Goal: Task Accomplishment & Management: Manage account settings

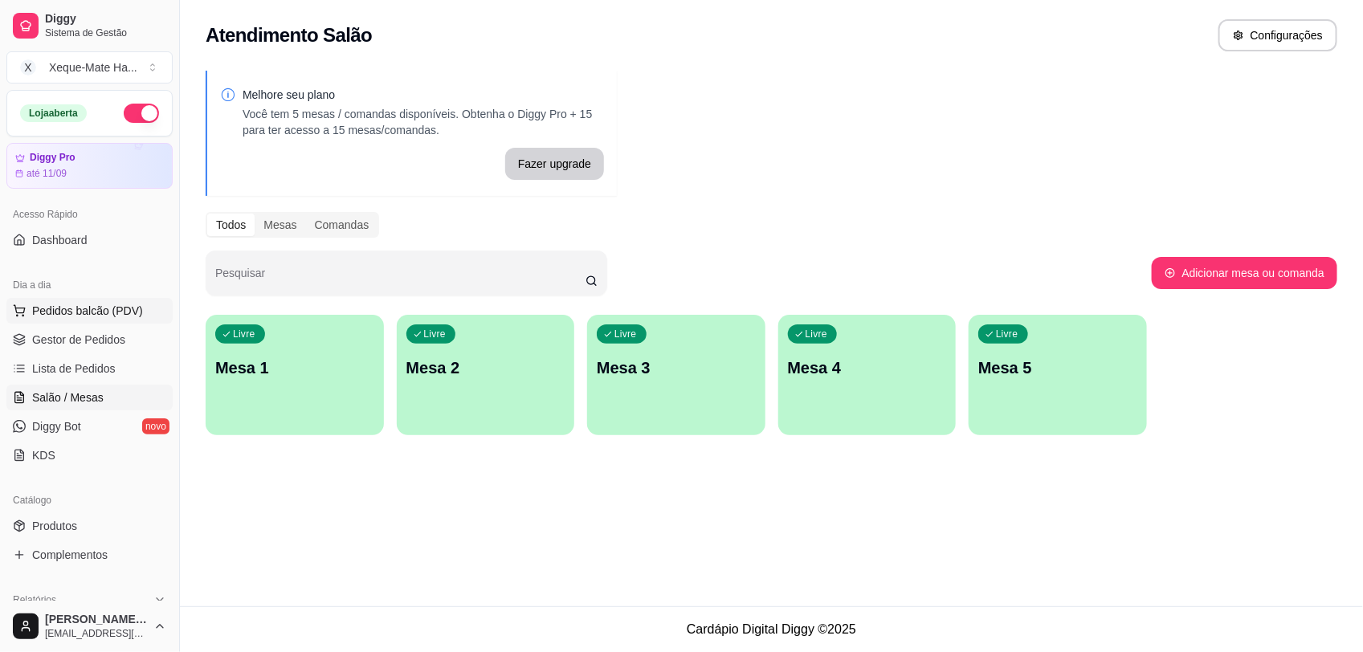
click at [82, 306] on span "Pedidos balcão (PDV)" at bounding box center [87, 311] width 111 height 16
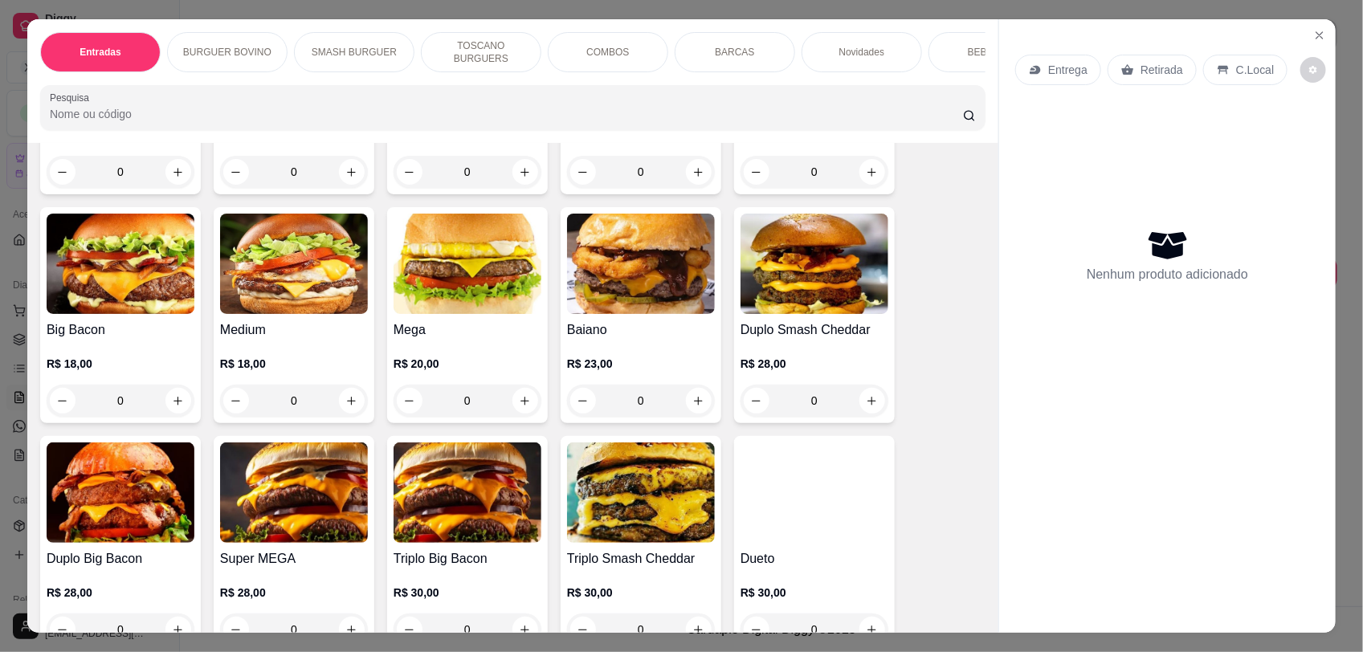
scroll to position [1381, 0]
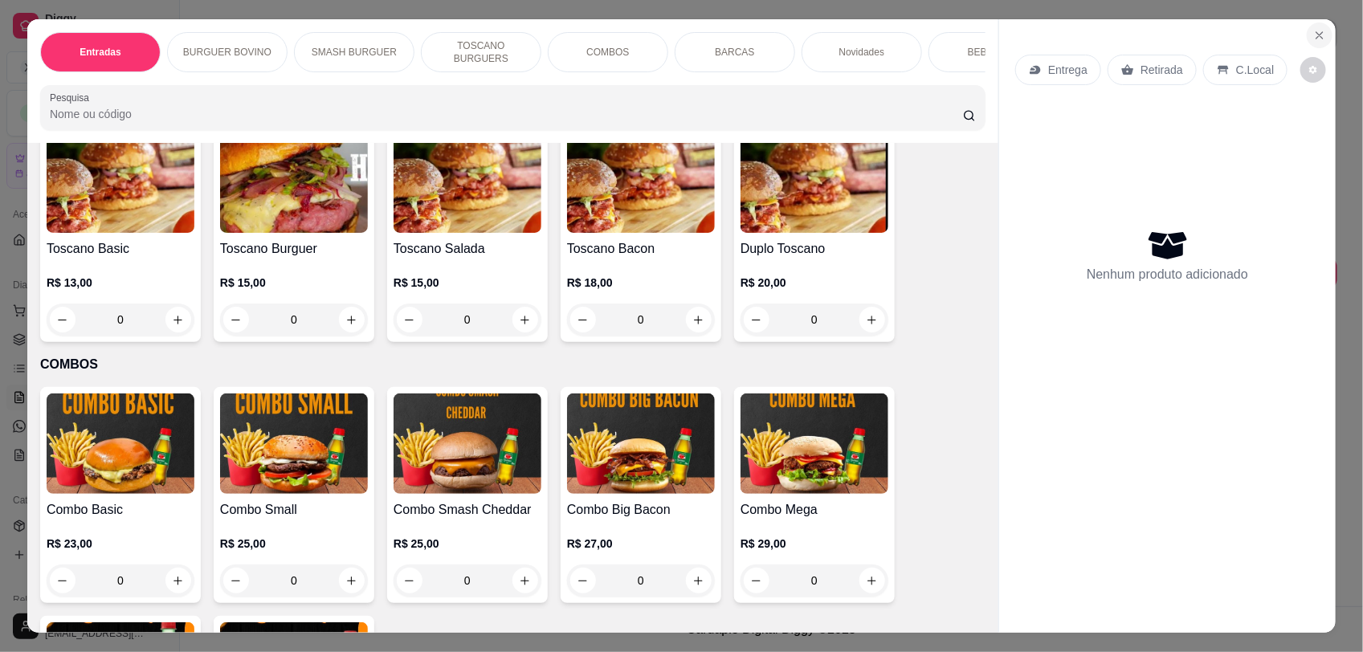
click at [1313, 39] on icon "Close" at bounding box center [1319, 35] width 13 height 13
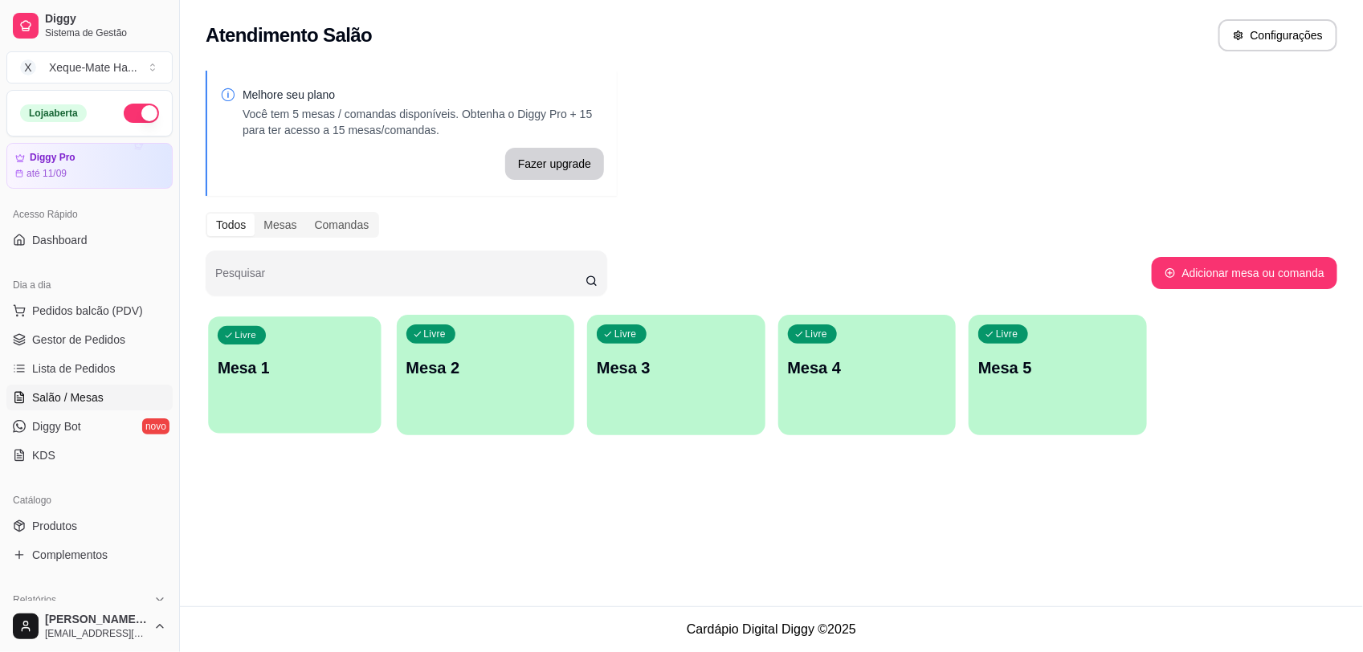
click at [278, 375] on p "Mesa 1" at bounding box center [295, 368] width 154 height 22
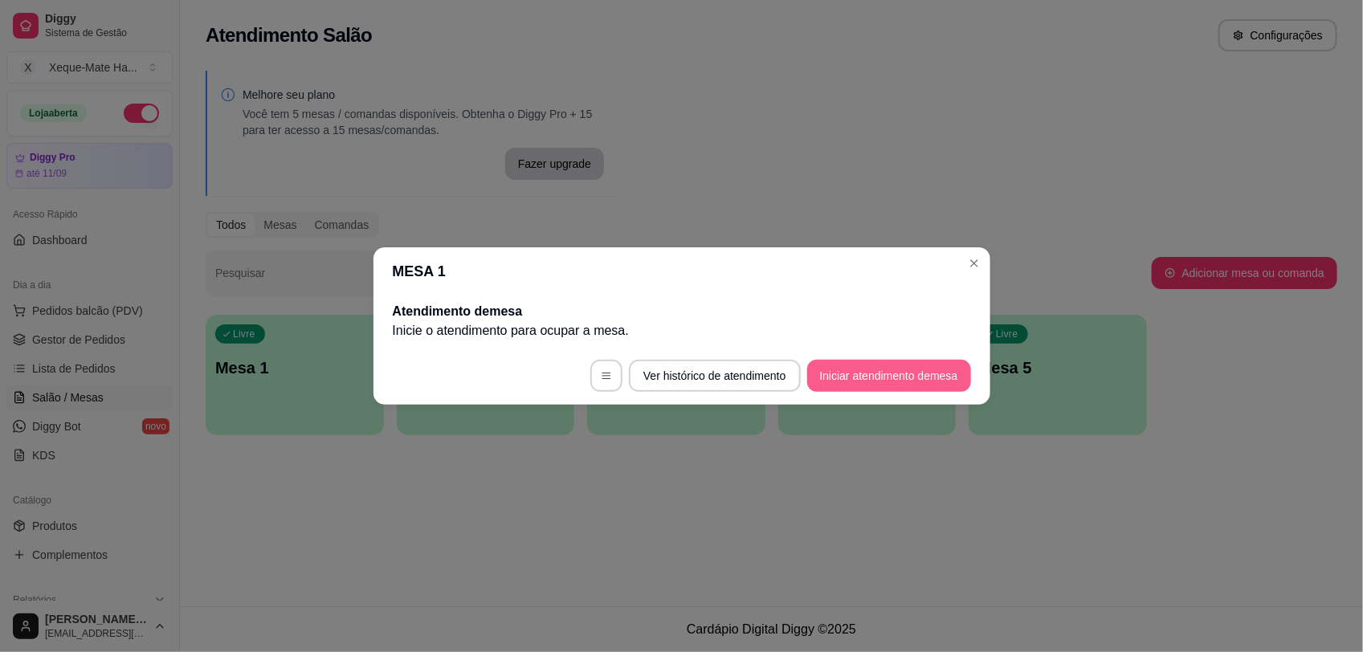
click at [900, 378] on button "Iniciar atendimento de mesa" at bounding box center [889, 376] width 164 height 32
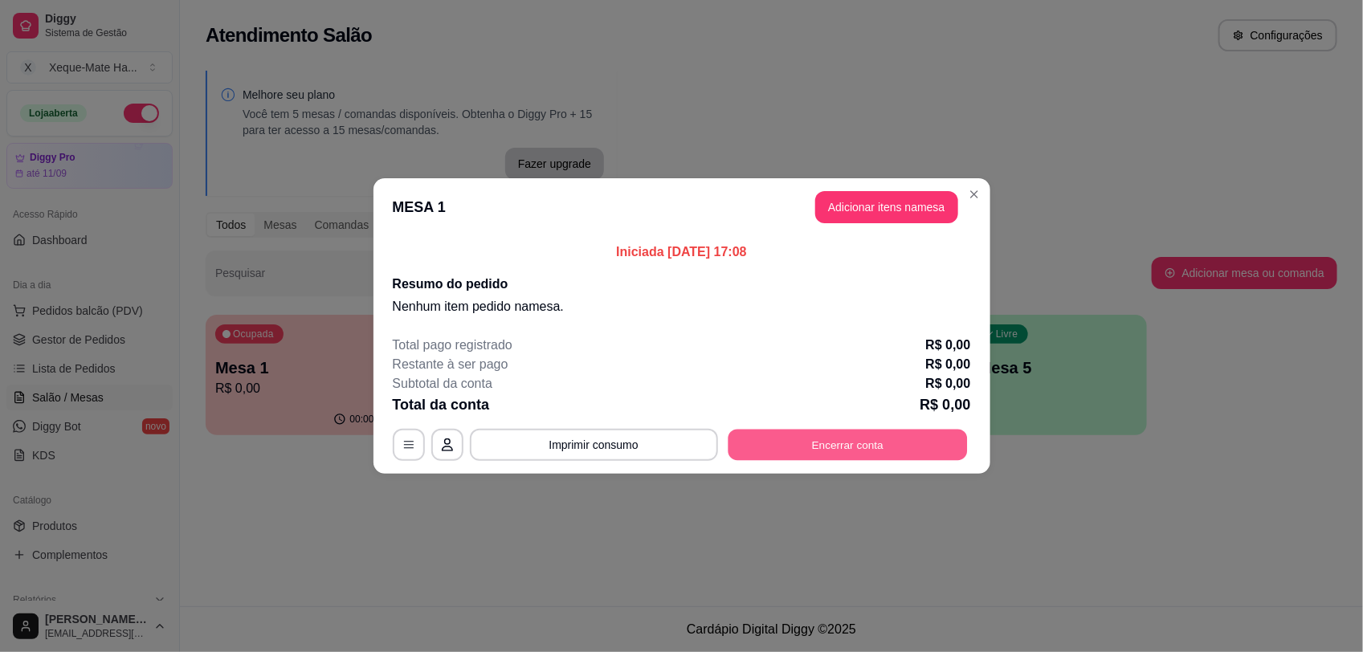
click at [879, 443] on button "Encerrar conta" at bounding box center [846, 445] width 239 height 31
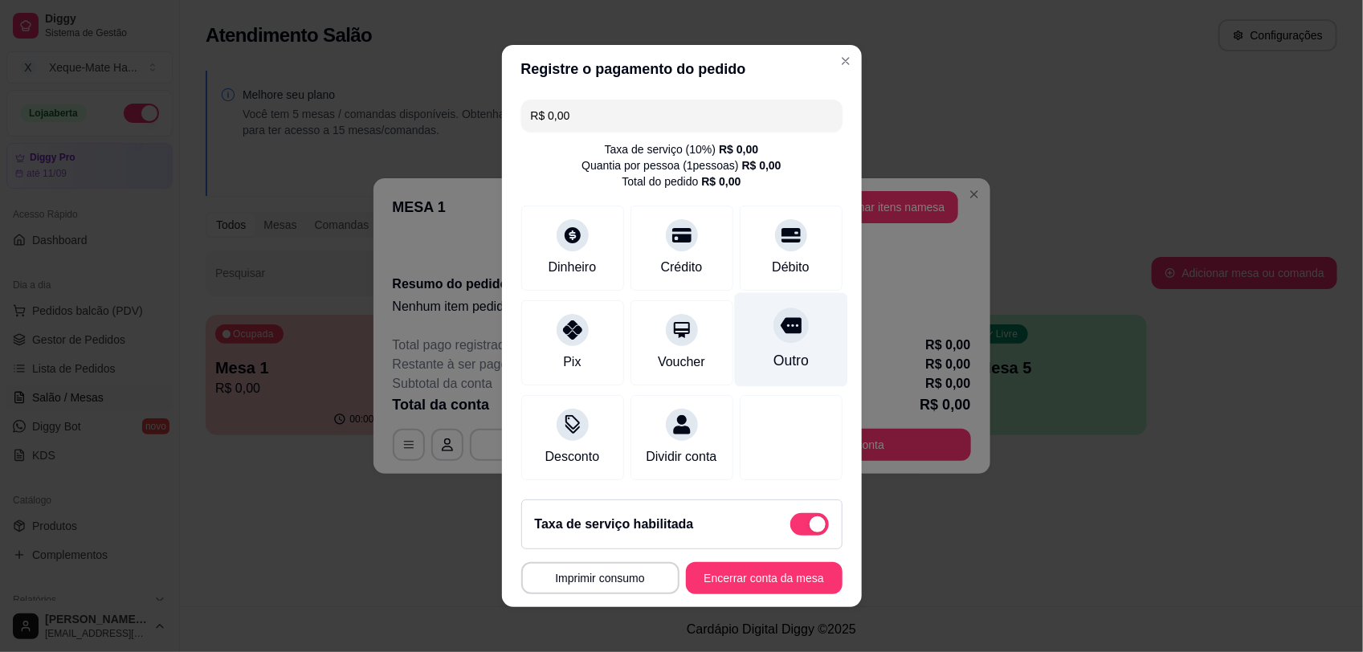
click at [780, 318] on icon at bounding box center [790, 326] width 21 height 16
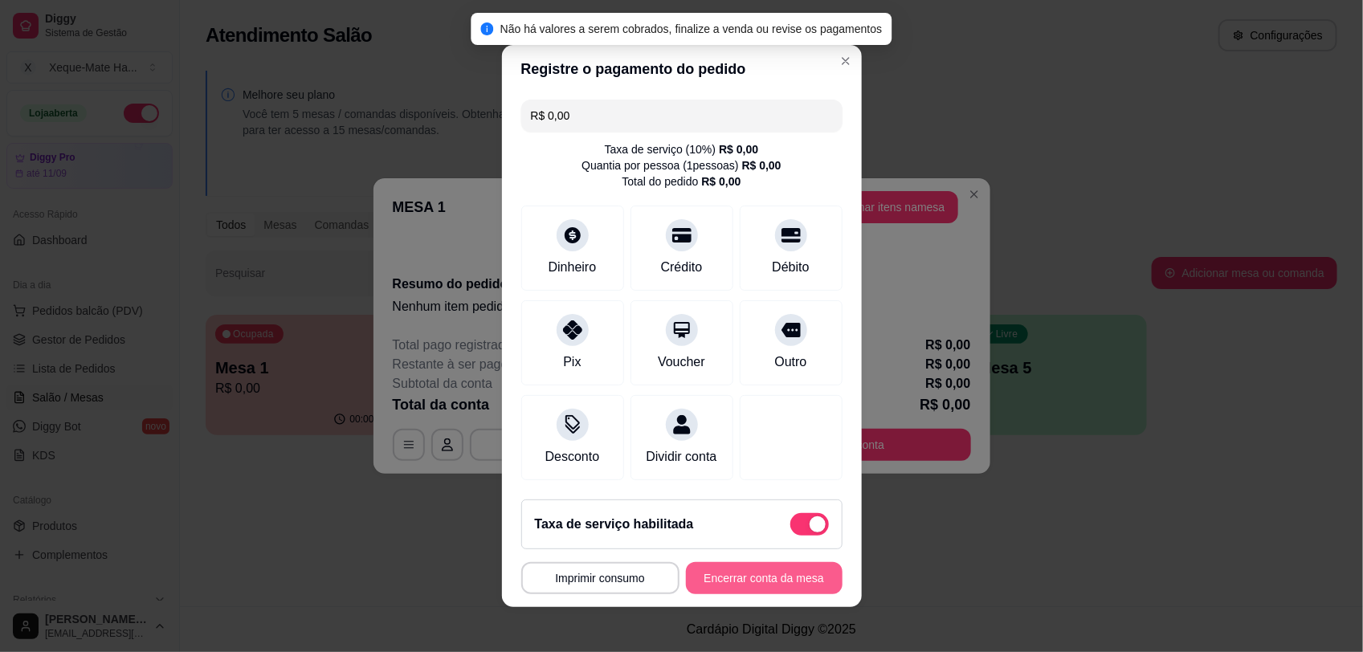
click at [789, 589] on button "Encerrar conta da mesa" at bounding box center [764, 578] width 157 height 32
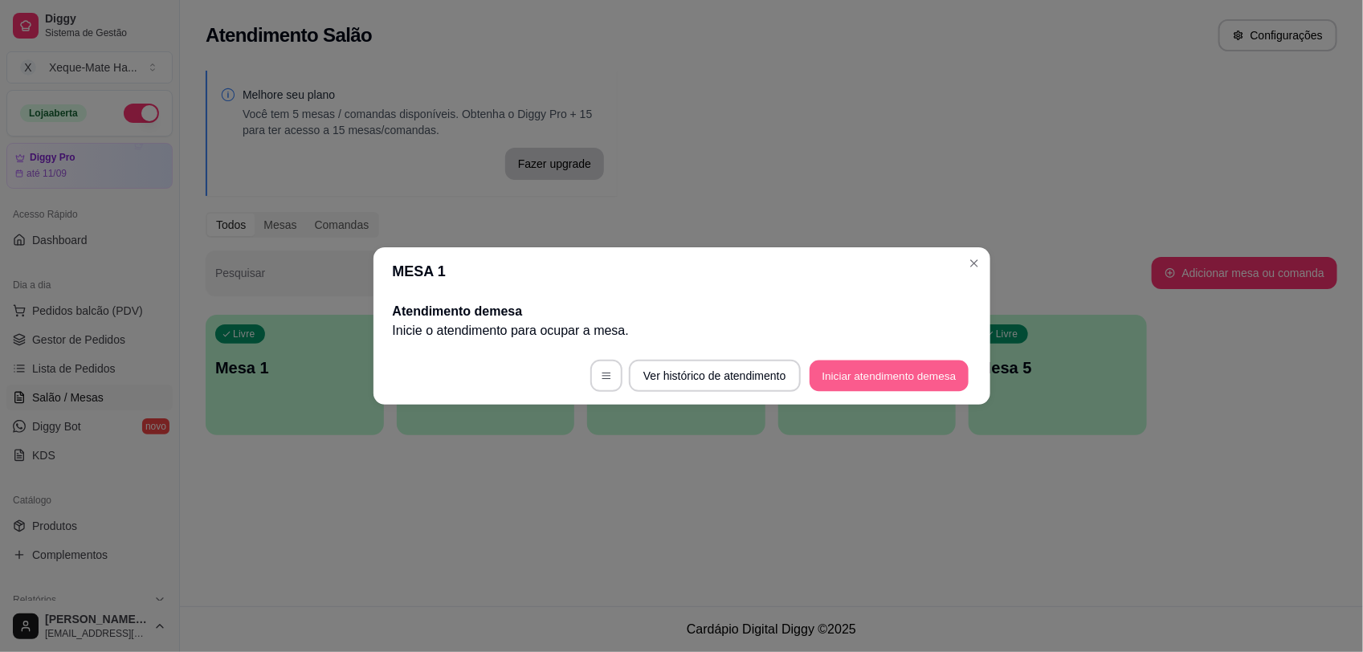
click at [880, 380] on button "Iniciar atendimento de mesa" at bounding box center [888, 376] width 159 height 31
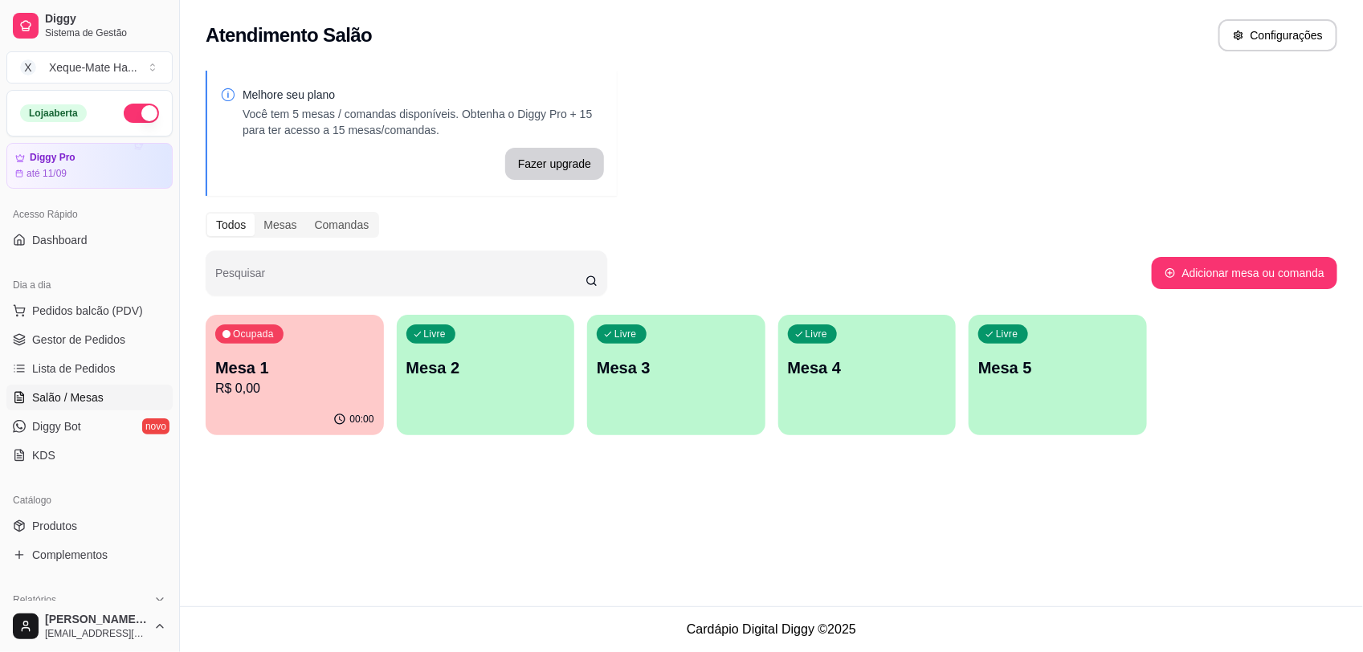
click at [295, 388] on p "R$ 0,00" at bounding box center [294, 388] width 159 height 19
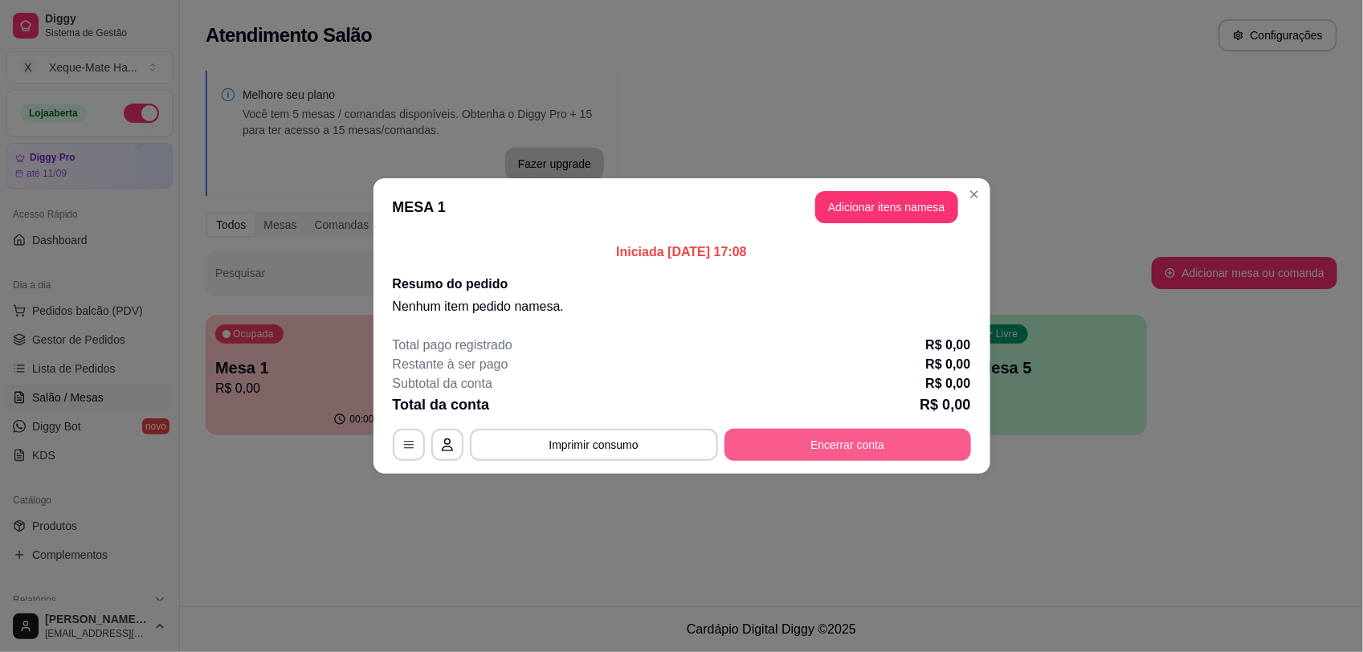
click at [765, 444] on button "Encerrar conta" at bounding box center [847, 445] width 247 height 32
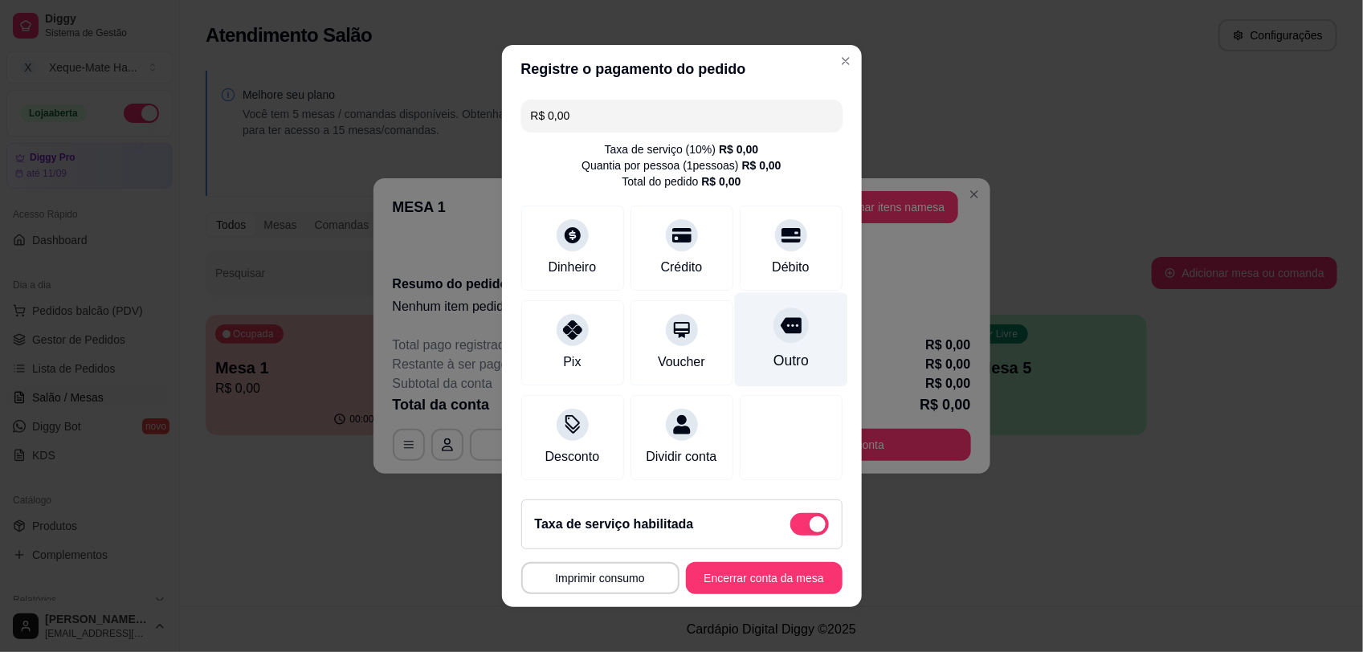
click at [780, 335] on div "Outro" at bounding box center [790, 340] width 113 height 94
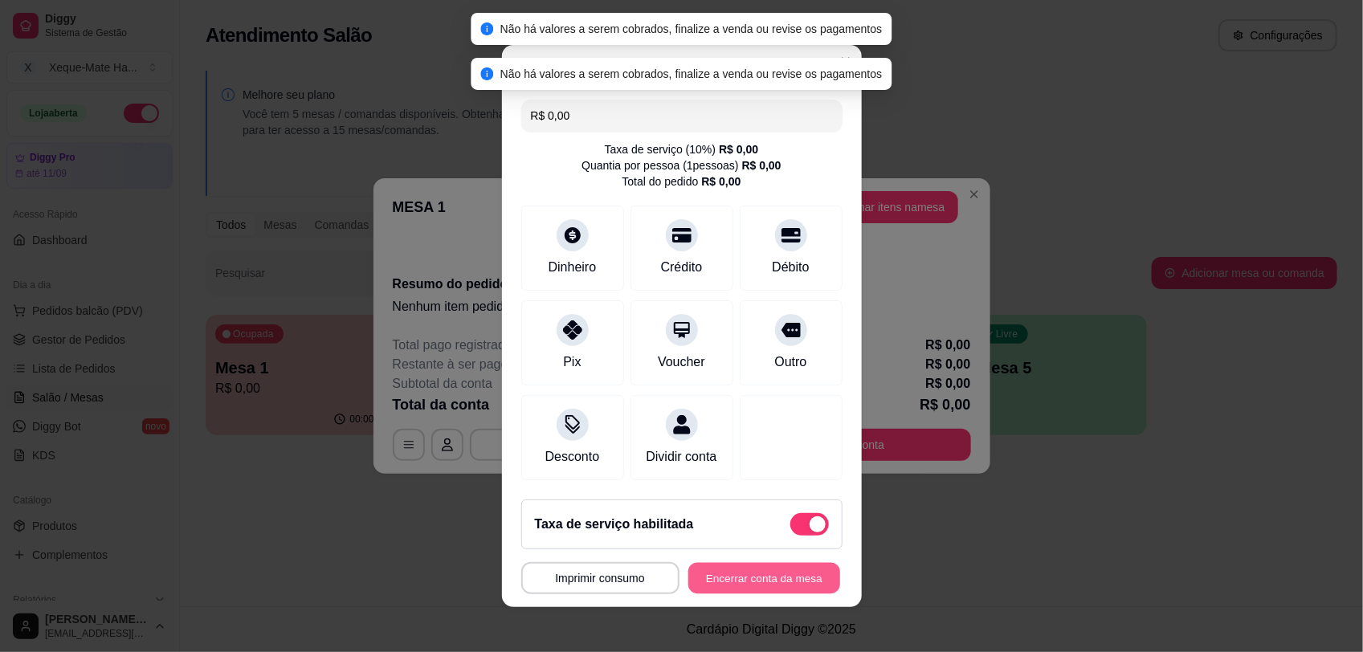
click at [755, 592] on button "Encerrar conta da mesa" at bounding box center [764, 578] width 152 height 31
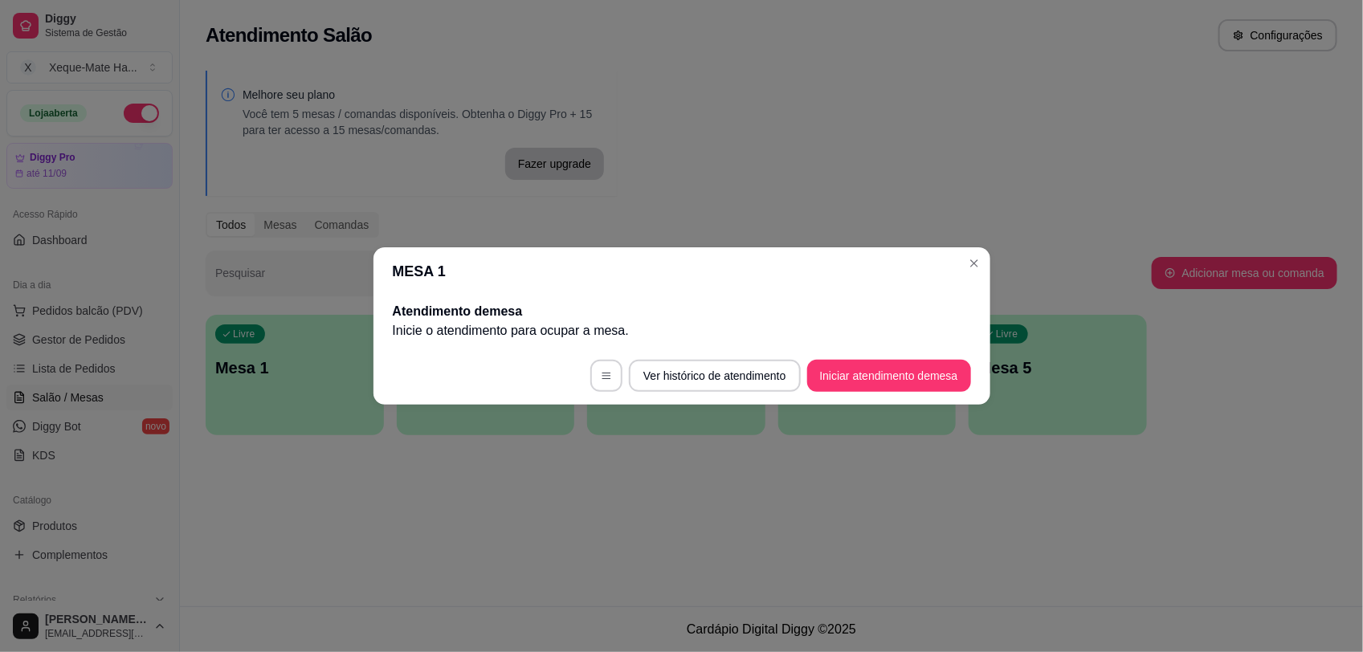
click at [773, 332] on p "Inicie o atendimento para ocupar a mesa ." at bounding box center [682, 330] width 578 height 19
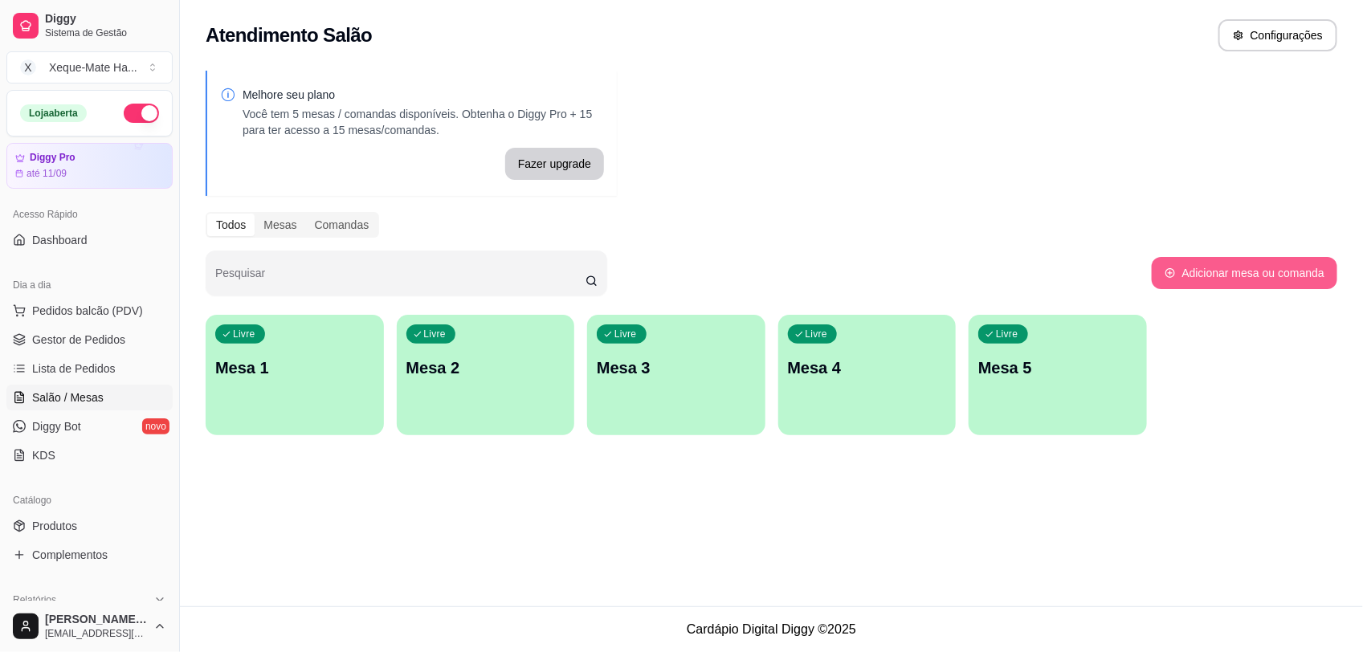
click at [1225, 269] on button "Adicionar mesa ou comanda" at bounding box center [1243, 273] width 185 height 32
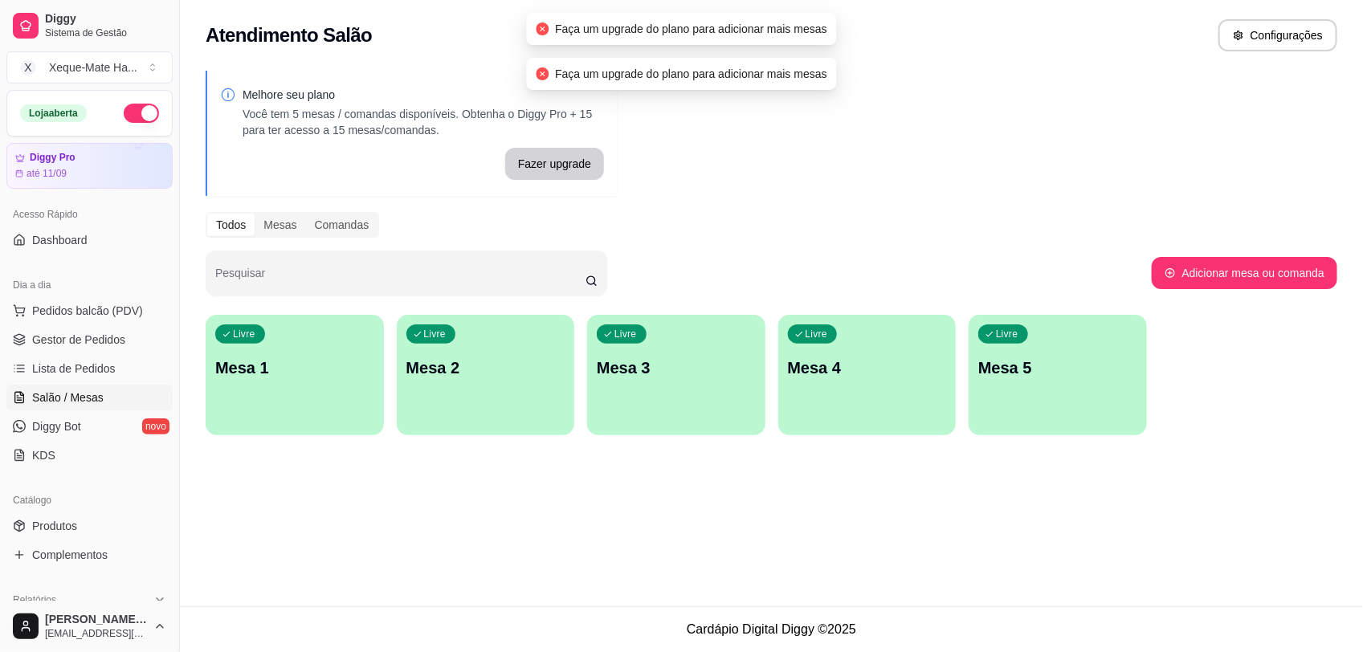
click at [289, 359] on p "Mesa 1" at bounding box center [294, 368] width 159 height 22
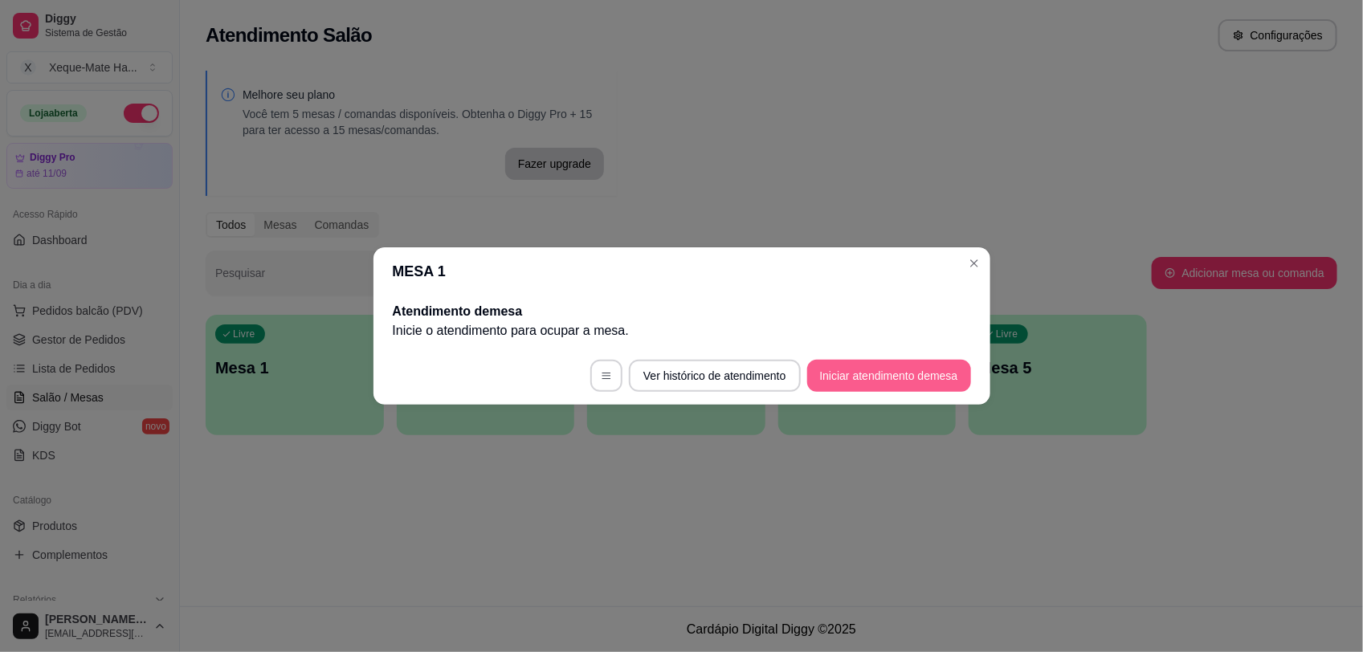
click at [884, 379] on button "Iniciar atendimento de mesa" at bounding box center [889, 376] width 164 height 32
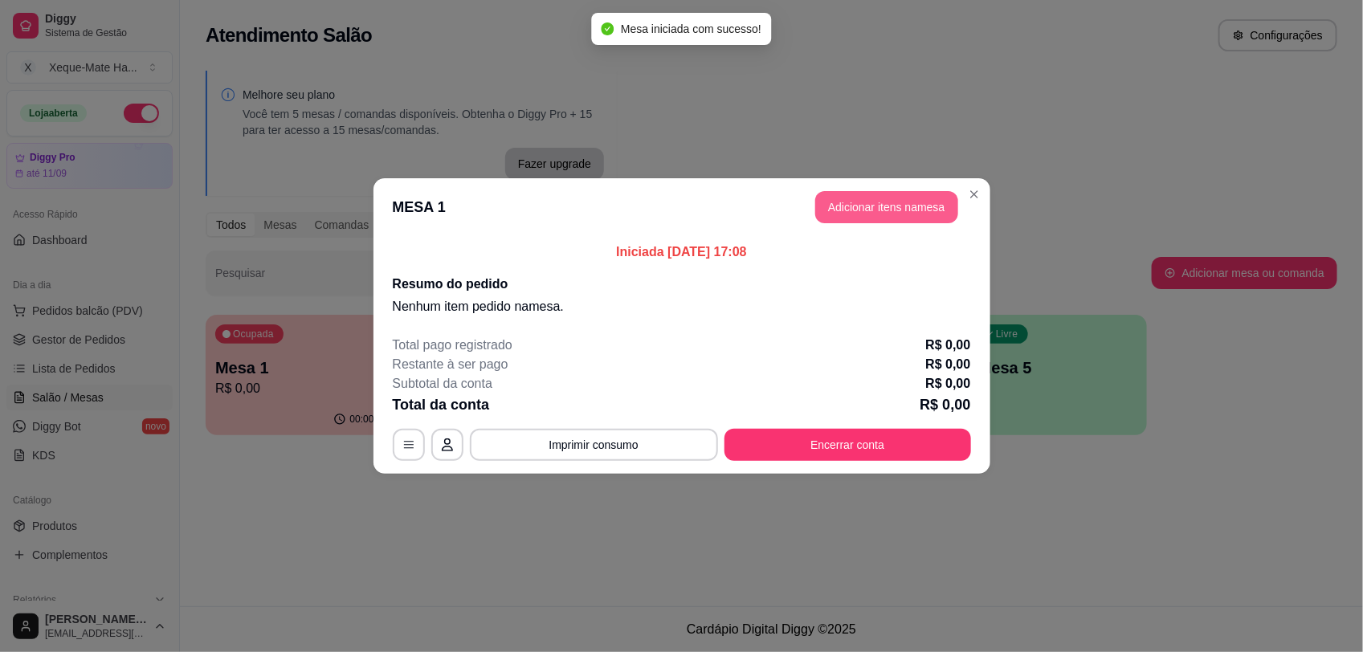
click at [922, 209] on button "Adicionar itens na mesa" at bounding box center [886, 207] width 143 height 32
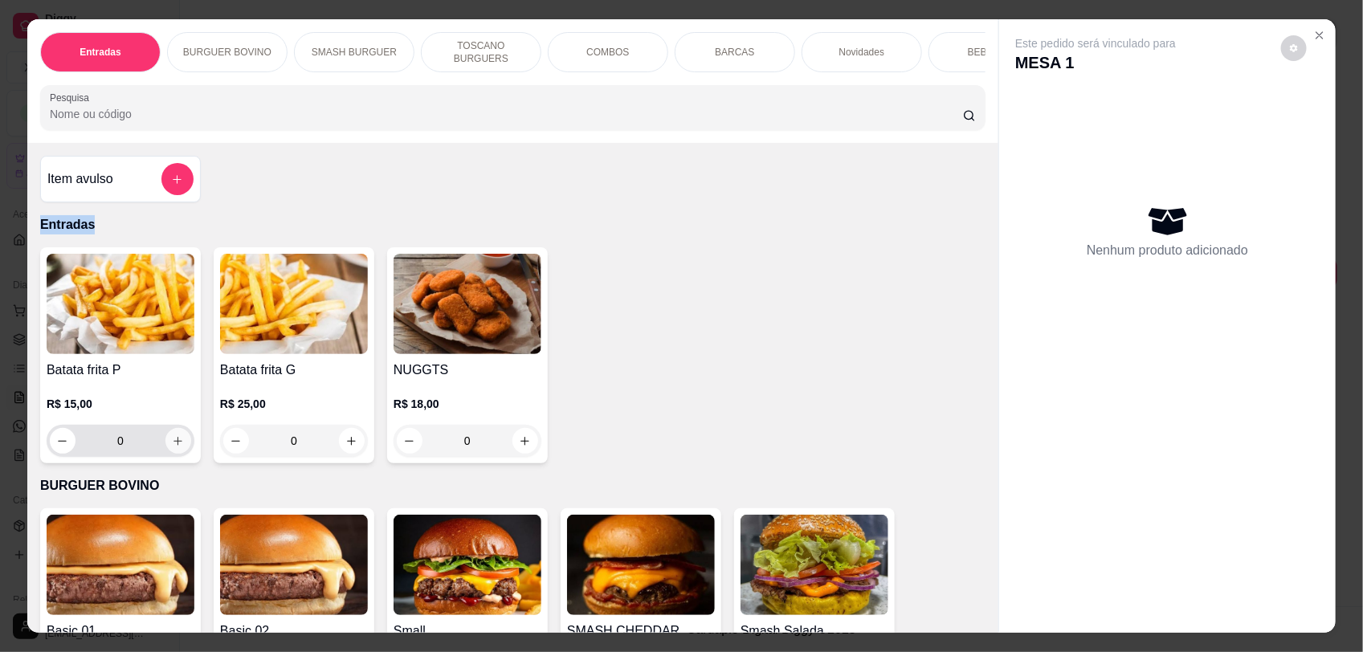
click at [172, 447] on icon "increase-product-quantity" at bounding box center [178, 441] width 12 height 12
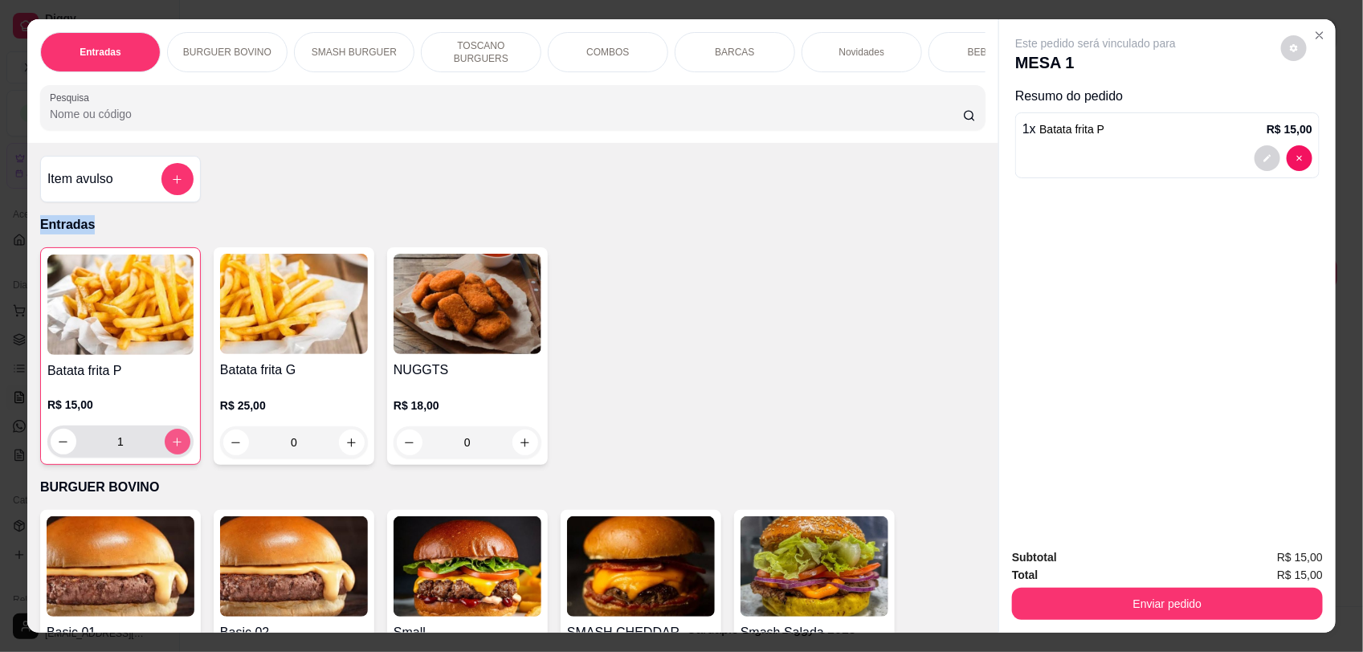
type input "1"
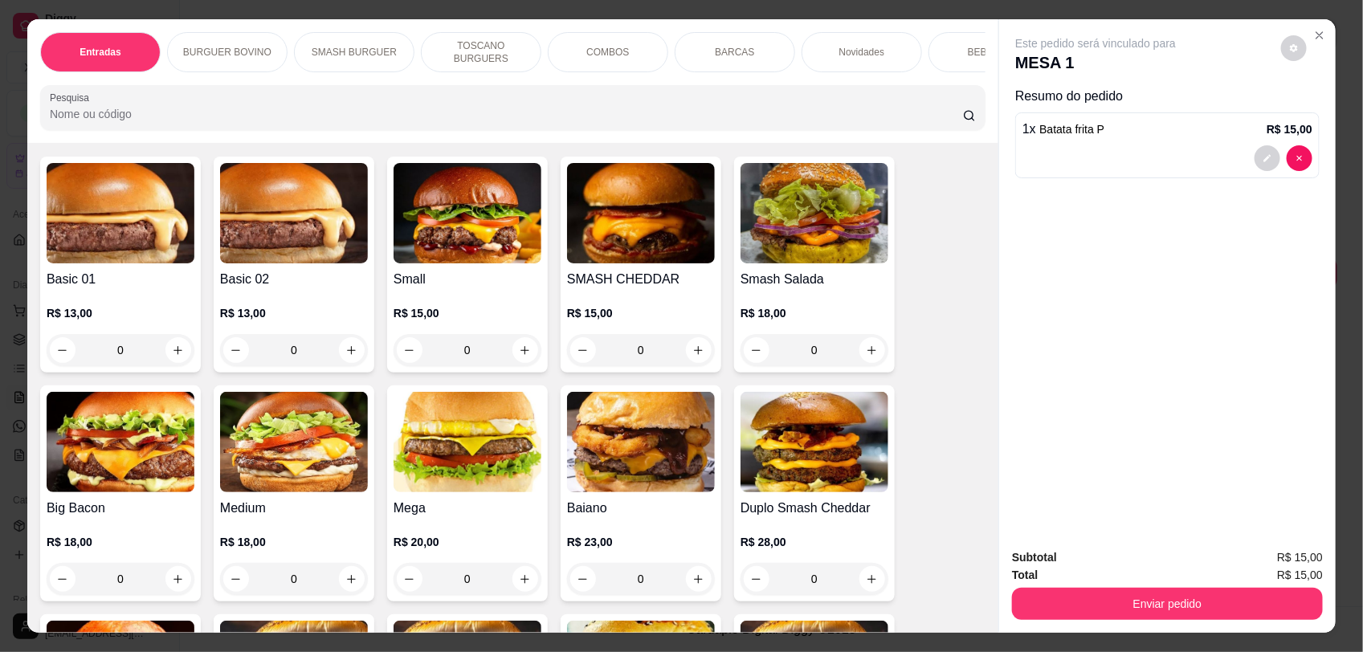
click at [973, 226] on div "Item avulso Entradas Batata frita P R$ 15,00 1 Batata frita G R$ 25,00 0 NUGGTS…" at bounding box center [512, 387] width 971 height 489
click at [173, 357] on icon "increase-product-quantity" at bounding box center [178, 350] width 12 height 12
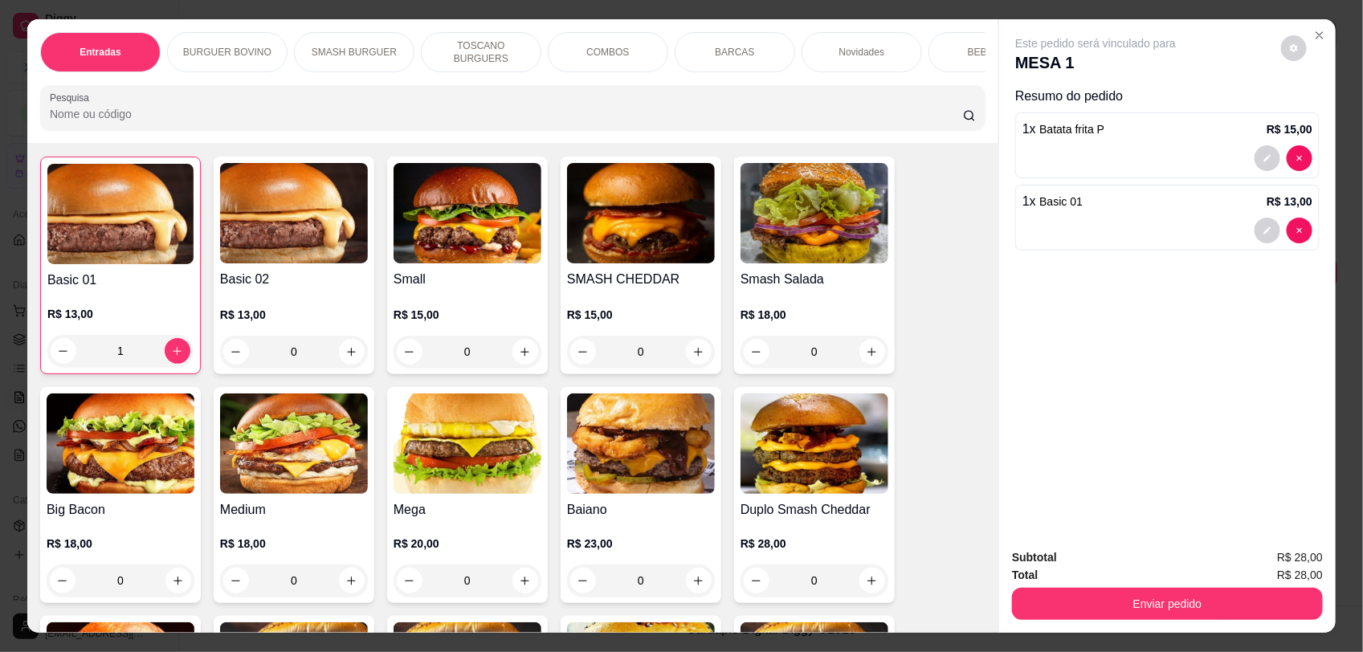
type input "1"
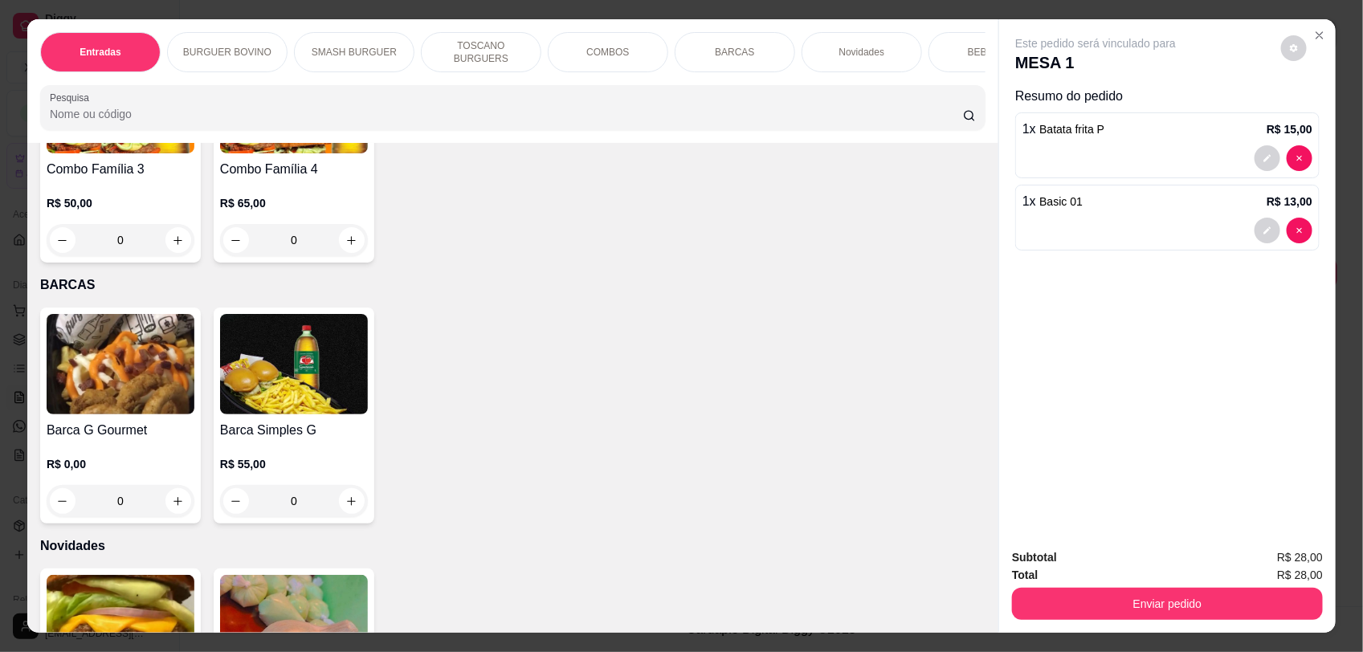
scroll to position [2401, 0]
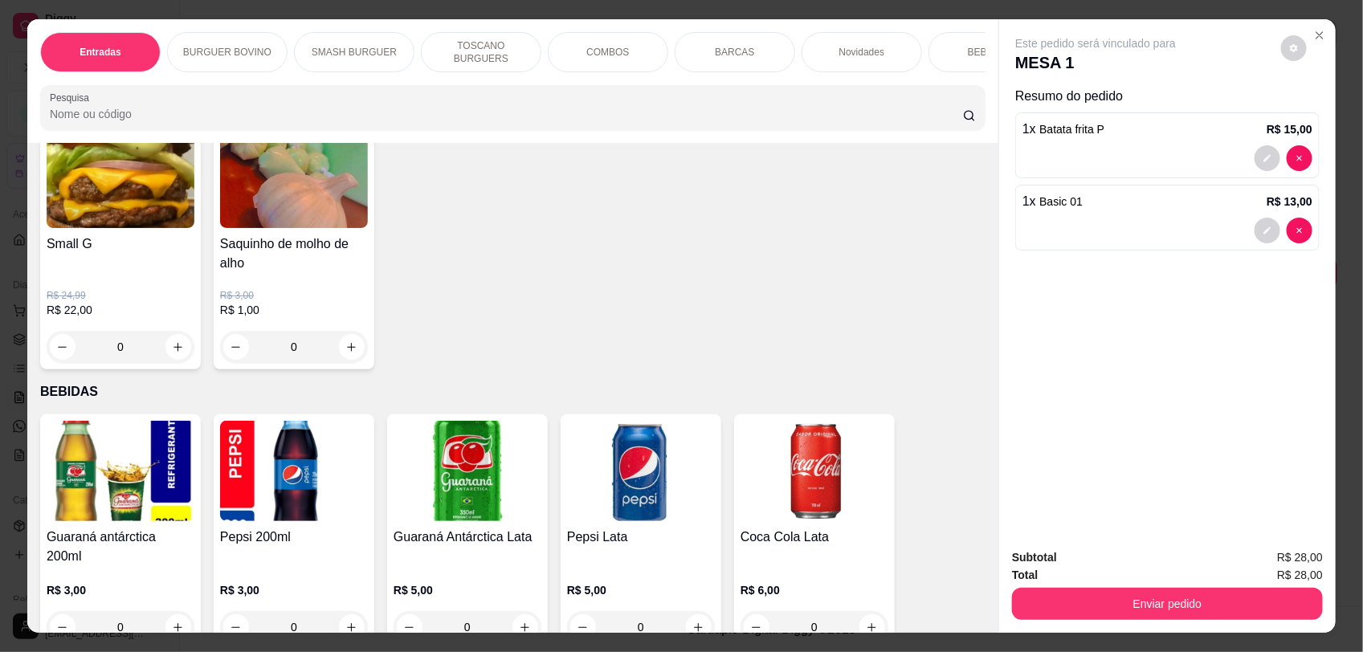
drag, startPoint x: 968, startPoint y: 459, endPoint x: 966, endPoint y: 498, distance: 39.4
click at [966, 498] on div "Item avulso Entradas Batata frita P R$ 15,00 1 Batata frita G R$ 25,00 0 NUGGTS…" at bounding box center [512, 387] width 971 height 489
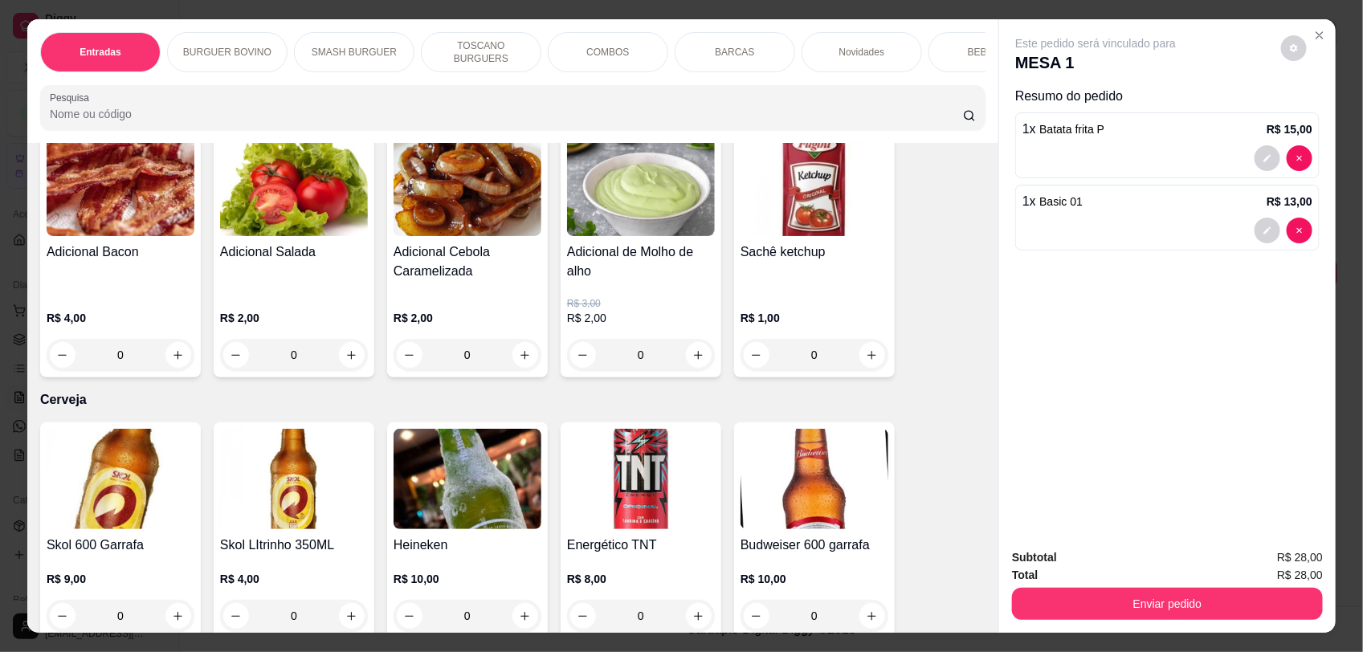
scroll to position [3858, 0]
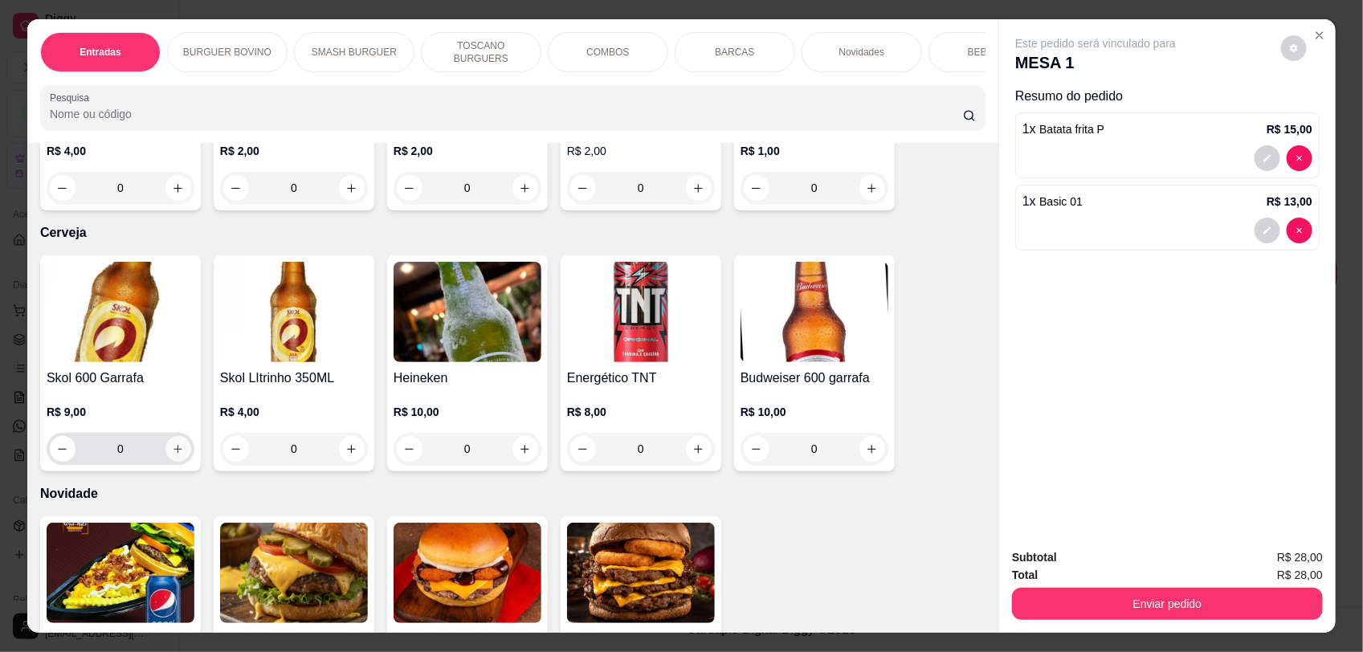
click at [174, 443] on icon "increase-product-quantity" at bounding box center [178, 449] width 12 height 12
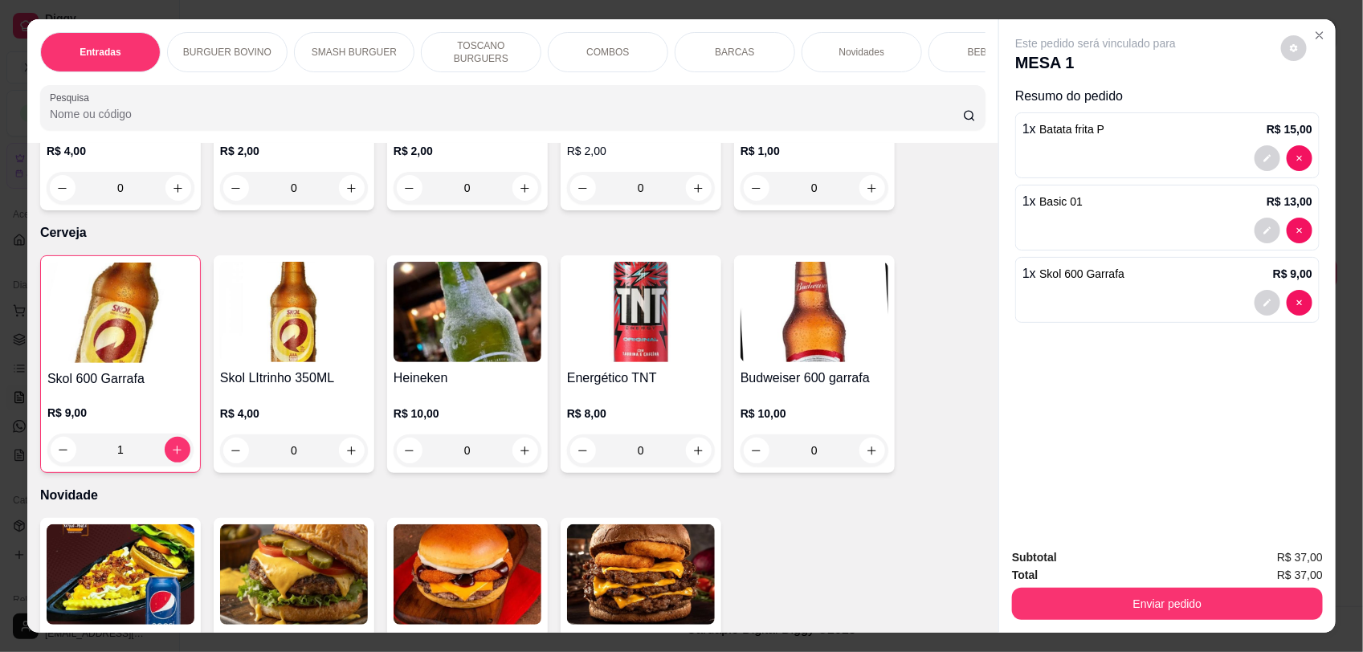
type input "1"
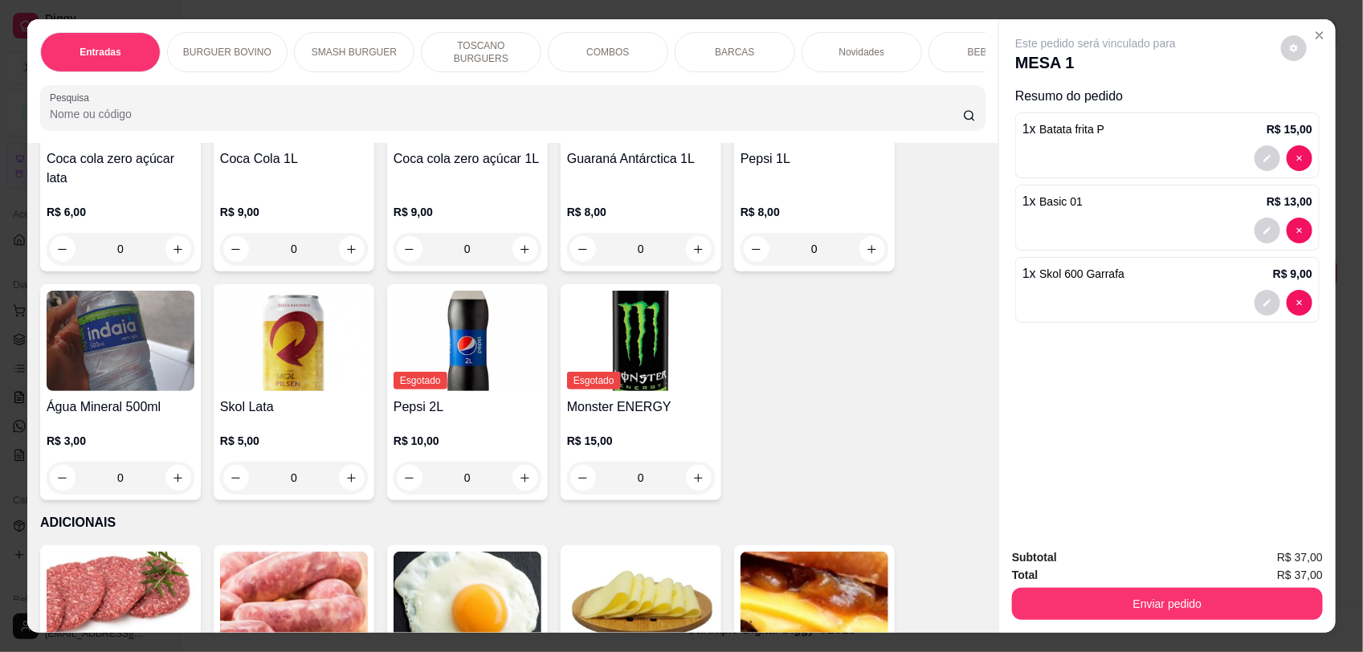
scroll to position [2933, 0]
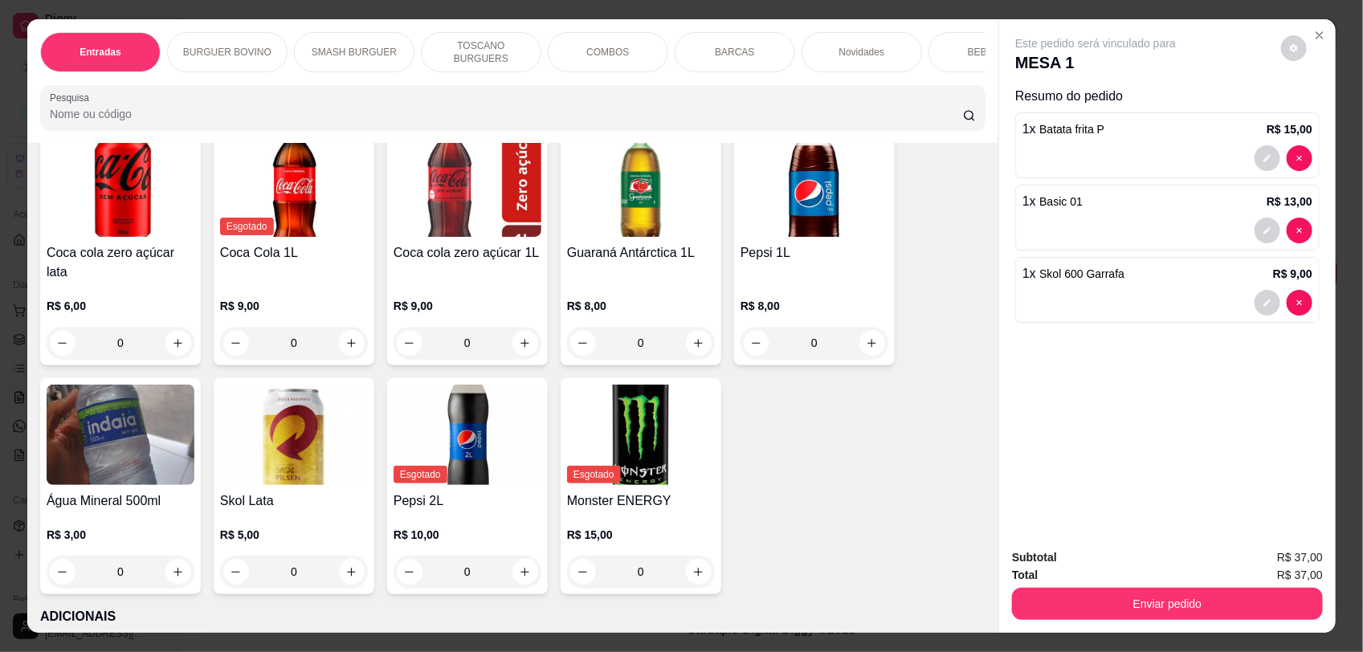
drag, startPoint x: 984, startPoint y: 556, endPoint x: 970, endPoint y: 467, distance: 89.5
click at [970, 467] on div "Item avulso Entradas Batata frita P R$ 15,00 1 Batata frita G R$ 25,00 0 NUGGTS…" at bounding box center [512, 387] width 971 height 489
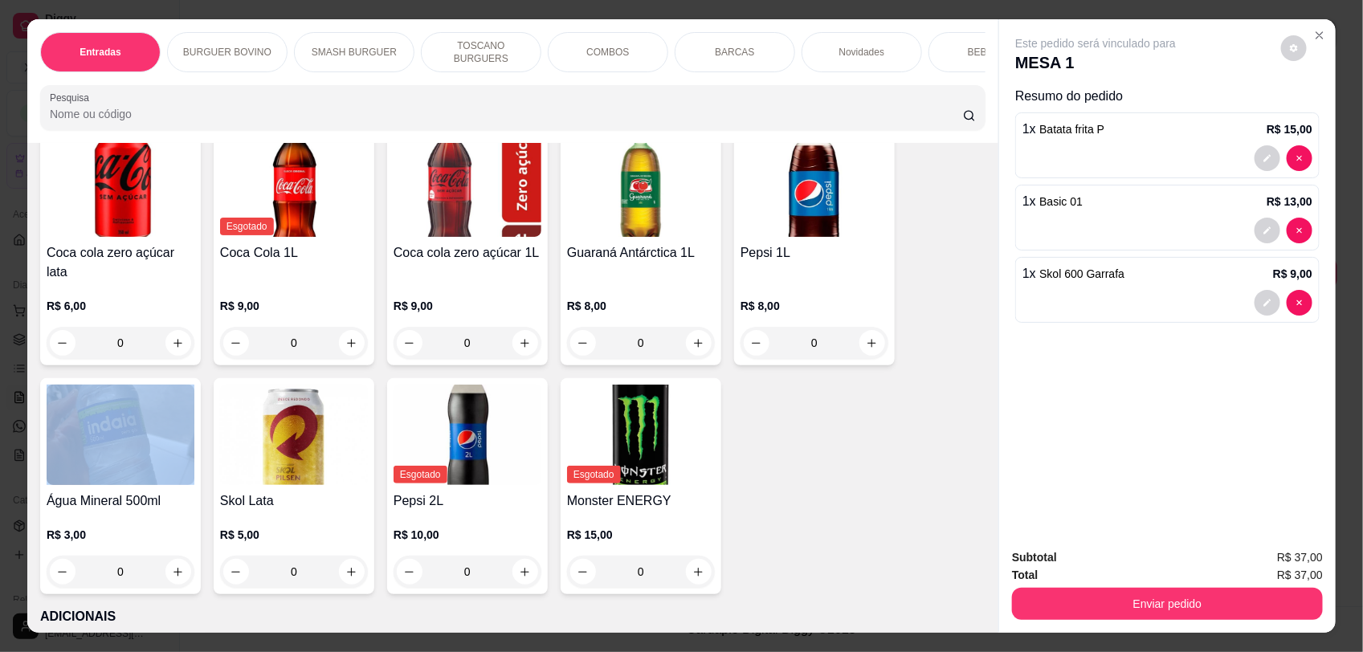
click at [970, 467] on div "Item avulso Entradas Batata frita P R$ 15,00 1 Batata frita G R$ 25,00 0 NUGGTS…" at bounding box center [512, 387] width 971 height 489
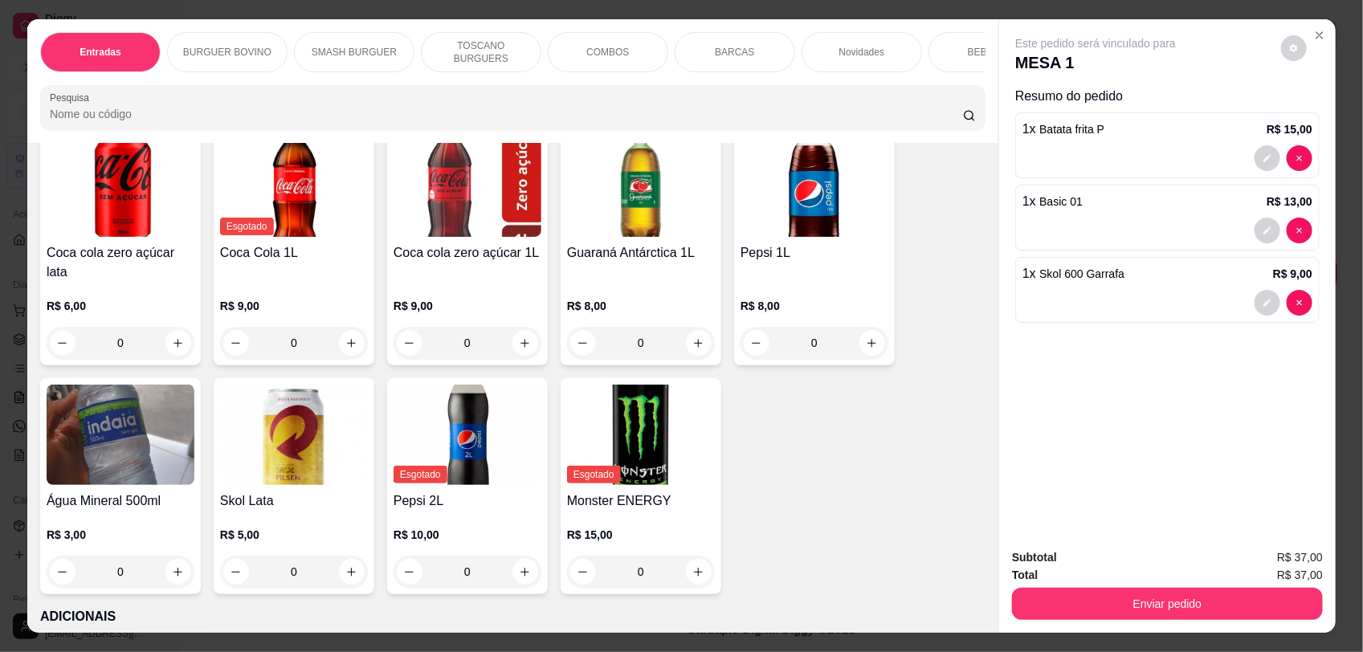
click at [970, 467] on div "Item avulso Entradas Batata frita P R$ 15,00 1 Batata frita G R$ 25,00 0 NUGGTS…" at bounding box center [512, 387] width 971 height 489
drag, startPoint x: 970, startPoint y: 464, endPoint x: 968, endPoint y: 434, distance: 30.6
click at [968, 434] on div "Item avulso Entradas Batata frita P R$ 15,00 1 Batata frita G R$ 25,00 0 NUGGTS…" at bounding box center [512, 387] width 971 height 489
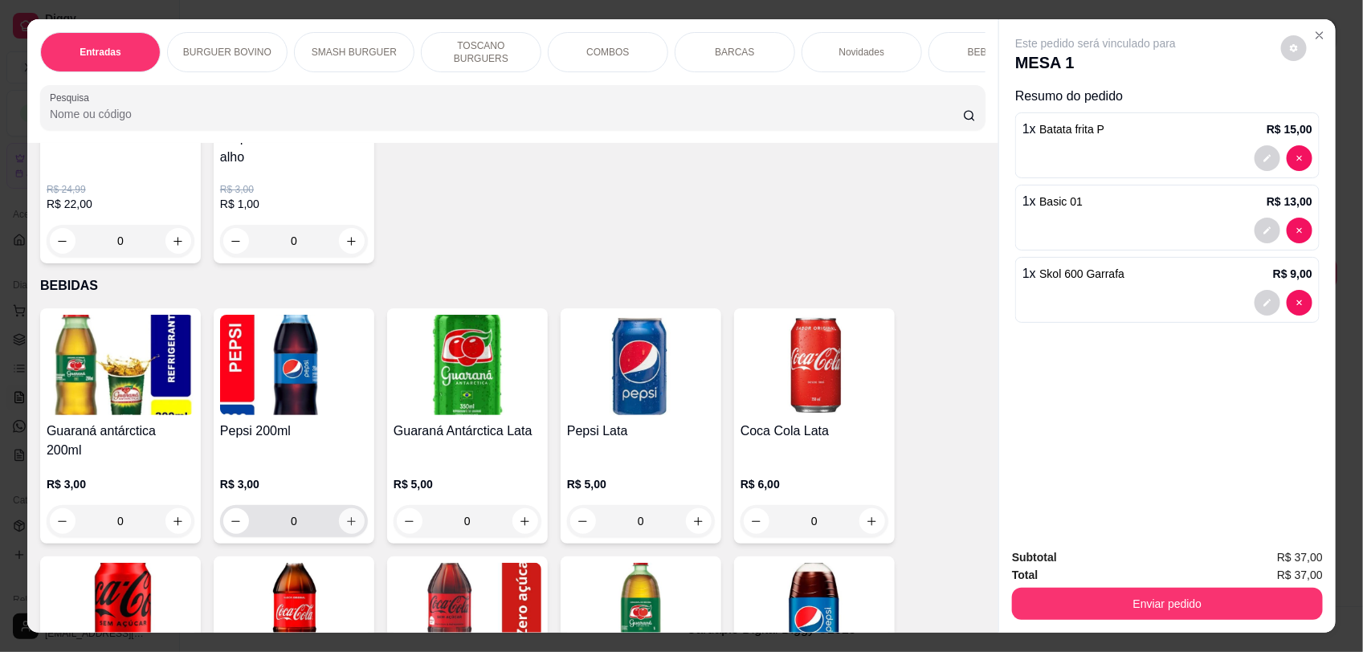
click at [340, 508] on button "increase-product-quantity" at bounding box center [352, 521] width 26 height 26
type input "1"
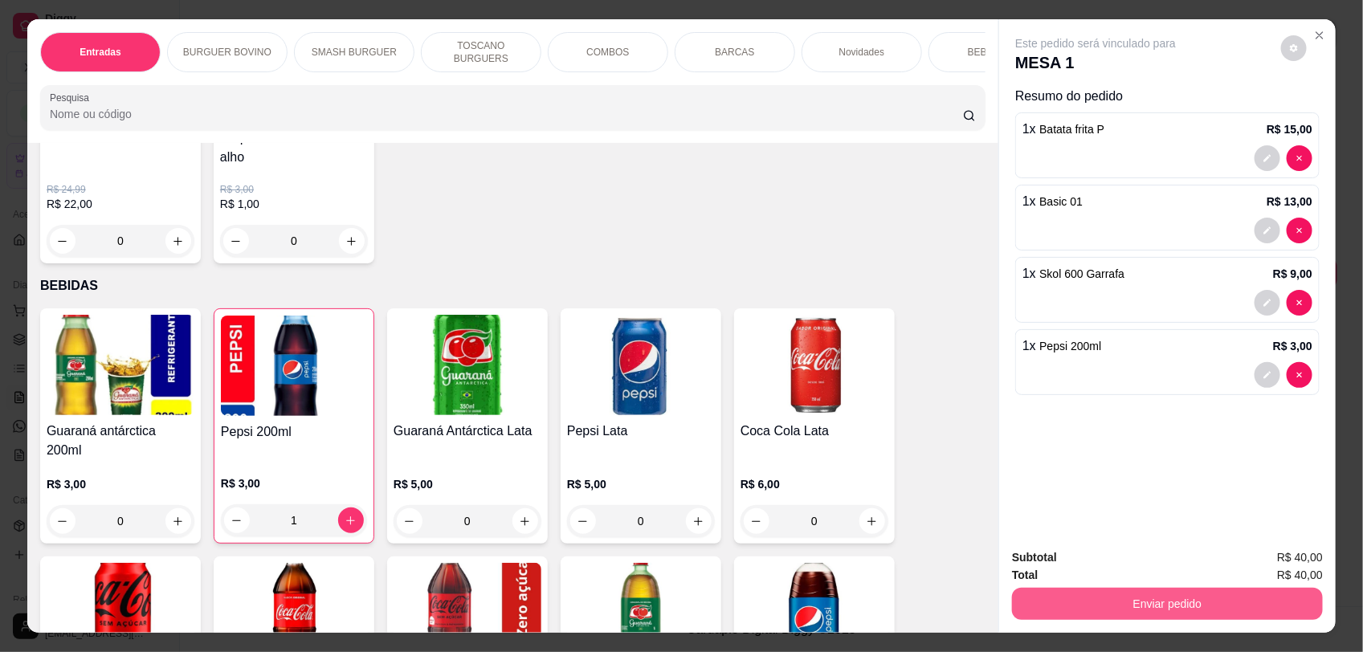
click at [1177, 605] on button "Enviar pedido" at bounding box center [1167, 604] width 311 height 32
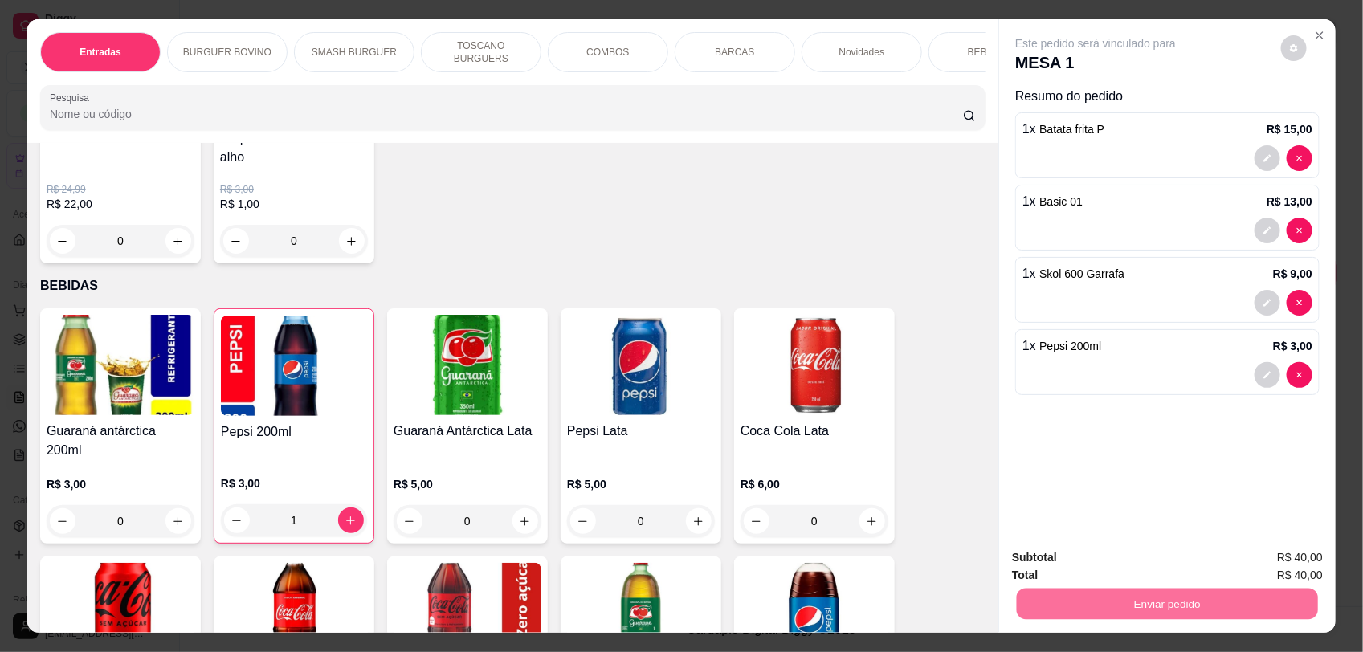
click at [1306, 567] on button "Sim, quero registrar" at bounding box center [1266, 564] width 116 height 30
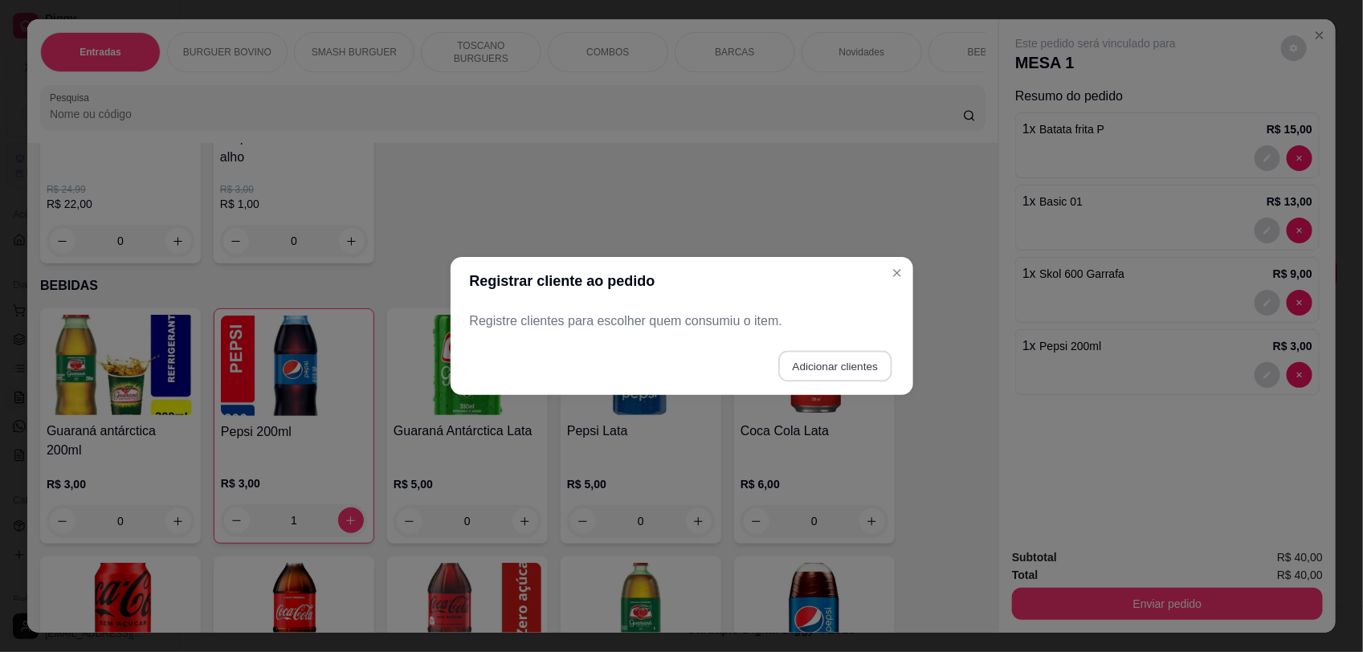
click at [835, 360] on button "Adicionar clientes" at bounding box center [834, 366] width 113 height 31
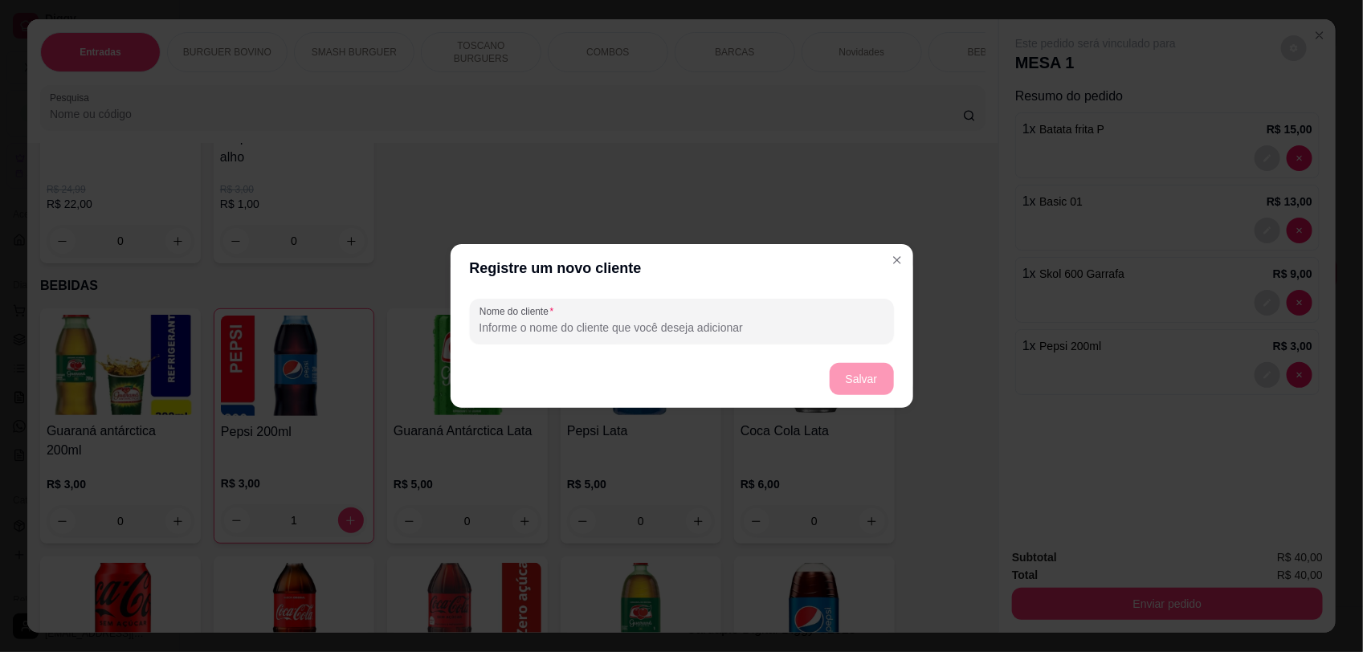
click at [609, 323] on input "Nome do cliente" at bounding box center [681, 328] width 405 height 16
type input "Mesa de dentro"
click at [876, 374] on button "Salvar" at bounding box center [861, 379] width 64 height 32
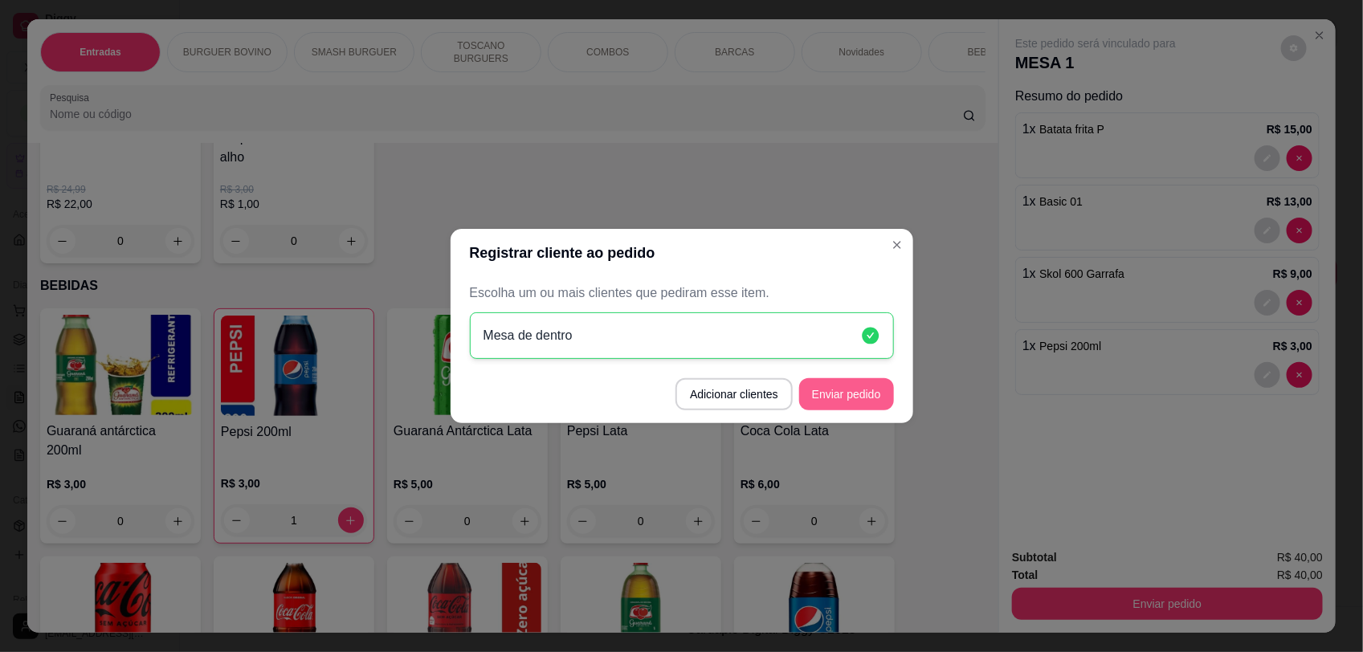
click at [877, 406] on button "Enviar pedido" at bounding box center [846, 394] width 95 height 32
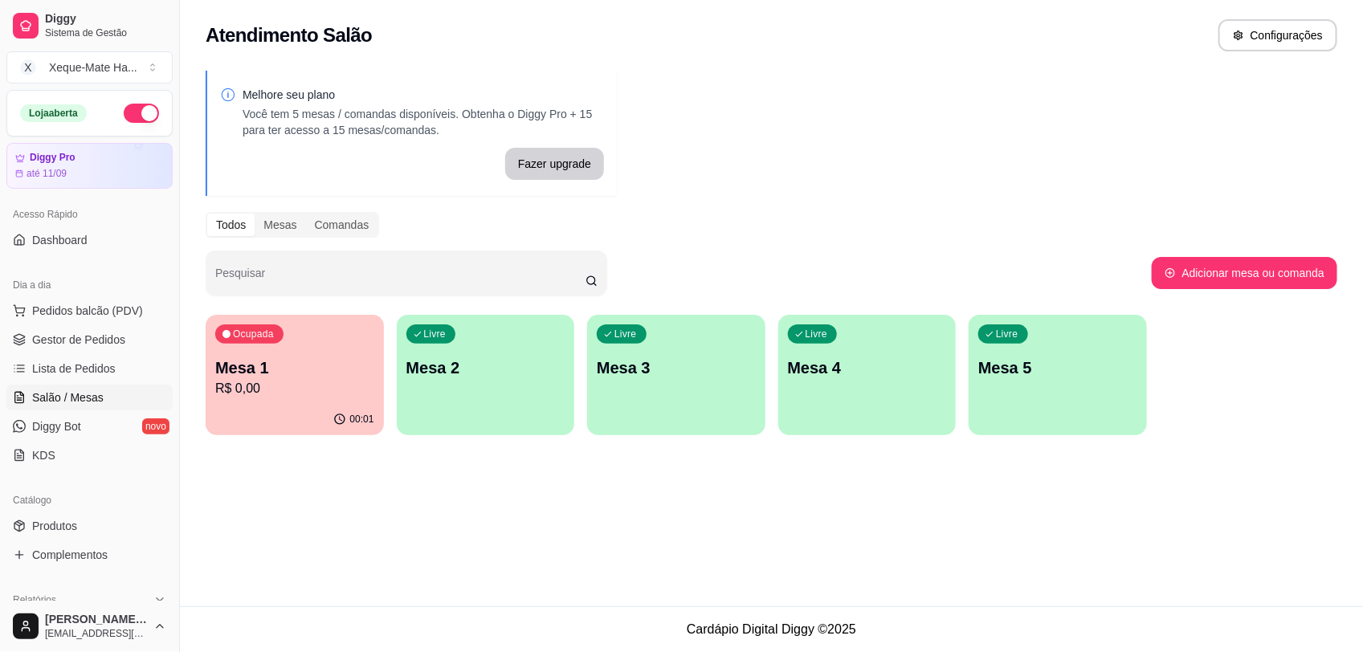
click at [312, 392] on p "R$ 0,00" at bounding box center [294, 388] width 159 height 19
drag, startPoint x: 316, startPoint y: 367, endPoint x: 350, endPoint y: 365, distance: 34.6
click at [357, 488] on div "Atendimento Salão Configurações Melhore seu plano Você tem 5 mesas / comandas d…" at bounding box center [771, 303] width 1183 height 606
click at [350, 365] on p "Mesa 1" at bounding box center [294, 368] width 159 height 22
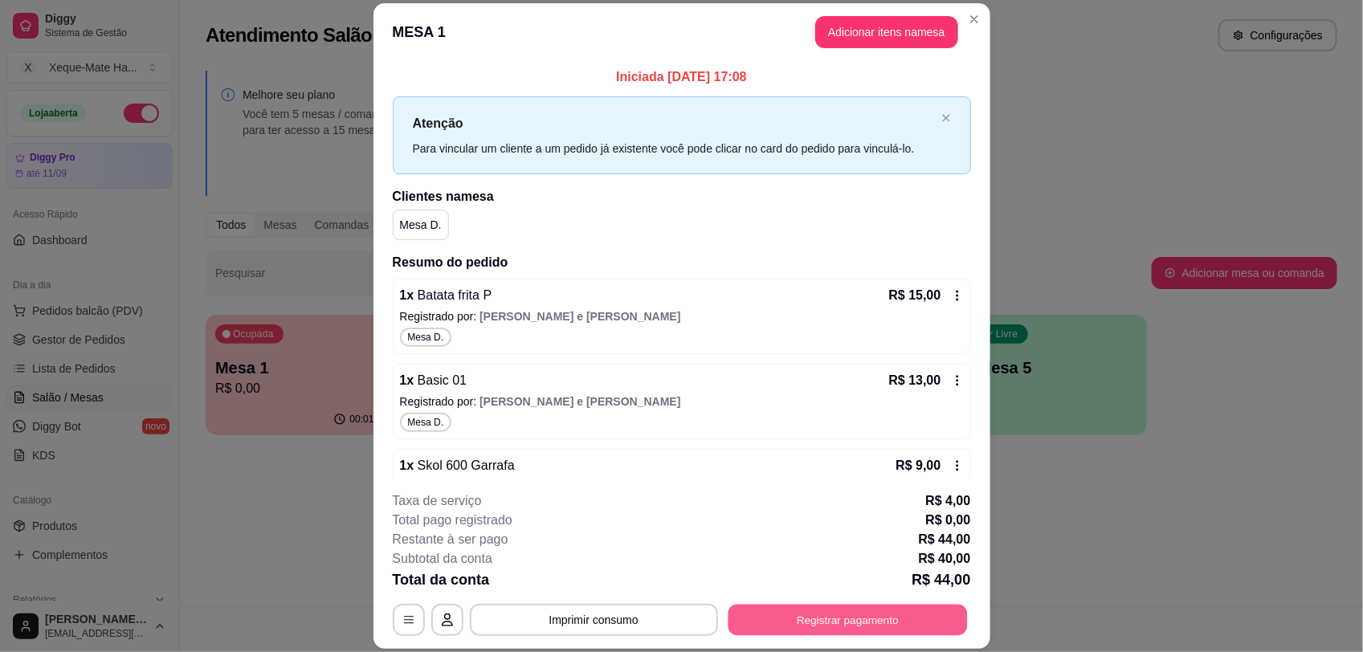
click at [917, 625] on button "Registrar pagamento" at bounding box center [846, 620] width 239 height 31
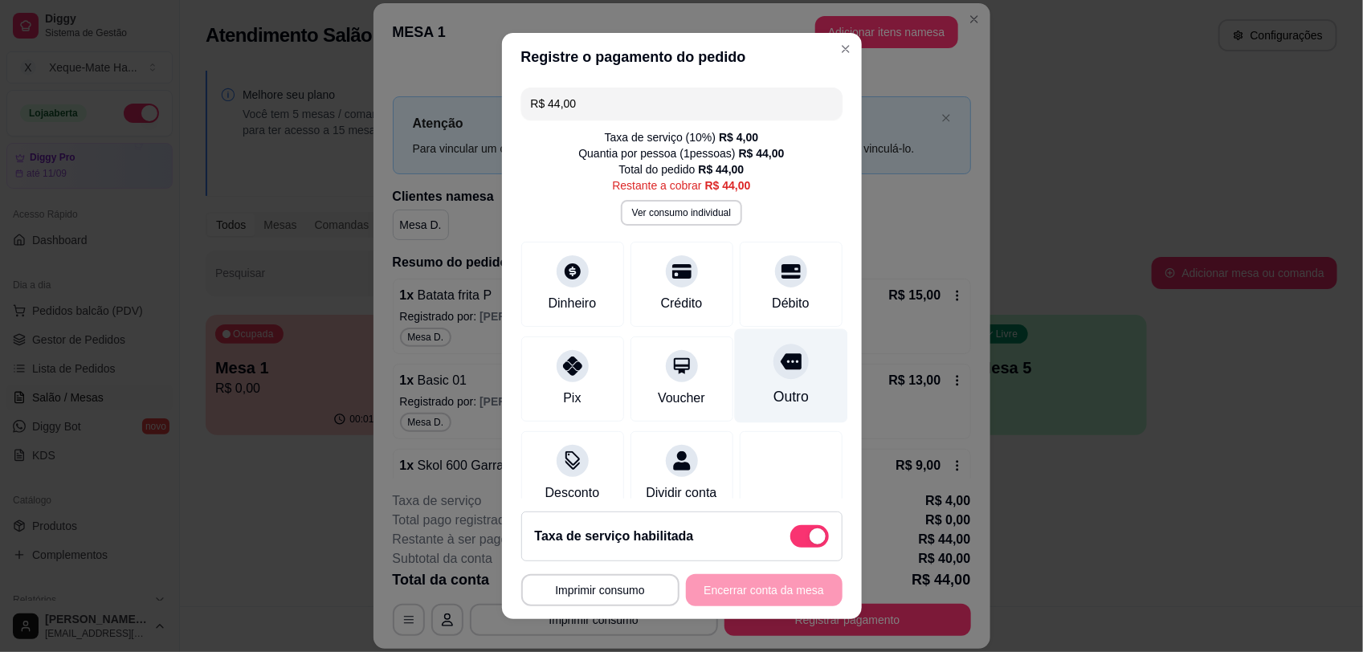
click at [773, 360] on div at bounding box center [790, 361] width 35 height 35
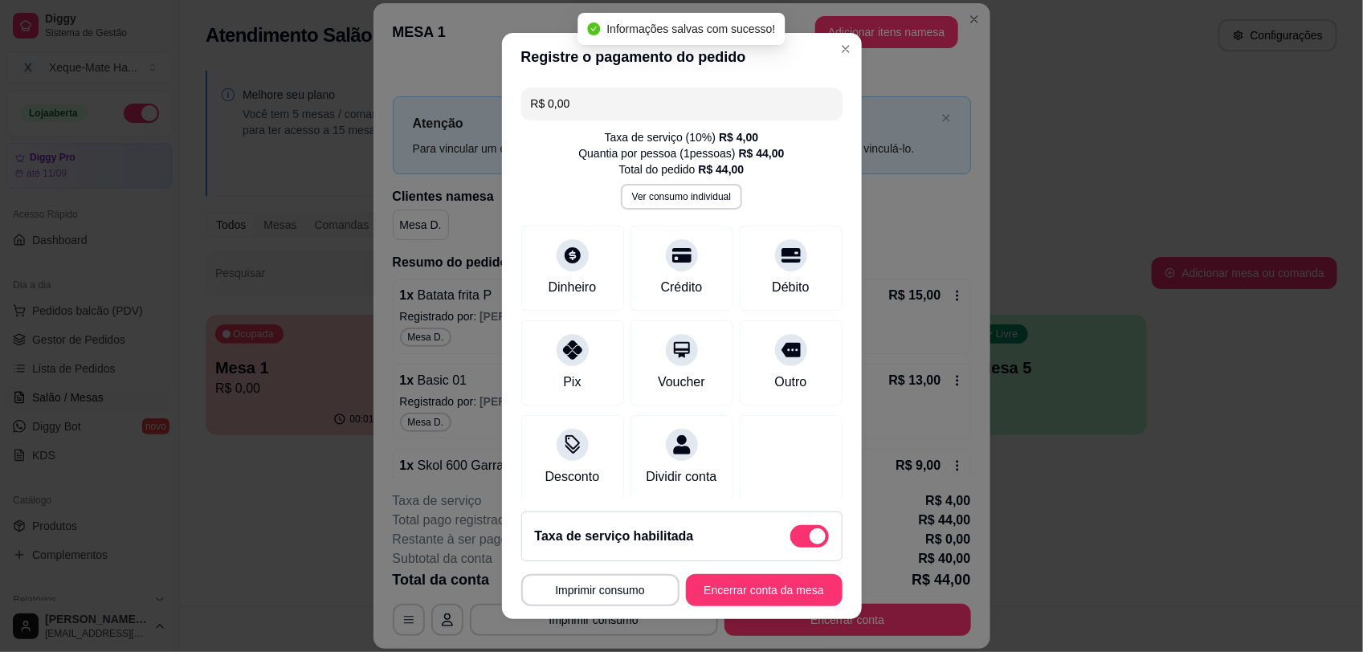
type input "R$ 0,00"
click at [724, 588] on button "Encerrar conta da mesa" at bounding box center [764, 590] width 152 height 31
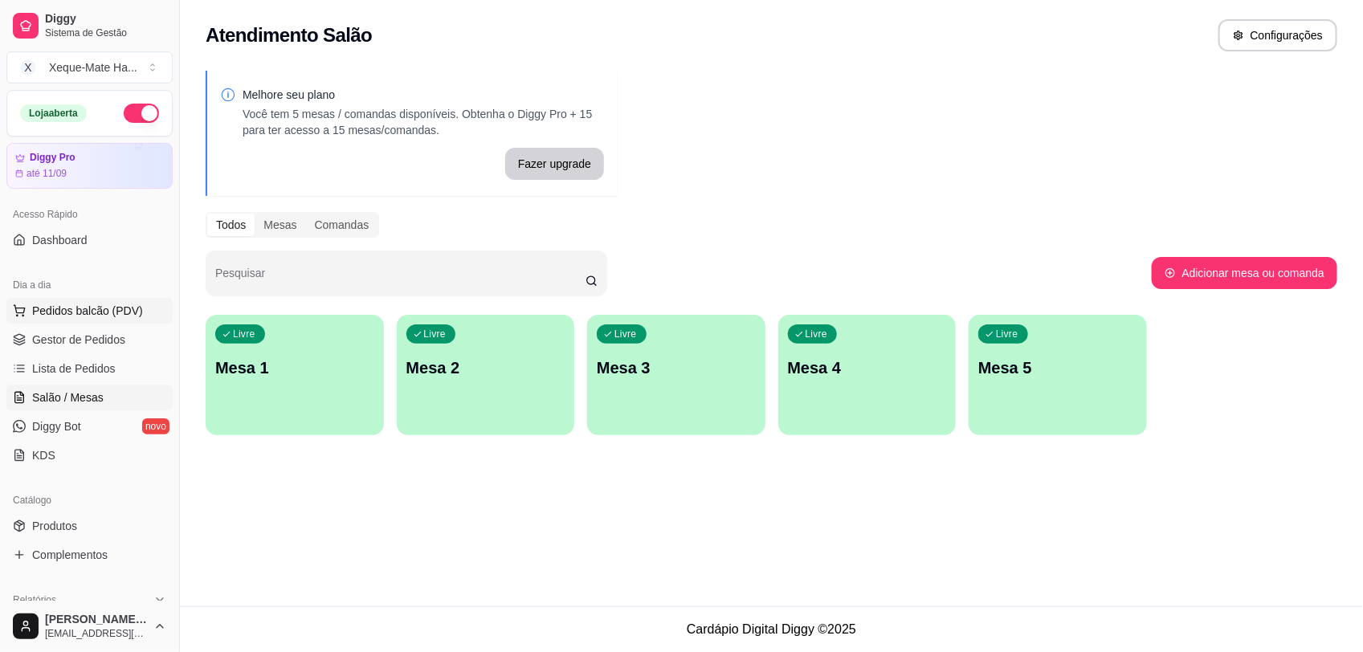
click at [76, 310] on span "Pedidos balcão (PDV)" at bounding box center [87, 311] width 111 height 16
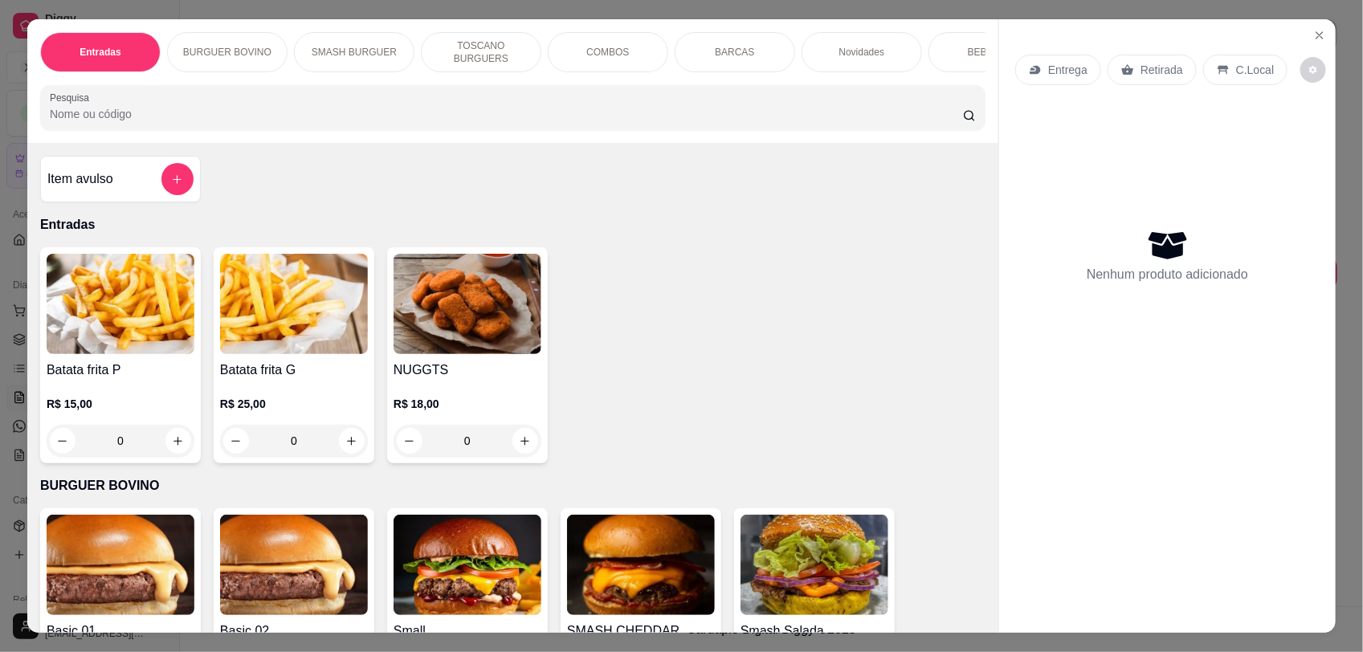
scroll to position [373, 0]
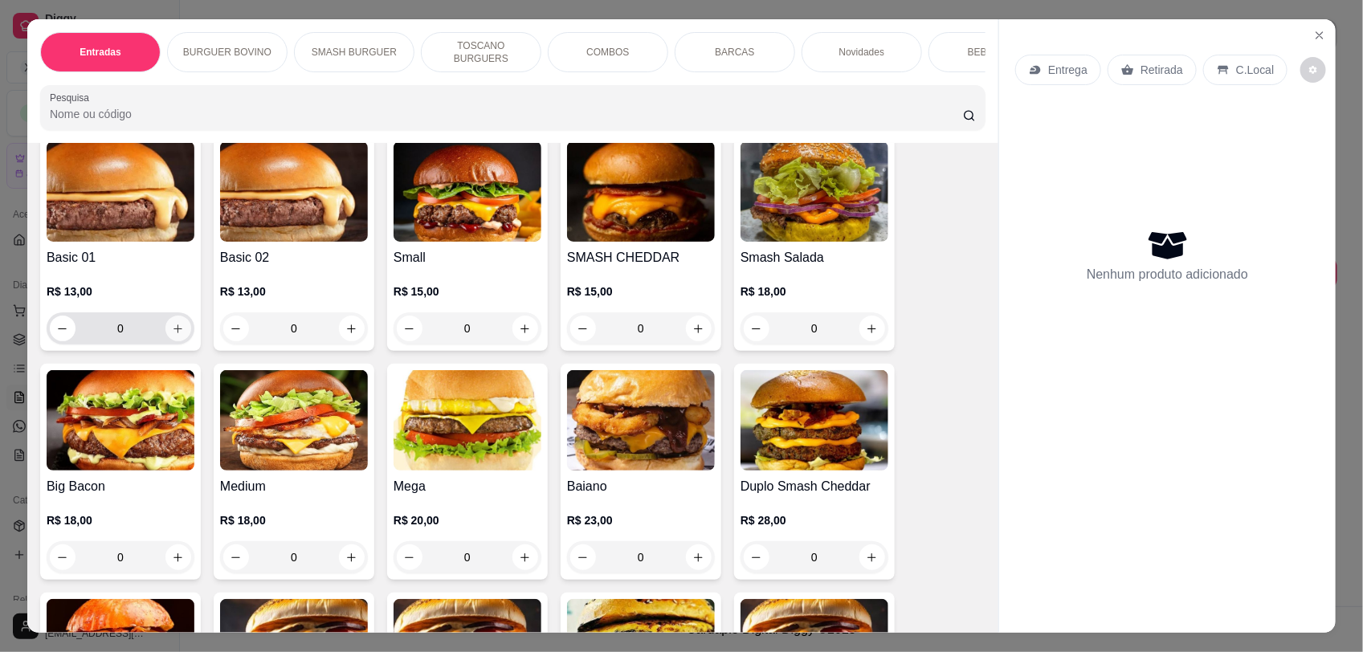
click at [174, 335] on icon "increase-product-quantity" at bounding box center [178, 329] width 12 height 12
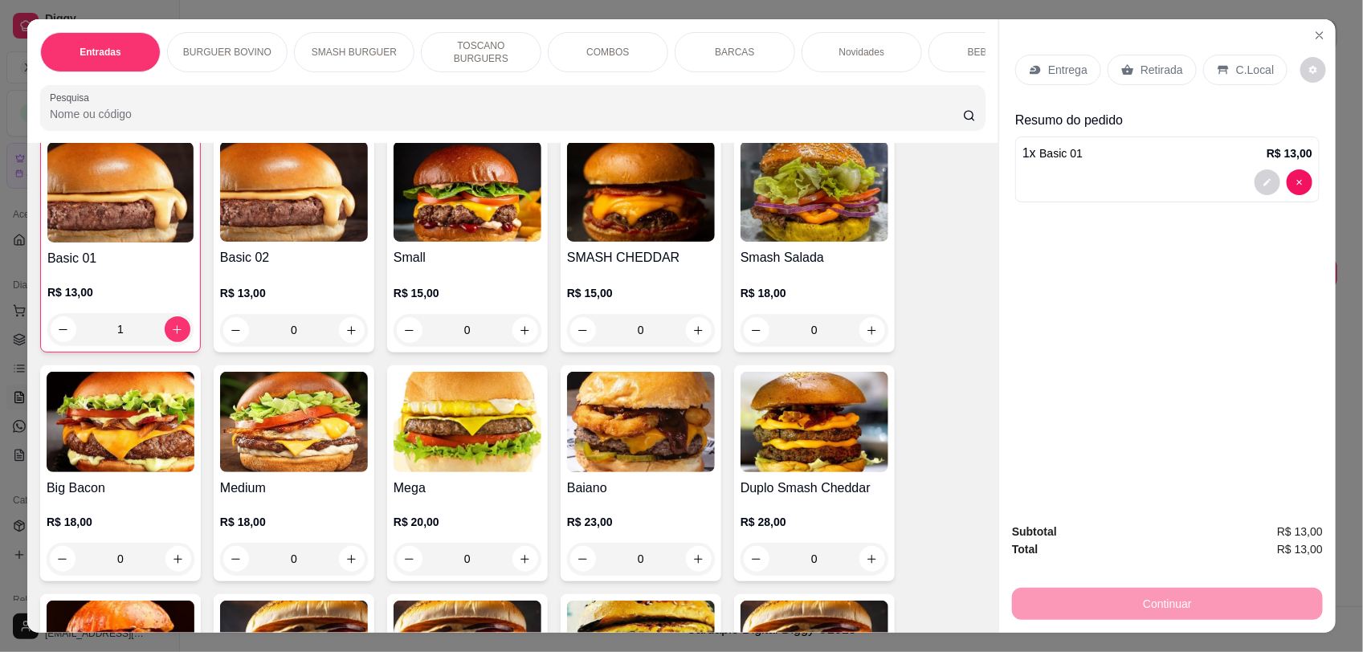
type input "1"
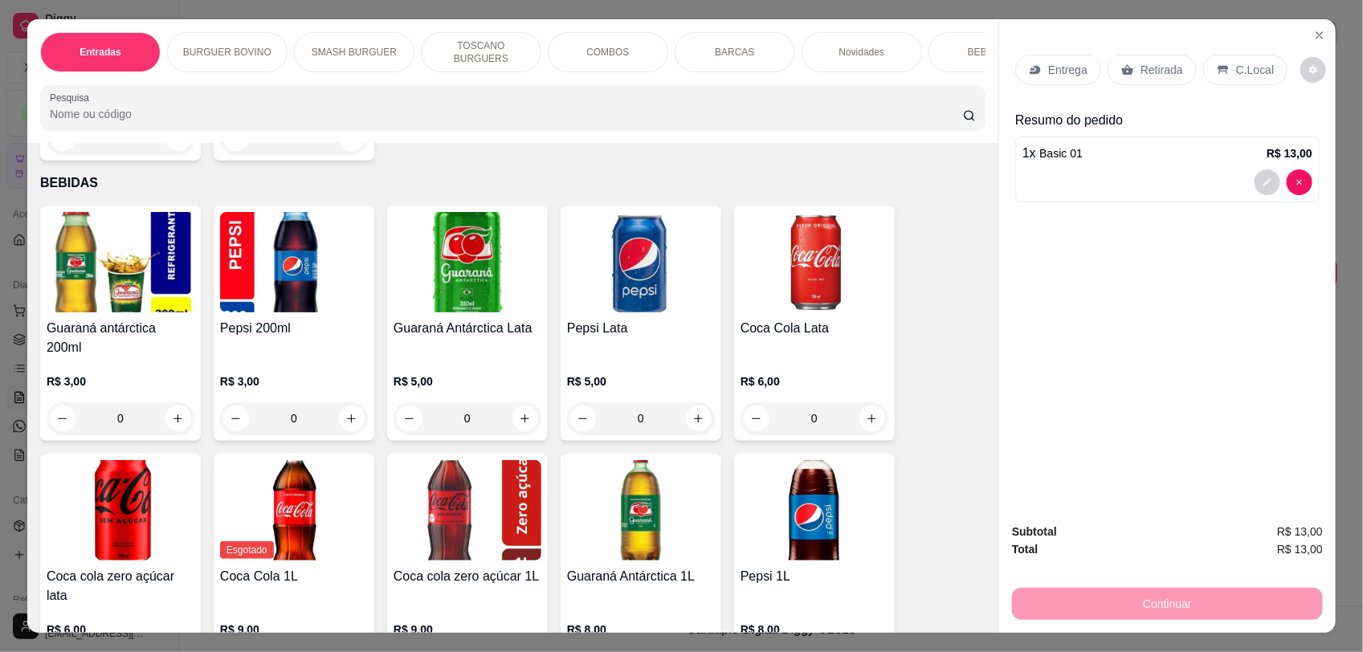
scroll to position [2660, 0]
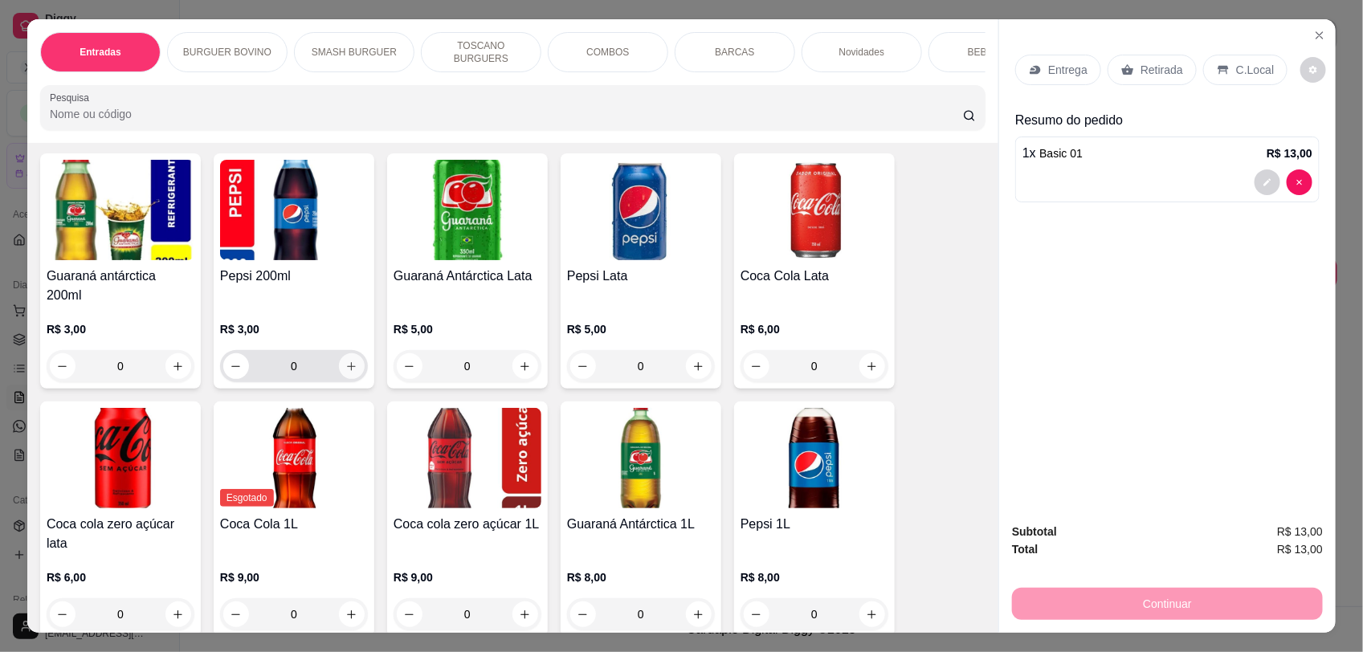
click at [345, 361] on icon "increase-product-quantity" at bounding box center [351, 367] width 12 height 12
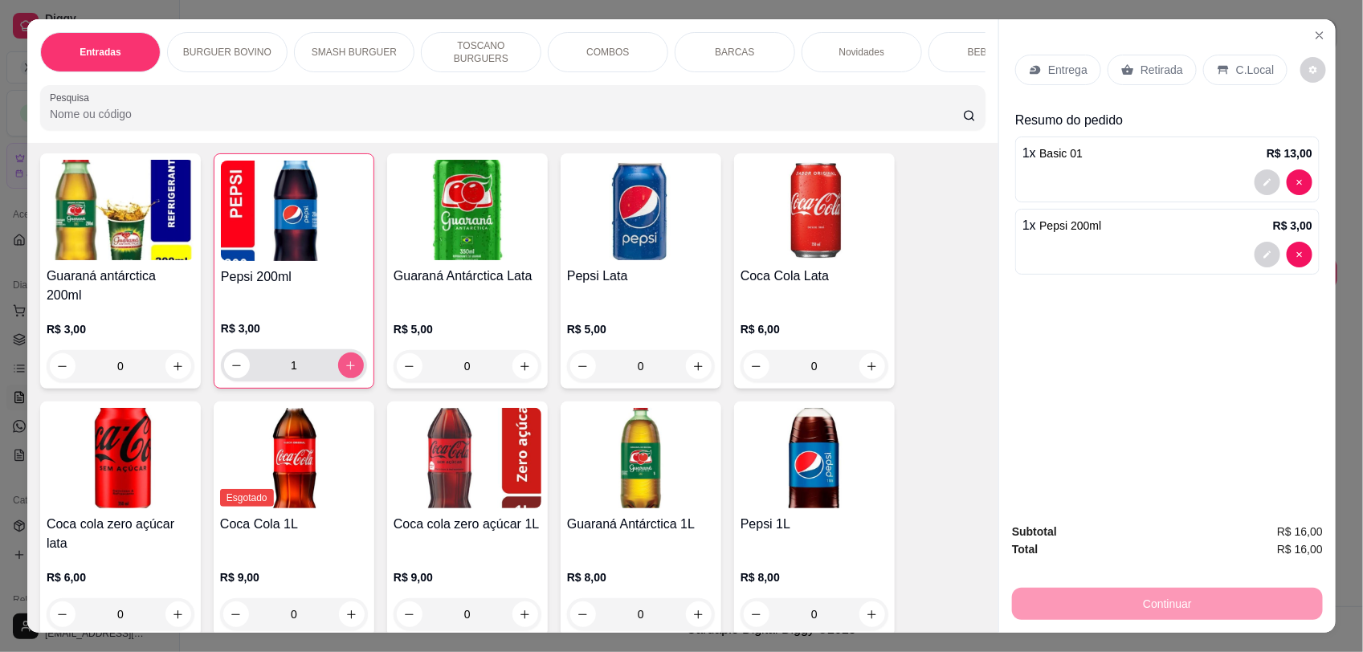
type input "1"
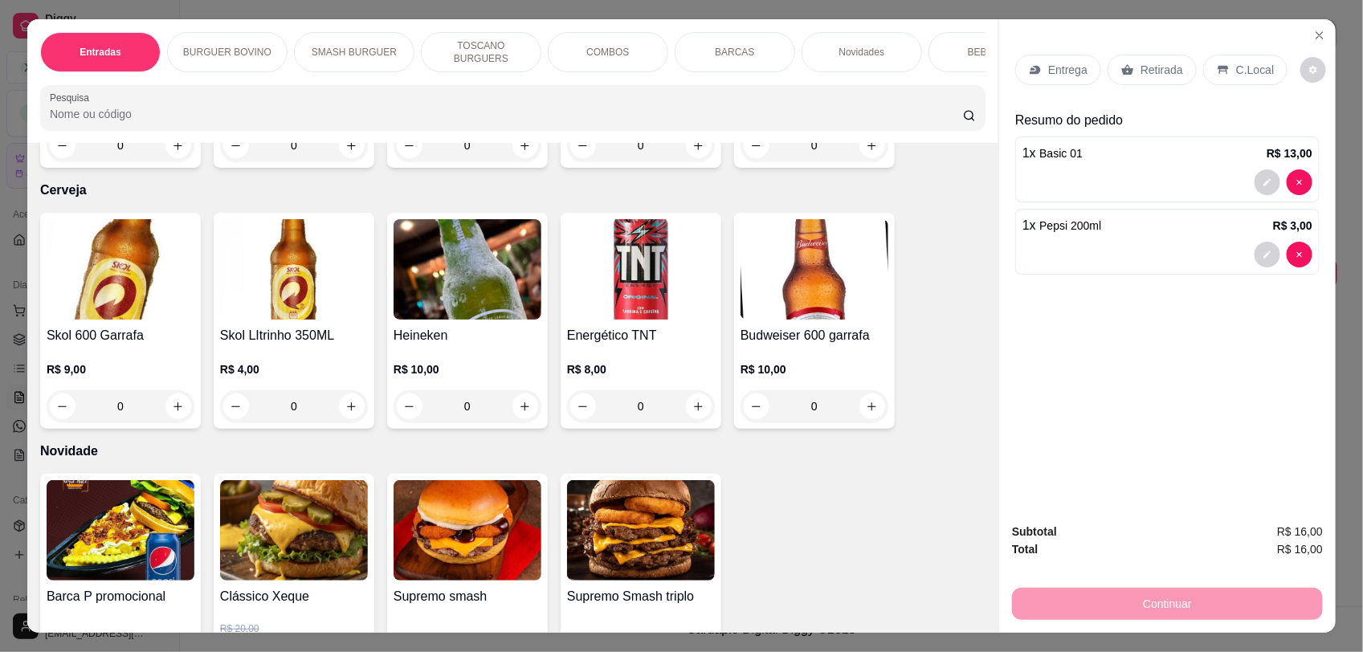
scroll to position [3909, 0]
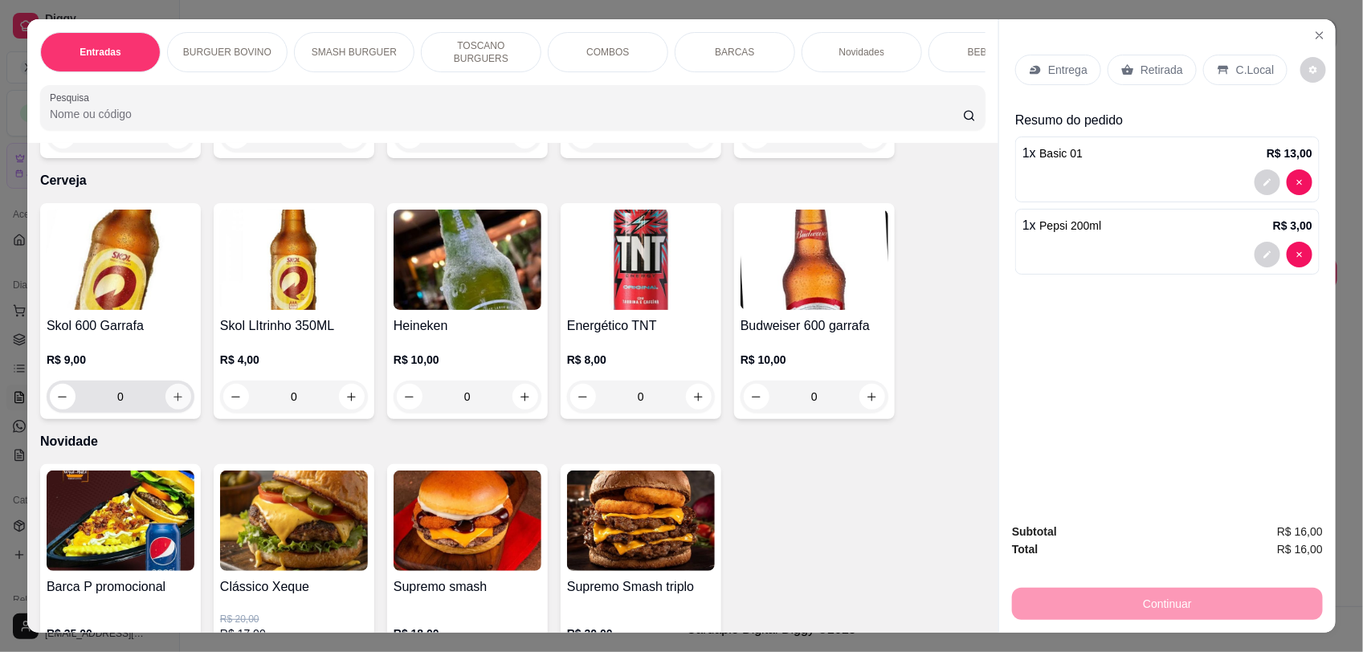
click at [173, 391] on icon "increase-product-quantity" at bounding box center [178, 397] width 12 height 12
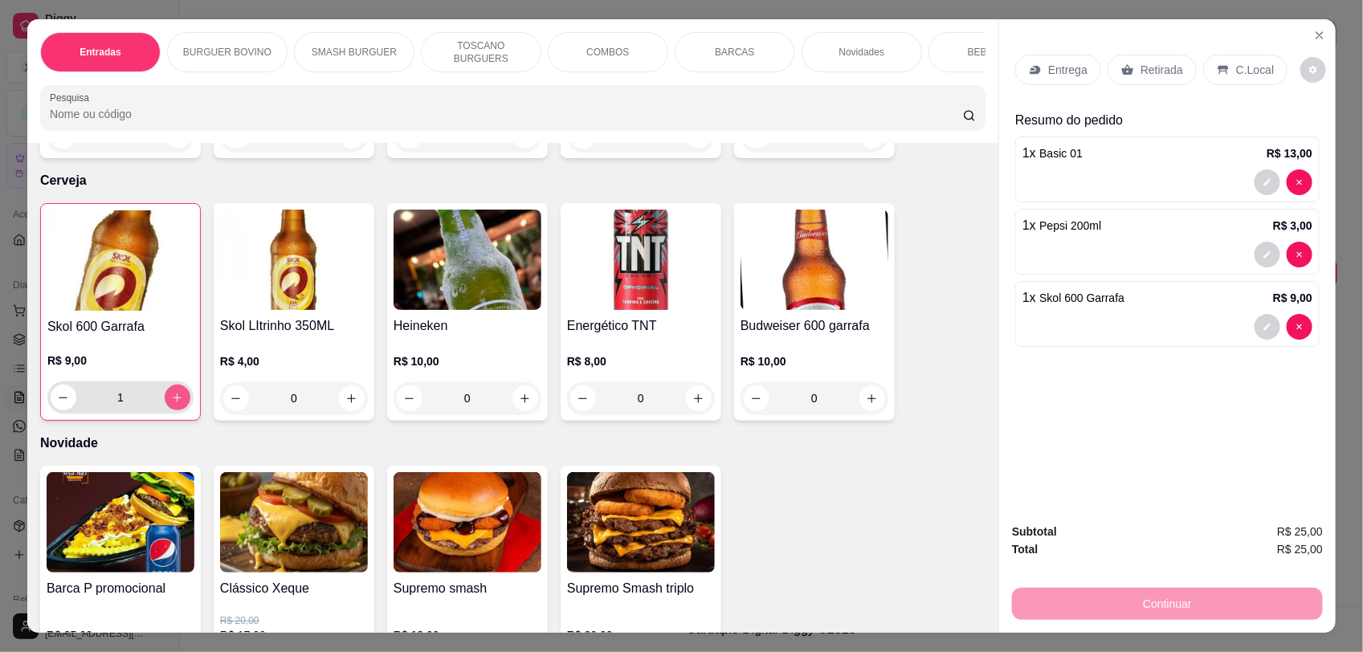
type input "1"
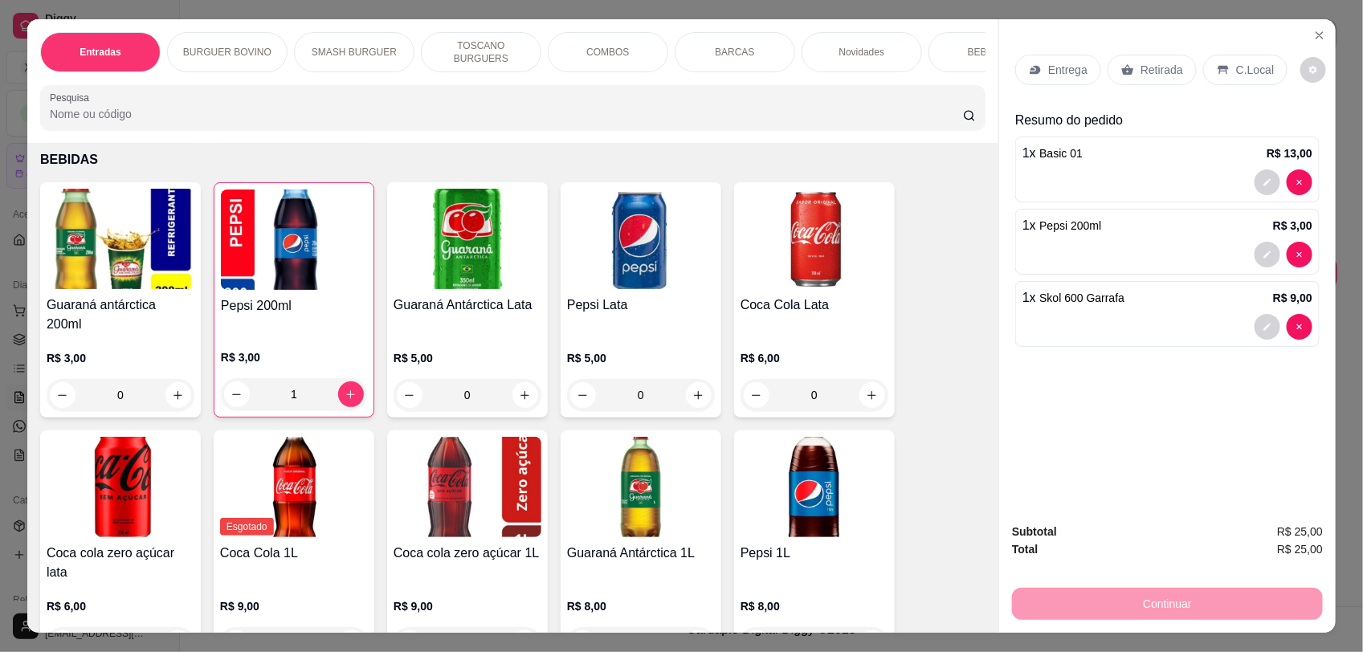
scroll to position [0, 0]
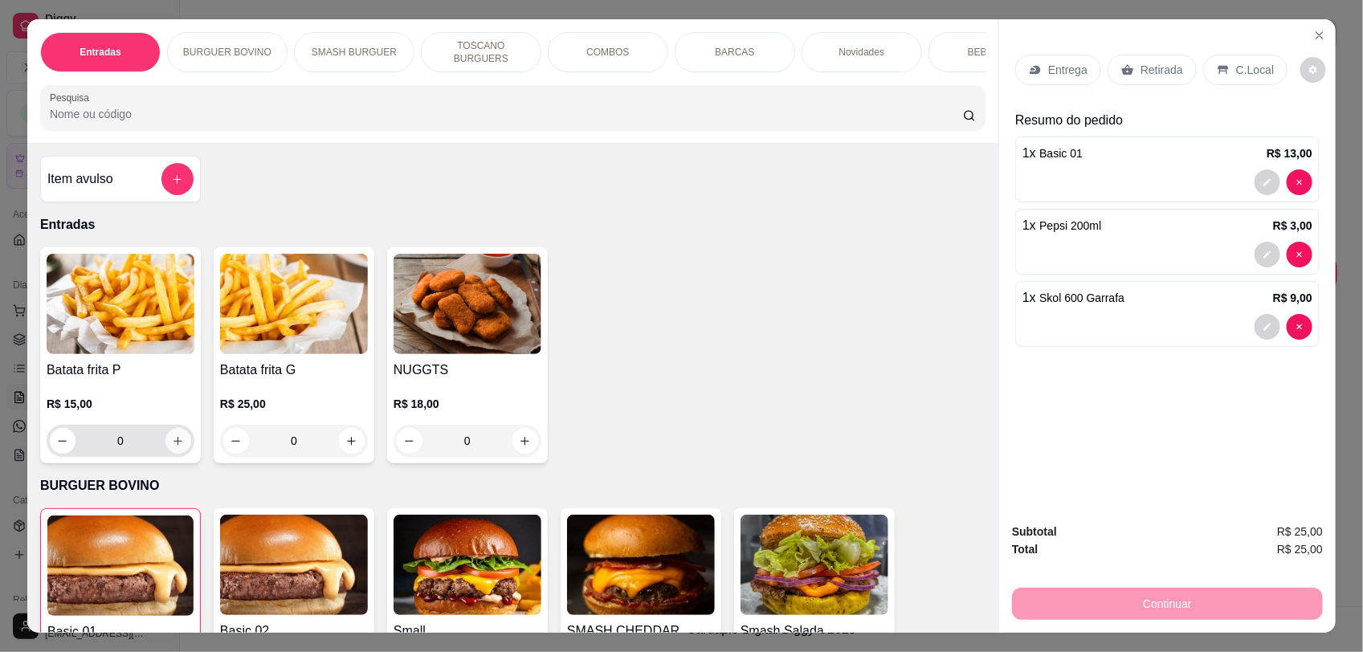
click at [172, 447] on icon "increase-product-quantity" at bounding box center [178, 441] width 12 height 12
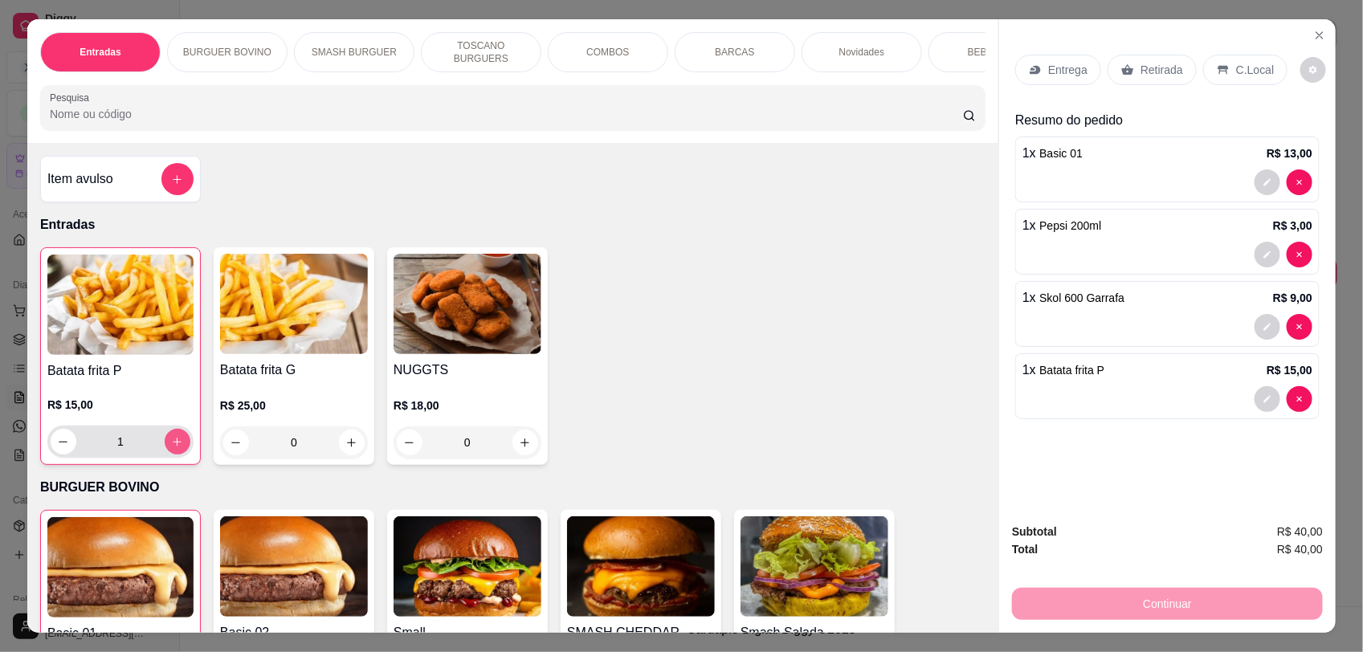
type input "1"
click at [1236, 70] on p "C.Local" at bounding box center [1255, 70] width 38 height 16
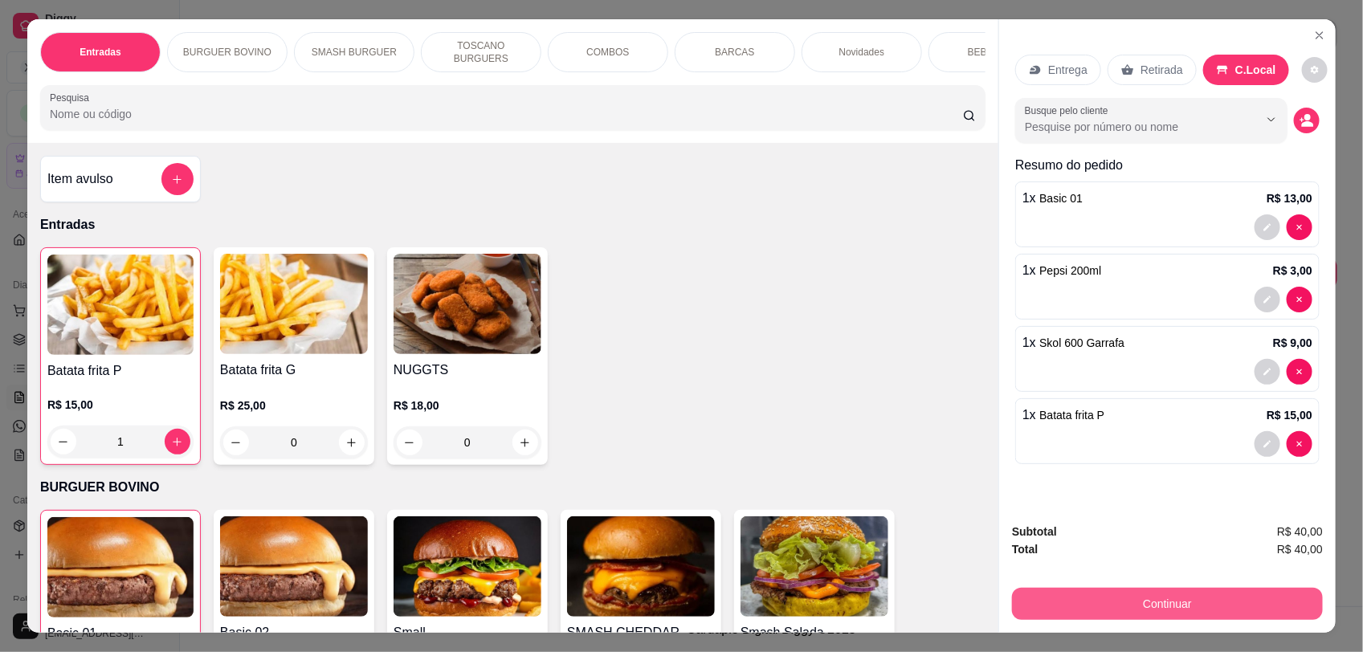
click at [1203, 599] on button "Continuar" at bounding box center [1167, 604] width 311 height 32
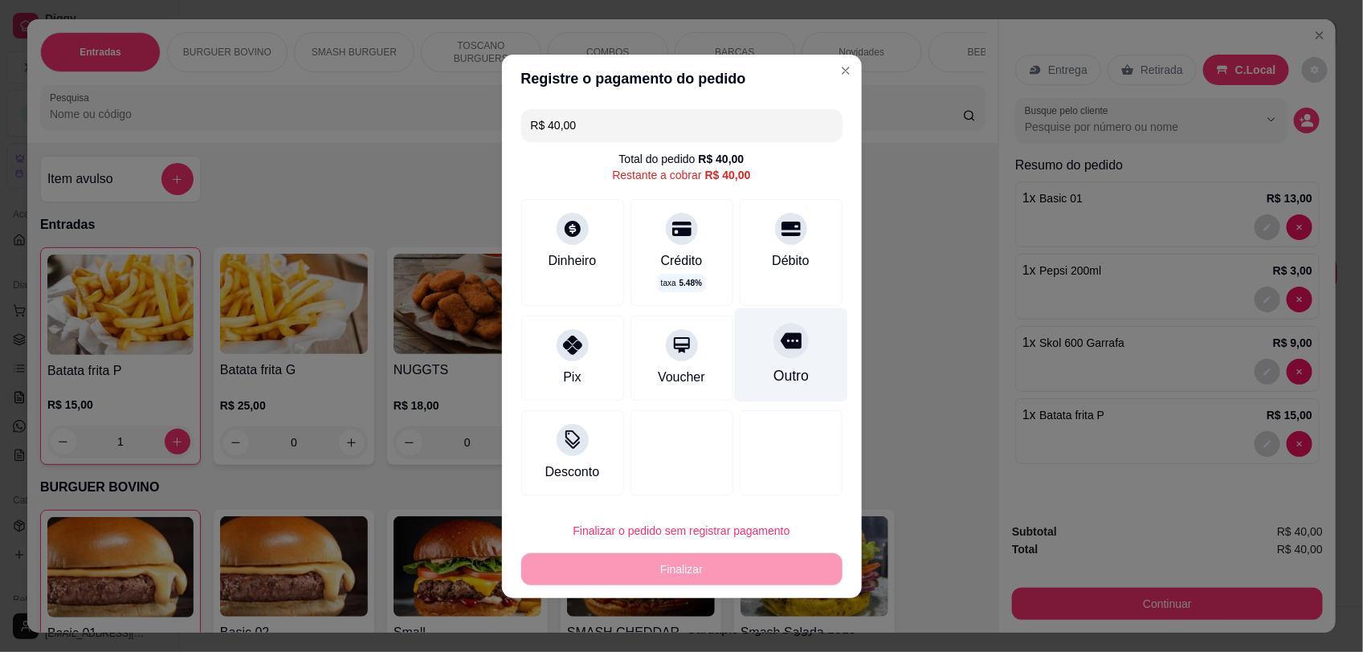
click at [779, 366] on div "Outro" at bounding box center [789, 375] width 35 height 21
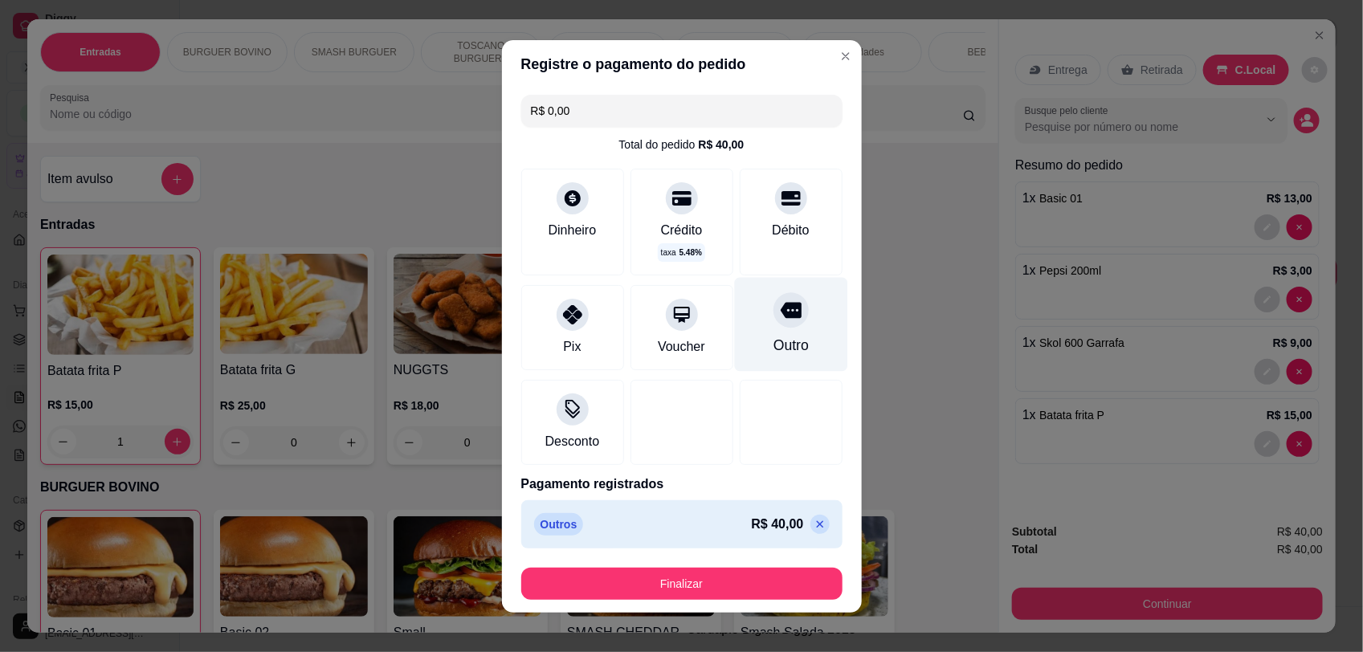
type input "R$ 0,00"
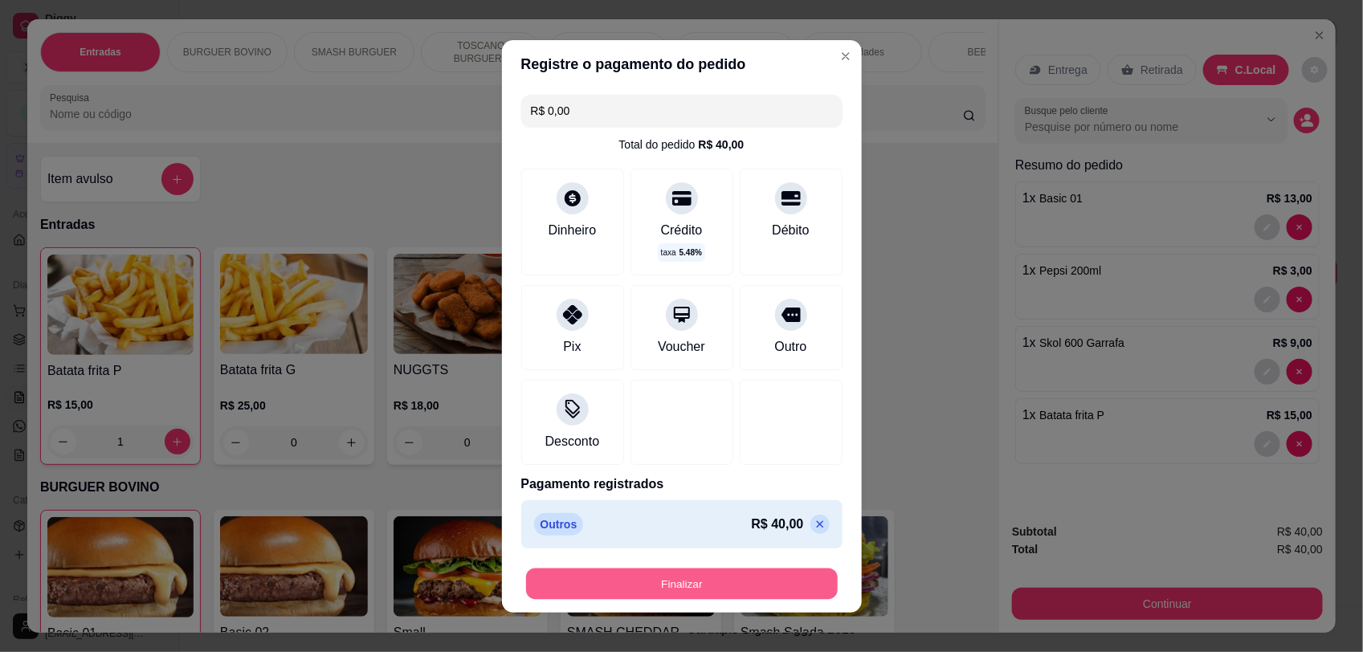
click at [684, 585] on button "Finalizar" at bounding box center [682, 583] width 312 height 31
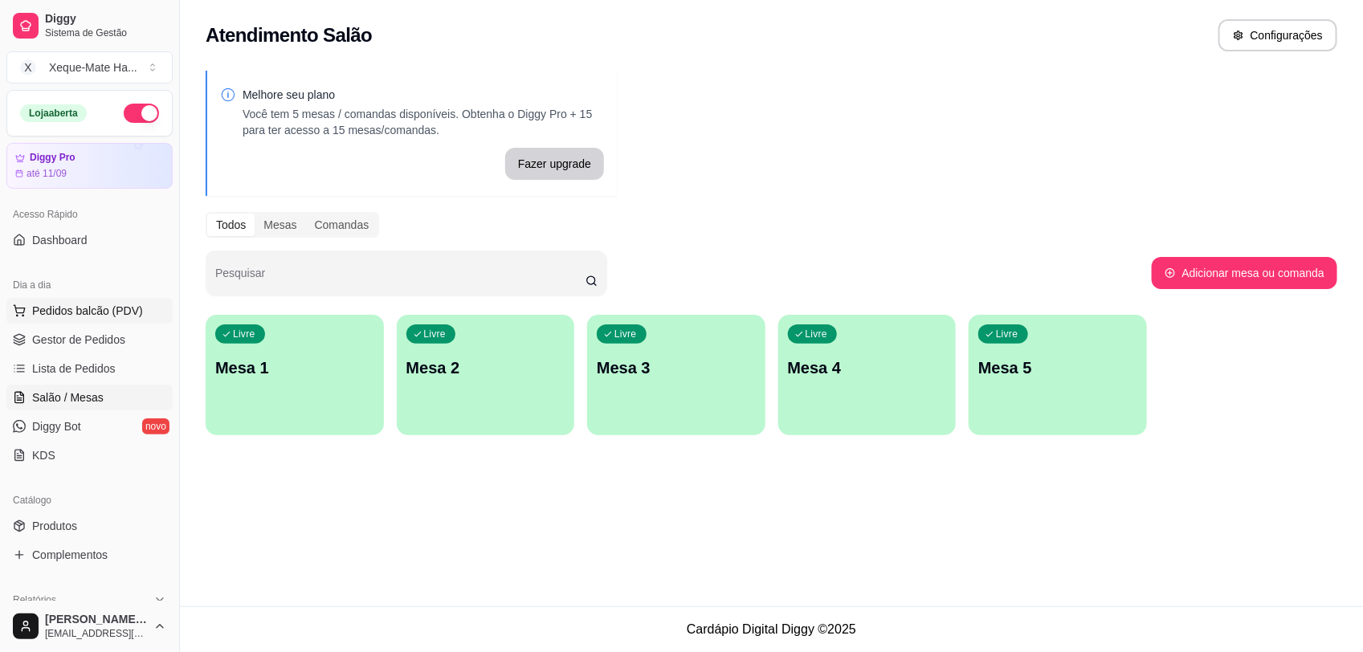
click at [102, 312] on span "Pedidos balcão (PDV)" at bounding box center [87, 311] width 111 height 16
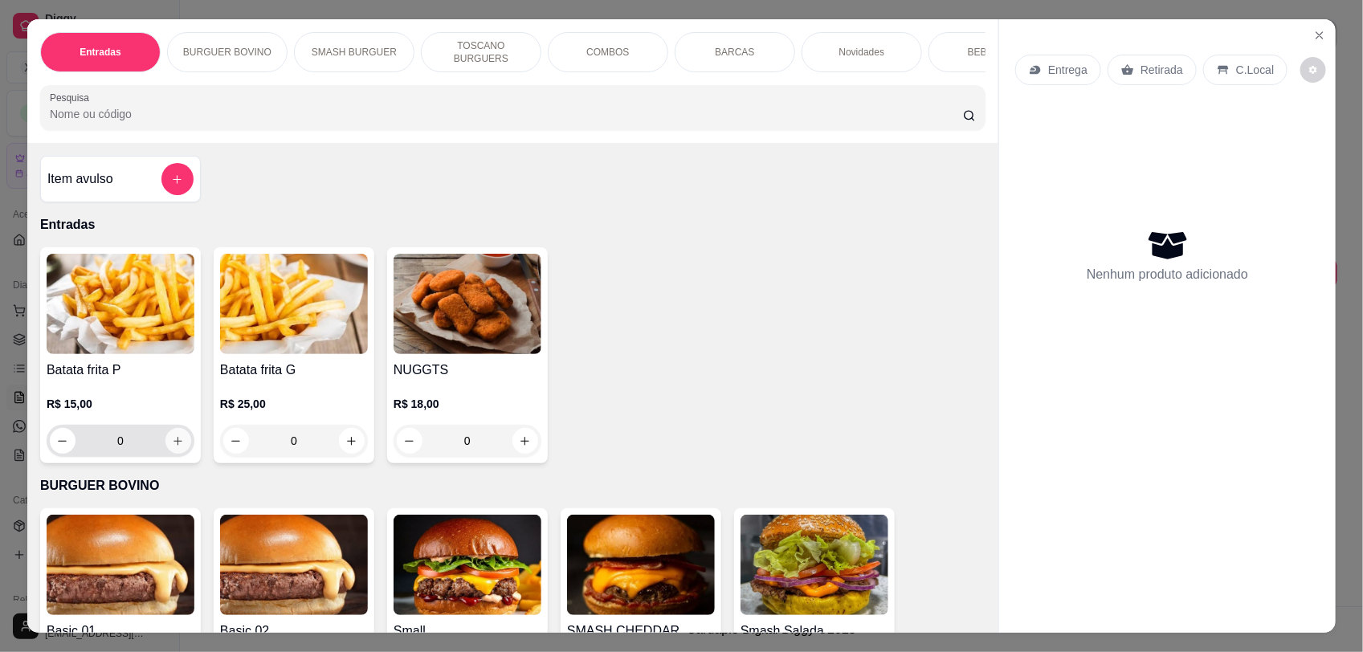
click at [174, 446] on icon "increase-product-quantity" at bounding box center [178, 441] width 9 height 9
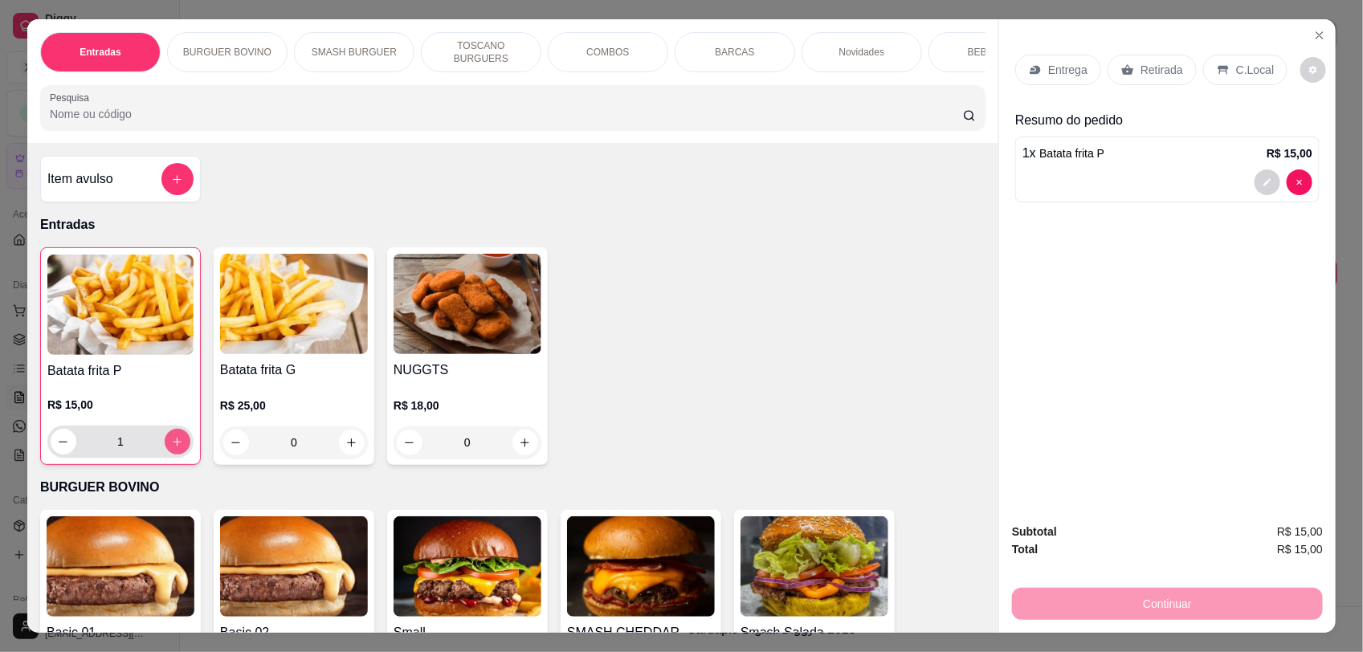
type input "1"
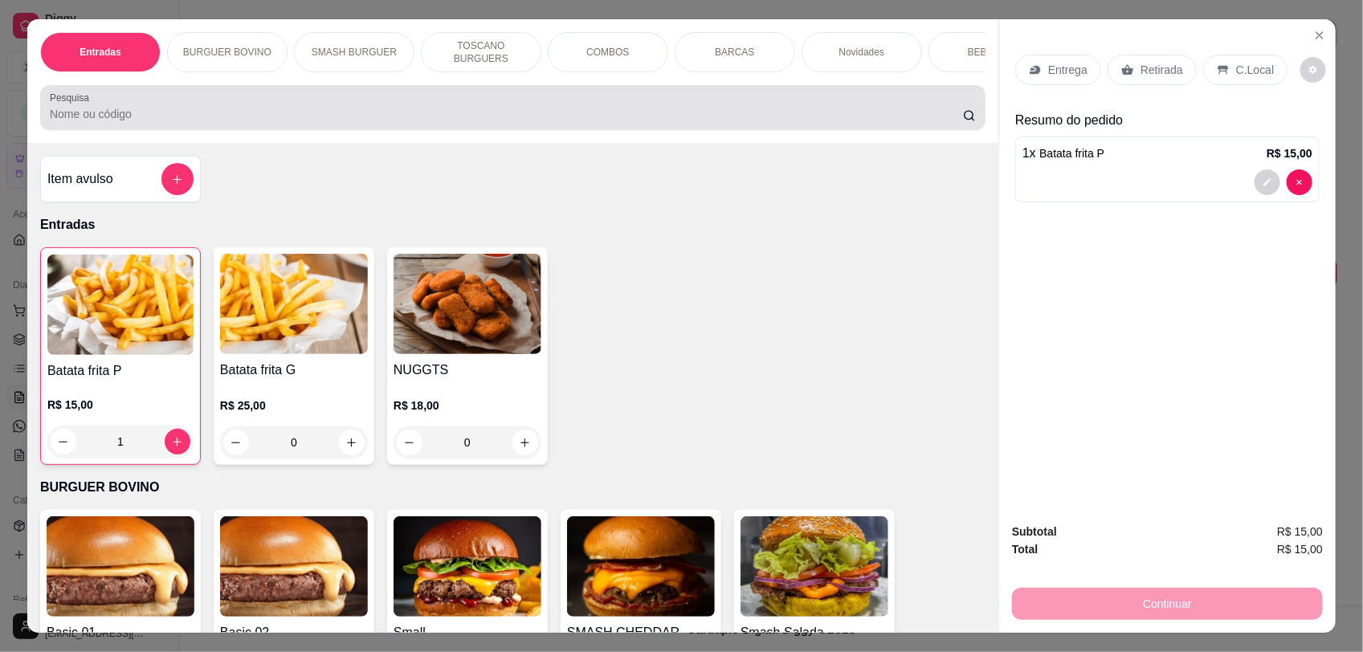
click at [167, 122] on input "Pesquisa" at bounding box center [506, 114] width 913 height 16
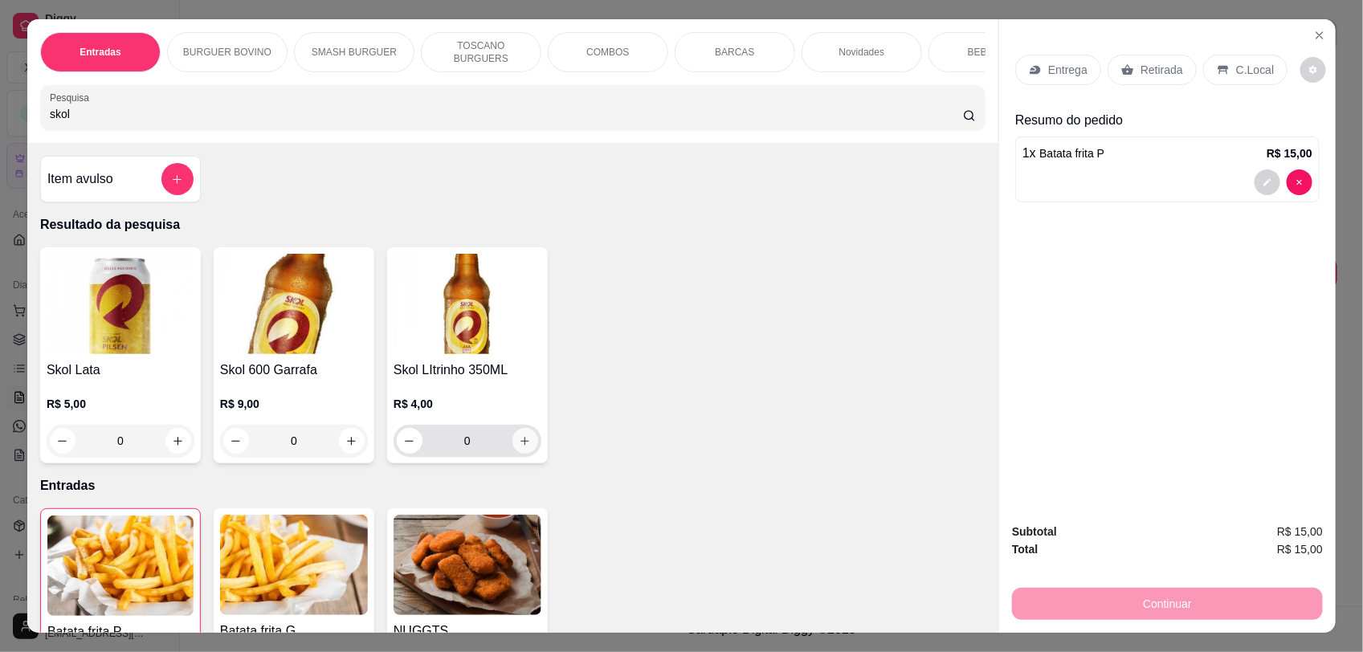
type input "skol"
click at [519, 447] on icon "increase-product-quantity" at bounding box center [525, 441] width 12 height 12
click at [521, 446] on icon "increase-product-quantity" at bounding box center [525, 441] width 9 height 9
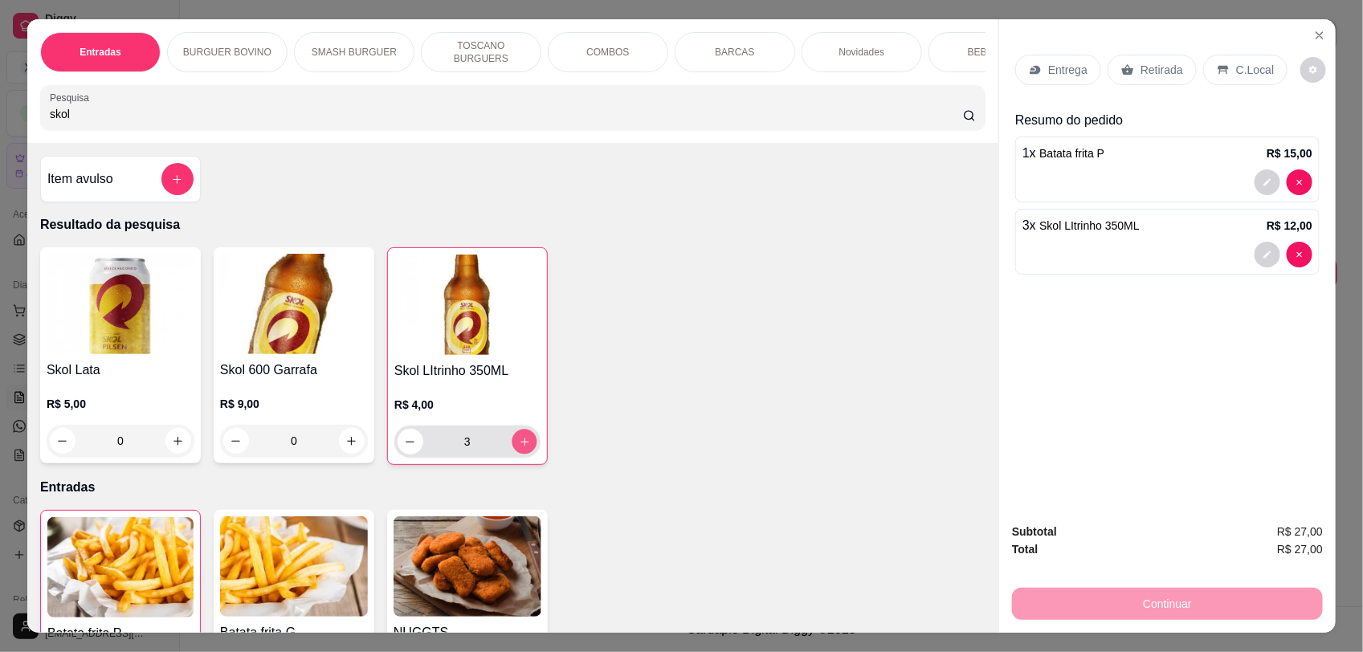
click at [520, 446] on icon "increase-product-quantity" at bounding box center [524, 442] width 8 height 8
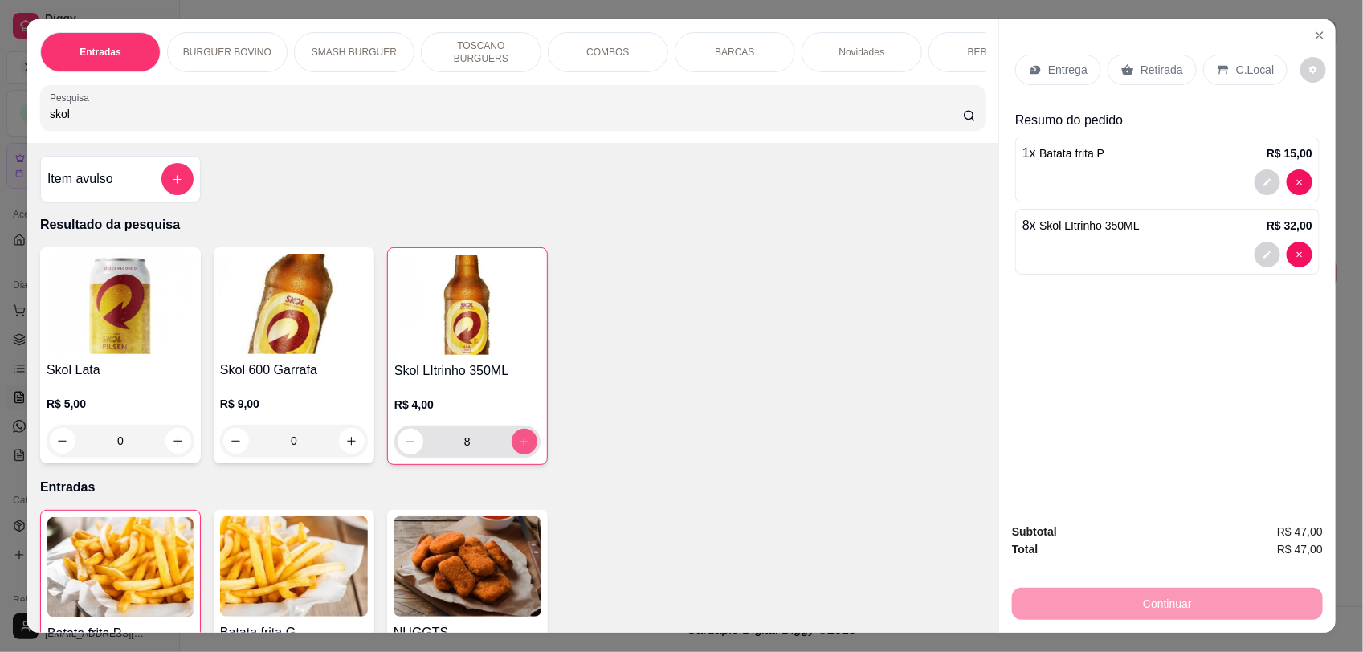
type input "8"
click at [410, 454] on button "decrease-product-quantity" at bounding box center [410, 442] width 26 height 26
type input "6"
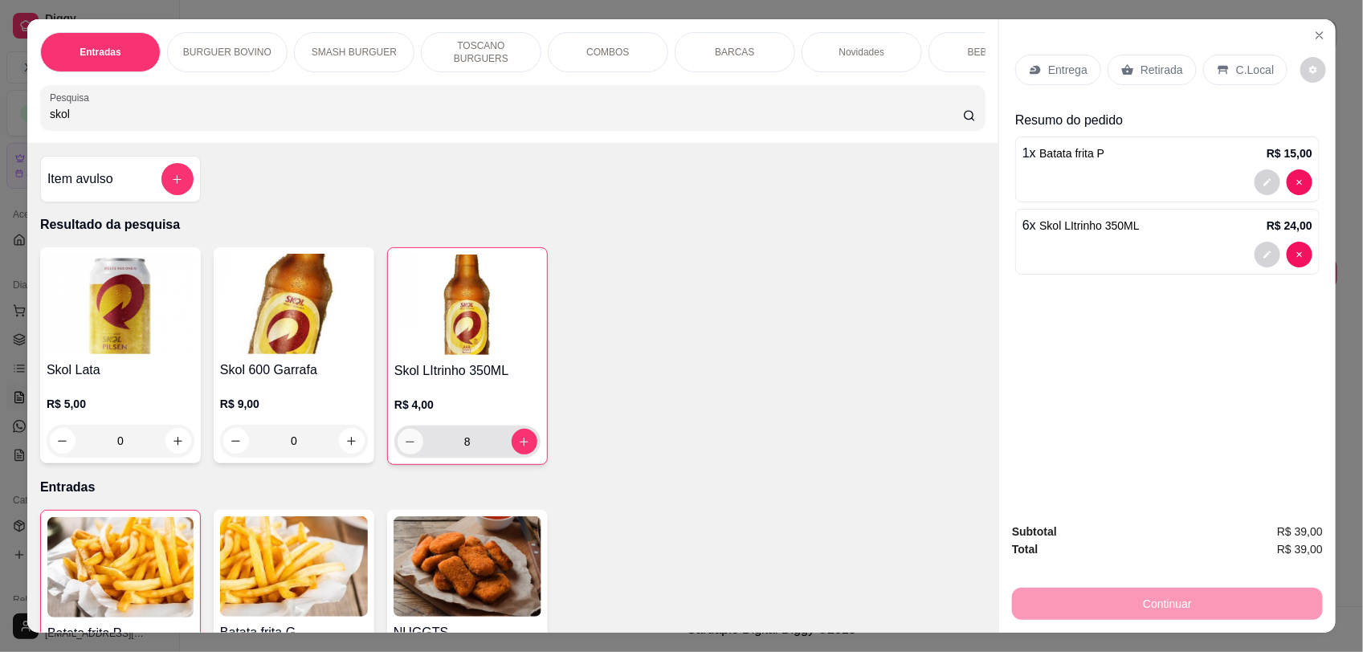
type input "6"
click at [1249, 67] on p "C.Local" at bounding box center [1255, 70] width 38 height 16
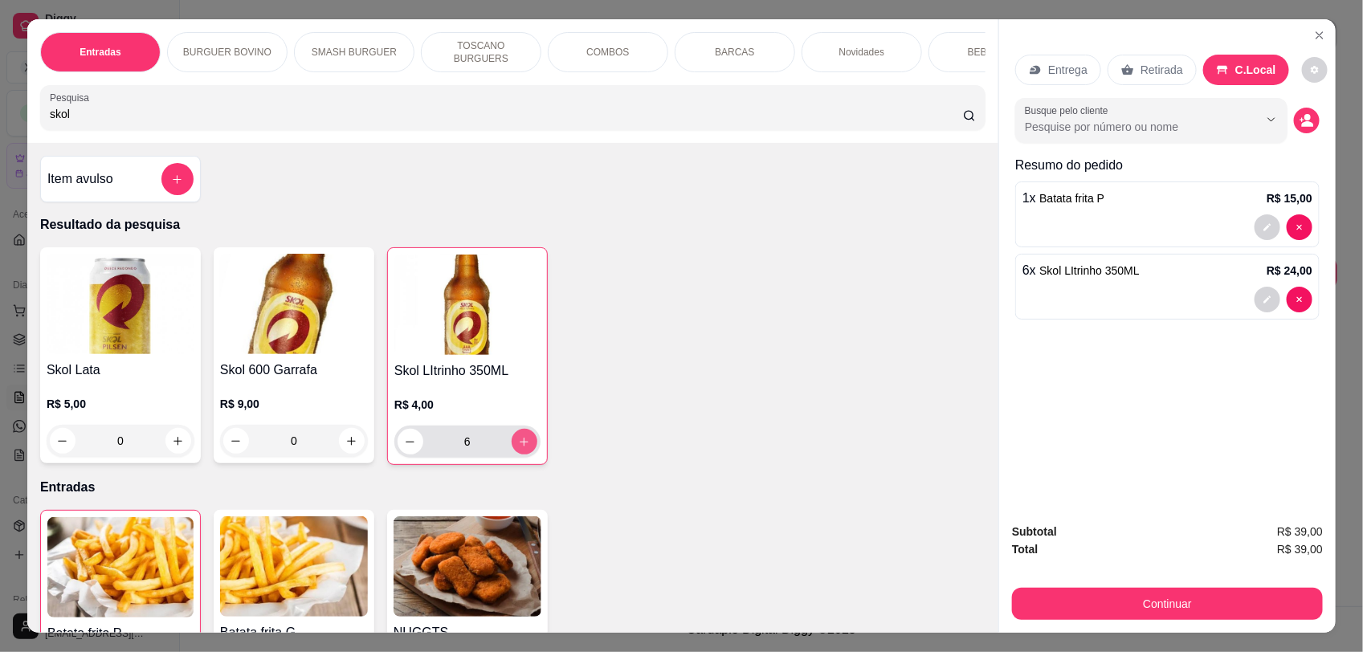
click at [518, 448] on icon "increase-product-quantity" at bounding box center [524, 442] width 12 height 12
type input "7"
click at [519, 448] on icon "increase-product-quantity" at bounding box center [525, 442] width 12 height 12
type input "8"
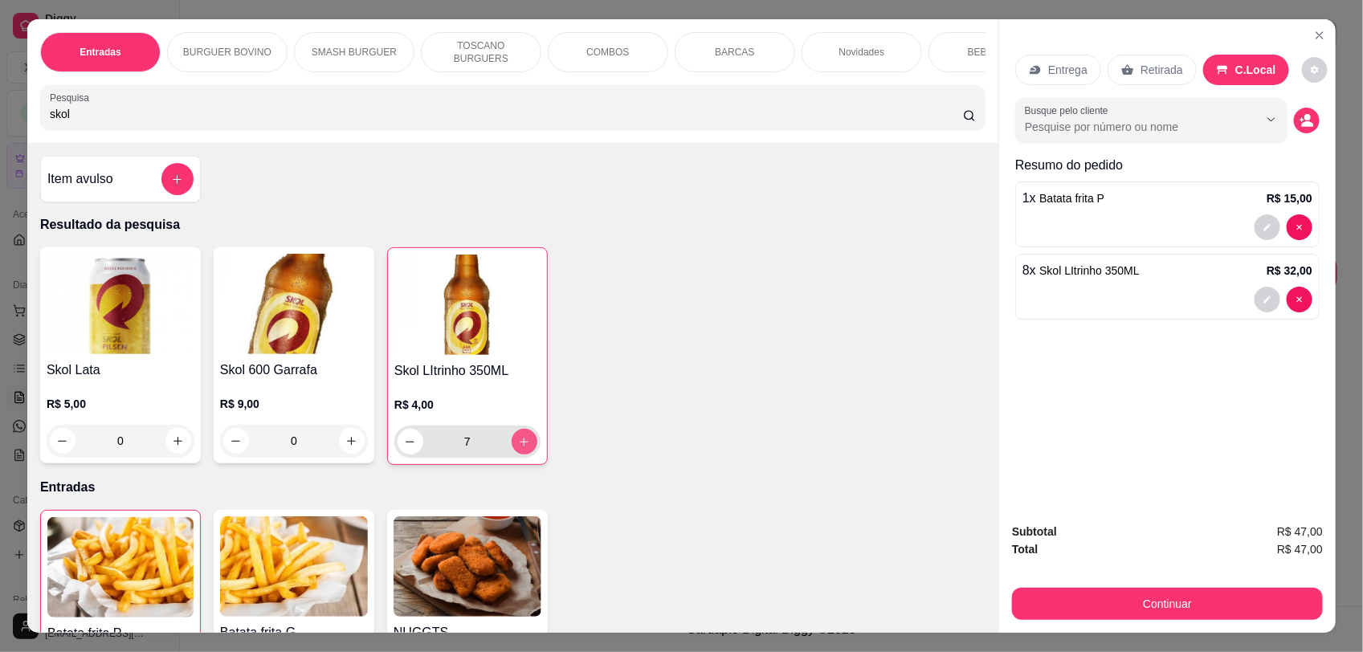
type input "8"
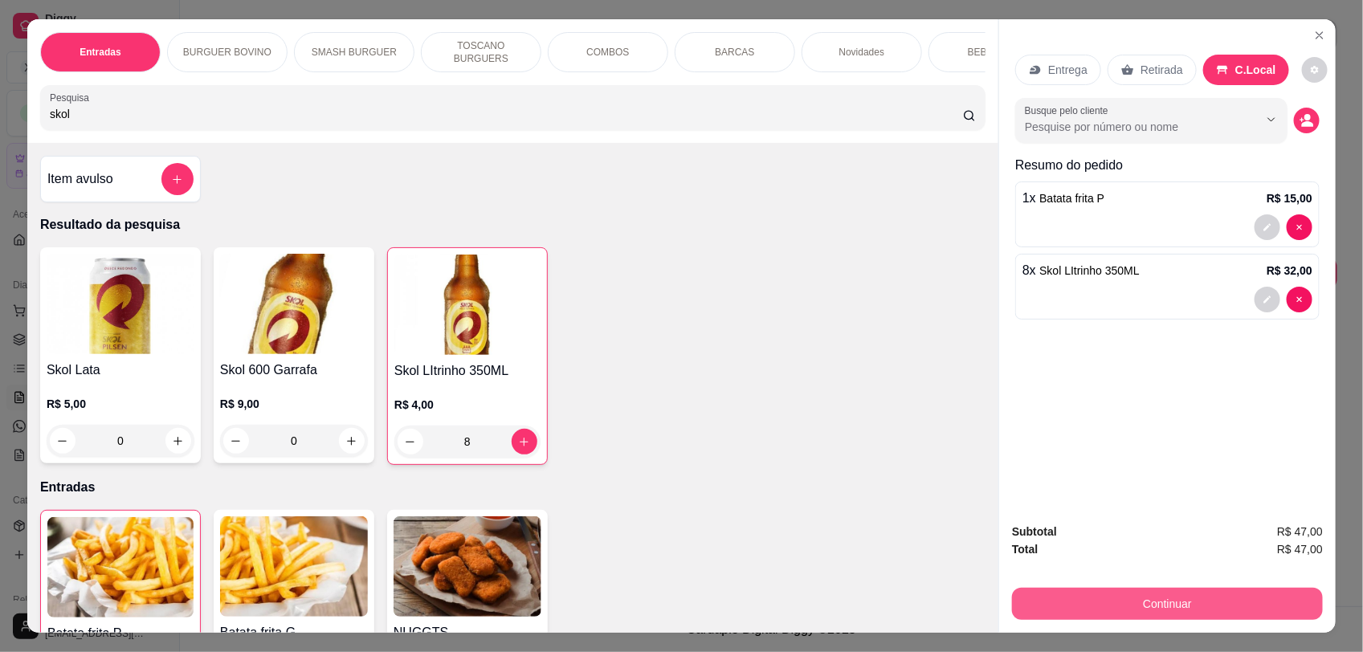
click at [1155, 608] on button "Continuar" at bounding box center [1167, 604] width 311 height 32
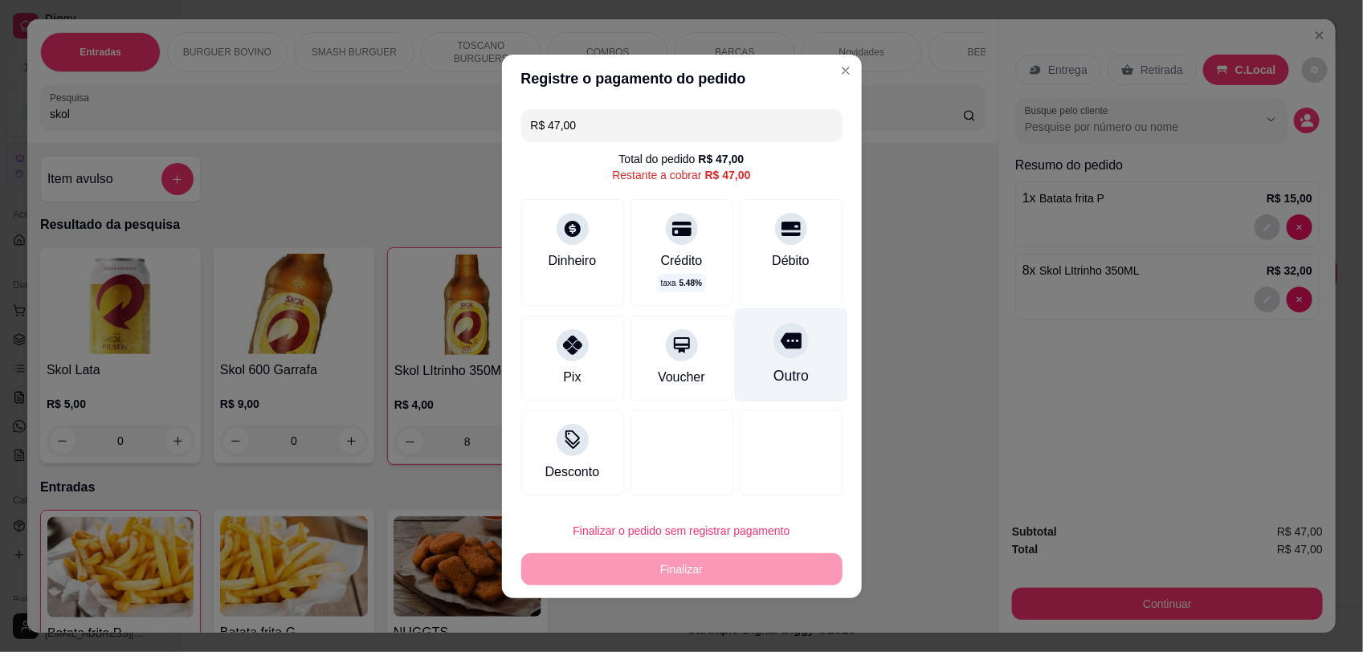
click at [777, 367] on div "Outro" at bounding box center [789, 375] width 35 height 21
type input "R$ 0,00"
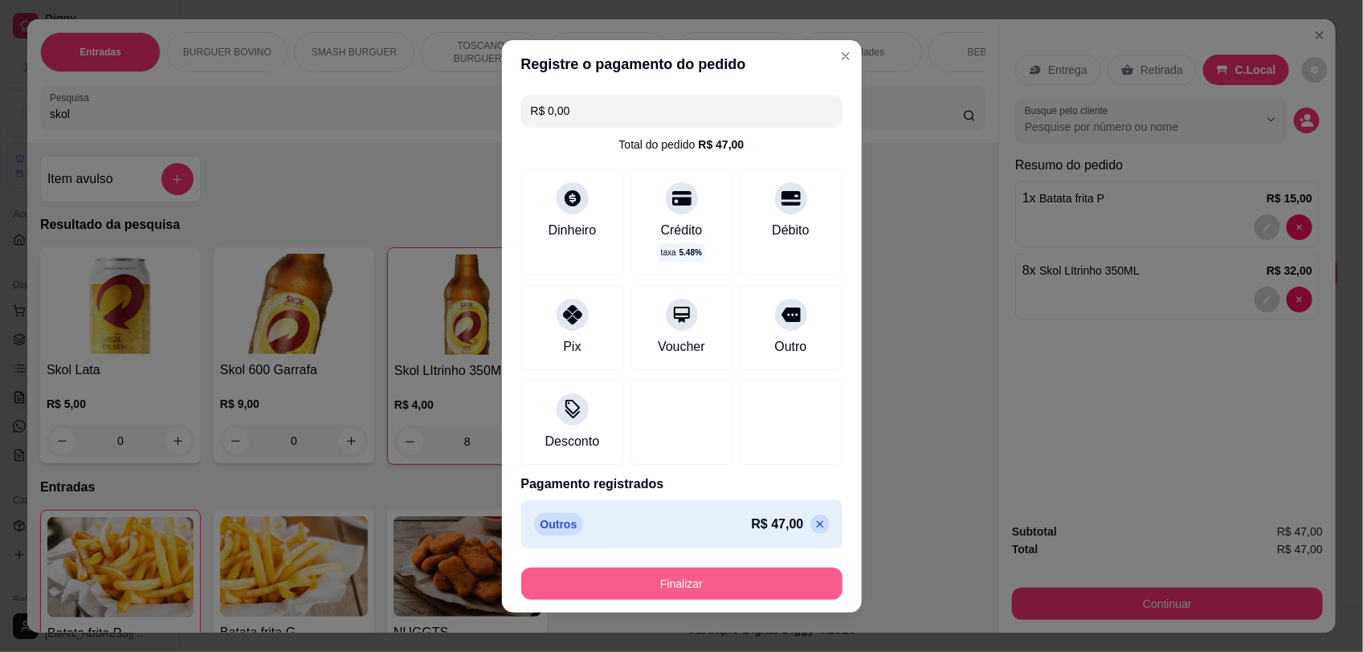
click at [691, 579] on button "Finalizar" at bounding box center [681, 584] width 321 height 32
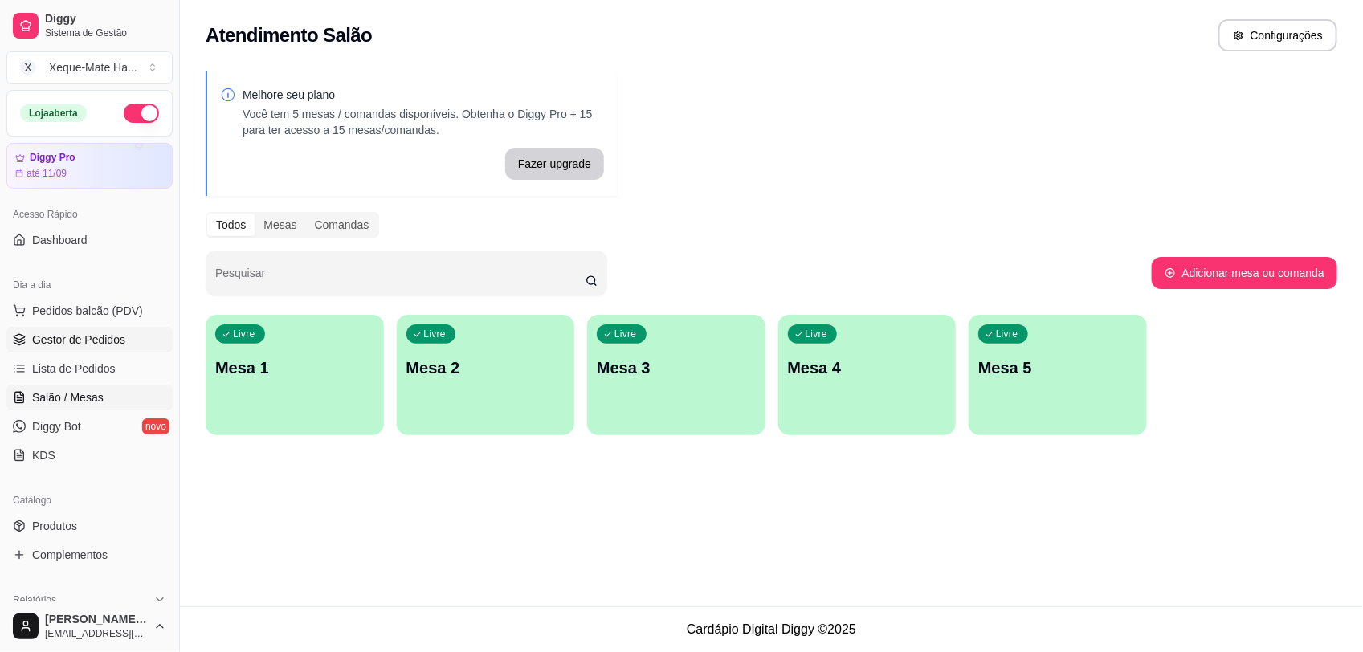
click at [122, 340] on span "Gestor de Pedidos" at bounding box center [78, 340] width 93 height 16
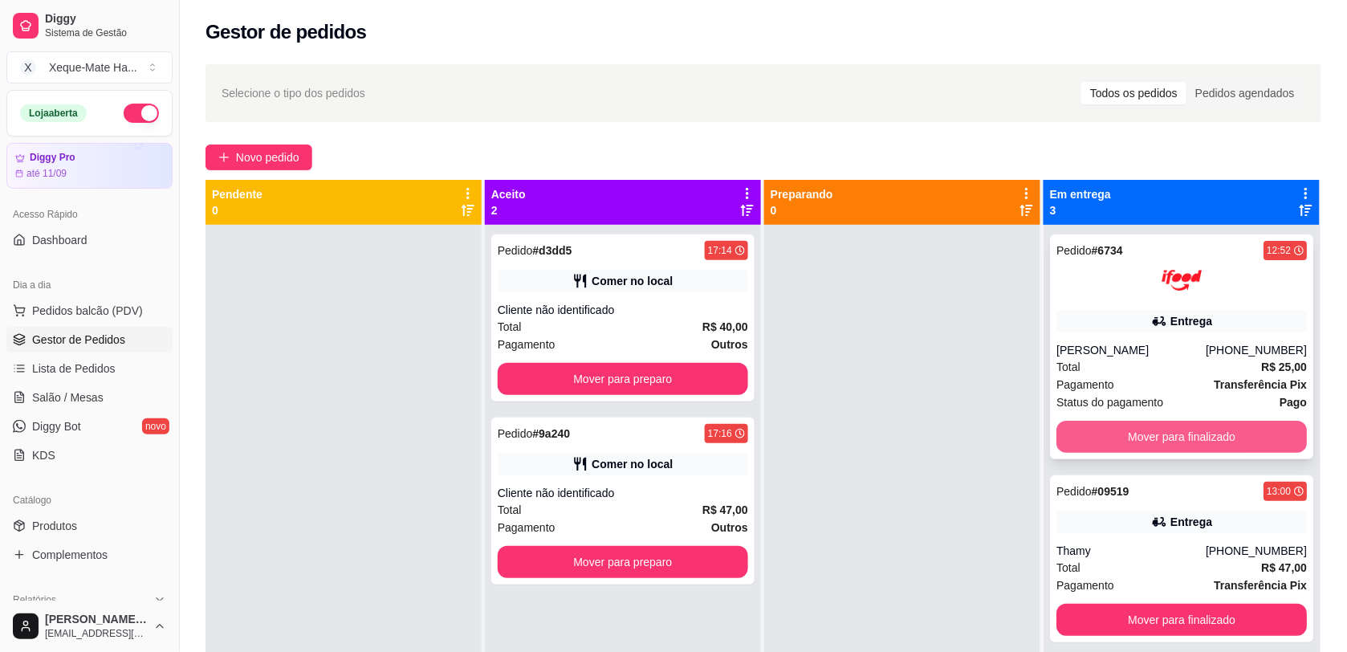
click at [1229, 438] on button "Mover para finalizado" at bounding box center [1182, 437] width 251 height 32
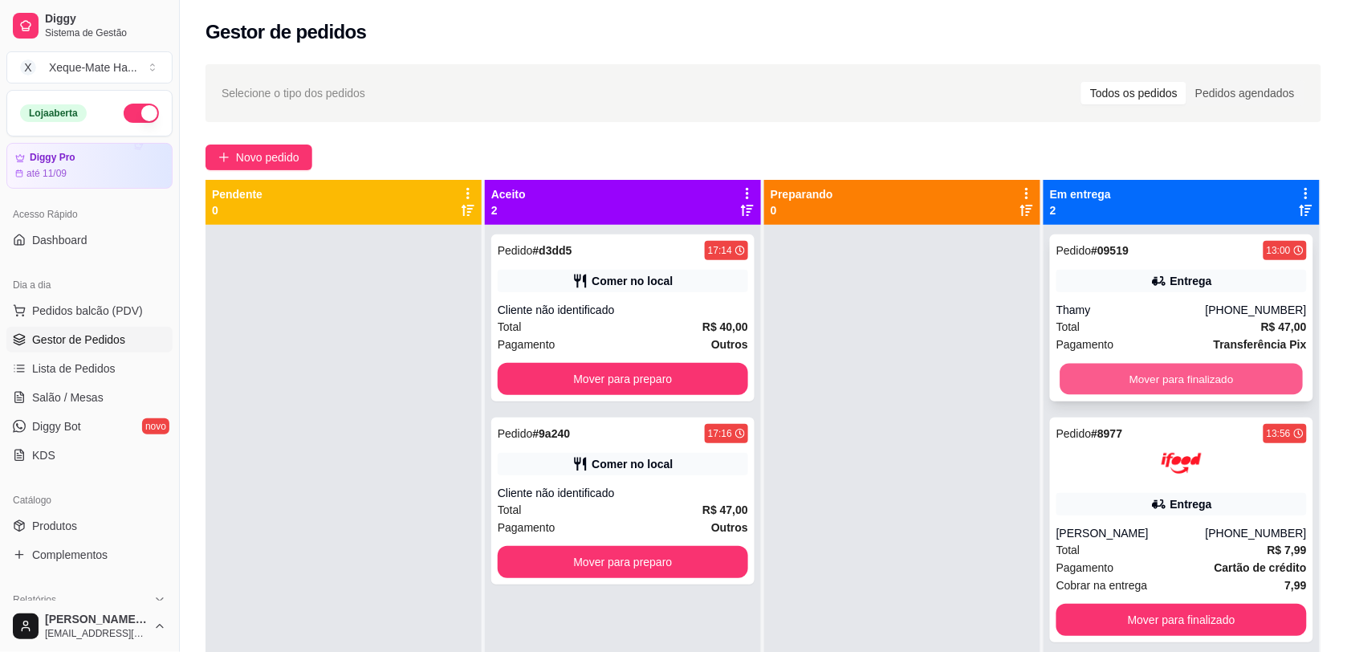
click at [1210, 384] on button "Mover para finalizado" at bounding box center [1182, 379] width 243 height 31
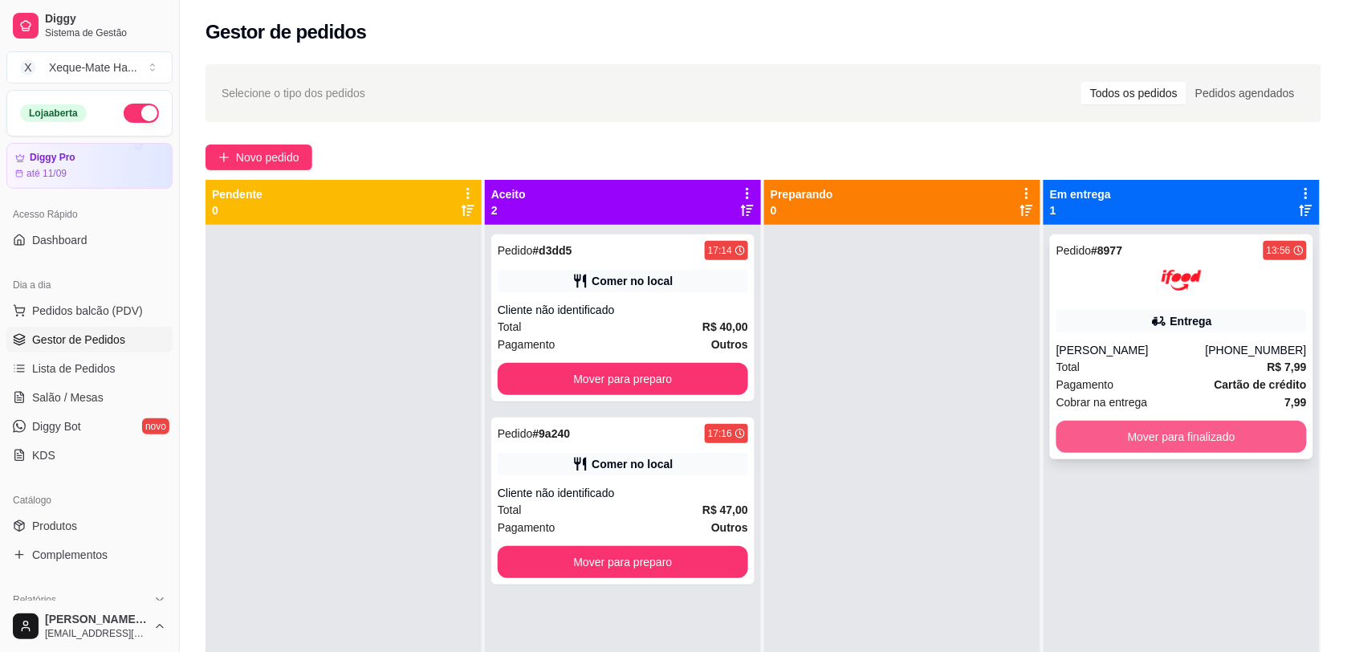
click at [1192, 442] on button "Mover para finalizado" at bounding box center [1182, 437] width 251 height 32
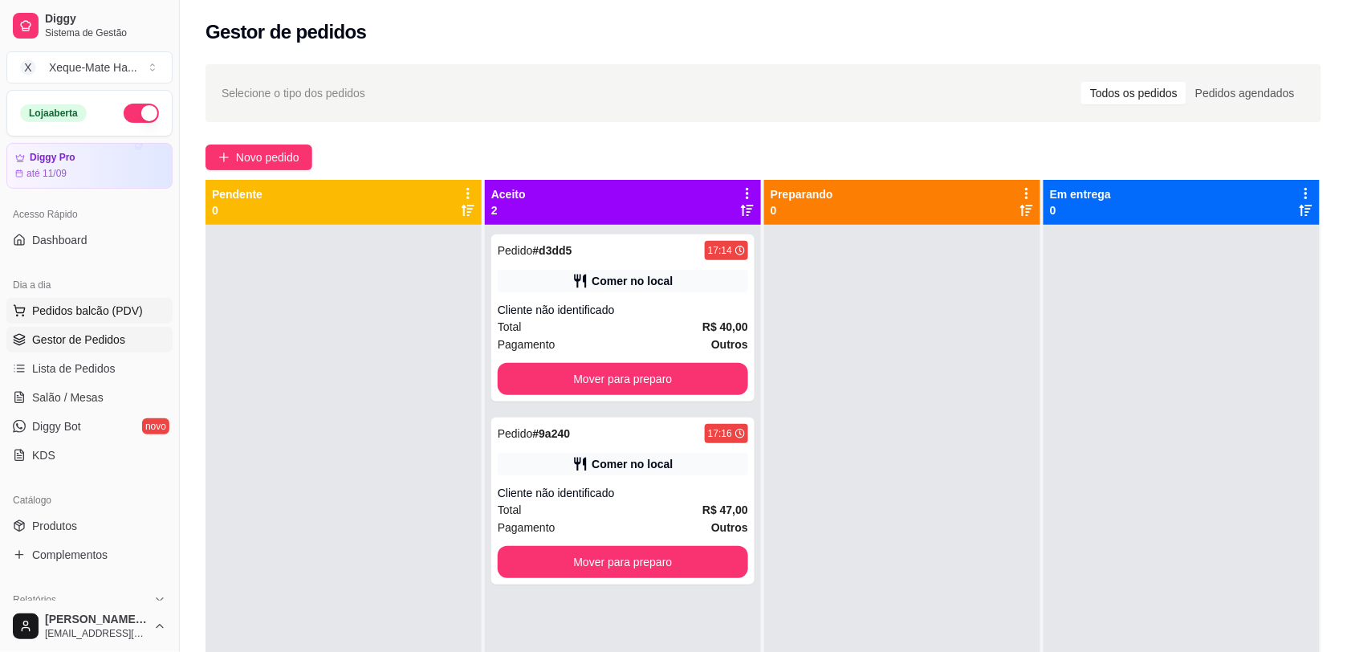
click at [94, 301] on button "Pedidos balcão (PDV)" at bounding box center [89, 311] width 166 height 26
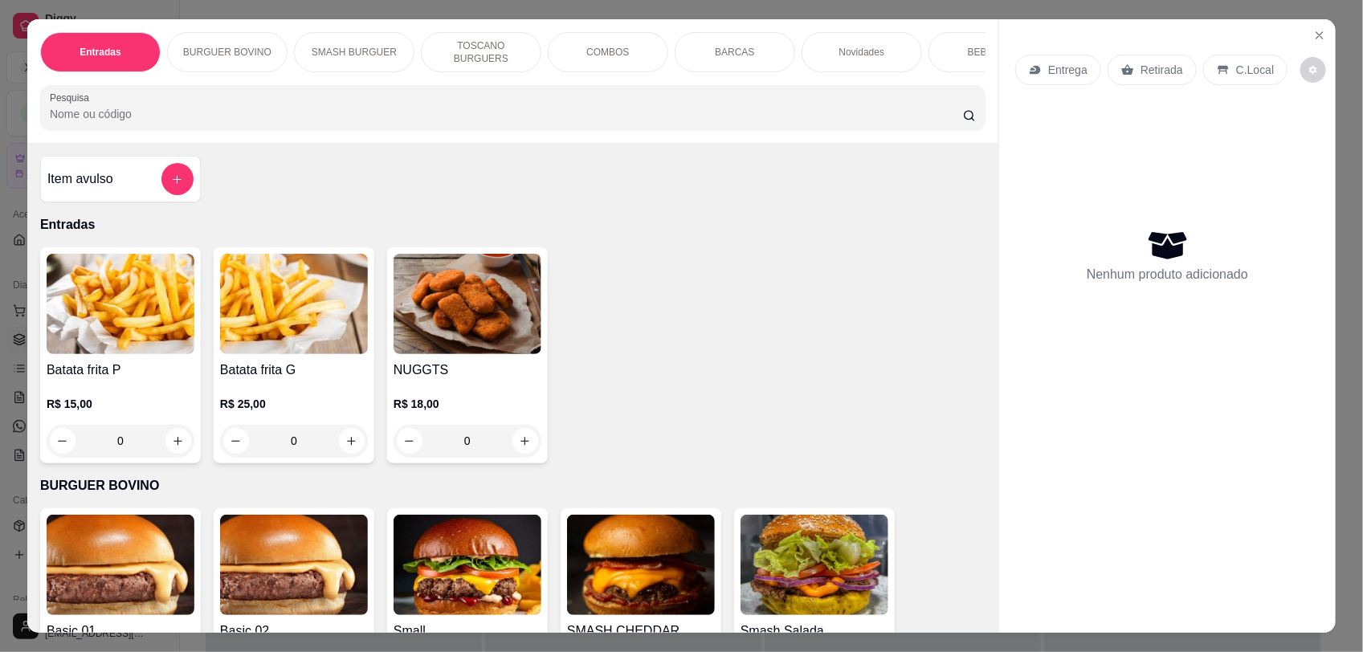
click at [139, 122] on input "Pesquisa" at bounding box center [506, 114] width 913 height 16
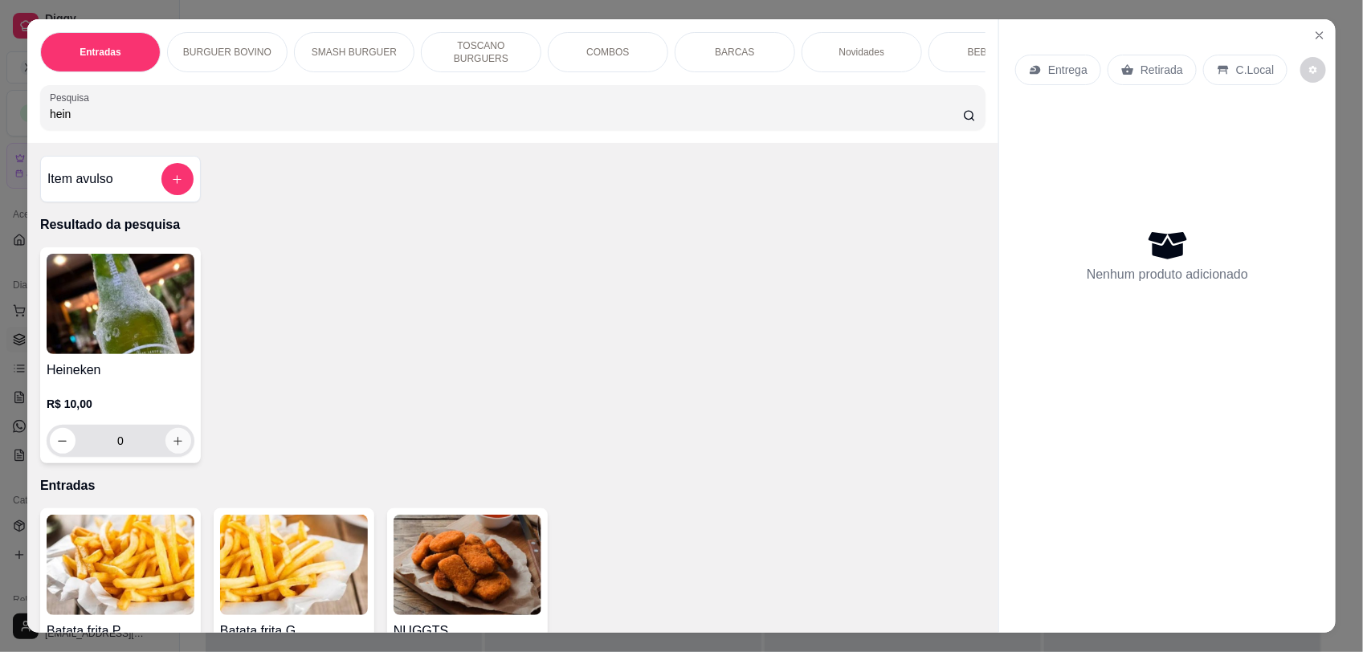
type input "hein"
click at [174, 447] on icon "increase-product-quantity" at bounding box center [178, 441] width 12 height 12
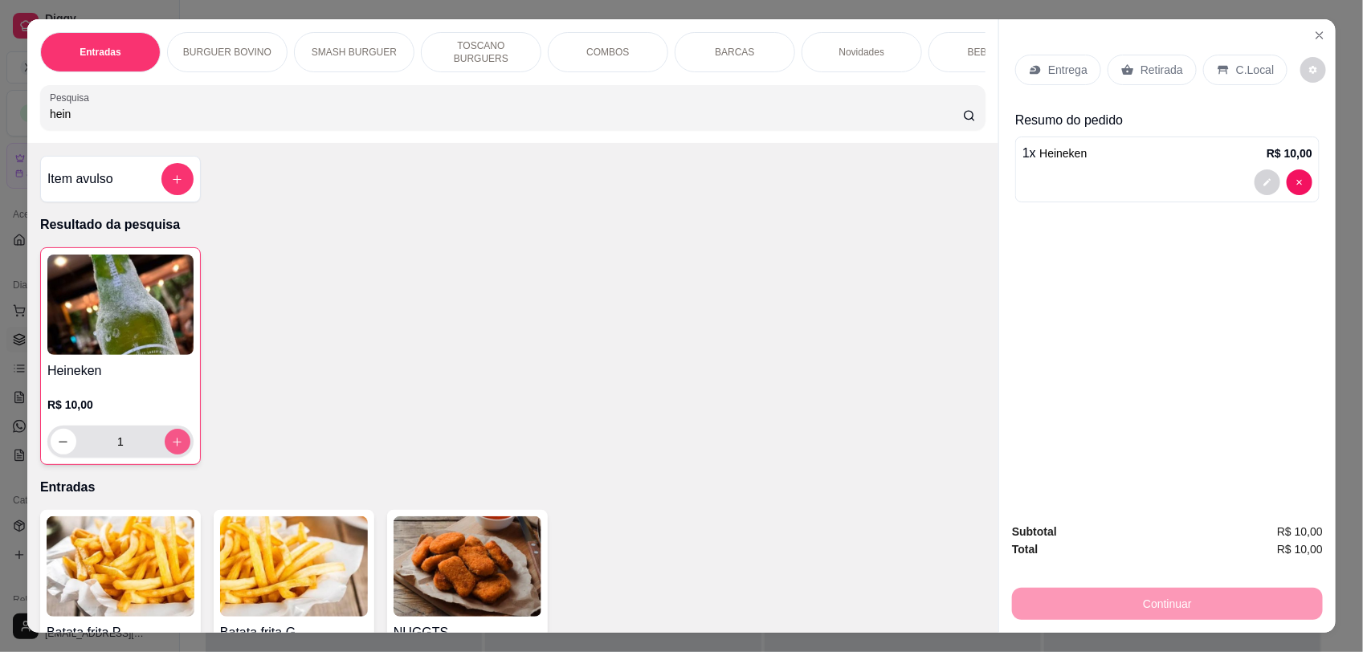
type input "1"
click at [1249, 71] on p "C.Local" at bounding box center [1255, 70] width 38 height 16
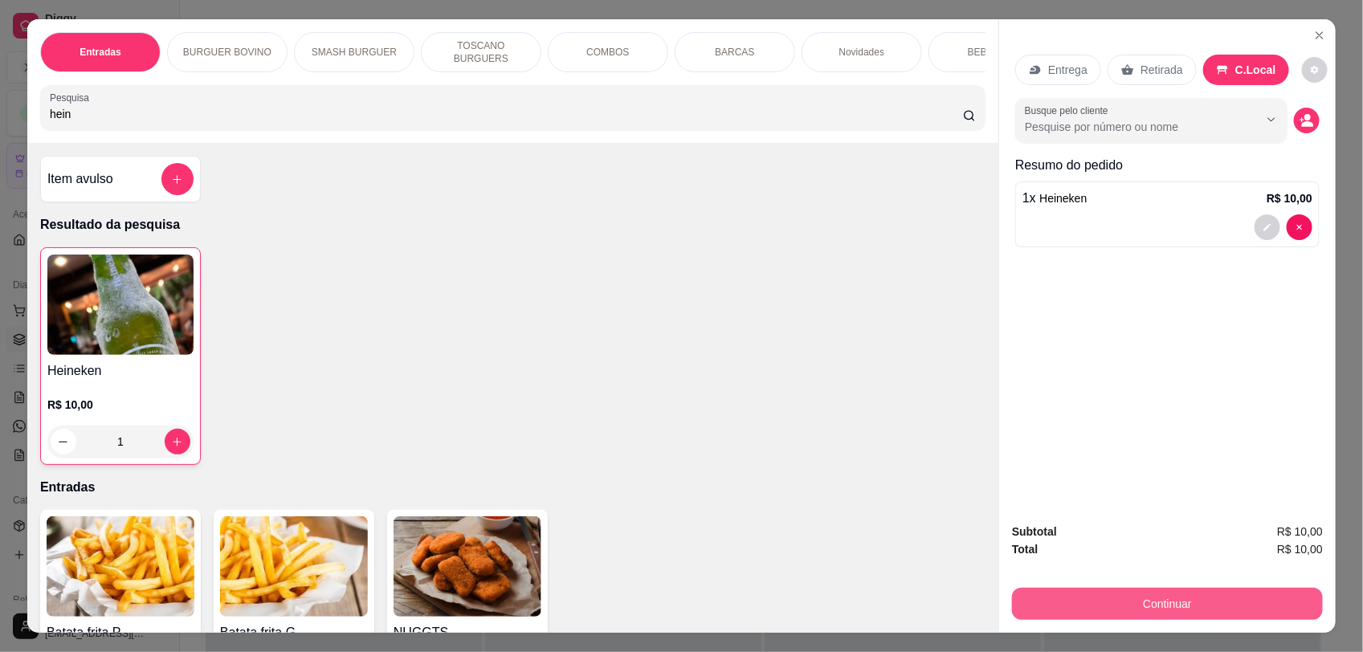
click at [1208, 595] on button "Continuar" at bounding box center [1167, 604] width 311 height 32
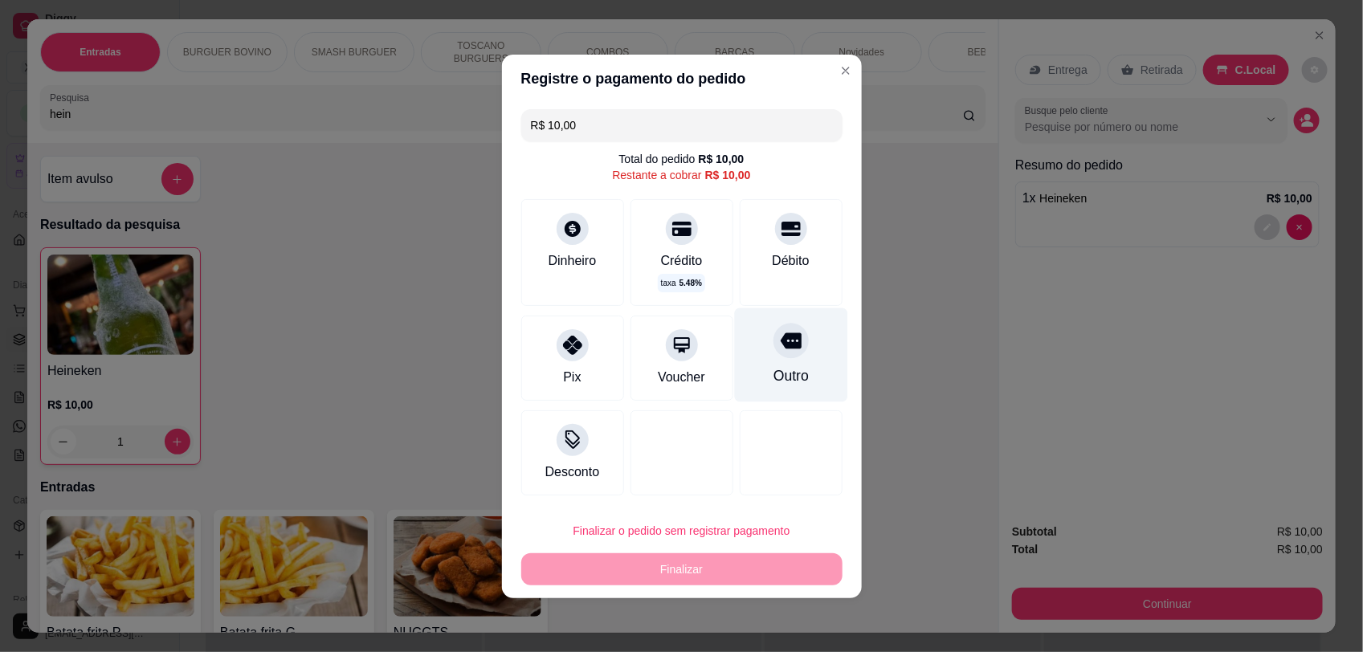
click at [780, 341] on icon at bounding box center [790, 340] width 21 height 21
type input "R$ 0,00"
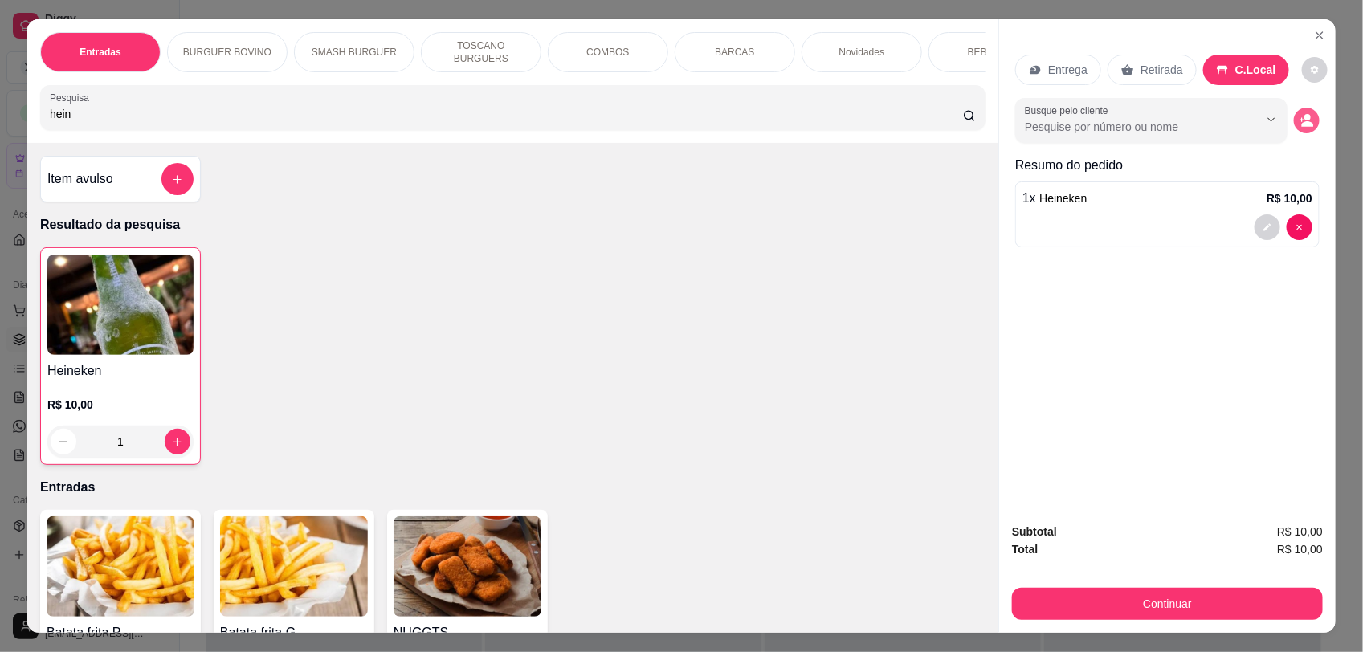
click at [1300, 121] on icon "decrease-product-quantity" at bounding box center [1302, 120] width 4 height 4
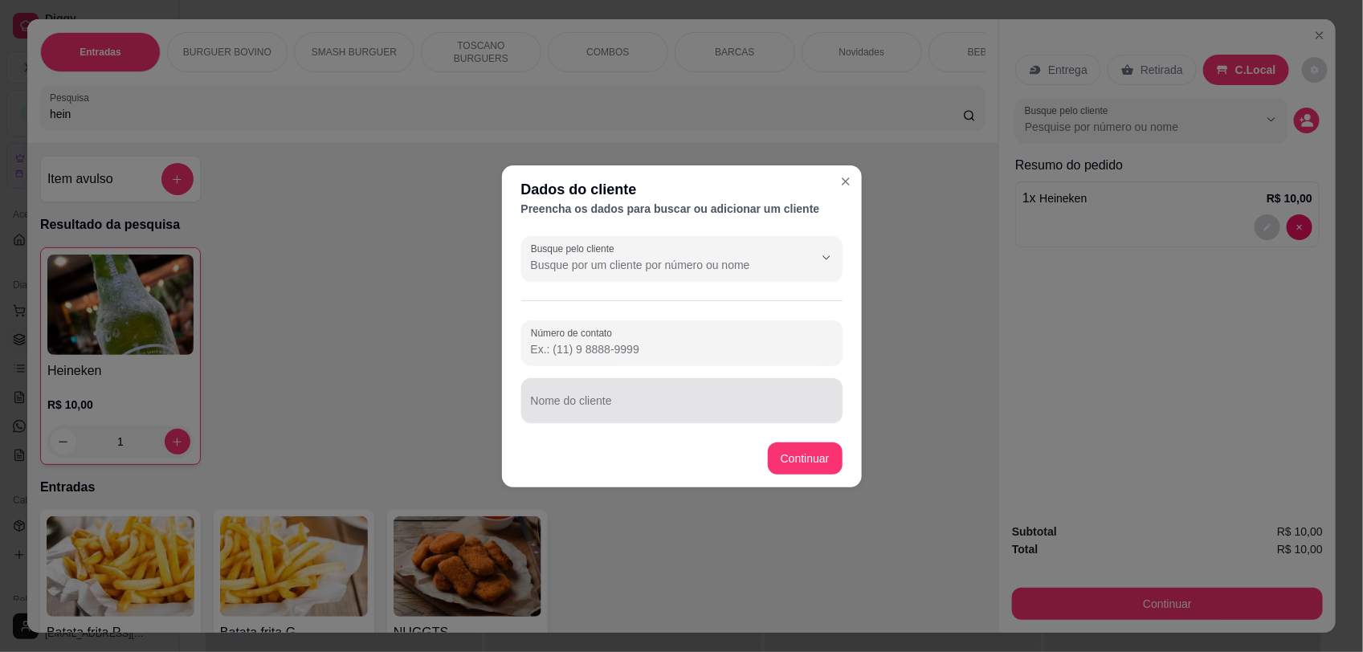
click at [603, 395] on div at bounding box center [682, 401] width 302 height 32
click at [643, 391] on div "mesa" at bounding box center [682, 401] width 302 height 32
type input "mesafora 1 pessoa"
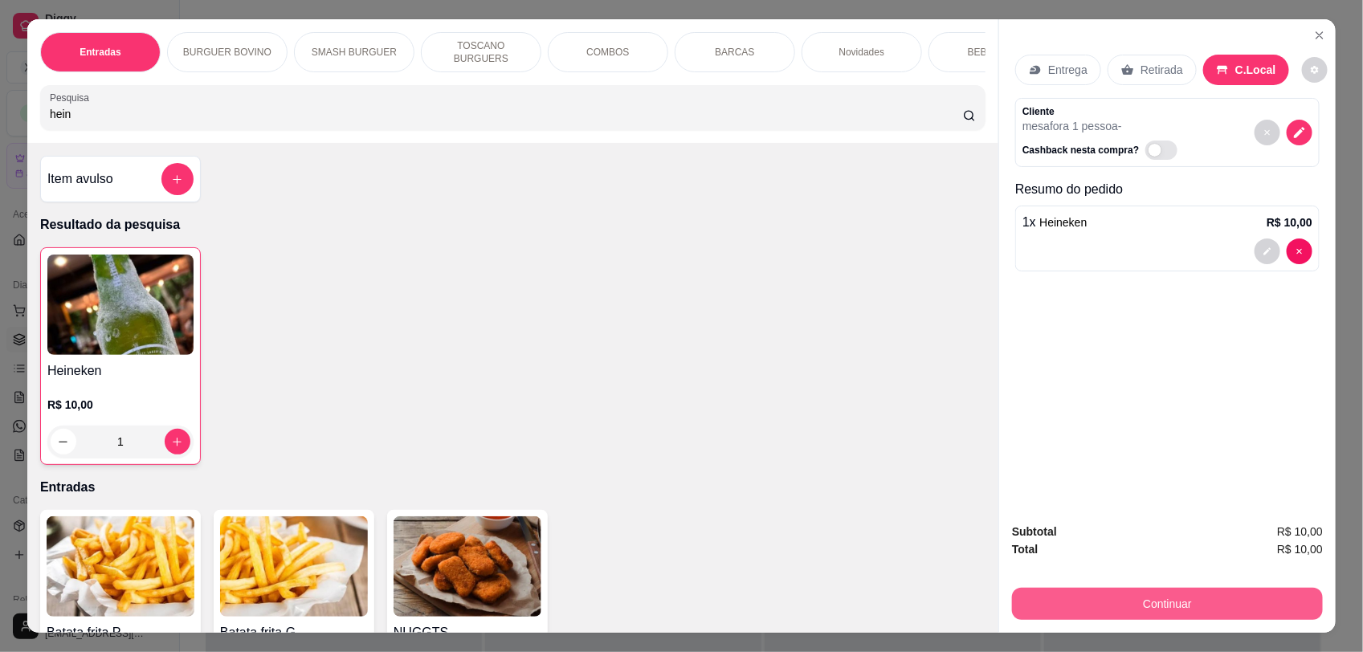
click at [1219, 590] on button "Continuar" at bounding box center [1167, 604] width 311 height 32
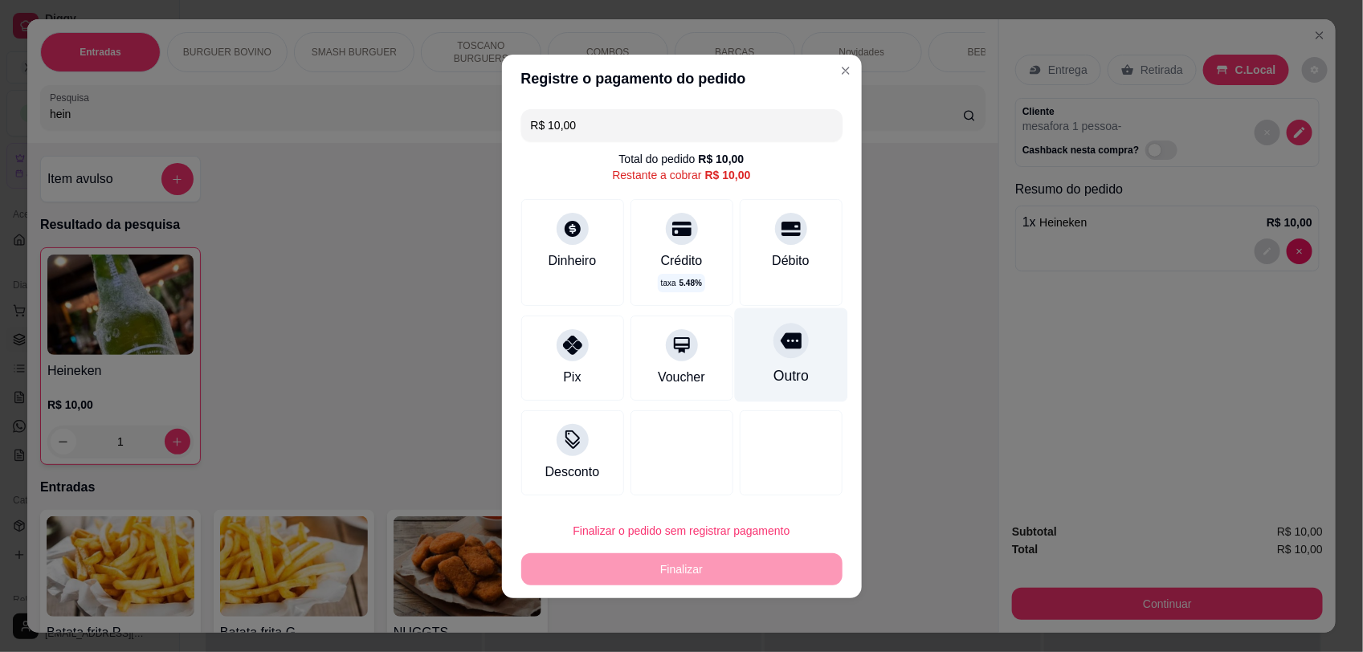
click at [780, 352] on div at bounding box center [790, 340] width 35 height 35
type input "R$ 0,00"
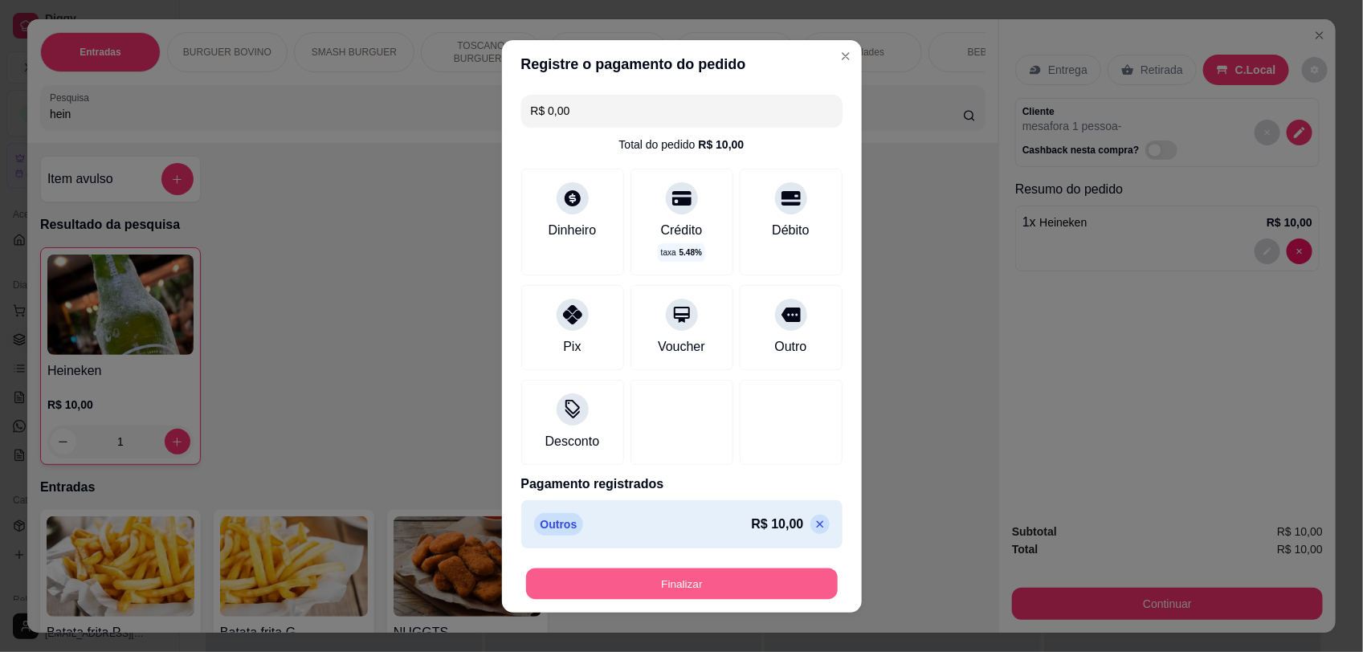
click at [715, 578] on button "Finalizar" at bounding box center [682, 583] width 312 height 31
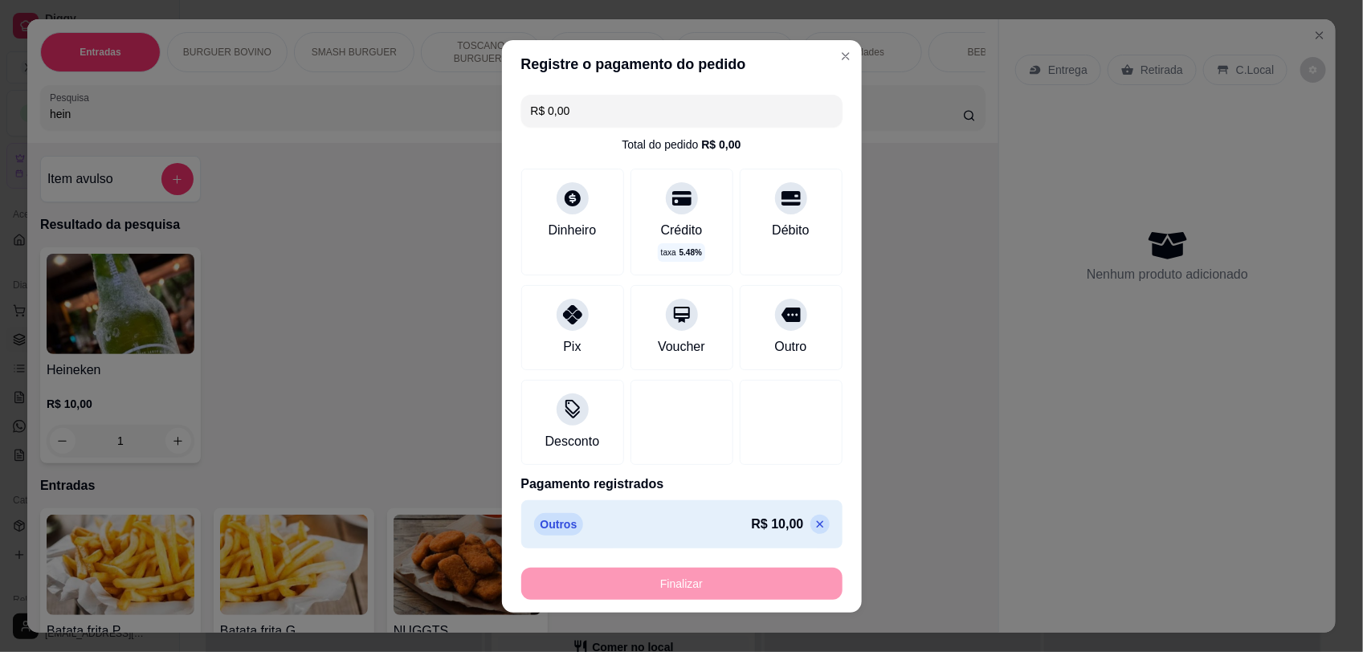
type input "0"
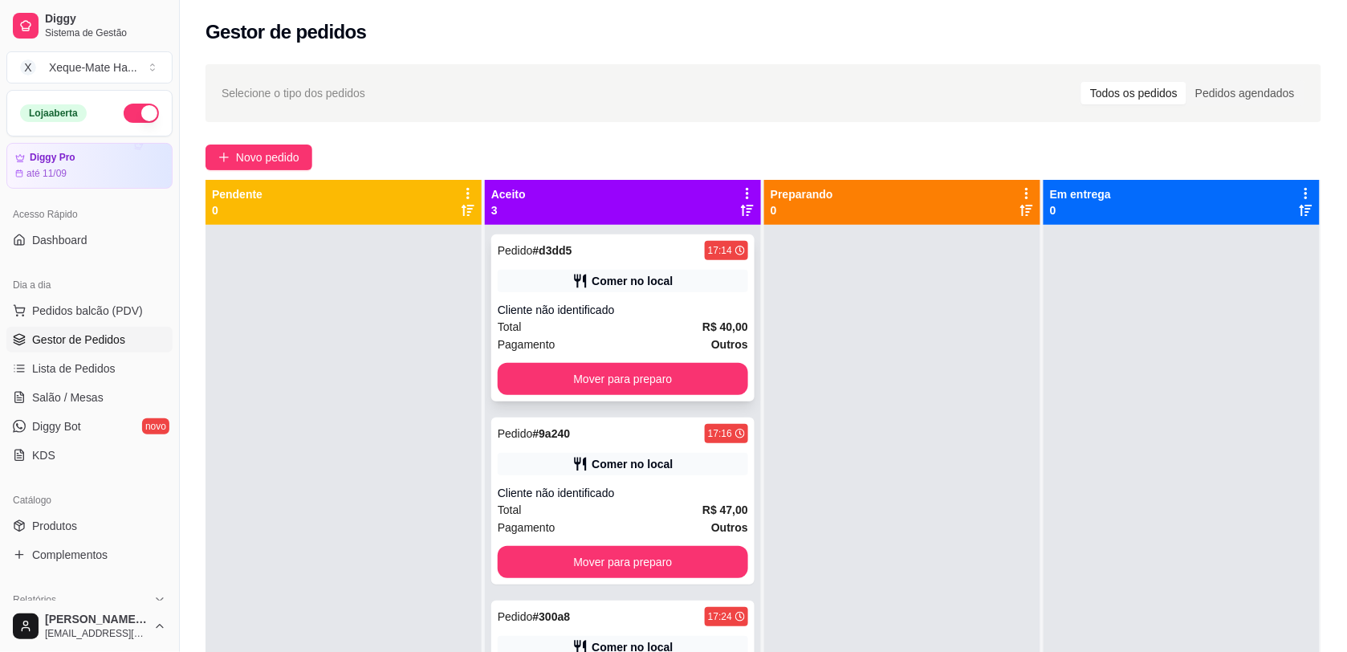
click at [652, 309] on div "Cliente não identificado" at bounding box center [623, 310] width 251 height 16
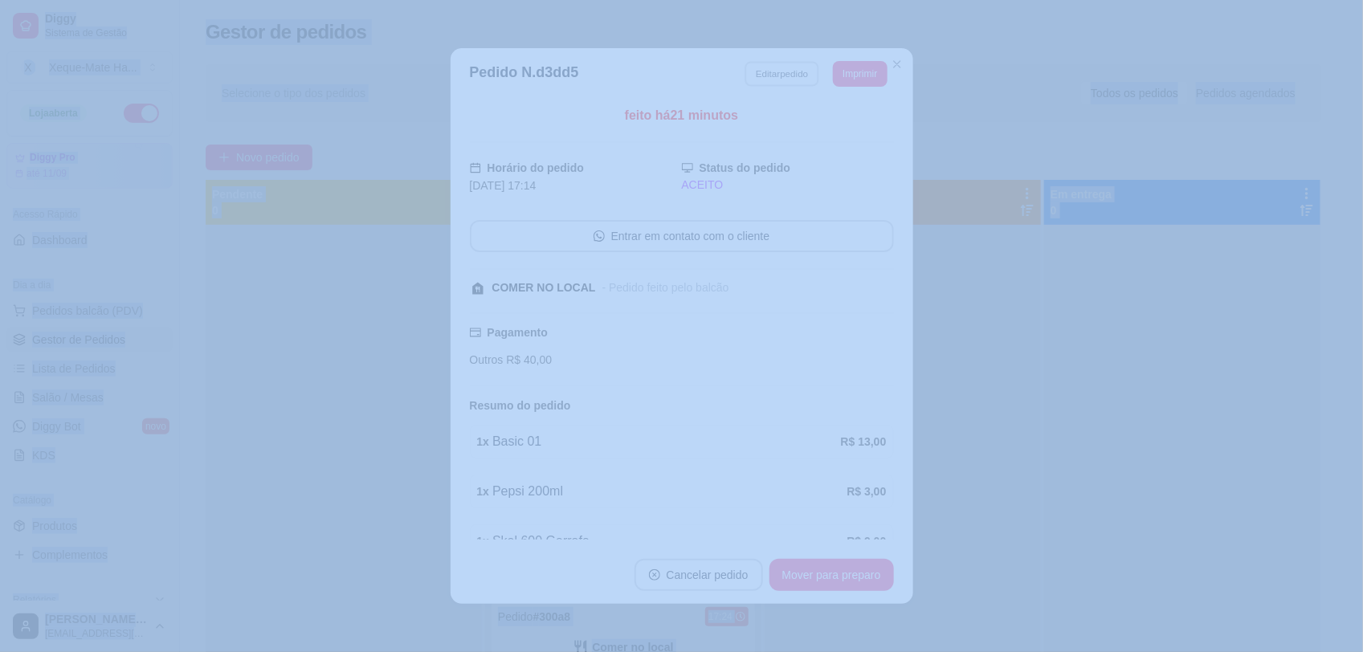
click at [792, 80] on button "Editar pedido" at bounding box center [781, 73] width 75 height 25
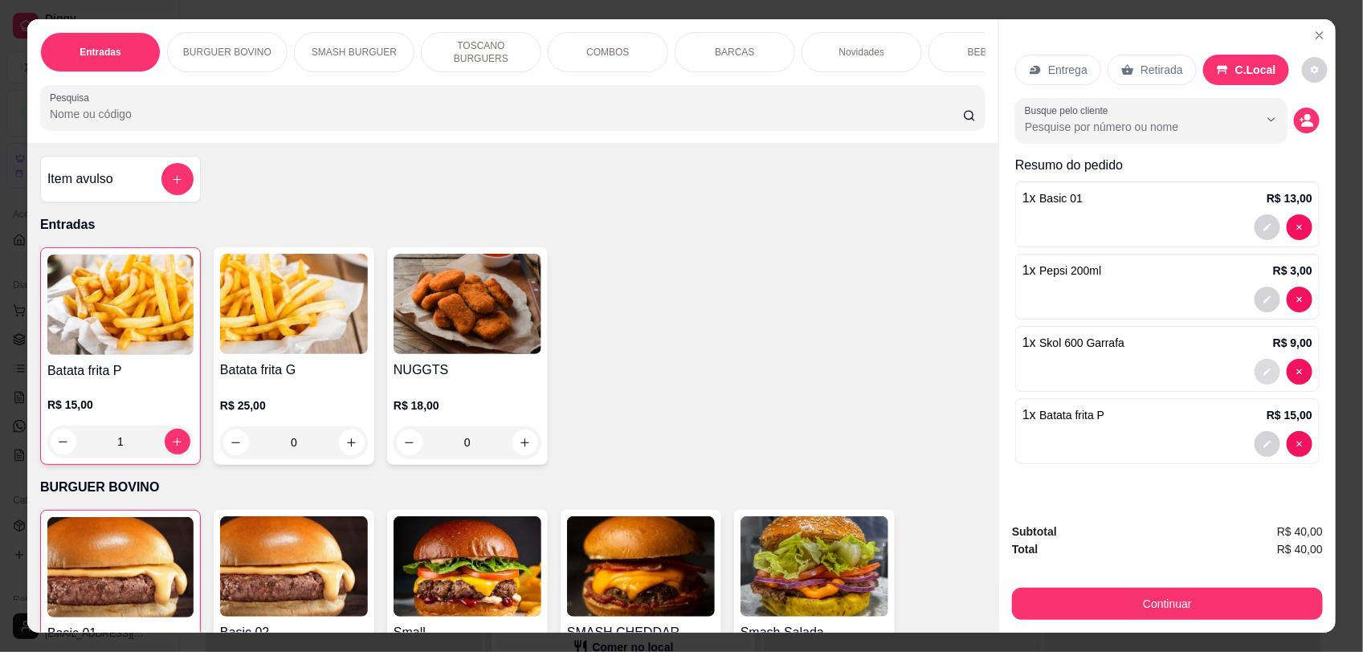
click at [1264, 374] on icon "decrease-product-quantity" at bounding box center [1267, 372] width 7 height 7
click at [1261, 367] on button "decrease-product-quantity" at bounding box center [1267, 372] width 26 height 26
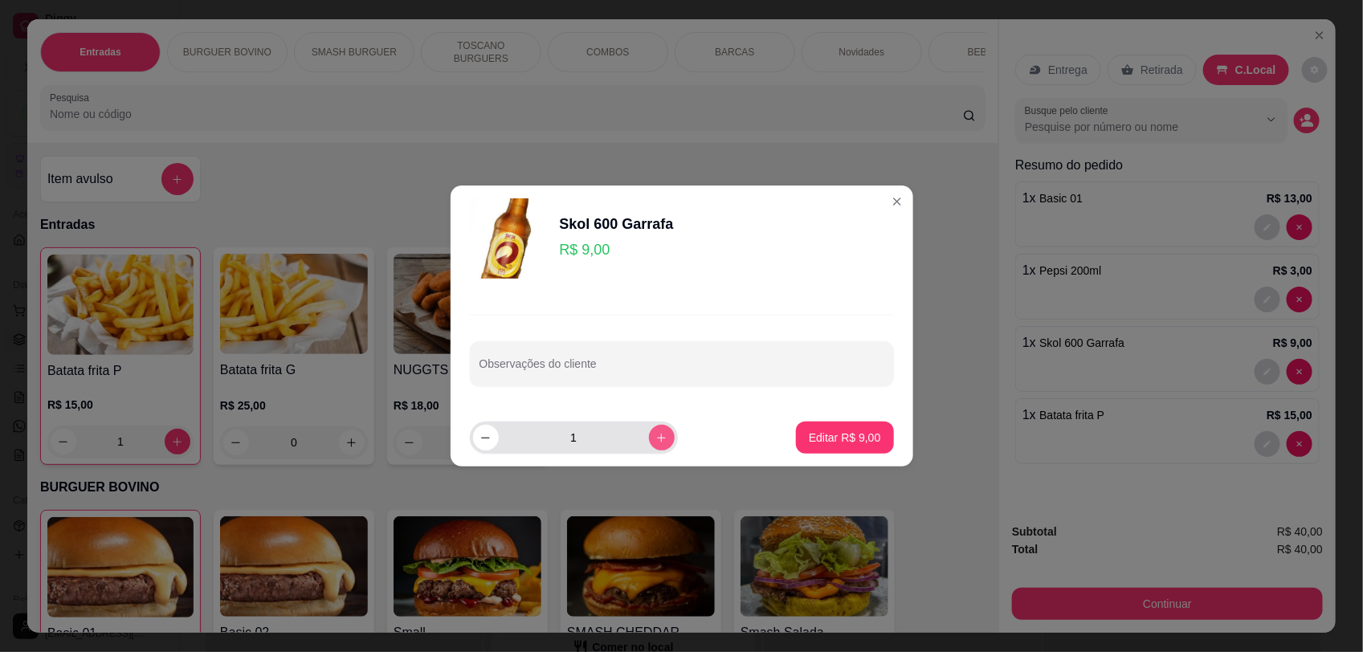
click at [655, 434] on icon "increase-product-quantity" at bounding box center [661, 438] width 12 height 12
type input "2"
click at [854, 438] on p "Editar R$ 18,00" at bounding box center [841, 438] width 78 height 16
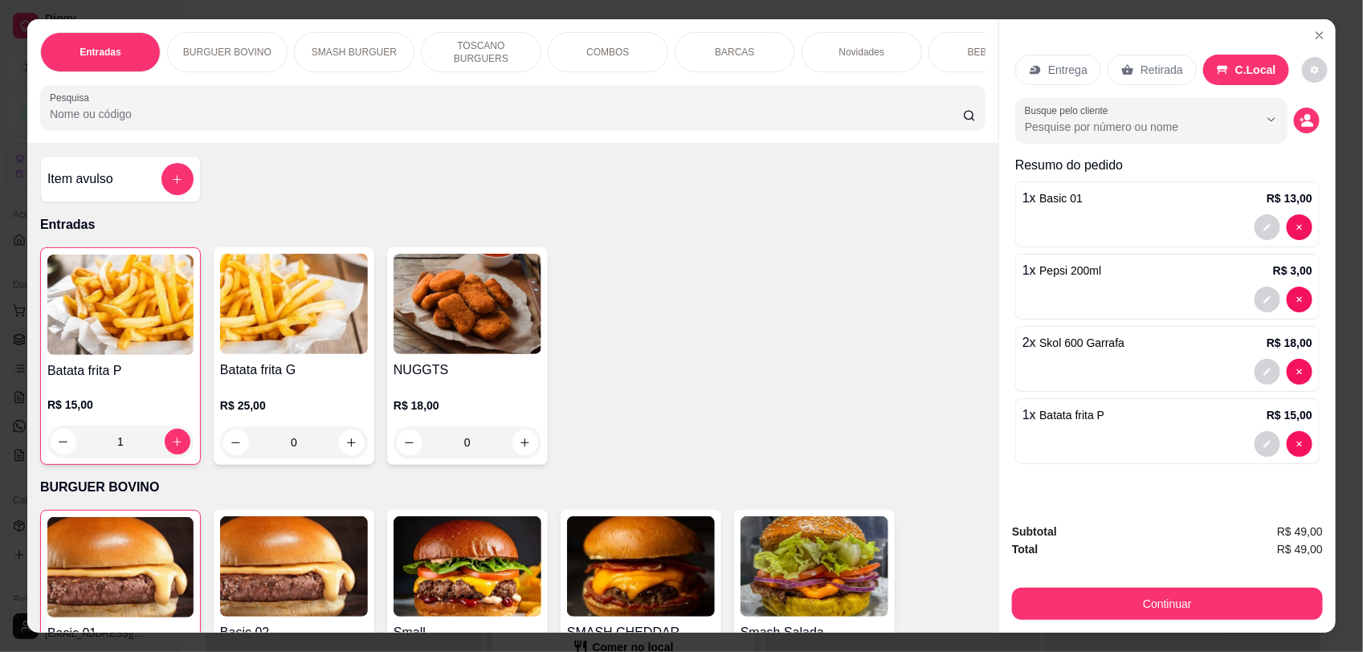
type input "2"
click at [1175, 600] on button "Continuar" at bounding box center [1167, 604] width 311 height 32
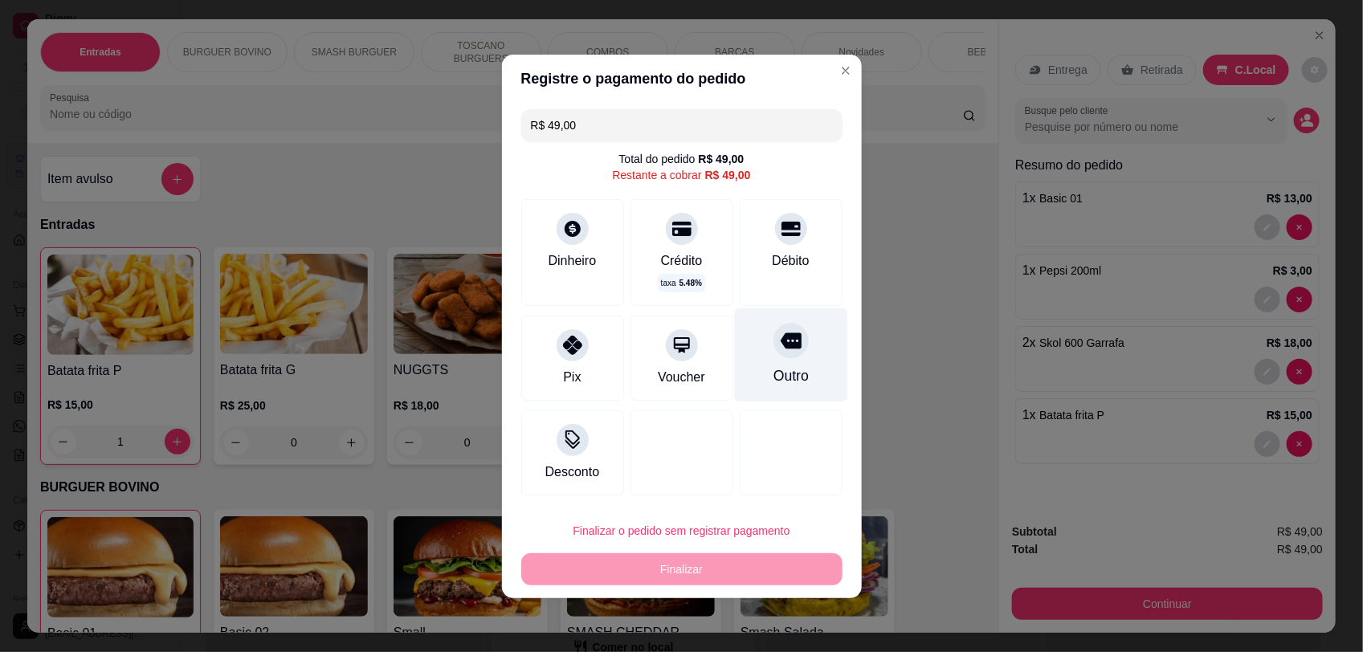
click at [785, 376] on div "Outro" at bounding box center [789, 375] width 35 height 21
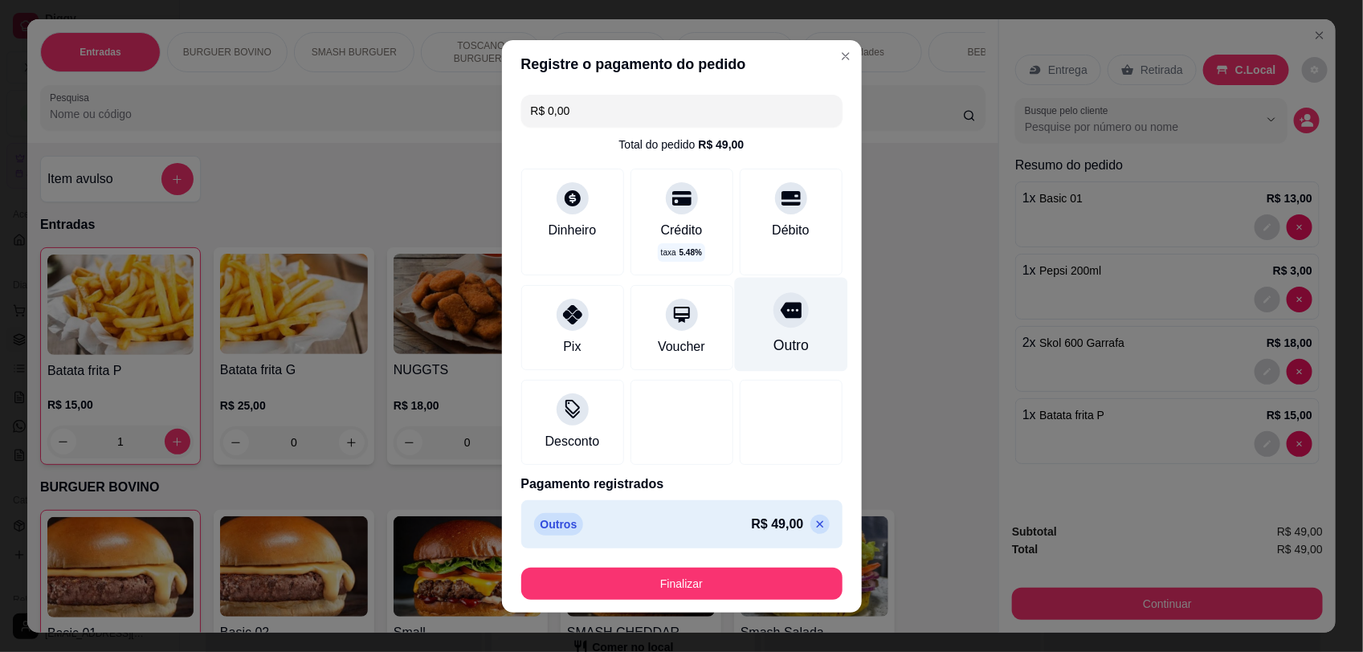
type input "R$ 0,00"
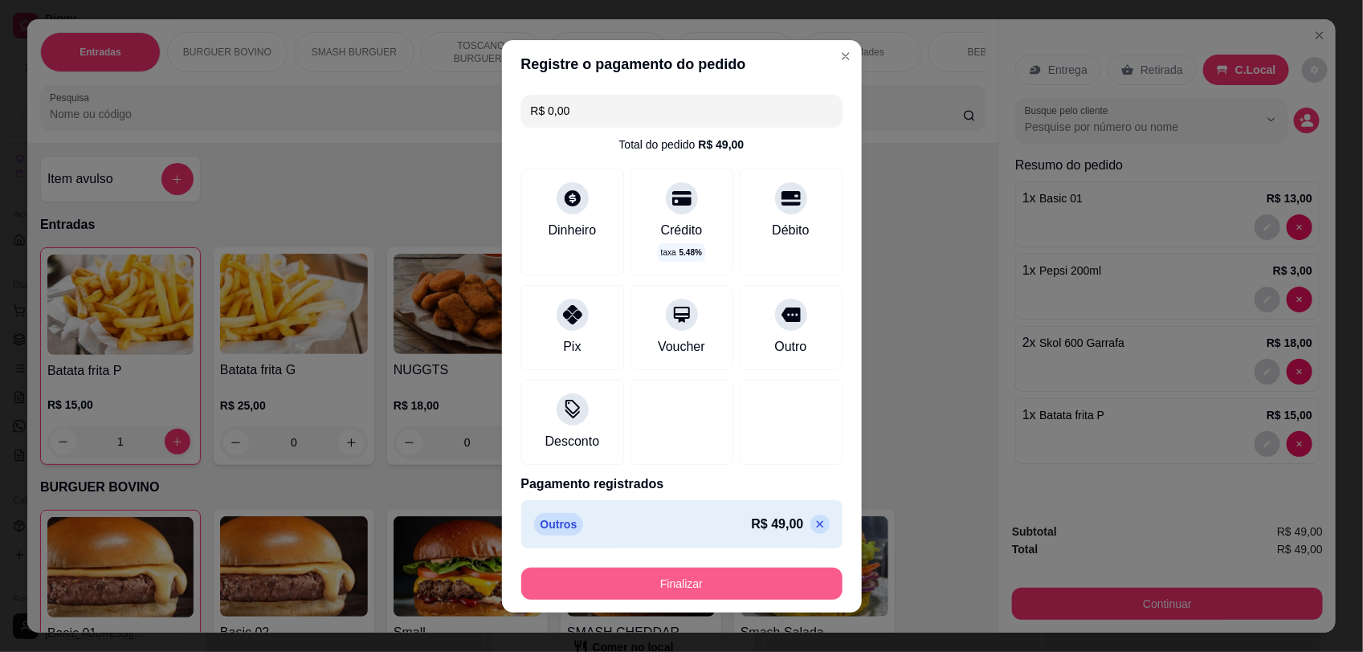
click at [725, 582] on button "Finalizar" at bounding box center [681, 584] width 321 height 32
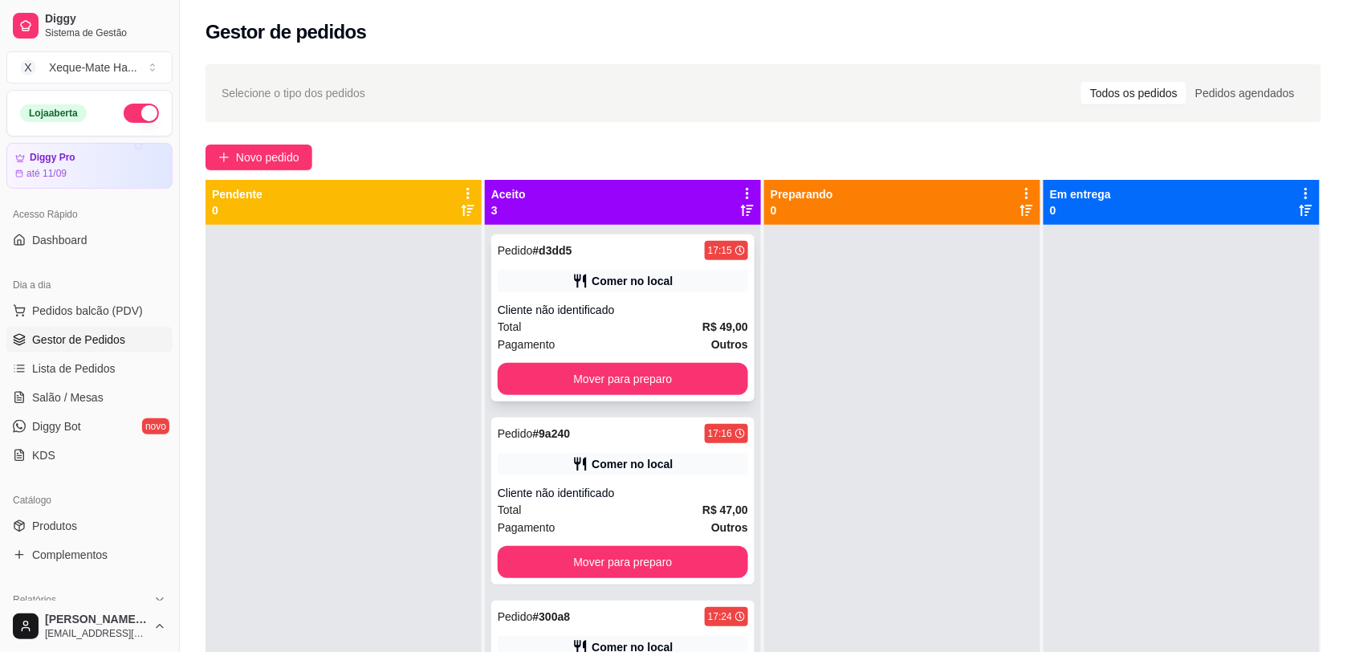
click at [647, 310] on div "Cliente não identificado" at bounding box center [623, 310] width 251 height 16
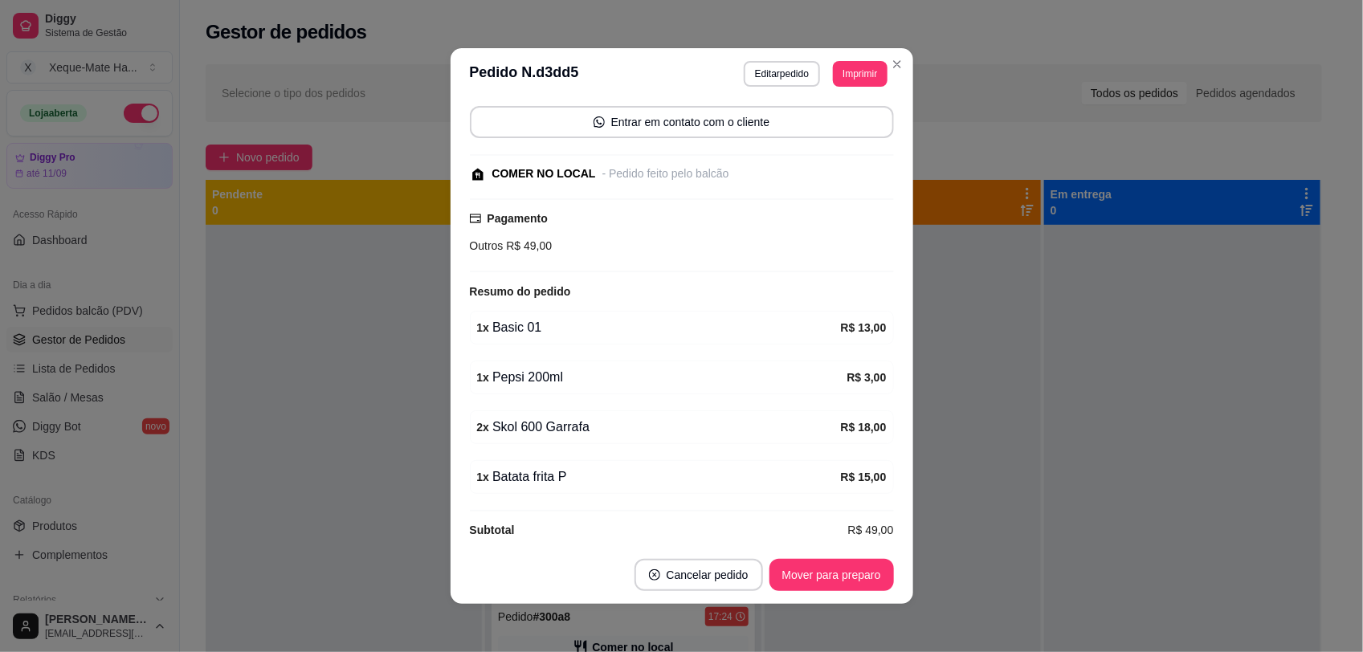
scroll to position [173, 0]
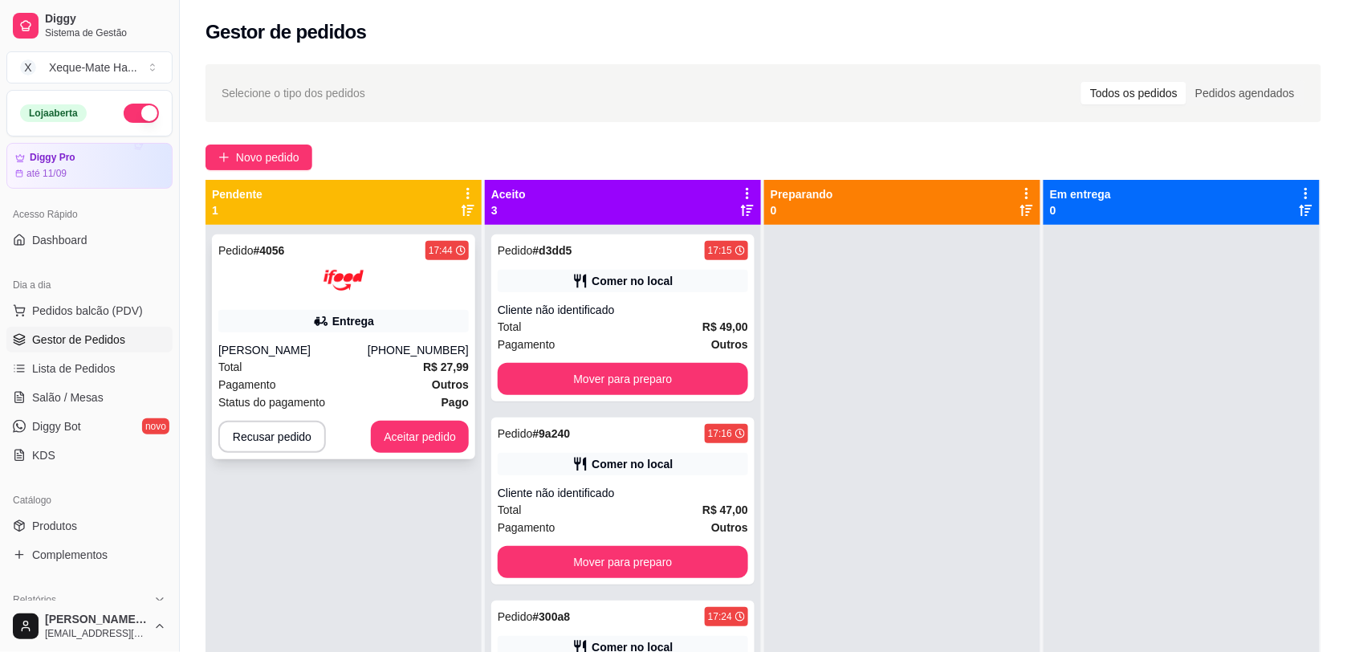
click at [350, 369] on div "Total R$ 27,99" at bounding box center [343, 367] width 251 height 18
click at [396, 359] on div "Total R$ 27,99" at bounding box center [343, 367] width 251 height 18
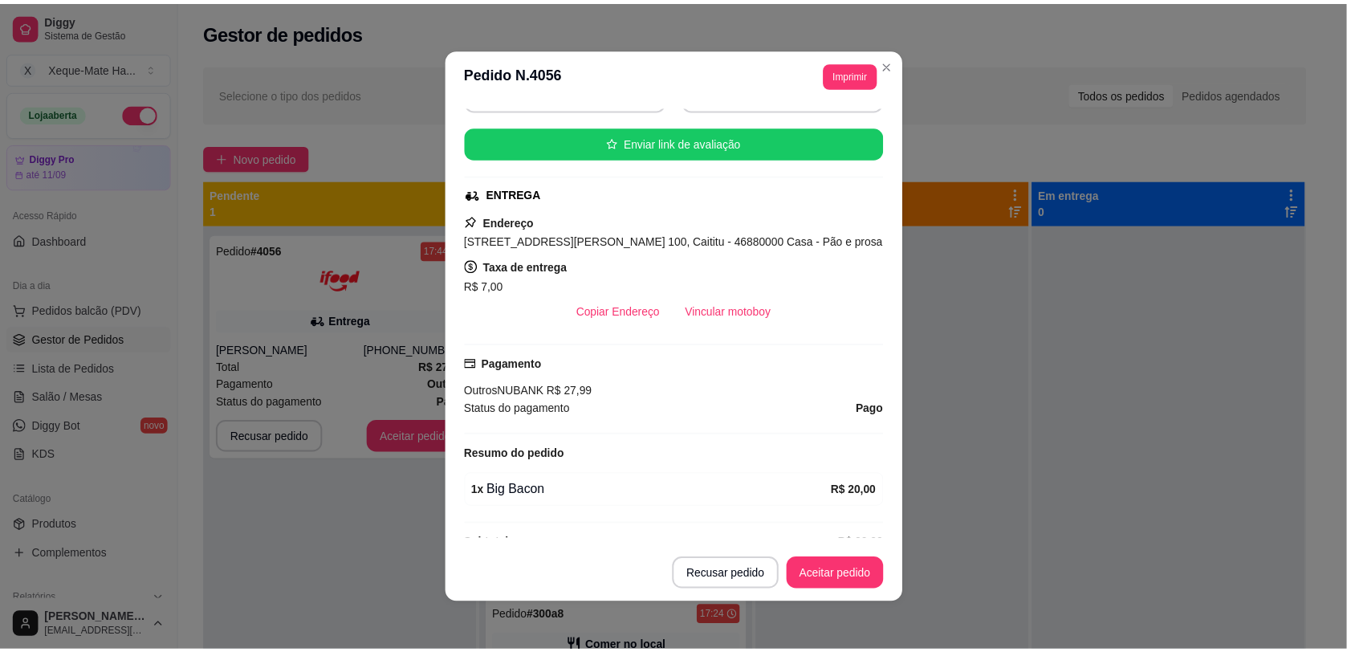
scroll to position [255, 0]
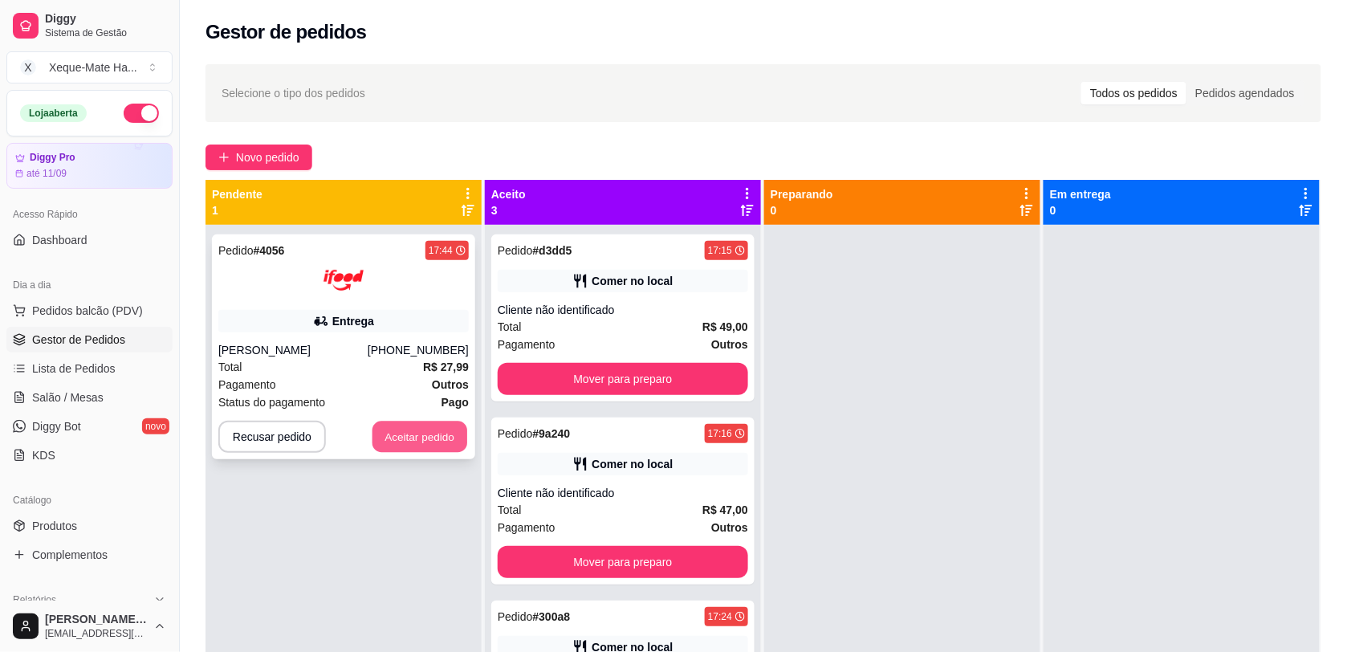
click at [406, 434] on button "Aceitar pedido" at bounding box center [420, 437] width 95 height 31
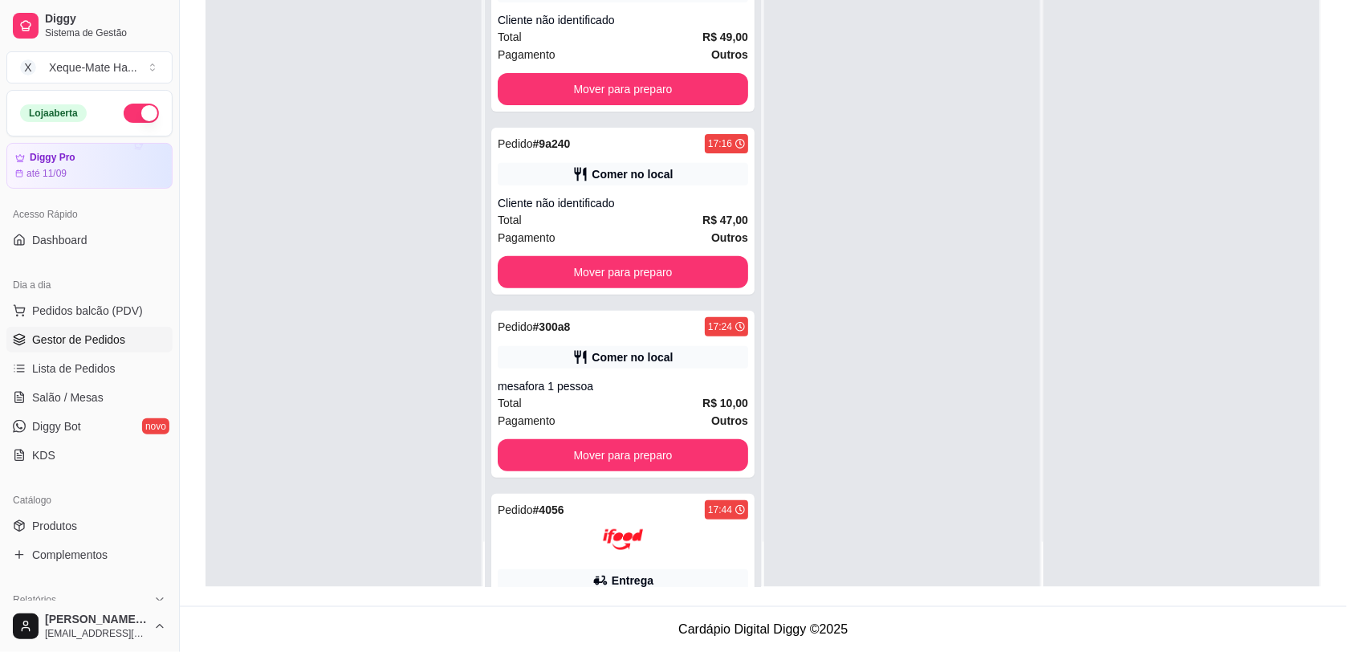
scroll to position [154, 0]
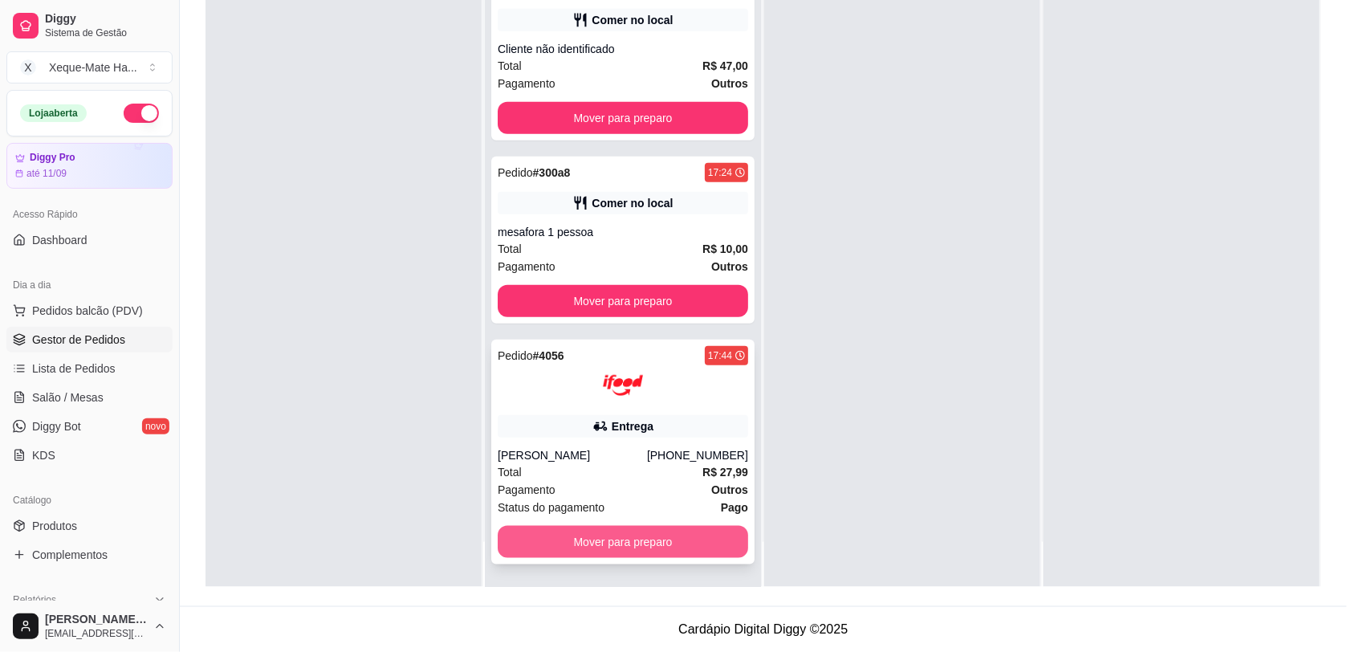
click at [629, 540] on button "Mover para preparo" at bounding box center [623, 542] width 251 height 32
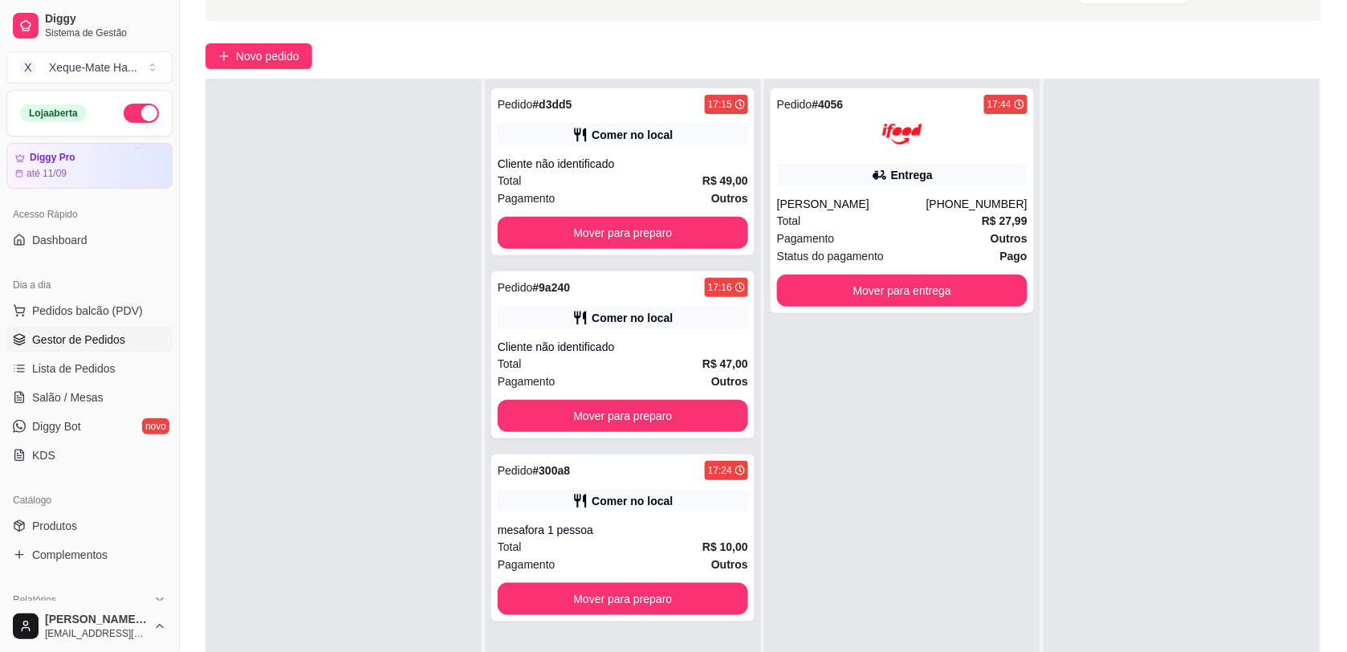
scroll to position [0, 0]
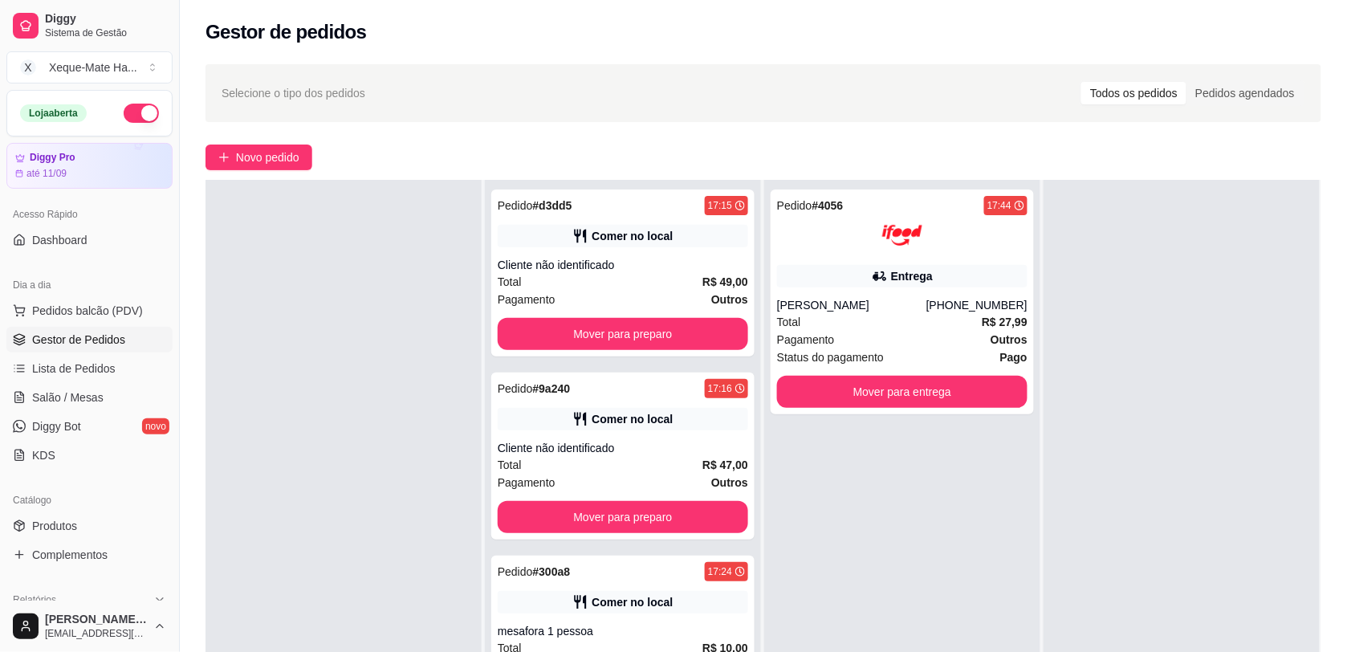
click at [1326, 394] on div "Selecione o tipo dos pedidos Todos os pedidos Pedidos agendados Novo pedido Pen…" at bounding box center [764, 453] width 1168 height 797
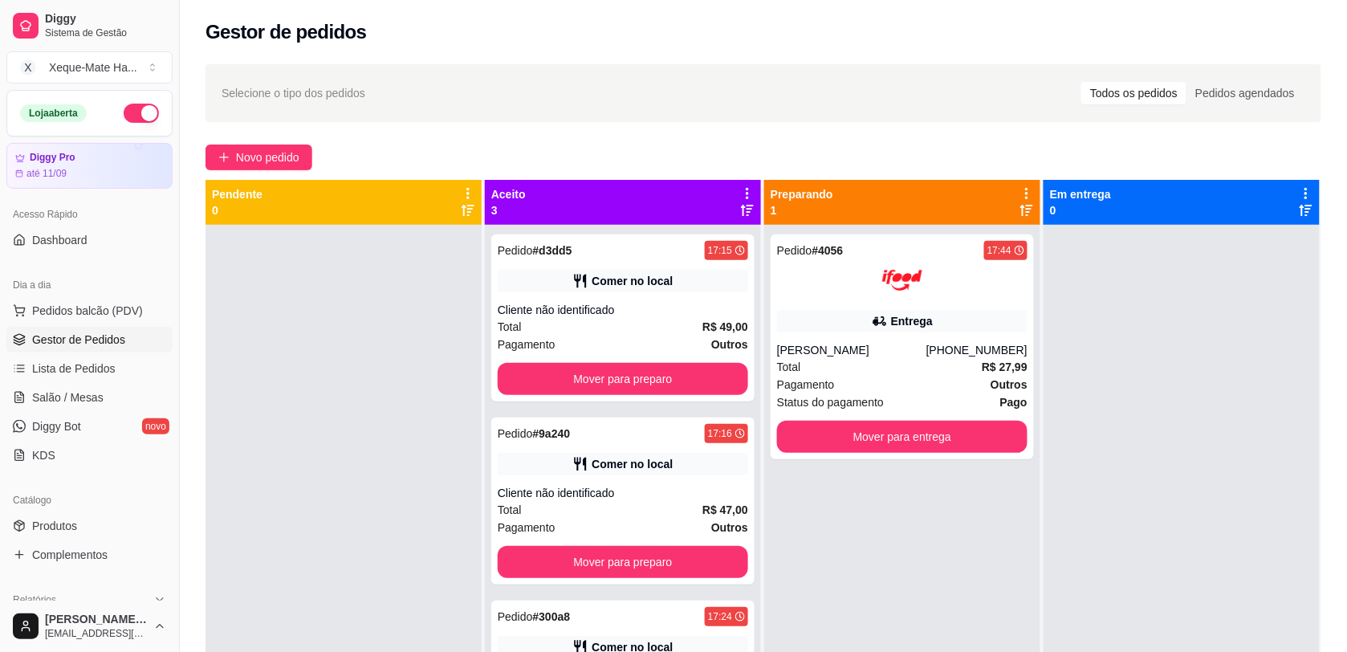
scroll to position [45, 0]
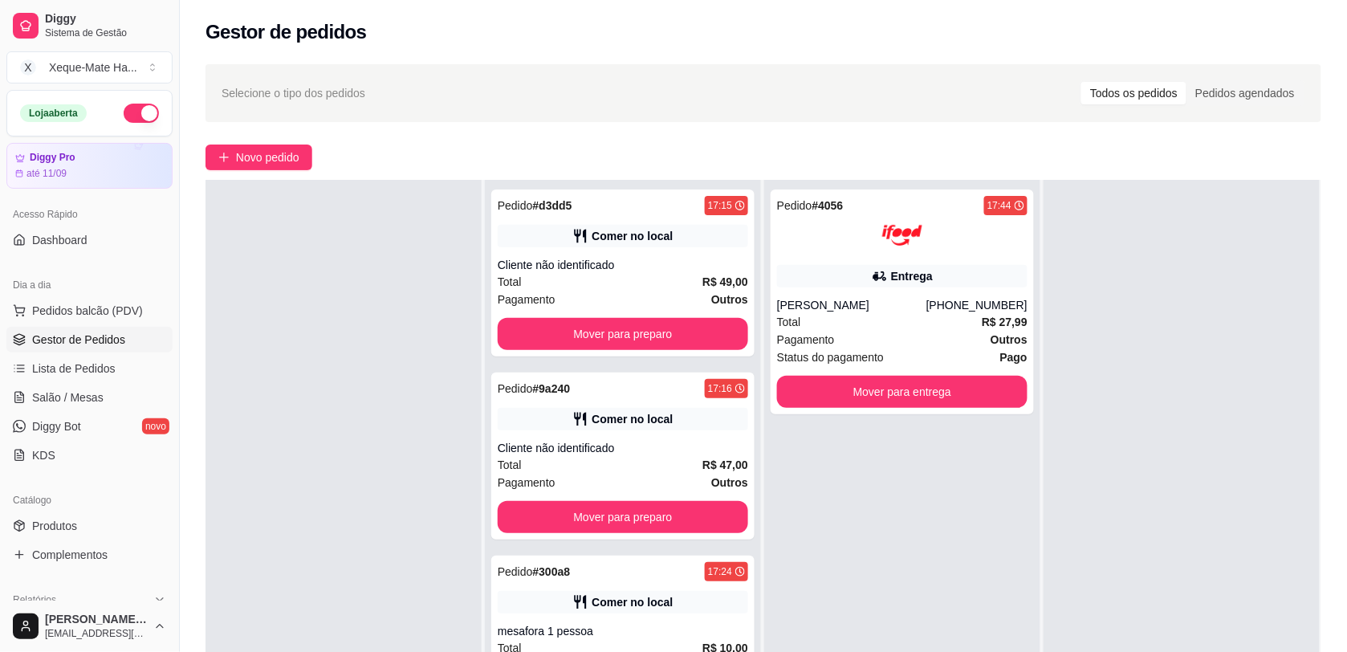
click at [1331, 479] on div "Selecione o tipo dos pedidos Todos os pedidos Pedidos agendados Novo pedido Pen…" at bounding box center [764, 453] width 1168 height 797
drag, startPoint x: 1335, startPoint y: 502, endPoint x: 1345, endPoint y: 571, distance: 69.8
click at [1339, 528] on div "Selecione o tipo dos pedidos Todos os pedidos Pedidos agendados Novo pedido Pen…" at bounding box center [764, 453] width 1168 height 797
drag, startPoint x: 1345, startPoint y: 571, endPoint x: 1354, endPoint y: 605, distance: 34.9
click at [1347, 605] on html "Diggy Sistema de Gestão X Xeque-Mate Ha ... Loja aberta Diggy Pro até 11/09 Ace…" at bounding box center [673, 326] width 1347 height 652
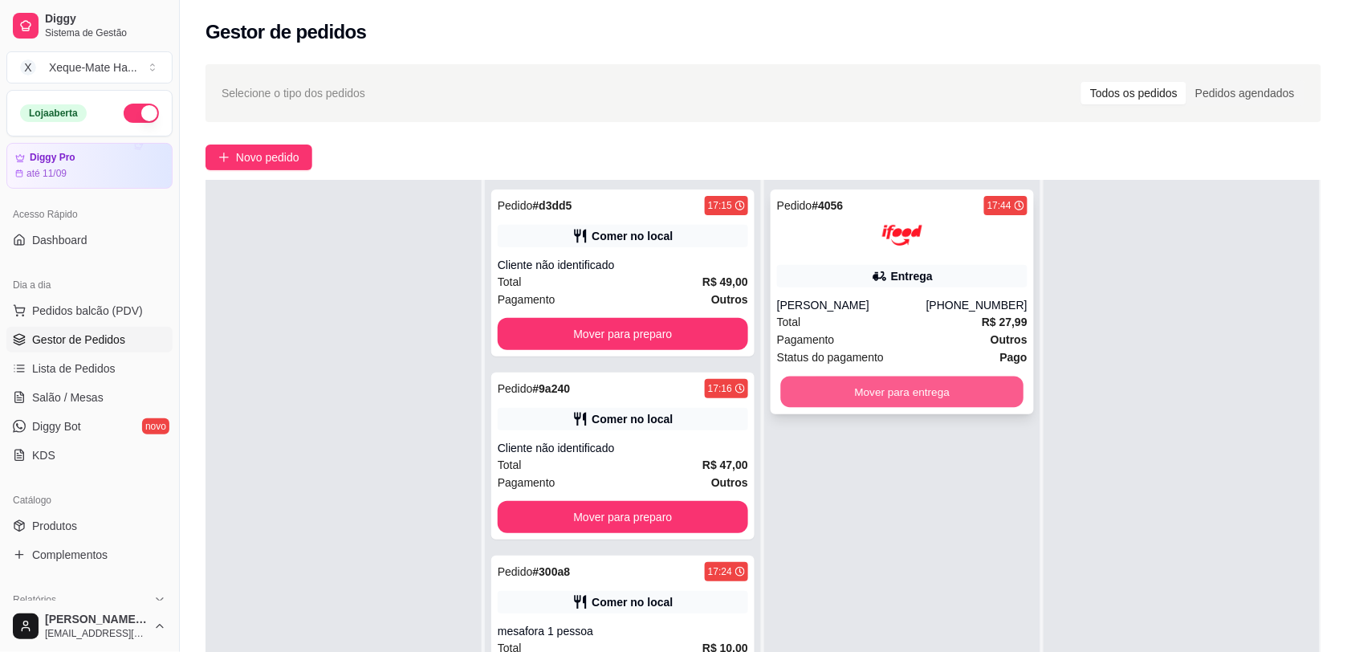
click at [938, 388] on button "Mover para entrega" at bounding box center [902, 392] width 243 height 31
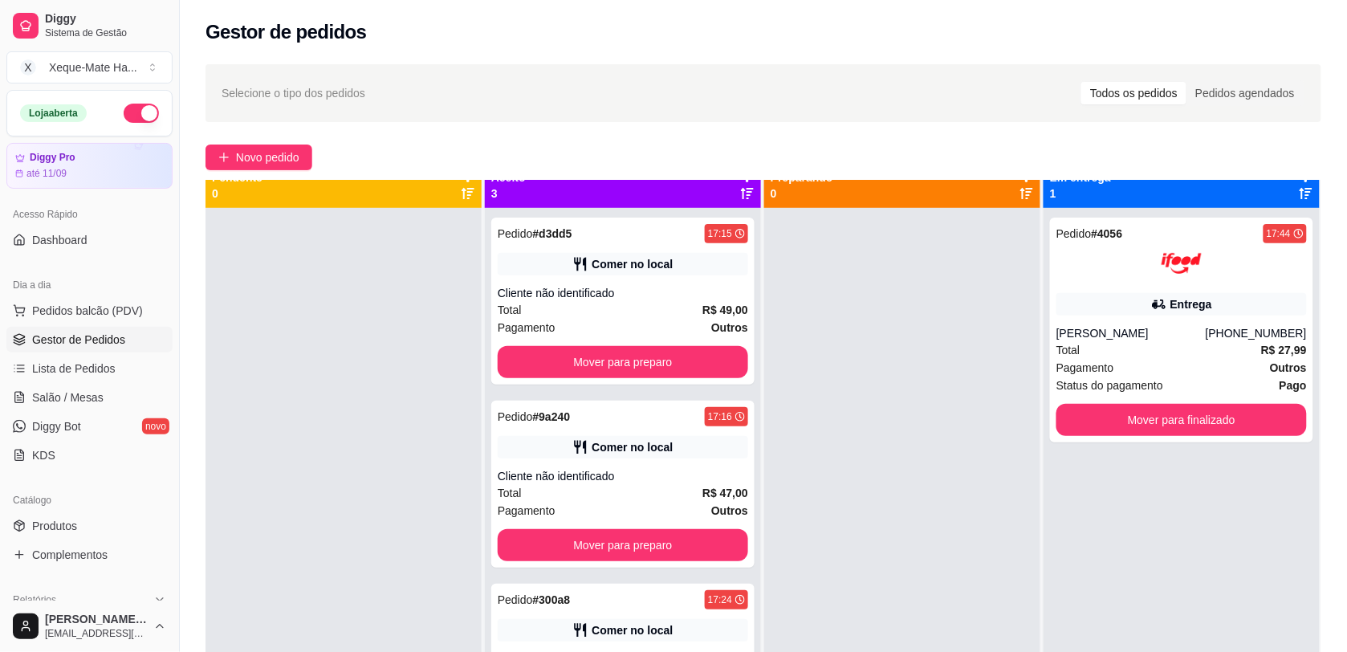
scroll to position [0, 0]
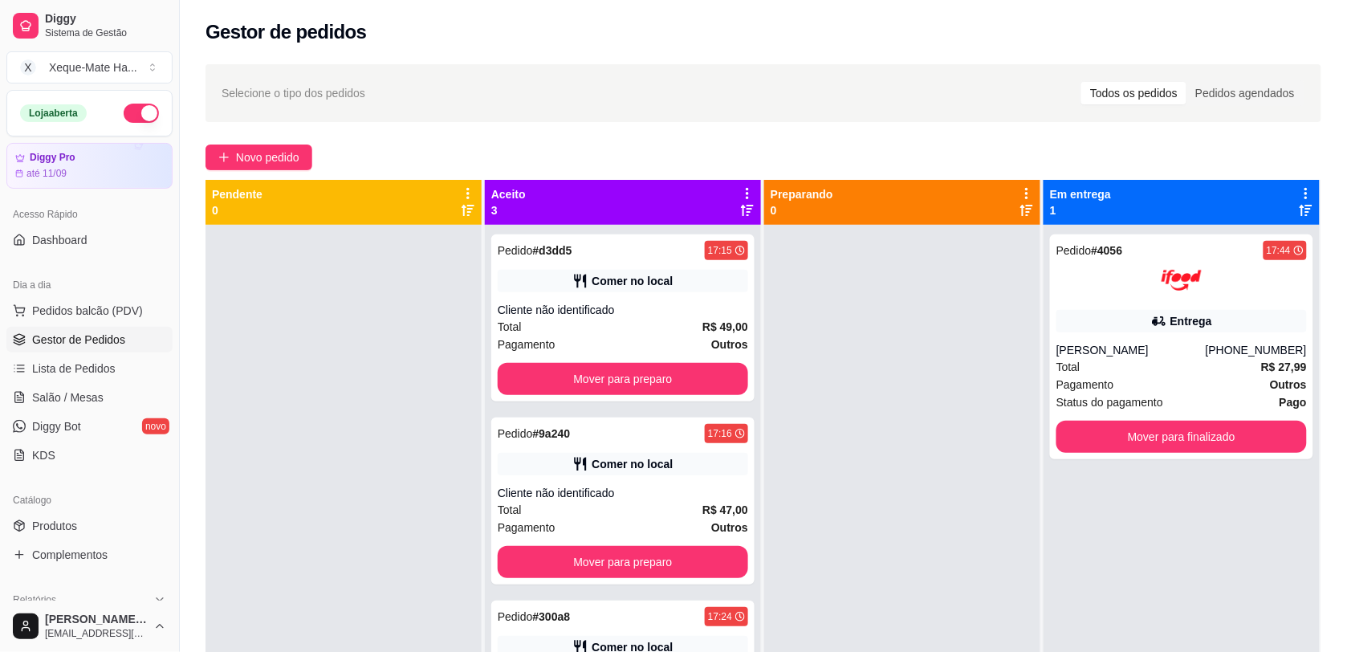
click at [1303, 514] on div "Pedido # 4056 17:44 Entrega Nádia Jaqueline Nohet [PHONE_NUMBER] Total R$ 27,99…" at bounding box center [1182, 551] width 276 height 652
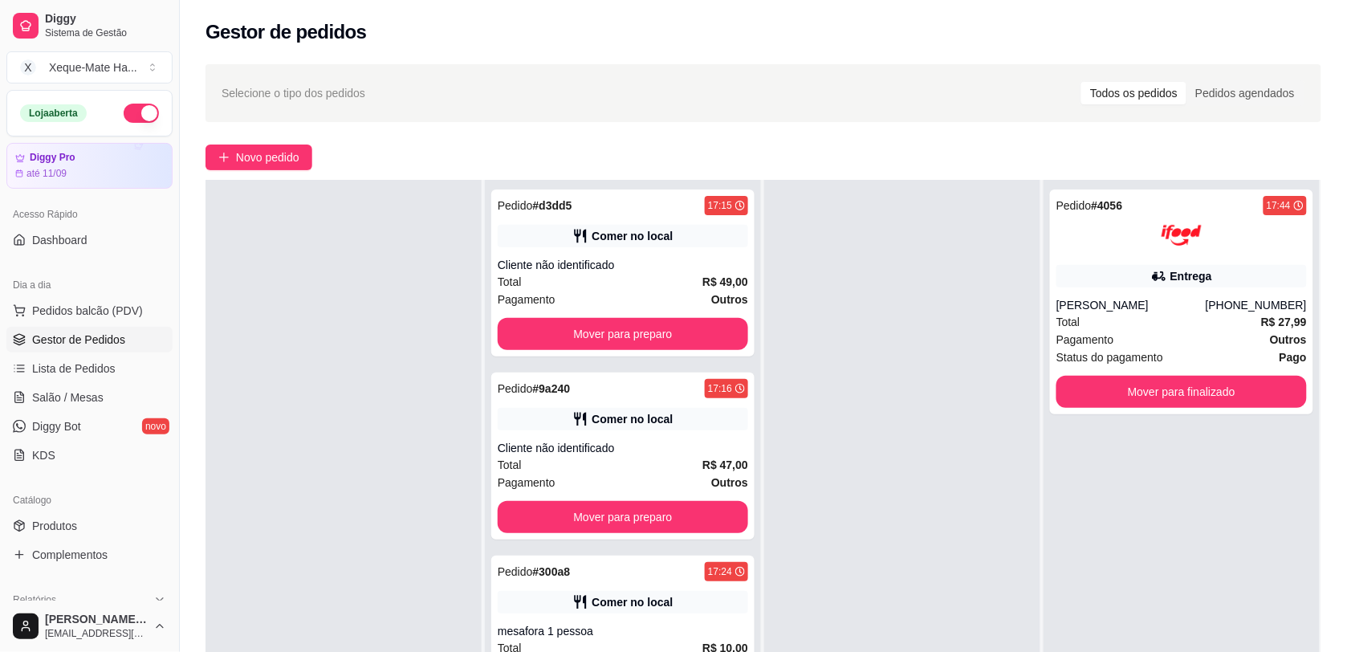
drag, startPoint x: 1301, startPoint y: 532, endPoint x: 1301, endPoint y: 552, distance: 20.1
click at [1301, 542] on div "Pedido # 4056 17:44 Entrega Nádia Jaqueline Nohet [PHONE_NUMBER] Total R$ 27,99…" at bounding box center [1182, 506] width 276 height 652
click at [928, 572] on div at bounding box center [902, 506] width 276 height 652
click at [587, 614] on div "Pedido # 300a8 17:24 Comer no local mesafora 1 pessoa Total R$ 10,00 Pagamento …" at bounding box center [622, 639] width 263 height 167
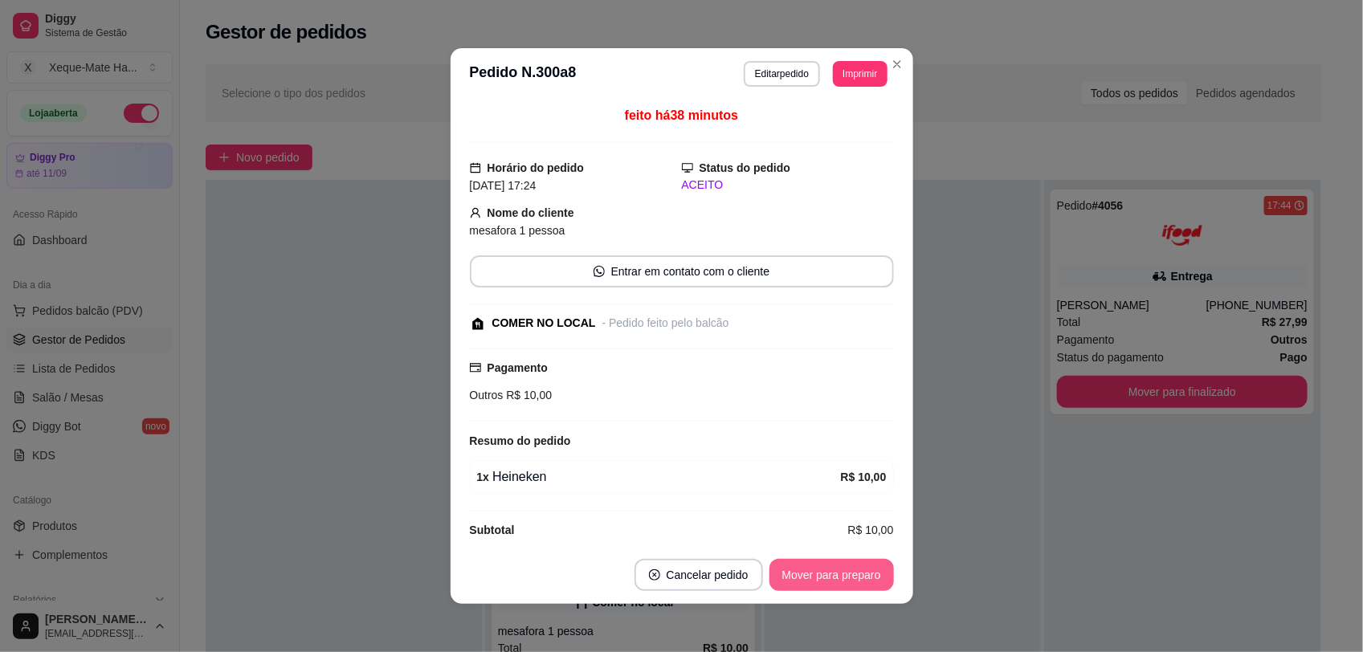
click at [865, 576] on button "Mover para preparo" at bounding box center [831, 575] width 124 height 32
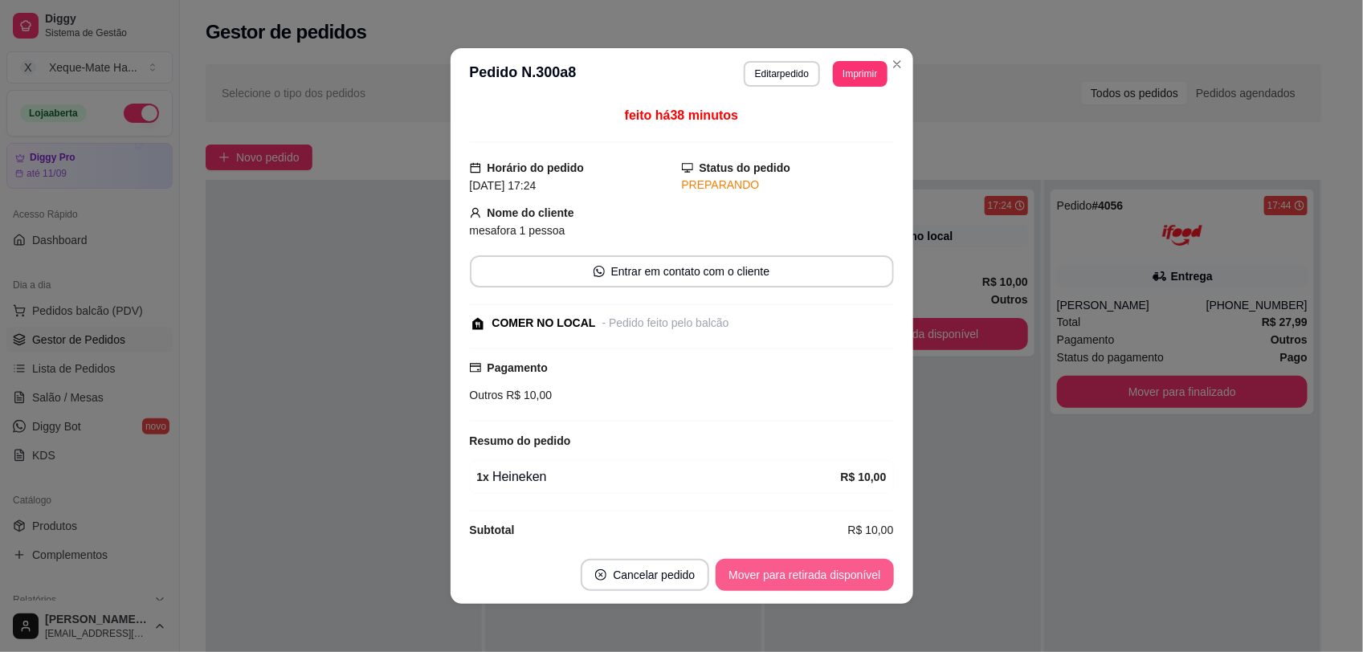
click at [815, 571] on button "Mover para retirada disponível" at bounding box center [803, 575] width 177 height 32
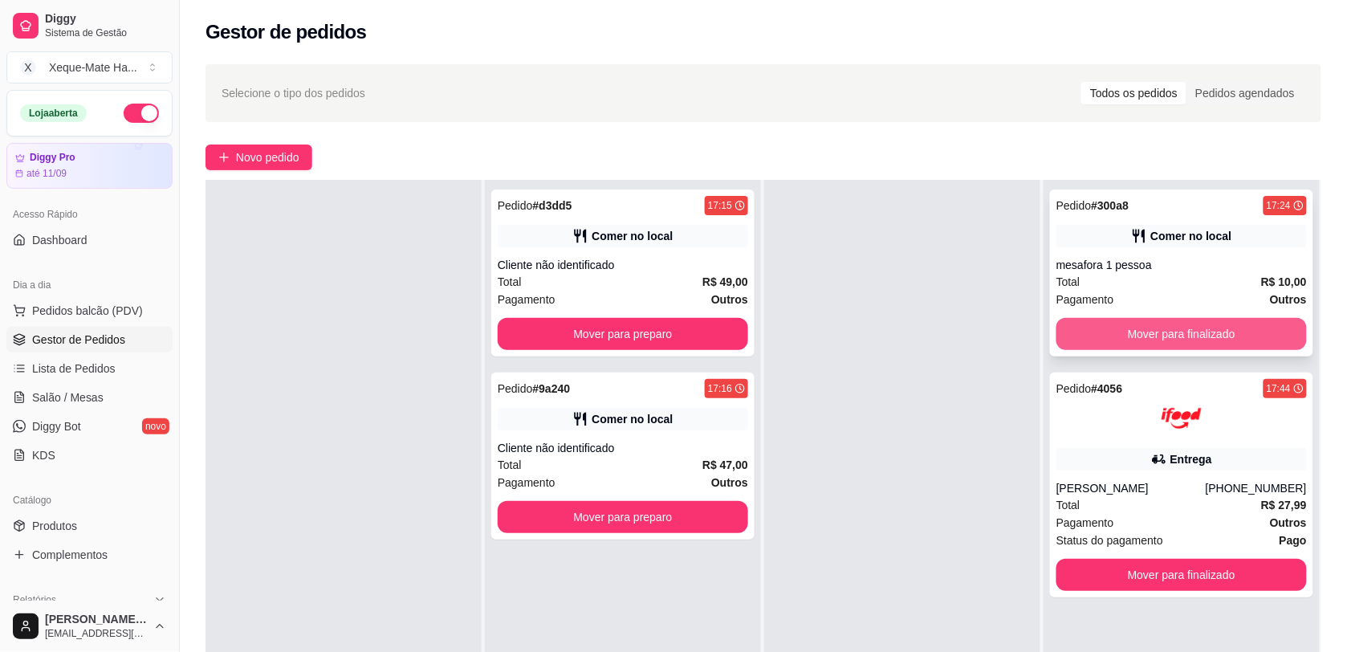
click at [1155, 325] on button "Mover para finalizado" at bounding box center [1182, 334] width 251 height 32
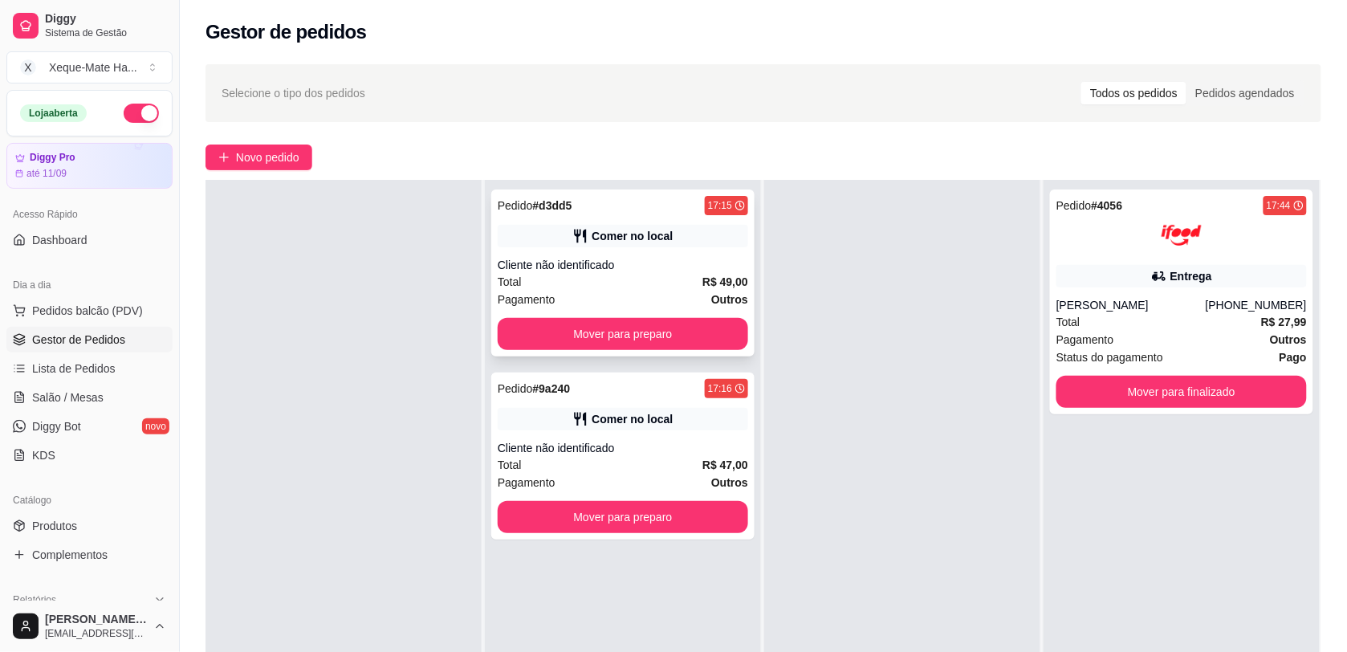
click at [621, 254] on div "Pedido # d3dd5 17:15 Comer no local Cliente não identificado Total R$ 49,00 Pag…" at bounding box center [622, 273] width 263 height 167
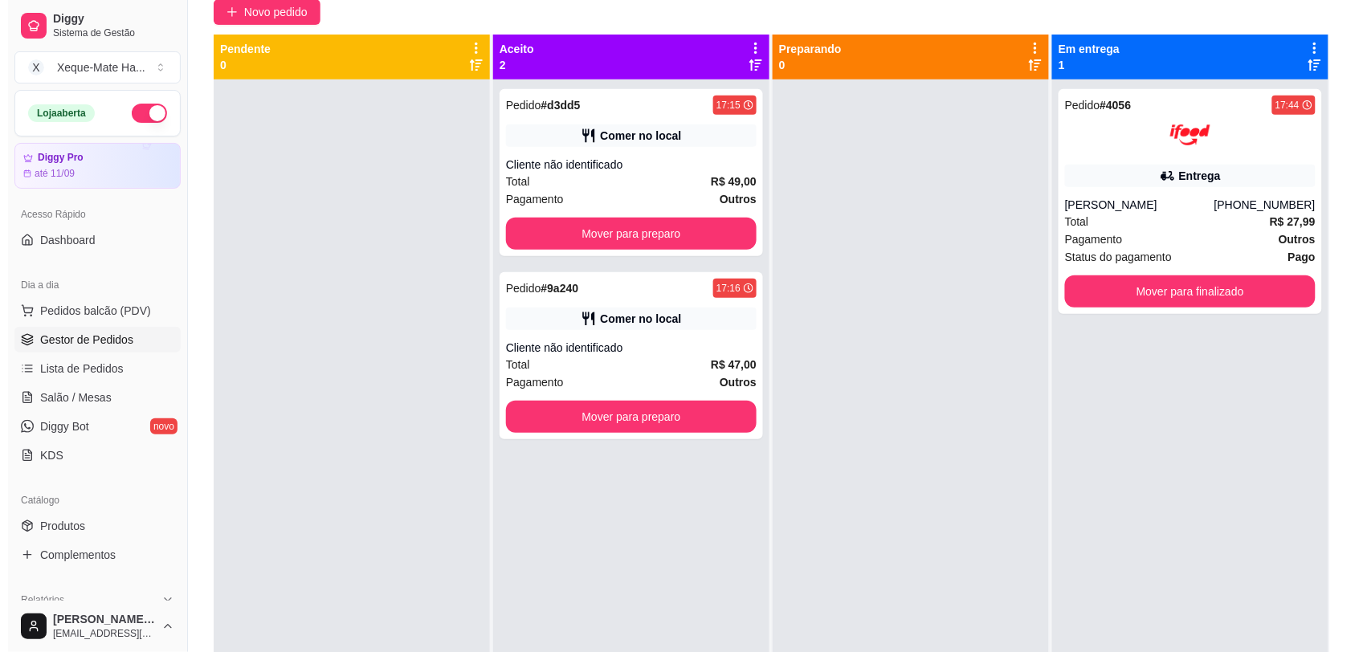
scroll to position [0, 0]
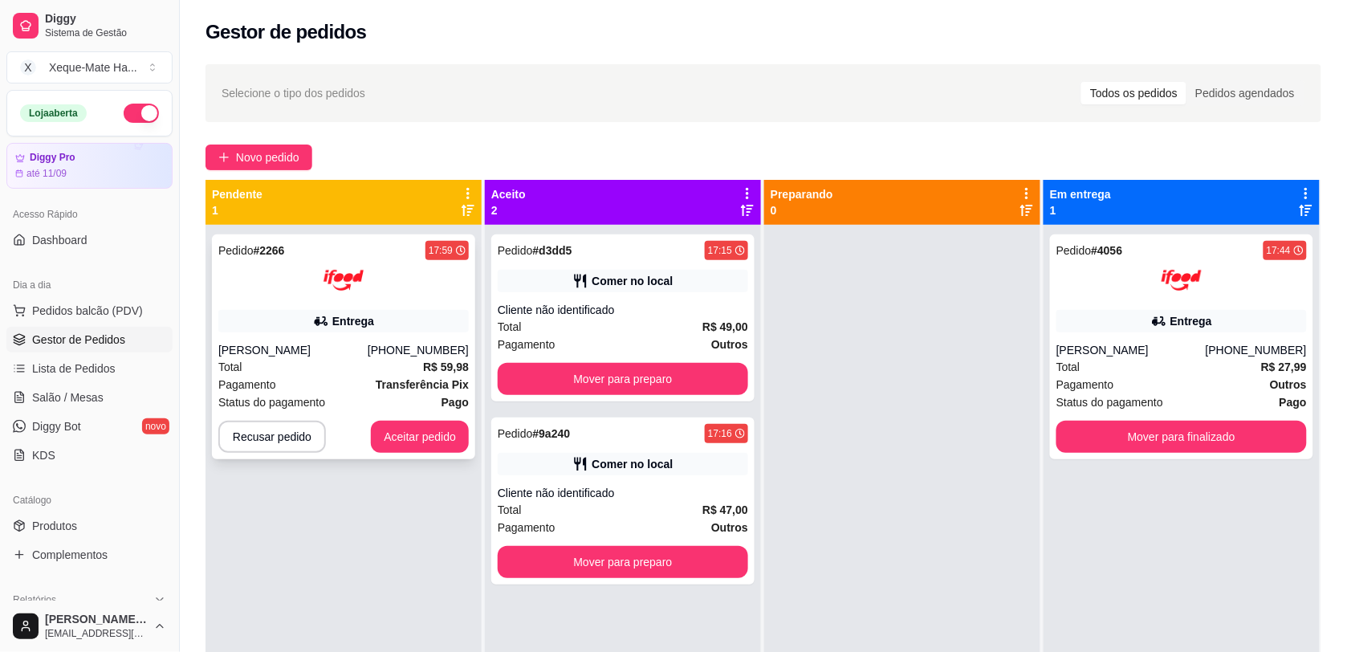
click at [349, 365] on div "Total R$ 59,98" at bounding box center [343, 367] width 251 height 18
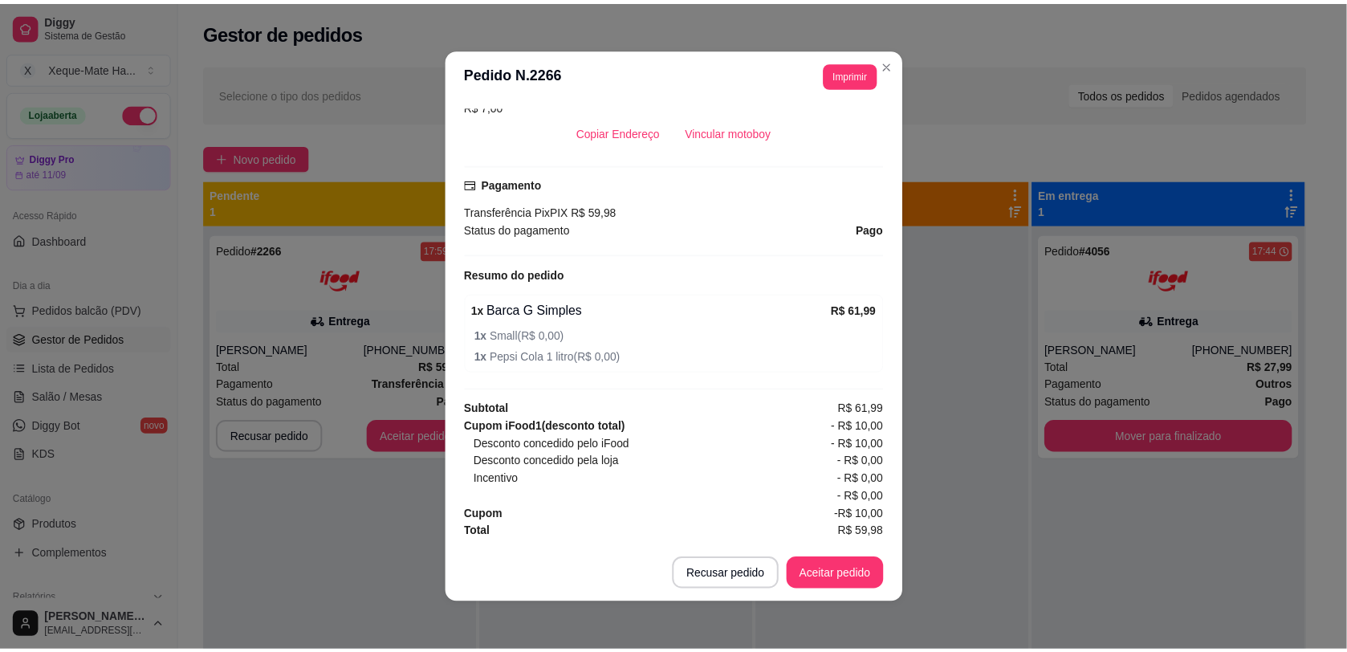
scroll to position [393, 0]
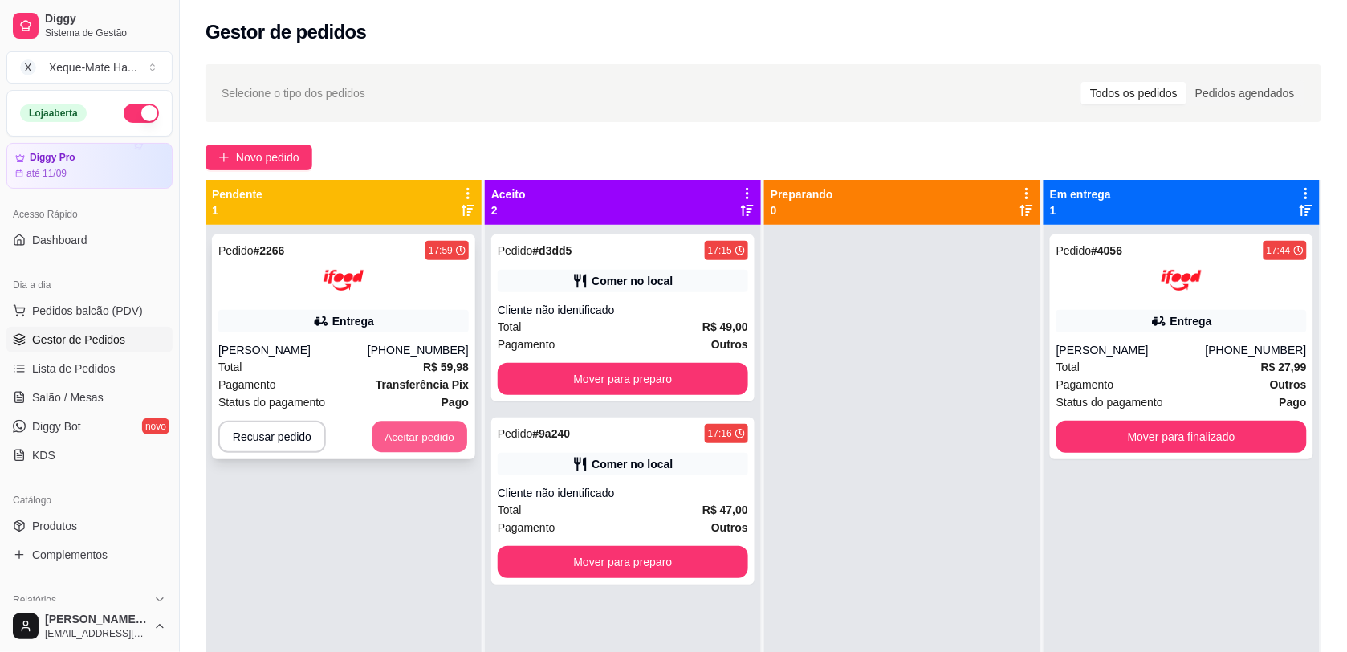
click at [412, 436] on button "Aceitar pedido" at bounding box center [420, 437] width 95 height 31
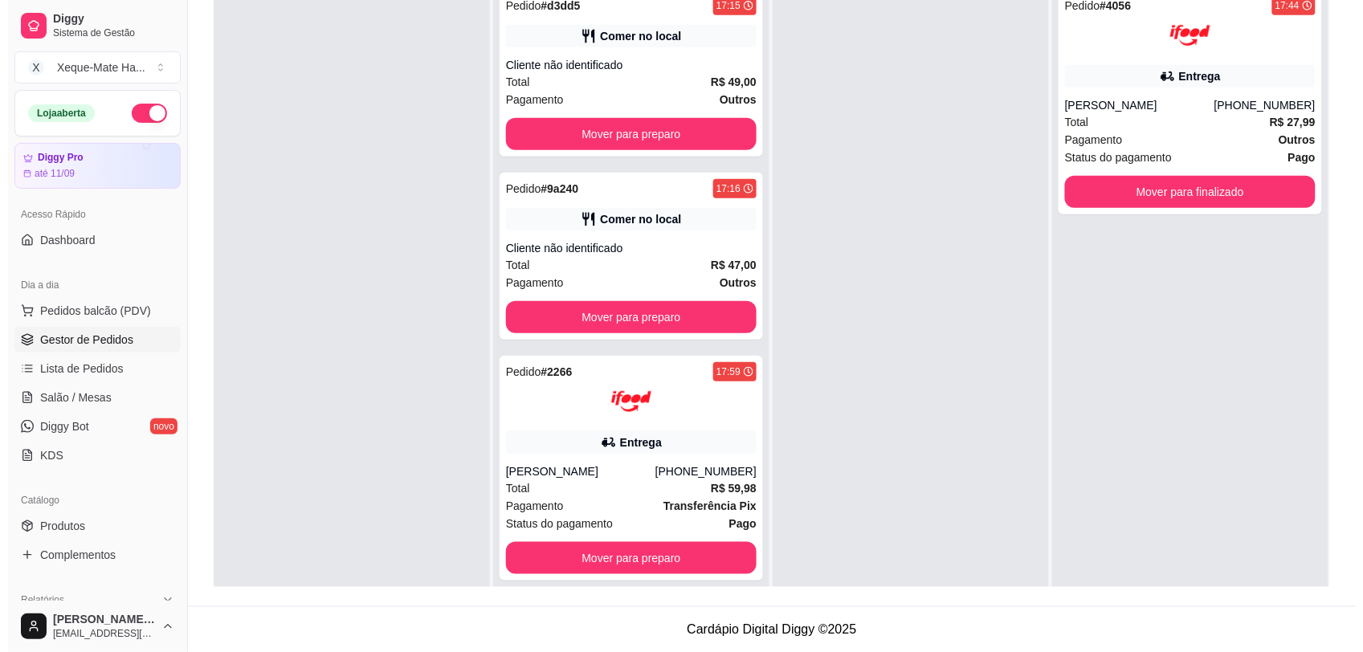
scroll to position [0, 0]
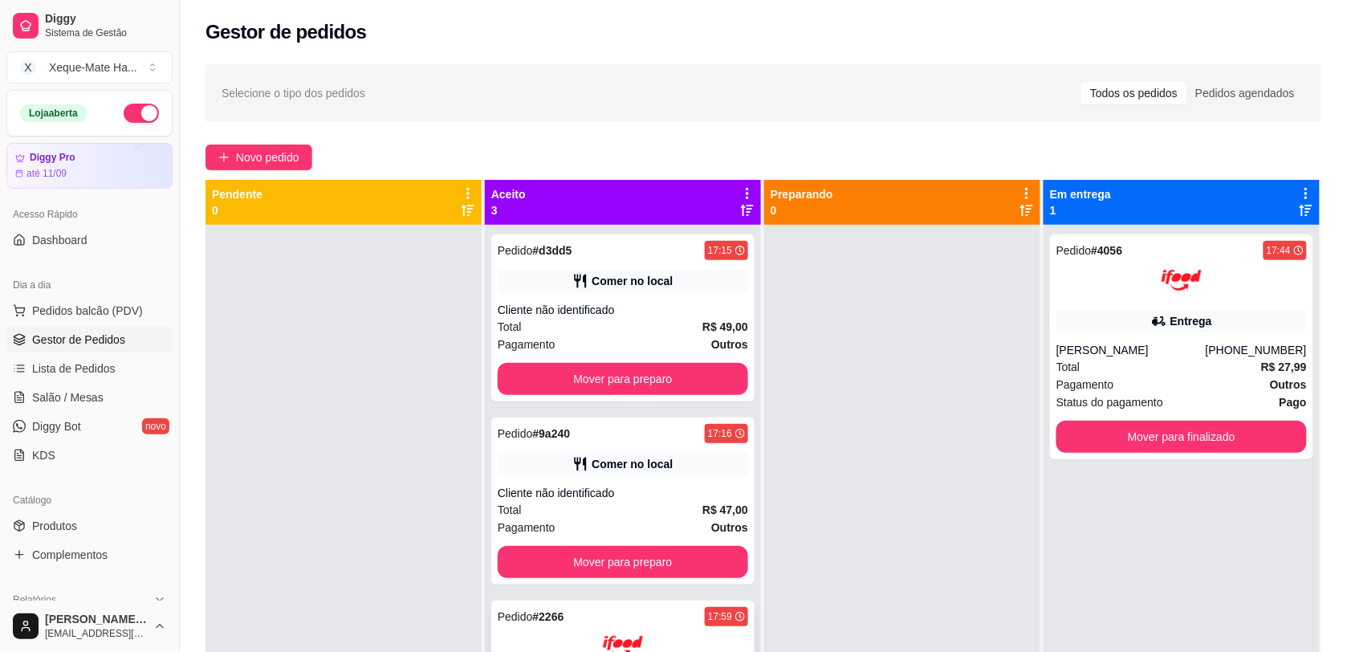
click at [658, 620] on div "Pedido # 2266 17:59" at bounding box center [623, 616] width 251 height 19
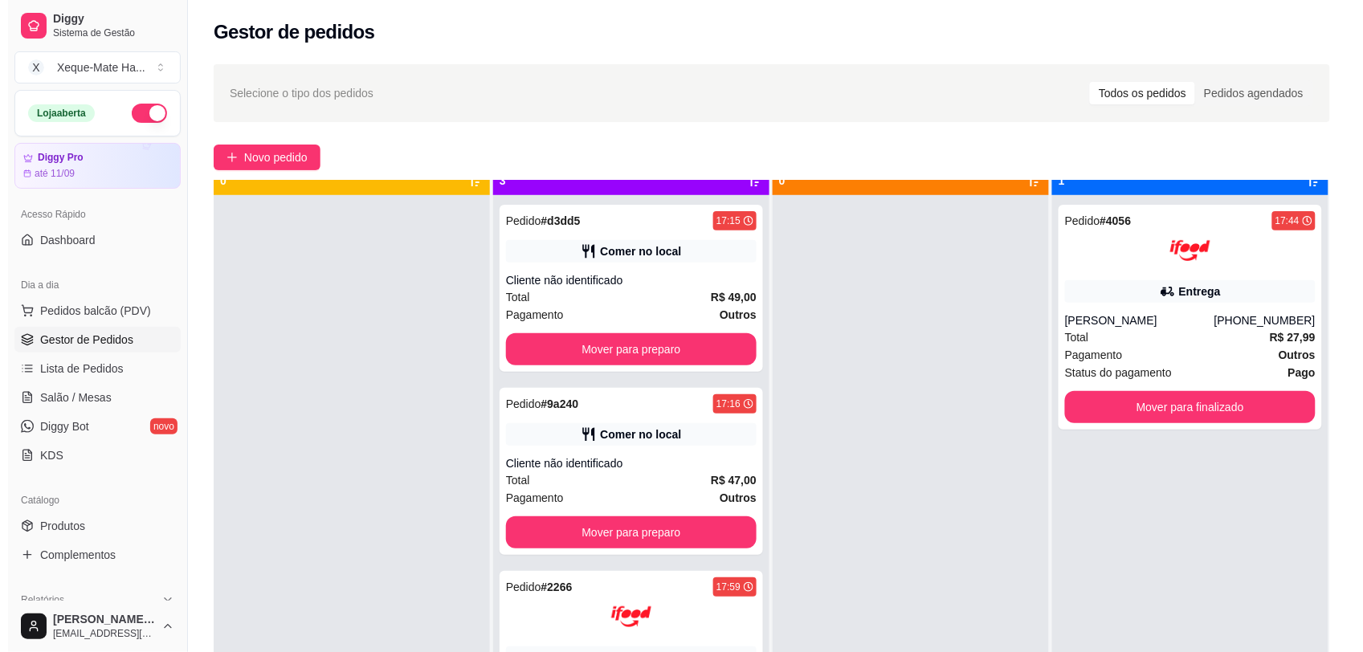
scroll to position [45, 0]
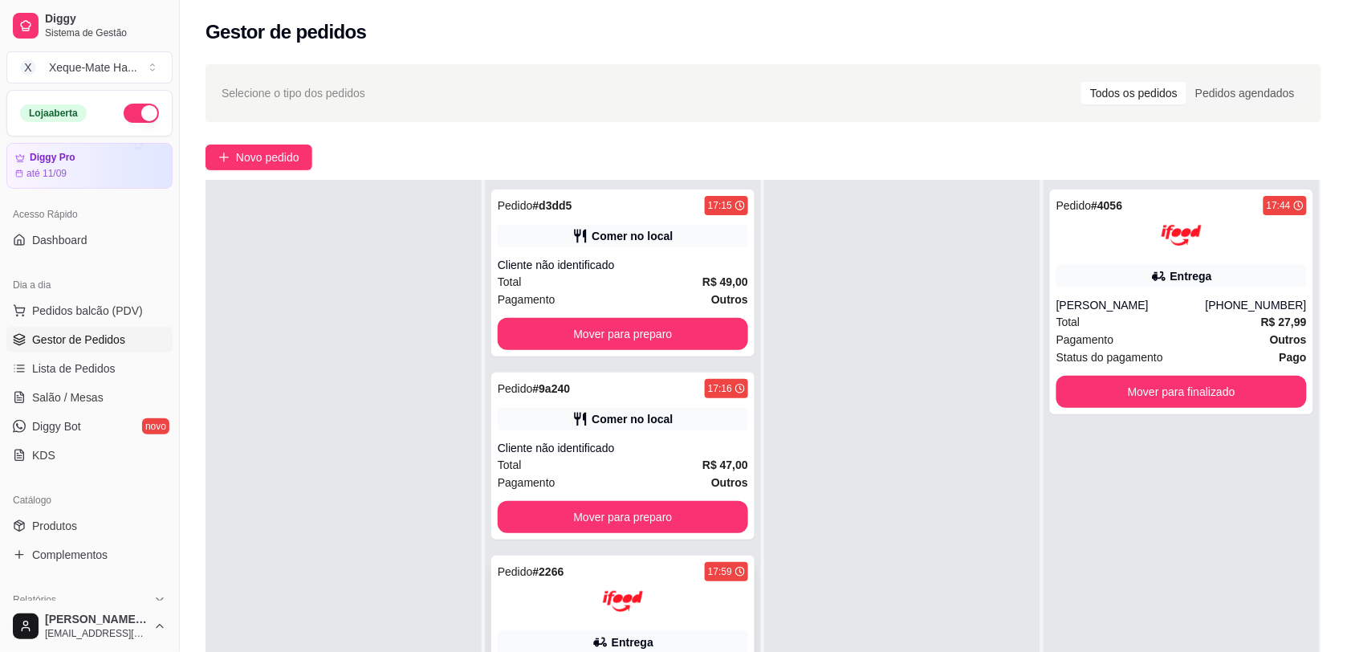
click at [634, 601] on img at bounding box center [623, 601] width 40 height 40
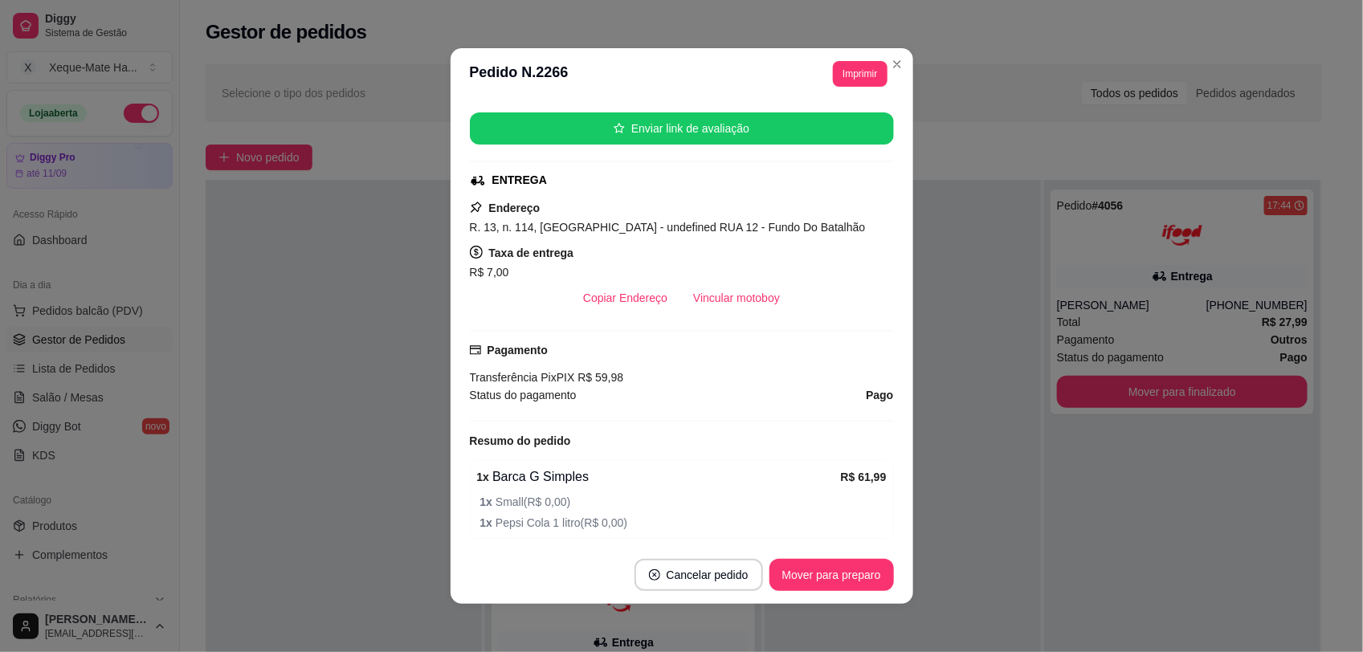
scroll to position [406, 0]
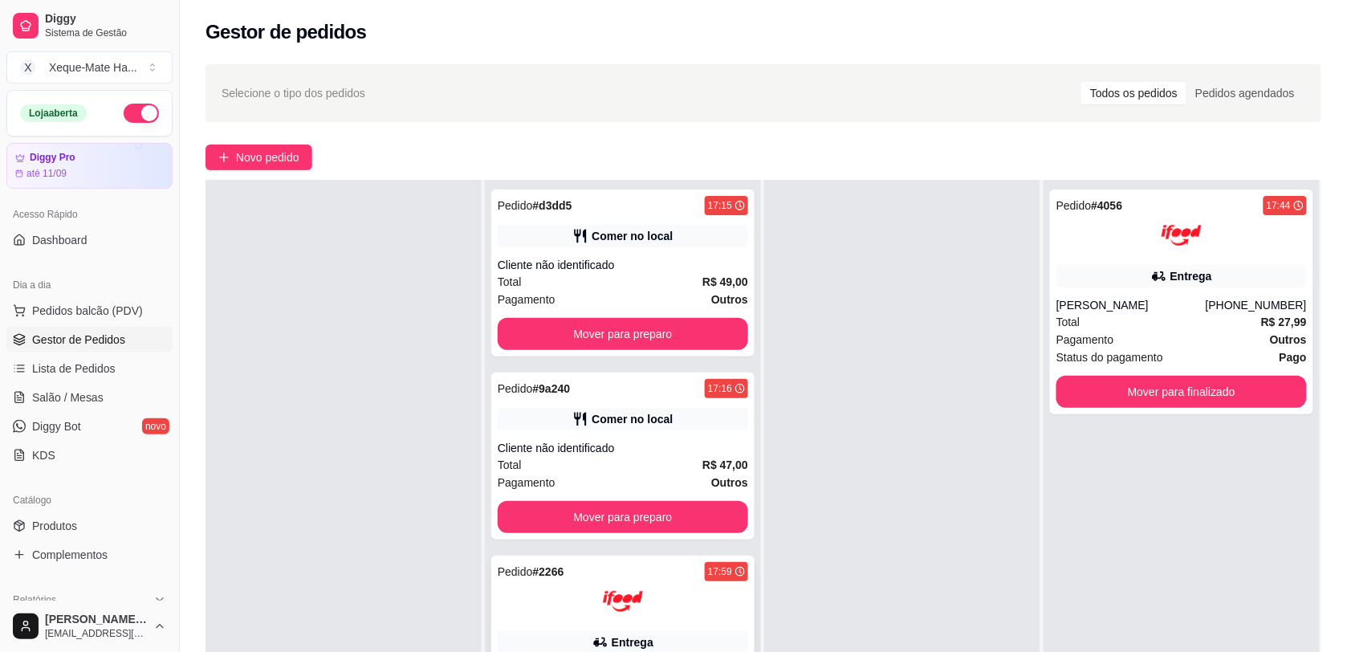
click at [684, 599] on div at bounding box center [623, 601] width 251 height 40
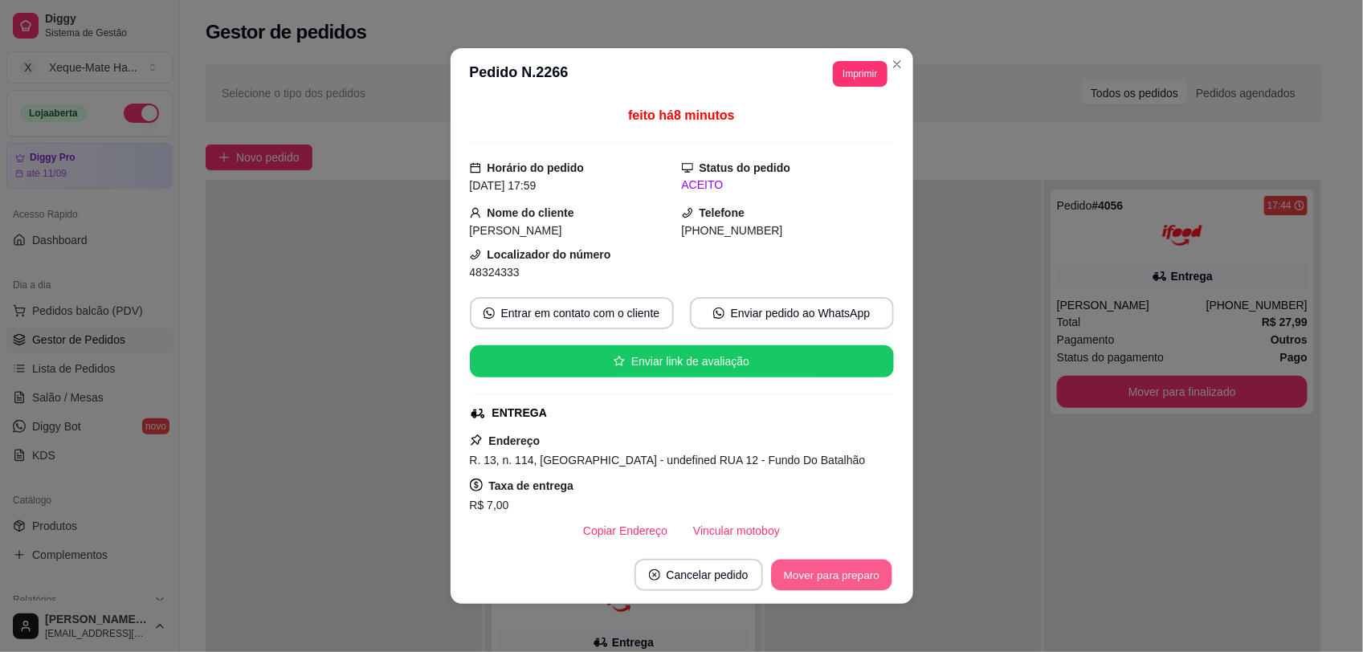
click at [813, 577] on button "Mover para preparo" at bounding box center [831, 575] width 120 height 31
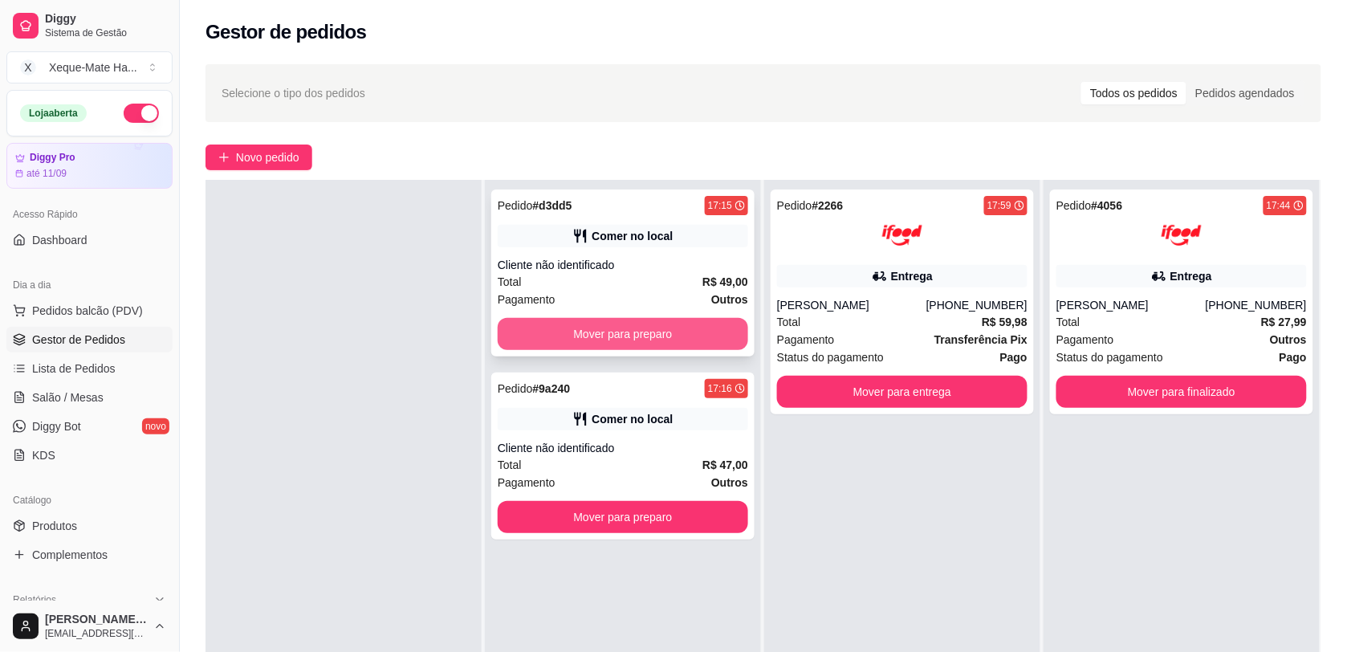
click at [670, 331] on button "Mover para preparo" at bounding box center [623, 334] width 251 height 32
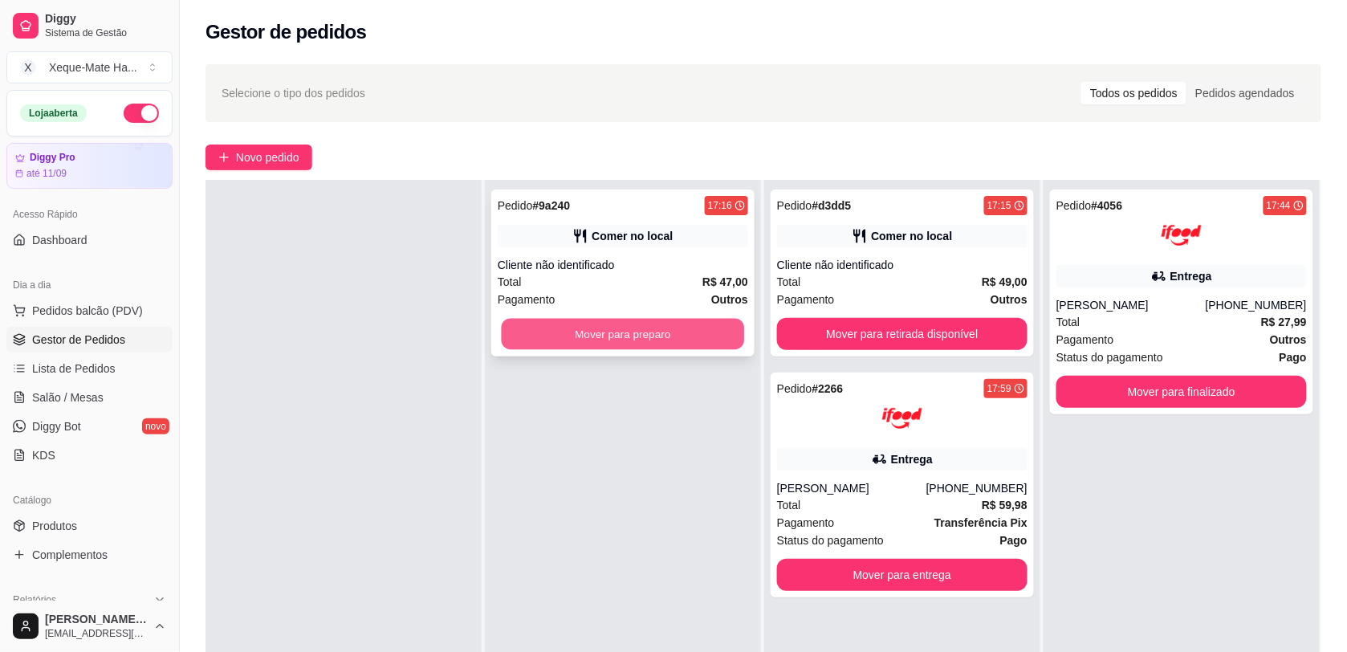
click at [668, 335] on button "Mover para preparo" at bounding box center [623, 334] width 243 height 31
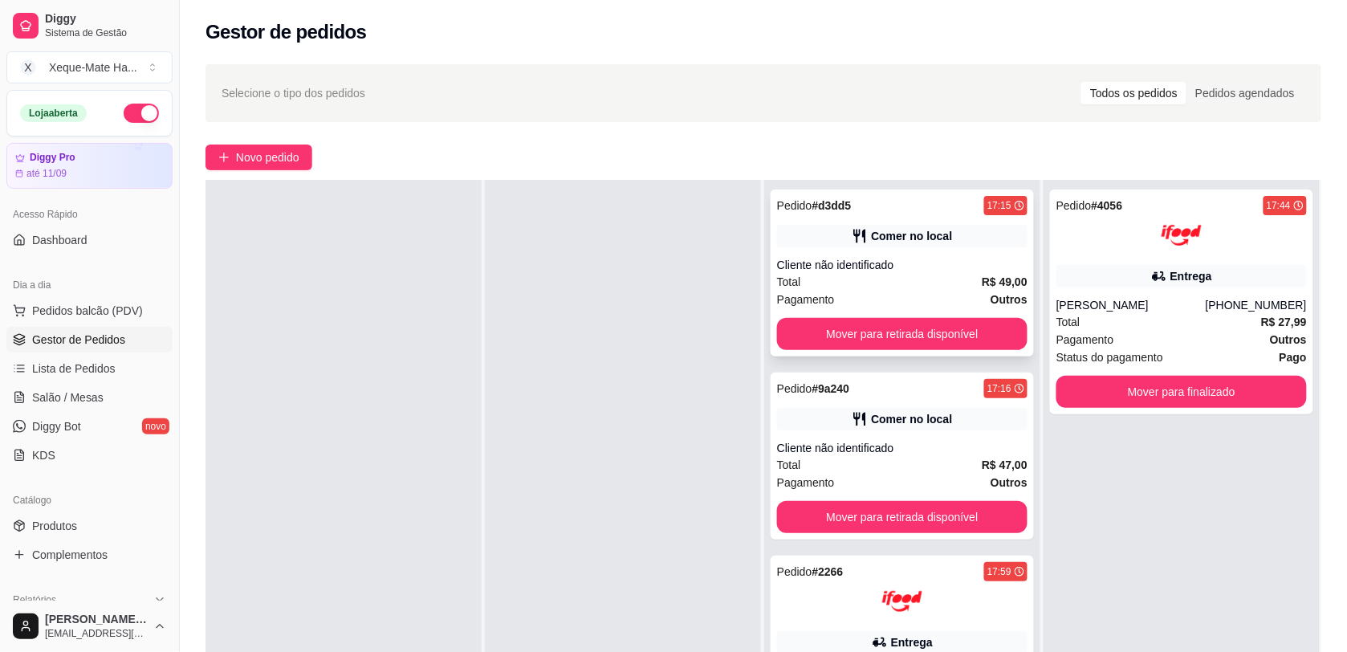
click at [988, 226] on div "Comer no local" at bounding box center [902, 236] width 251 height 22
click at [960, 218] on div "Pedido # d3dd5 17:15 Comer no local Cliente não identificado Total R$ 49,00 Pag…" at bounding box center [902, 273] width 263 height 167
click at [1270, 291] on div "Pedido # 4056 17:44 Entrega Nádia Jaqueline Nohet [PHONE_NUMBER] Total R$ 27,99…" at bounding box center [1181, 302] width 263 height 225
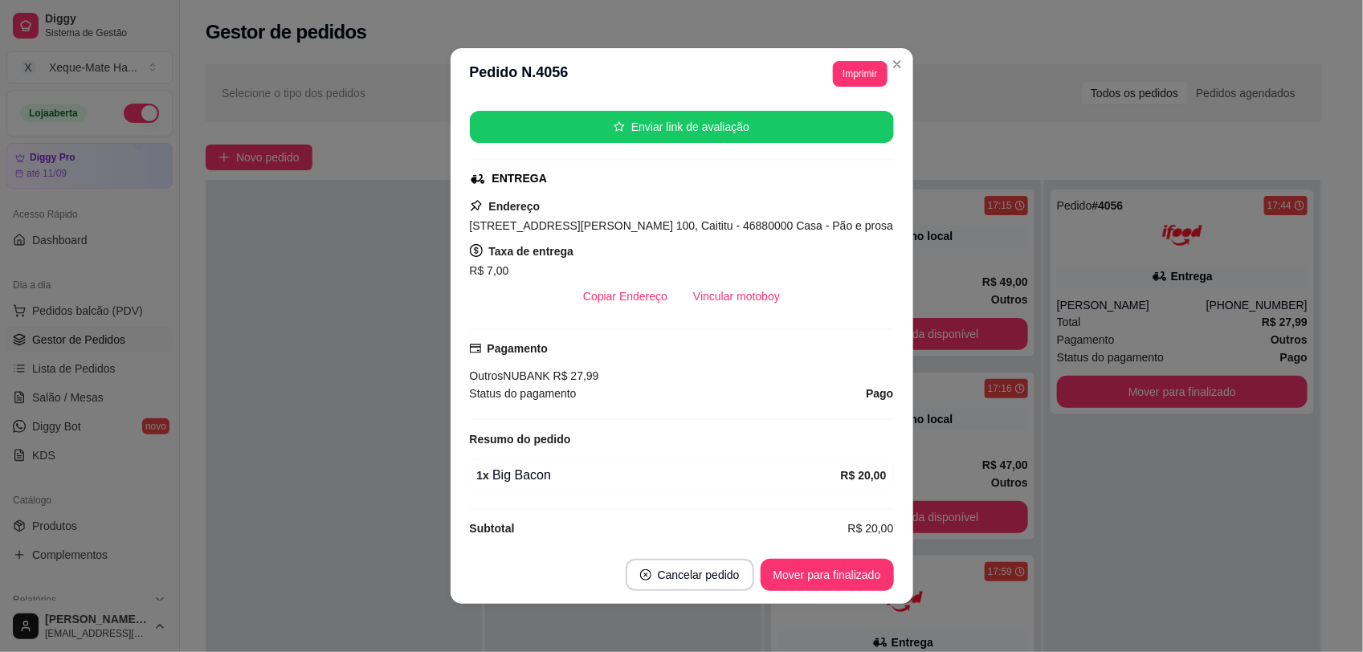
scroll to position [255, 0]
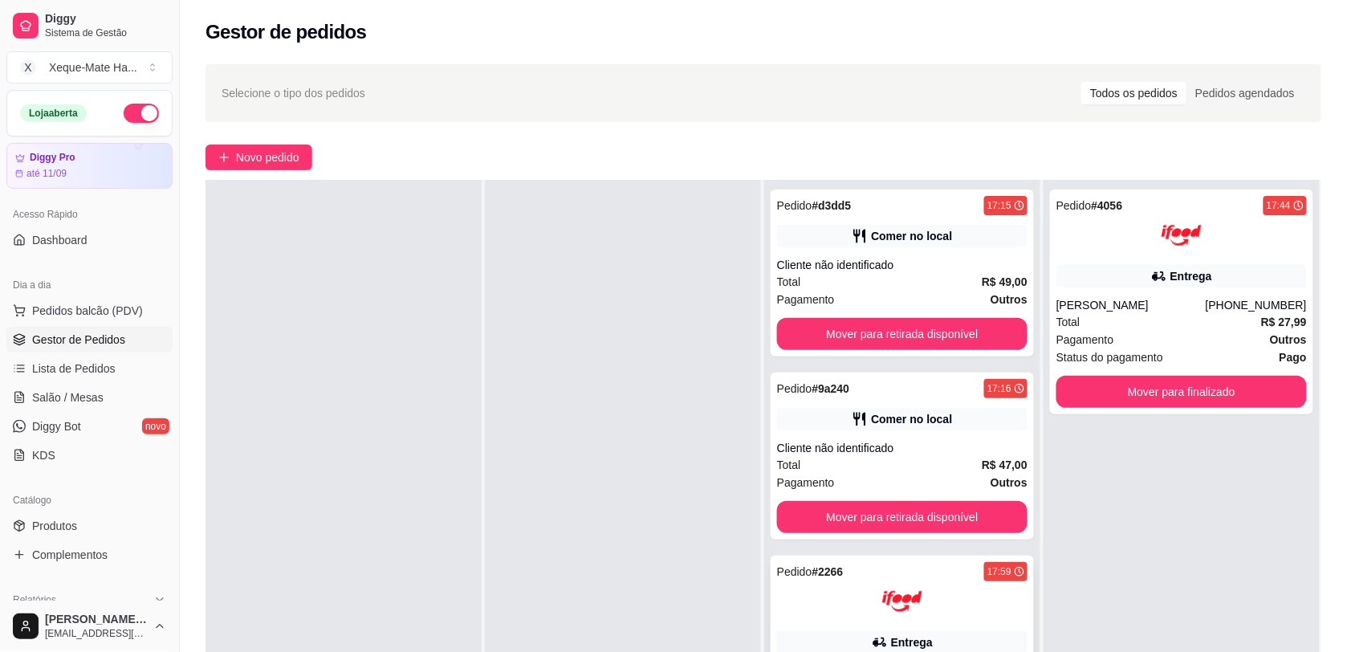
click at [948, 597] on div at bounding box center [902, 601] width 251 height 40
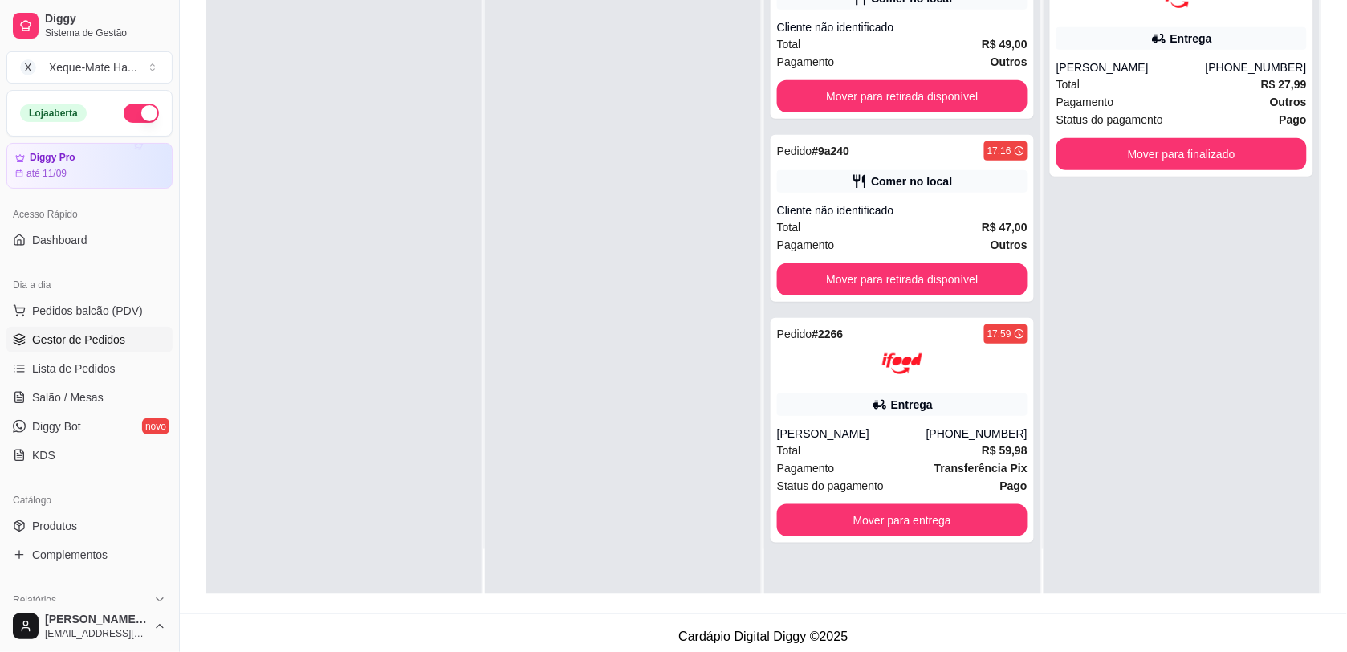
scroll to position [245, 0]
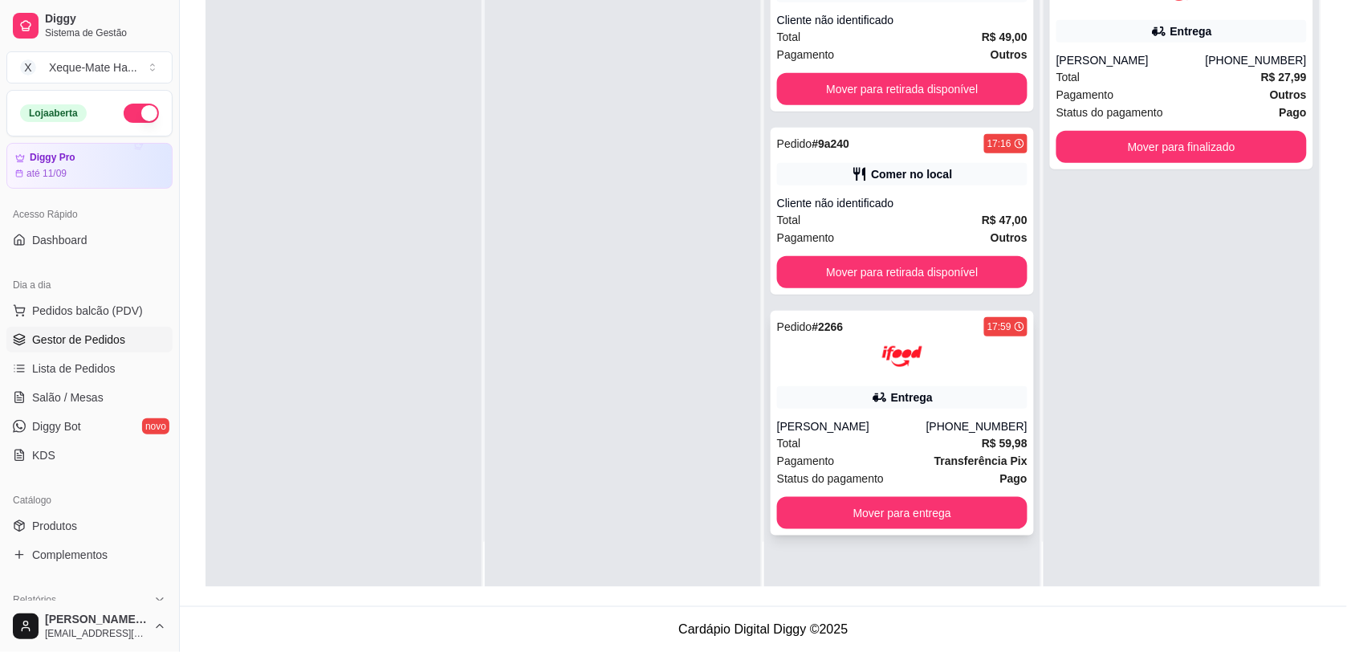
click at [923, 395] on div "Entrega" at bounding box center [902, 397] width 251 height 22
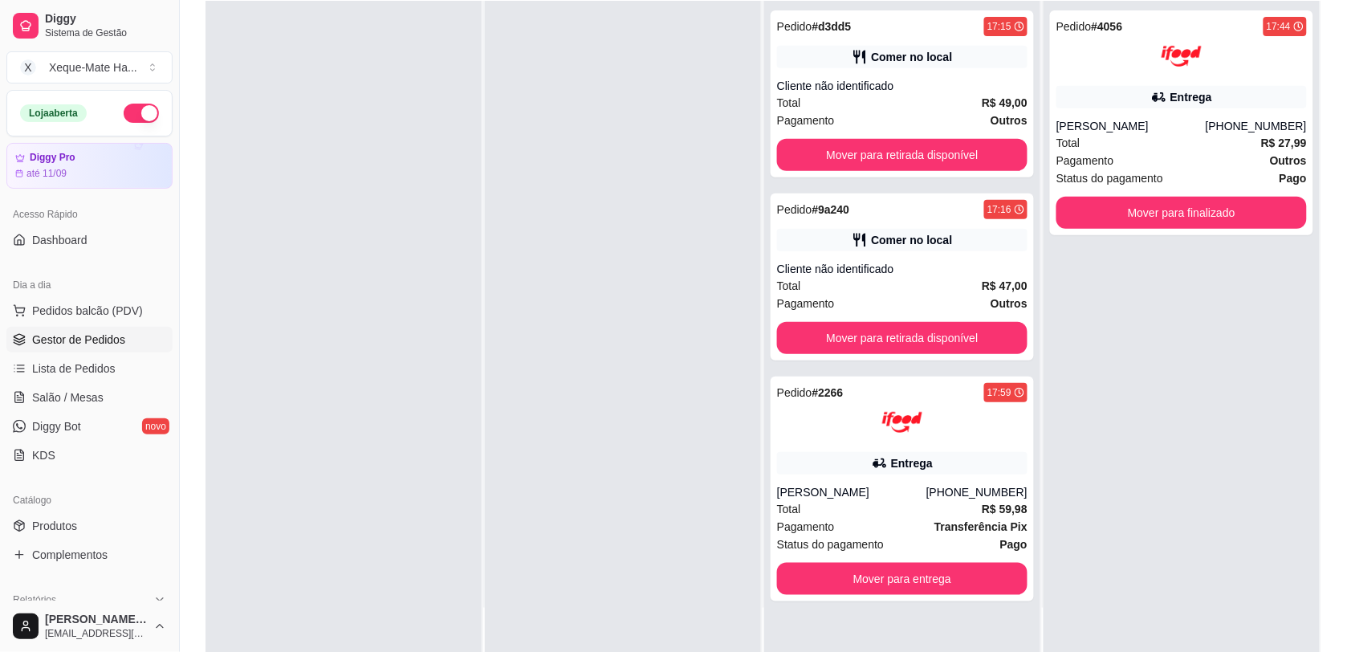
scroll to position [174, 0]
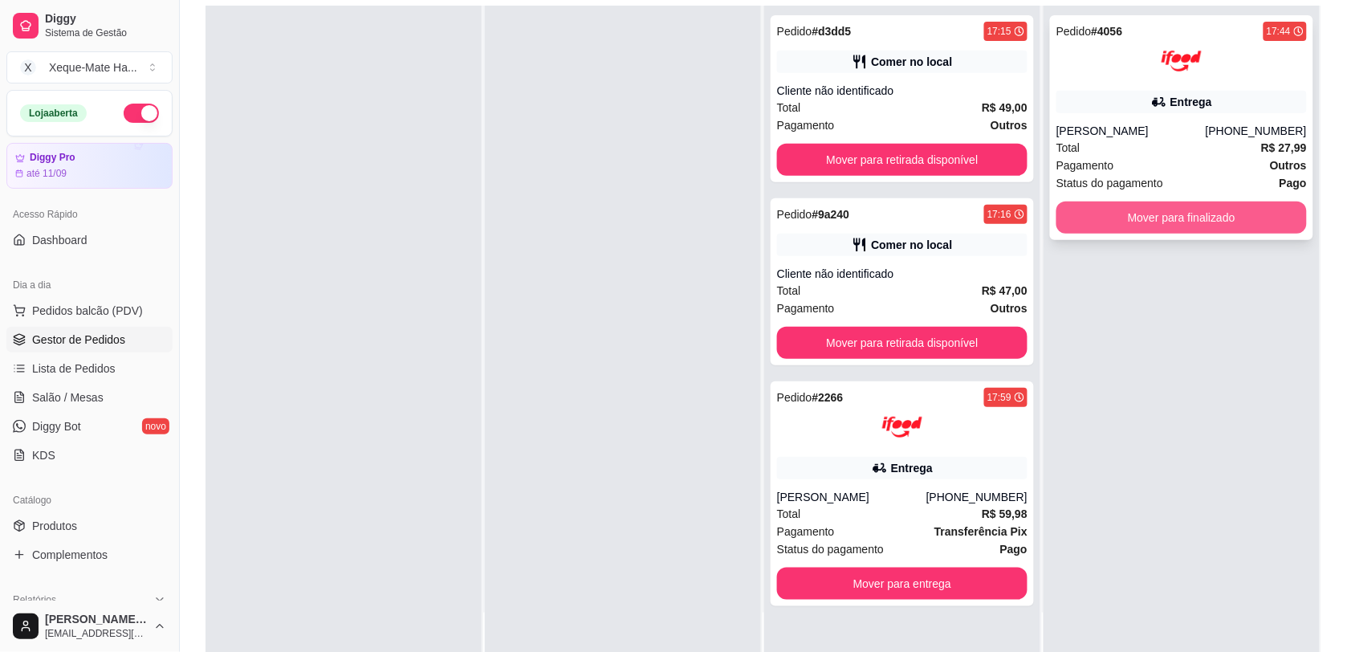
click at [1229, 214] on button "Mover para finalizado" at bounding box center [1182, 218] width 251 height 32
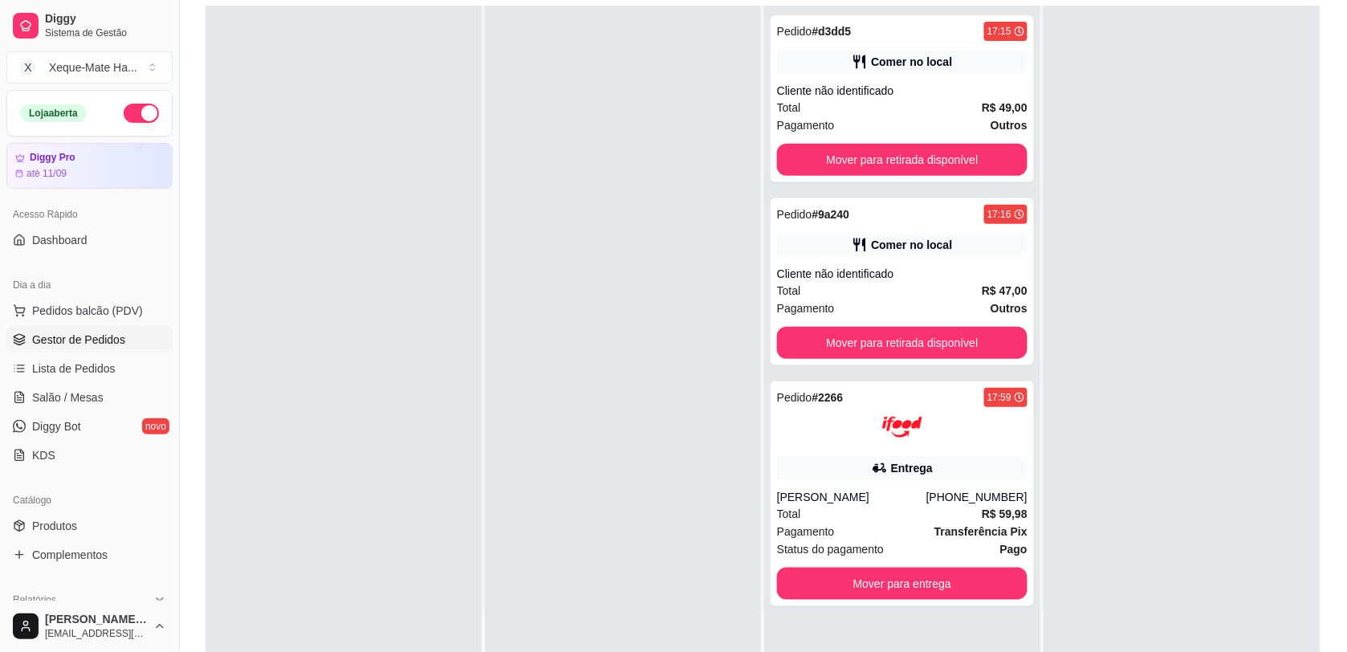
drag, startPoint x: 1351, startPoint y: 259, endPoint x: 1355, endPoint y: 238, distance: 21.3
click at [1347, 238] on html "Diggy Sistema de Gestão X Xeque-Mate Ha ... Loja aberta Diggy Pro até 11/09 Ace…" at bounding box center [673, 152] width 1347 height 652
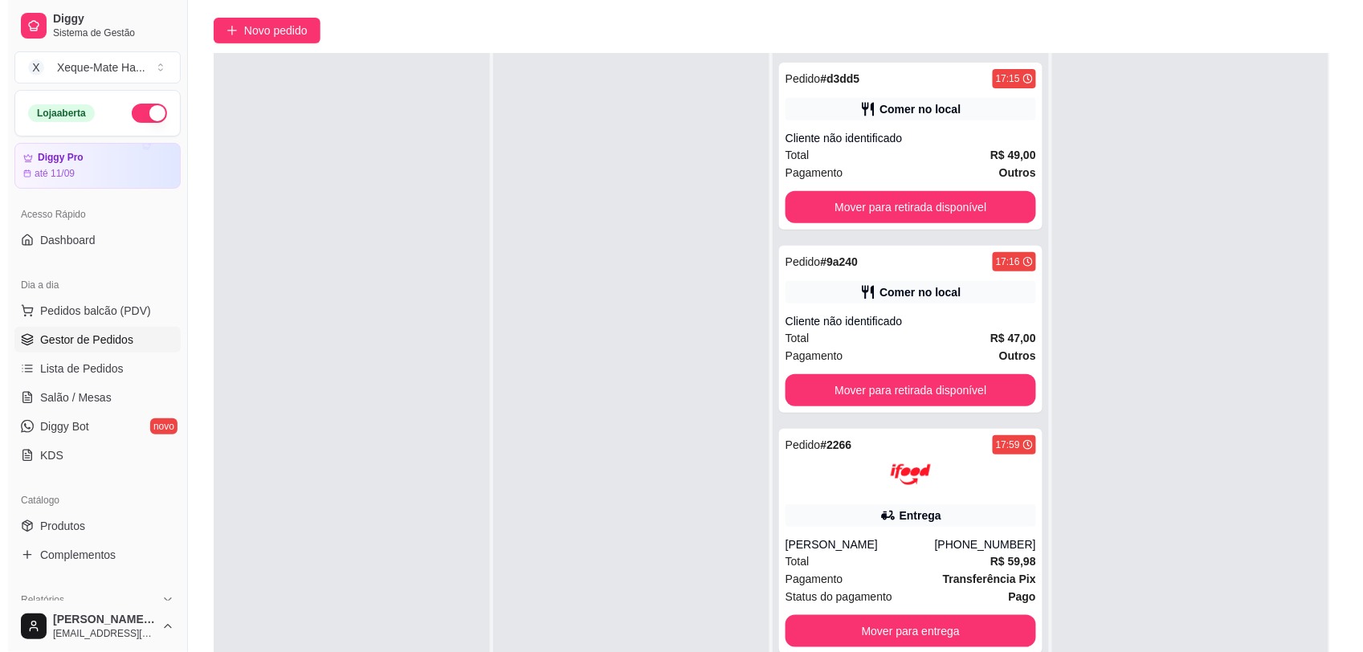
scroll to position [129, 0]
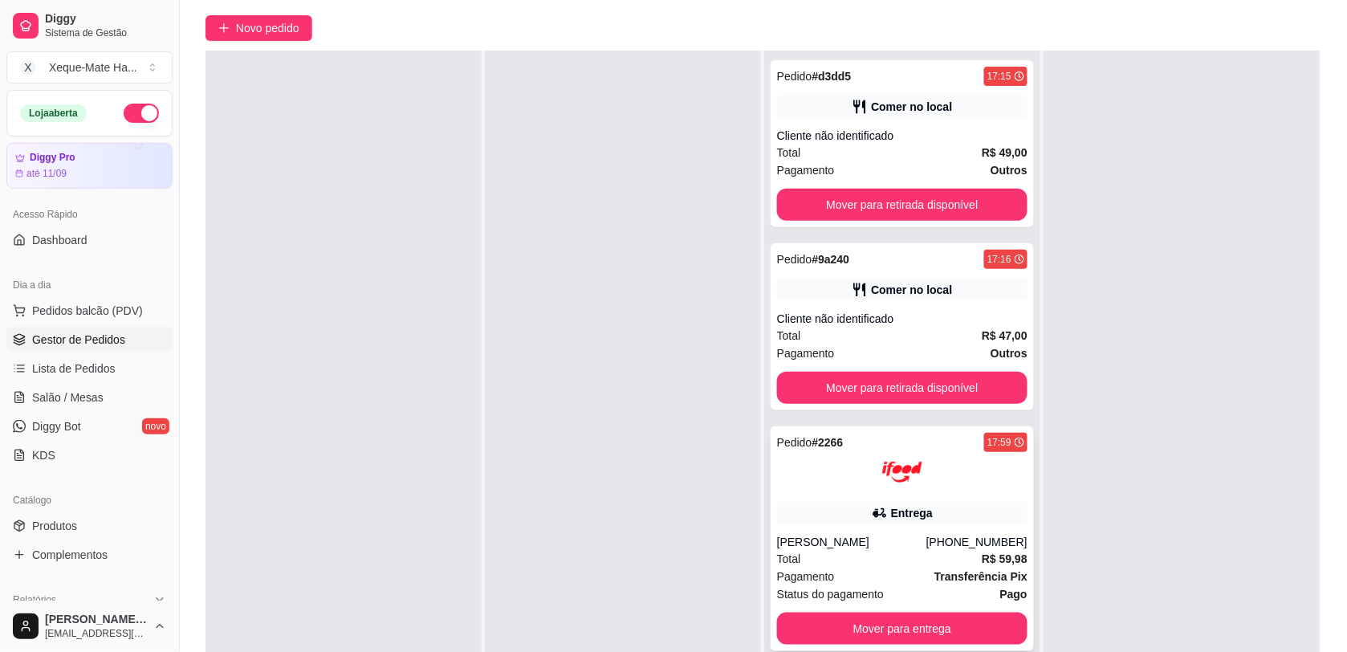
click at [931, 520] on div "Entrega" at bounding box center [902, 513] width 251 height 22
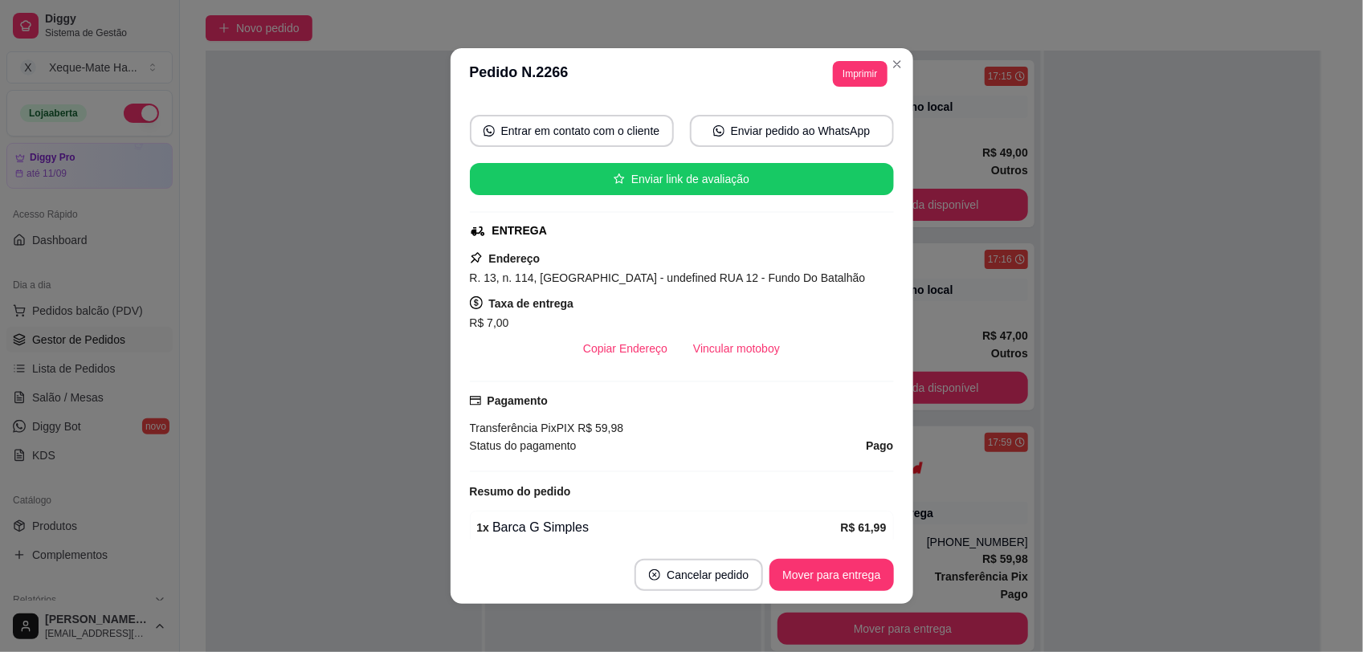
scroll to position [406, 0]
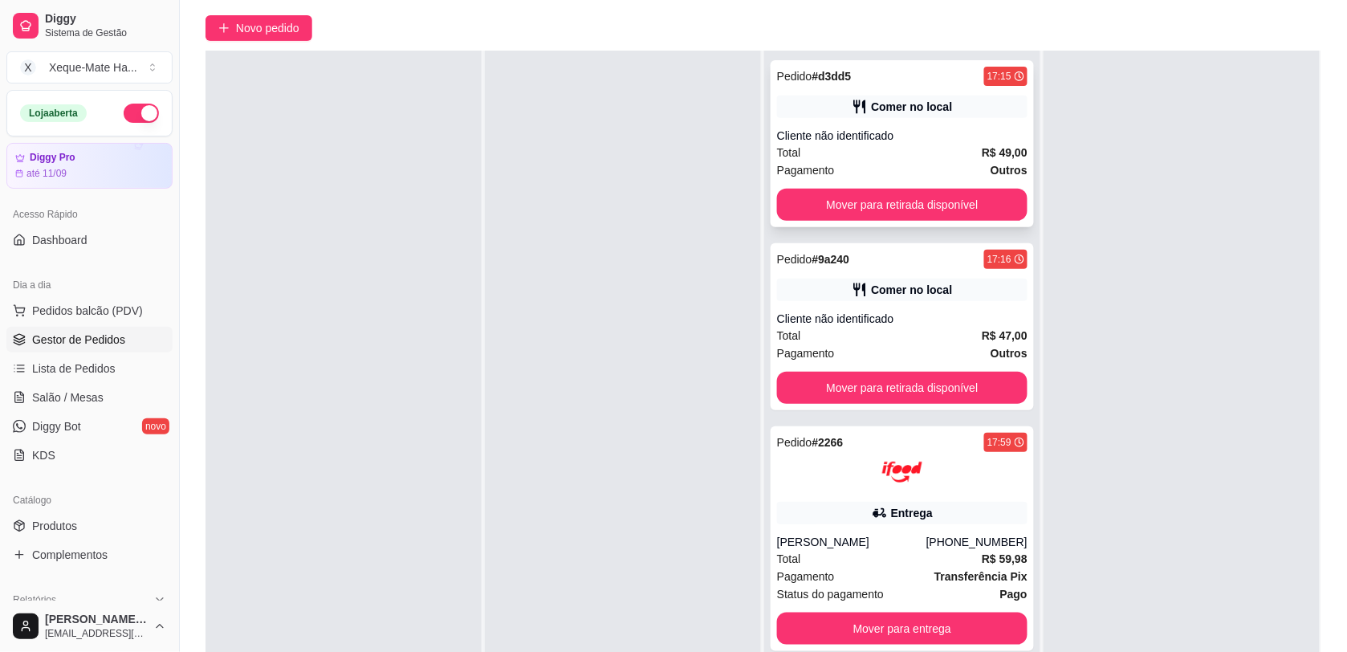
click at [937, 105] on div "Comer no local" at bounding box center [911, 107] width 81 height 16
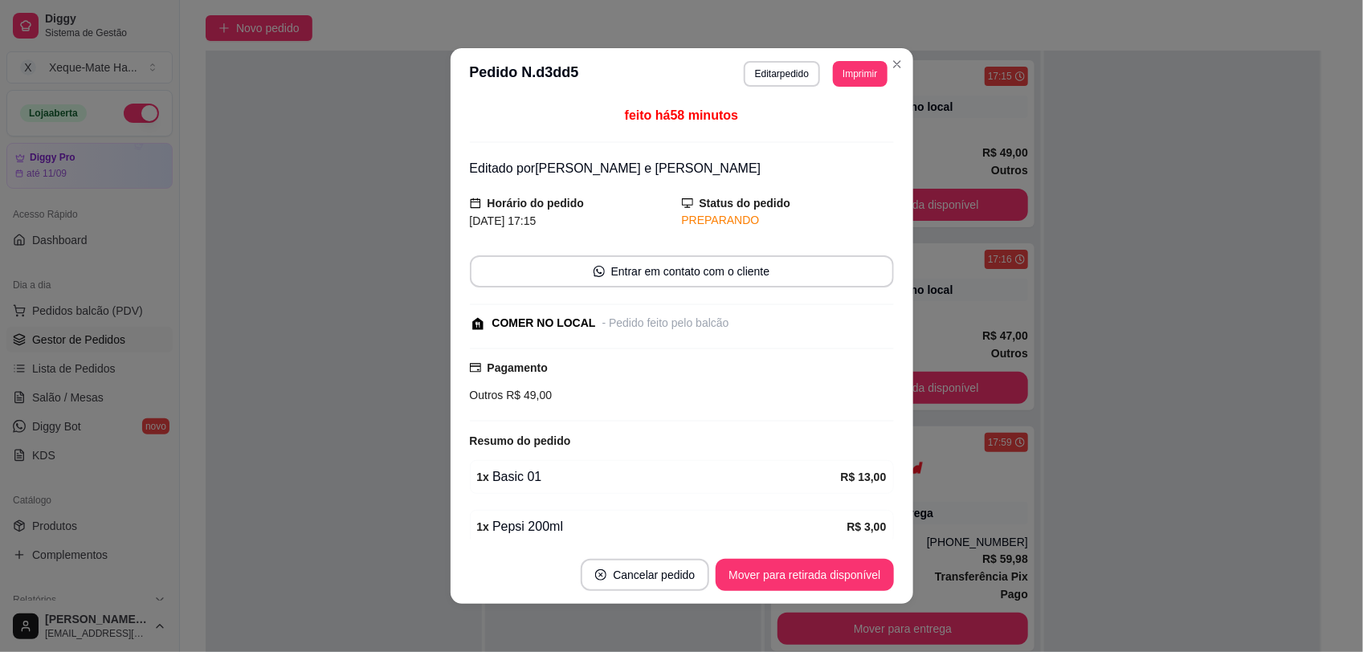
scroll to position [173, 0]
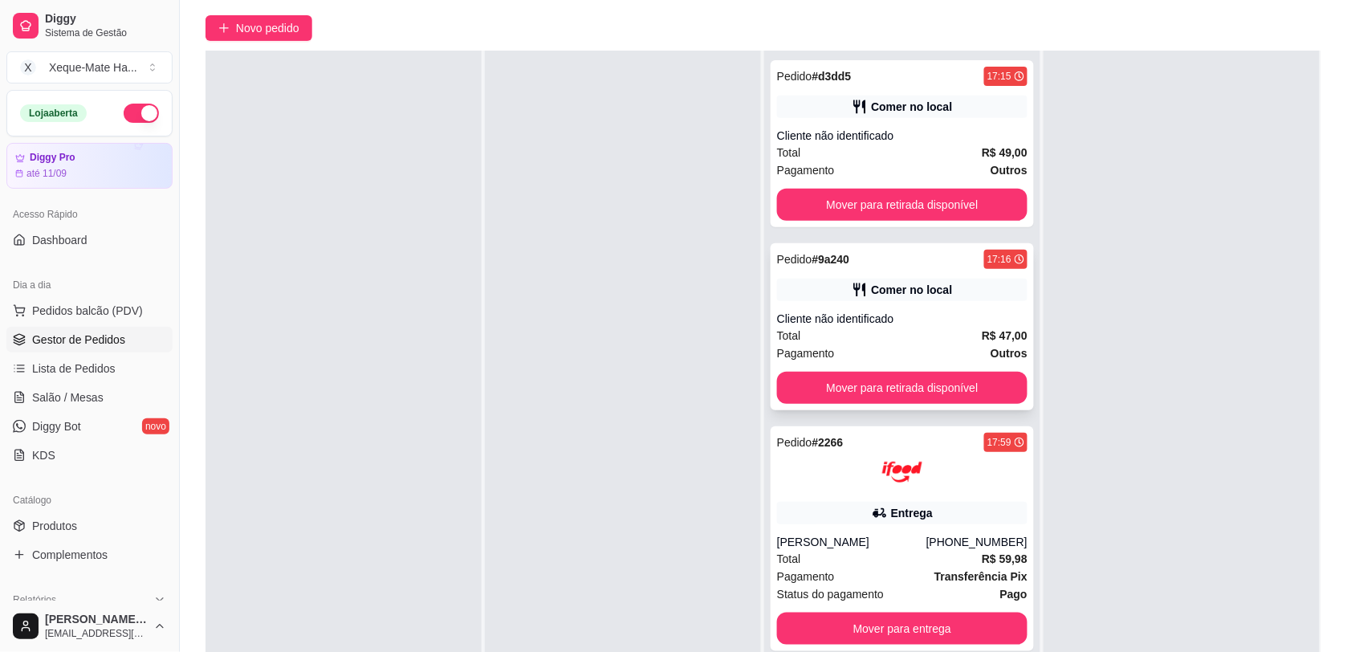
click at [988, 283] on div "Comer no local" at bounding box center [902, 290] width 251 height 22
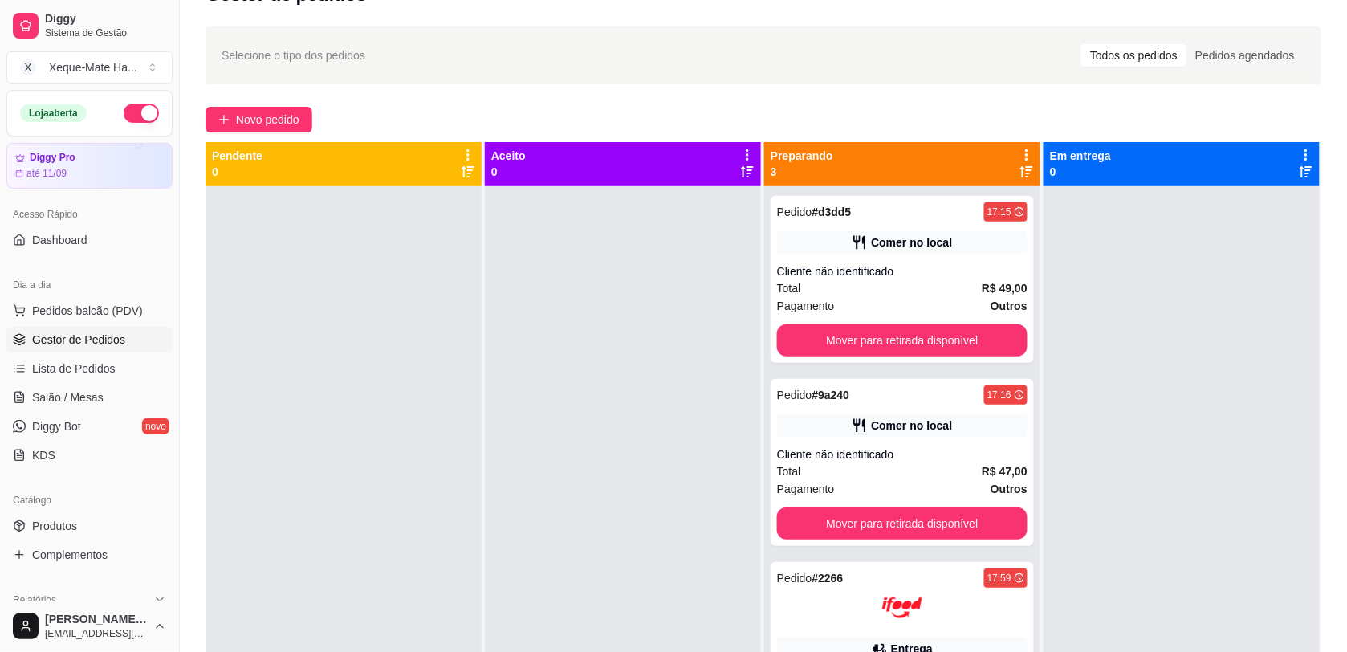
scroll to position [0, 0]
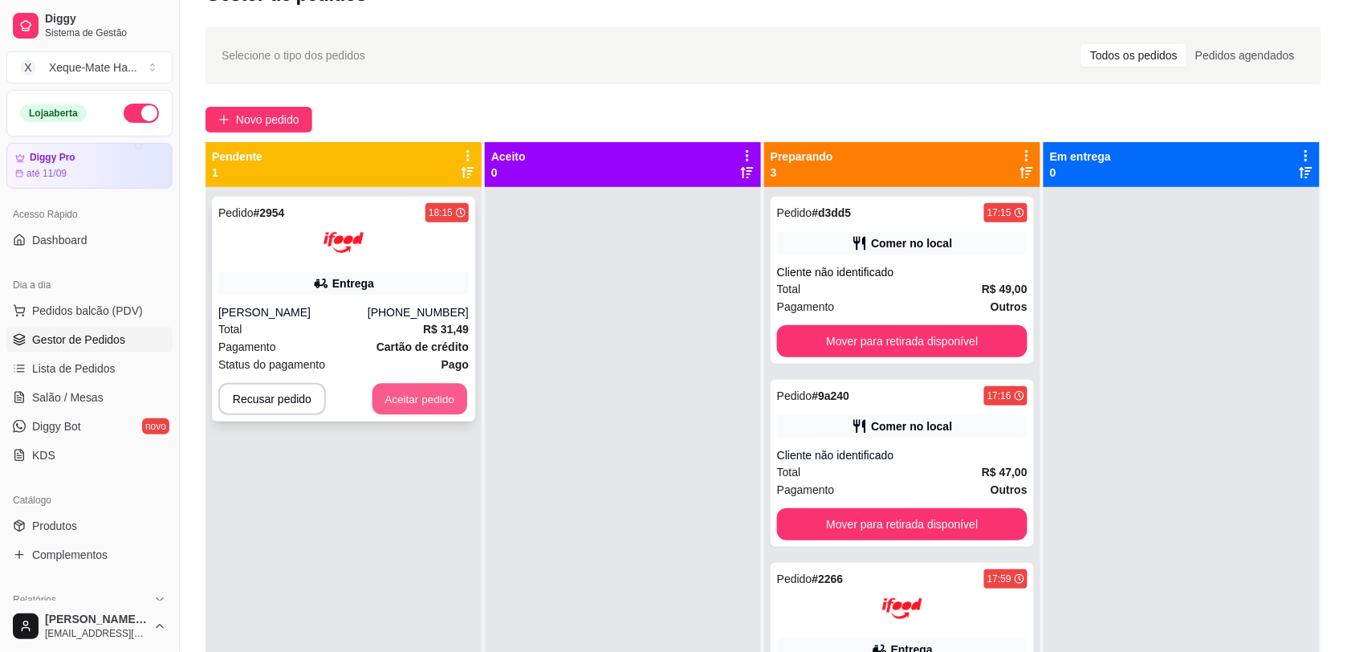
click at [423, 403] on button "Aceitar pedido" at bounding box center [420, 399] width 95 height 31
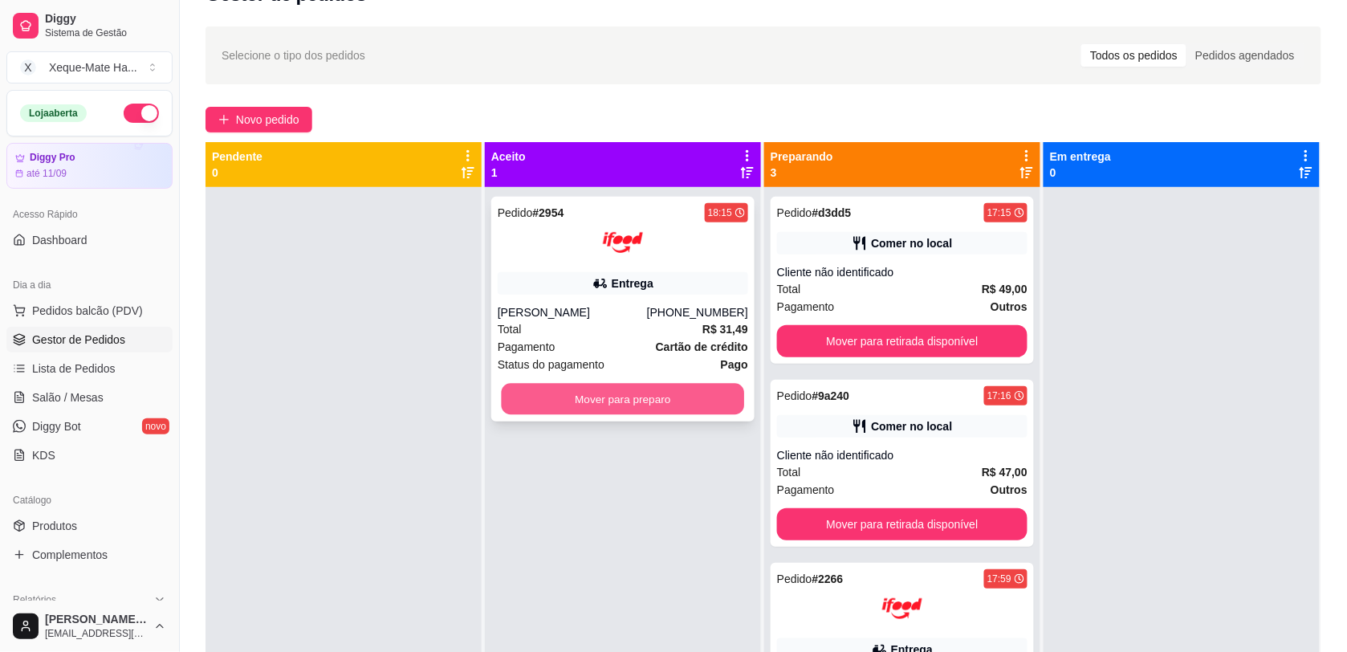
click at [636, 401] on button "Mover para preparo" at bounding box center [623, 399] width 243 height 31
click at [606, 395] on button "Mover para preparo" at bounding box center [623, 399] width 251 height 32
click at [604, 395] on button "Mover para preparo" at bounding box center [623, 399] width 251 height 32
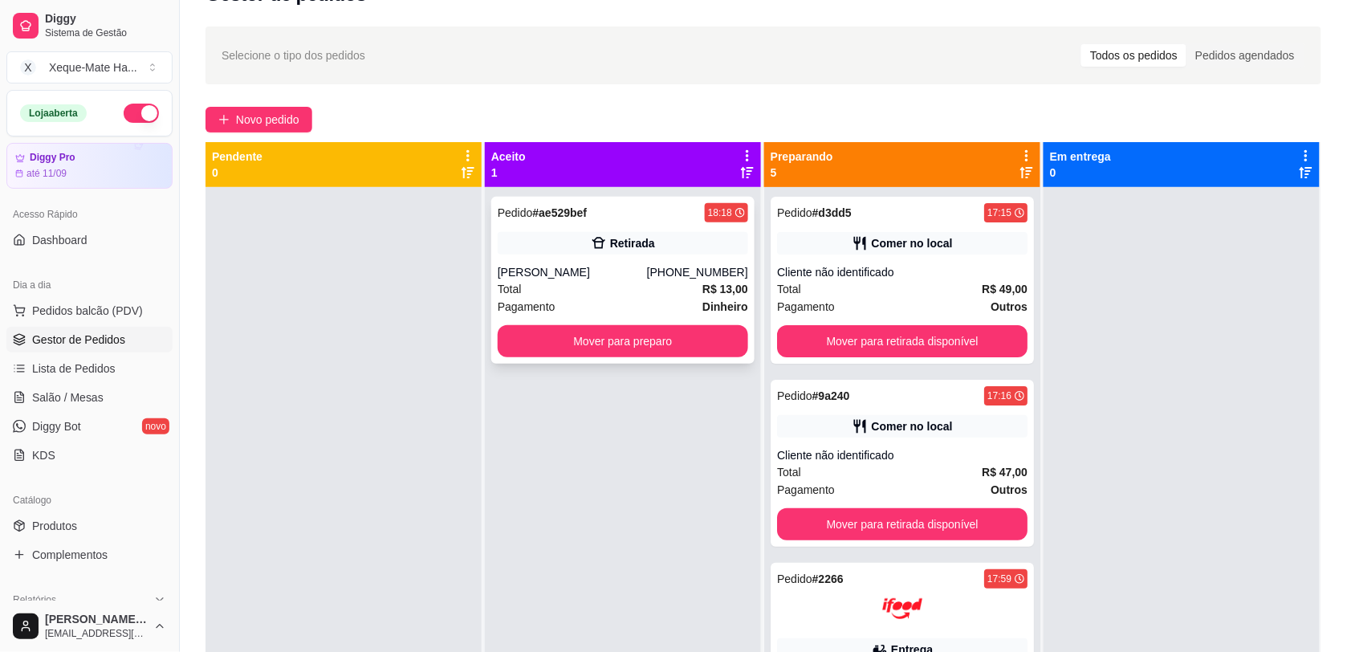
click at [657, 359] on div "Pedido # ae529bef 18:18 [PERSON_NAME] [PHONE_NUMBER] Total R$ 13,00 Pagamento D…" at bounding box center [622, 280] width 263 height 167
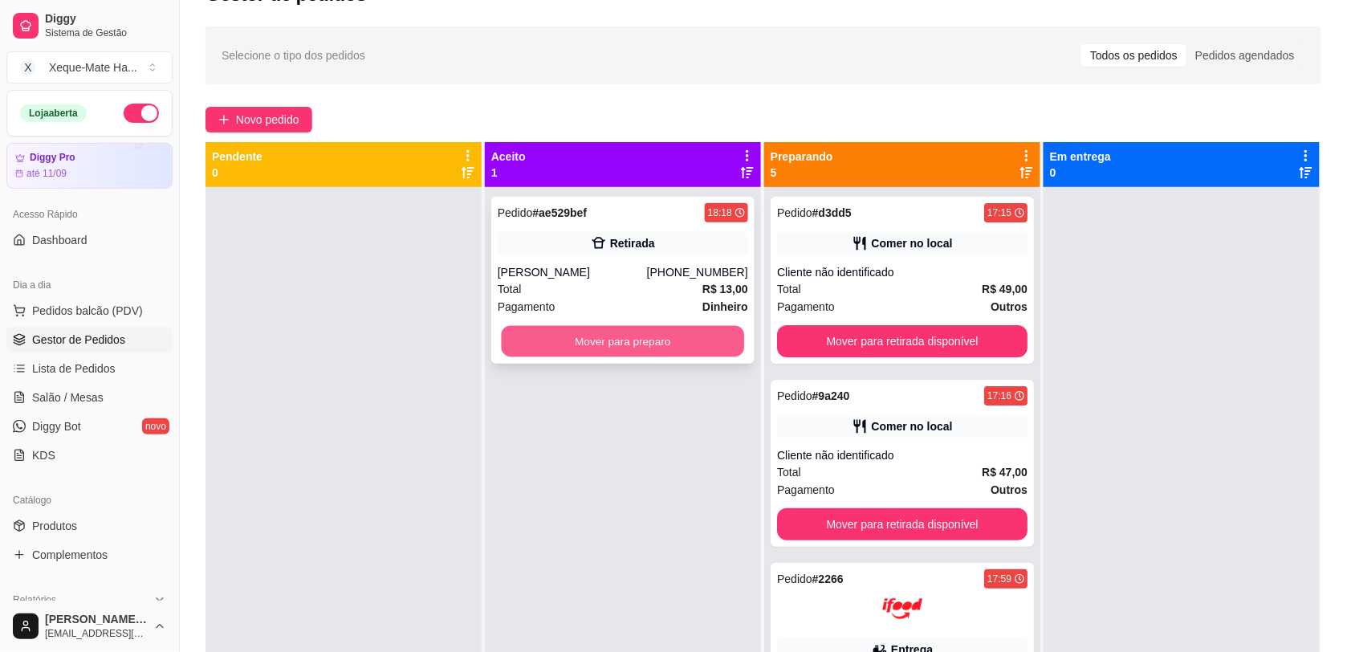
click at [592, 342] on button "Mover para preparo" at bounding box center [623, 341] width 243 height 31
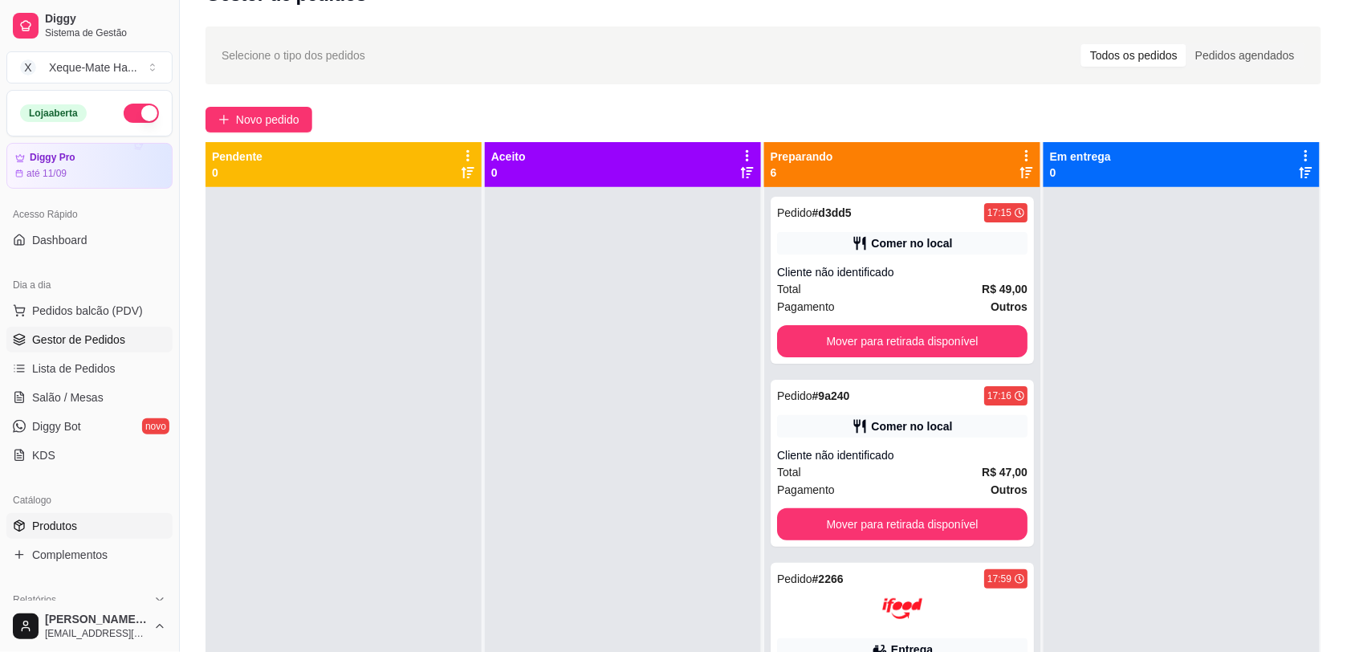
click at [44, 522] on span "Produtos" at bounding box center [54, 526] width 45 height 16
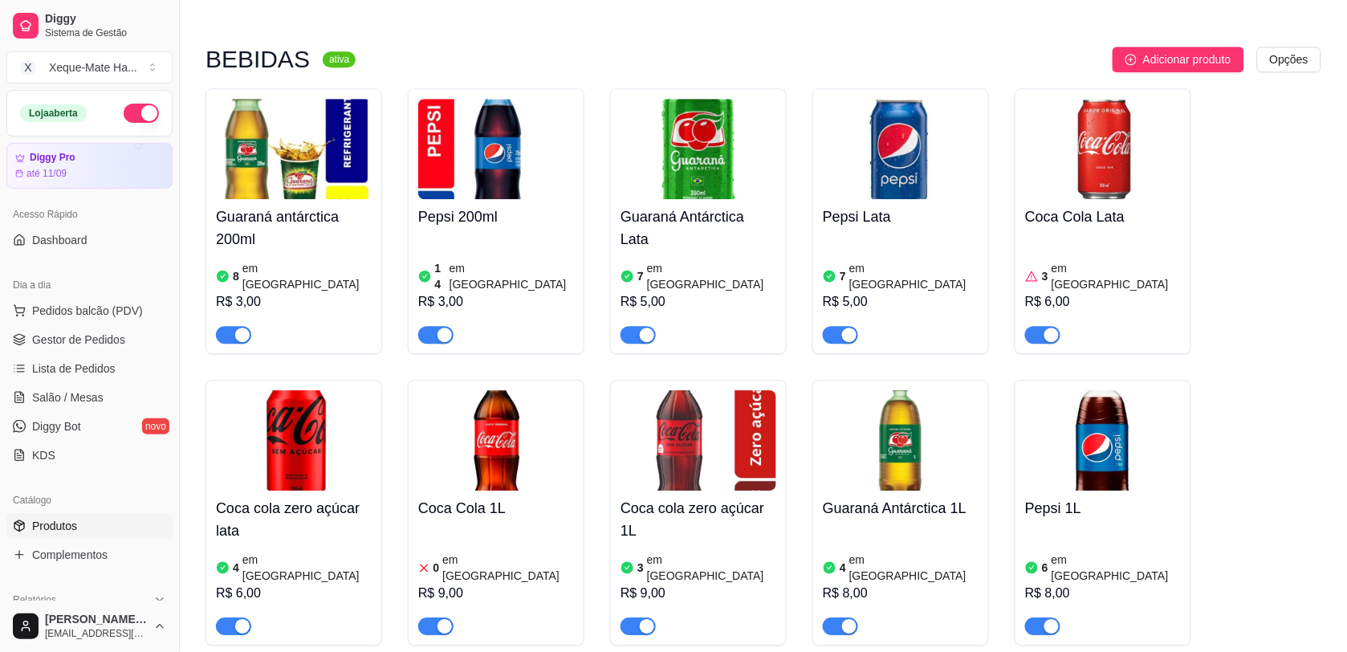
scroll to position [3083, 0]
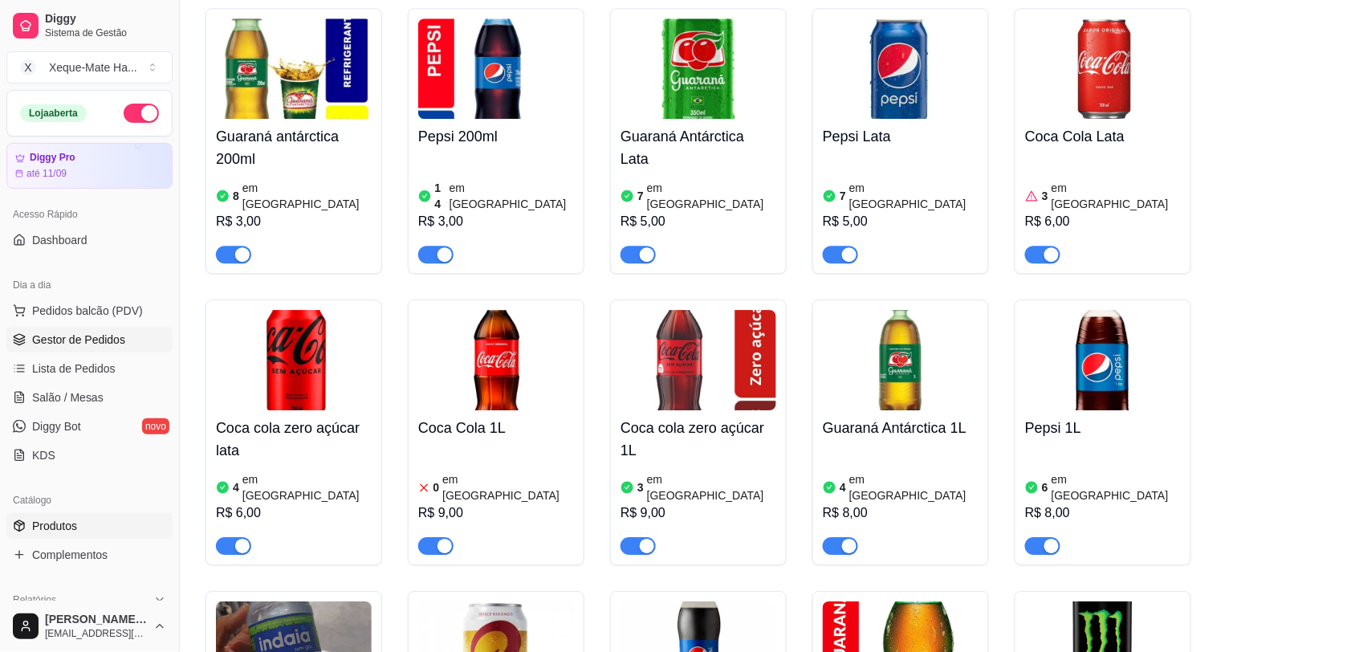
click at [45, 334] on span "Gestor de Pedidos" at bounding box center [78, 340] width 93 height 16
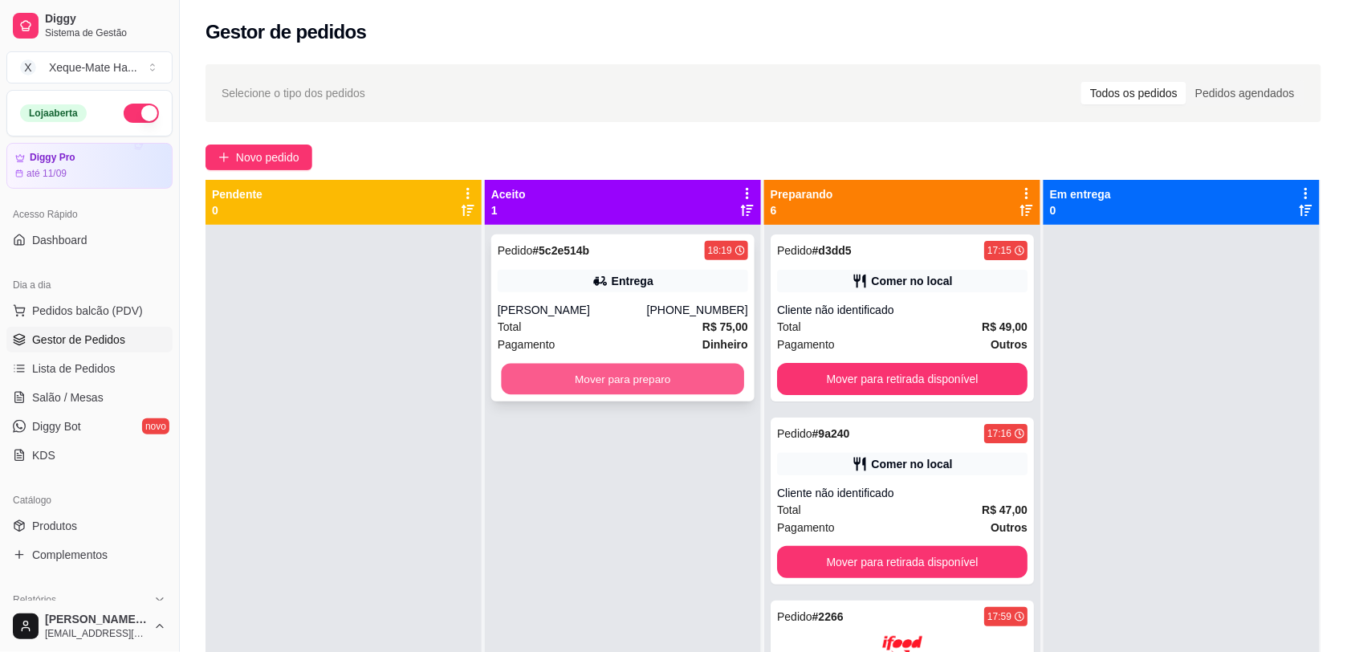
click at [562, 381] on button "Mover para preparo" at bounding box center [623, 379] width 243 height 31
click at [562, 381] on button "Mover para preparo" at bounding box center [623, 379] width 251 height 32
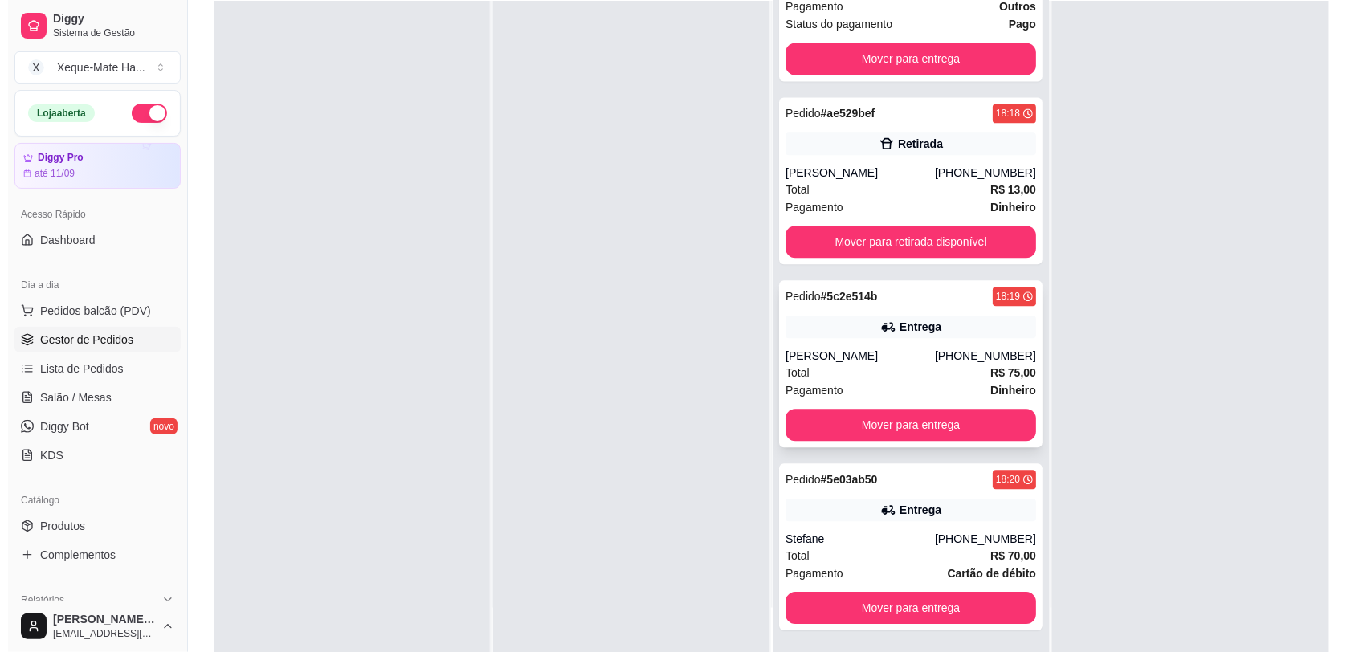
scroll to position [189, 0]
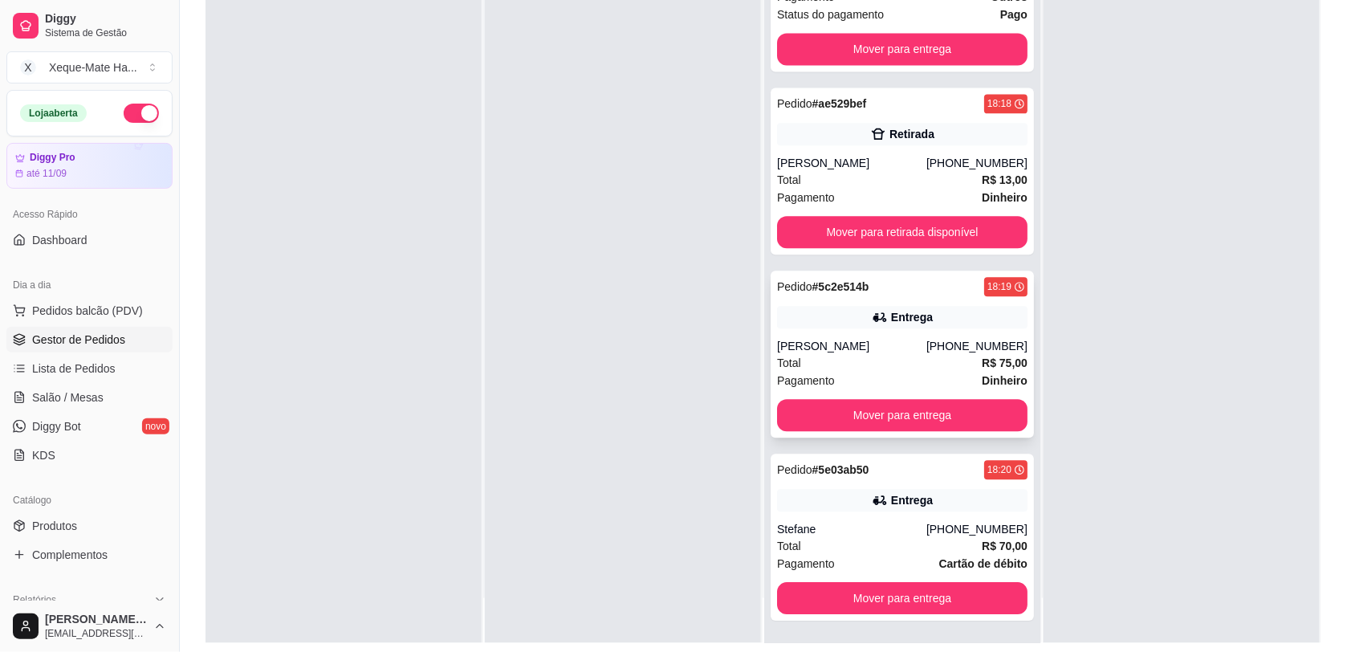
click at [833, 317] on div "Entrega" at bounding box center [902, 317] width 251 height 22
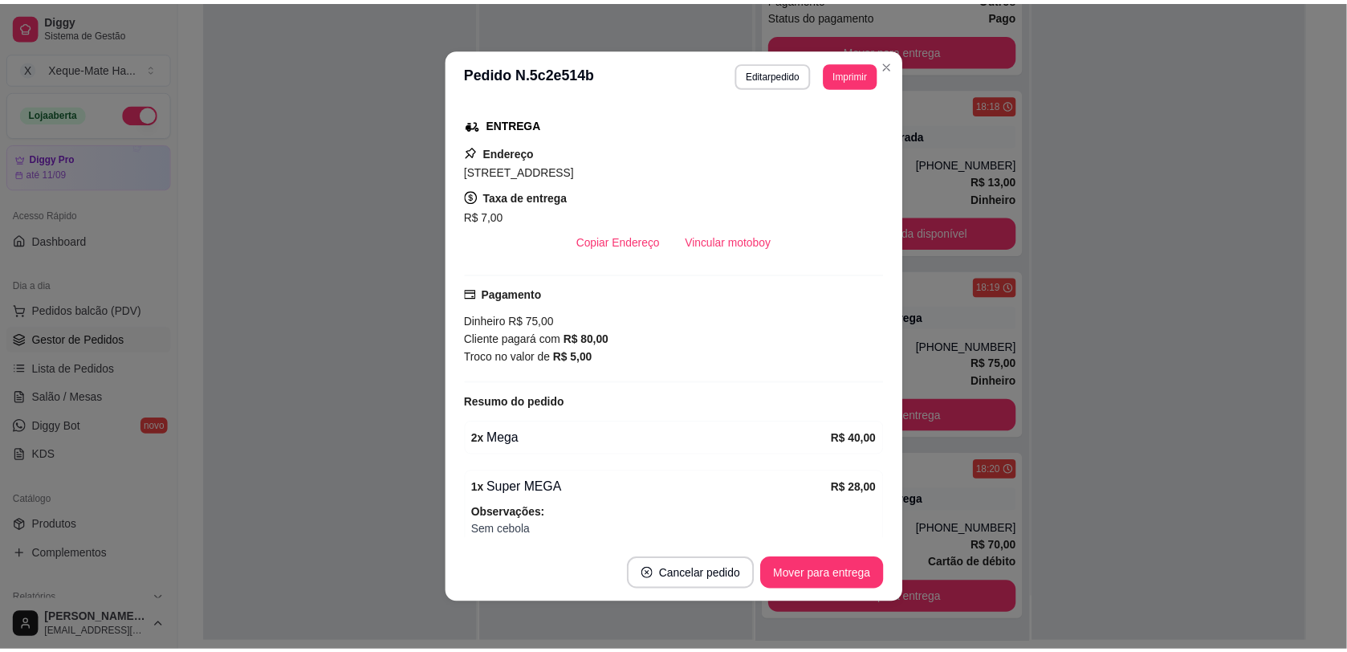
scroll to position [324, 0]
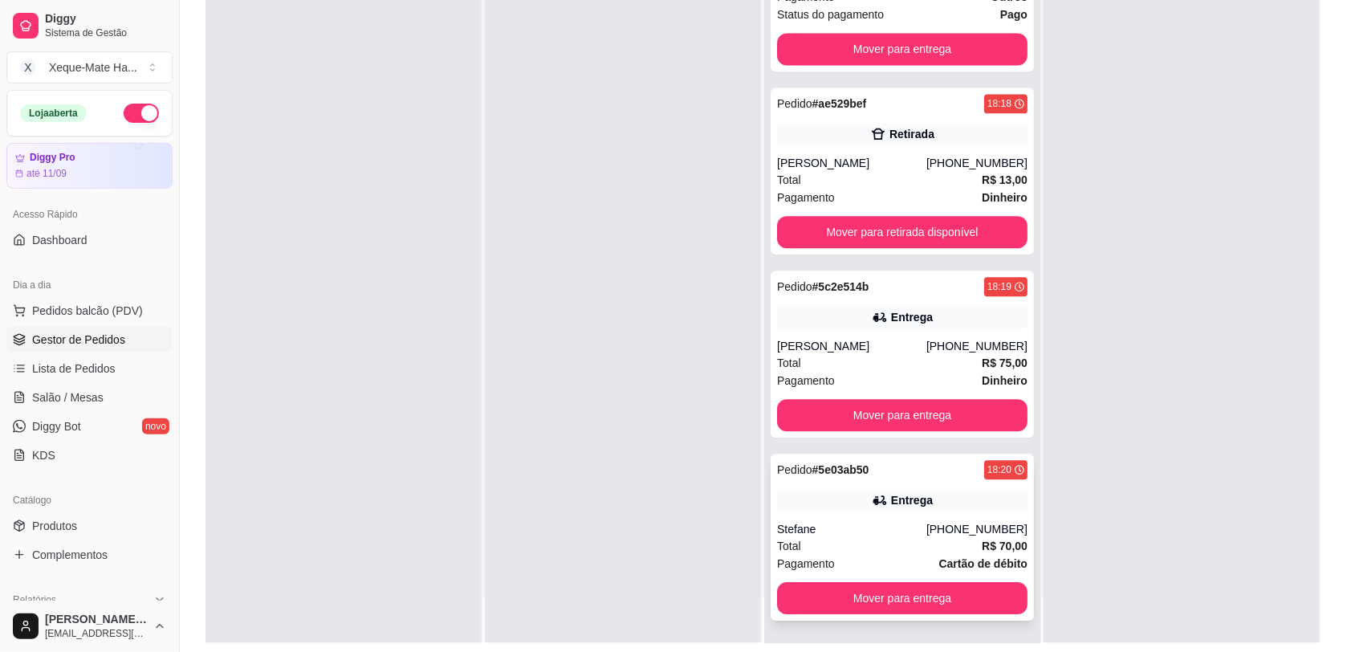
click at [931, 503] on div "Entrega" at bounding box center [902, 500] width 251 height 22
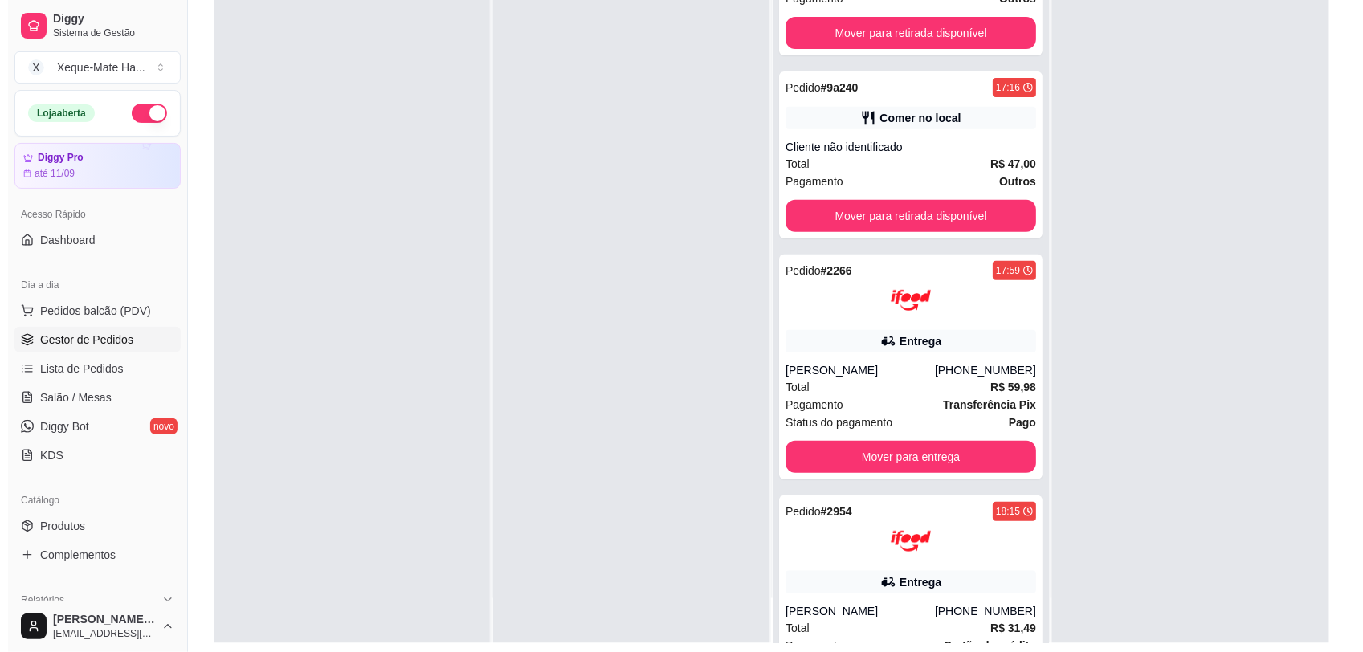
scroll to position [0, 0]
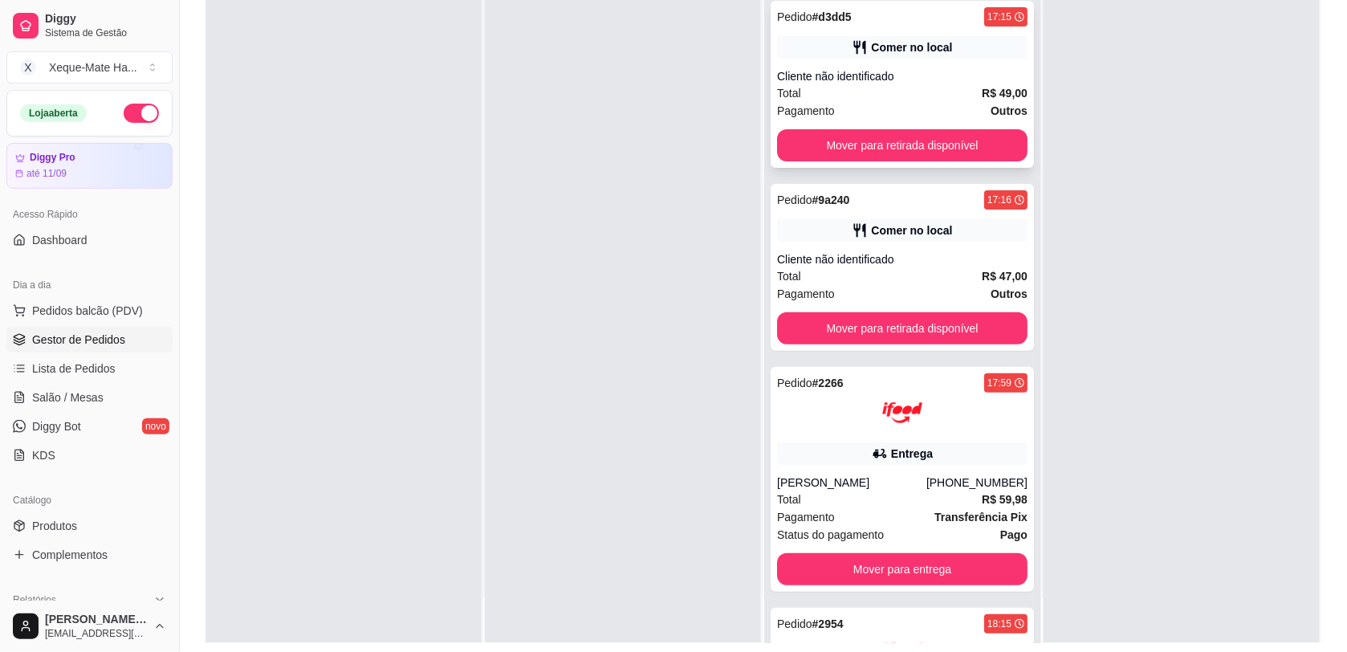
click at [926, 46] on div "Comer no local" at bounding box center [911, 47] width 81 height 16
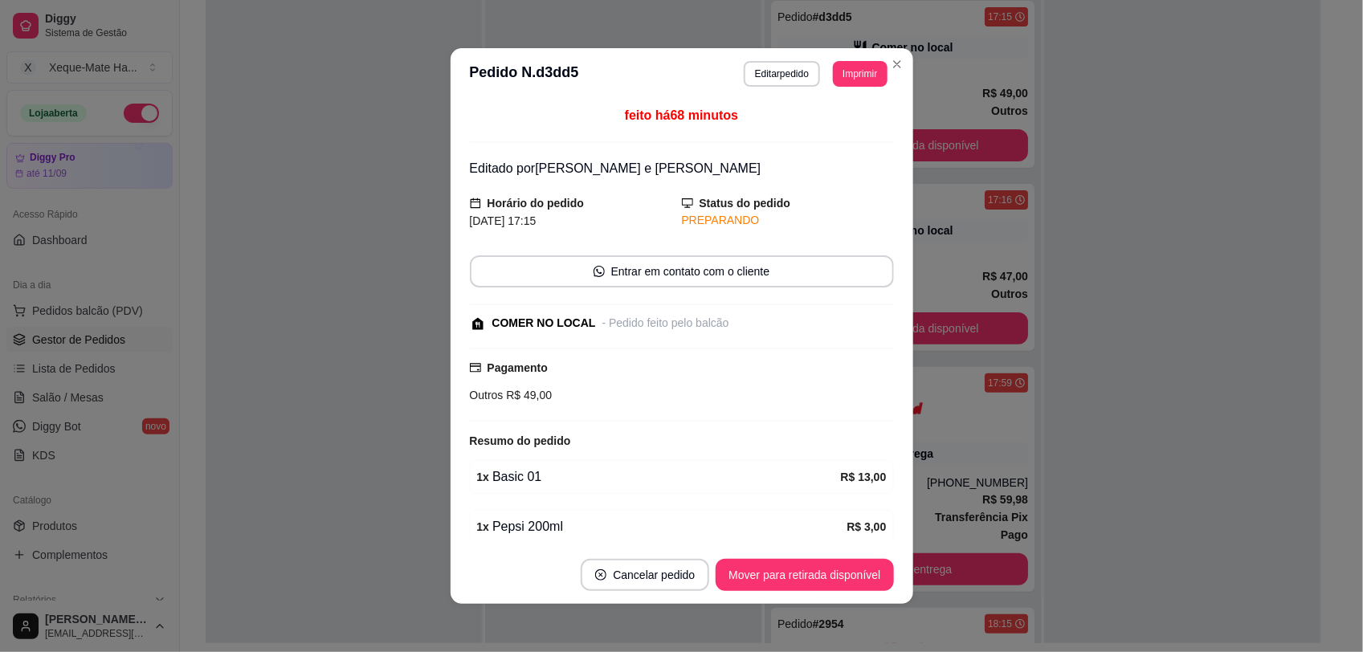
scroll to position [173, 0]
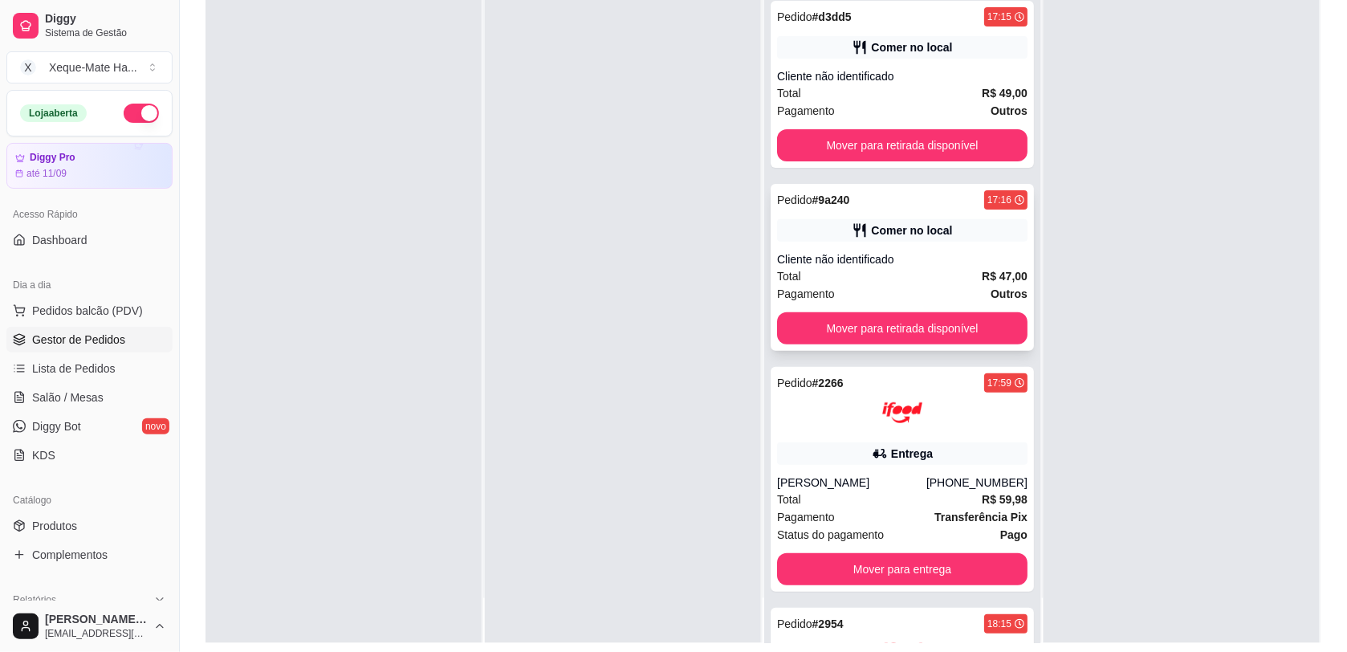
click at [958, 231] on div "Comer no local" at bounding box center [902, 230] width 251 height 22
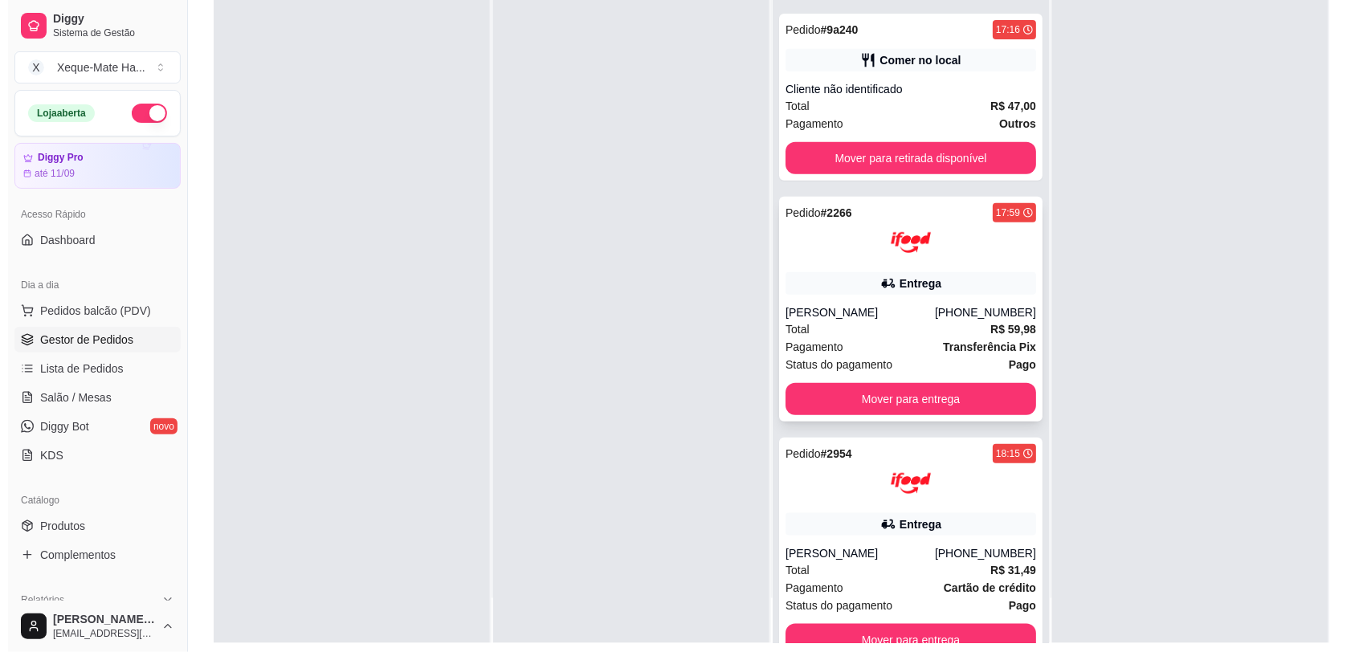
scroll to position [189, 0]
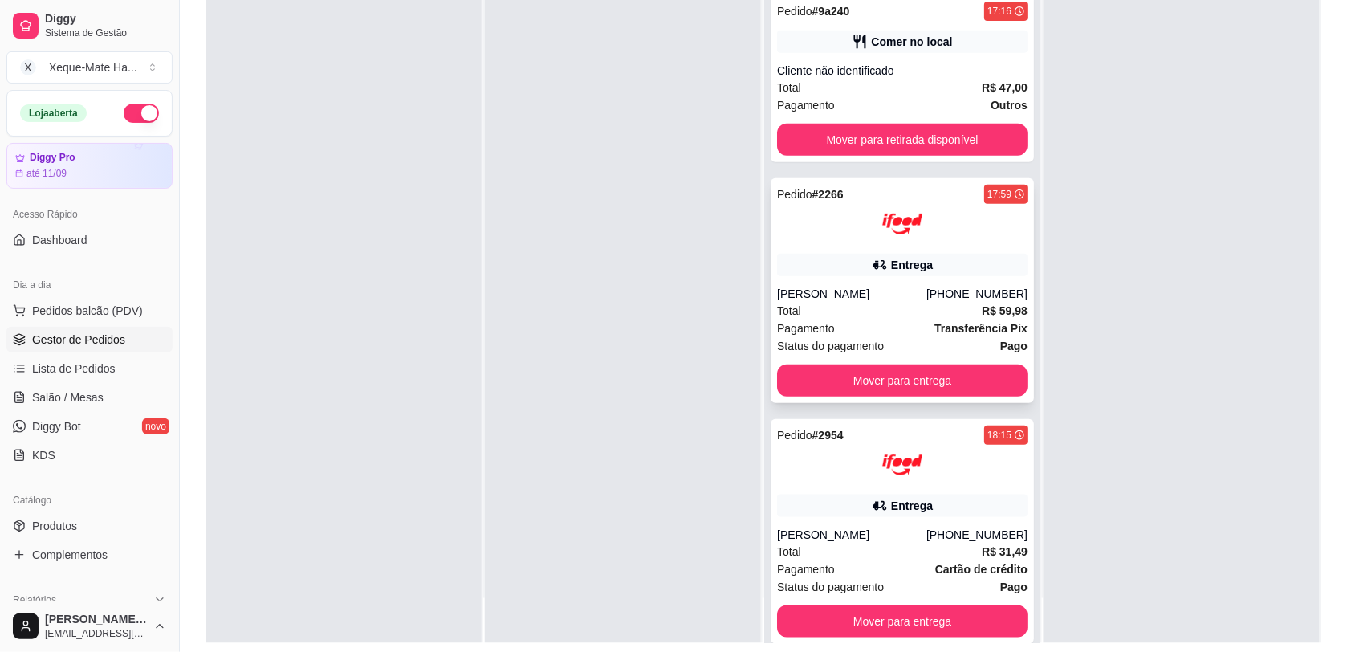
click at [946, 275] on div "Entrega" at bounding box center [902, 265] width 251 height 22
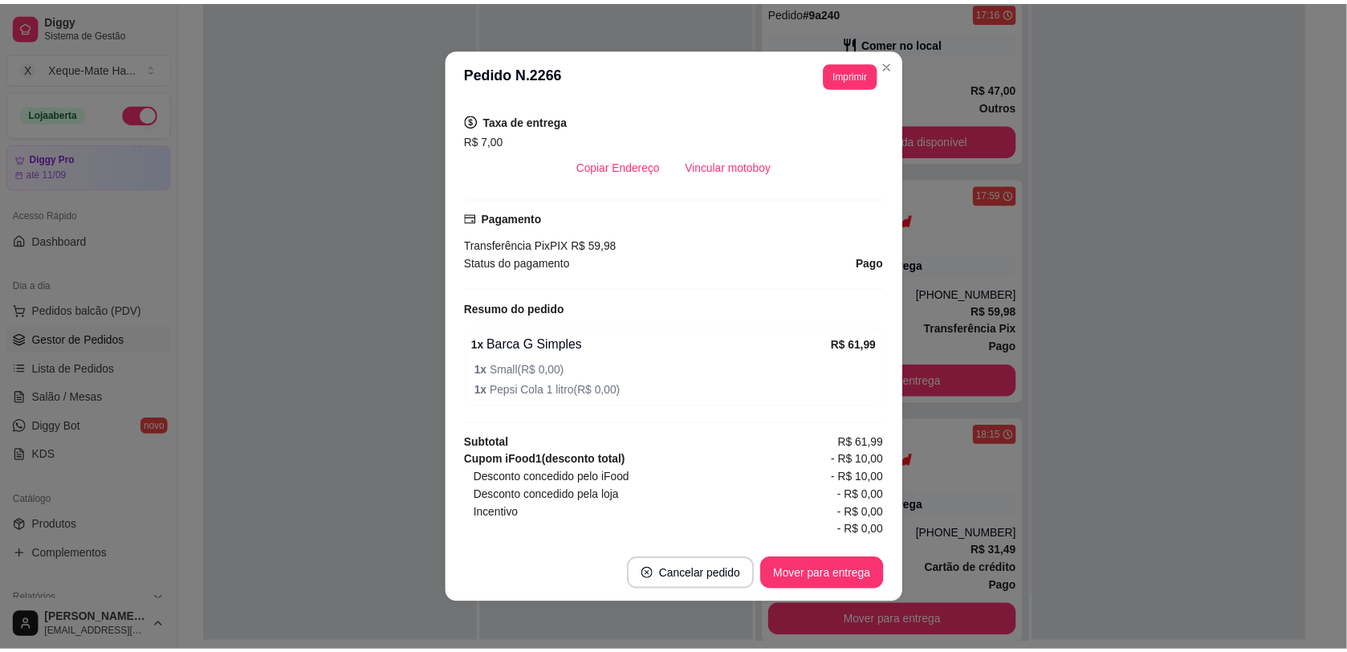
scroll to position [406, 0]
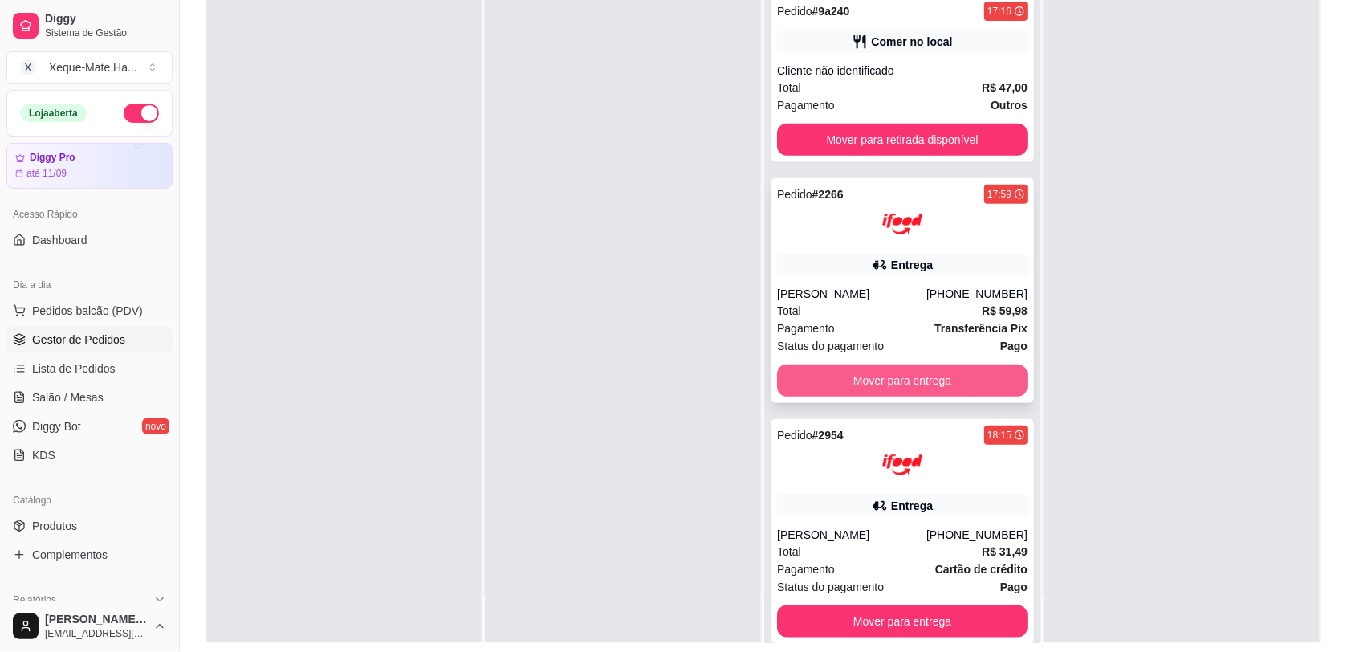
click at [936, 378] on button "Mover para entrega" at bounding box center [902, 381] width 251 height 32
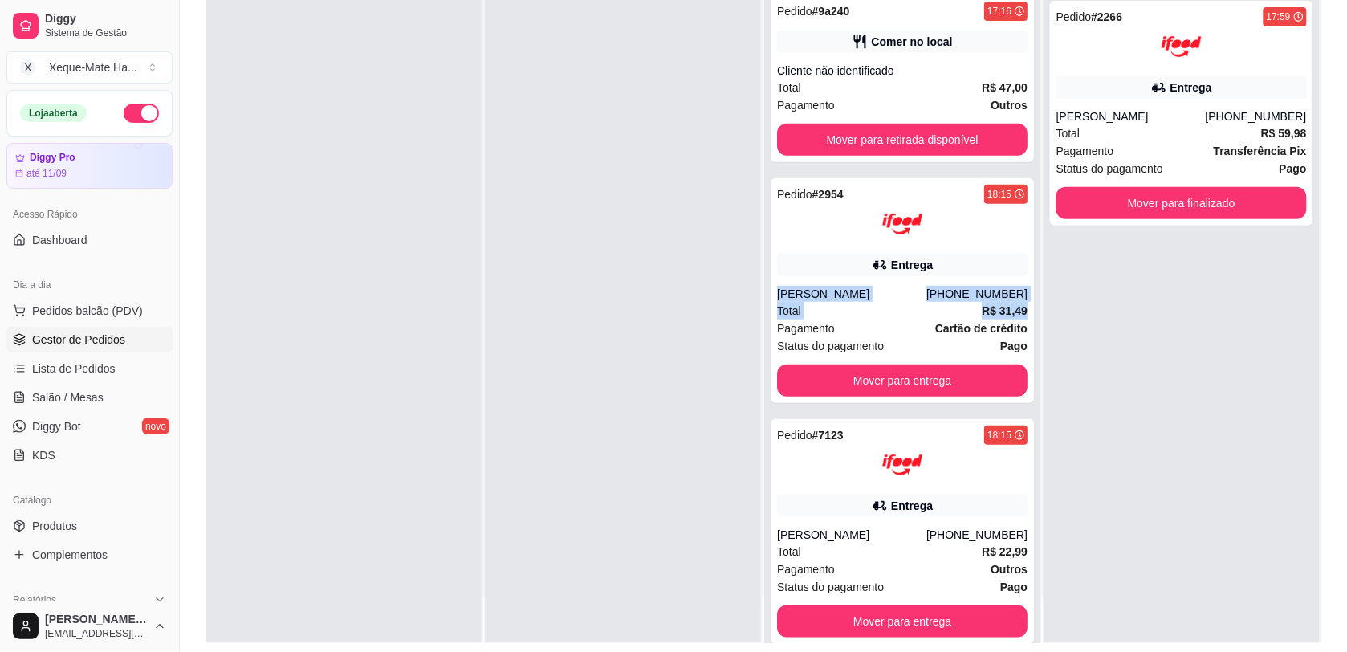
drag, startPoint x: 1014, startPoint y: 313, endPoint x: 1012, endPoint y: 267, distance: 45.8
click at [1012, 267] on div "Pedido # d3dd5 17:15 Comer no local Cliente não identificado Total R$ 49,00 Pag…" at bounding box center [902, 317] width 276 height 652
drag, startPoint x: 1012, startPoint y: 267, endPoint x: 1033, endPoint y: 362, distance: 97.0
click at [1044, 362] on div "Pedido # 2266 17:59 Entrega [PERSON_NAME] [PHONE_NUMBER] Total R$ 59,98 Pagamen…" at bounding box center [1182, 317] width 276 height 652
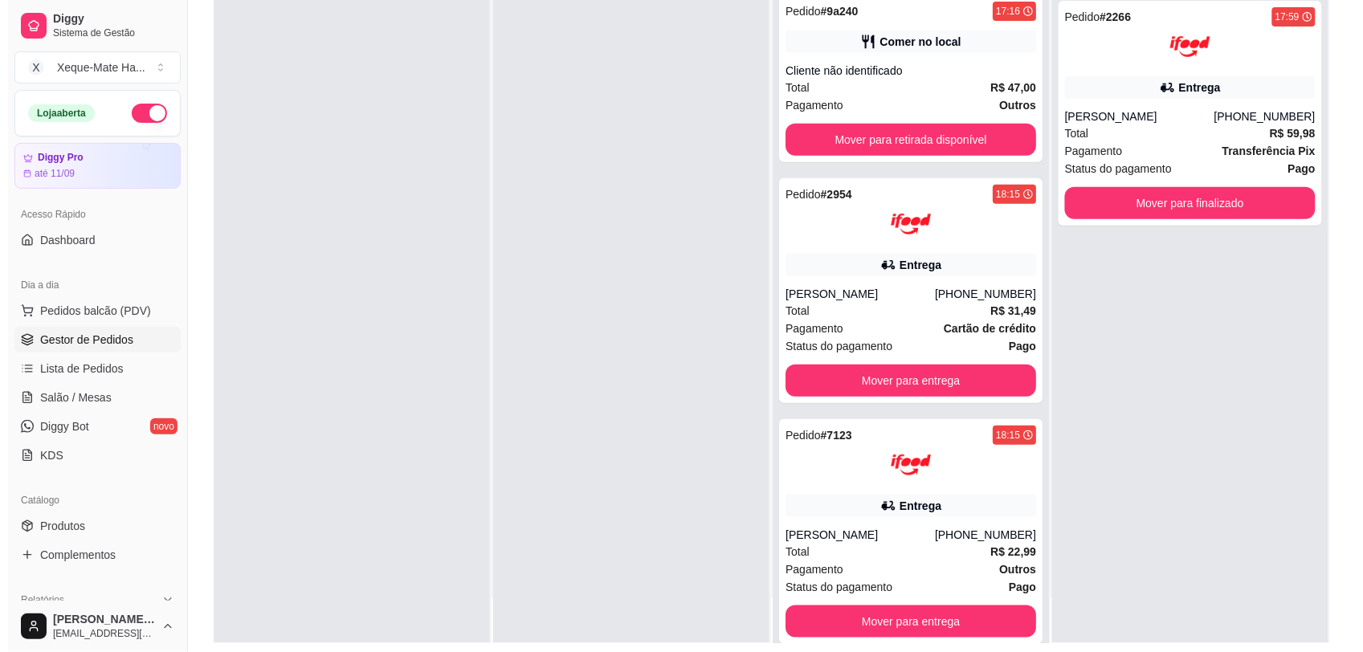
scroll to position [0, 0]
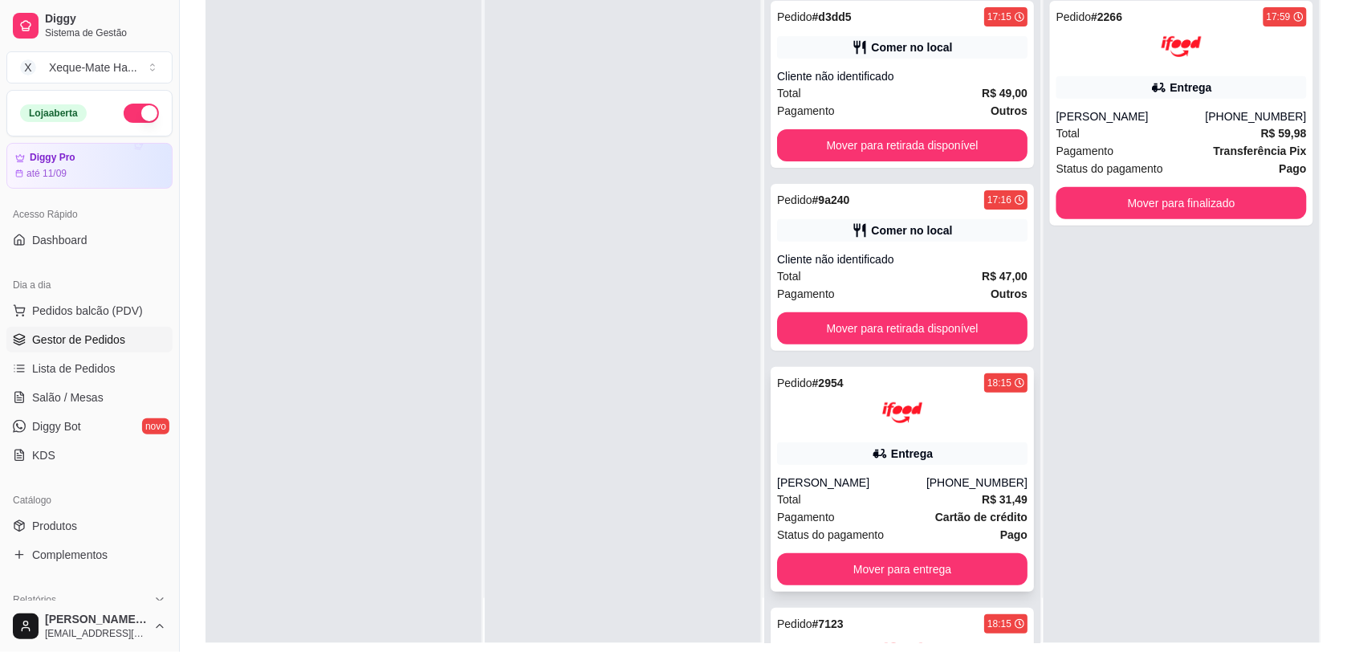
click at [908, 455] on div "Entrega" at bounding box center [912, 454] width 42 height 16
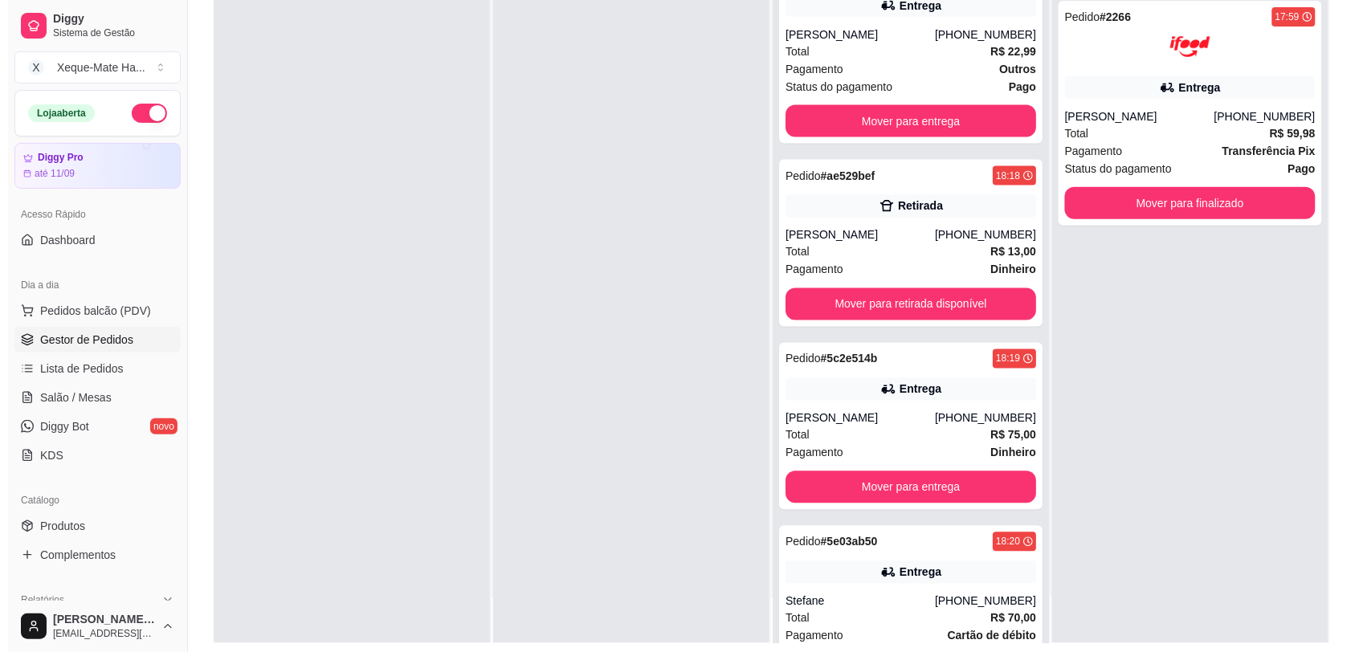
scroll to position [763, 0]
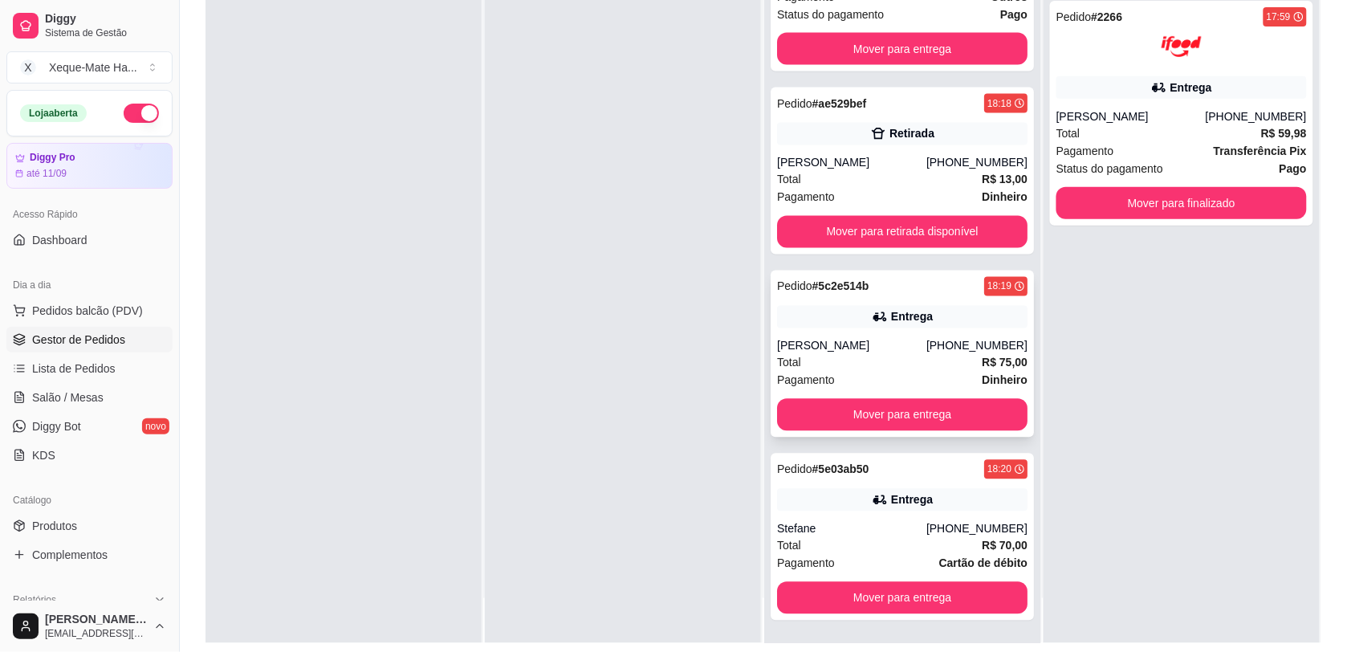
click at [904, 320] on div "Entrega" at bounding box center [912, 317] width 42 height 16
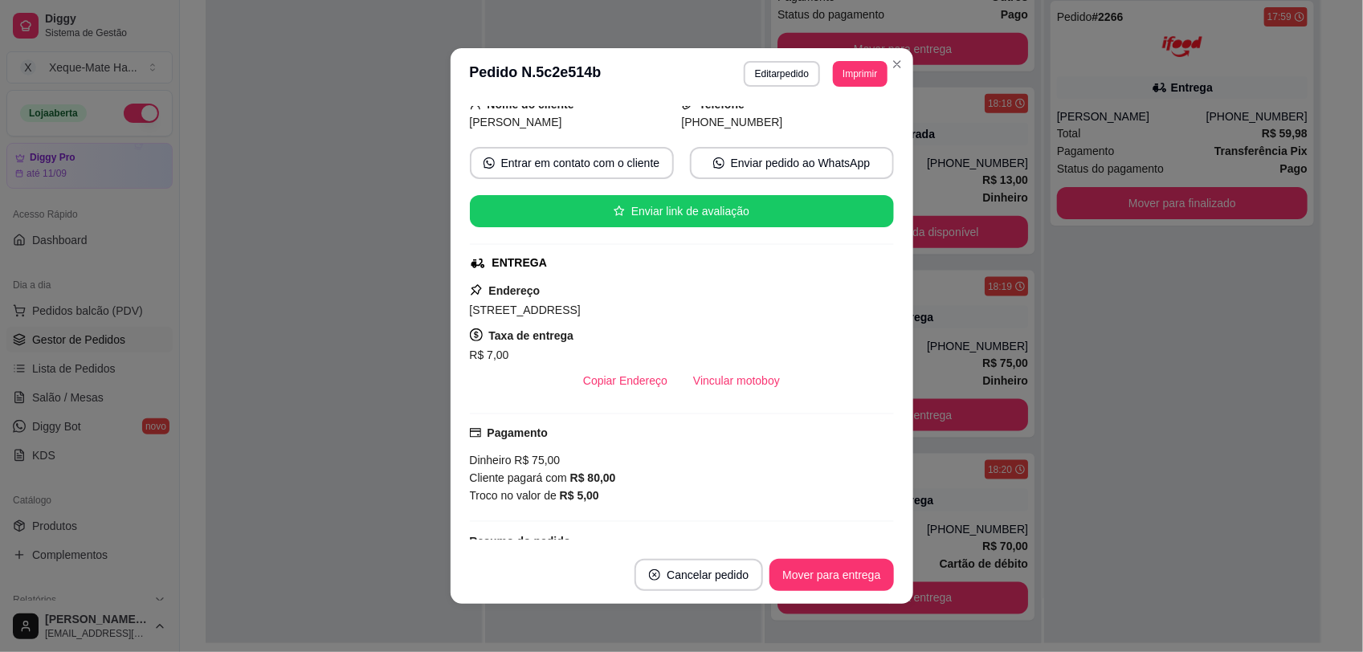
scroll to position [0, 0]
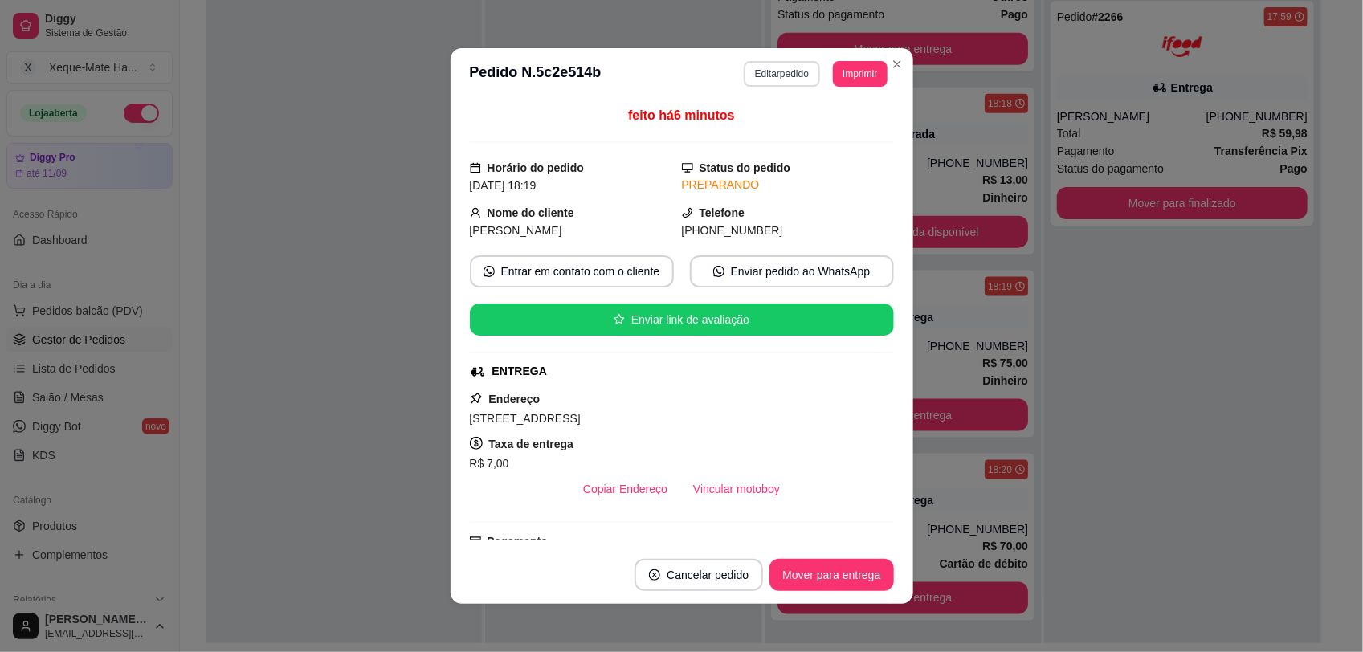
click at [761, 69] on button "Editar pedido" at bounding box center [782, 74] width 76 height 26
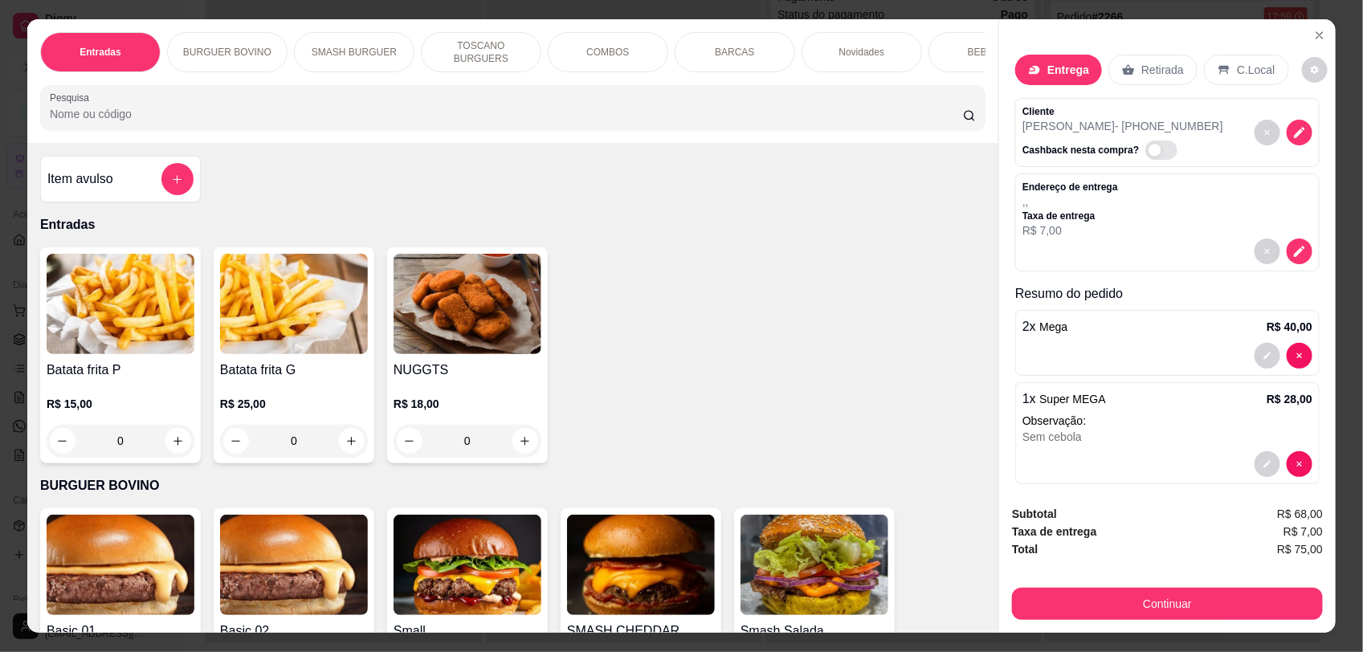
click at [1333, 14] on div "Entradas BURGUER BOVINO SMASH BURGUER TOSCANO BURGUERS COMBOS BARCAS Novidades …" at bounding box center [681, 326] width 1363 height 652
click at [1313, 36] on icon "Close" at bounding box center [1319, 35] width 13 height 13
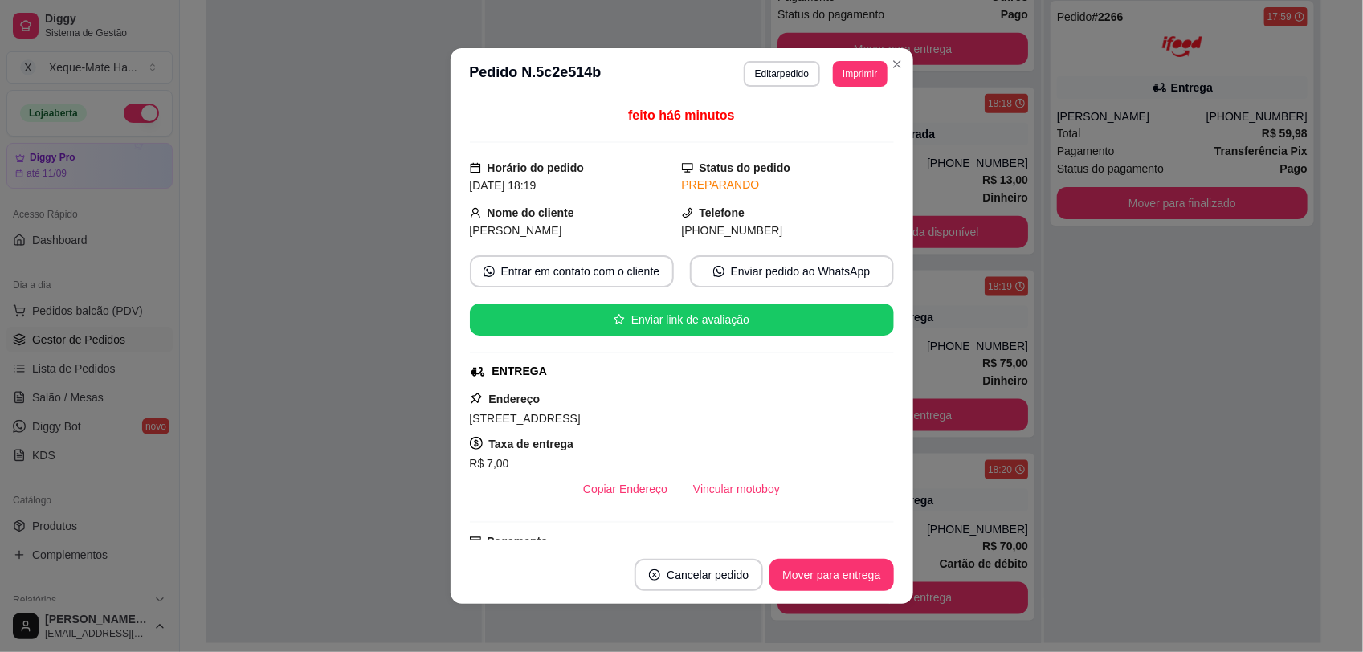
click at [630, 424] on div "**********" at bounding box center [681, 326] width 1363 height 652
drag, startPoint x: 458, startPoint y: 423, endPoint x: 660, endPoint y: 419, distance: 202.4
click at [660, 419] on div "feito há 6 minutos Horário do pedido [DATE] 18:19 Status do pedido PREPARANDO N…" at bounding box center [681, 323] width 463 height 446
copy span "[STREET_ADDRESS]"
click at [763, 72] on button "Editar pedido" at bounding box center [782, 74] width 76 height 26
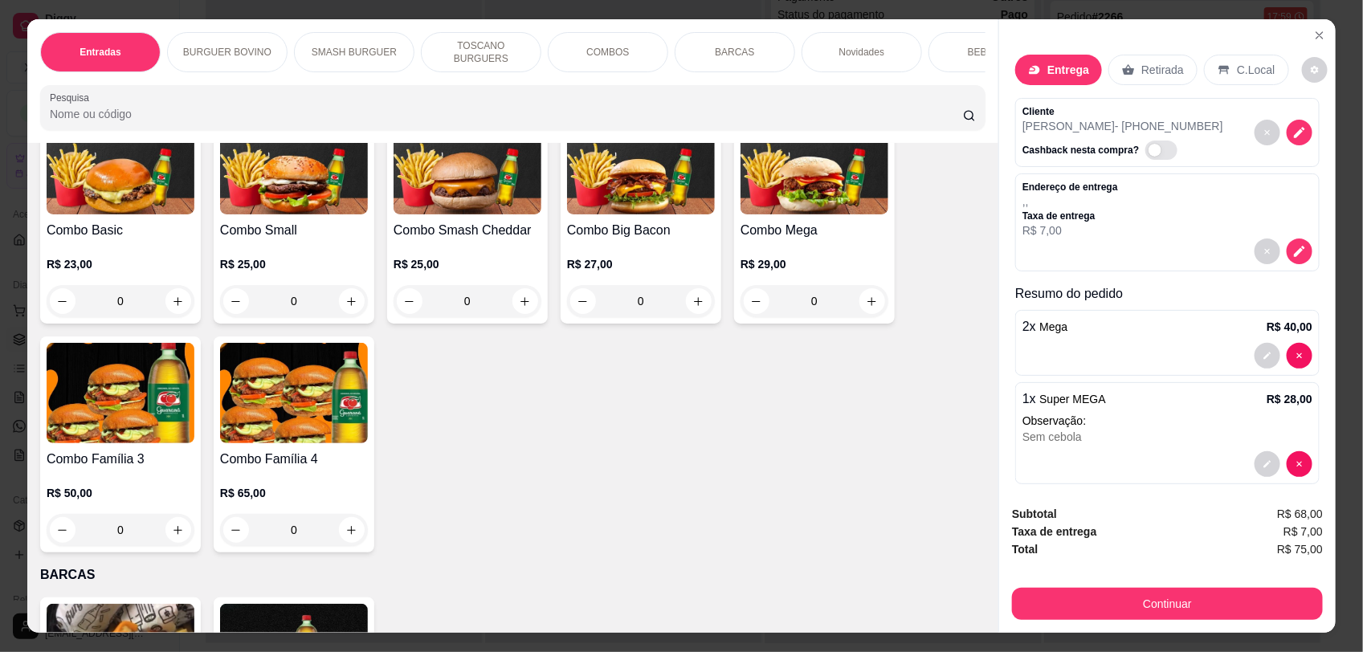
scroll to position [1579, 0]
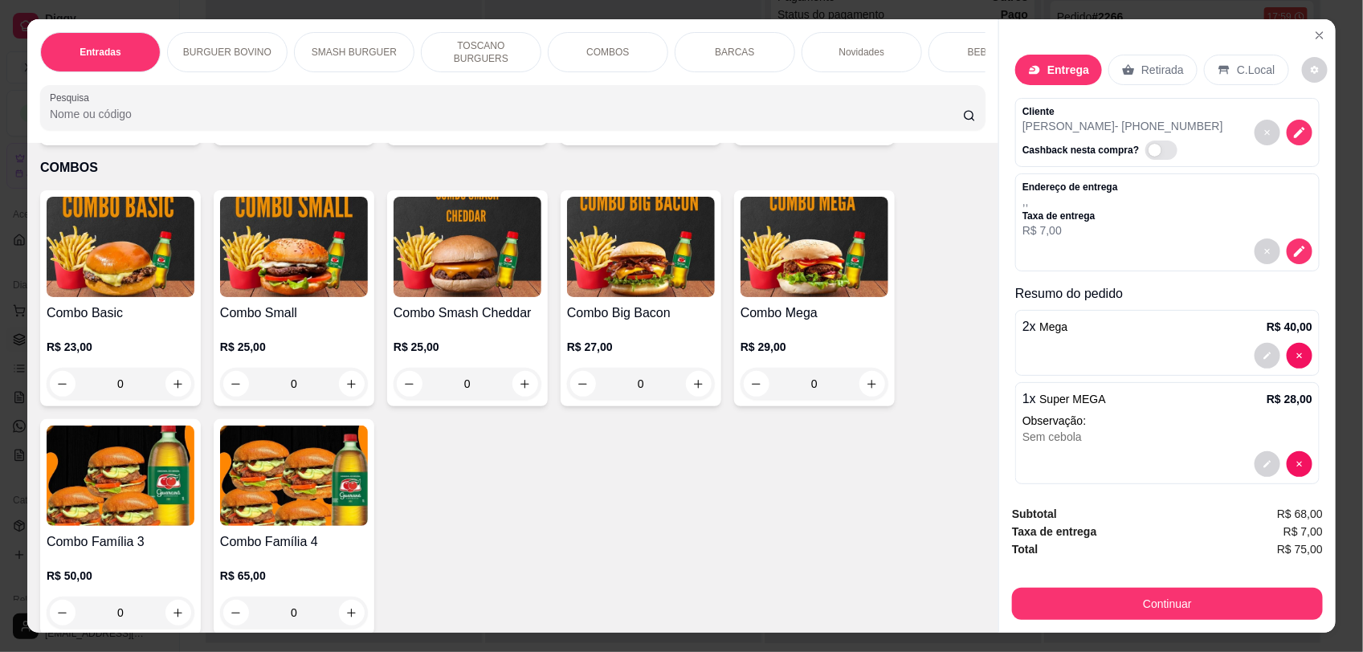
click at [173, 395] on div "0" at bounding box center [121, 384] width 148 height 32
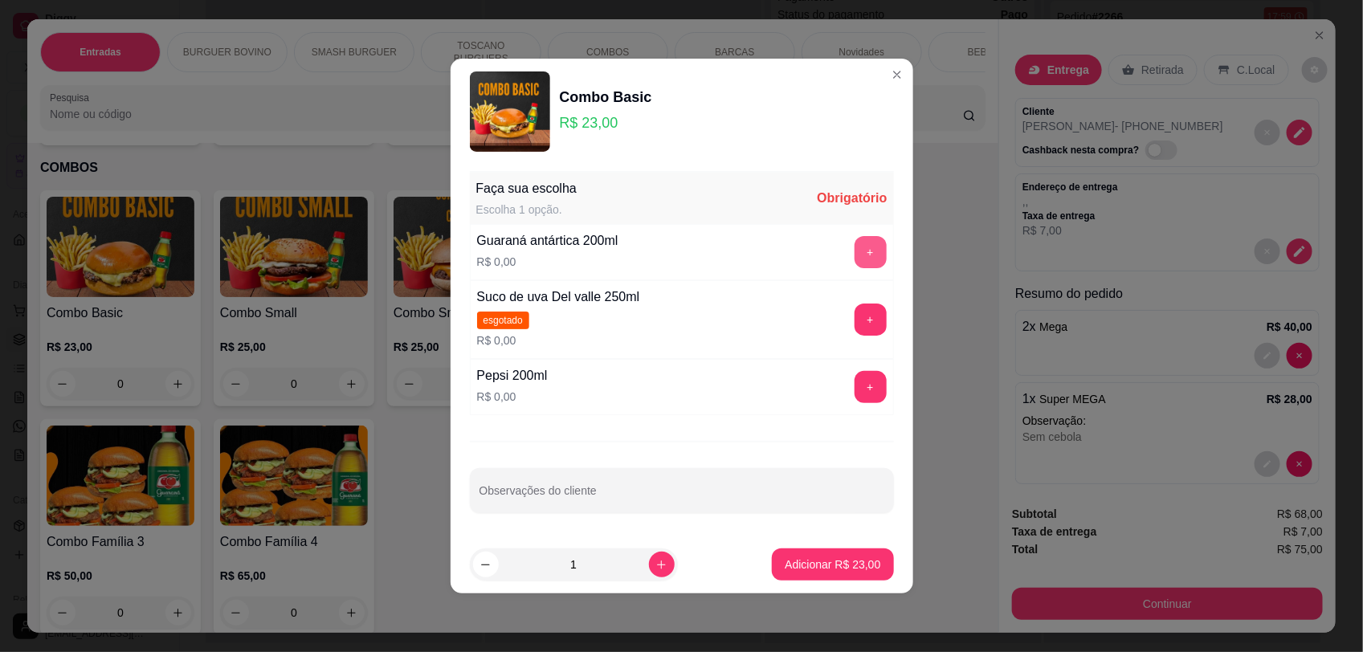
click at [856, 261] on button "+" at bounding box center [870, 252] width 32 height 32
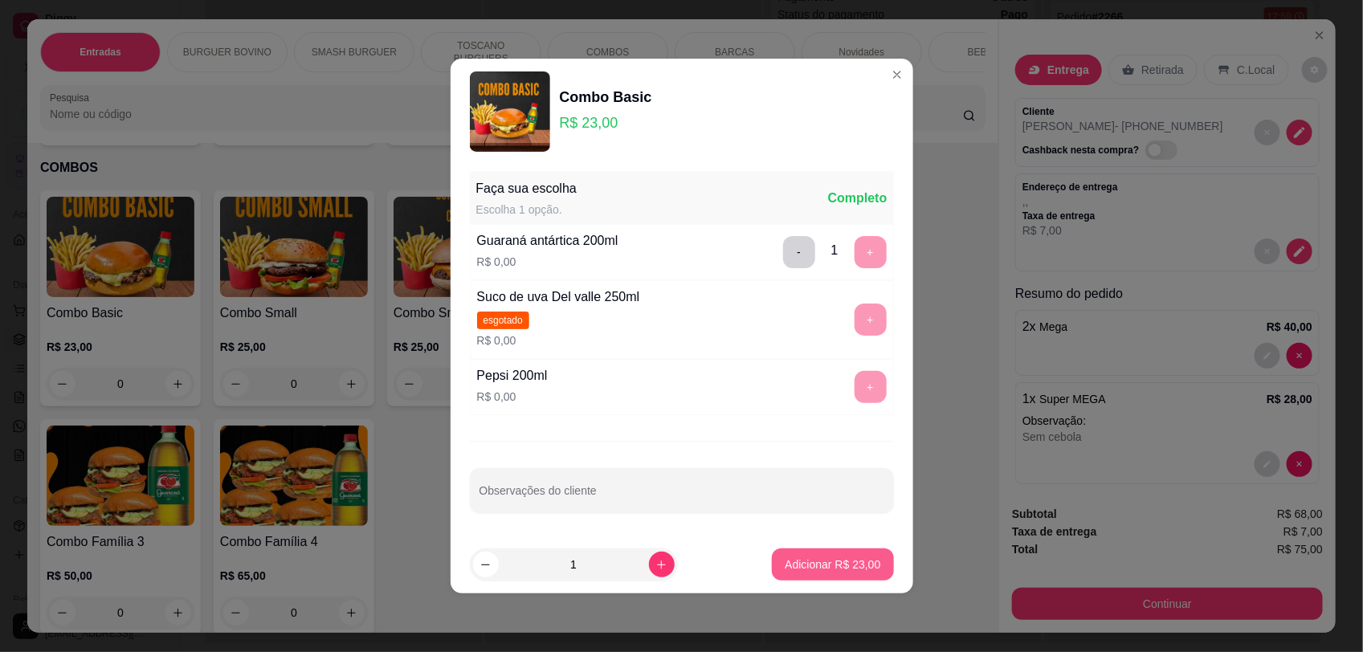
click at [804, 559] on p "Adicionar R$ 23,00" at bounding box center [833, 564] width 96 height 16
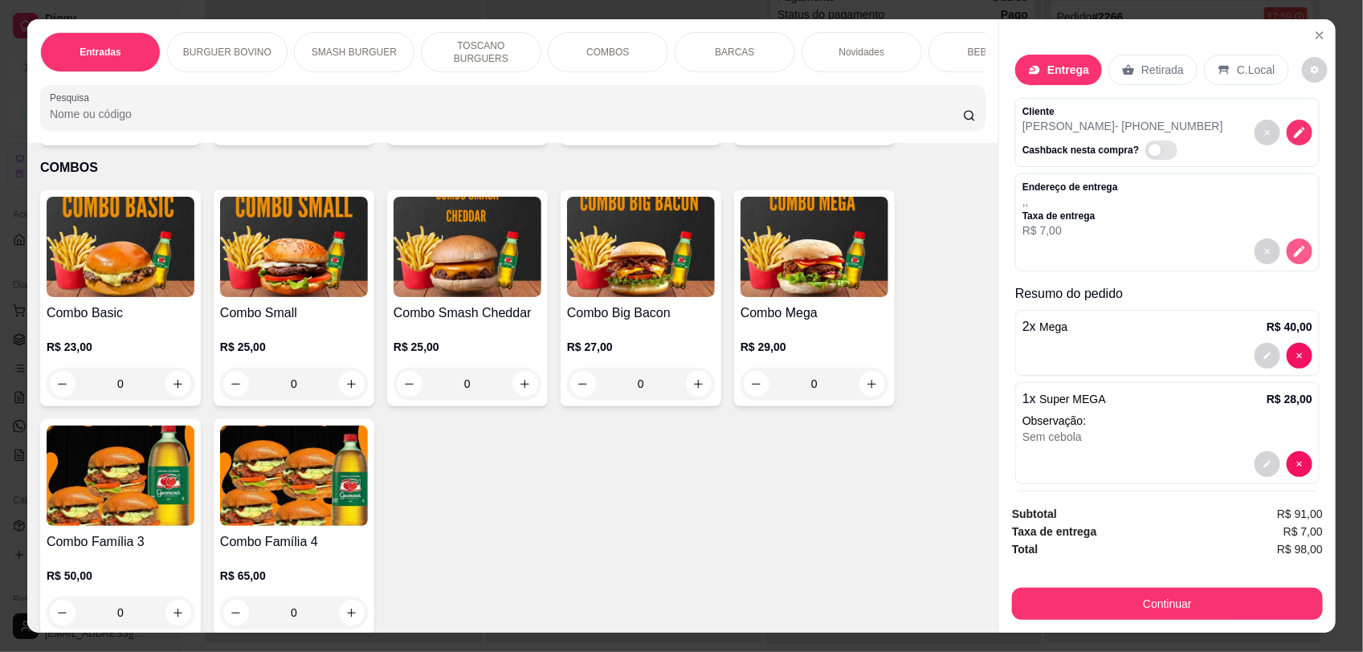
click at [1286, 247] on button "decrease-product-quantity" at bounding box center [1299, 251] width 26 height 26
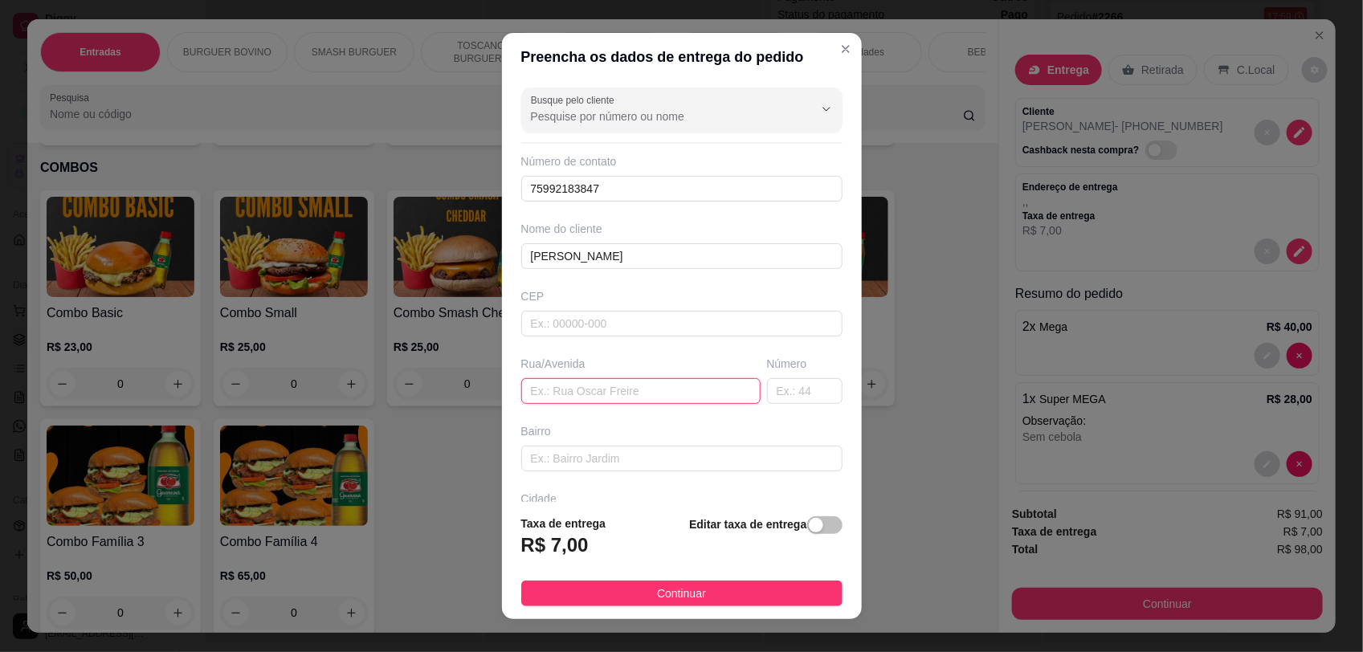
click at [562, 394] on input "text" at bounding box center [640, 391] width 239 height 26
paste input "[STREET_ADDRESS]"
type input "[STREET_ADDRESS]"
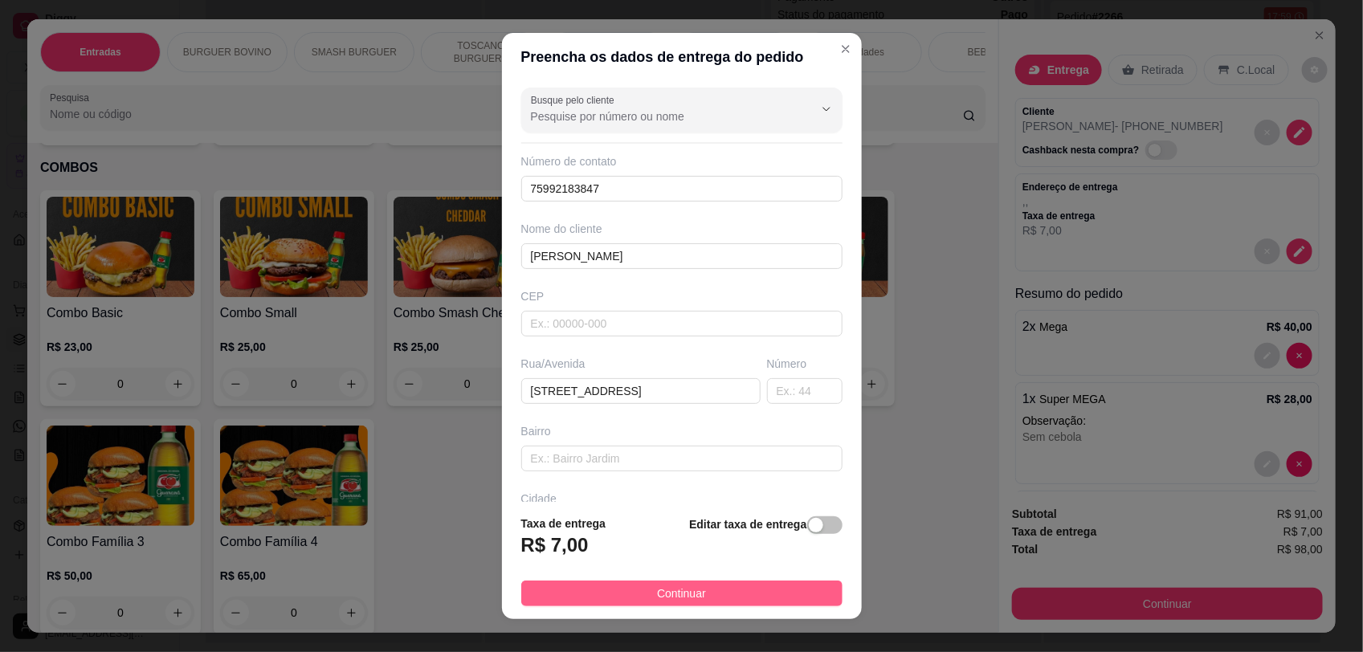
click at [716, 590] on button "Continuar" at bounding box center [681, 594] width 321 height 26
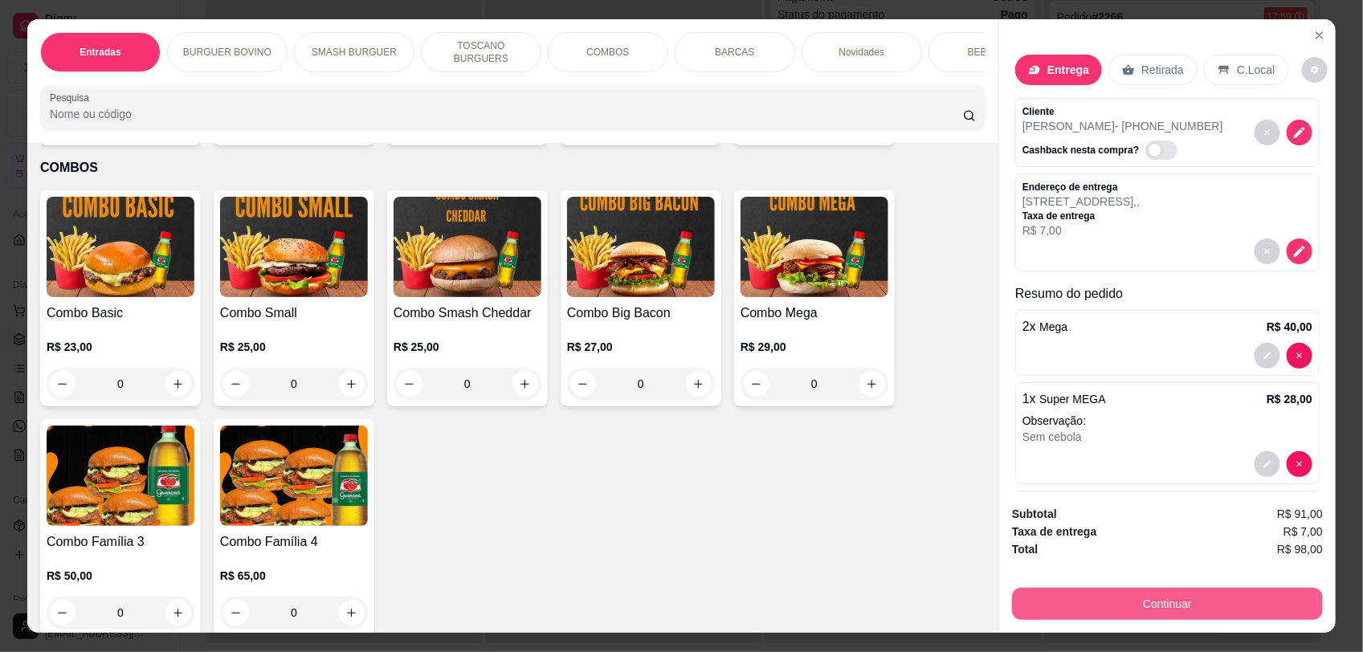
click at [1098, 609] on button "Continuar" at bounding box center [1167, 604] width 311 height 32
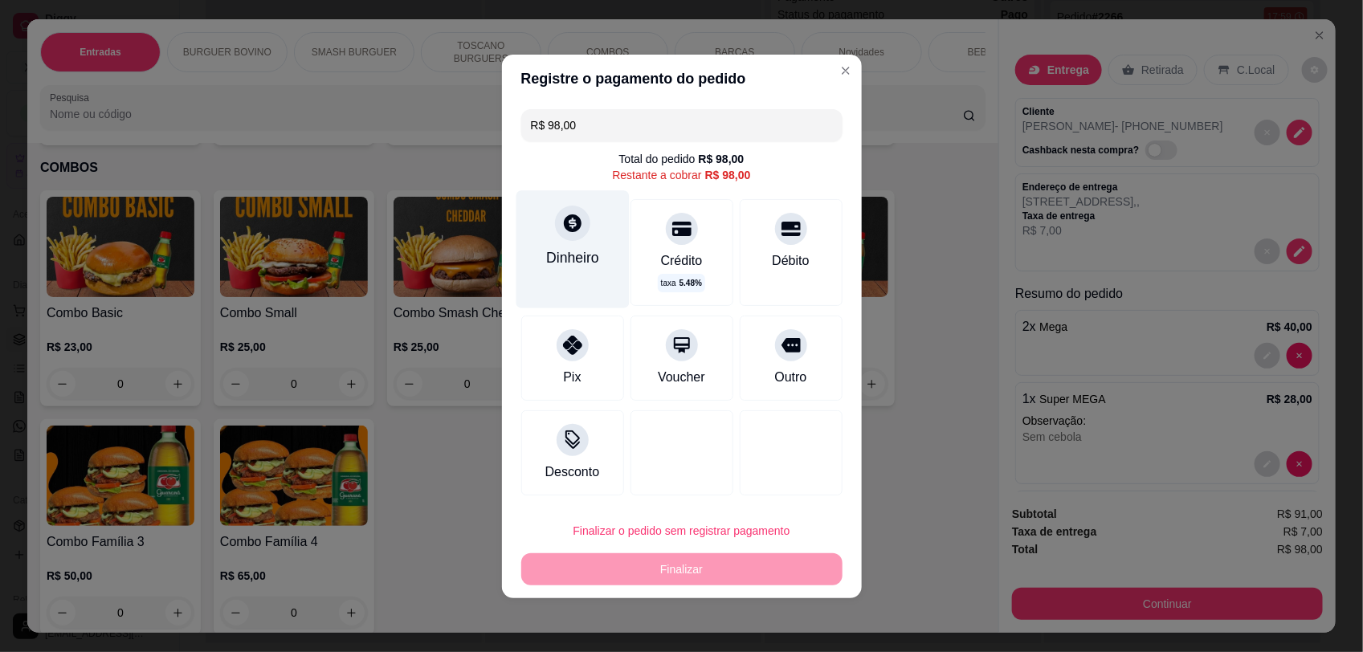
click at [570, 251] on div "Dinheiro" at bounding box center [572, 257] width 53 height 21
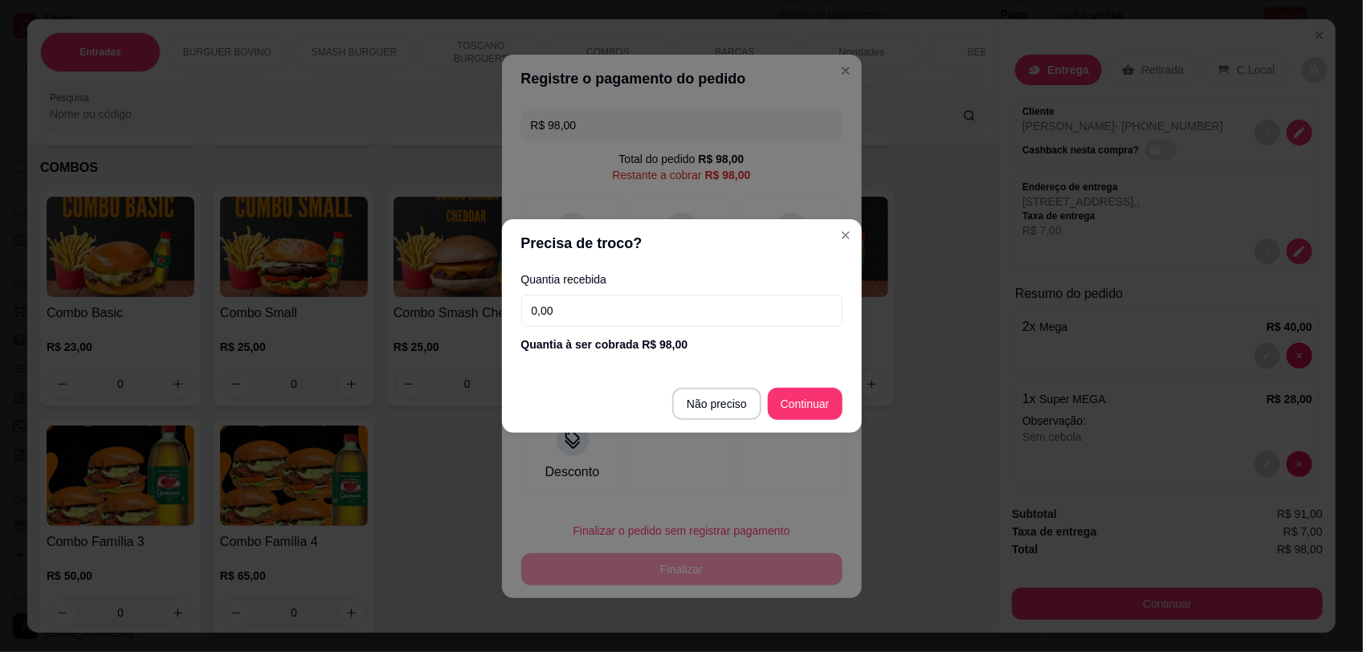
click at [648, 312] on input "0,00" at bounding box center [681, 311] width 321 height 32
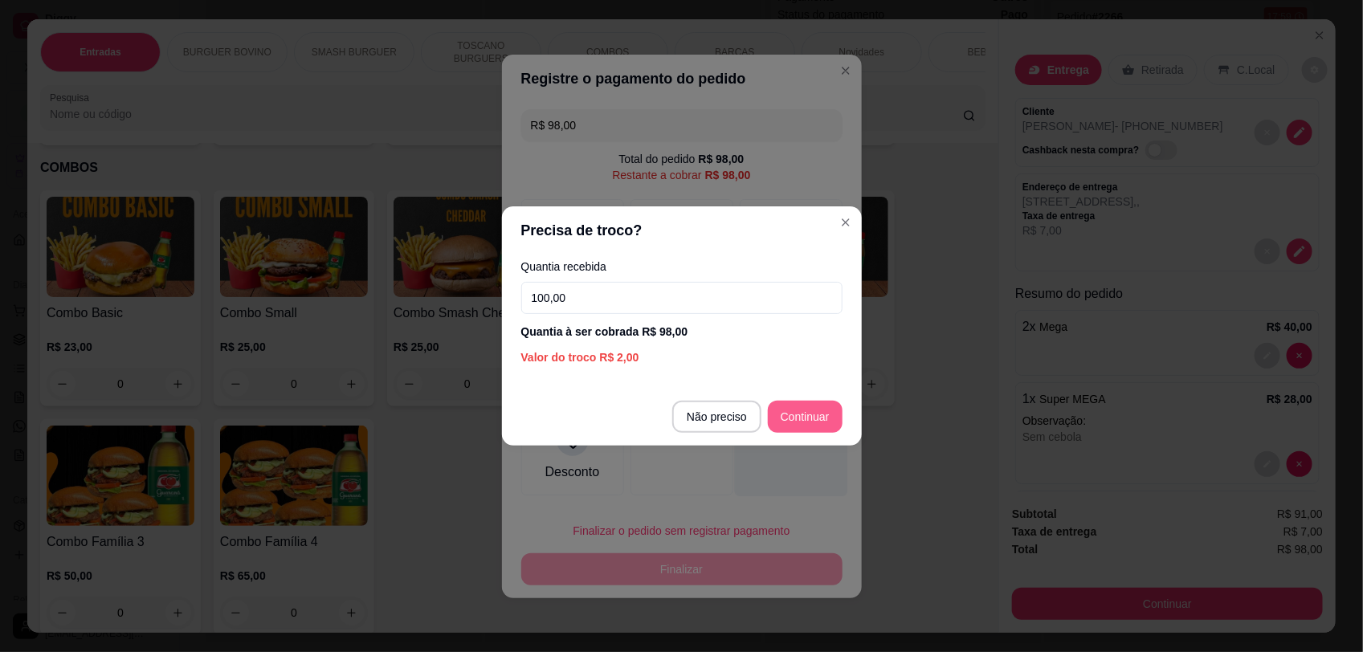
type input "100,00"
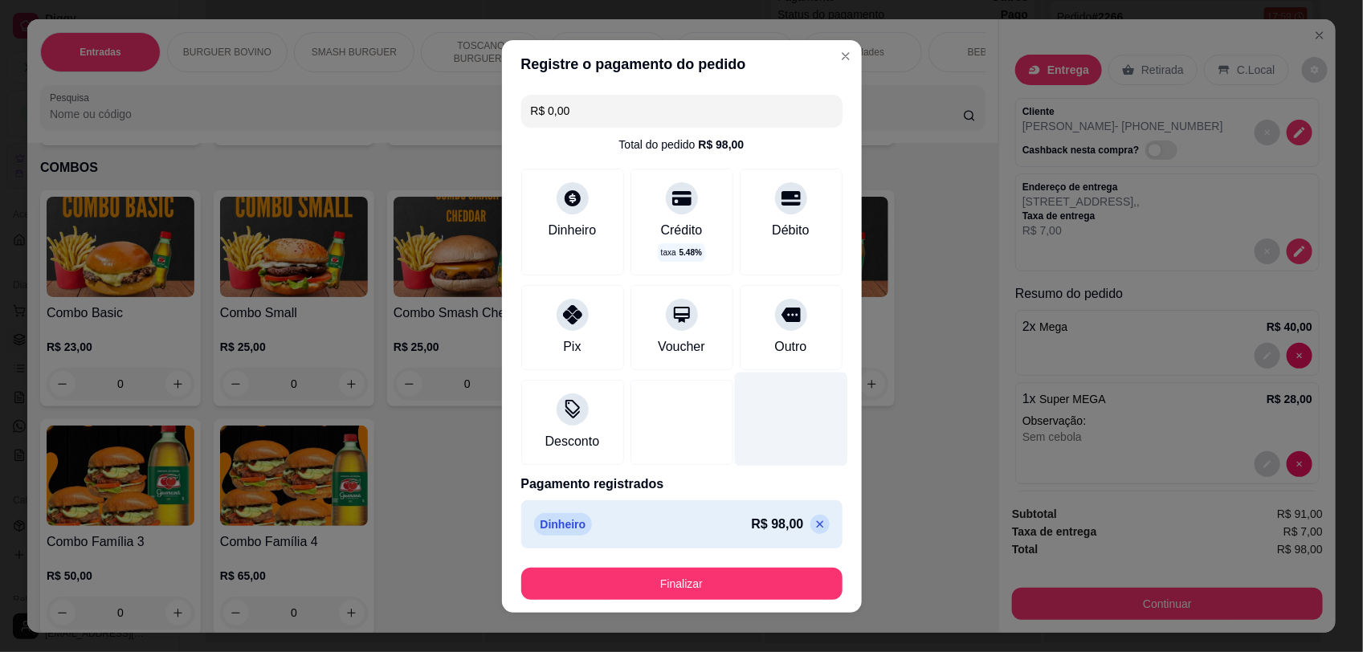
type input "R$ 0,00"
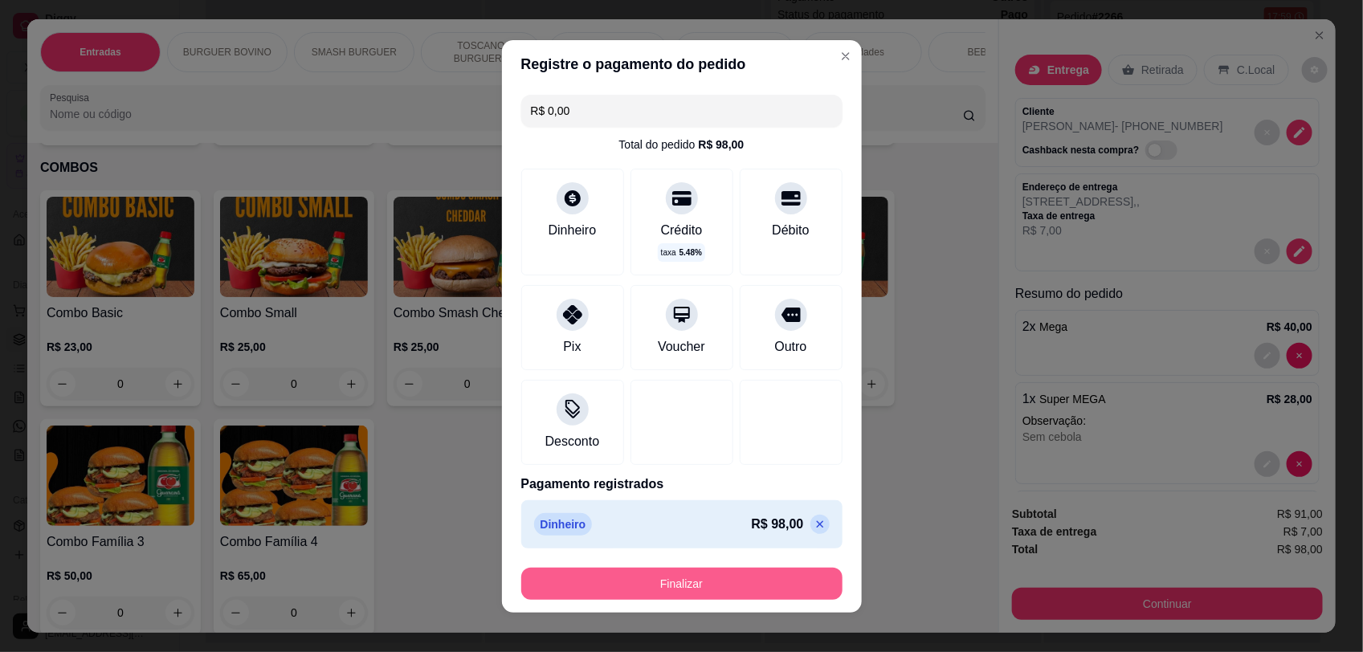
click at [712, 591] on button "Finalizar" at bounding box center [681, 584] width 321 height 32
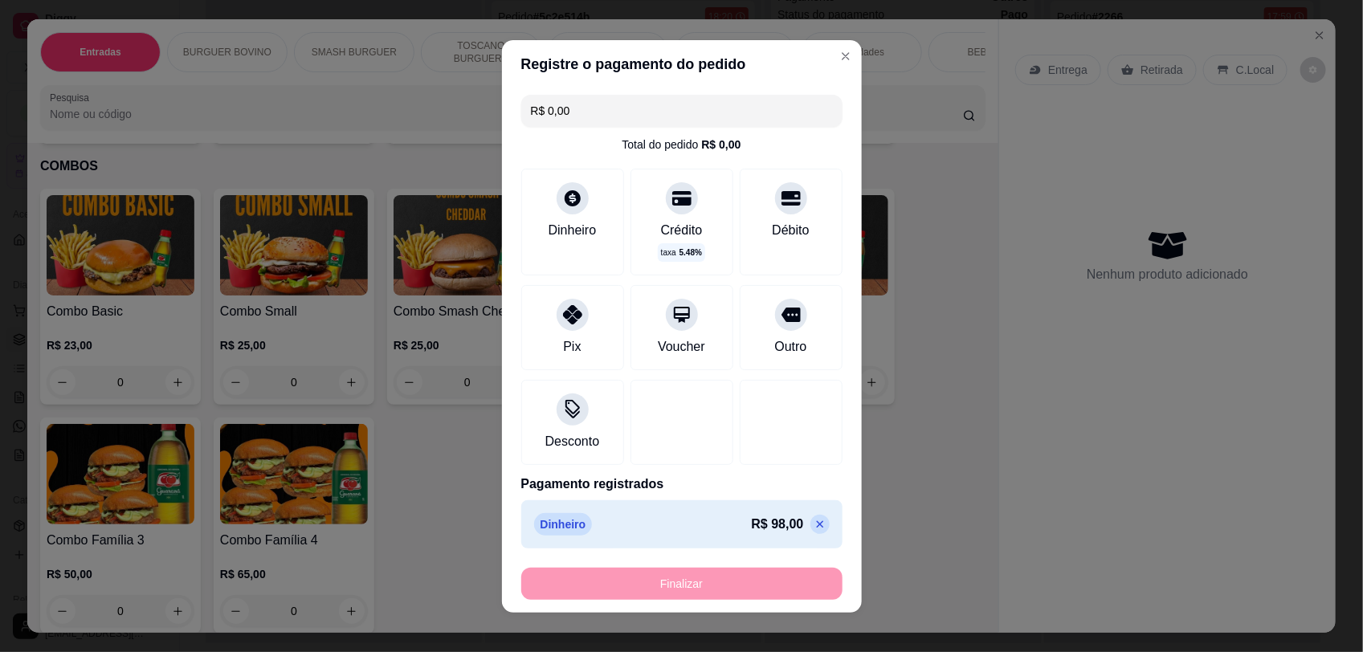
type input "0"
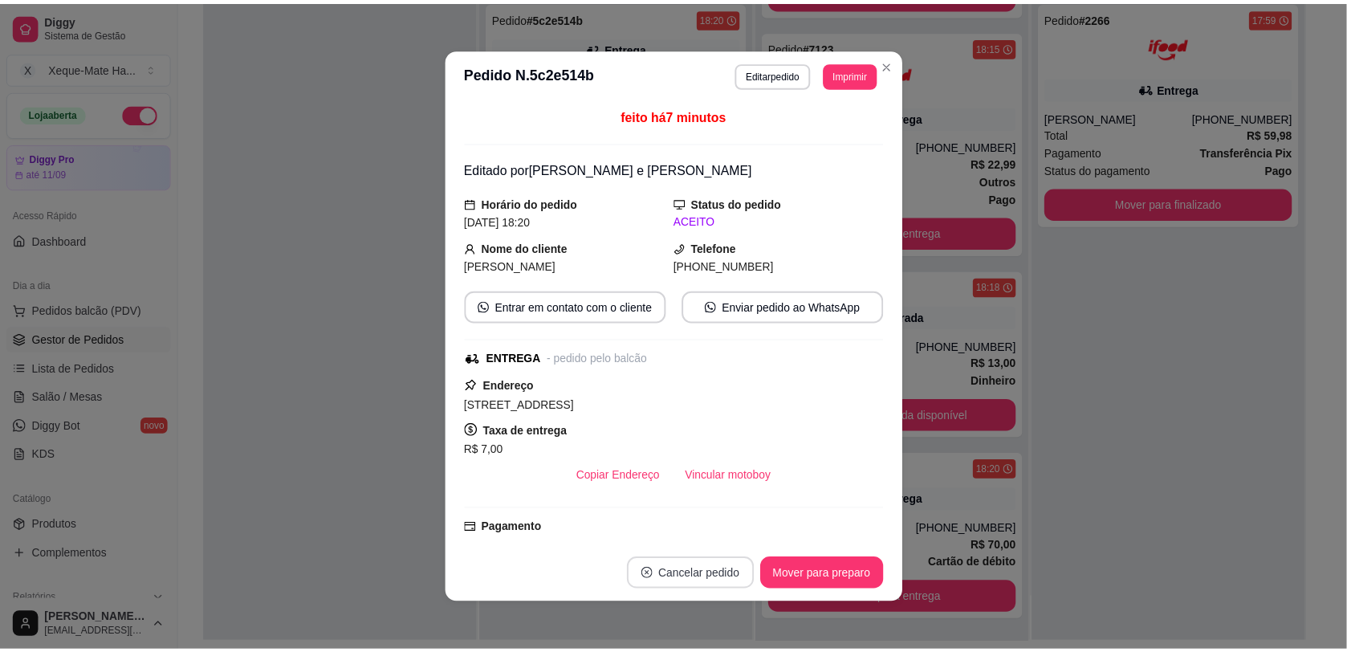
scroll to position [579, 0]
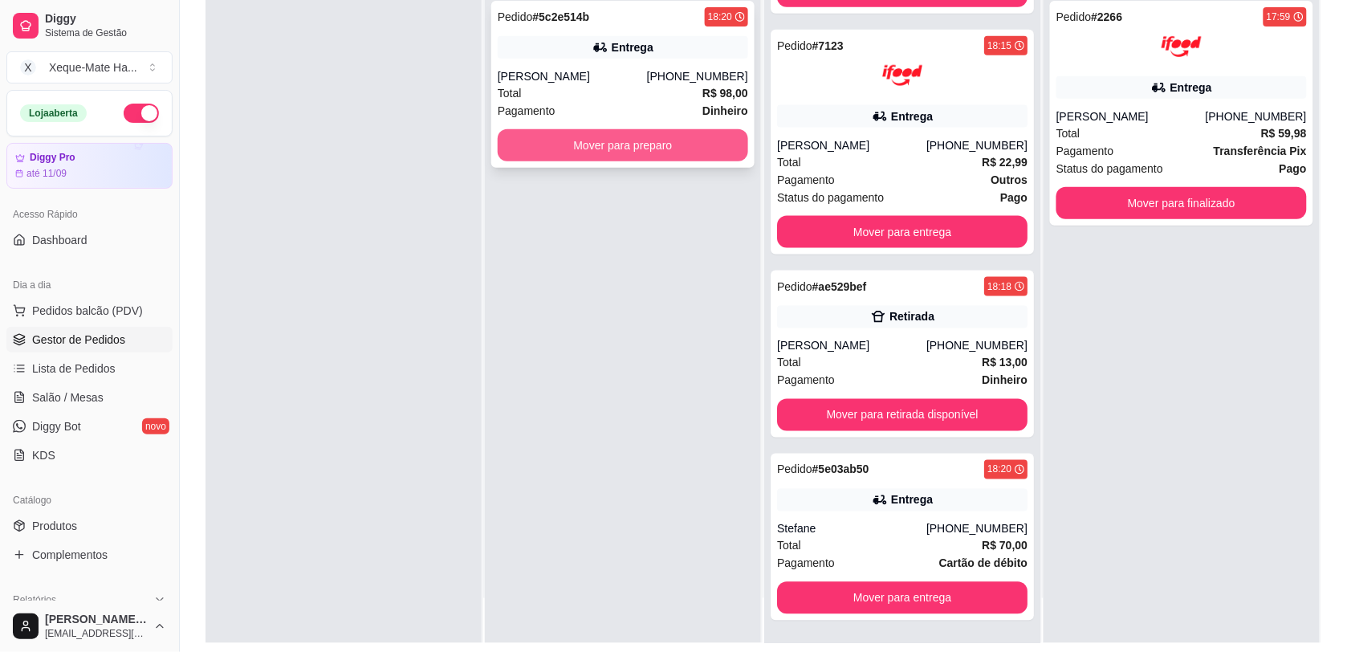
click at [677, 141] on button "Mover para preparo" at bounding box center [623, 145] width 251 height 32
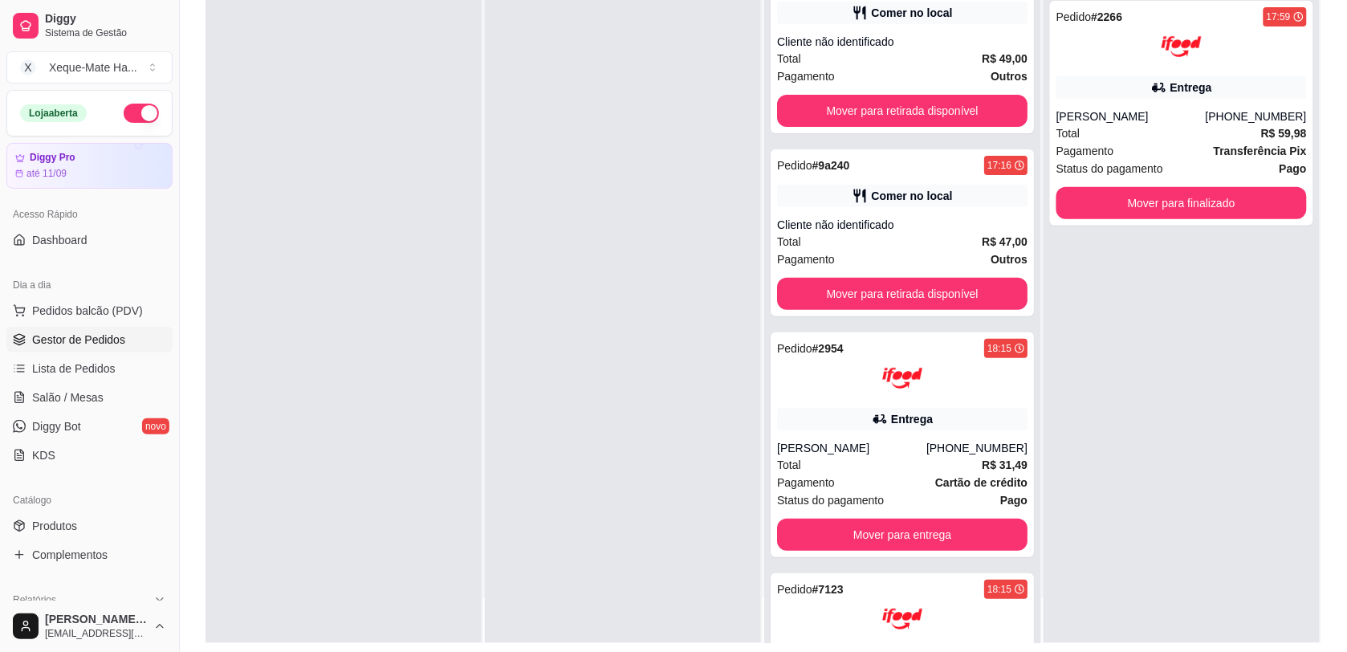
scroll to position [0, 0]
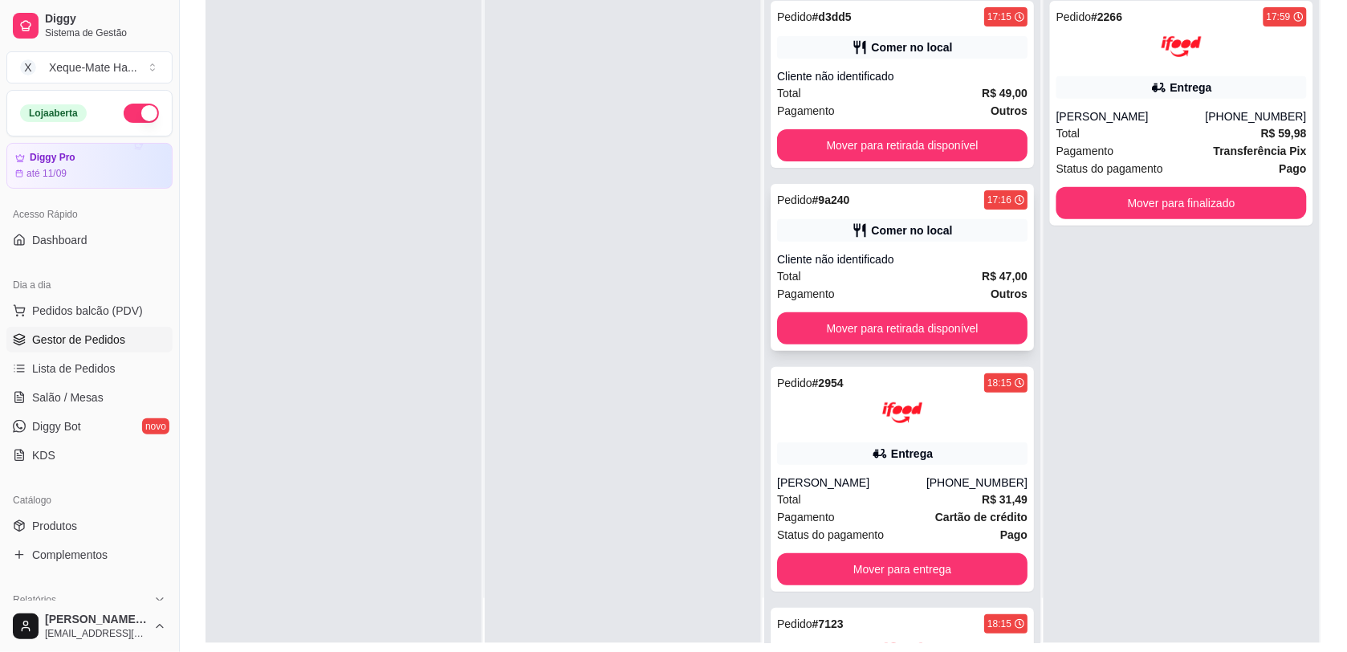
click at [851, 247] on div "Pedido # 9a240 17:16 Comer no local Cliente não identificado Total R$ 47,00 Pag…" at bounding box center [902, 267] width 263 height 167
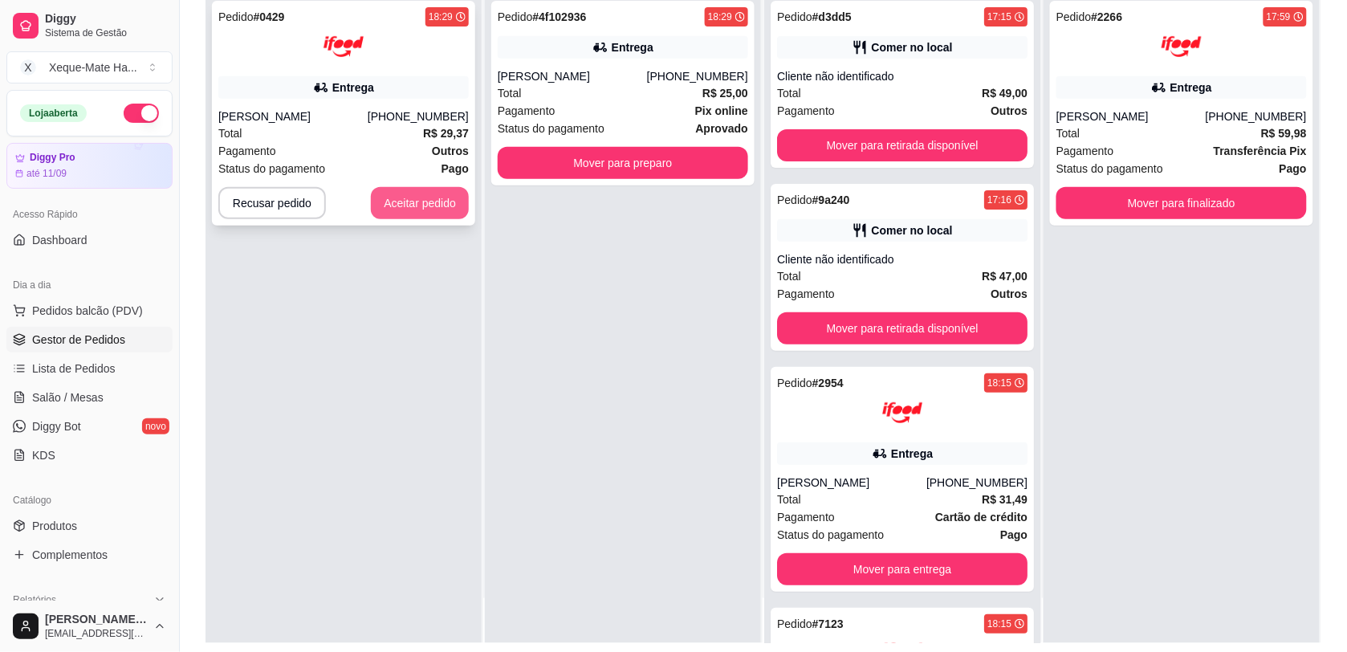
click at [418, 206] on button "Aceitar pedido" at bounding box center [420, 203] width 98 height 32
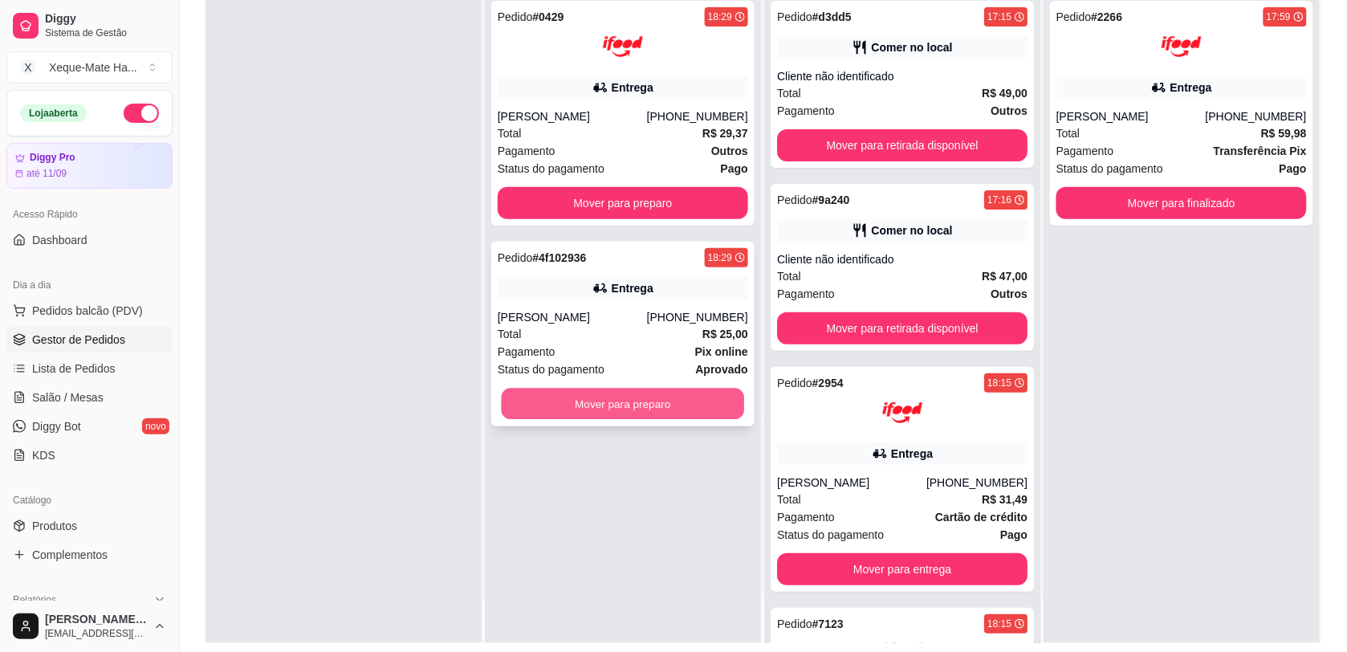
click at [617, 398] on button "Mover para preparo" at bounding box center [623, 404] width 243 height 31
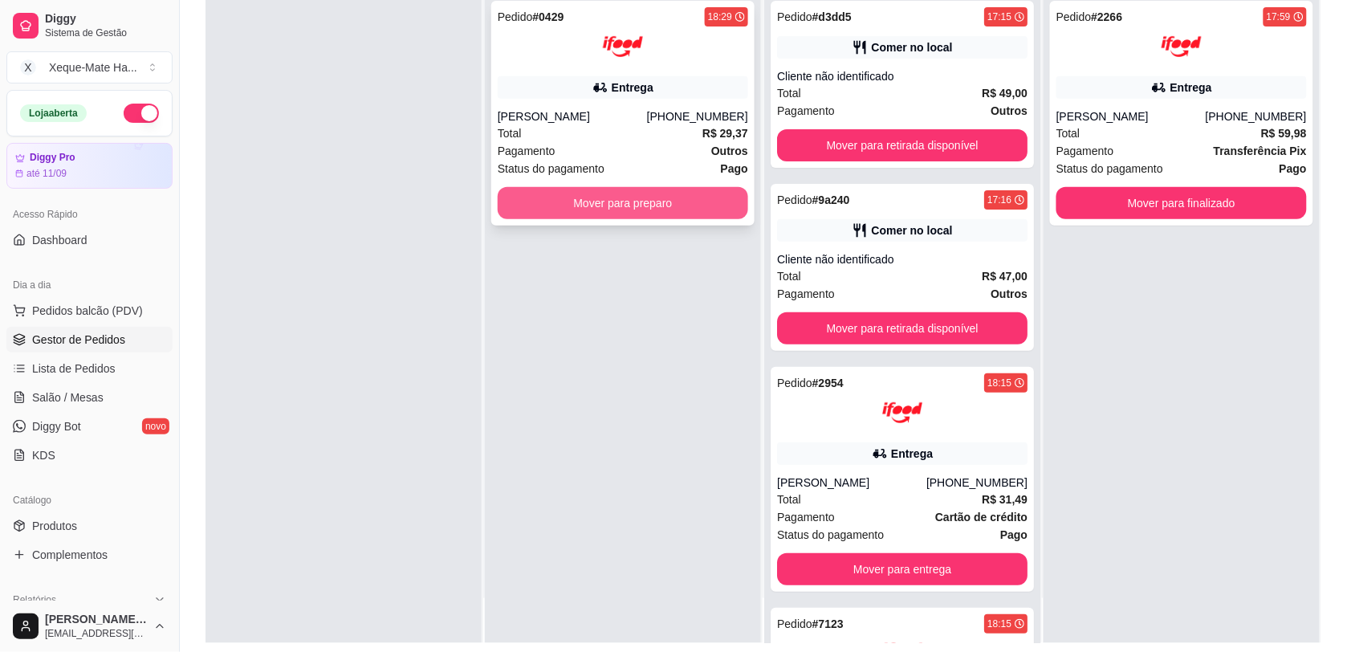
click at [639, 198] on button "Mover para preparo" at bounding box center [623, 203] width 251 height 32
click at [639, 198] on button "Mover para preparo" at bounding box center [623, 203] width 243 height 31
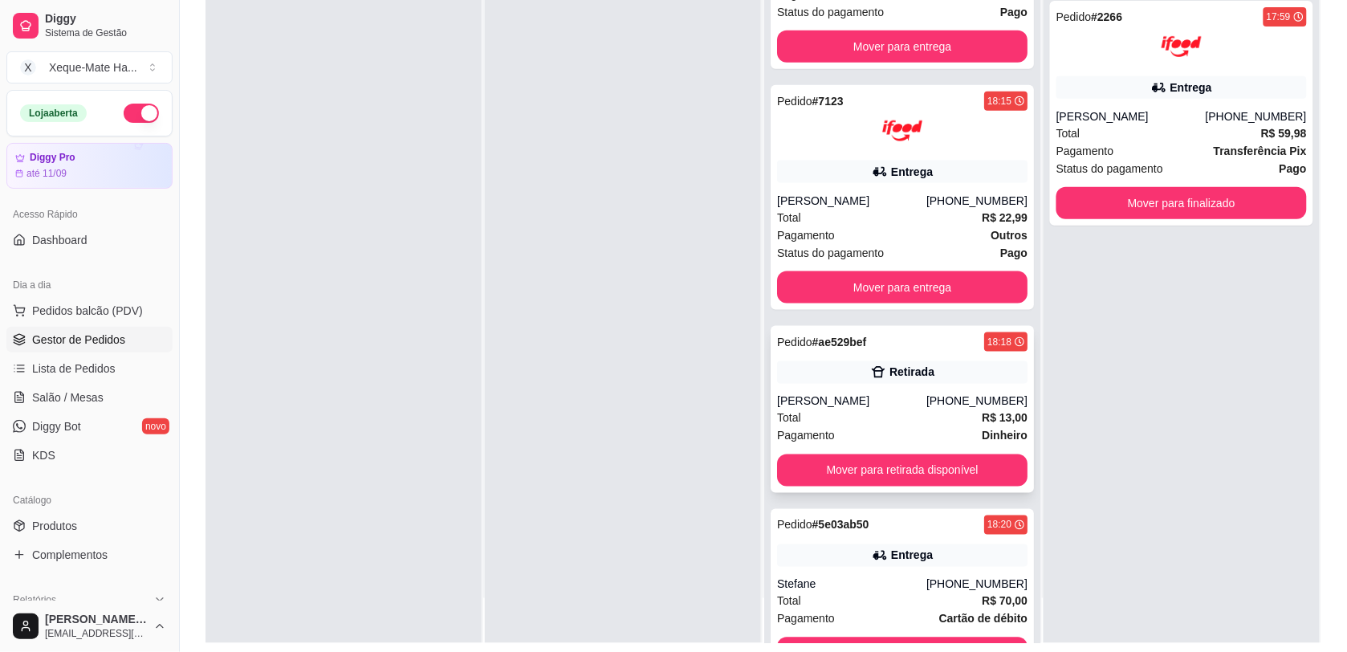
scroll to position [532, 0]
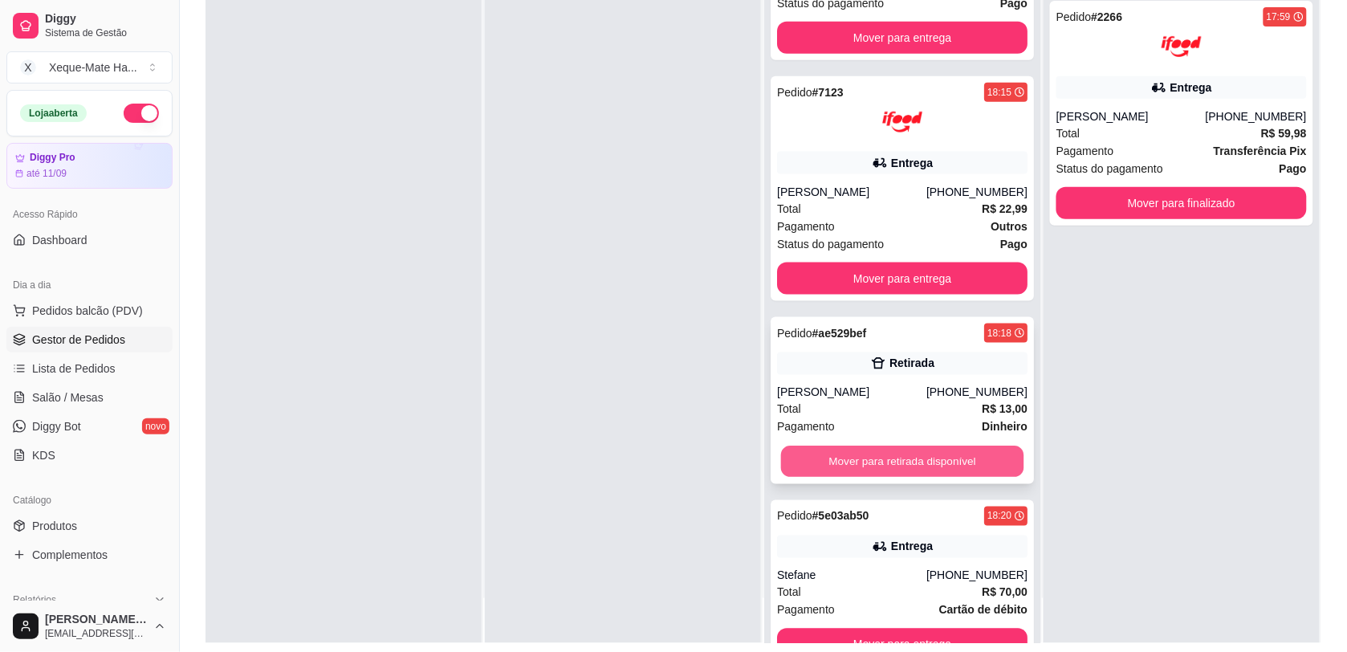
click at [942, 463] on button "Mover para retirada disponível" at bounding box center [902, 461] width 243 height 31
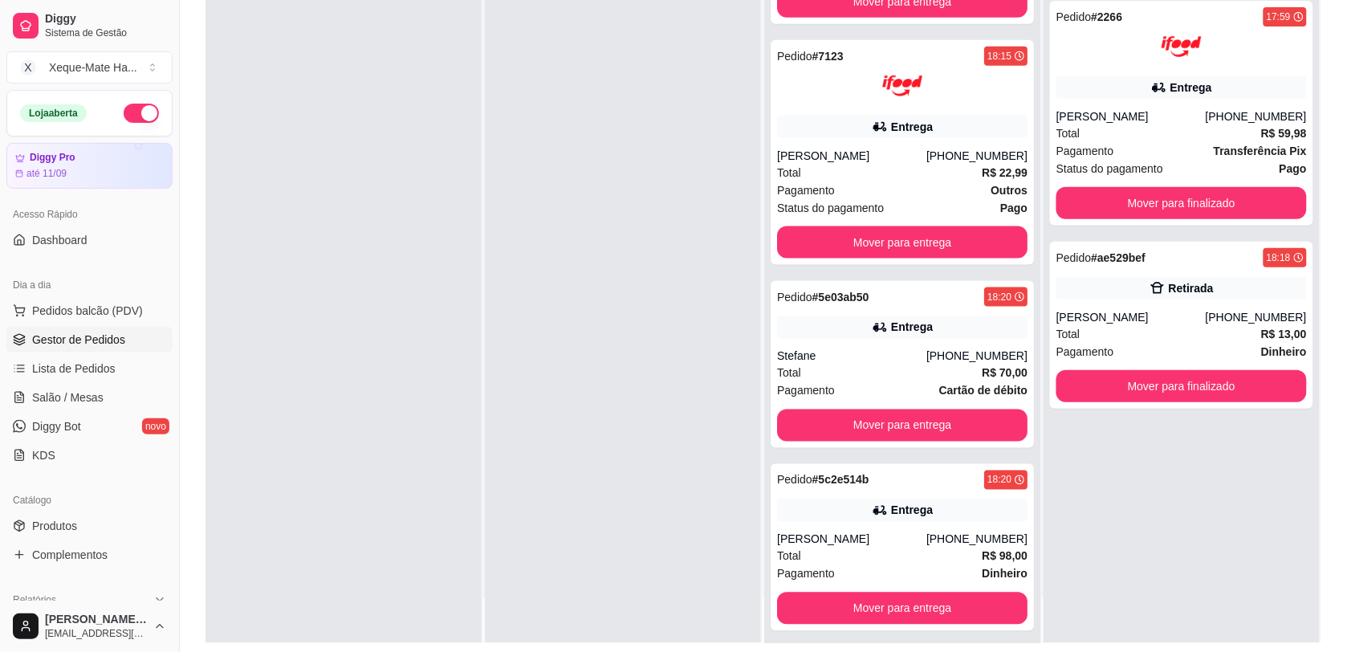
scroll to position [570, 0]
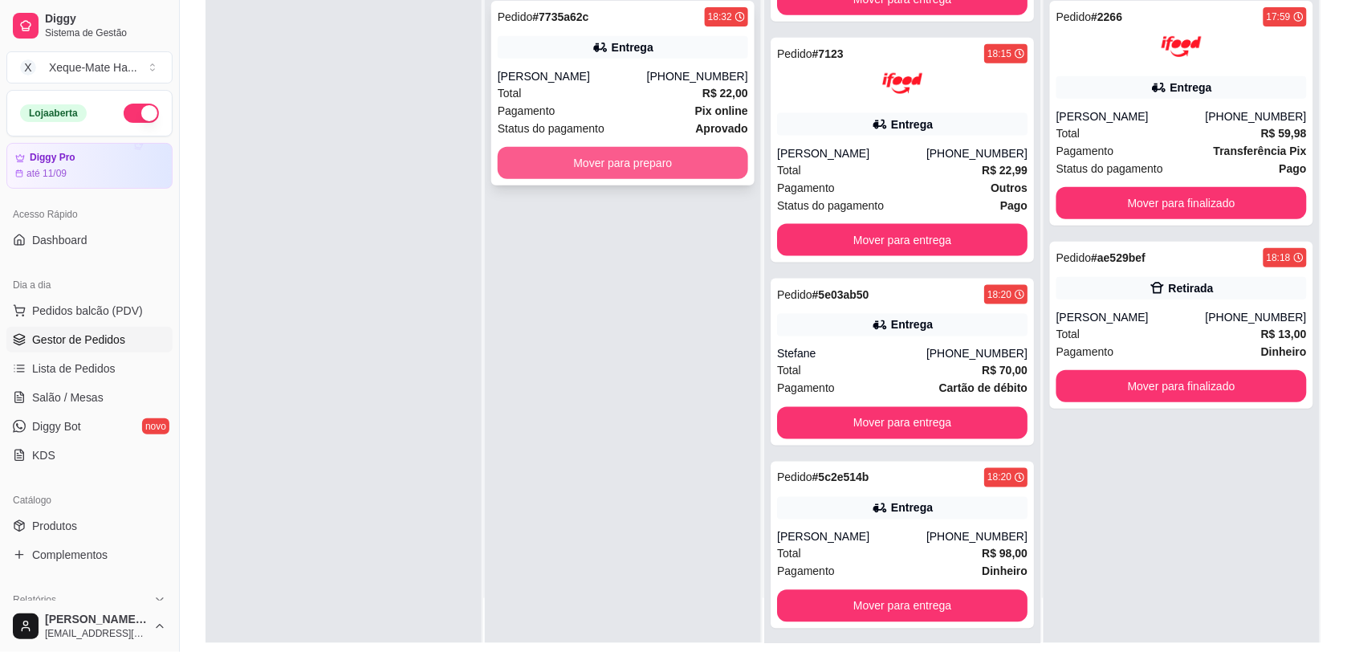
click at [719, 167] on button "Mover para preparo" at bounding box center [623, 163] width 251 height 32
click at [687, 148] on button "Mover para preparo" at bounding box center [623, 163] width 243 height 31
click at [675, 154] on button "Mover para preparo" at bounding box center [623, 163] width 243 height 31
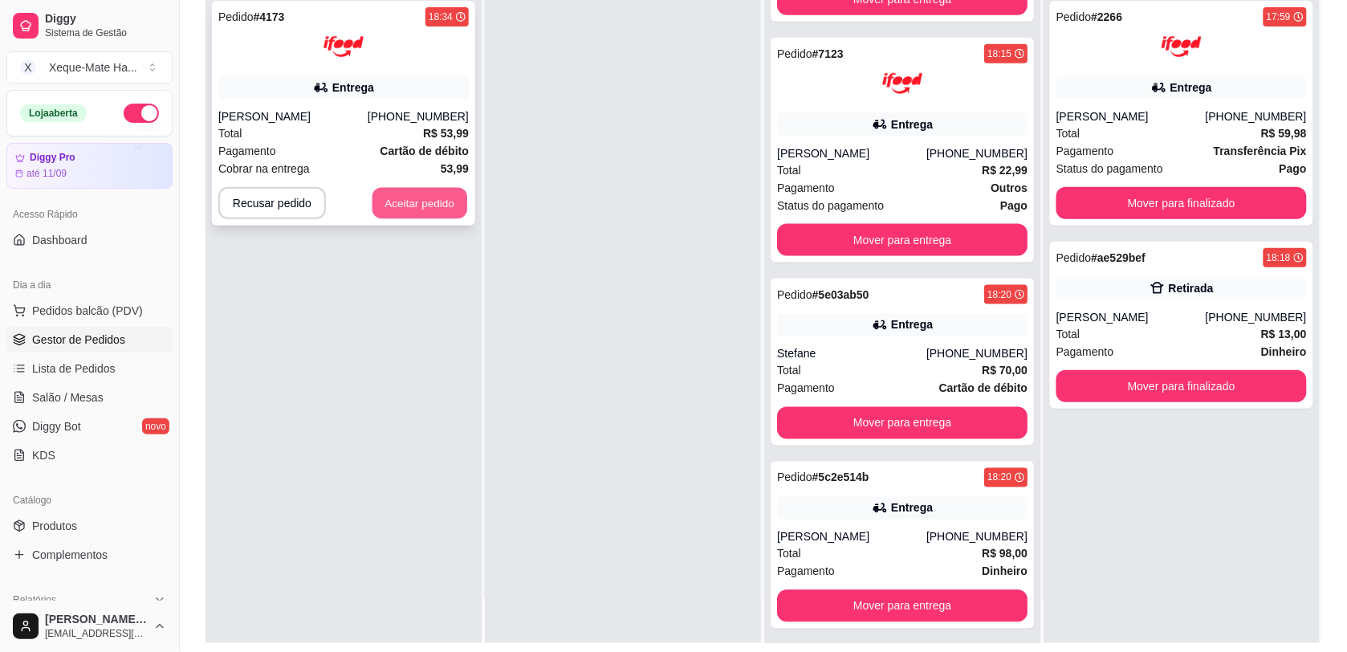
click at [395, 202] on button "Aceitar pedido" at bounding box center [420, 203] width 95 height 31
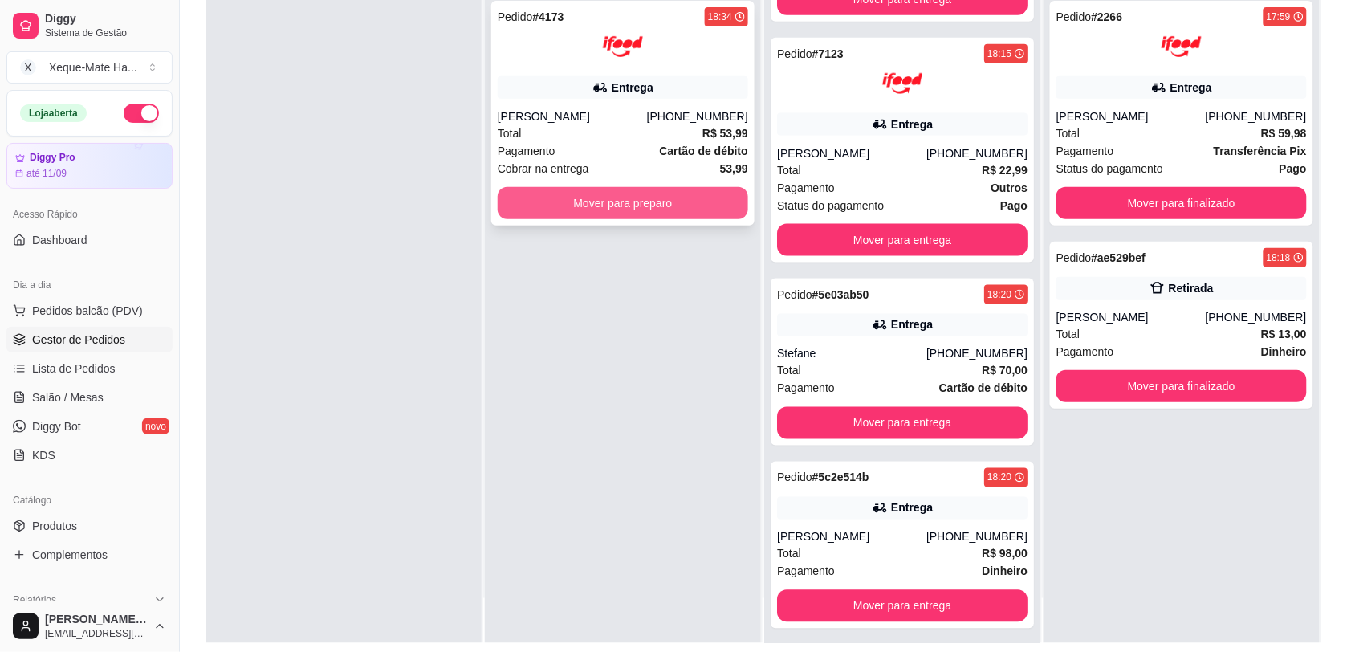
click at [610, 201] on button "Mover para preparo" at bounding box center [623, 203] width 251 height 32
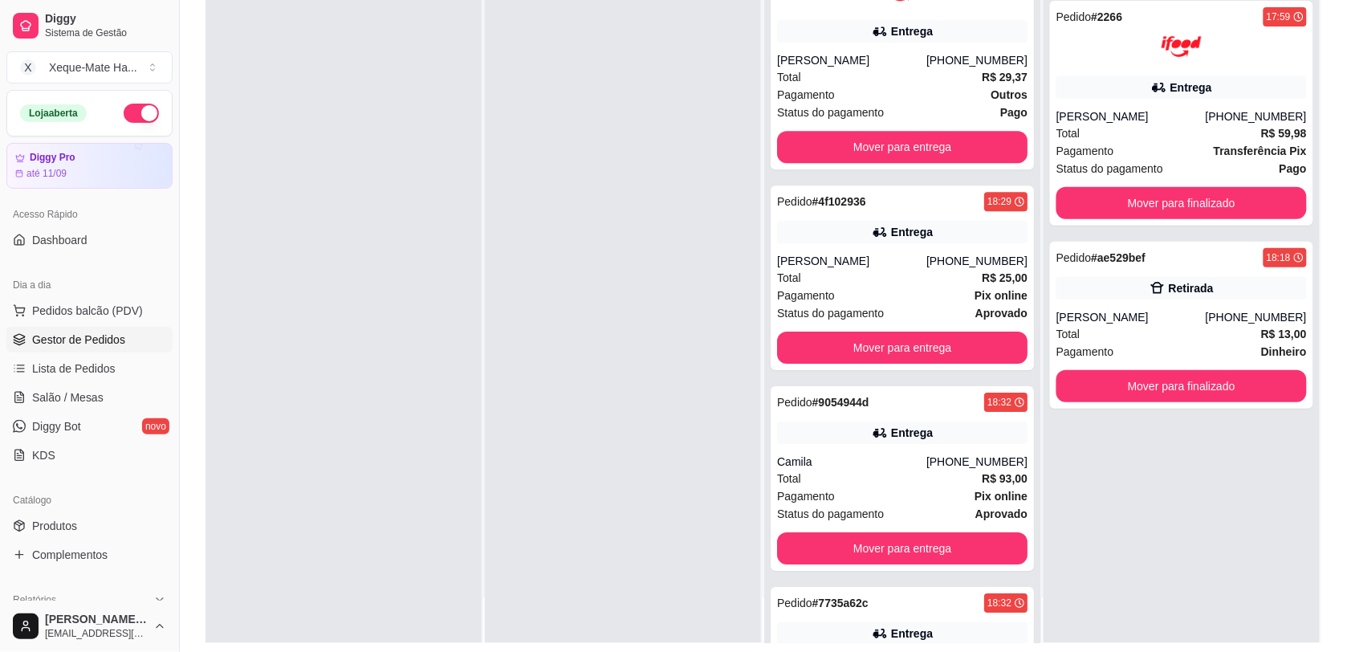
scroll to position [1294, 0]
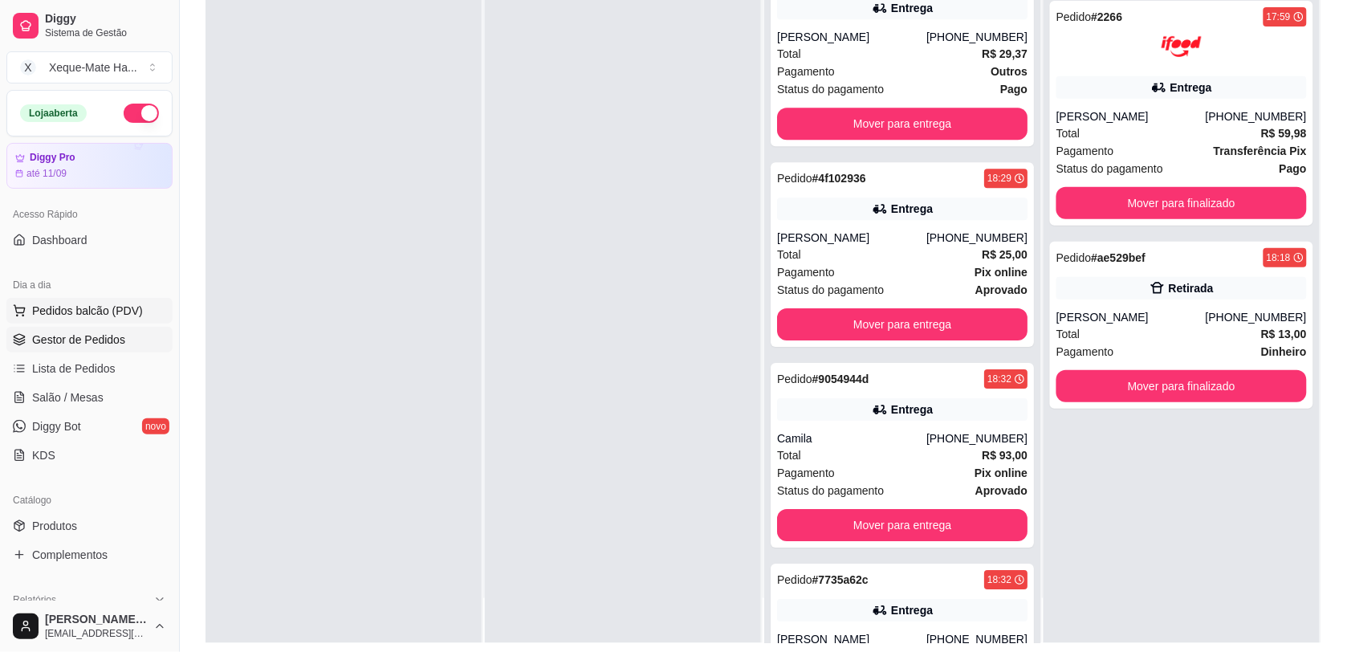
click at [62, 315] on span "Pedidos balcão (PDV)" at bounding box center [87, 311] width 111 height 16
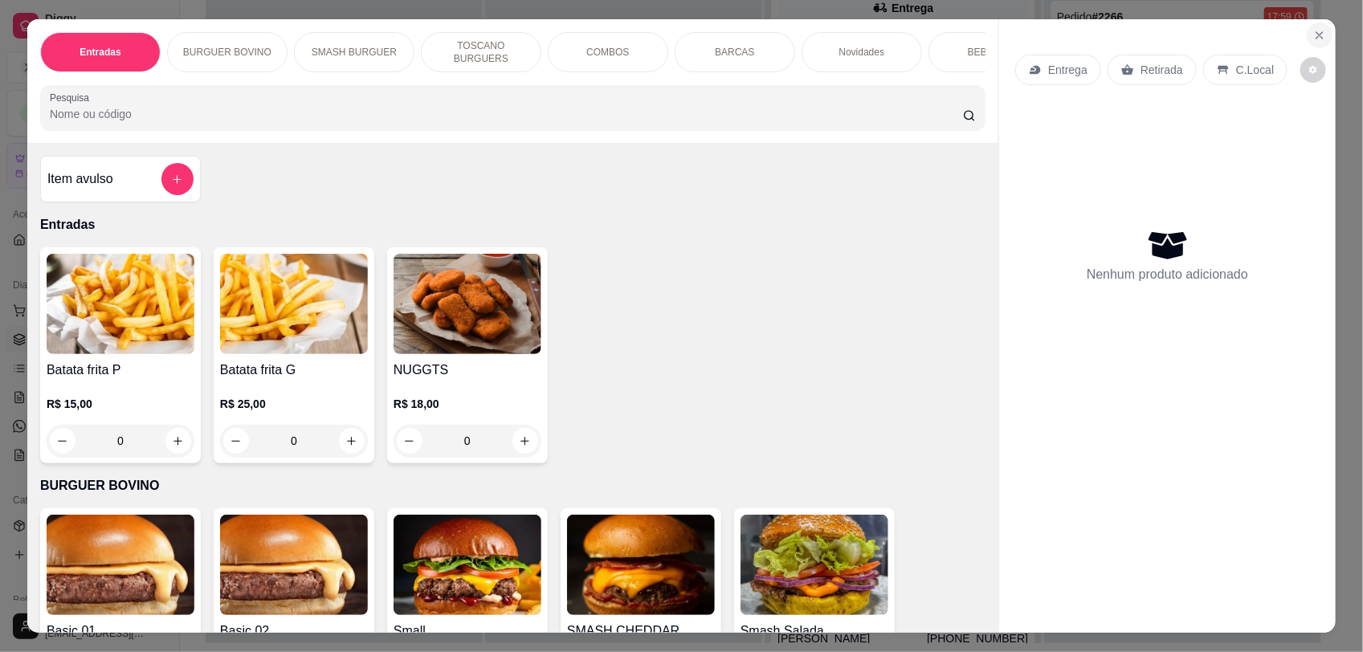
click at [1313, 34] on icon "Close" at bounding box center [1319, 35] width 13 height 13
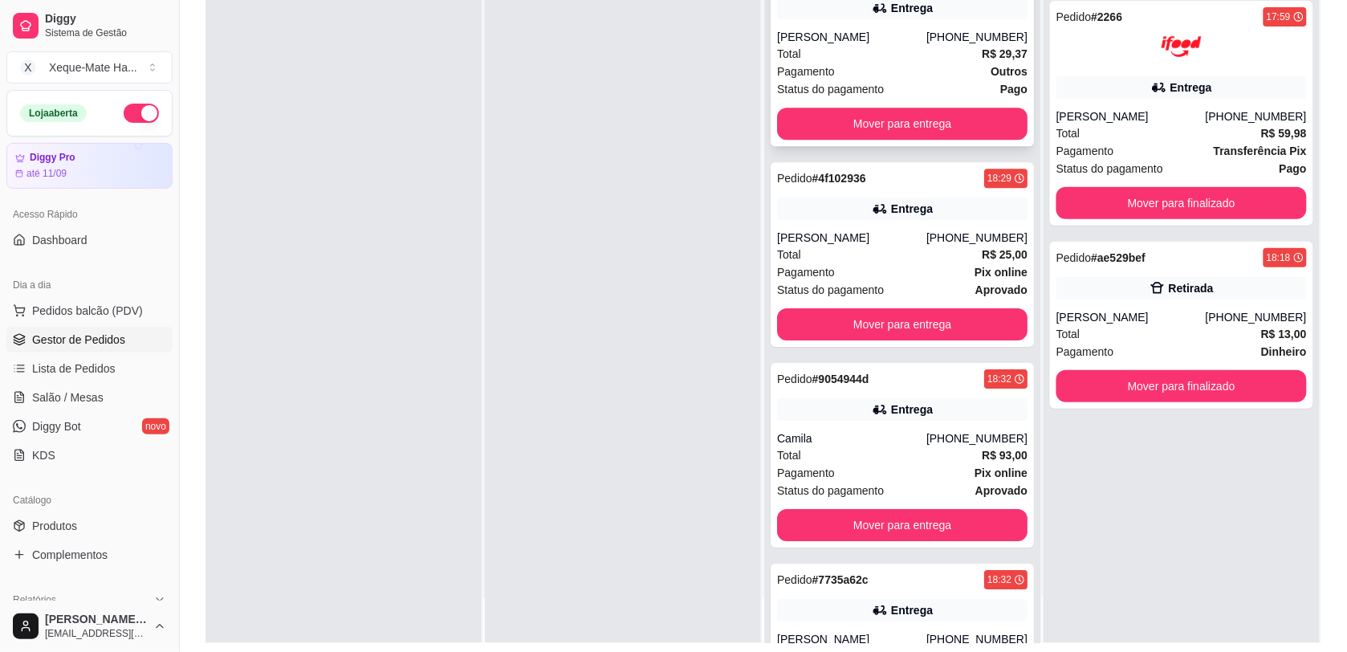
click at [919, 49] on div "Total R$ 29,37" at bounding box center [902, 54] width 251 height 18
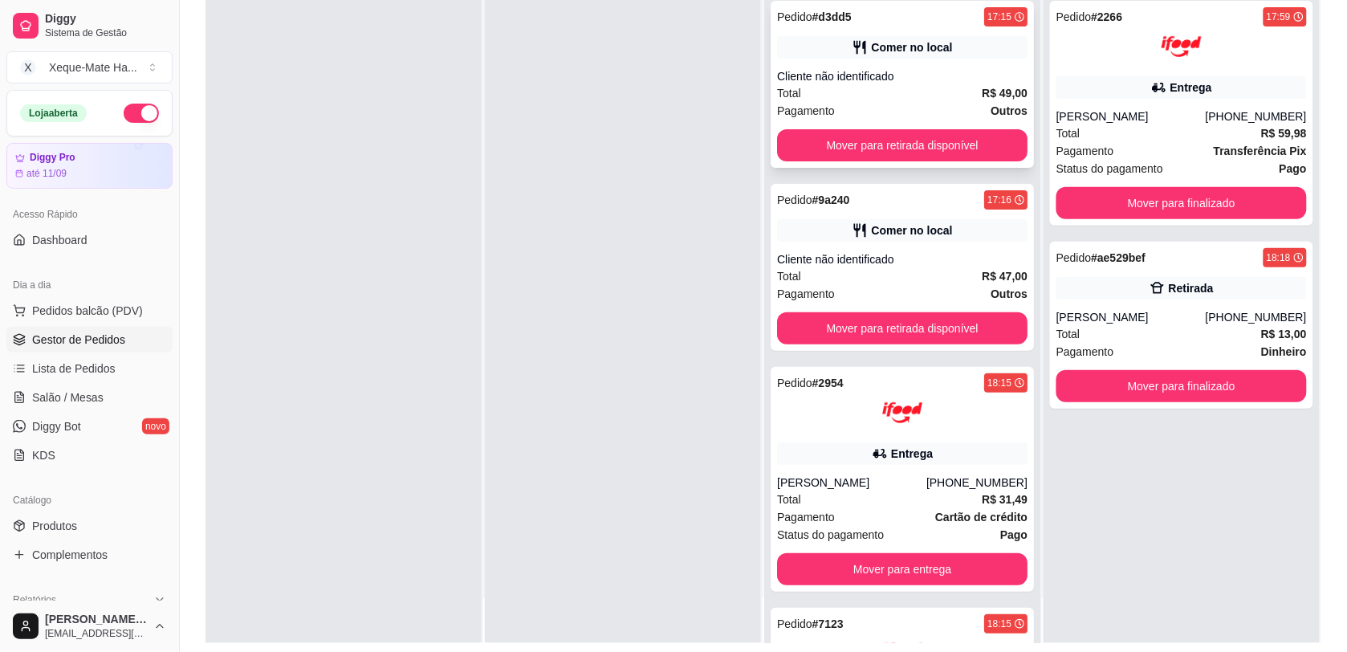
click at [978, 44] on div "Comer no local" at bounding box center [902, 47] width 251 height 22
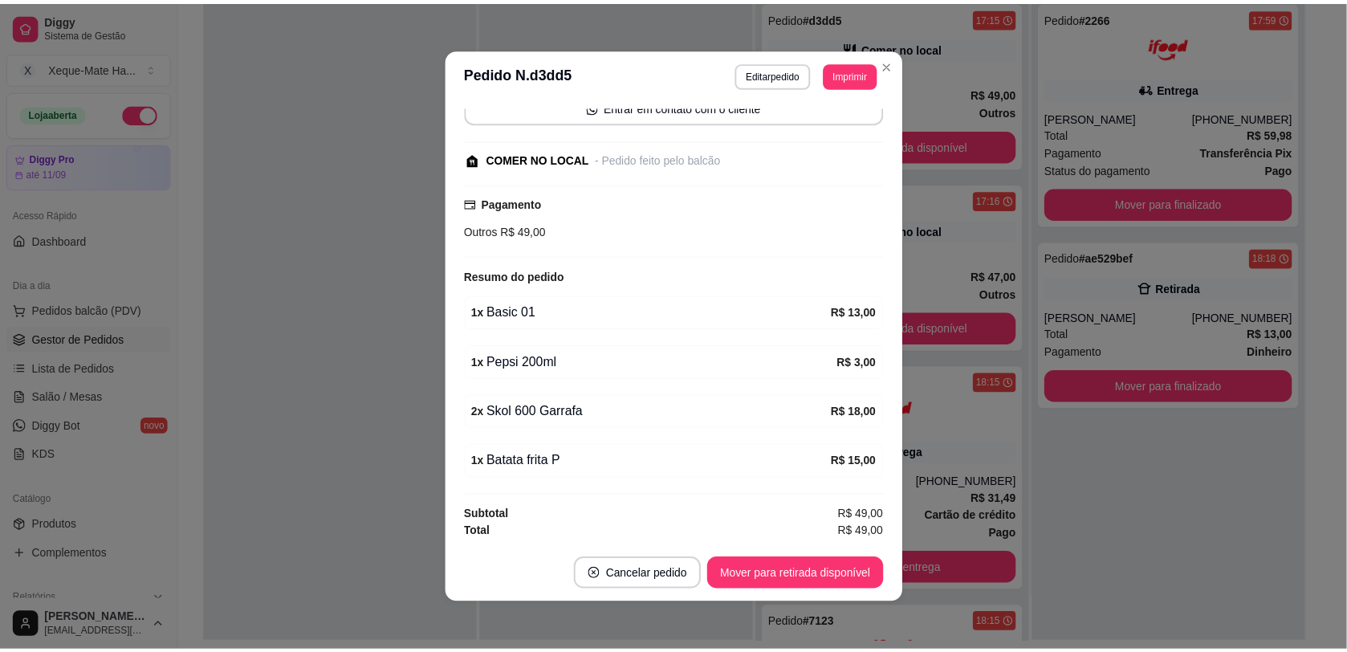
scroll to position [173, 0]
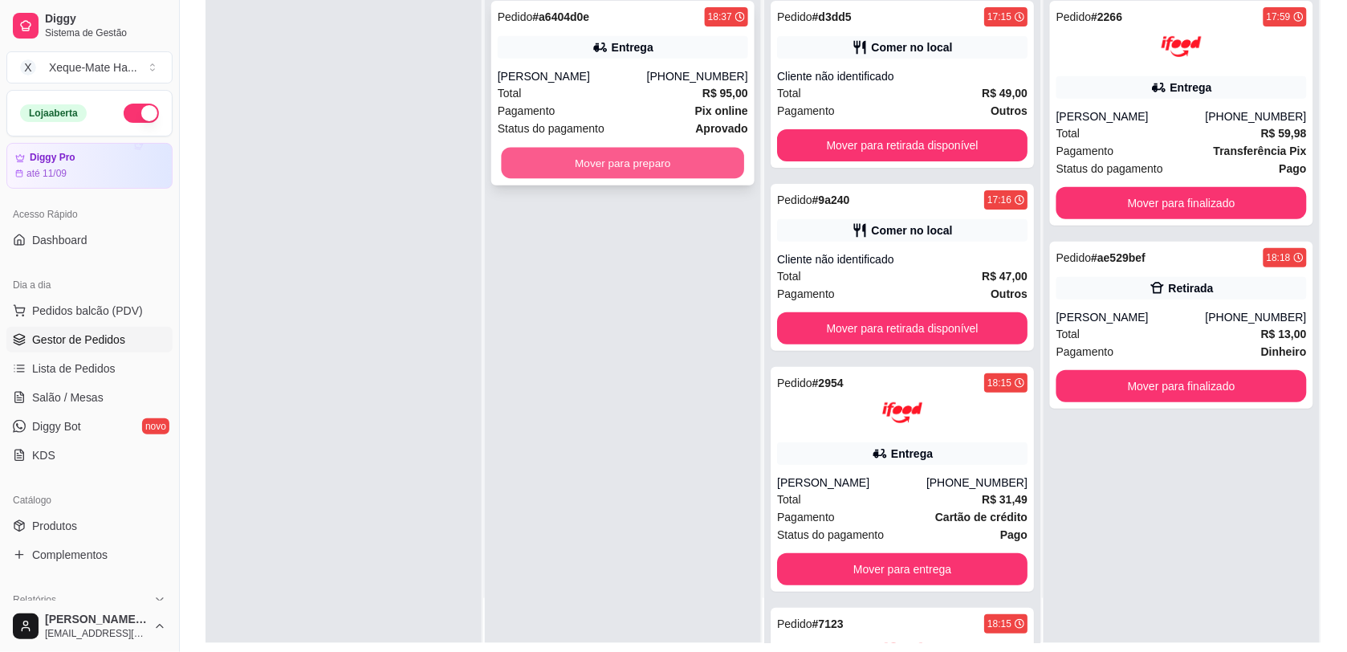
click at [570, 155] on button "Mover para preparo" at bounding box center [623, 163] width 243 height 31
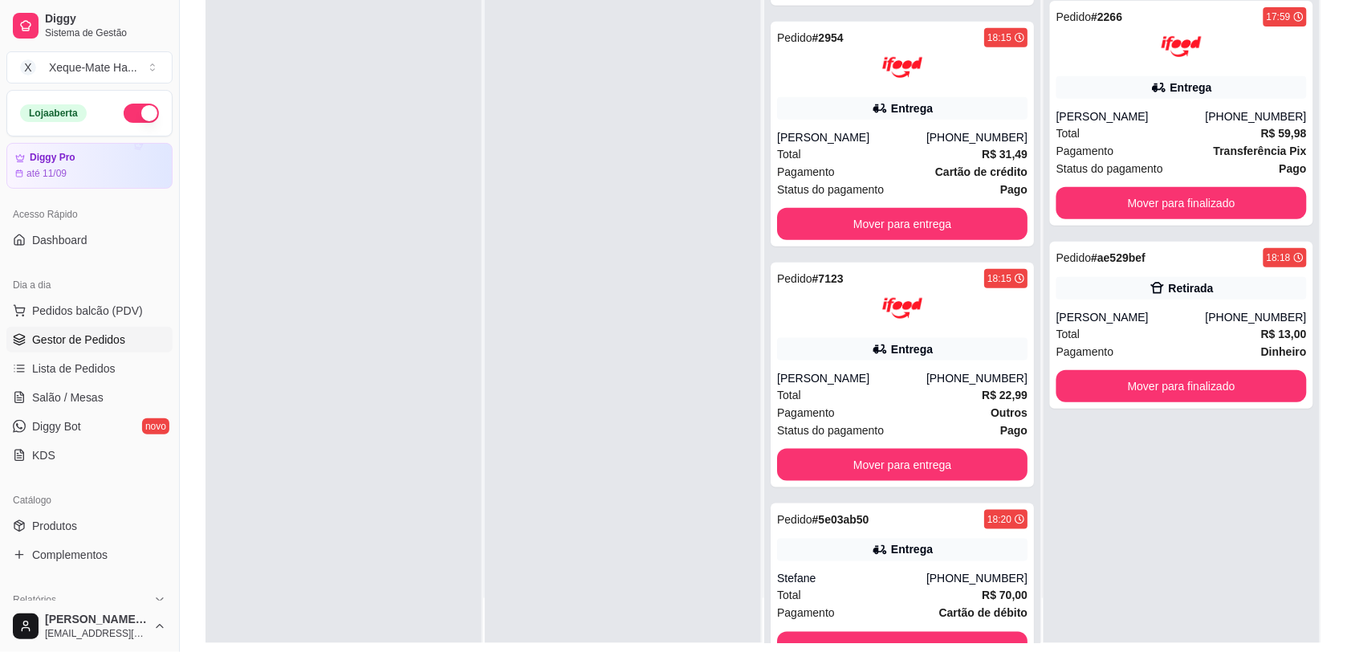
scroll to position [346, 0]
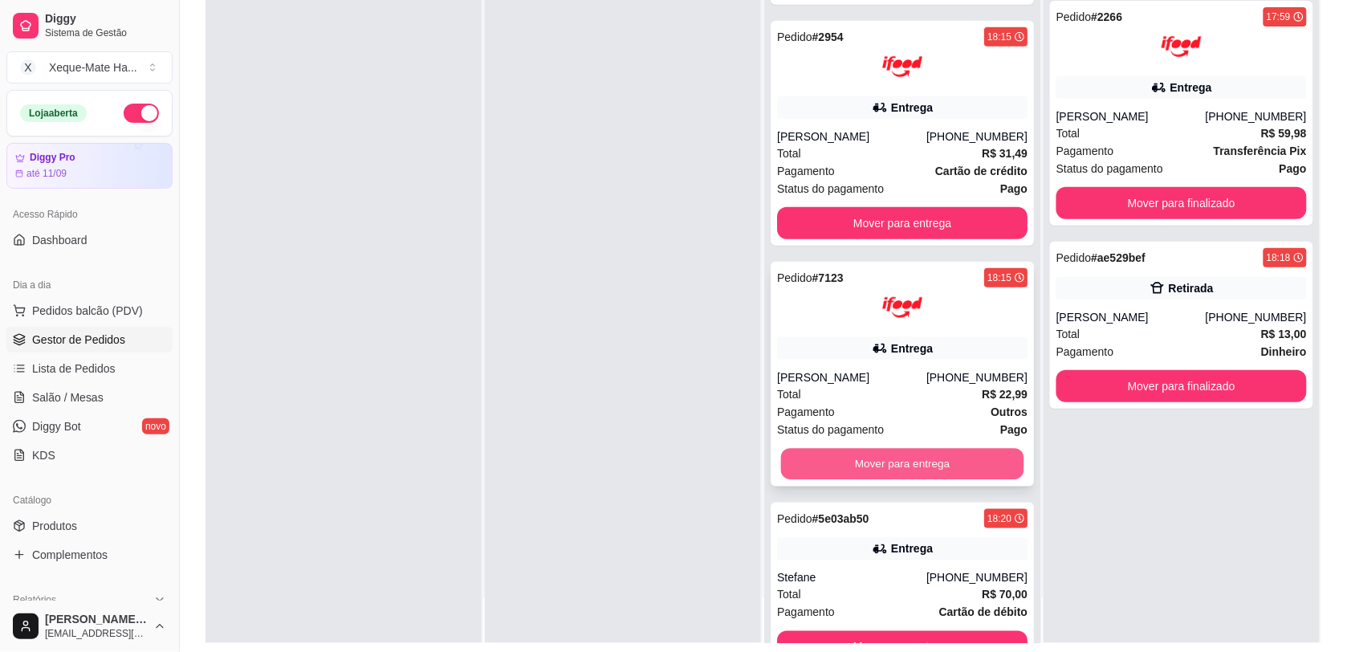
click at [956, 459] on button "Mover para entrega" at bounding box center [902, 464] width 243 height 31
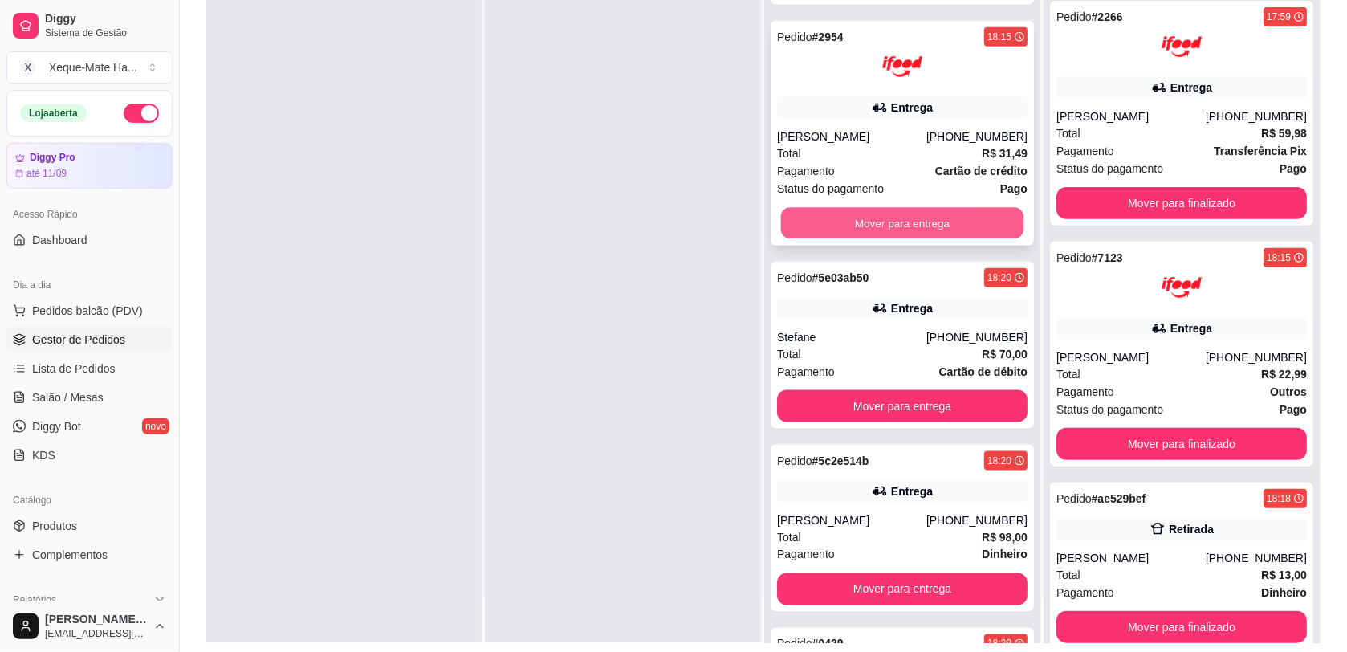
click at [877, 222] on button "Mover para entrega" at bounding box center [902, 223] width 243 height 31
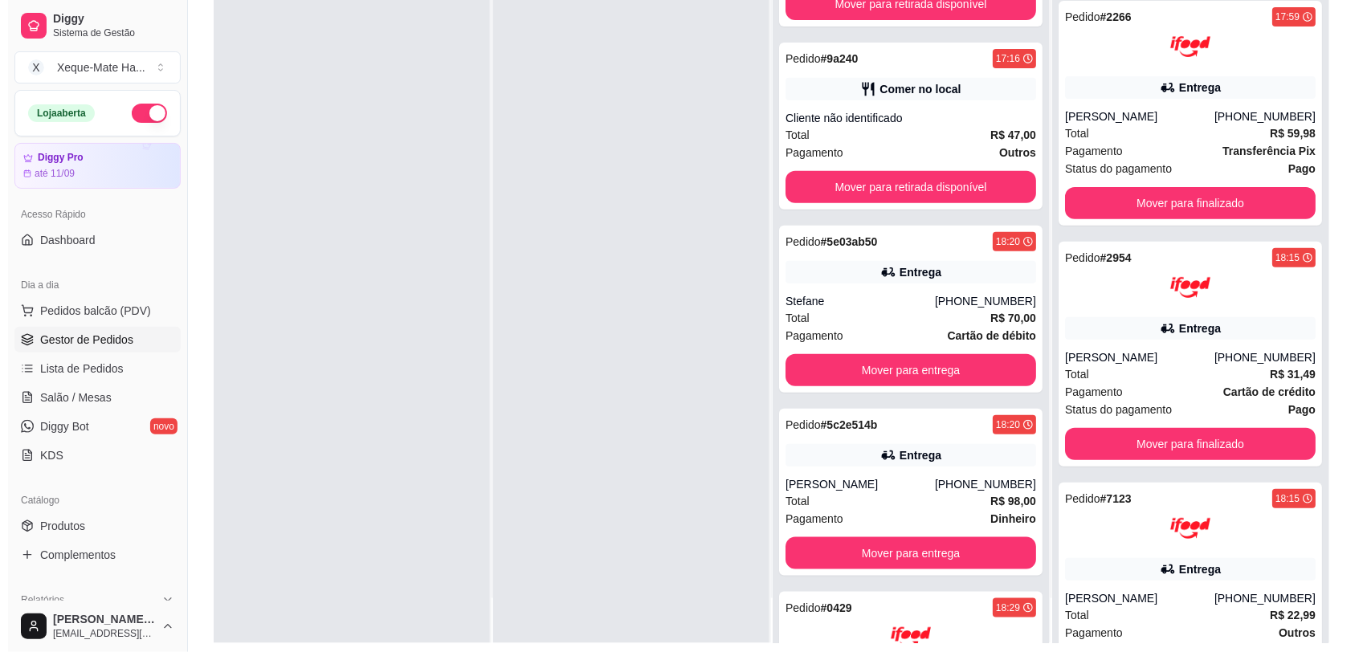
scroll to position [0, 0]
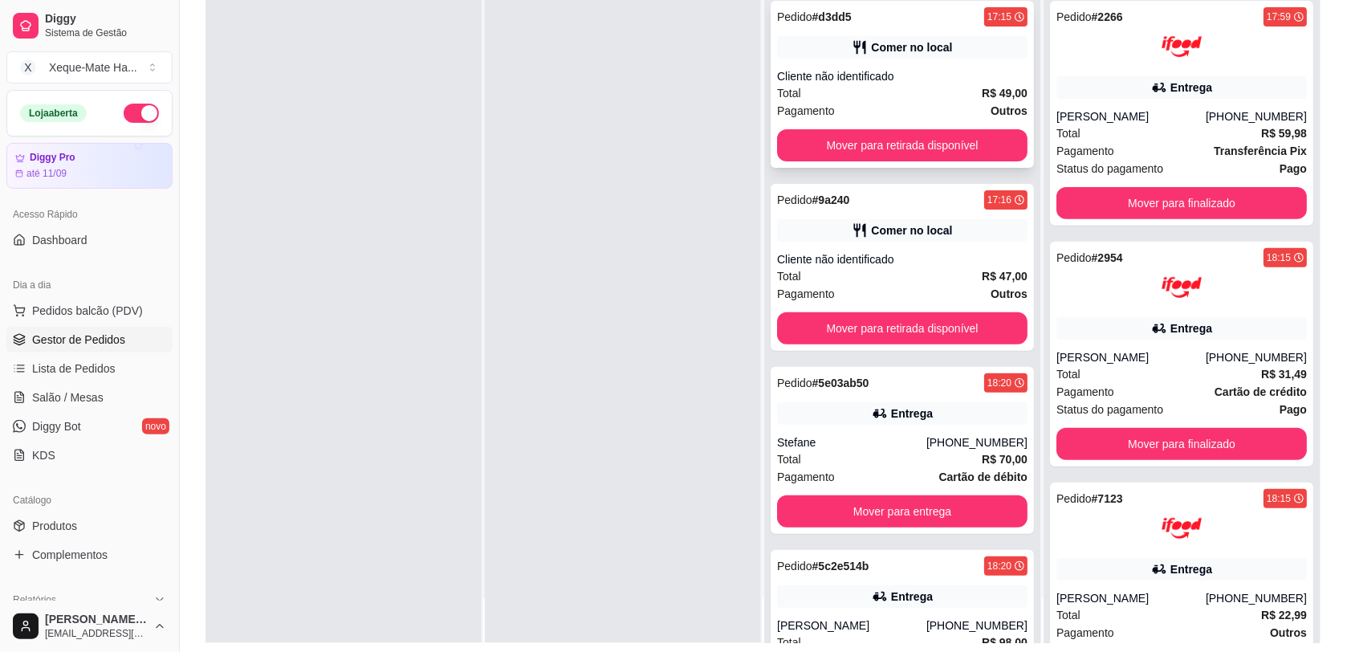
click at [923, 50] on div "Comer no local" at bounding box center [911, 47] width 81 height 16
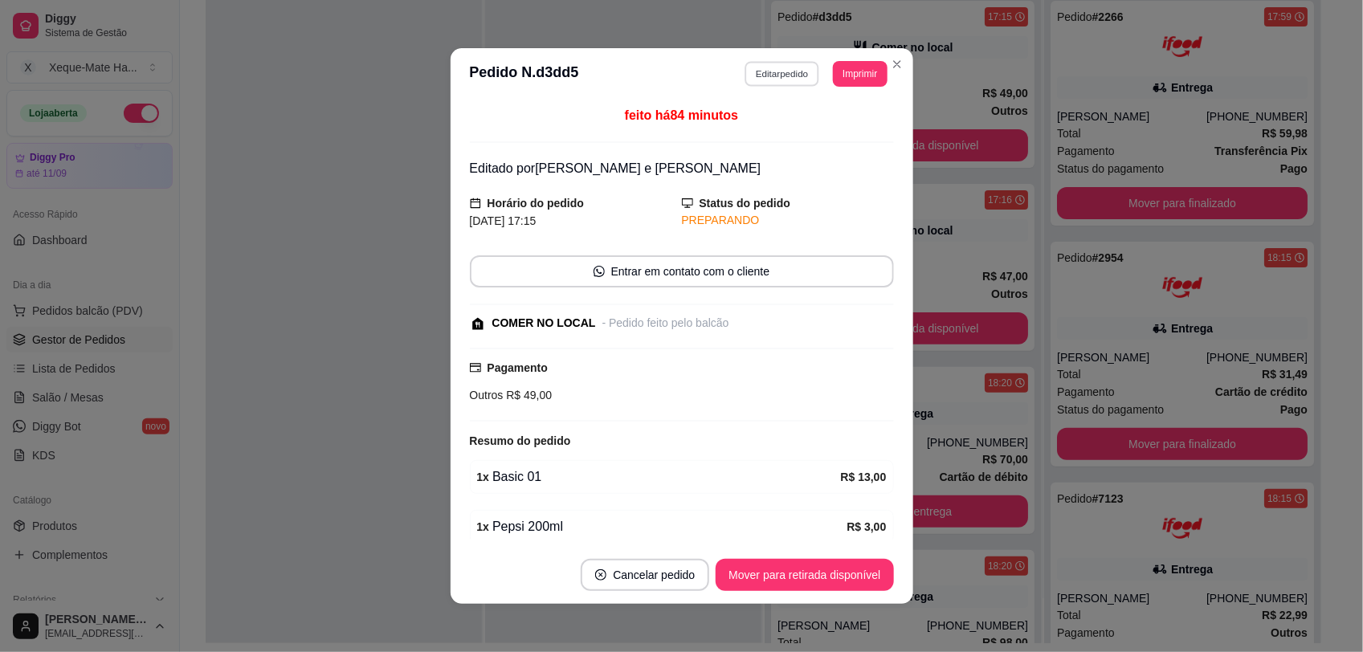
click at [769, 73] on button "Editar pedido" at bounding box center [781, 73] width 75 height 25
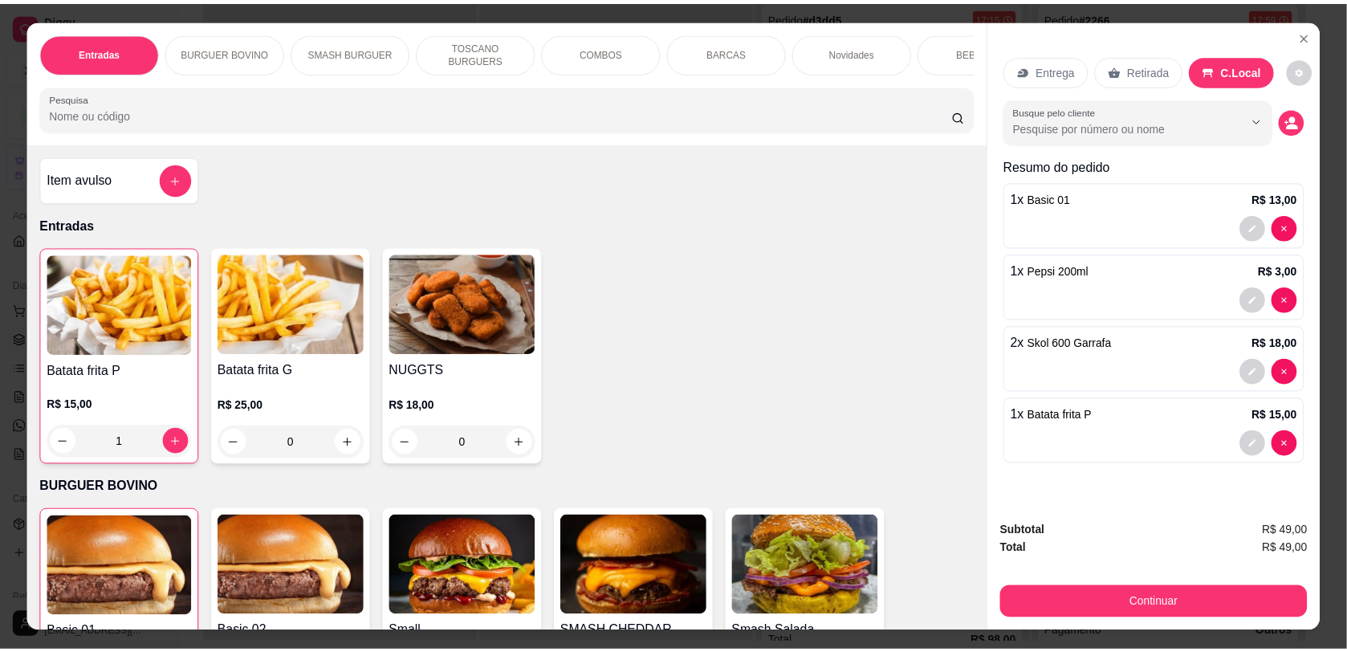
scroll to position [479, 0]
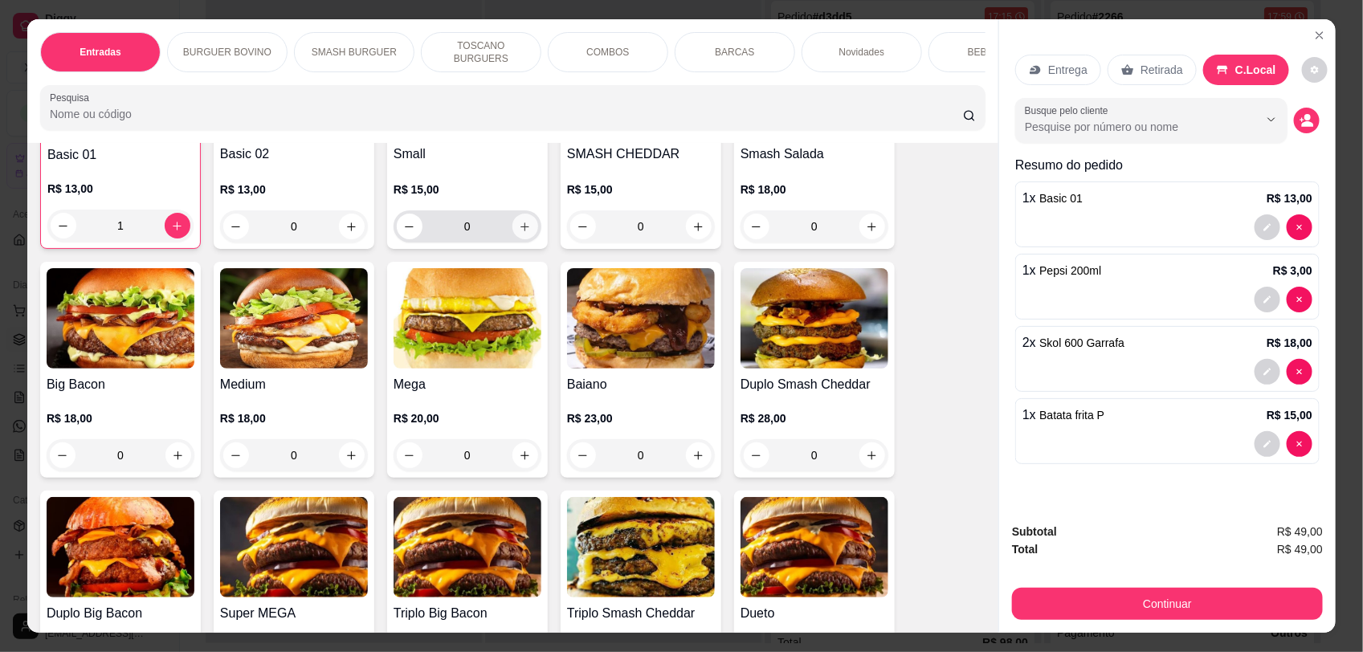
click at [519, 233] on icon "increase-product-quantity" at bounding box center [525, 227] width 12 height 12
type input "1"
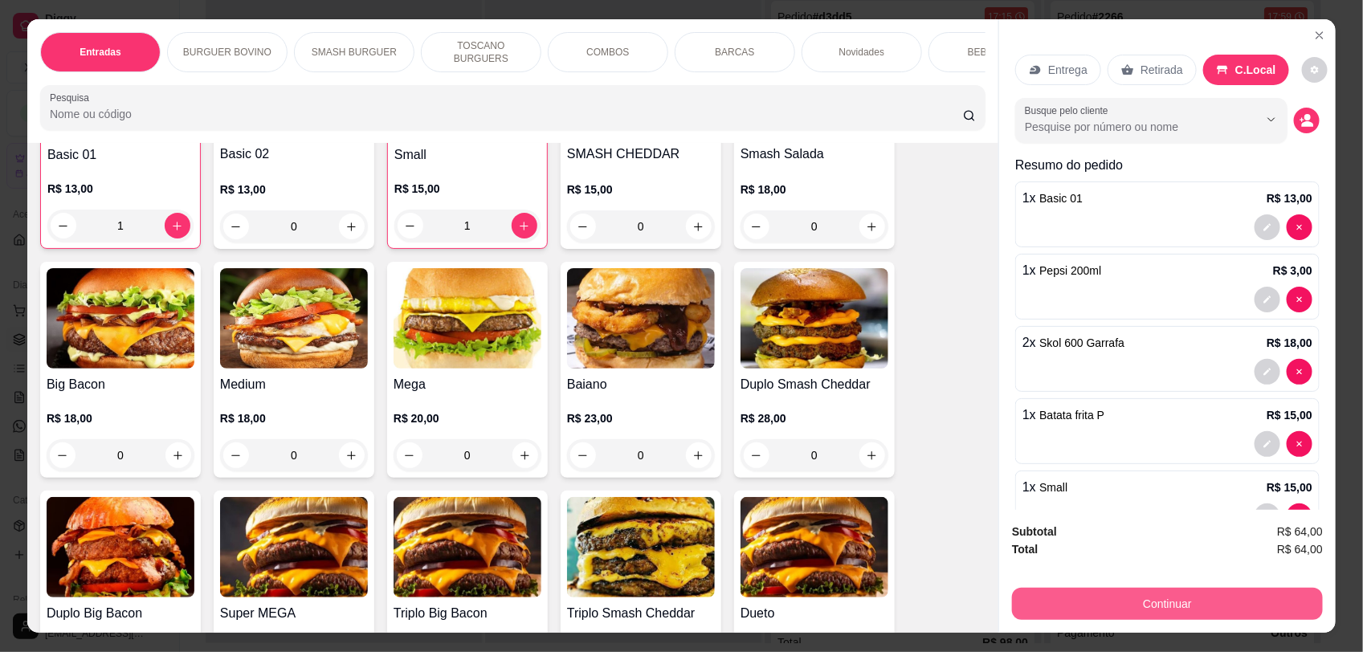
click at [1157, 608] on button "Continuar" at bounding box center [1167, 604] width 311 height 32
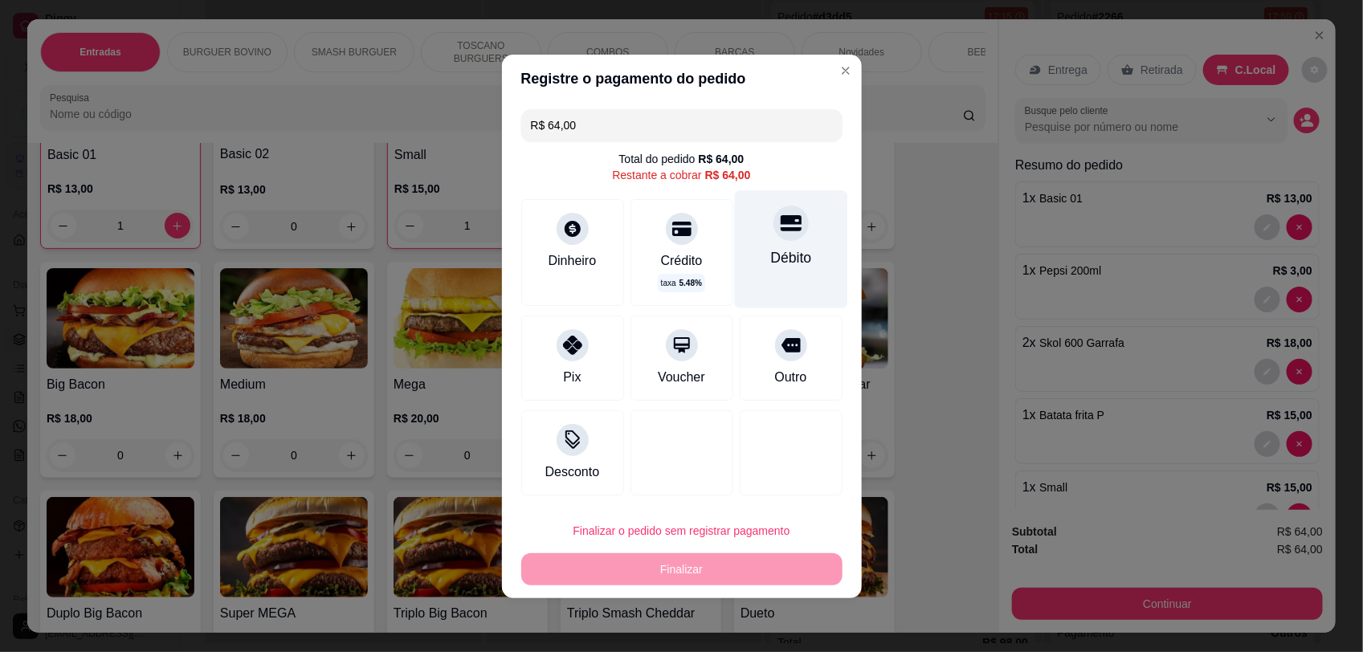
click at [779, 242] on div "Débito" at bounding box center [790, 248] width 113 height 117
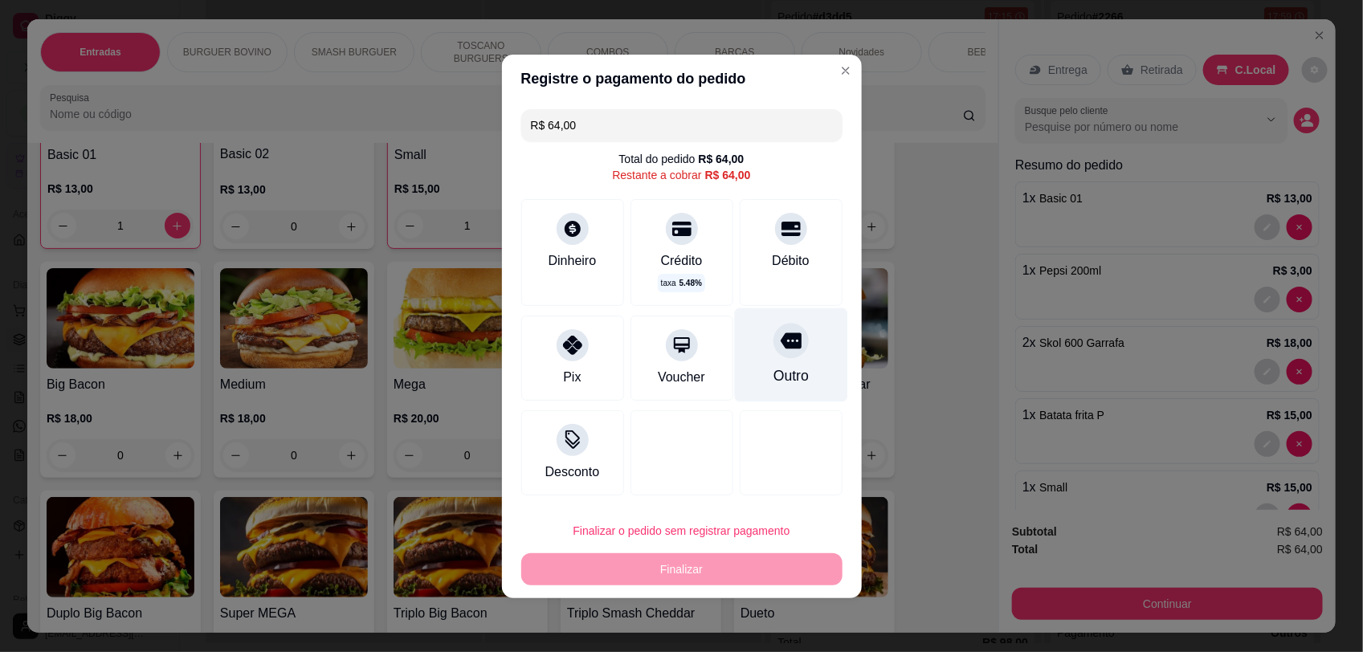
type input "R$ 0,00"
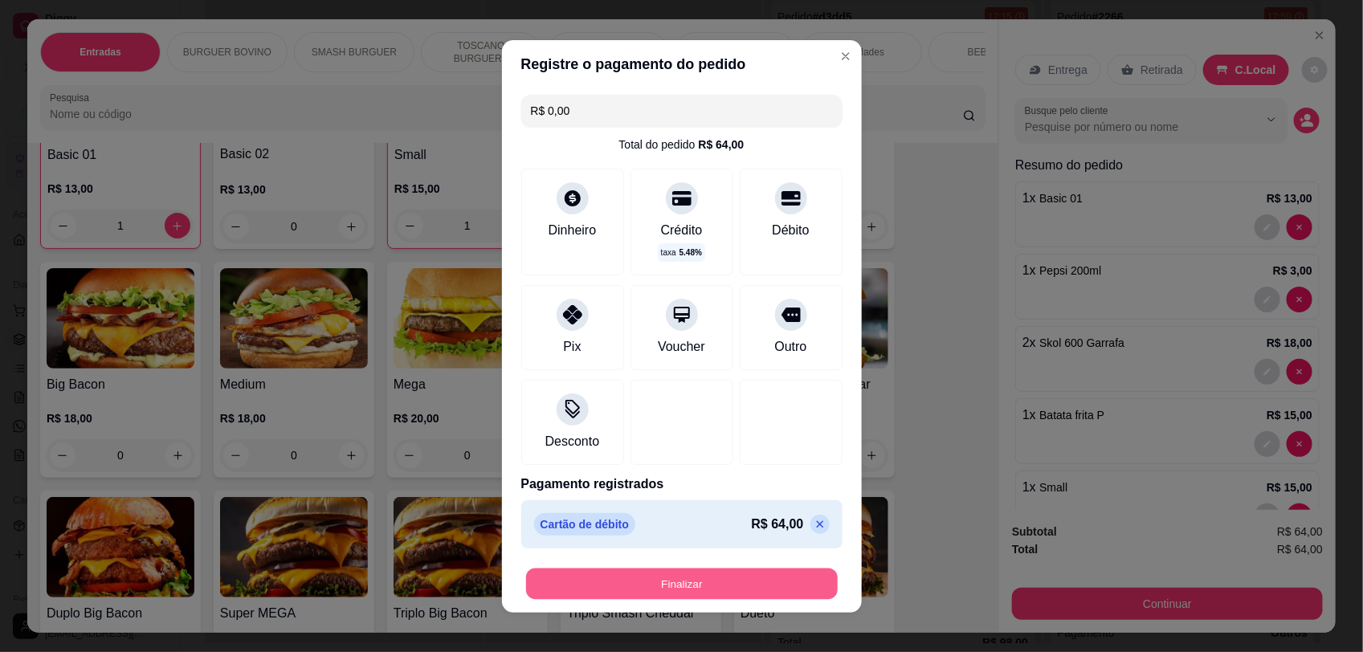
click at [679, 585] on button "Finalizar" at bounding box center [682, 583] width 312 height 31
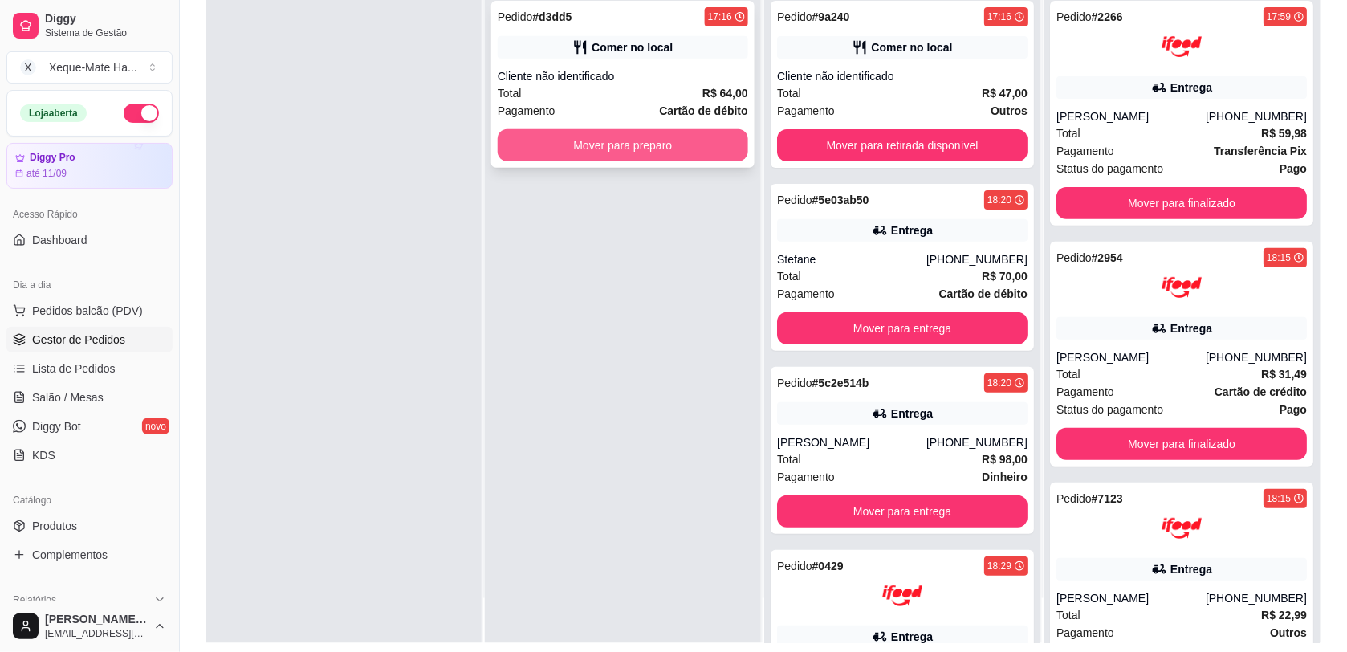
click at [559, 151] on button "Mover para preparo" at bounding box center [623, 145] width 251 height 32
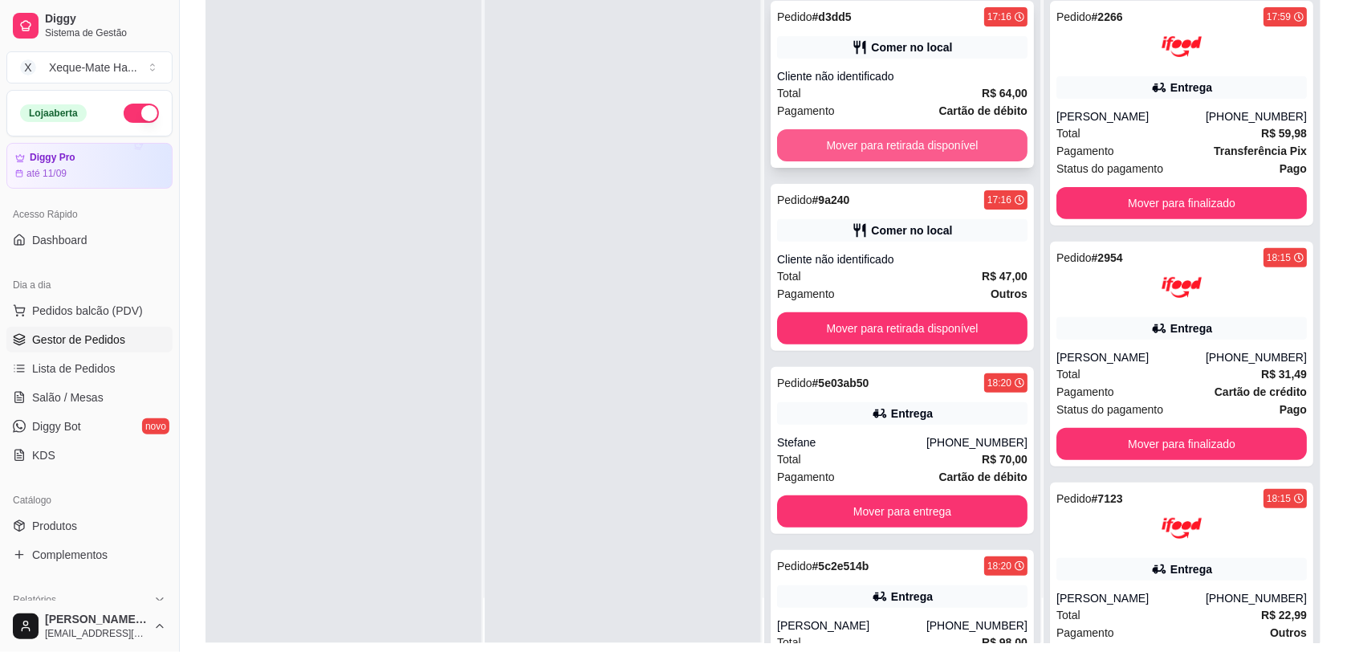
click at [916, 133] on button "Mover para retirada disponível" at bounding box center [902, 145] width 251 height 32
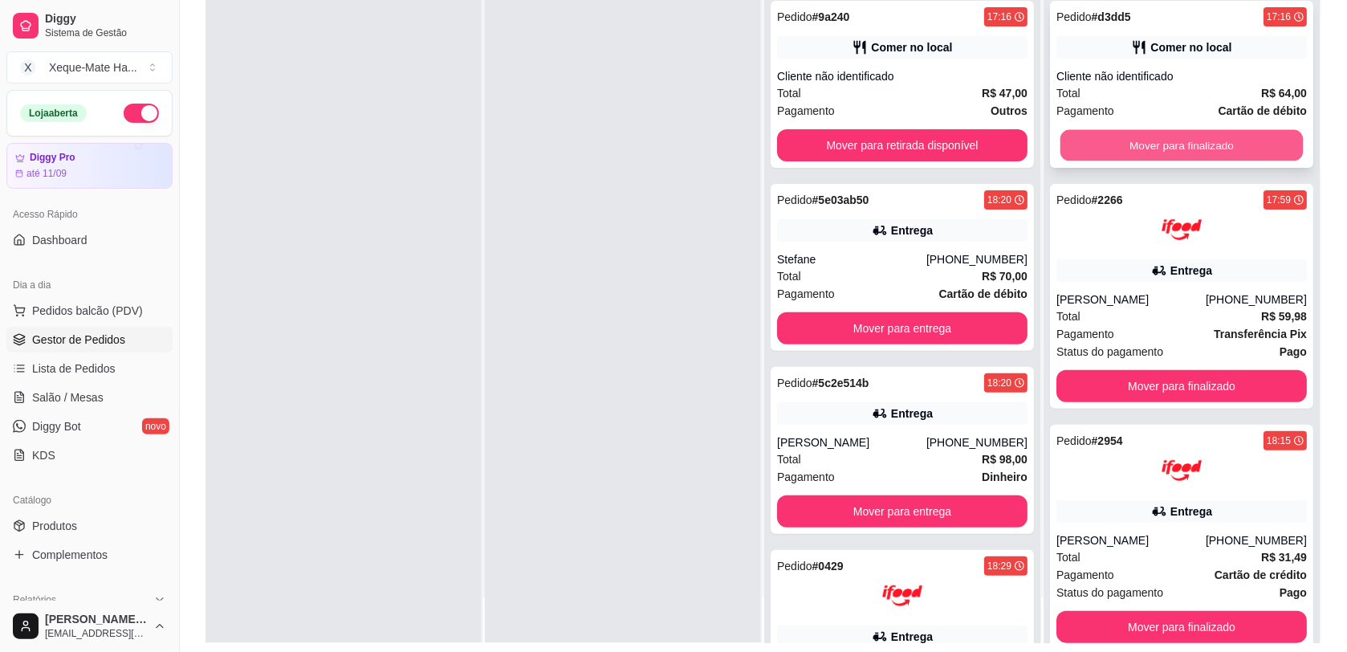
click at [1245, 137] on button "Mover para finalizado" at bounding box center [1182, 145] width 243 height 31
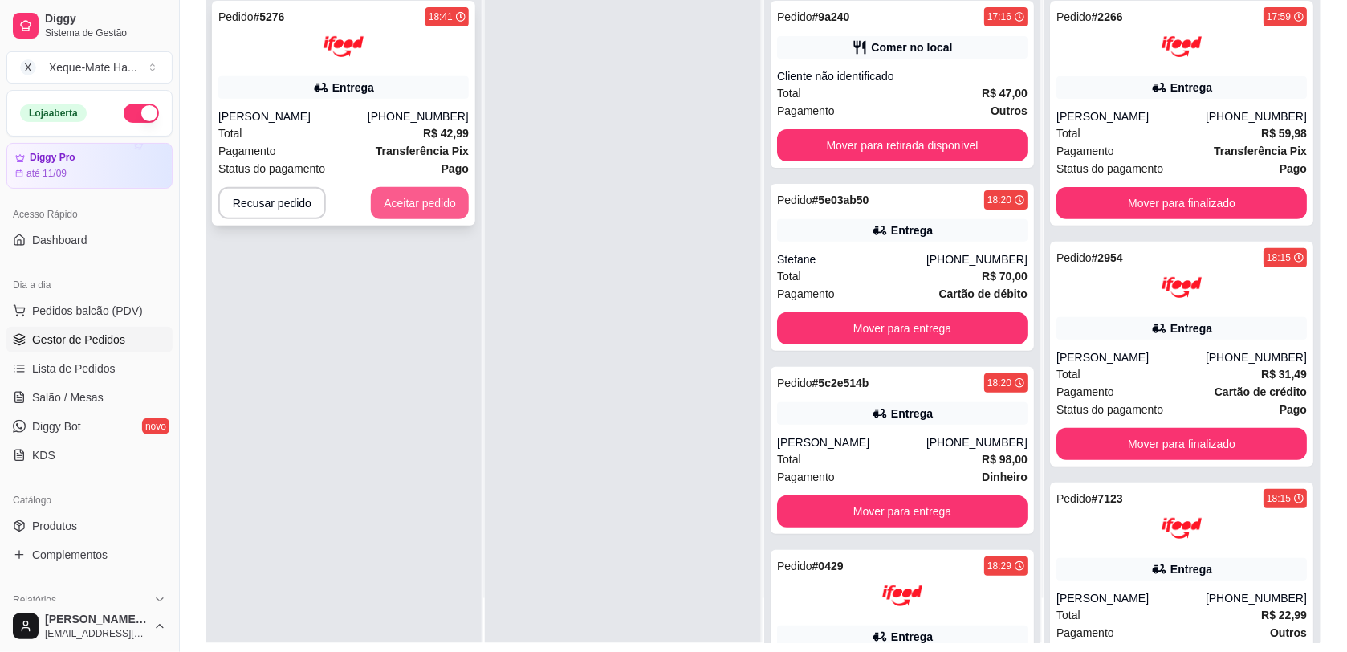
click at [410, 198] on button "Aceitar pedido" at bounding box center [420, 203] width 98 height 32
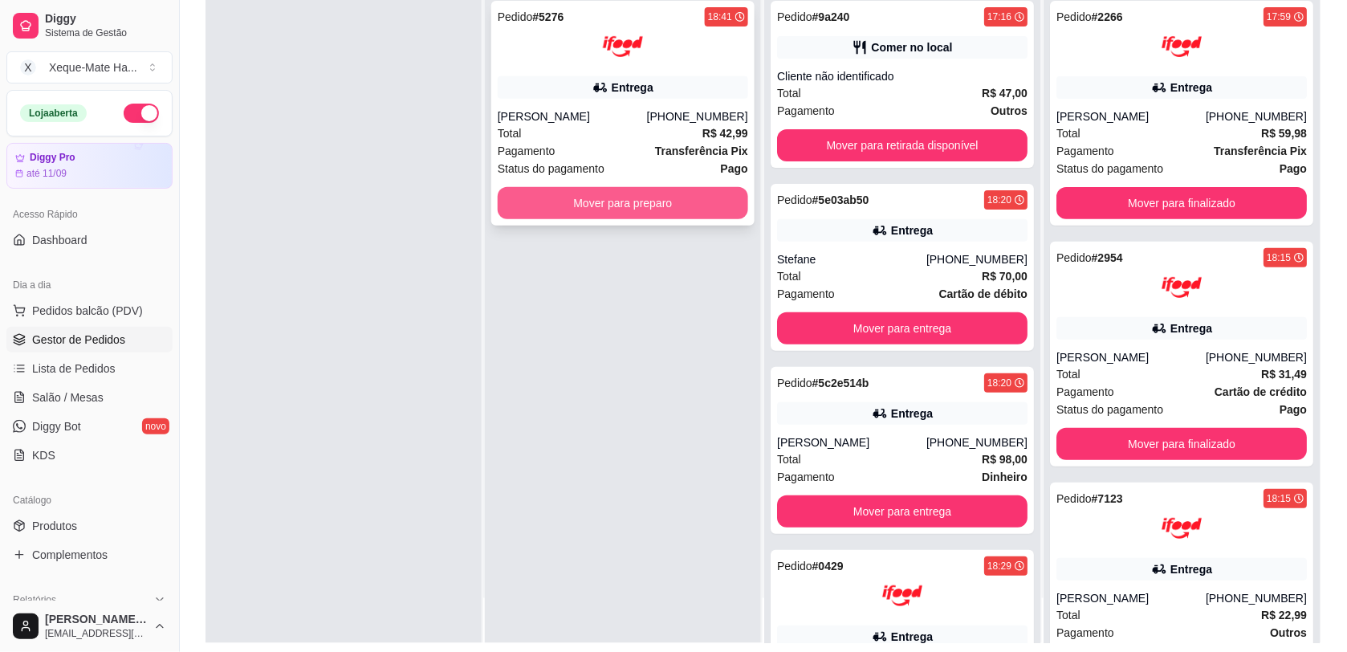
click at [554, 207] on button "Mover para preparo" at bounding box center [623, 203] width 251 height 32
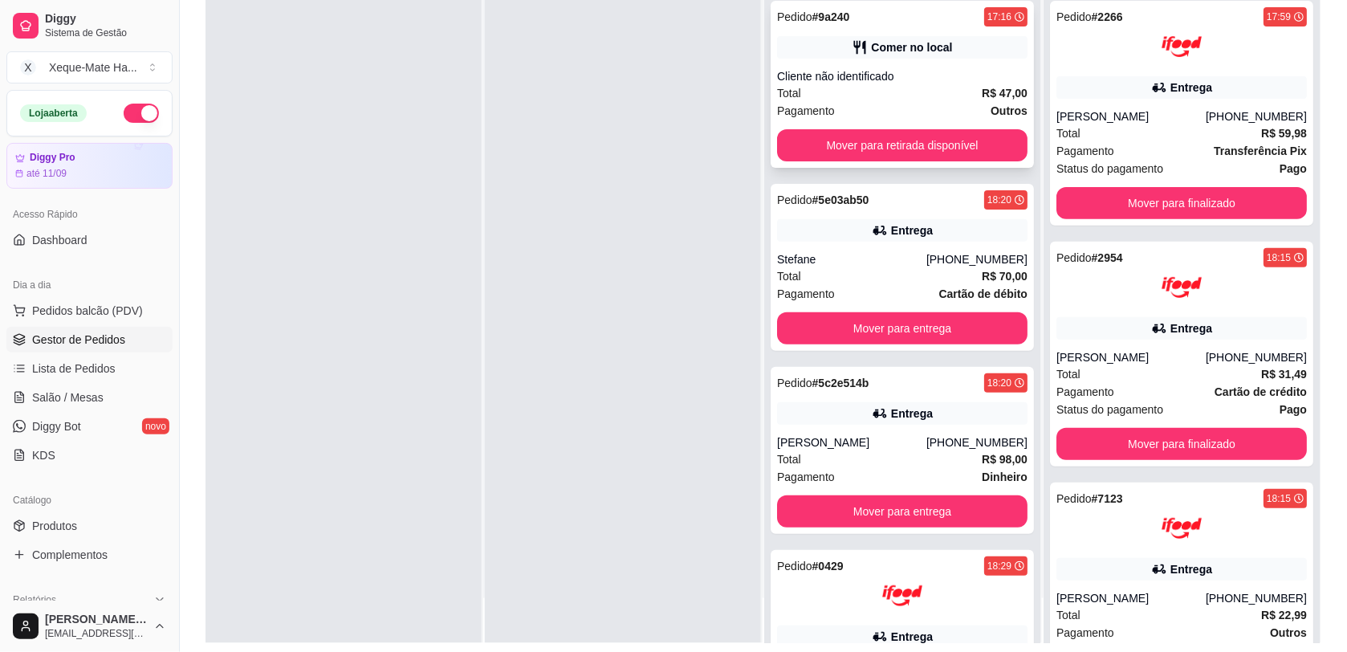
click at [945, 62] on div "Pedido # 9a240 17:16 Comer no local Cliente não identificado Total R$ 47,00 Pag…" at bounding box center [902, 84] width 263 height 167
click at [1050, 198] on div "Pedido # 2266 17:59 Entrega [PERSON_NAME] [PHONE_NUMBER] Total R$ 59,98 Pagamen…" at bounding box center [1181, 113] width 263 height 225
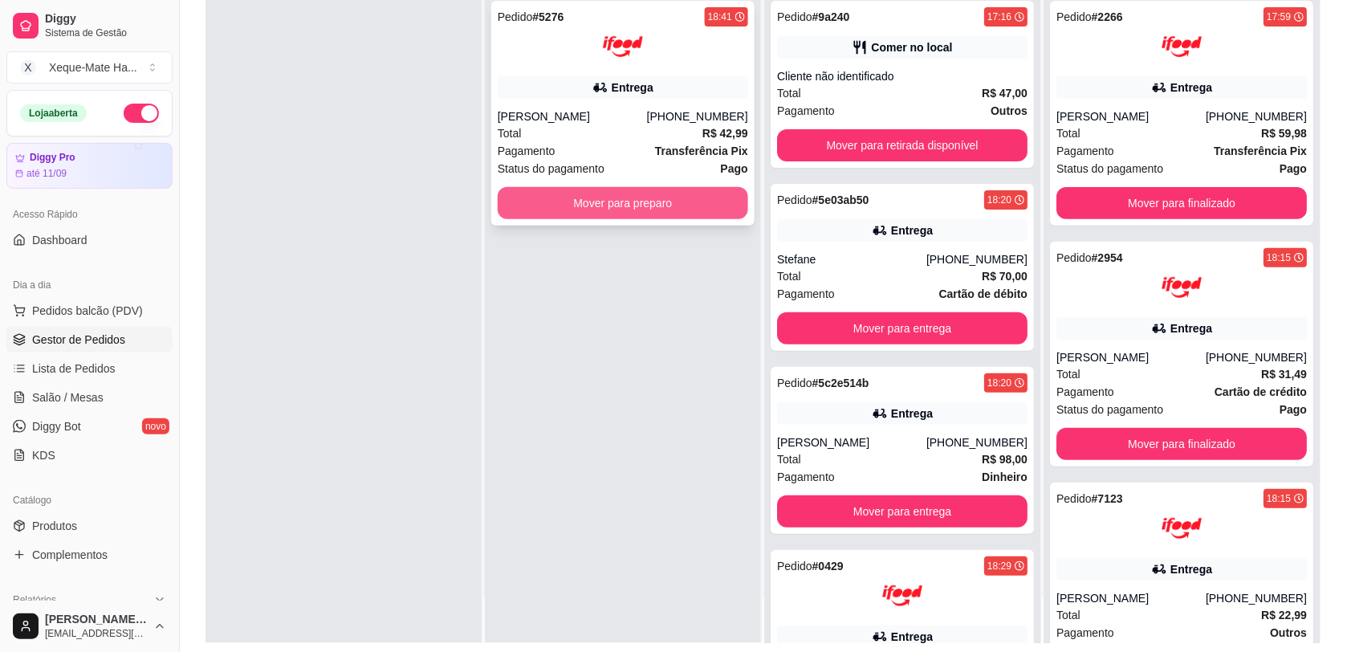
click at [575, 194] on button "Mover para preparo" at bounding box center [623, 203] width 251 height 32
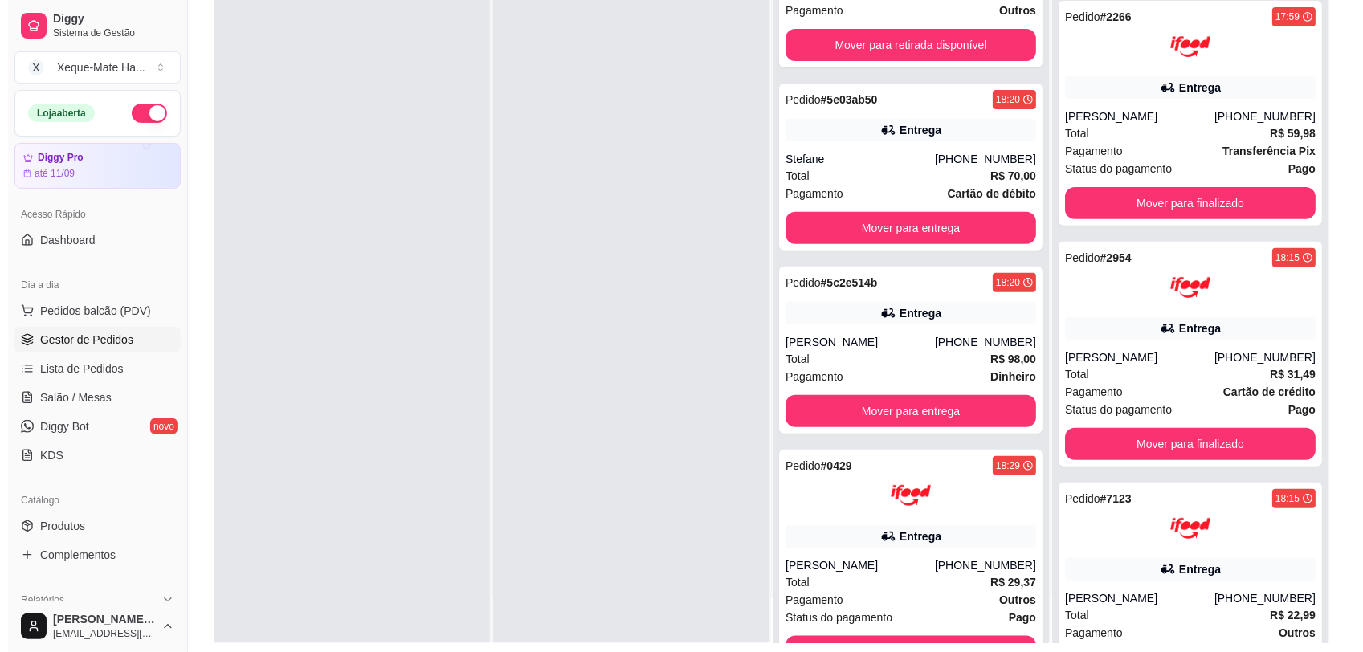
scroll to position [0, 0]
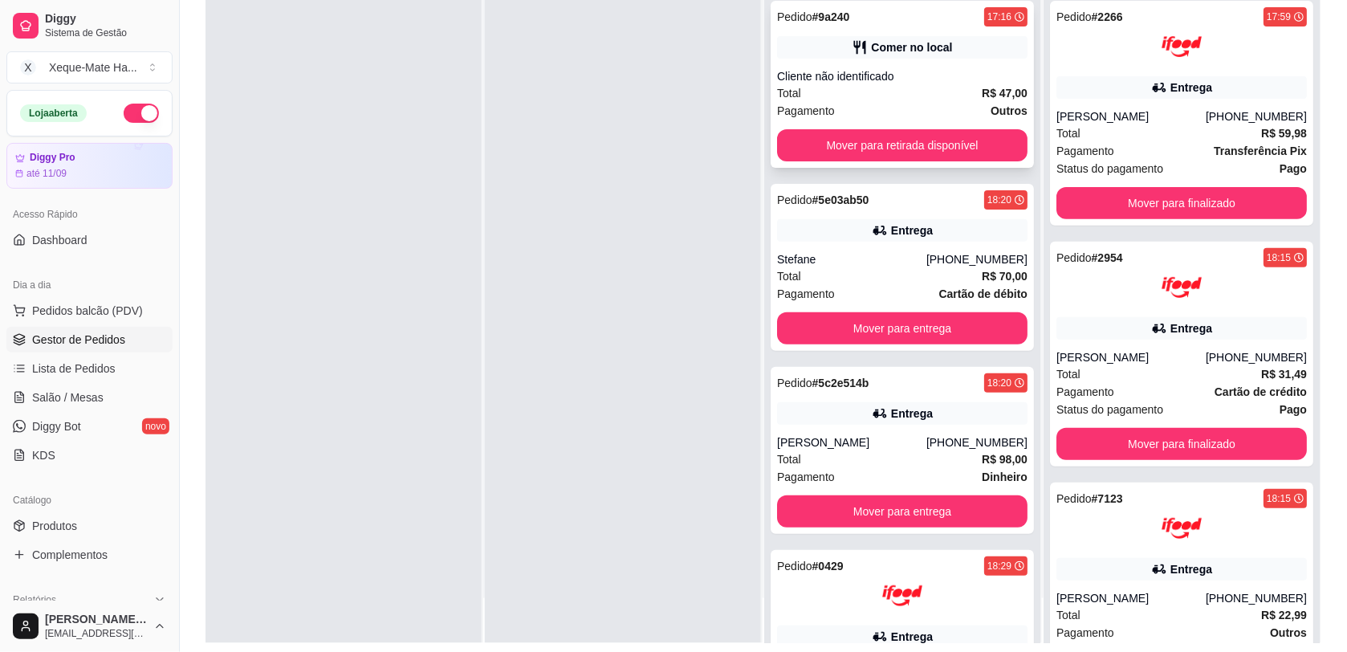
click at [982, 92] on strong "R$ 47,00" at bounding box center [1005, 93] width 46 height 13
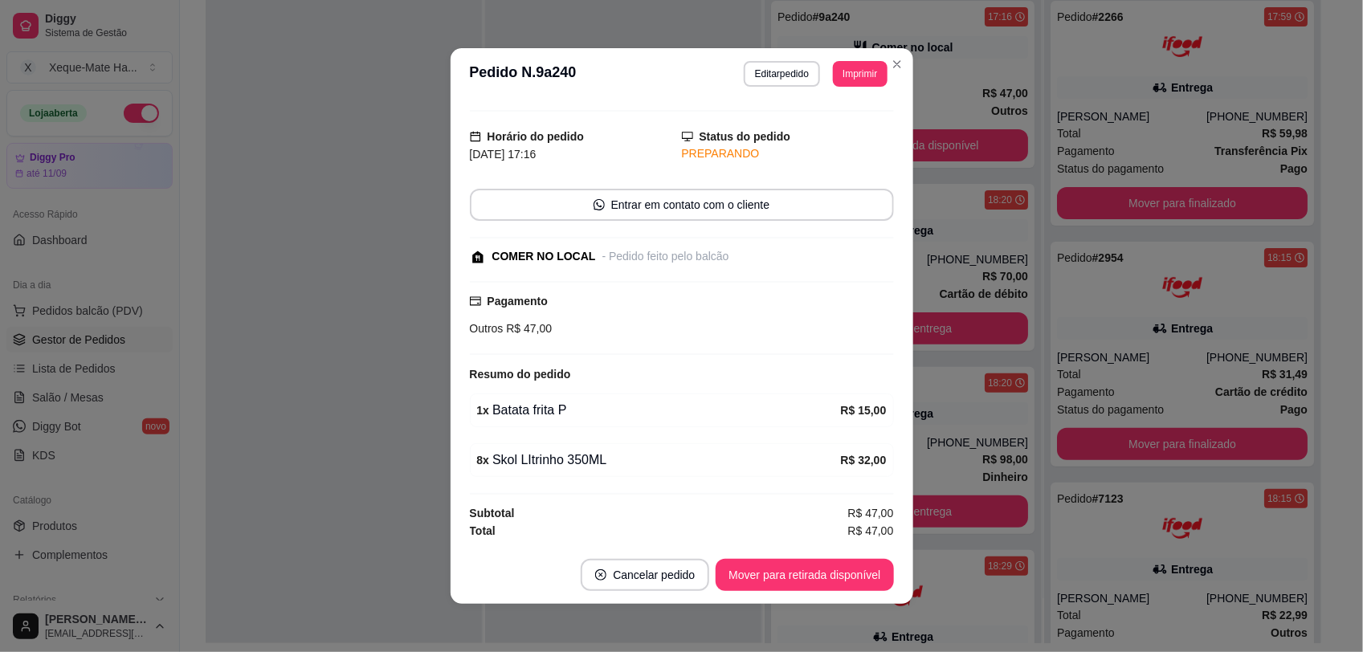
scroll to position [36, 0]
click at [776, 70] on button "Editar pedido" at bounding box center [782, 74] width 76 height 26
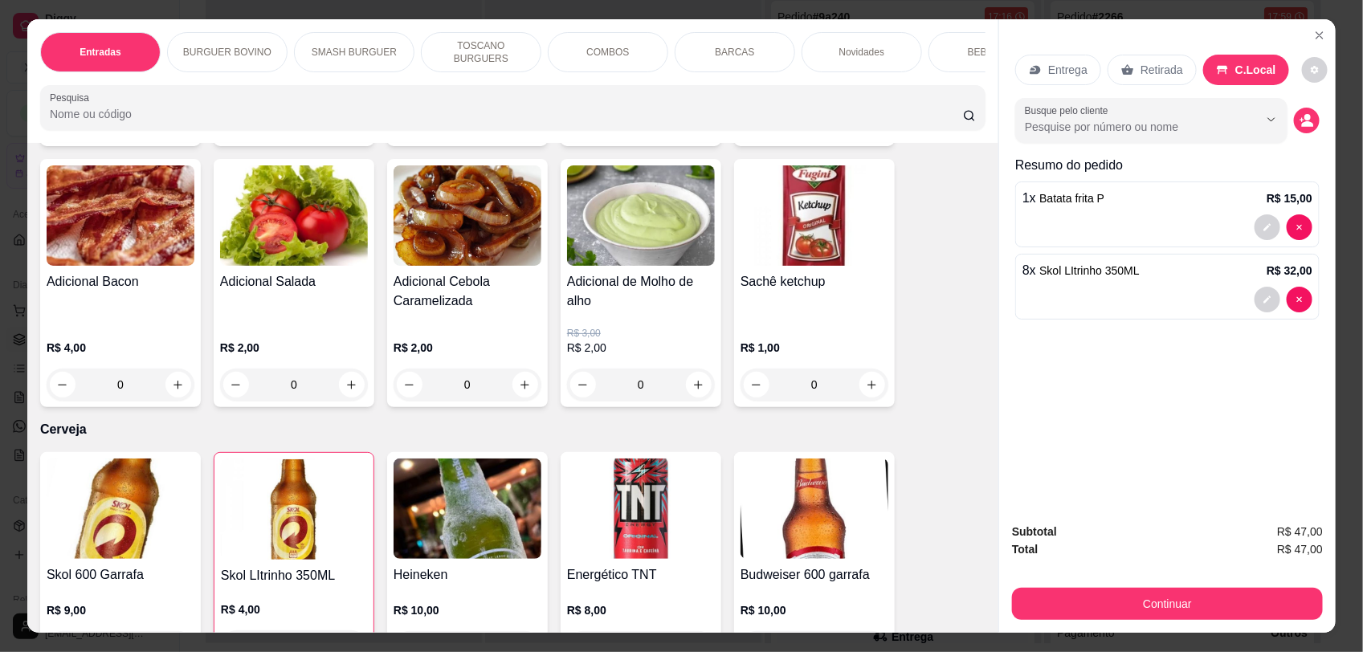
scroll to position [3774, 0]
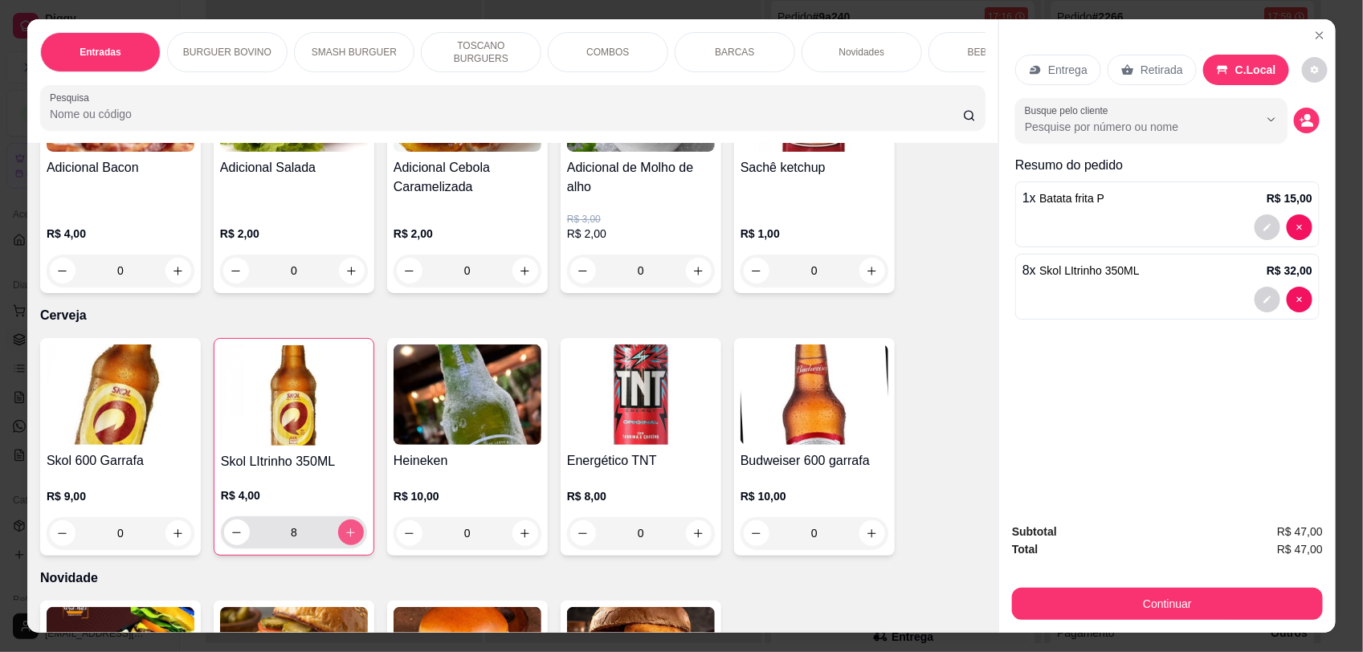
click at [351, 520] on button "increase-product-quantity" at bounding box center [351, 533] width 26 height 26
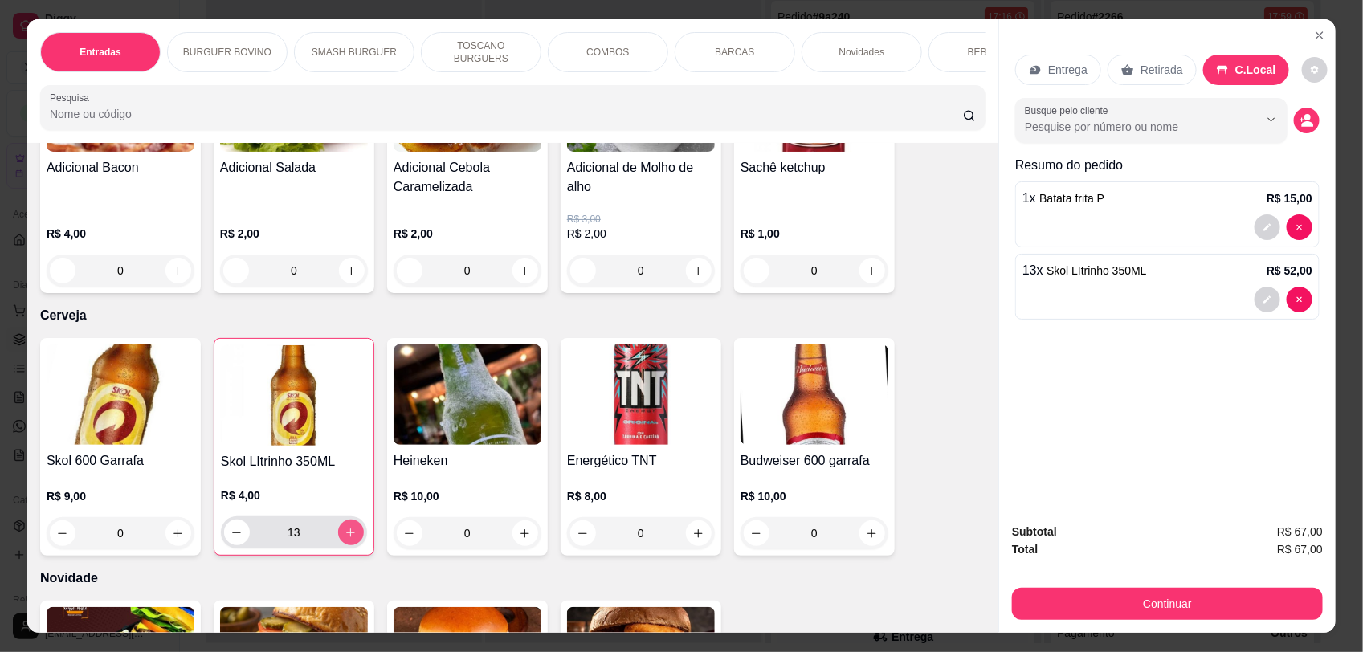
click at [345, 527] on icon "increase-product-quantity" at bounding box center [350, 533] width 12 height 12
type input "14"
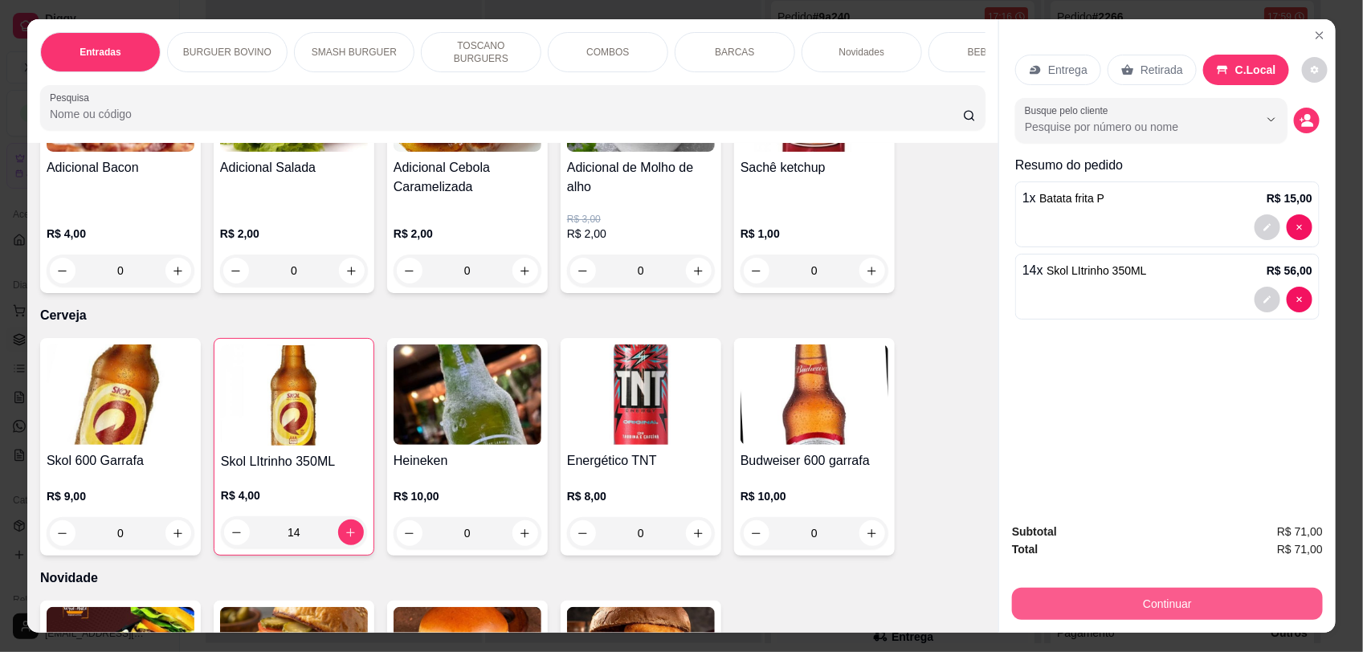
click at [1088, 592] on button "Continuar" at bounding box center [1167, 604] width 311 height 32
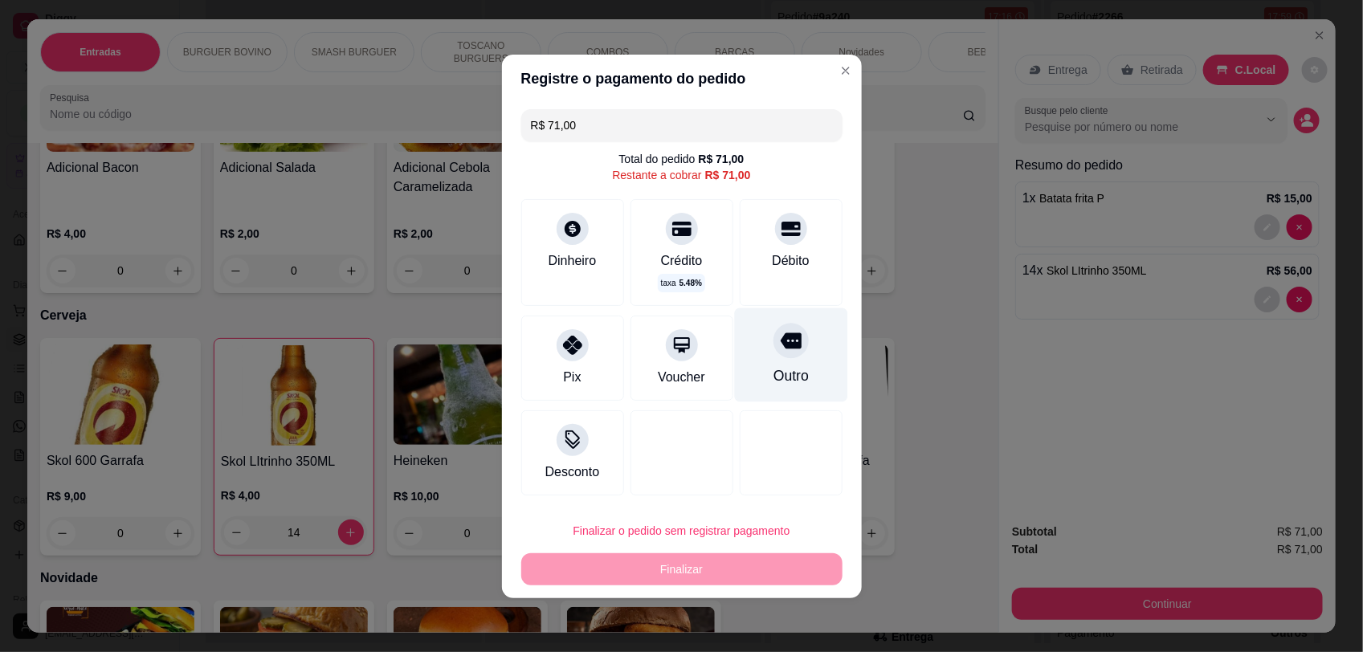
click at [781, 350] on icon at bounding box center [790, 340] width 21 height 21
type input "R$ 0,00"
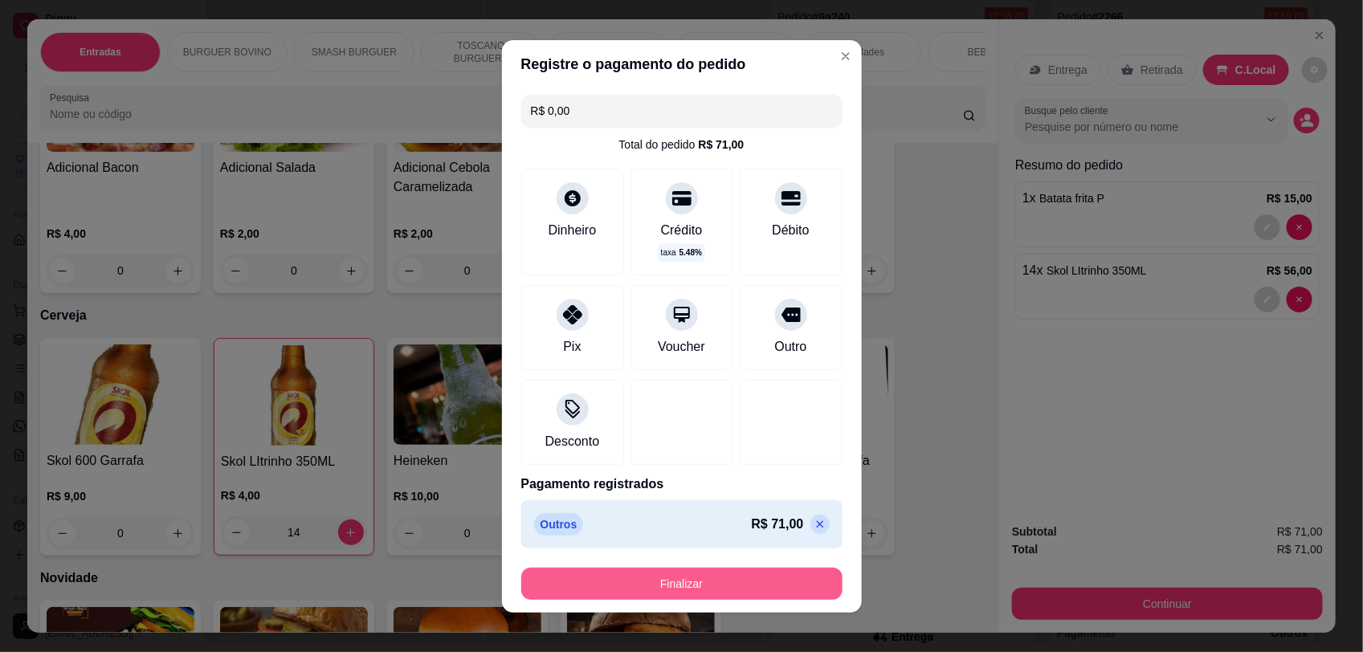
click at [729, 576] on button "Finalizar" at bounding box center [681, 584] width 321 height 32
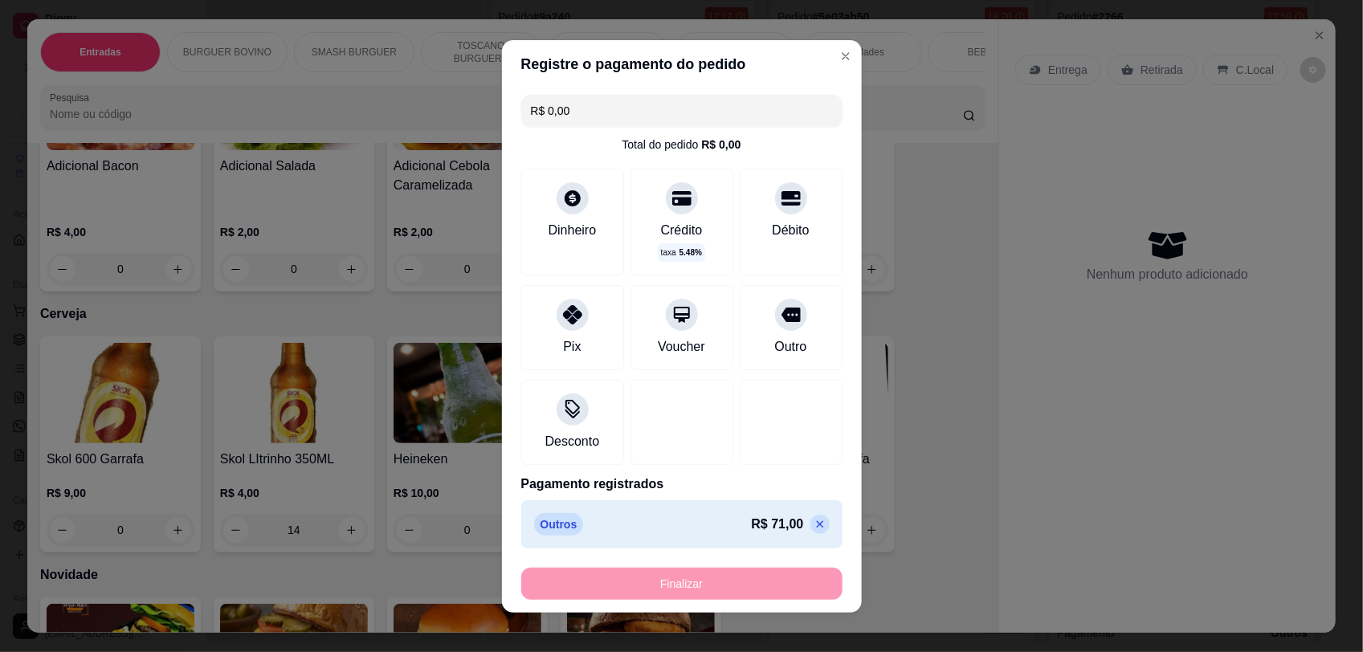
type input "0"
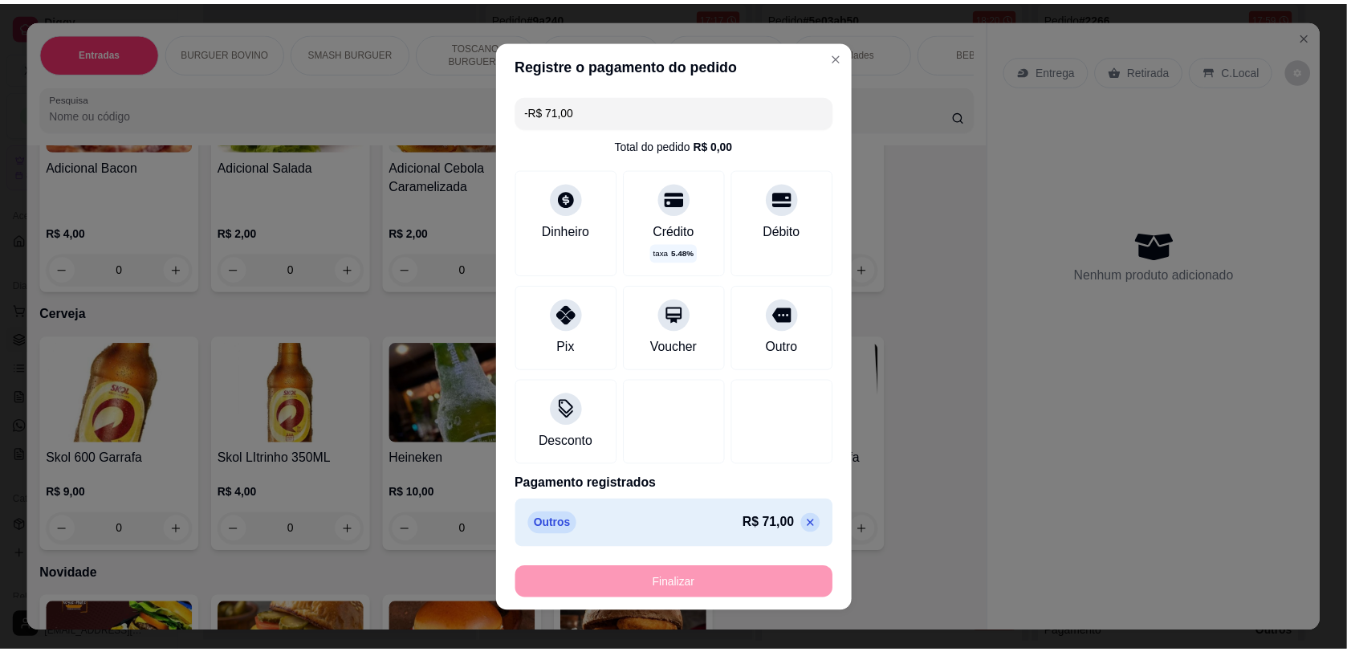
scroll to position [0, 0]
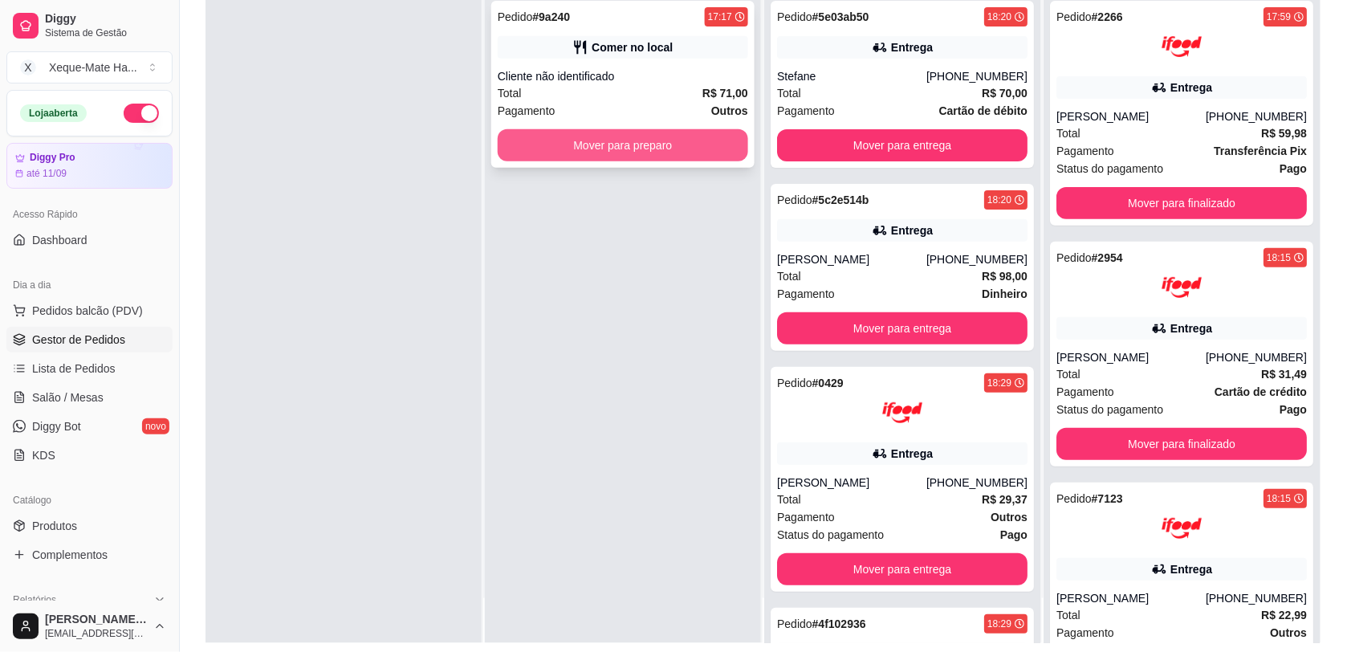
click at [603, 146] on button "Mover para preparo" at bounding box center [623, 145] width 251 height 32
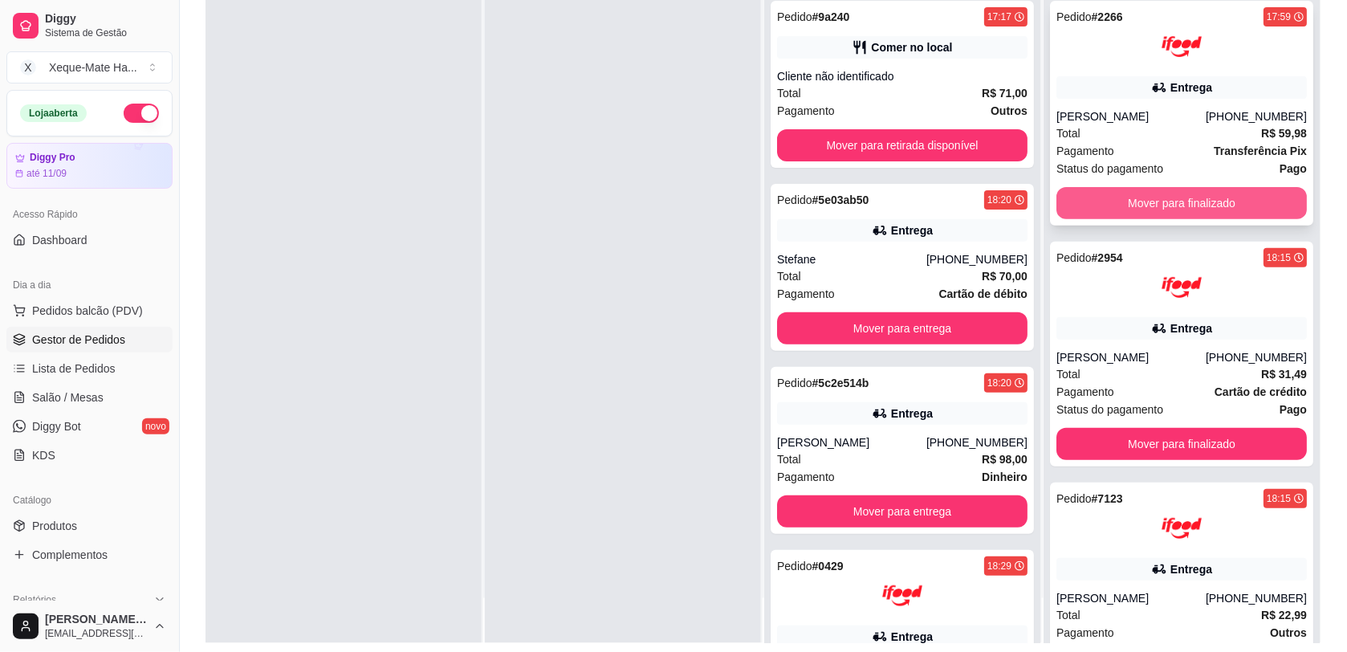
click at [1215, 190] on button "Mover para finalizado" at bounding box center [1182, 203] width 251 height 32
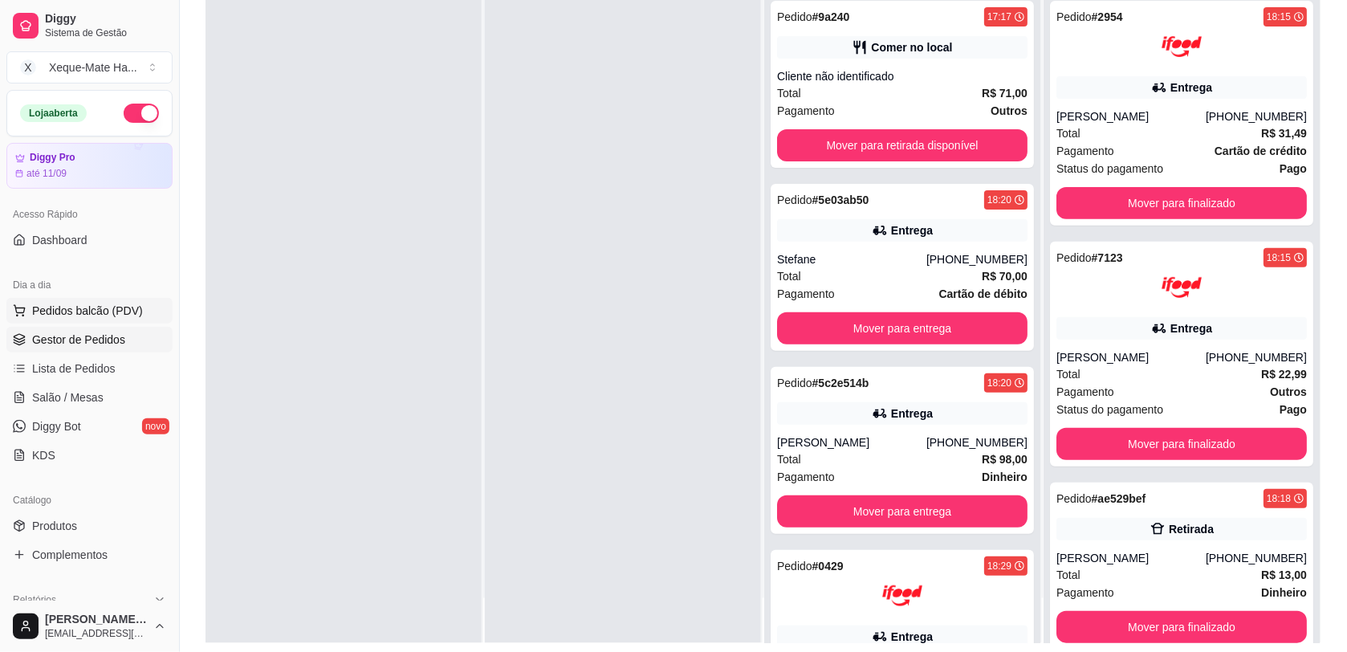
click at [76, 307] on span "Pedidos balcão (PDV)" at bounding box center [87, 311] width 111 height 16
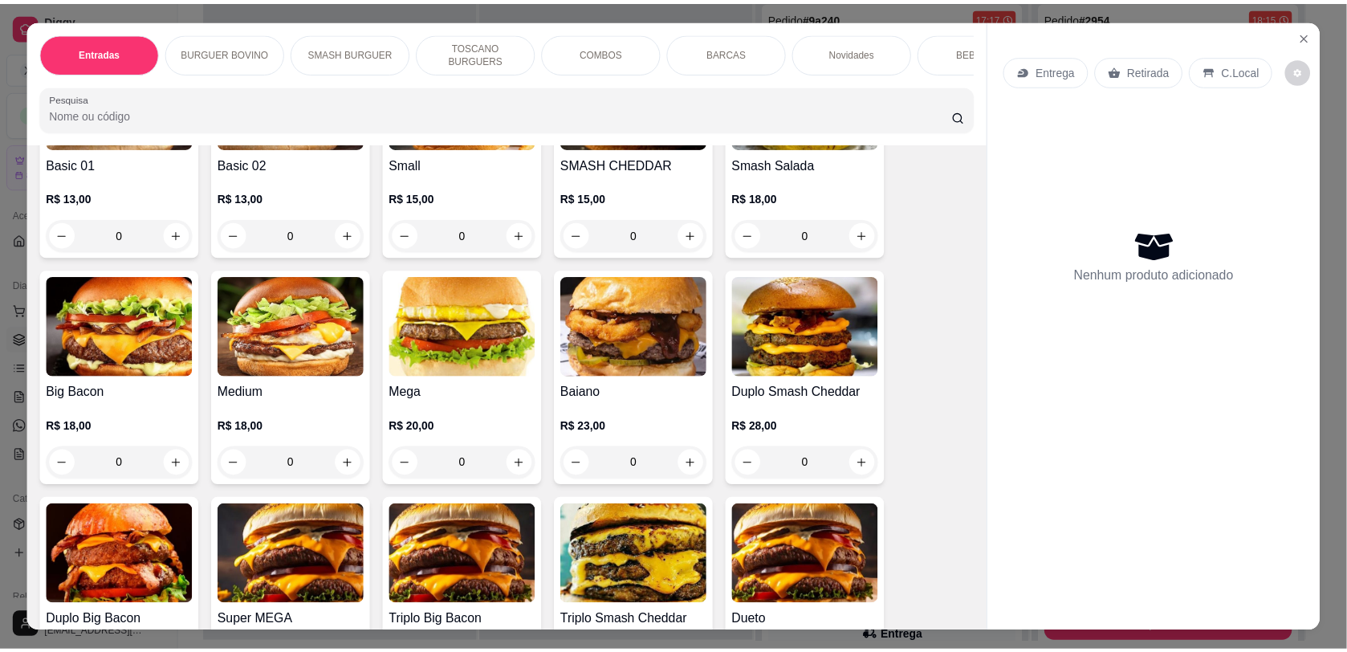
scroll to position [270, 0]
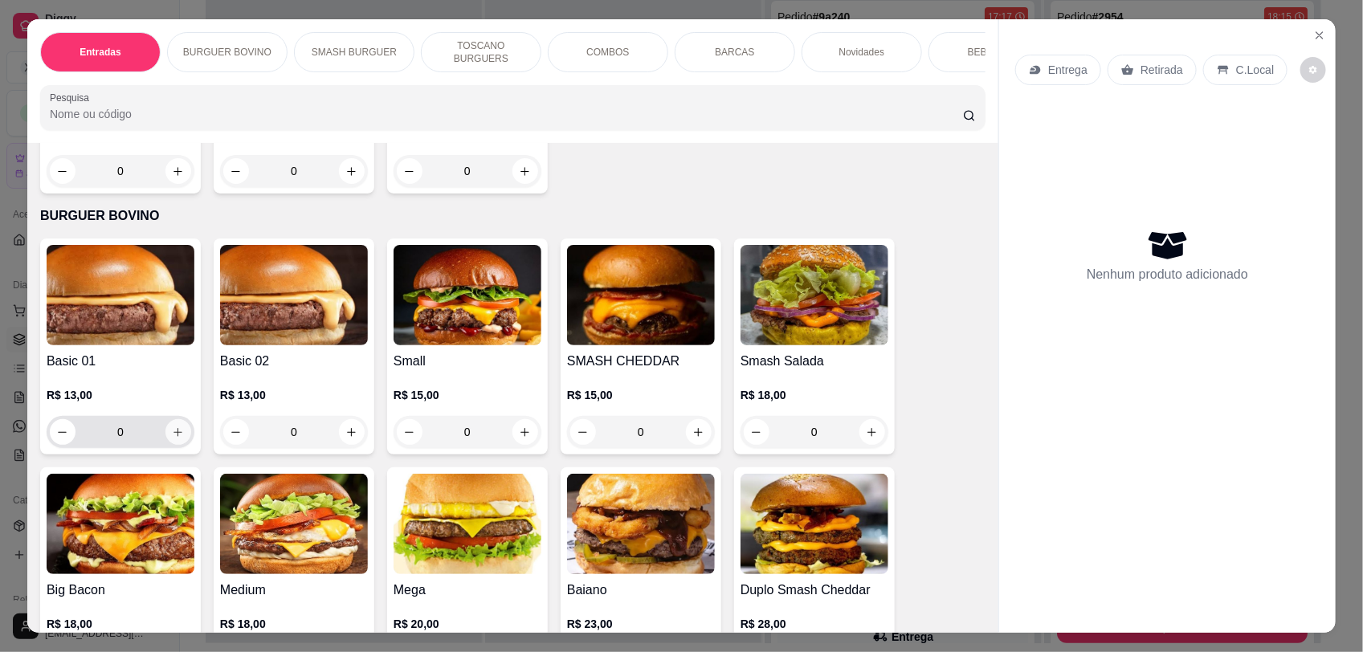
click at [173, 438] on icon "increase-product-quantity" at bounding box center [178, 432] width 12 height 12
click at [56, 438] on icon "decrease-product-quantity" at bounding box center [62, 432] width 12 height 12
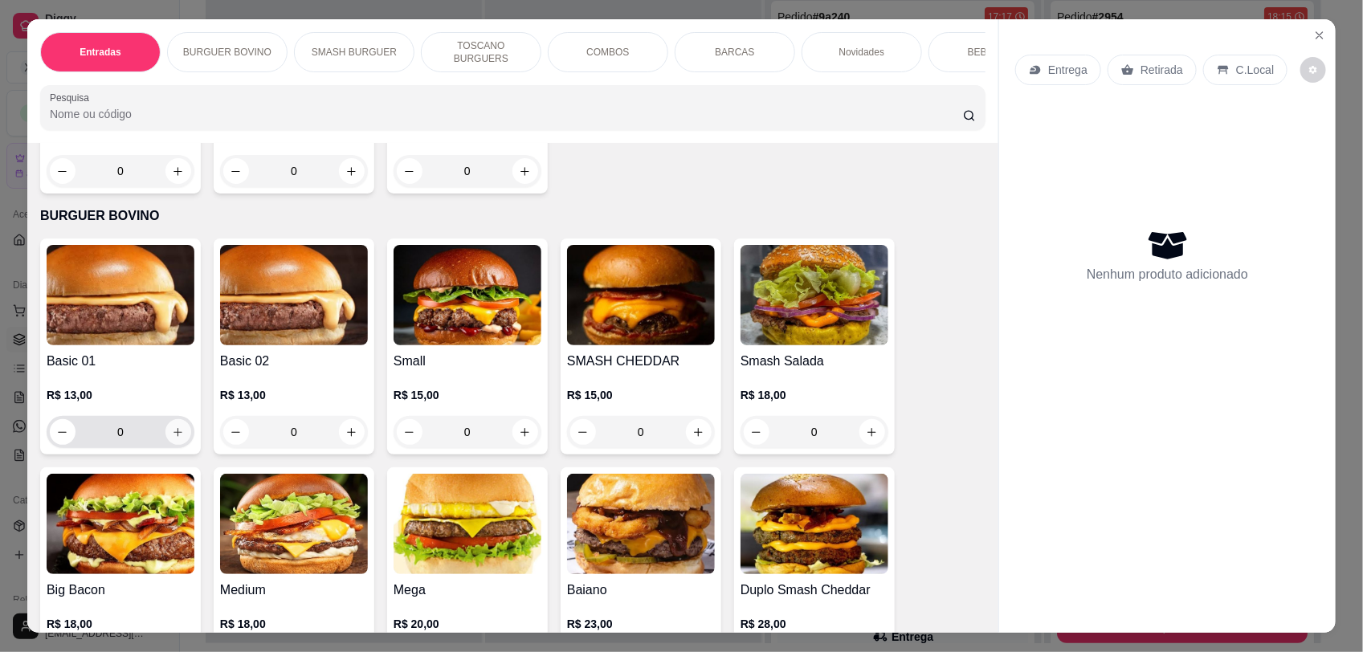
click at [56, 438] on icon "decrease-product-quantity" at bounding box center [62, 432] width 12 height 12
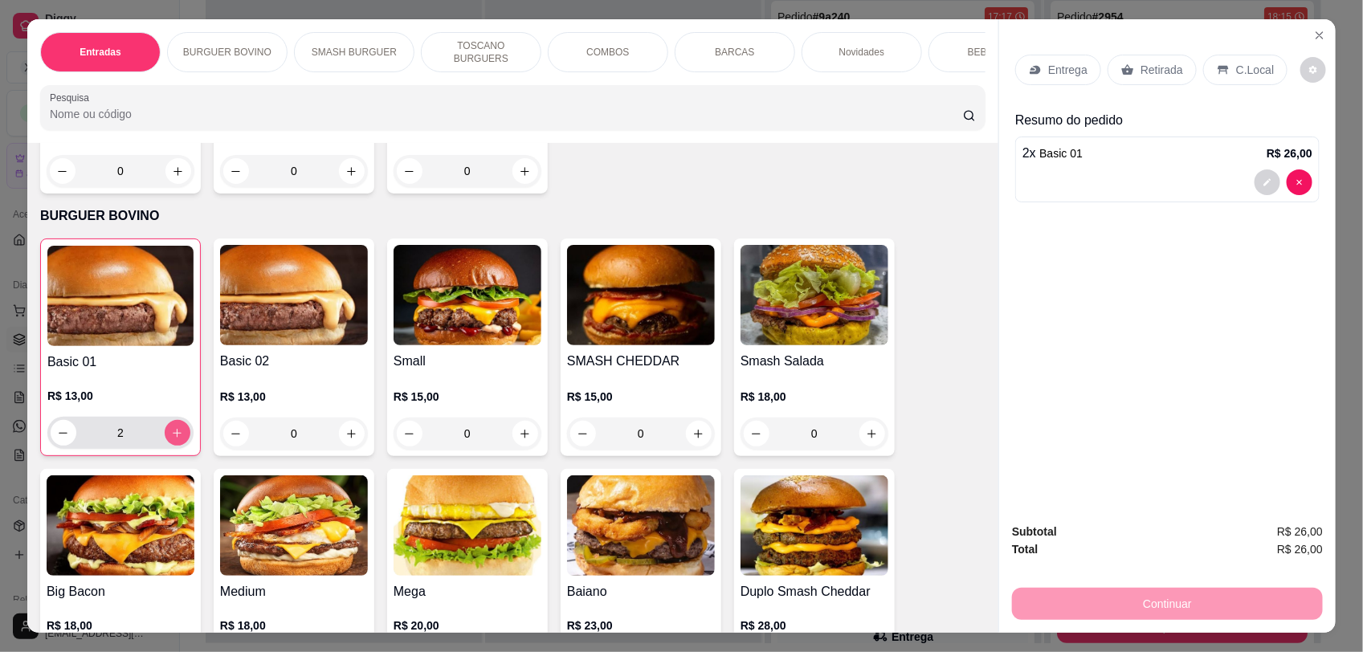
type input "2"
click at [348, 438] on icon "increase-product-quantity" at bounding box center [352, 434] width 9 height 9
click at [345, 440] on icon "increase-product-quantity" at bounding box center [351, 434] width 12 height 12
type input "2"
click at [65, 446] on button "decrease-product-quantity" at bounding box center [64, 433] width 26 height 26
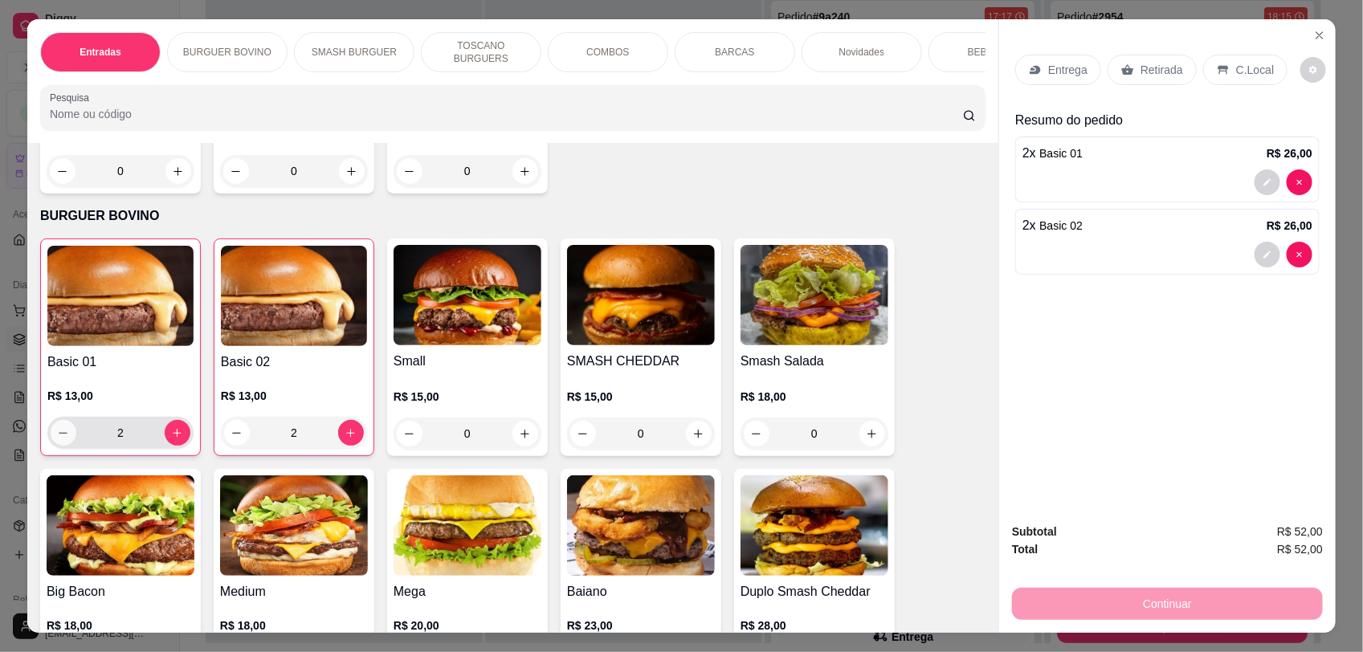
click at [65, 446] on button "decrease-product-quantity" at bounding box center [64, 433] width 26 height 26
type input "0"
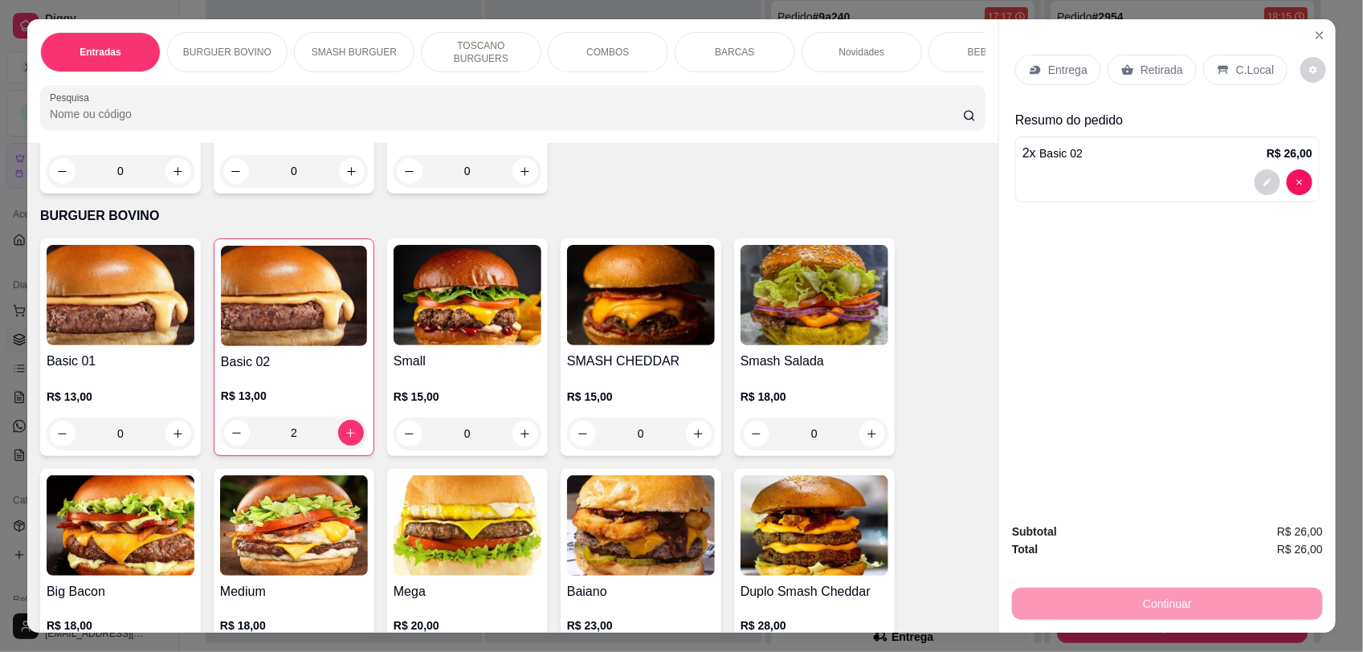
click at [1236, 67] on p "C.Local" at bounding box center [1255, 70] width 38 height 16
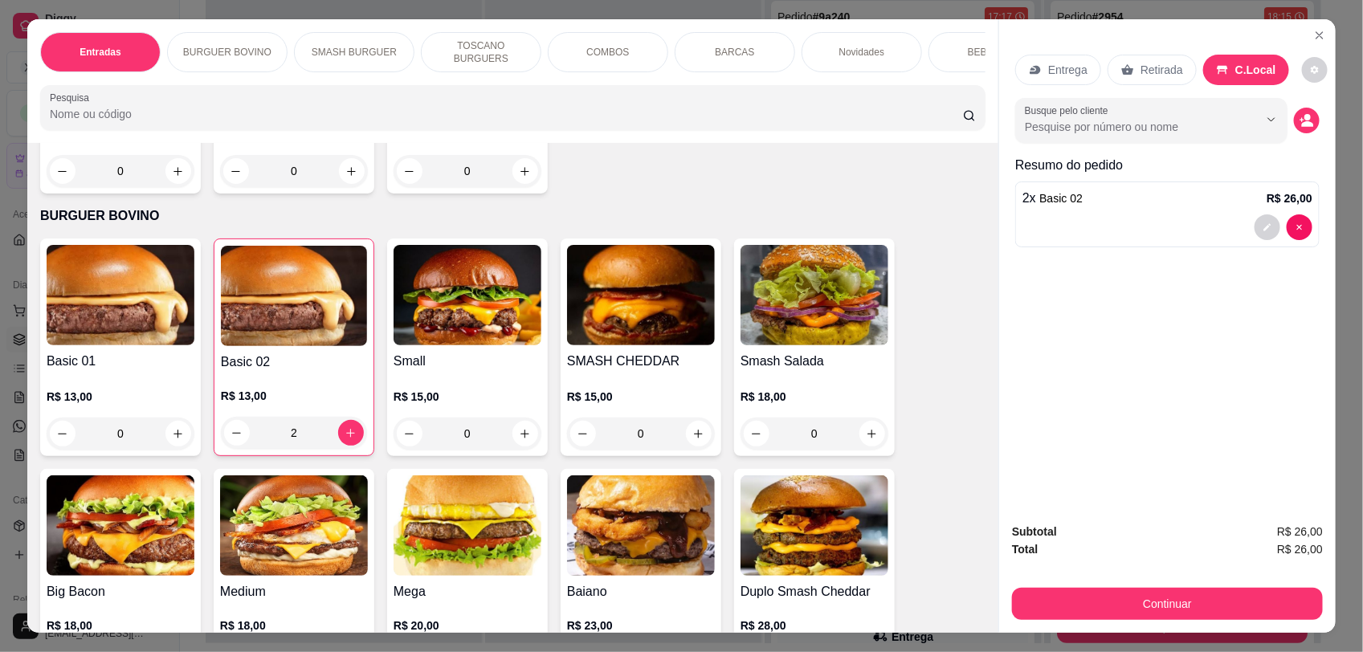
click at [1141, 121] on input "Busque pelo cliente" at bounding box center [1129, 127] width 208 height 16
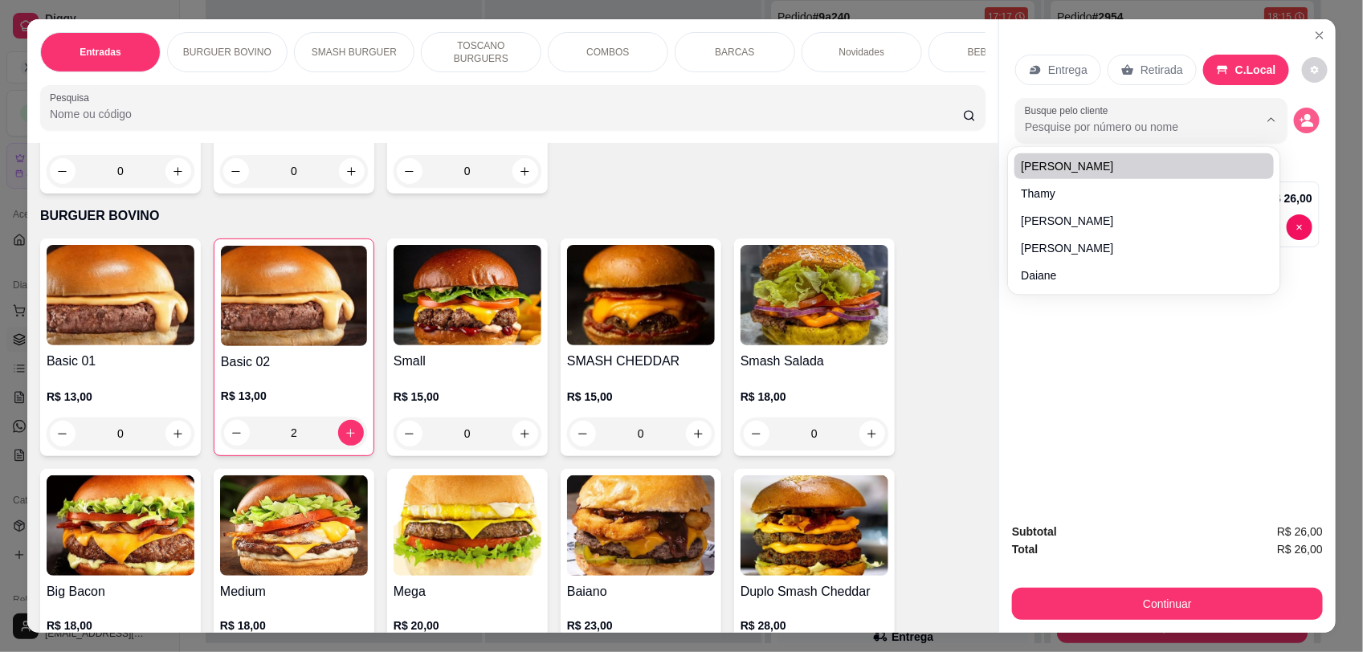
click at [1305, 119] on icon "decrease-product-quantity" at bounding box center [1306, 120] width 14 height 14
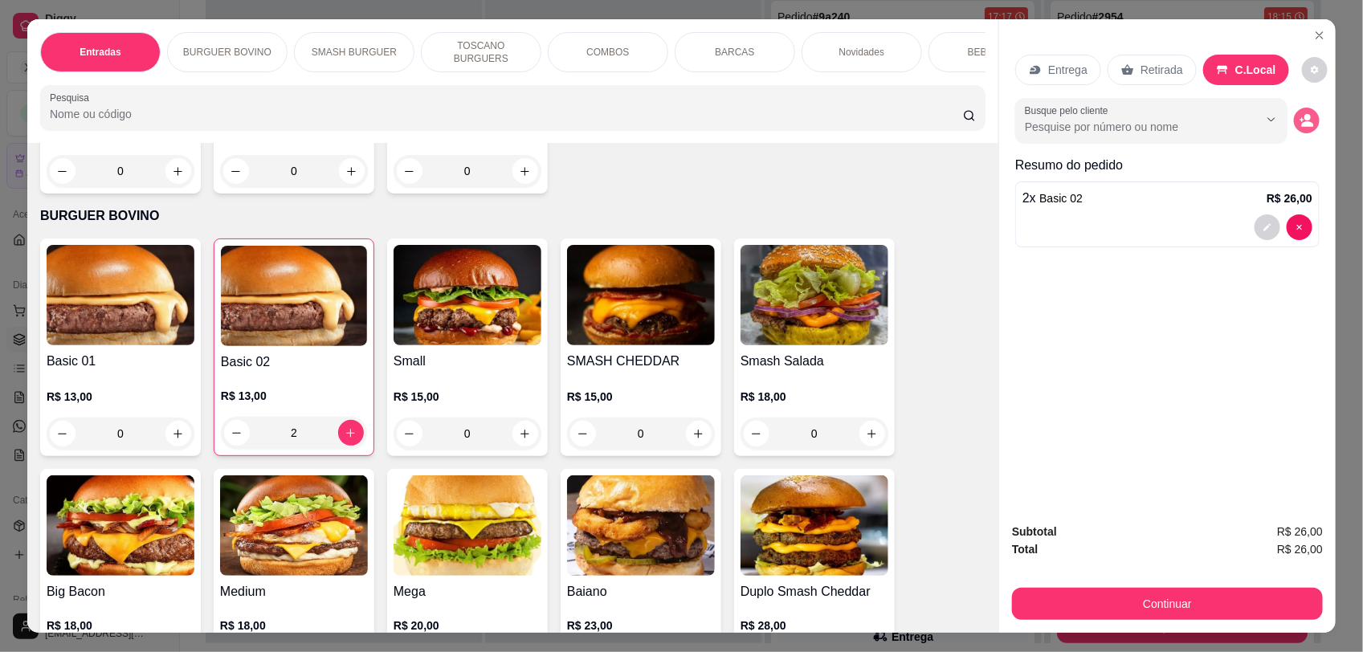
click at [1305, 113] on icon "decrease-product-quantity" at bounding box center [1306, 120] width 14 height 14
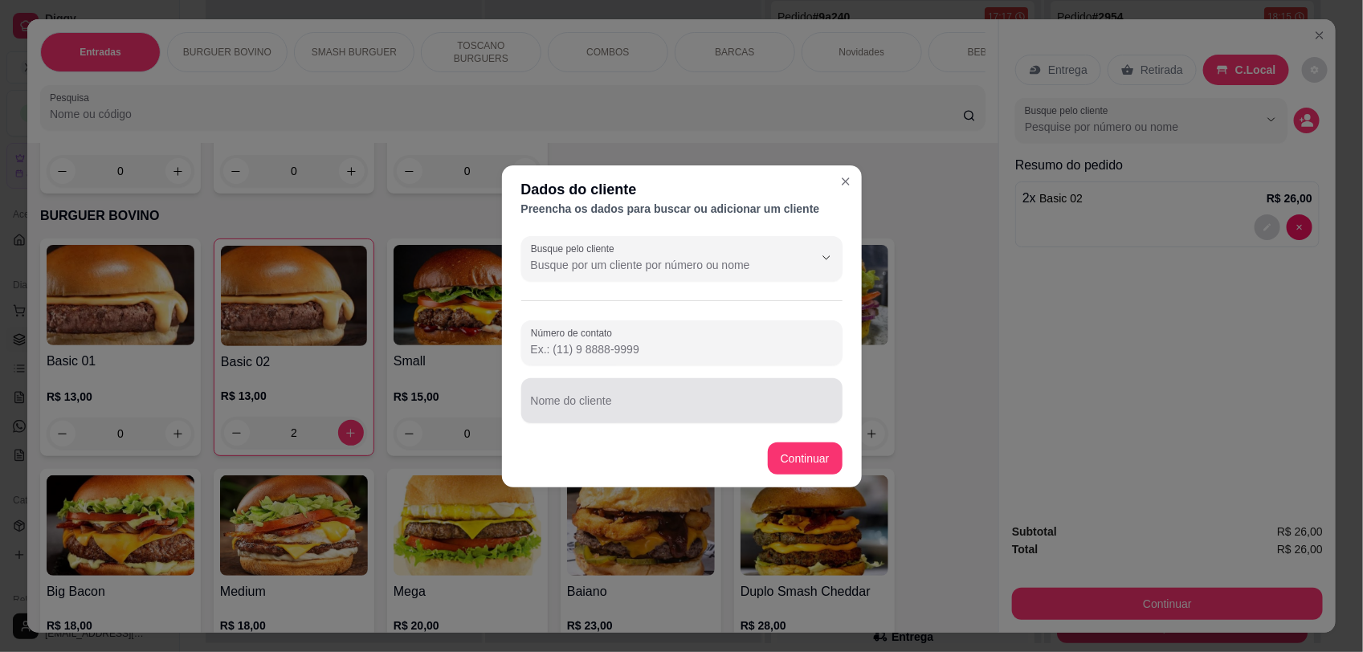
click at [567, 390] on div at bounding box center [682, 401] width 302 height 32
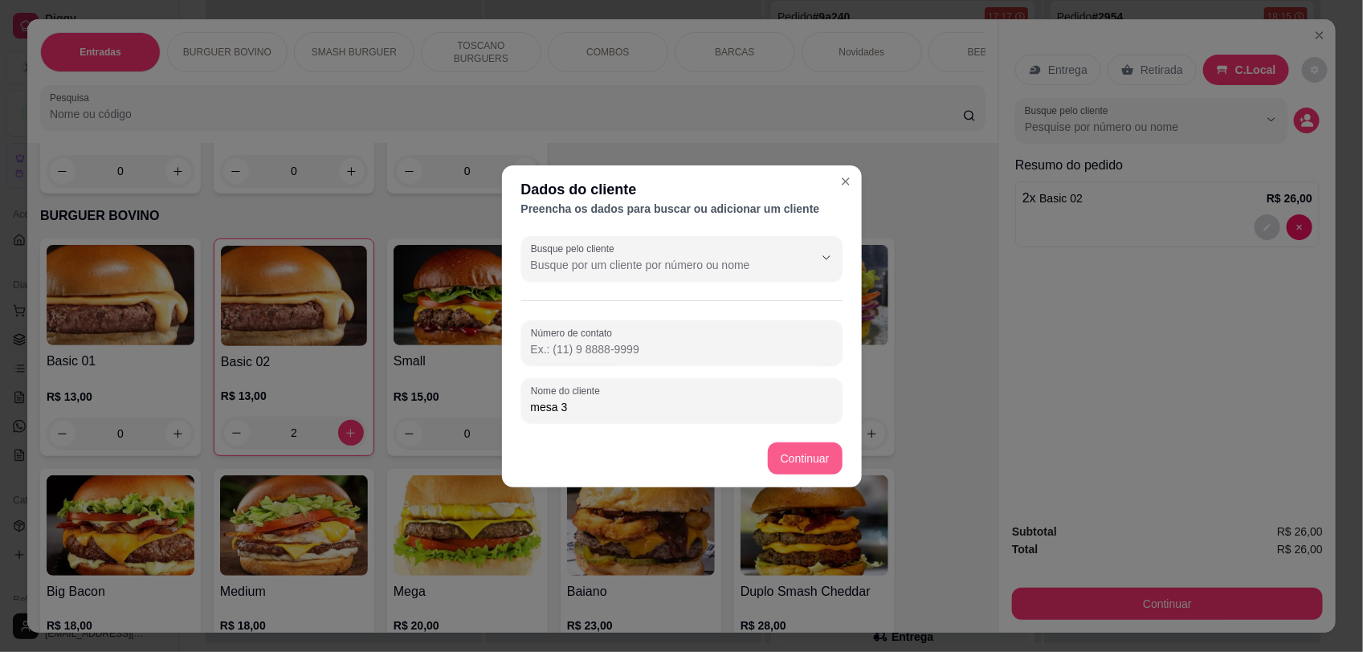
type input "mesa 3"
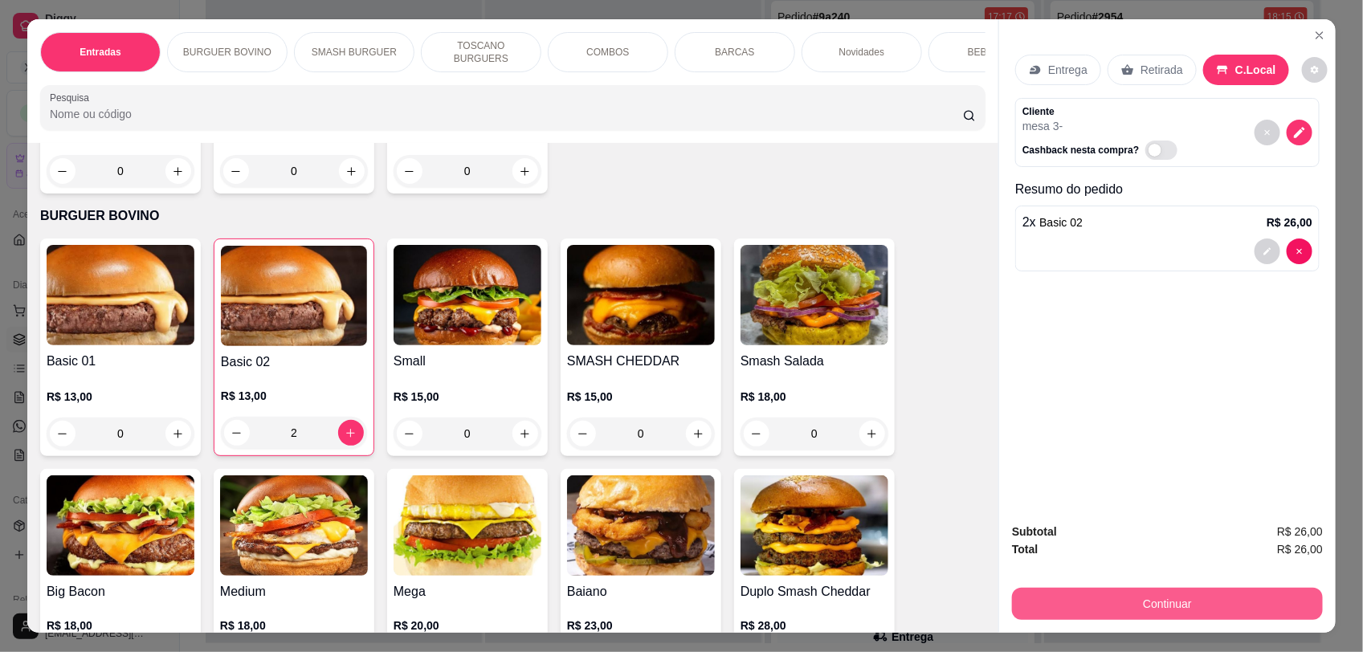
click at [1133, 606] on button "Continuar" at bounding box center [1167, 604] width 311 height 32
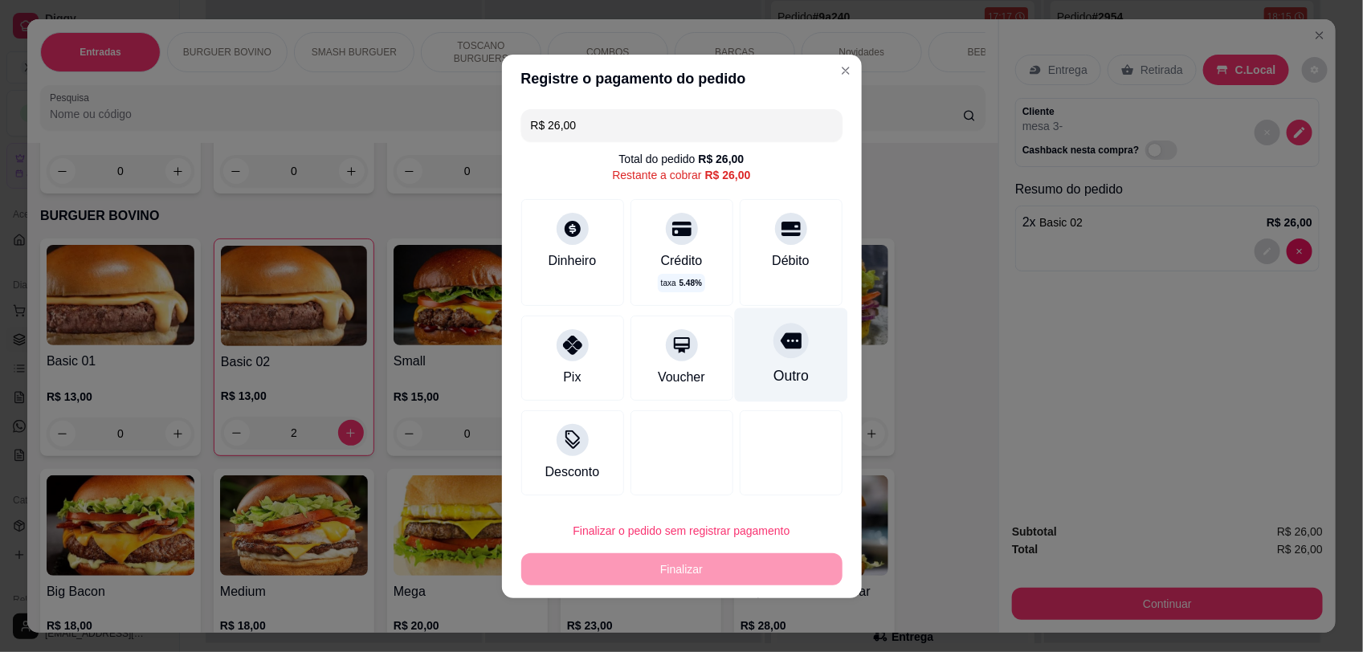
click at [780, 346] on icon at bounding box center [790, 340] width 21 height 16
type input "R$ 0,00"
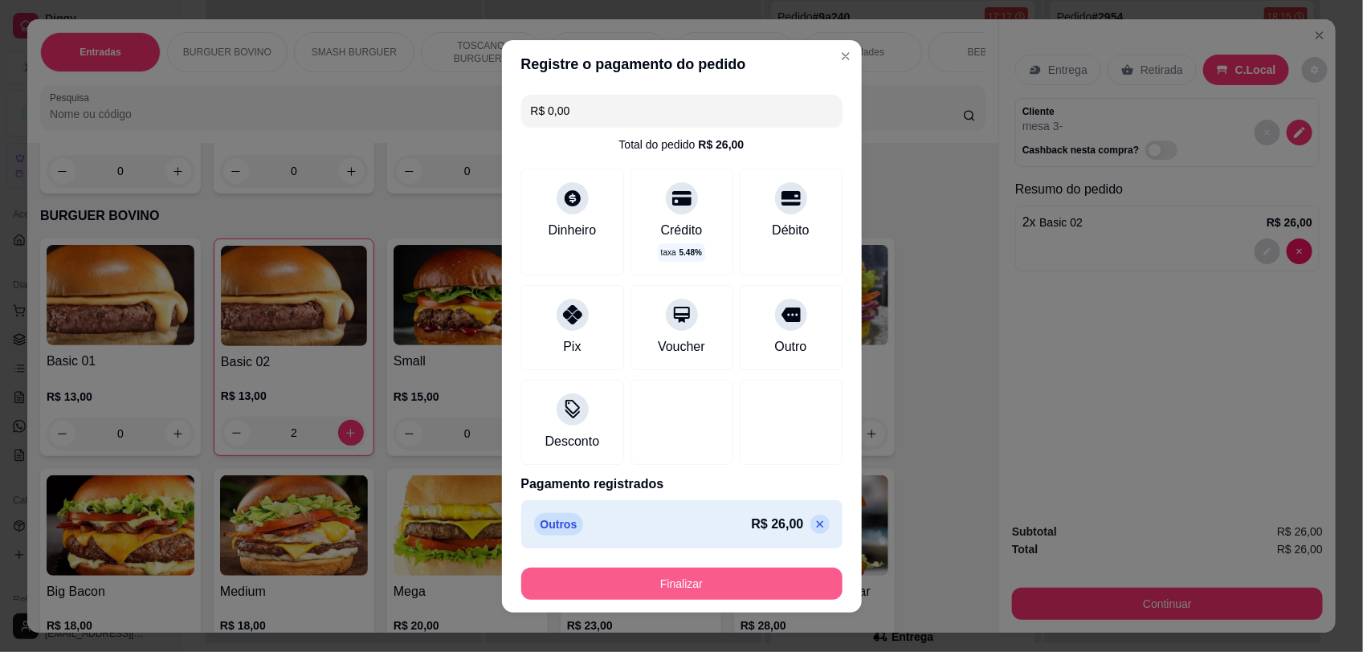
click at [739, 585] on button "Finalizar" at bounding box center [681, 584] width 321 height 32
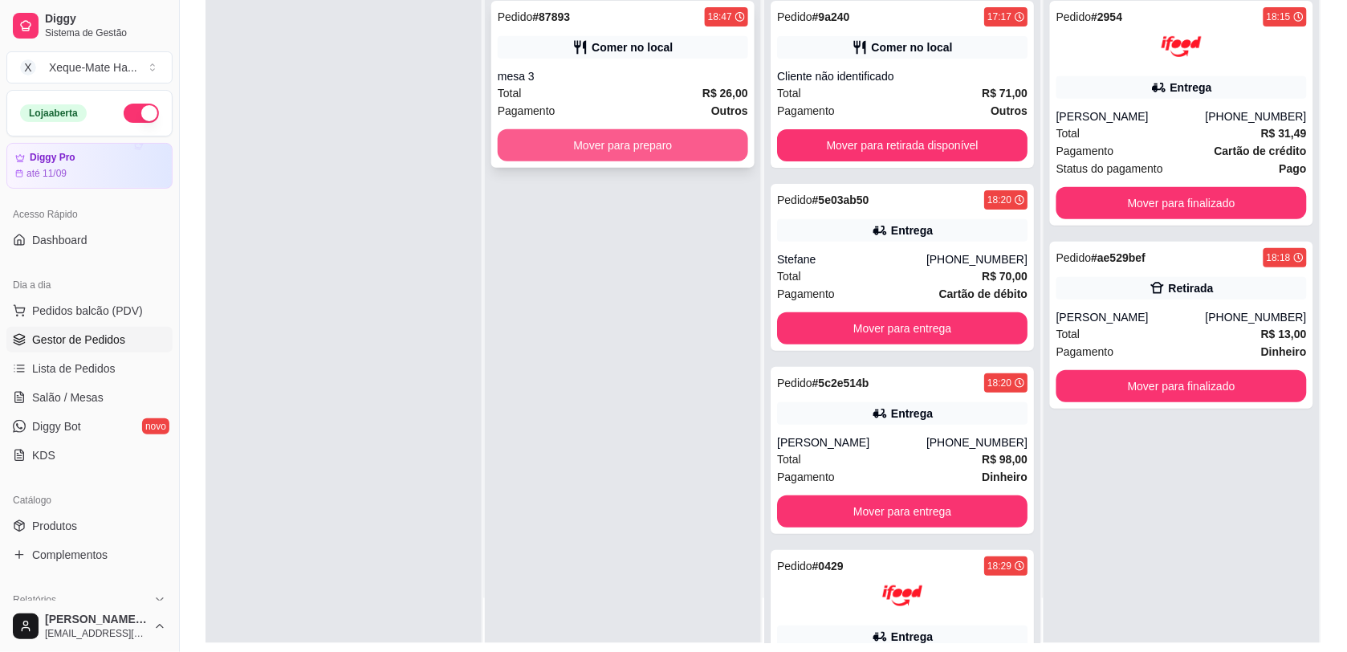
click at [645, 153] on button "Mover para preparo" at bounding box center [623, 145] width 251 height 32
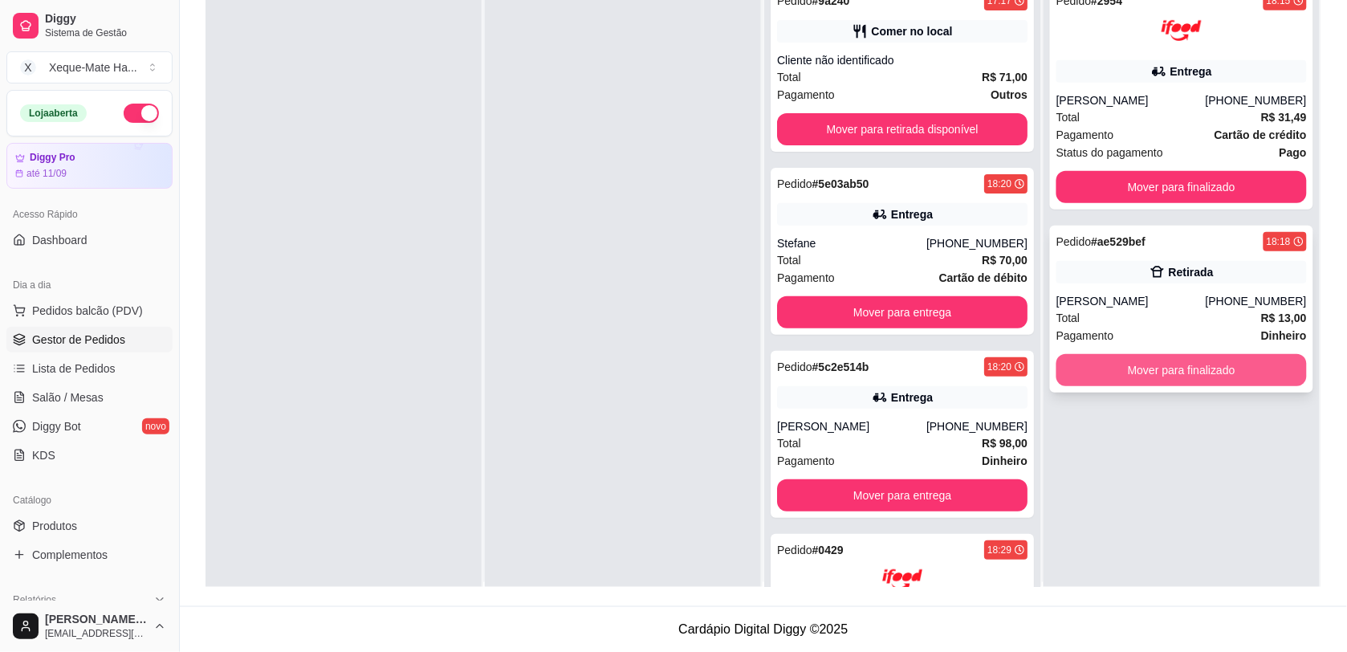
click at [1139, 366] on button "Mover para finalizado" at bounding box center [1182, 370] width 251 height 32
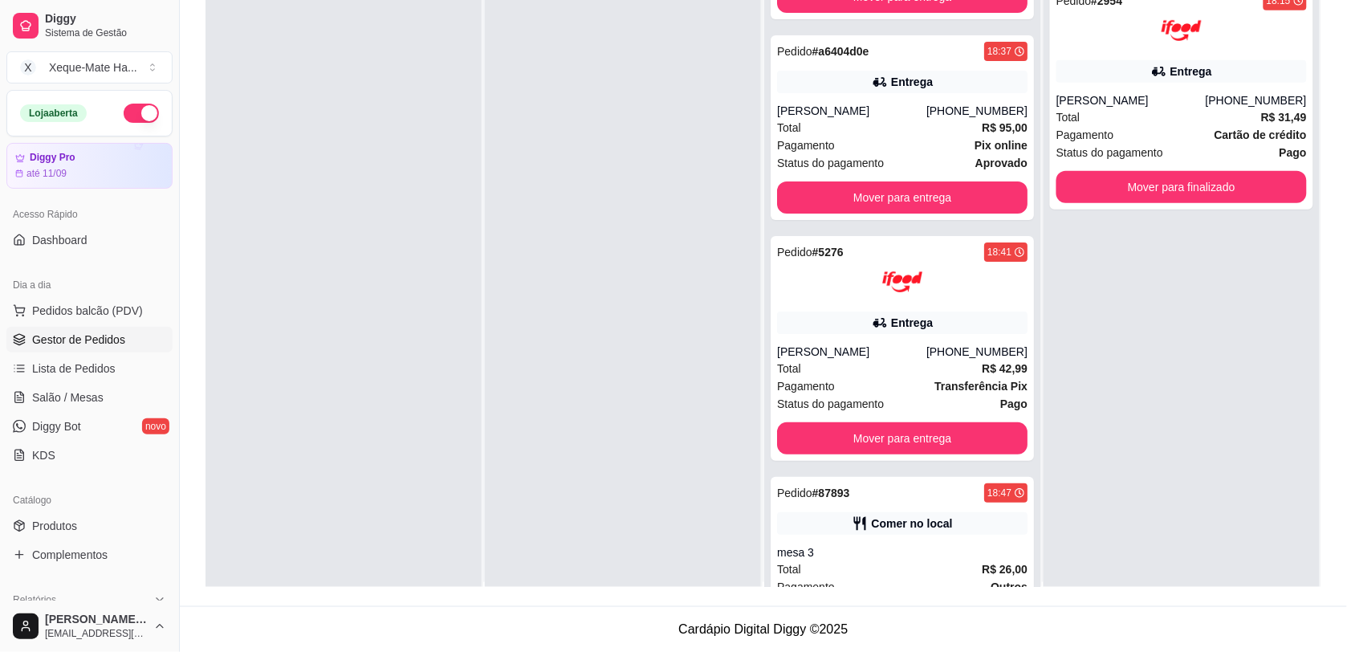
scroll to position [1591, 0]
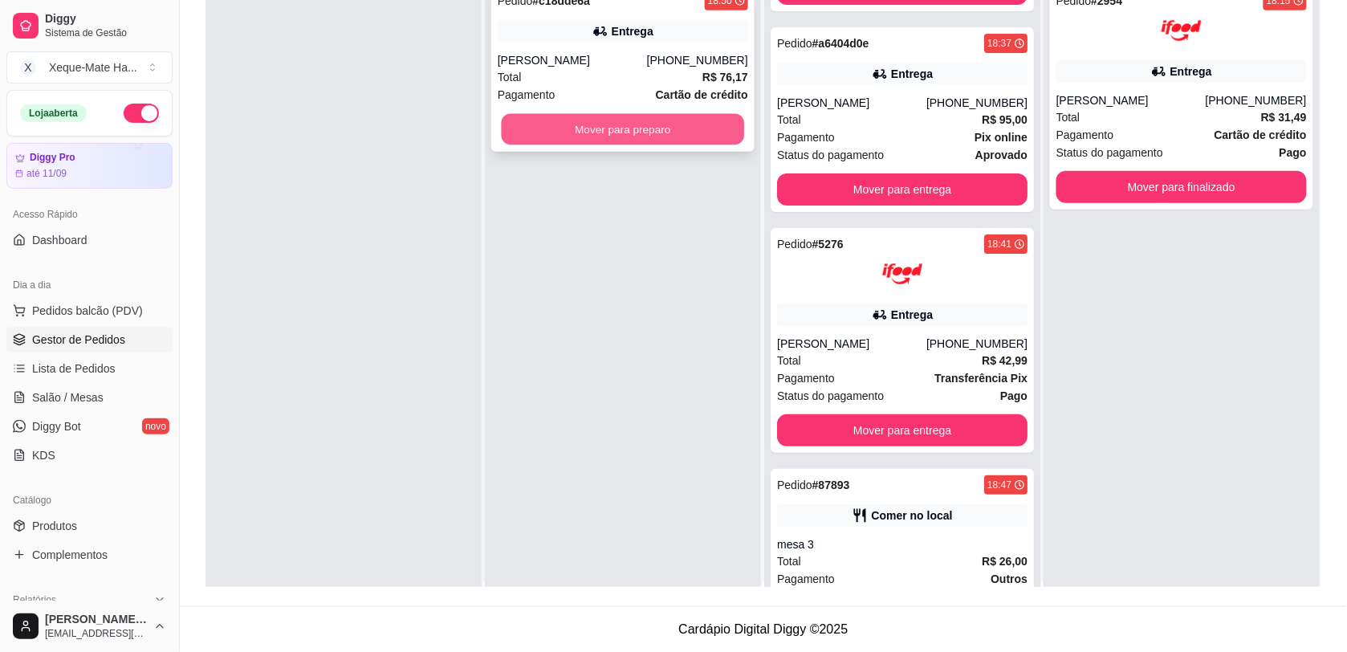
click at [634, 133] on button "Mover para preparo" at bounding box center [623, 129] width 243 height 31
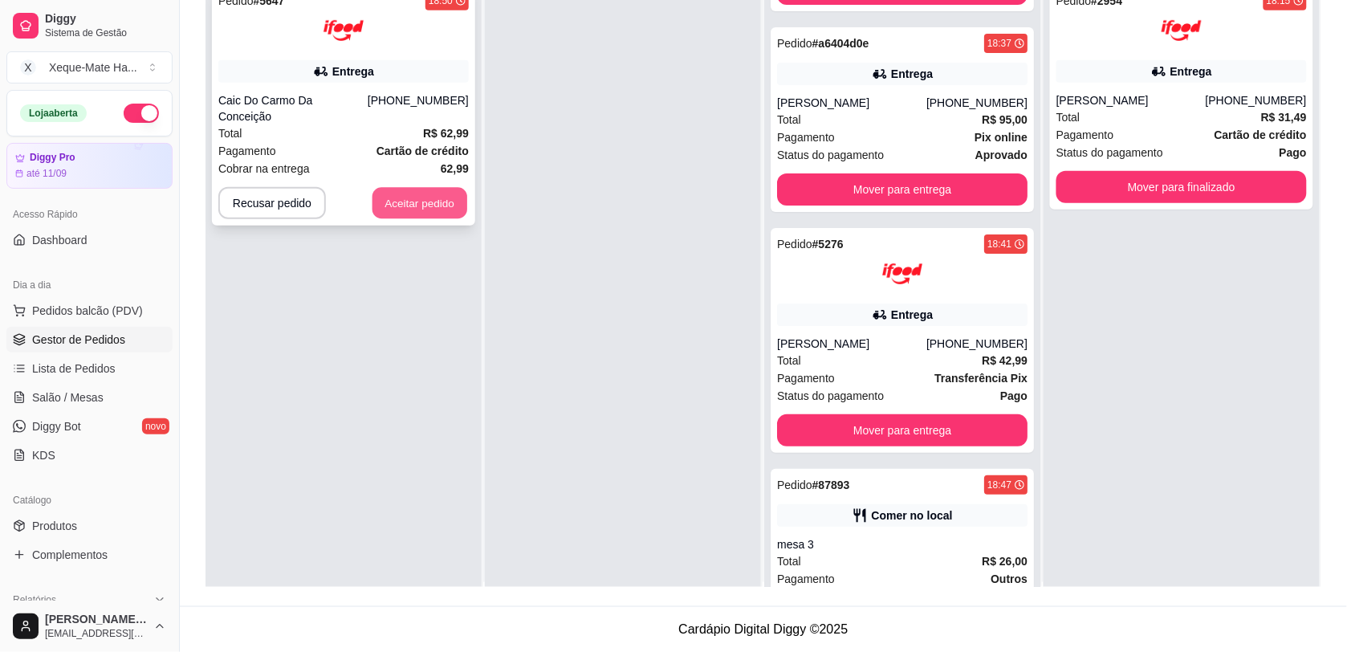
click at [414, 188] on button "Aceitar pedido" at bounding box center [420, 203] width 95 height 31
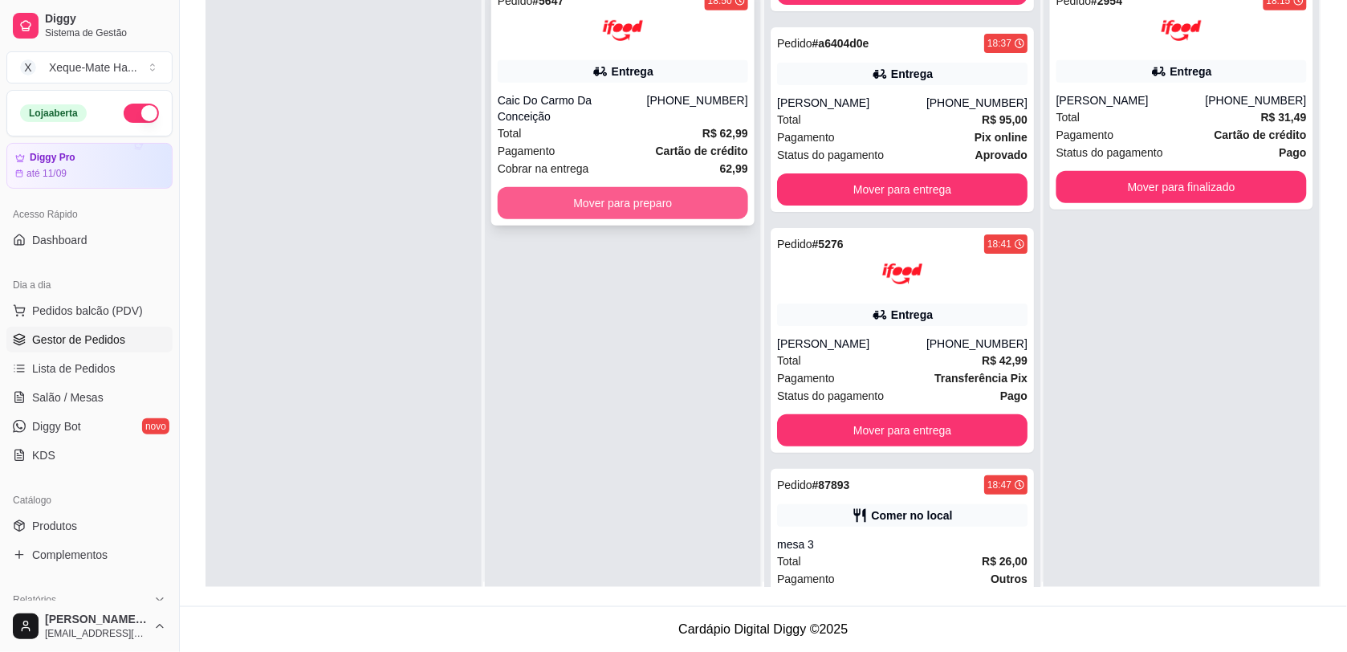
click at [633, 187] on button "Mover para preparo" at bounding box center [623, 203] width 251 height 32
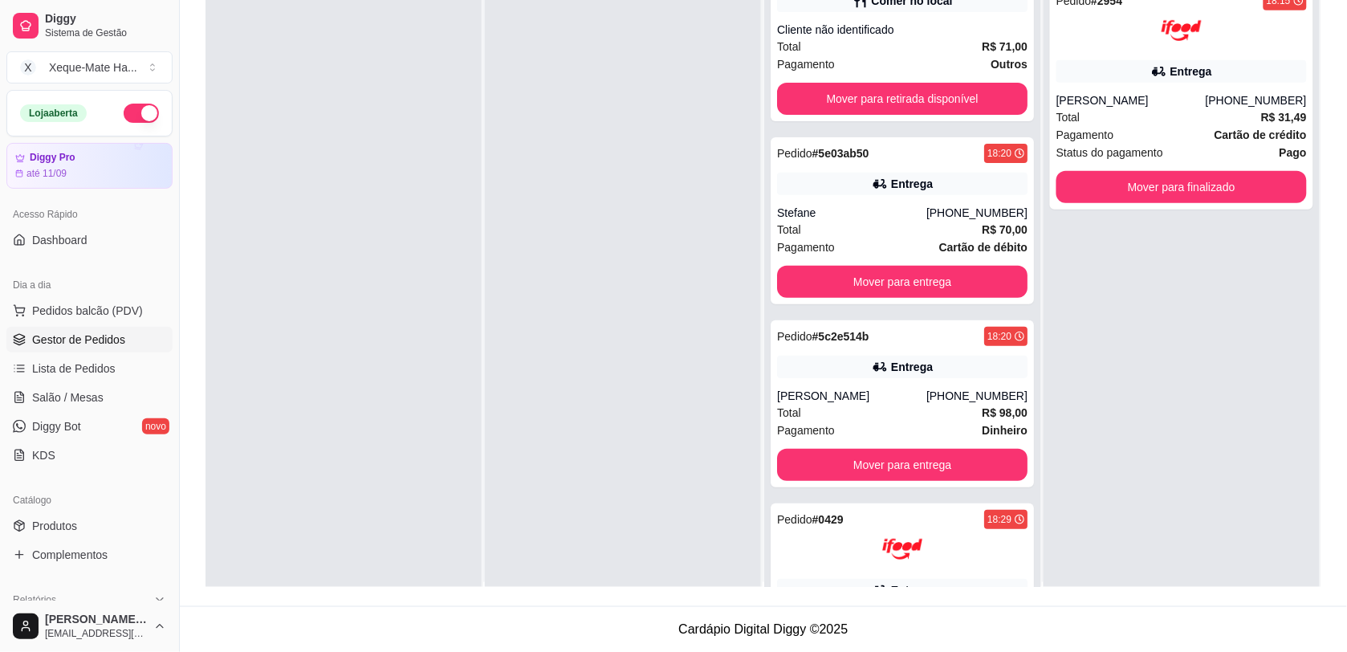
scroll to position [0, 0]
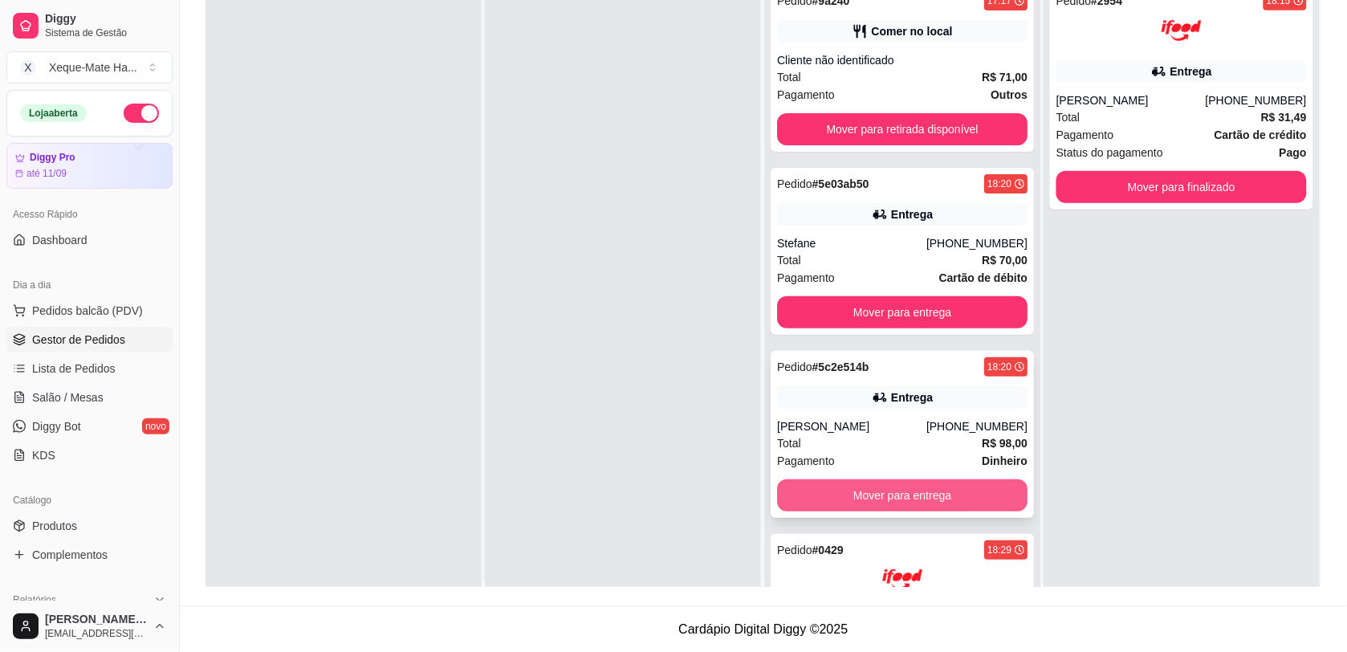
click at [891, 492] on button "Mover para entrega" at bounding box center [902, 495] width 251 height 32
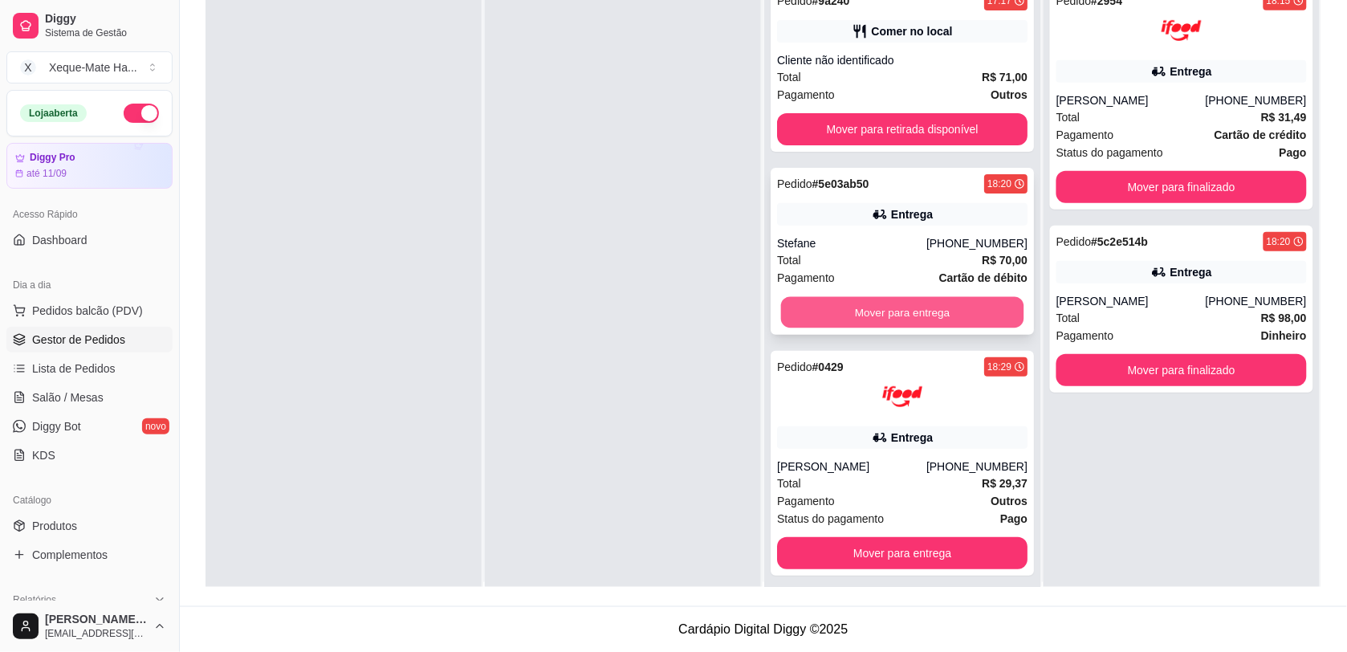
click at [853, 314] on button "Mover para entrega" at bounding box center [902, 312] width 243 height 31
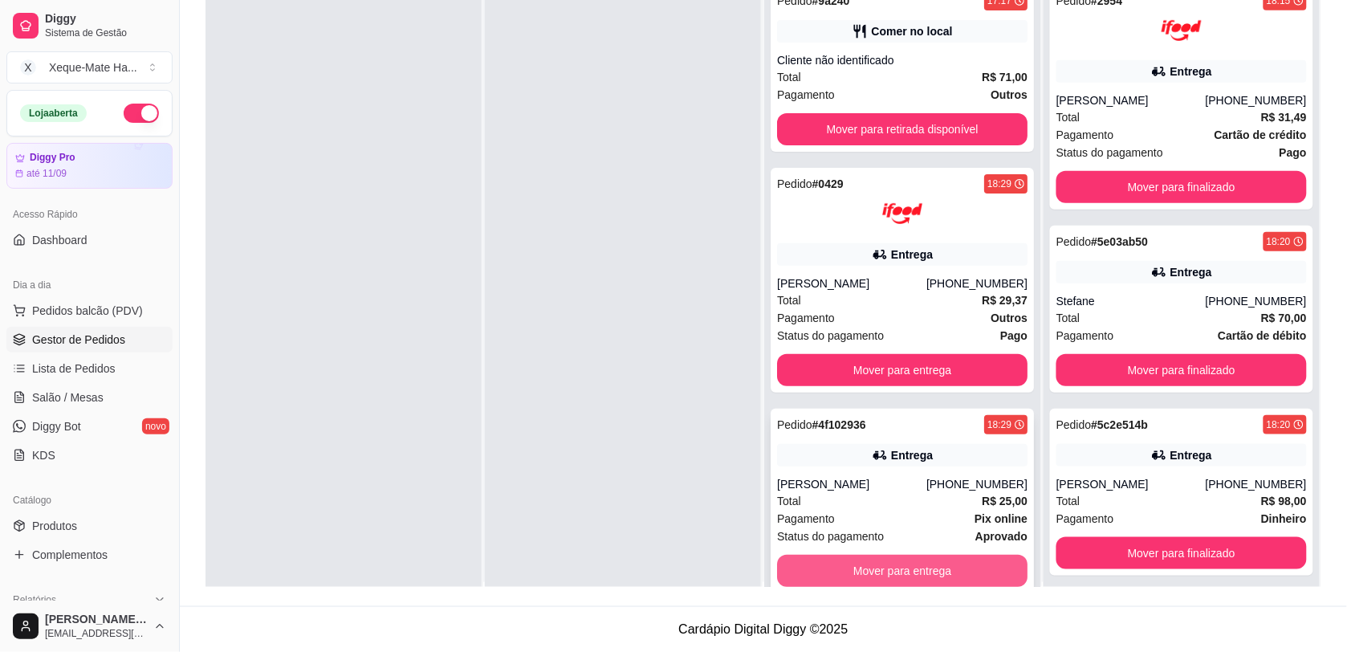
click at [889, 571] on button "Mover para entrega" at bounding box center [902, 571] width 251 height 32
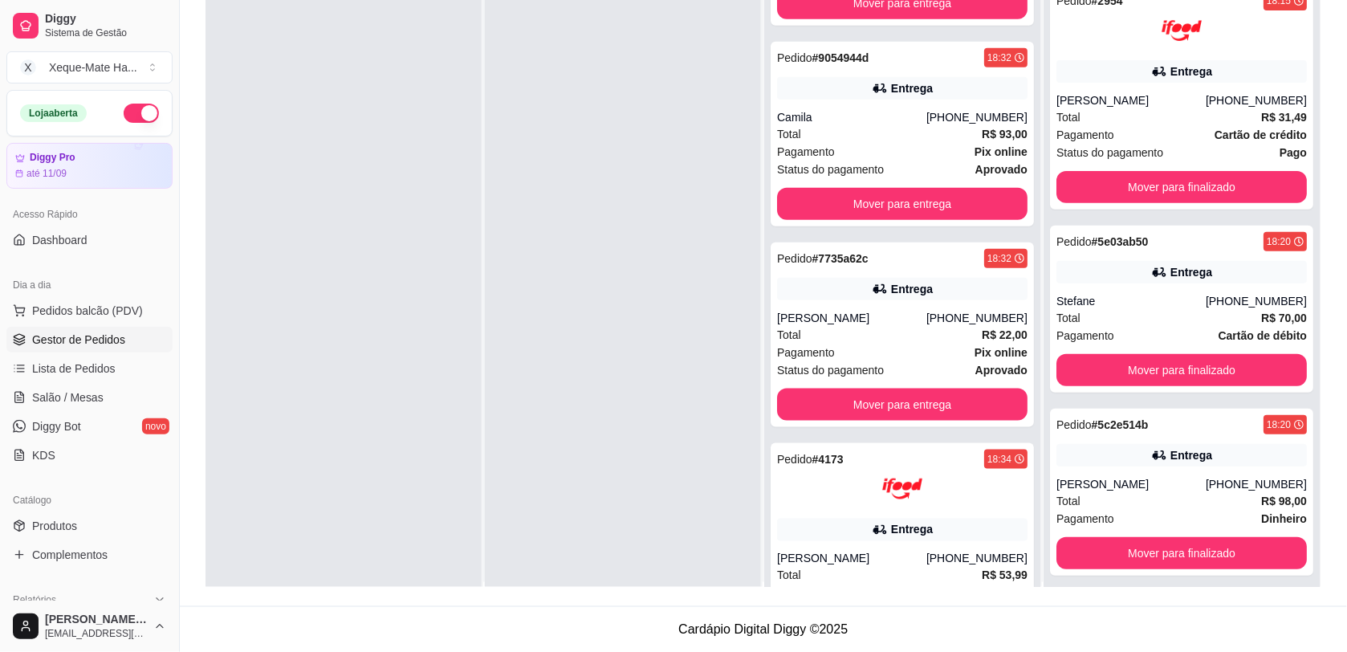
scroll to position [385, 0]
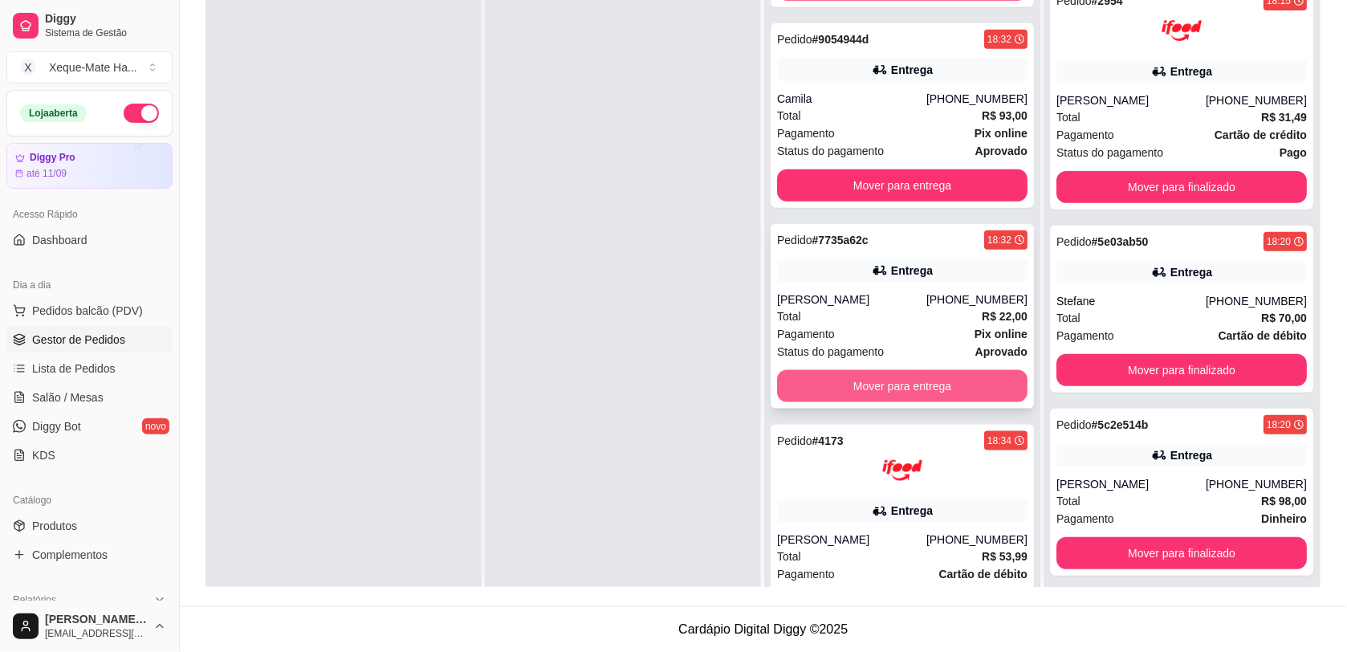
click at [948, 396] on button "Mover para entrega" at bounding box center [902, 386] width 251 height 32
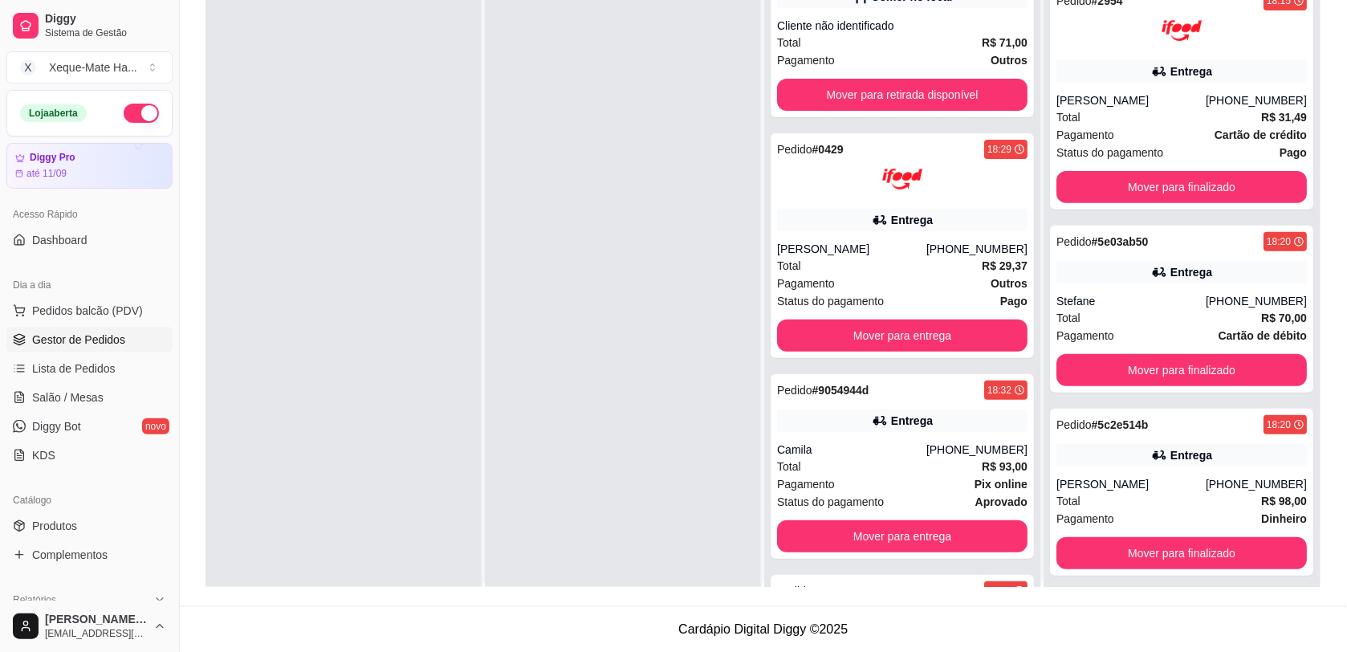
scroll to position [0, 0]
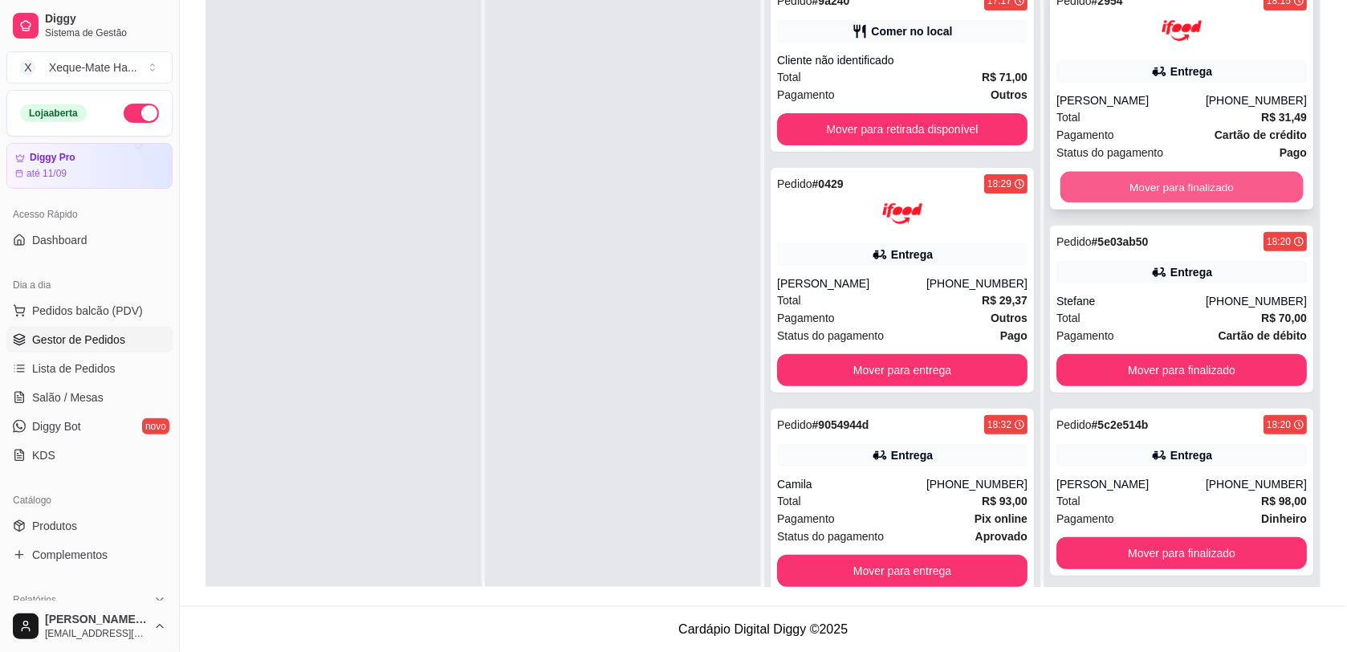
click at [1153, 198] on button "Mover para finalizado" at bounding box center [1182, 187] width 243 height 31
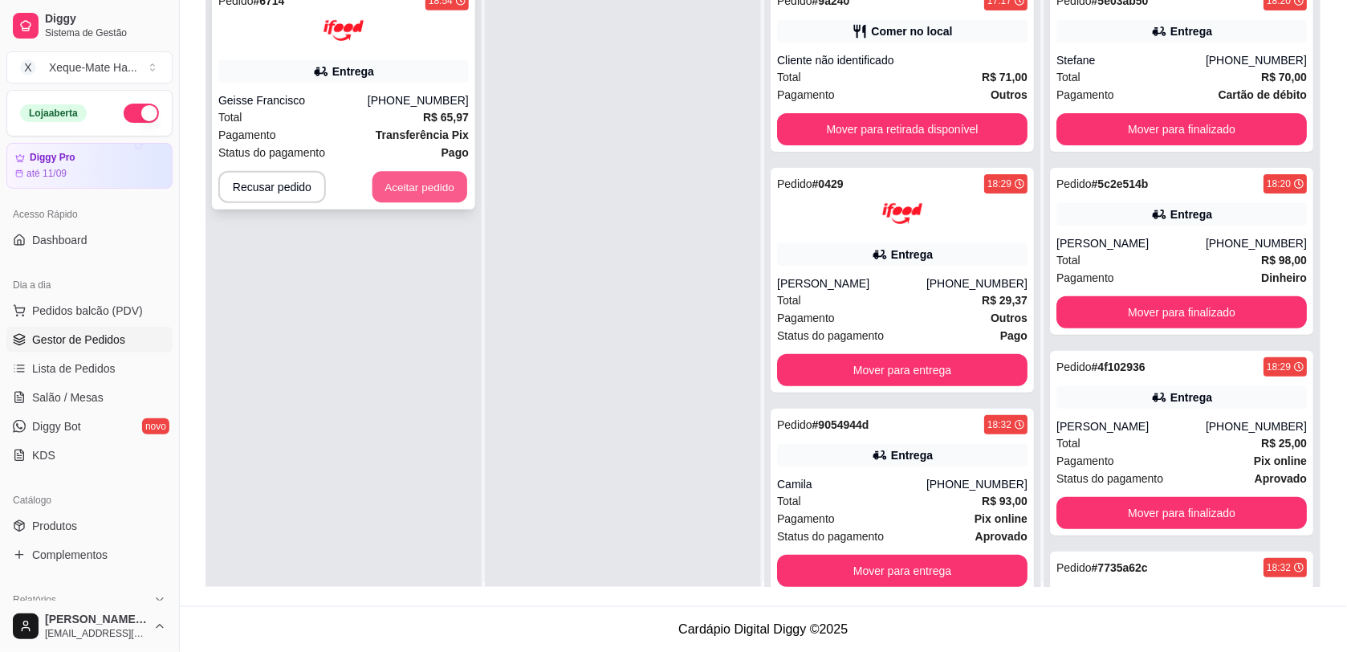
click at [416, 191] on button "Aceitar pedido" at bounding box center [420, 187] width 95 height 31
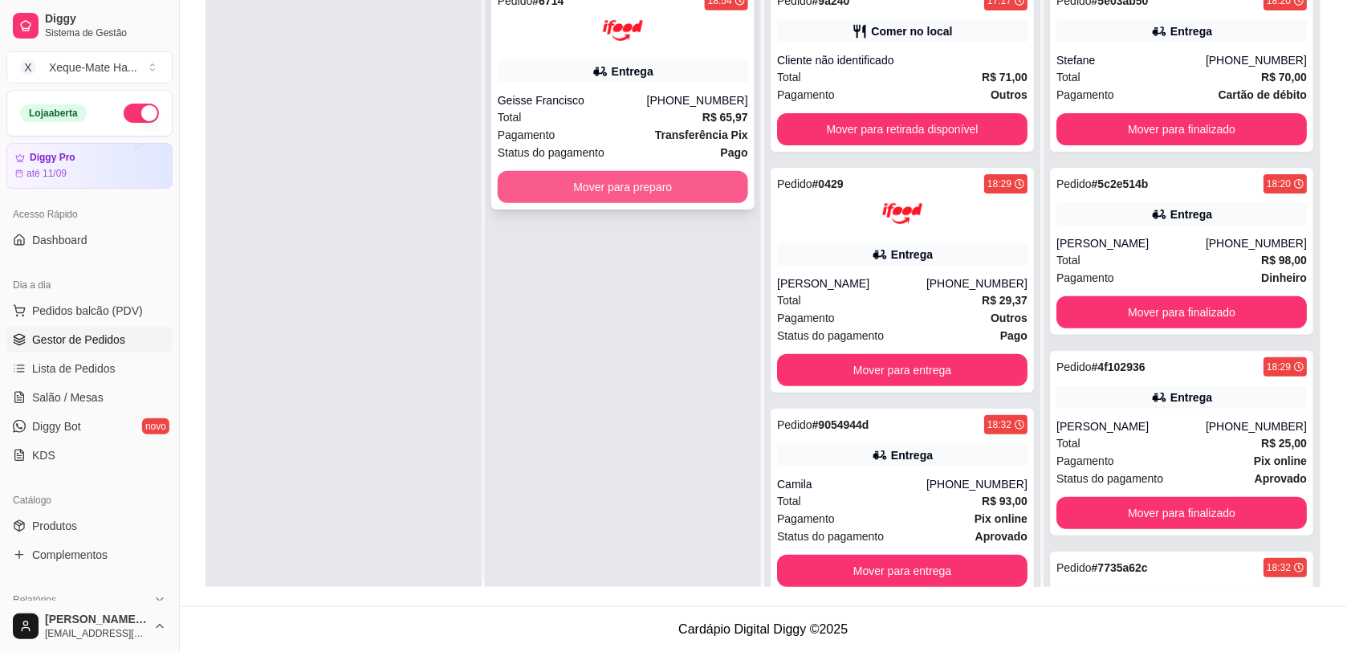
click at [583, 198] on button "Mover para preparo" at bounding box center [623, 187] width 251 height 32
click at [583, 197] on button "Mover para preparo" at bounding box center [623, 187] width 251 height 32
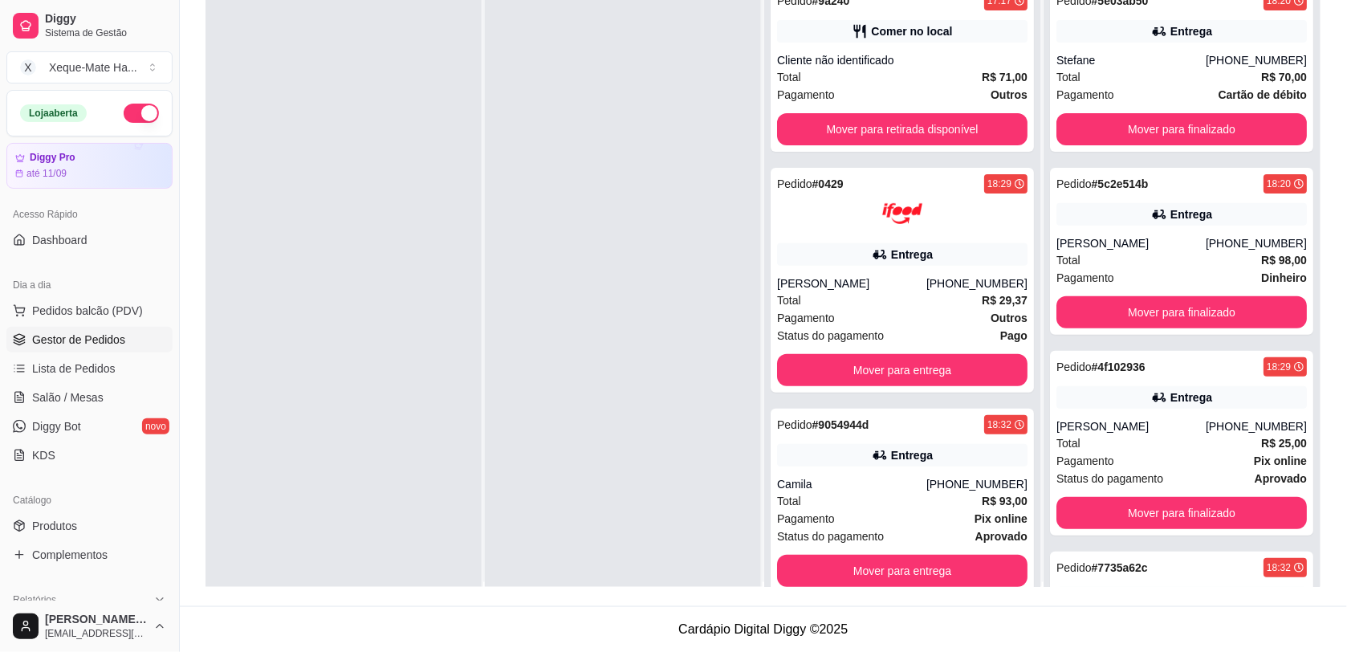
click at [439, 143] on div at bounding box center [344, 301] width 276 height 652
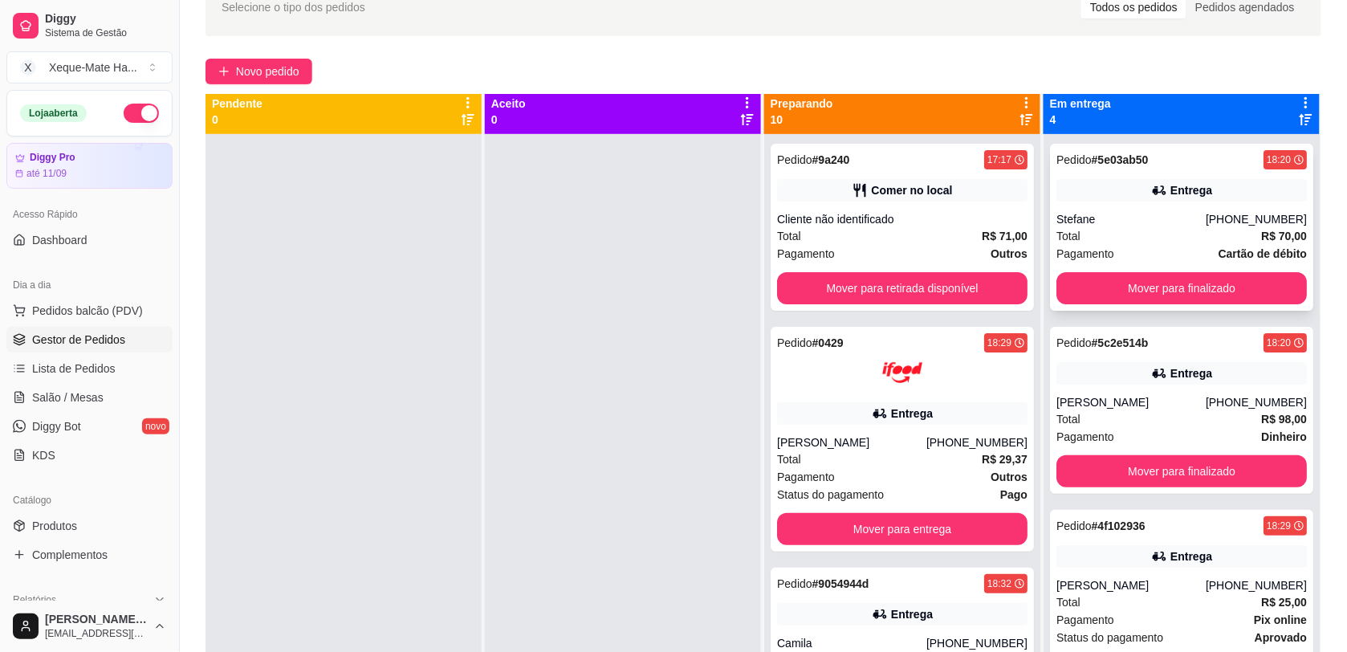
scroll to position [83, 0]
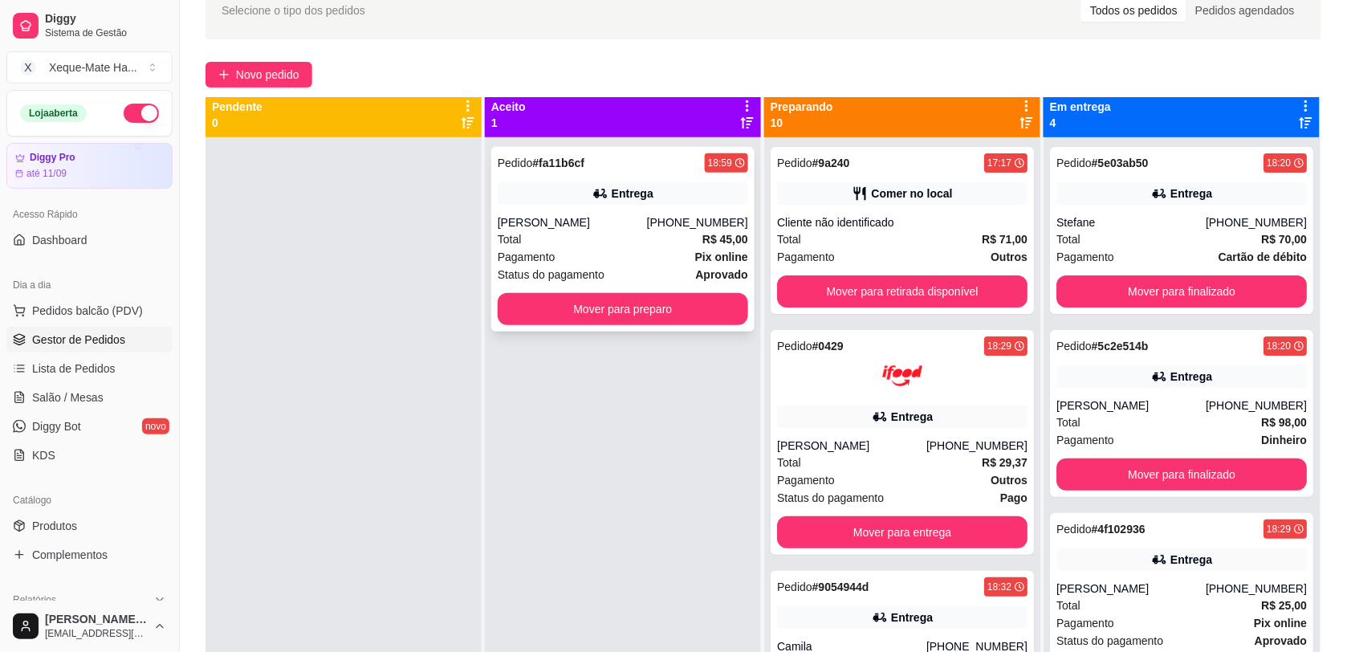
click at [633, 205] on div "Pedido # fa11b6cf 18:59 Entrega [PERSON_NAME] [PHONE_NUMBER] Total R$ 45,00 Pag…" at bounding box center [622, 239] width 263 height 185
click at [573, 311] on button "Mover para preparo" at bounding box center [623, 309] width 243 height 31
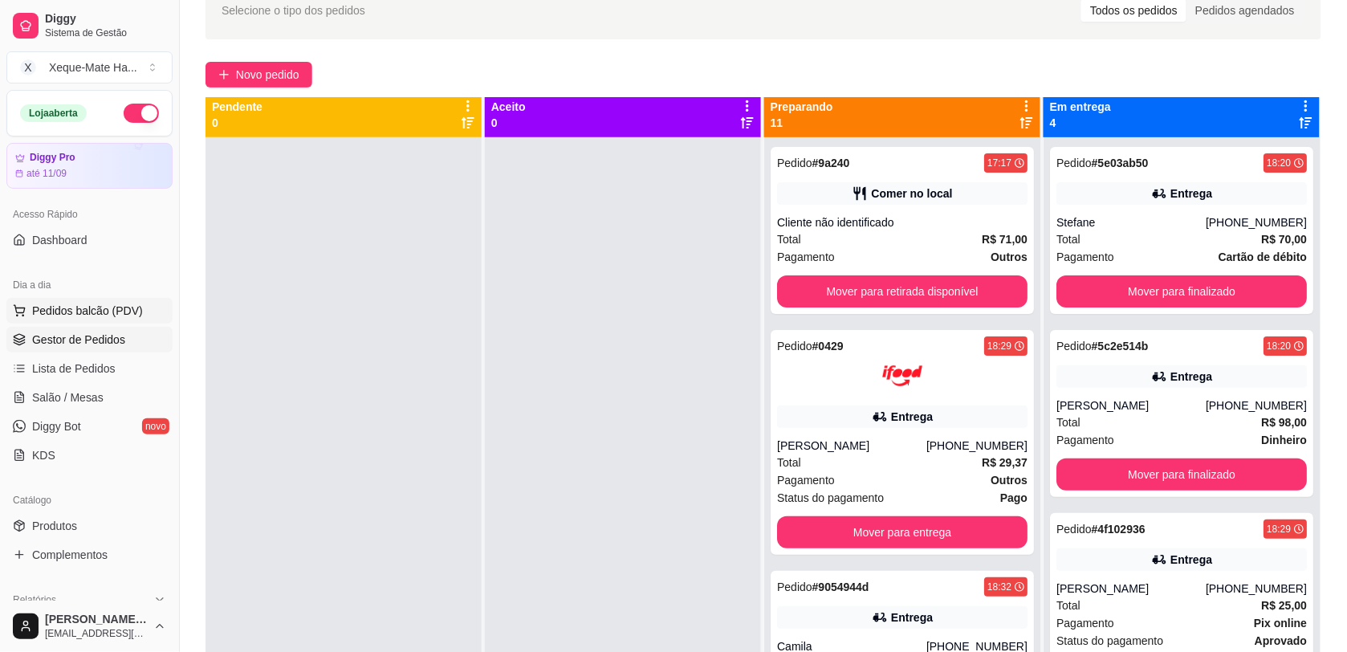
click at [71, 314] on span "Pedidos balcão (PDV)" at bounding box center [87, 311] width 111 height 16
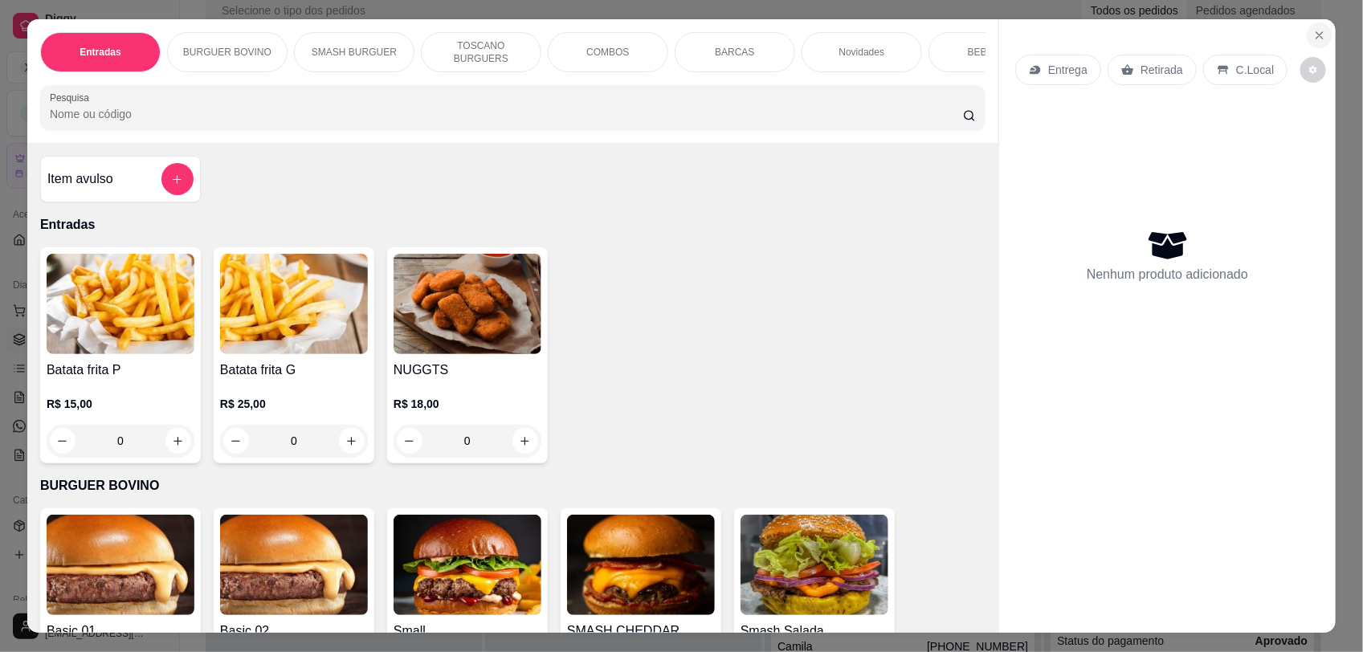
click at [1313, 31] on icon "Close" at bounding box center [1319, 35] width 13 height 13
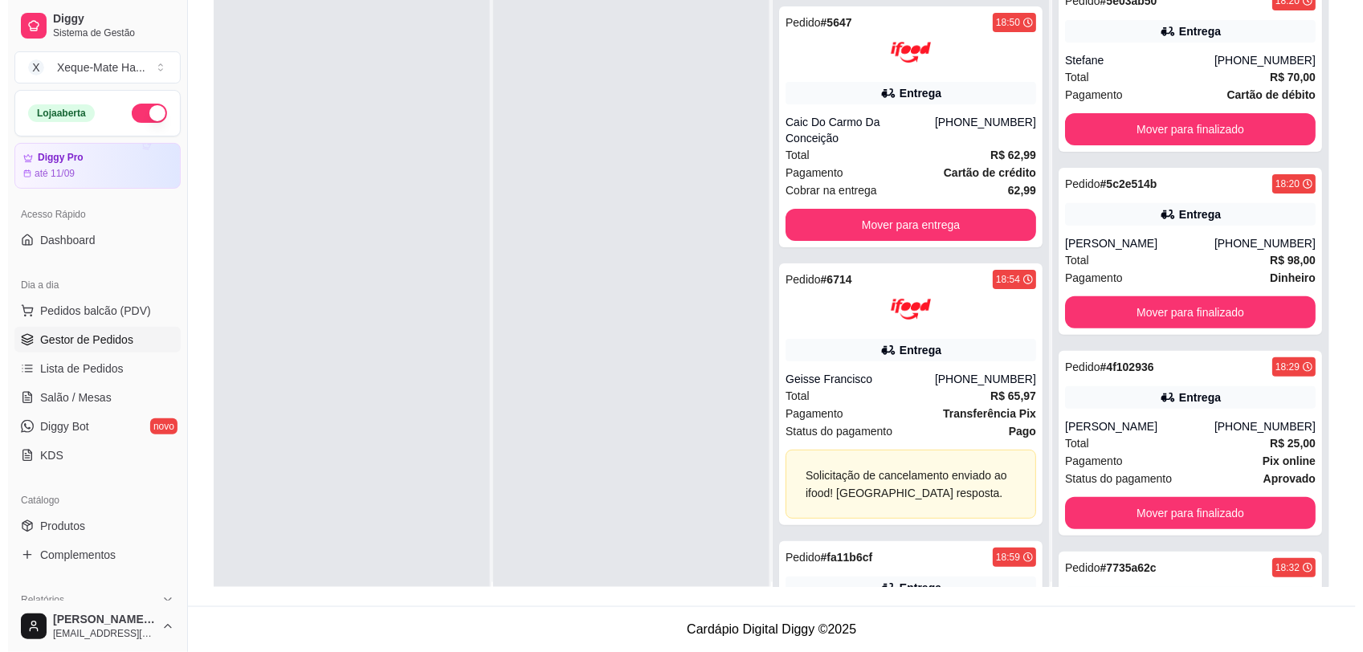
scroll to position [1776, 0]
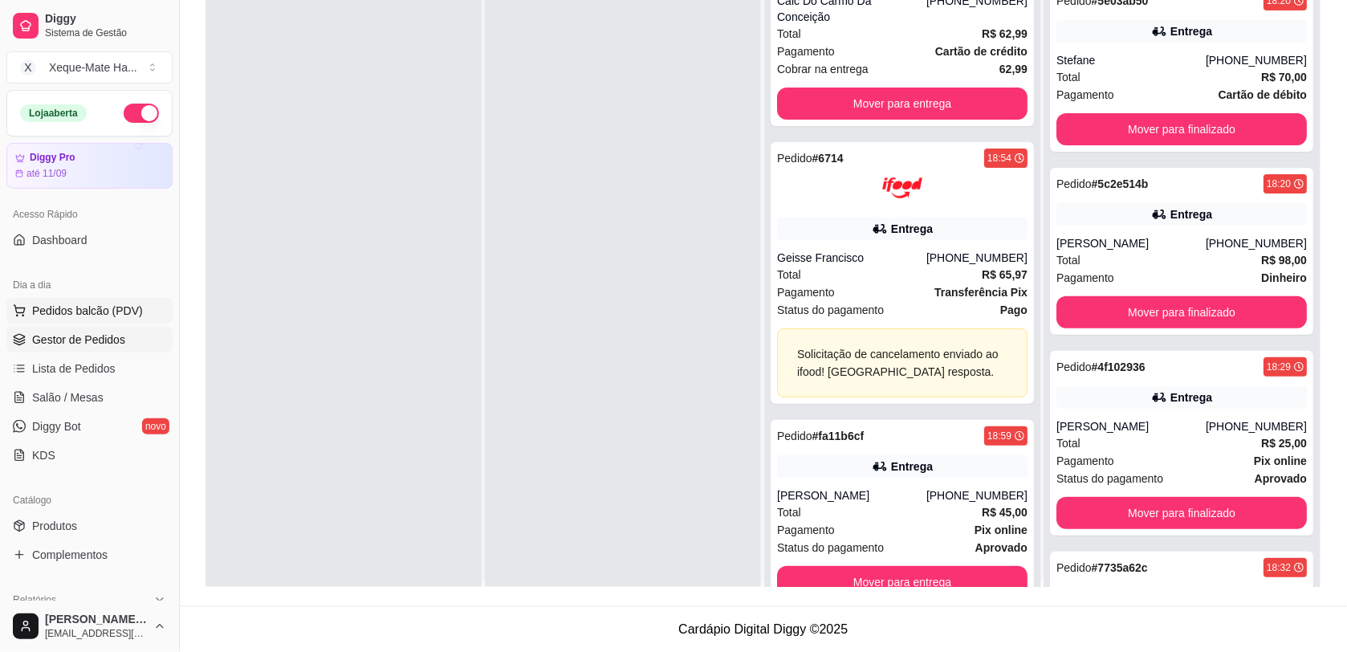
click at [59, 315] on span "Pedidos balcão (PDV)" at bounding box center [87, 311] width 111 height 16
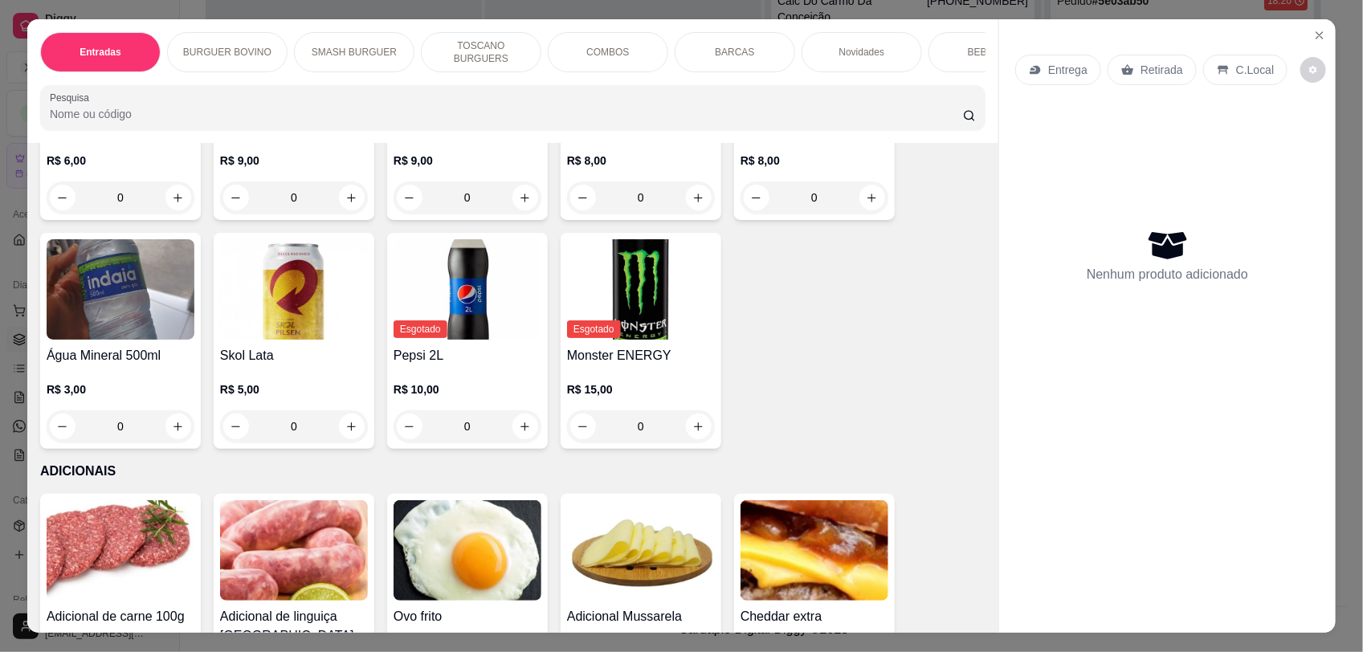
scroll to position [3417, 0]
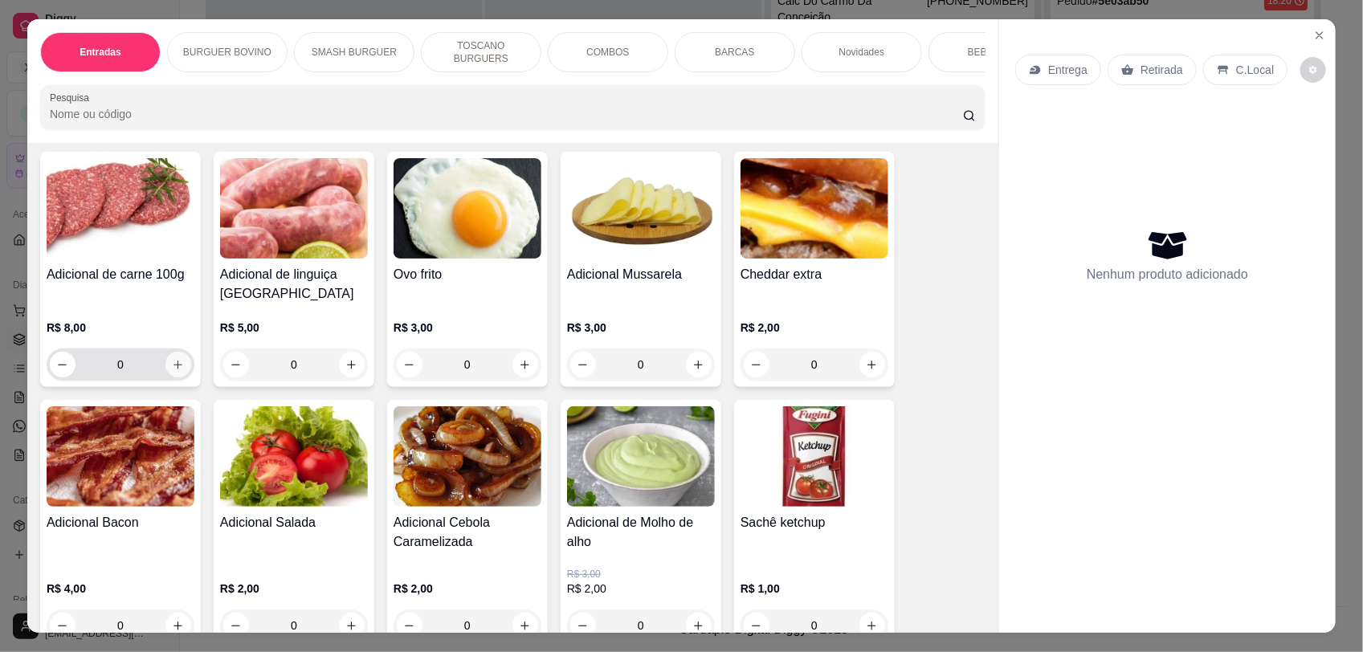
click at [174, 359] on icon "increase-product-quantity" at bounding box center [178, 365] width 12 height 12
type input "1"
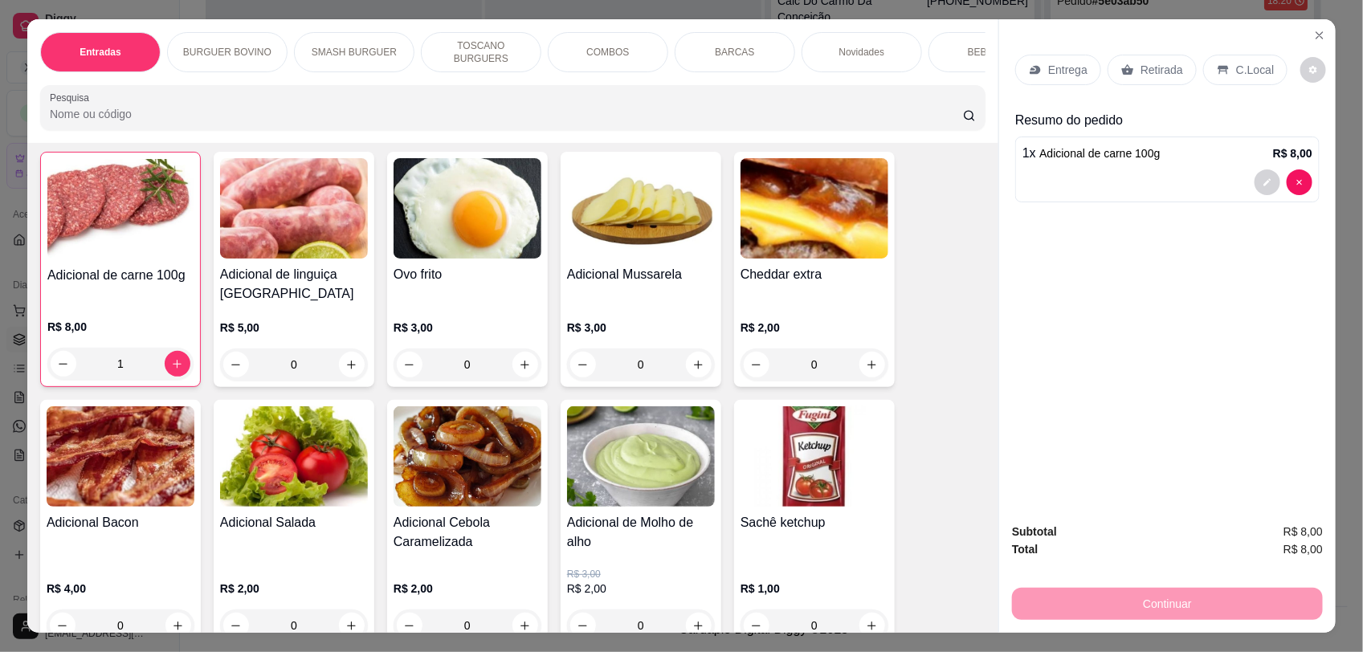
click at [1145, 74] on p "Retirada" at bounding box center [1161, 70] width 43 height 16
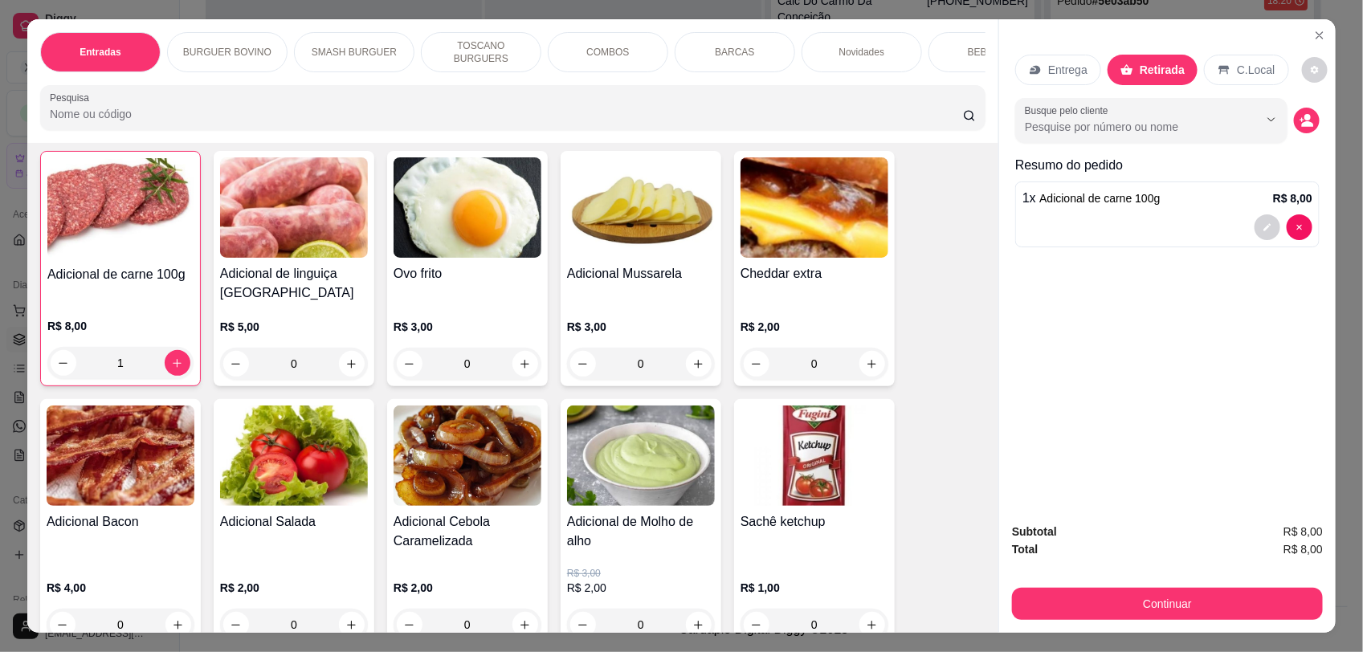
click at [1137, 227] on div at bounding box center [1167, 227] width 290 height 26
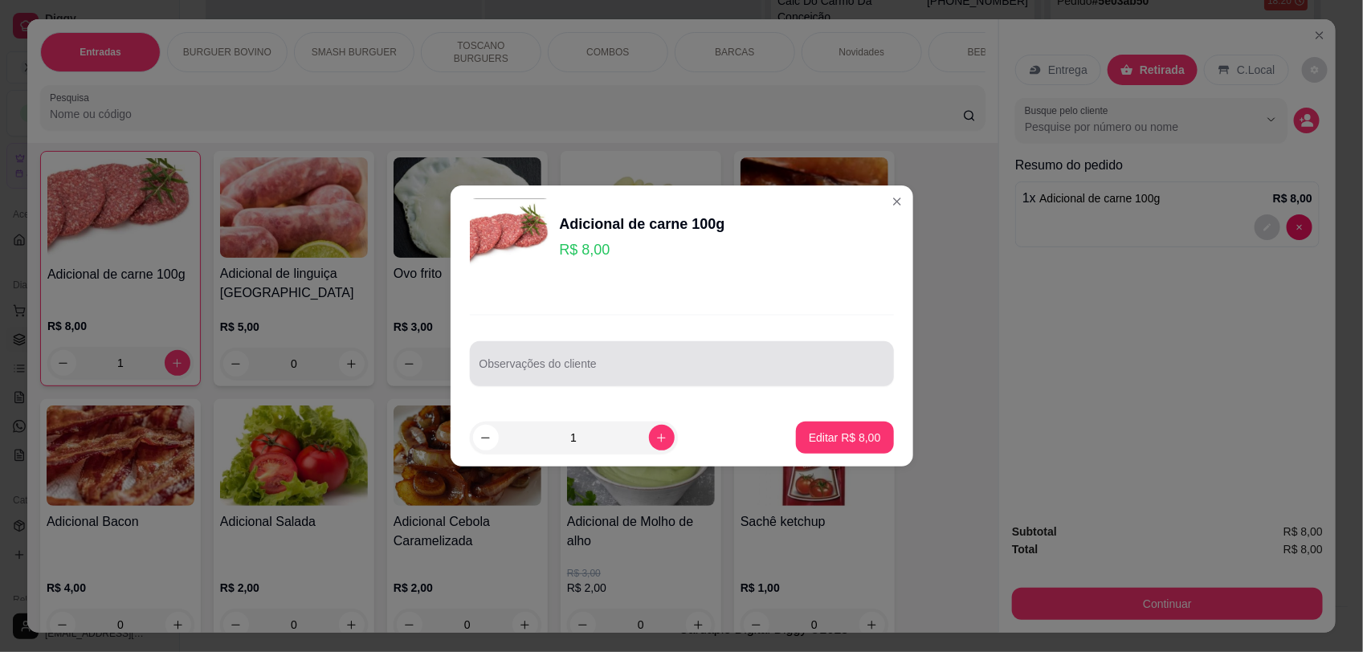
click at [691, 361] on div at bounding box center [681, 364] width 405 height 32
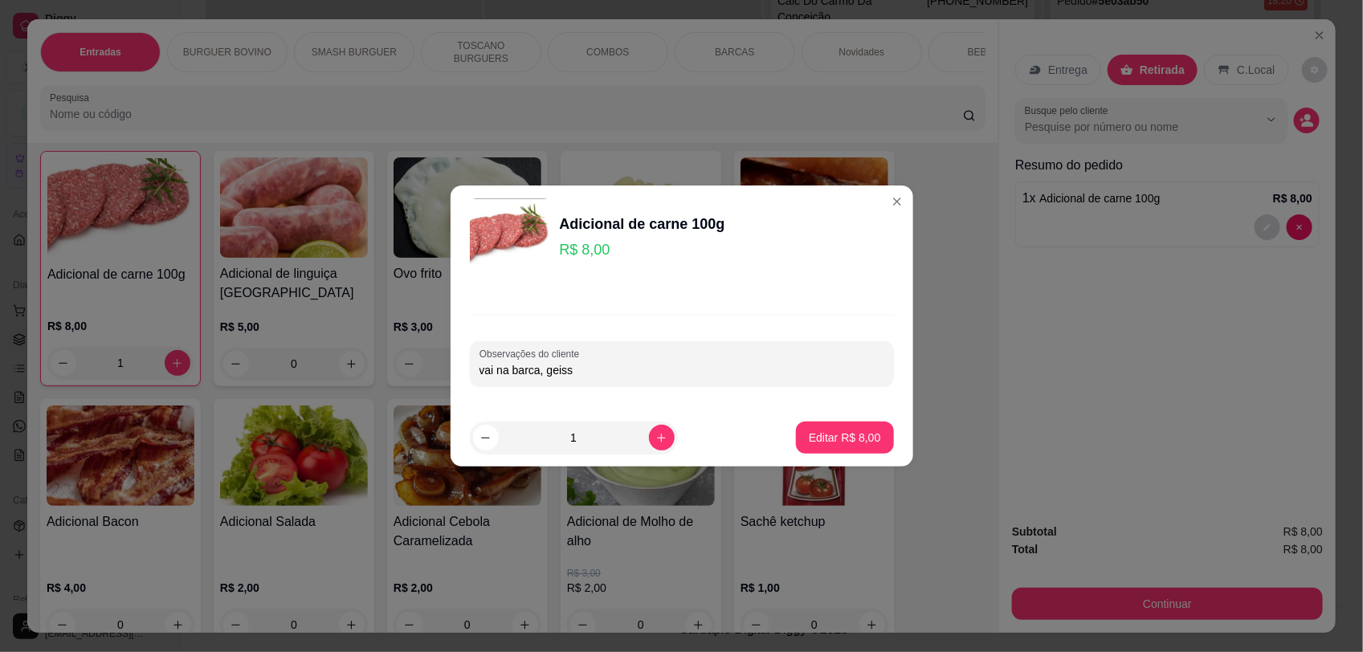
type input "vai na barca, geisse"
click at [825, 434] on p "Editar R$ 8,00" at bounding box center [845, 438] width 72 height 16
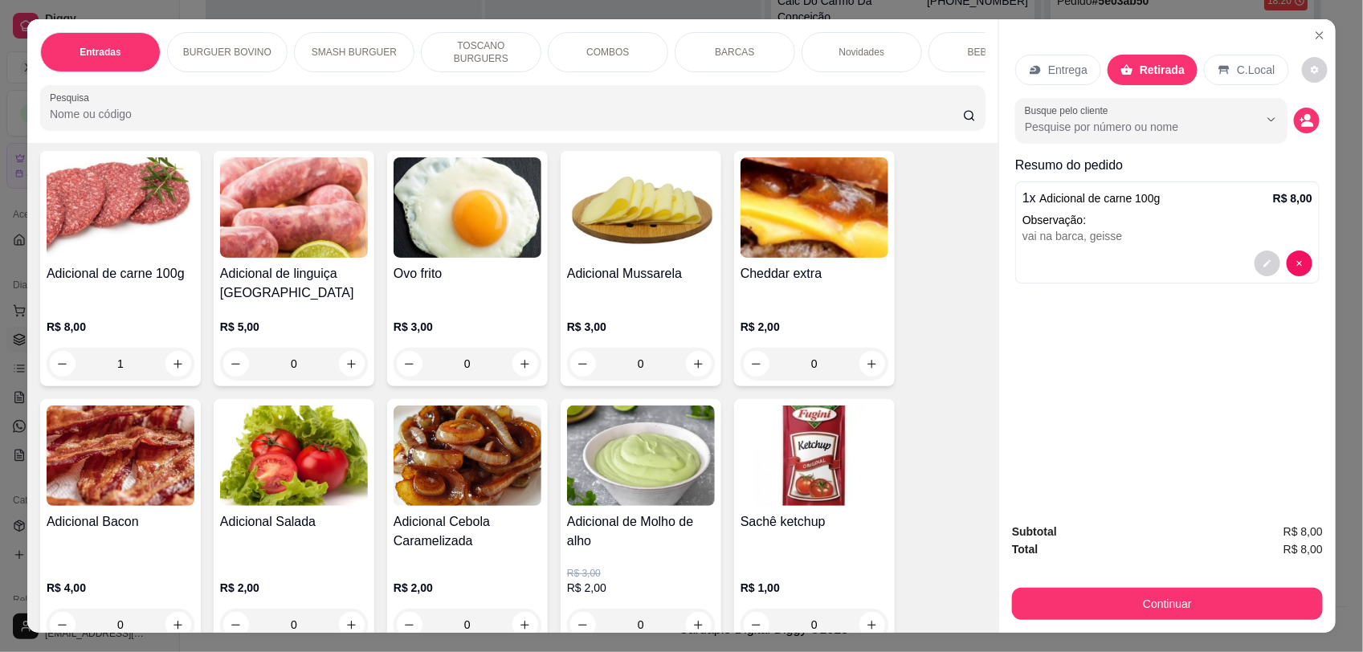
type input "0"
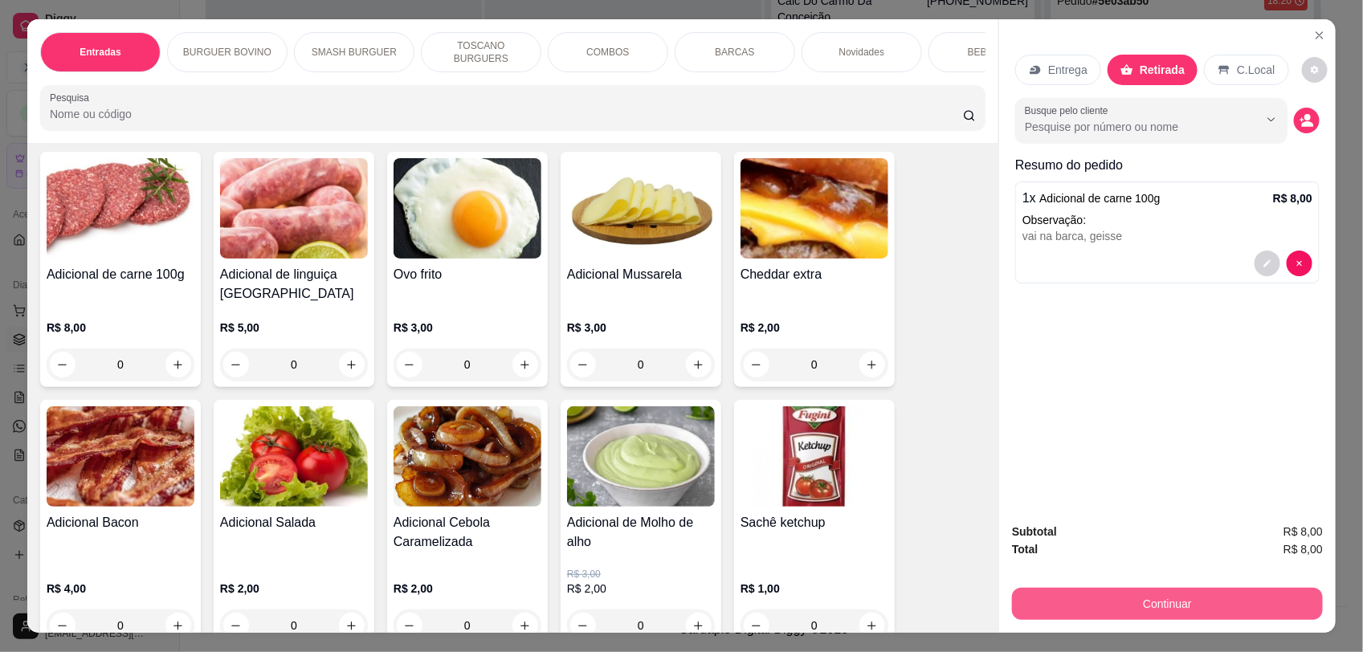
click at [1058, 607] on button "Continuar" at bounding box center [1167, 604] width 311 height 32
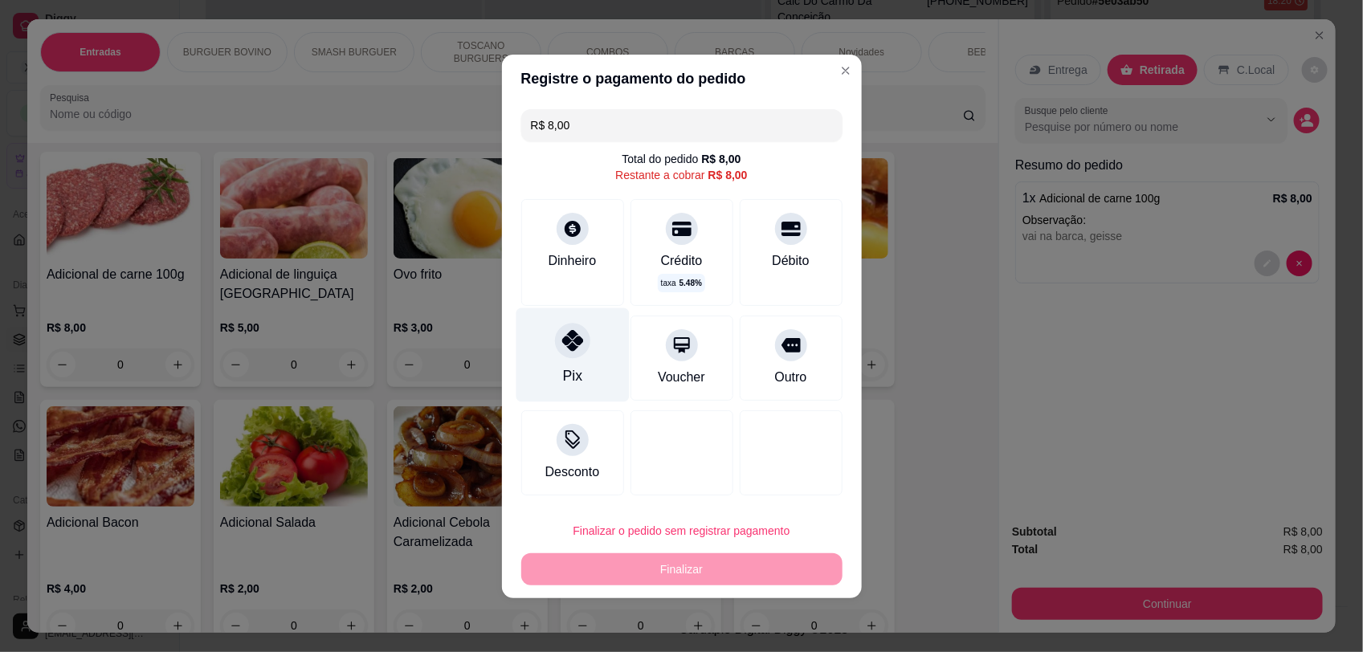
click at [579, 347] on div at bounding box center [572, 340] width 35 height 35
type input "R$ 0,00"
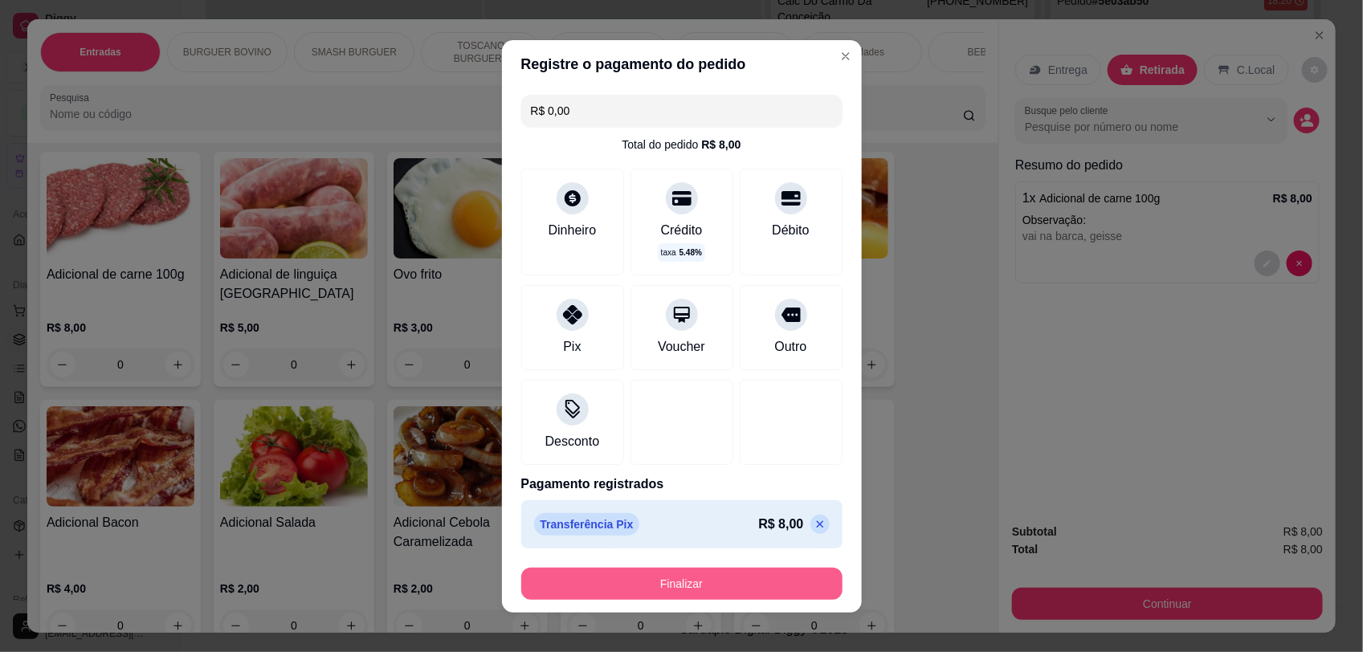
click at [741, 591] on button "Finalizar" at bounding box center [681, 584] width 321 height 32
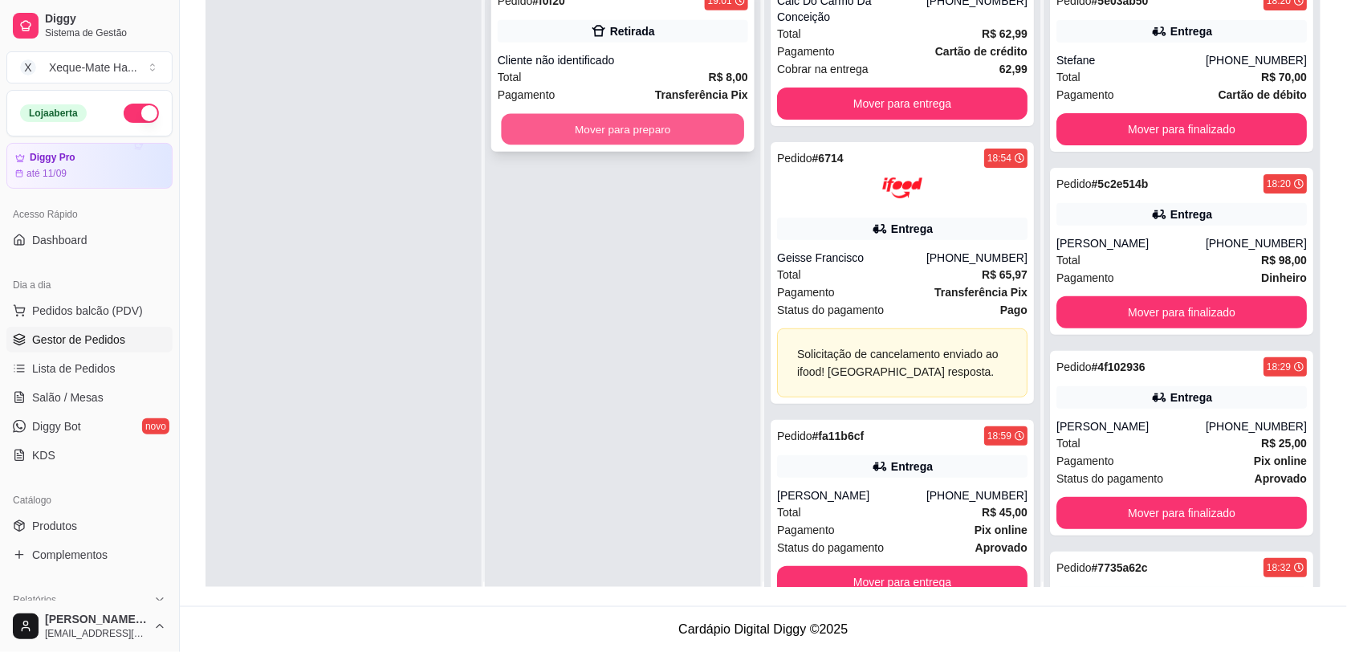
click at [582, 132] on button "Mover para preparo" at bounding box center [623, 129] width 243 height 31
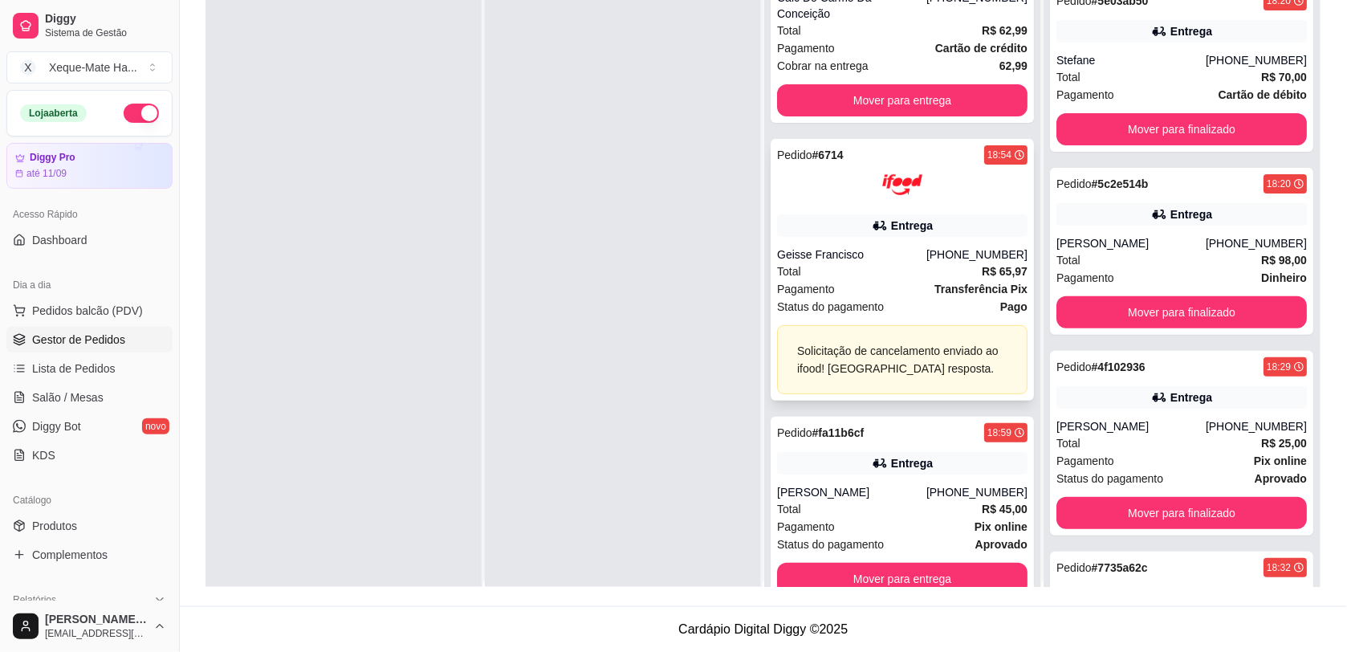
click at [851, 280] on div "Pagamento Transferência Pix" at bounding box center [902, 289] width 251 height 18
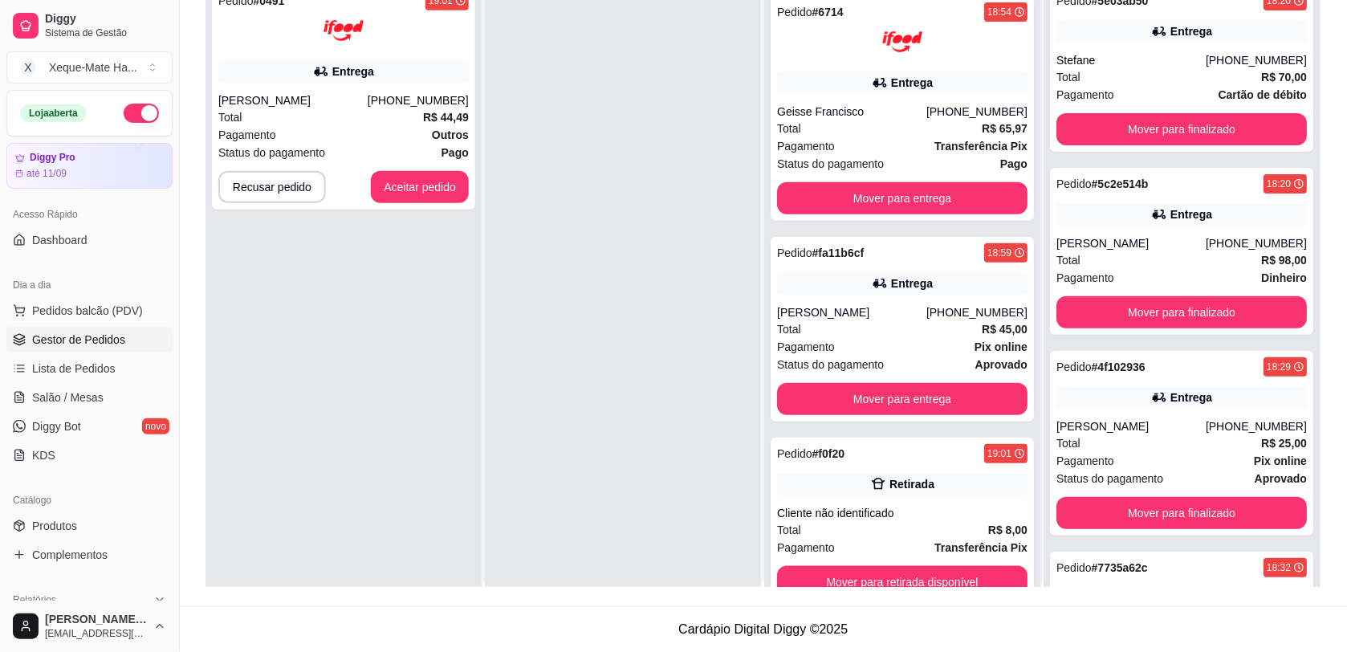
scroll to position [1922, 0]
click at [426, 181] on button "Aceitar pedido" at bounding box center [420, 187] width 98 height 32
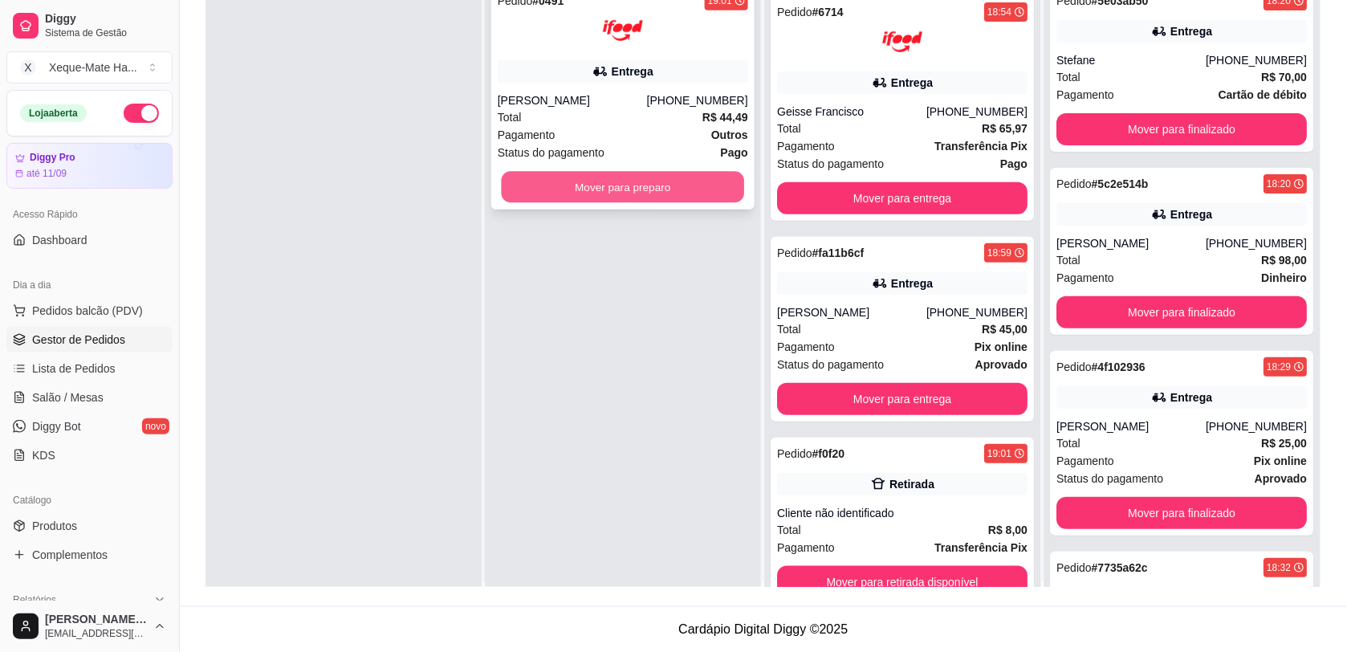
click at [540, 179] on button "Mover para preparo" at bounding box center [623, 187] width 243 height 31
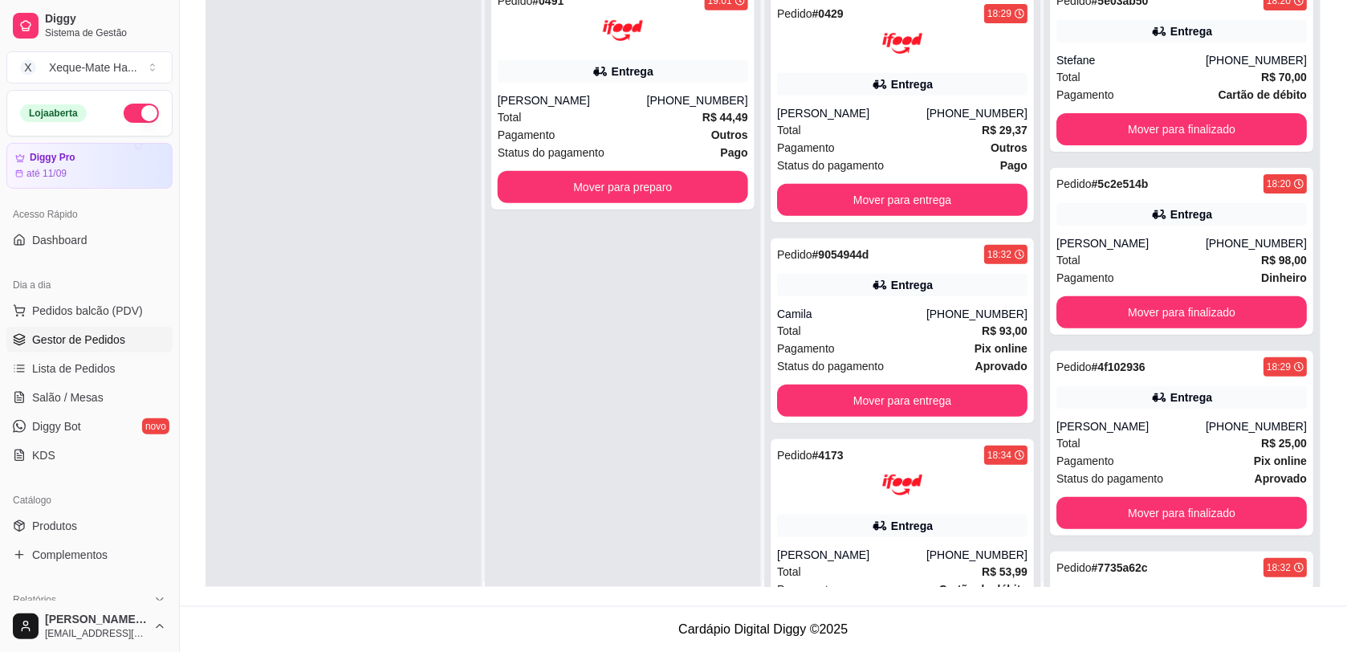
scroll to position [153, 0]
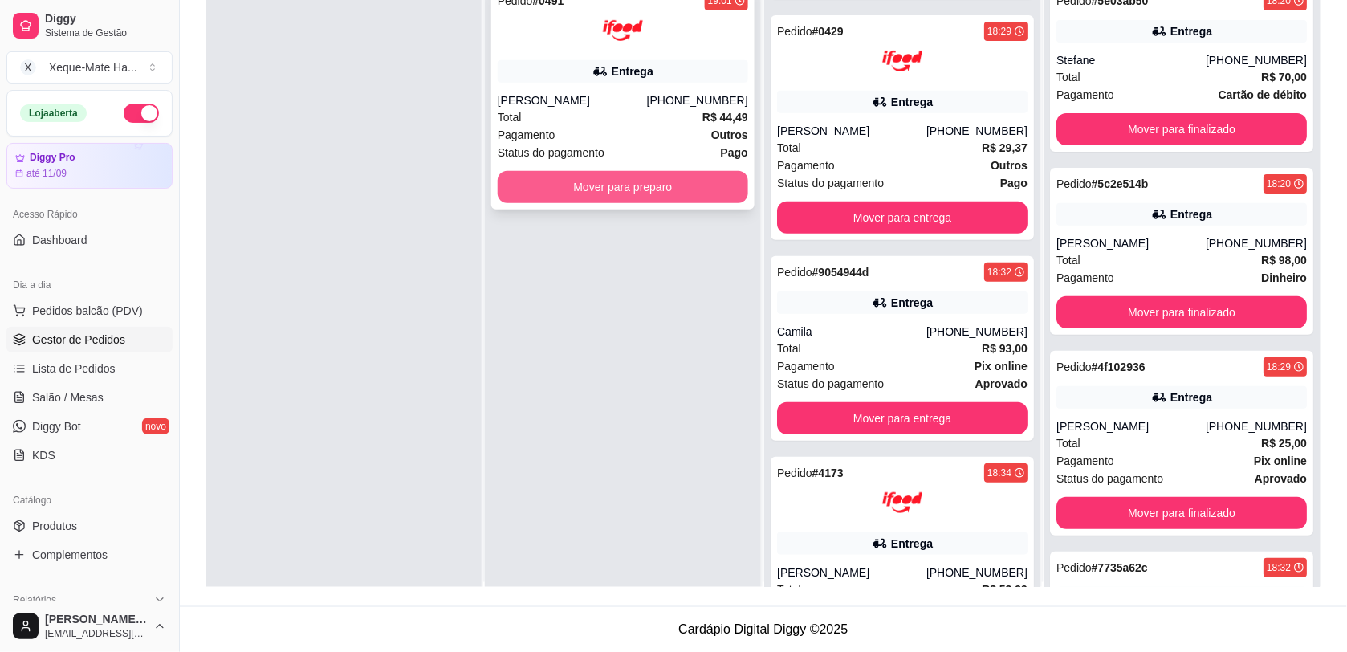
click at [703, 175] on button "Mover para preparo" at bounding box center [623, 187] width 251 height 32
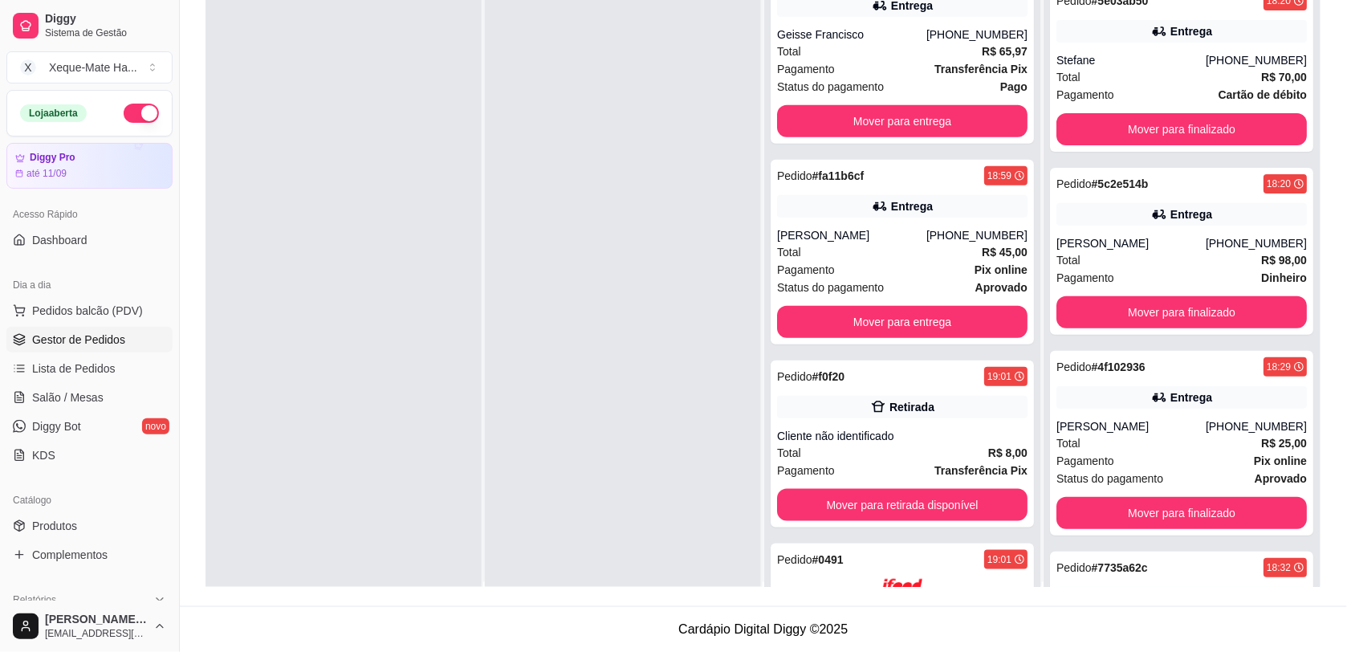
scroll to position [2164, 0]
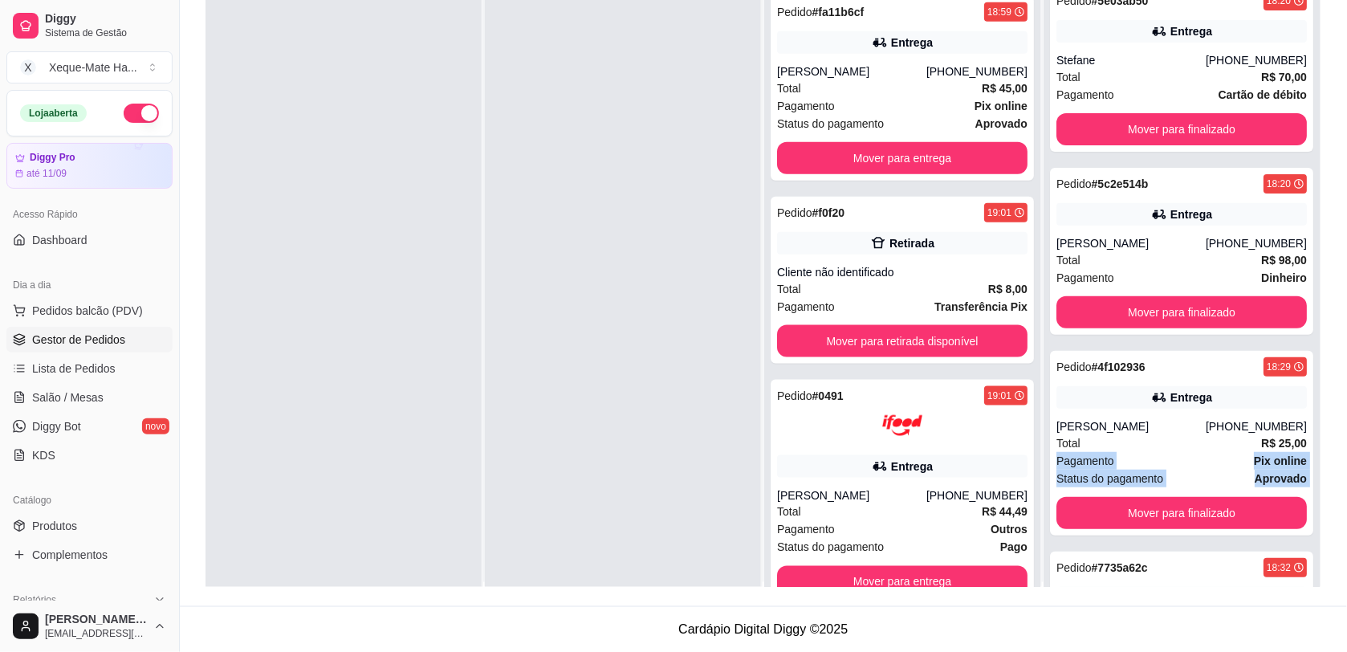
drag, startPoint x: 1306, startPoint y: 446, endPoint x: 1314, endPoint y: 540, distance: 94.3
click at [1314, 540] on div "Pendente 0 Aceito 0 Preparando 13 Pedido # 9a240 17:17 Comer no local Cliente n…" at bounding box center [764, 261] width 1116 height 652
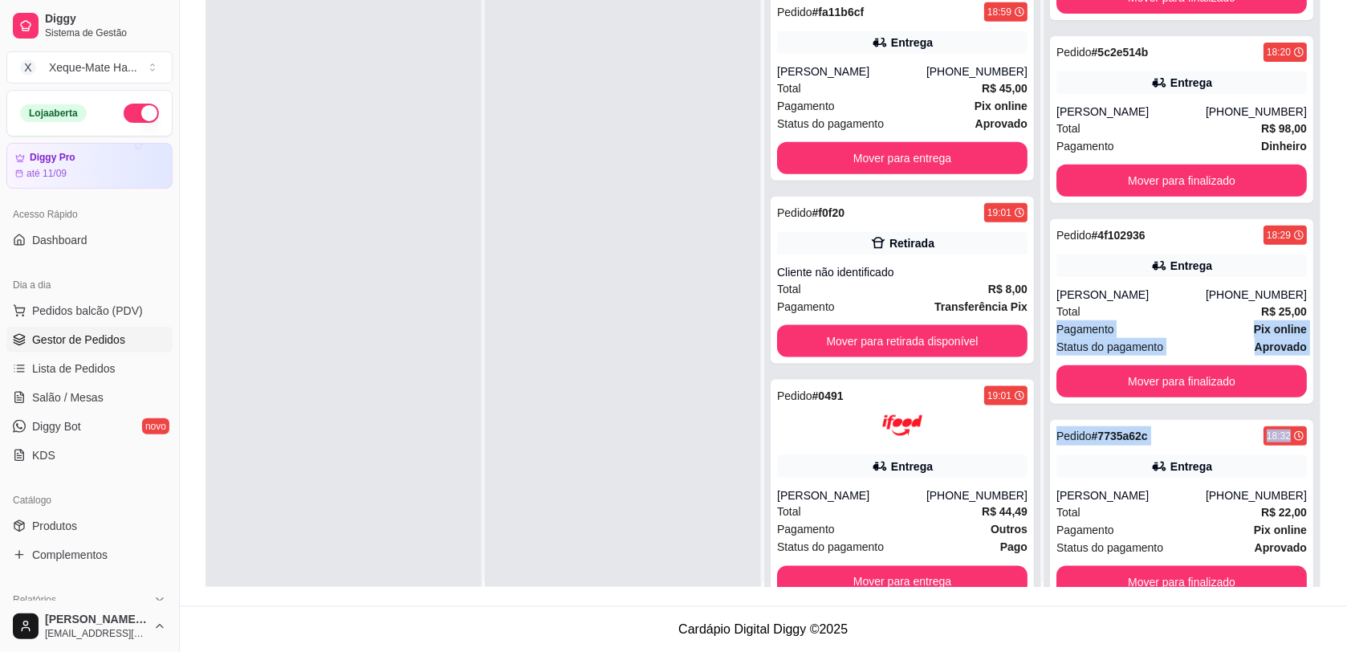
scroll to position [45, 0]
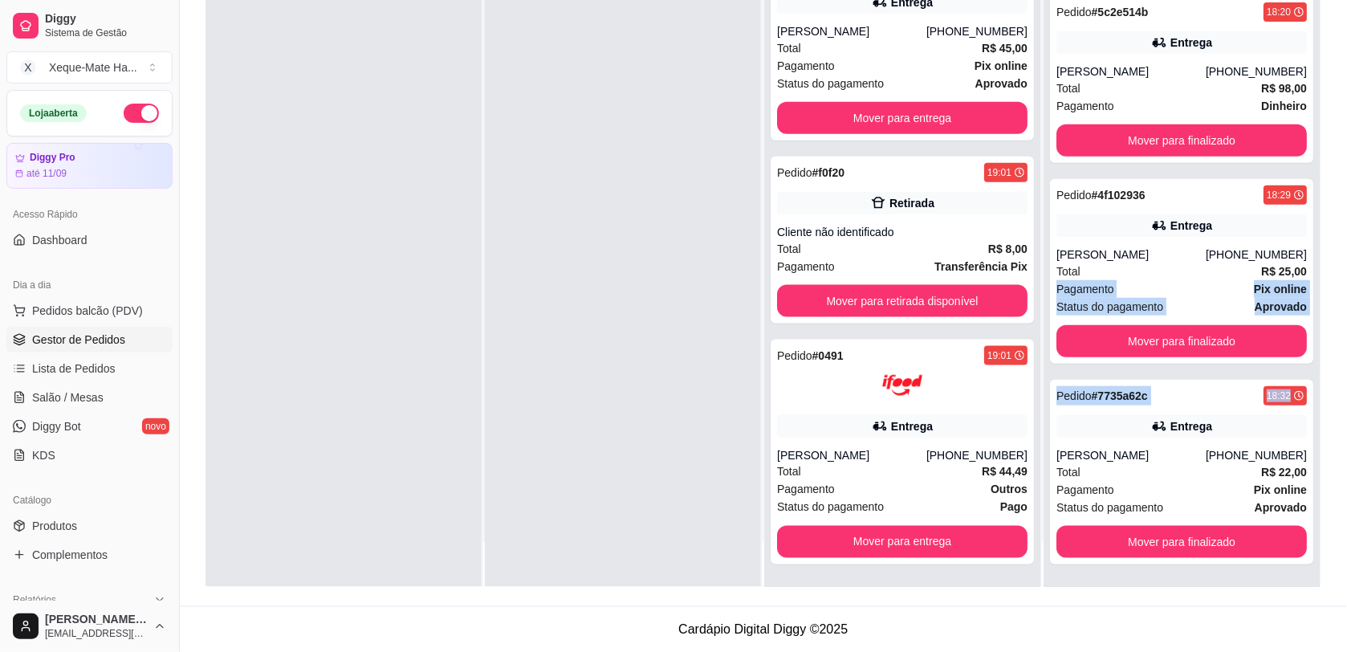
click at [599, 450] on div at bounding box center [623, 261] width 276 height 652
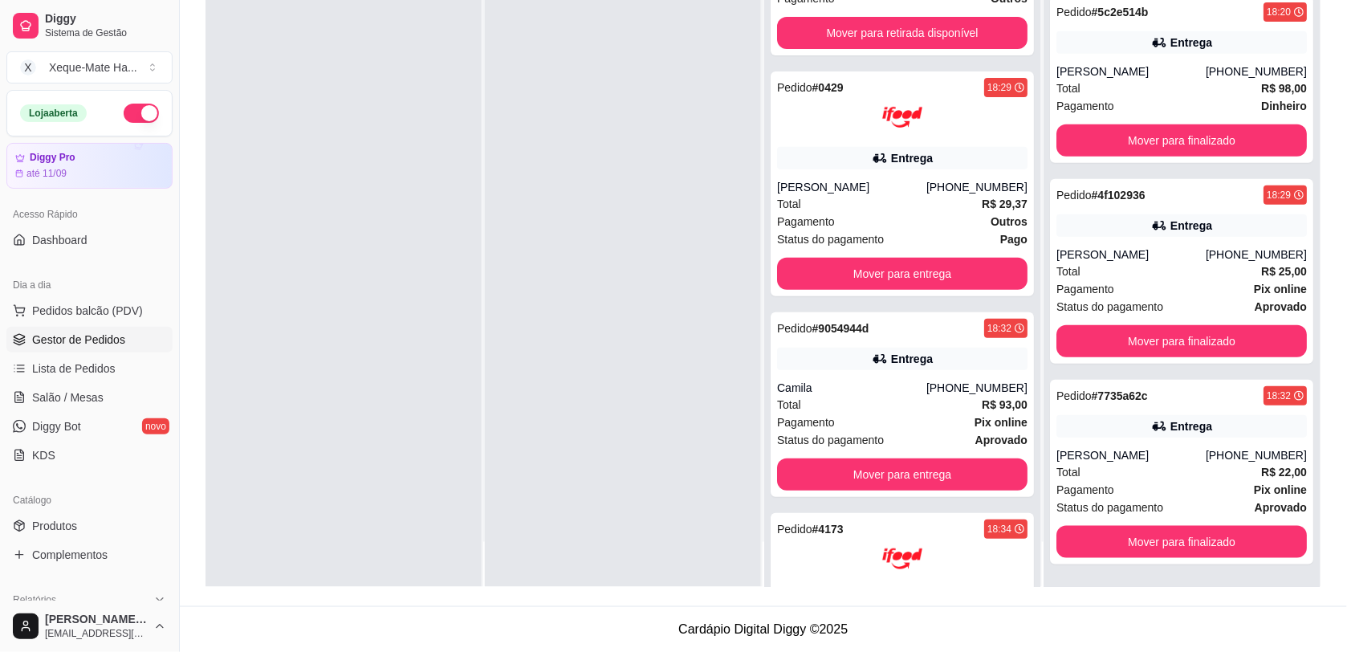
scroll to position [0, 0]
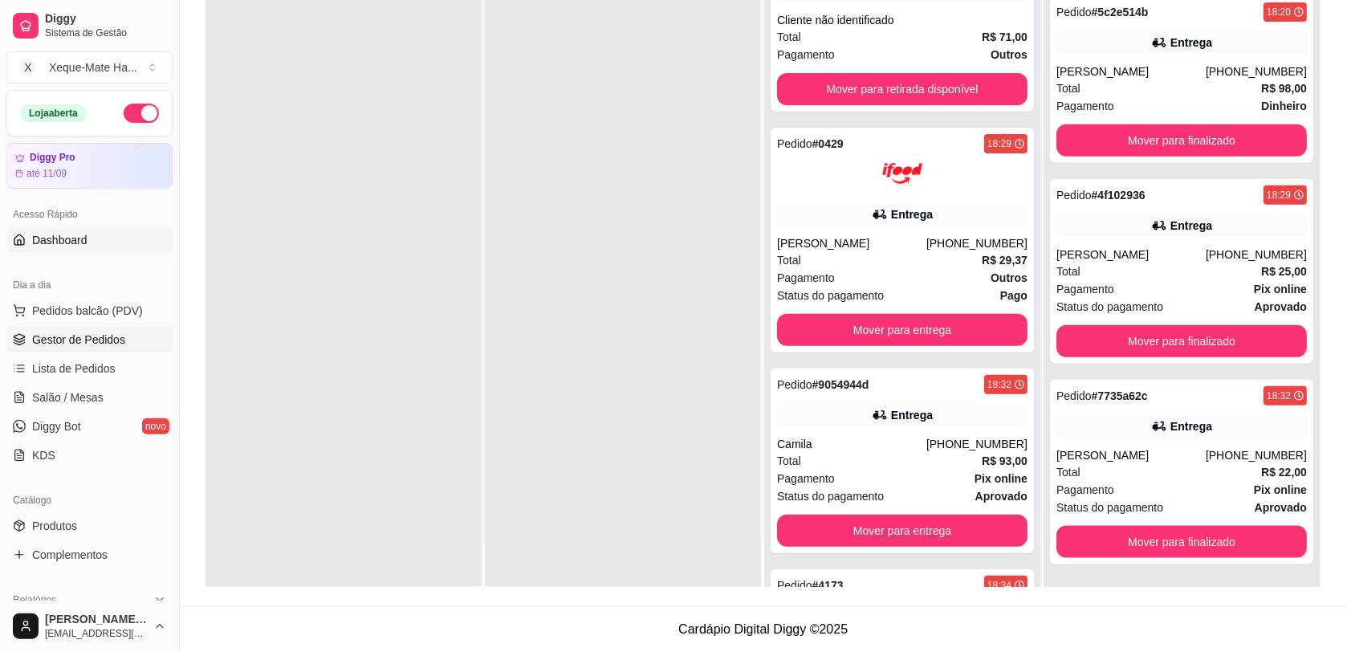
click at [68, 235] on span "Dashboard" at bounding box center [59, 240] width 55 height 16
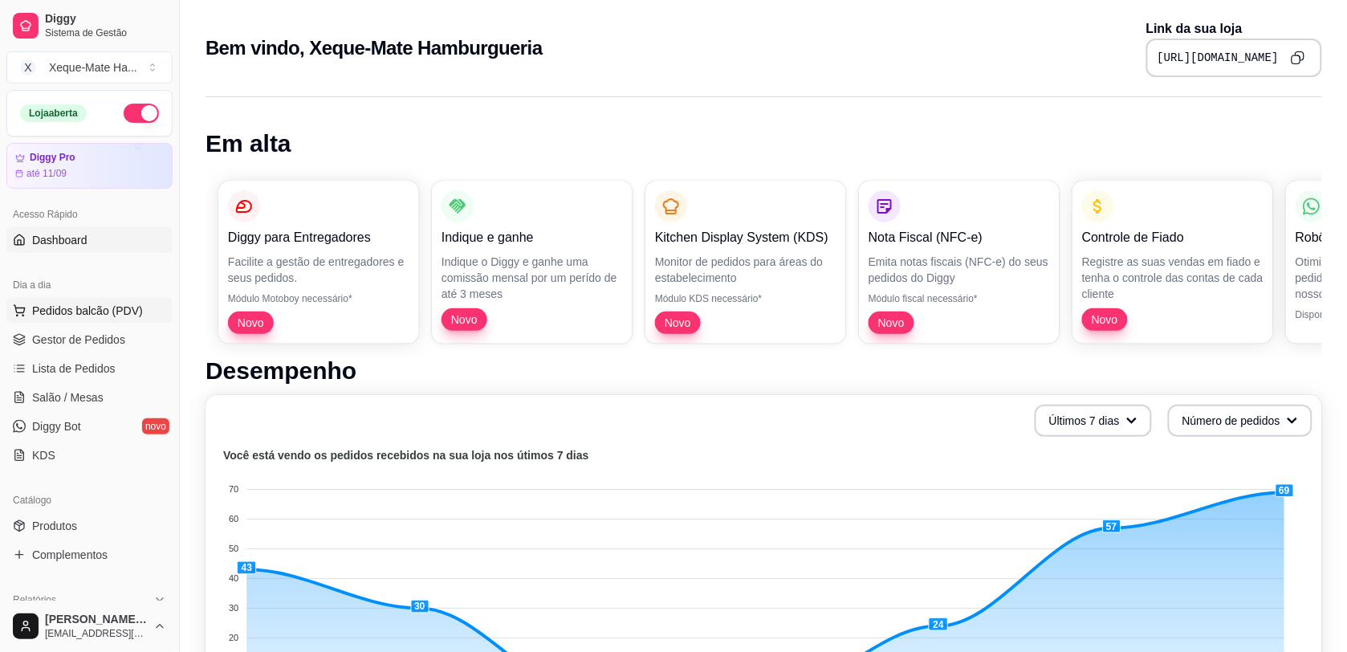
click at [77, 309] on span "Pedidos balcão (PDV)" at bounding box center [87, 311] width 111 height 16
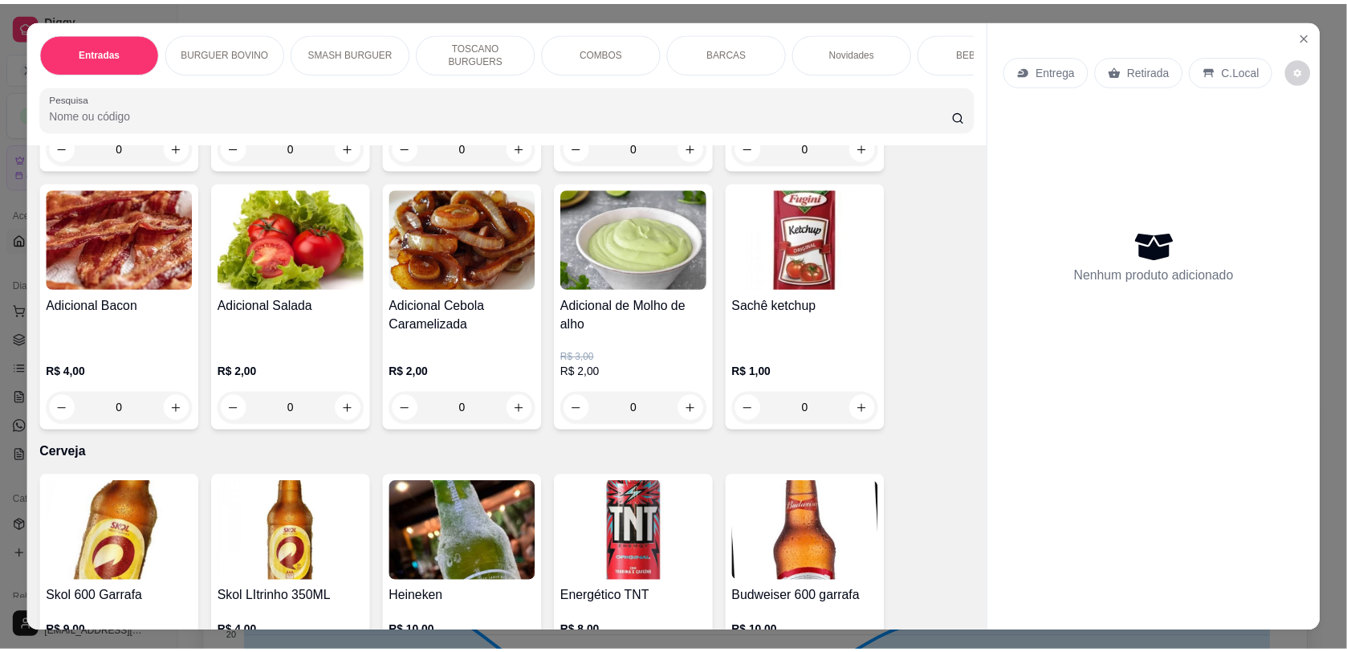
scroll to position [3699, 0]
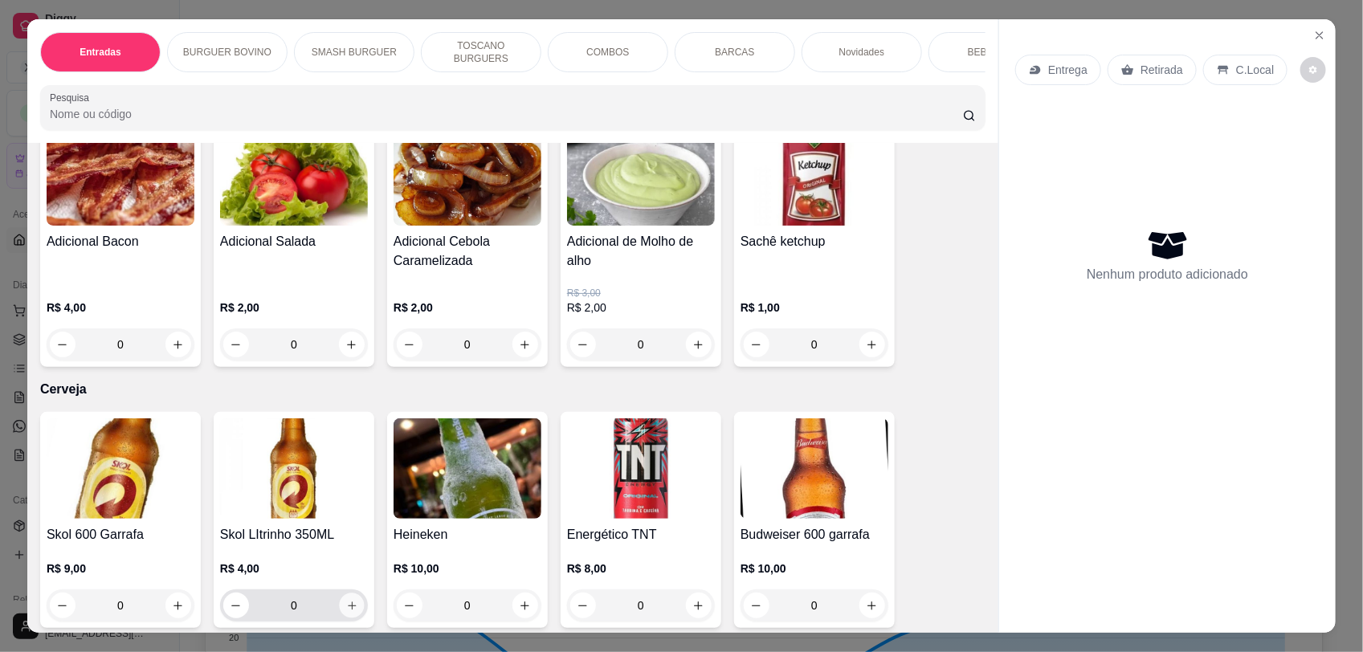
click at [346, 600] on icon "increase-product-quantity" at bounding box center [352, 606] width 12 height 12
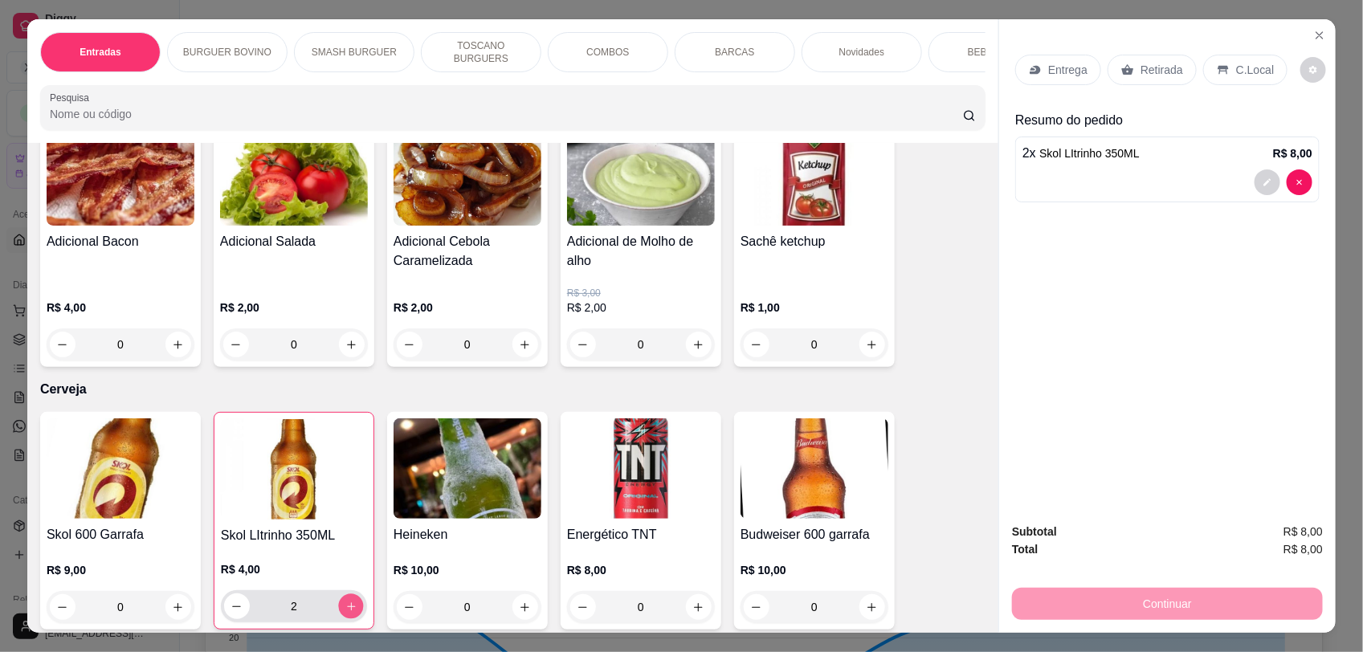
click at [345, 601] on icon "increase-product-quantity" at bounding box center [351, 607] width 12 height 12
click at [344, 601] on icon "increase-product-quantity" at bounding box center [350, 607] width 12 height 12
type input "4"
drag, startPoint x: 1148, startPoint y: 72, endPoint x: 1175, endPoint y: 206, distance: 135.9
click at [1147, 72] on p "Retirada" at bounding box center [1161, 70] width 43 height 16
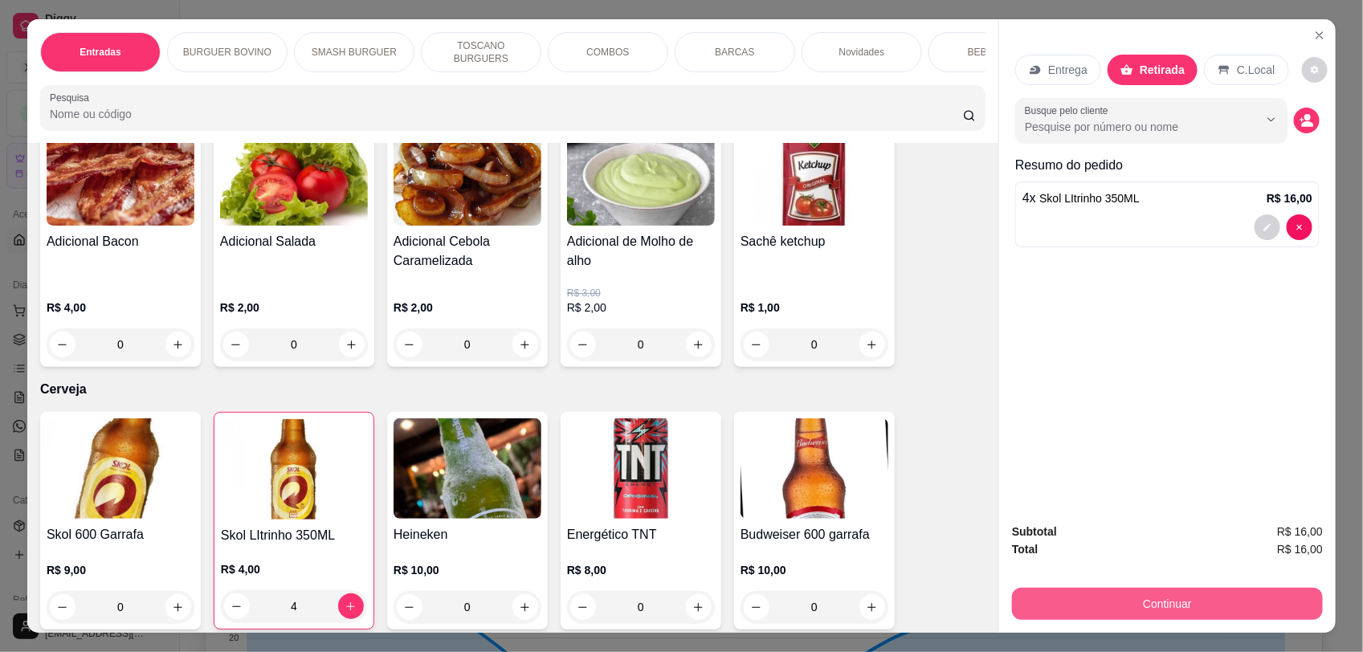
click at [1093, 601] on button "Continuar" at bounding box center [1167, 604] width 311 height 32
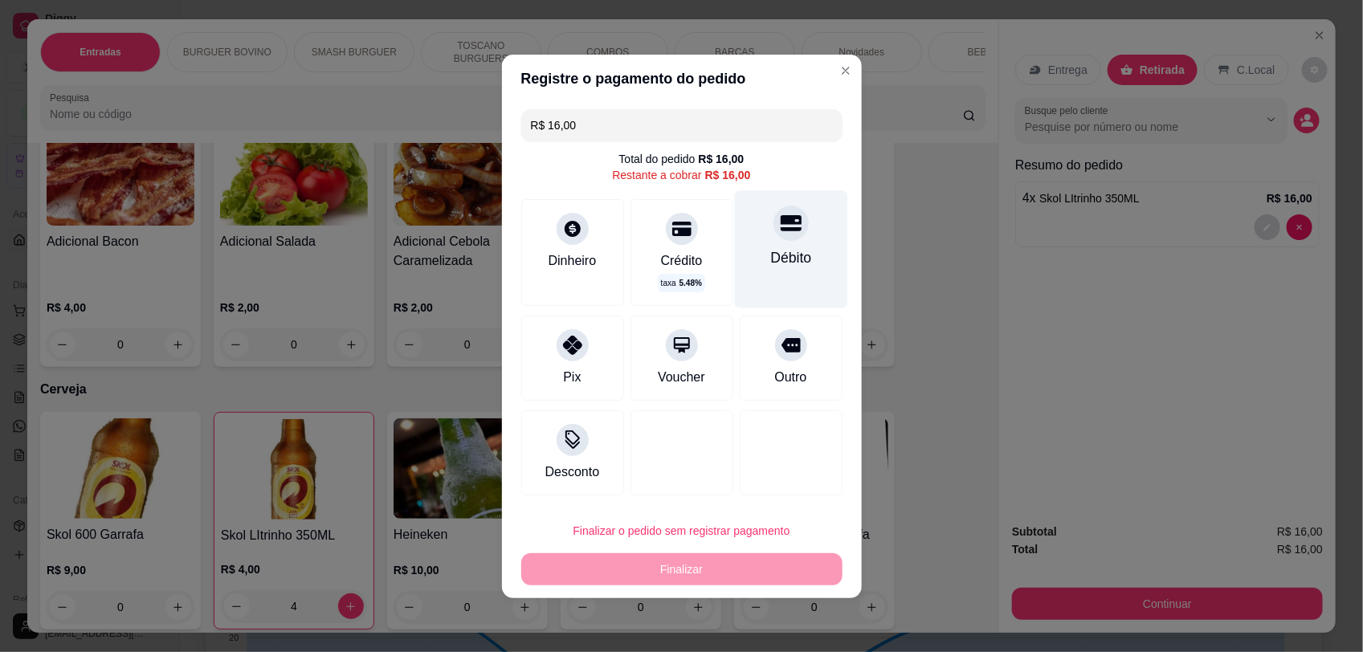
click at [773, 238] on div at bounding box center [790, 223] width 35 height 35
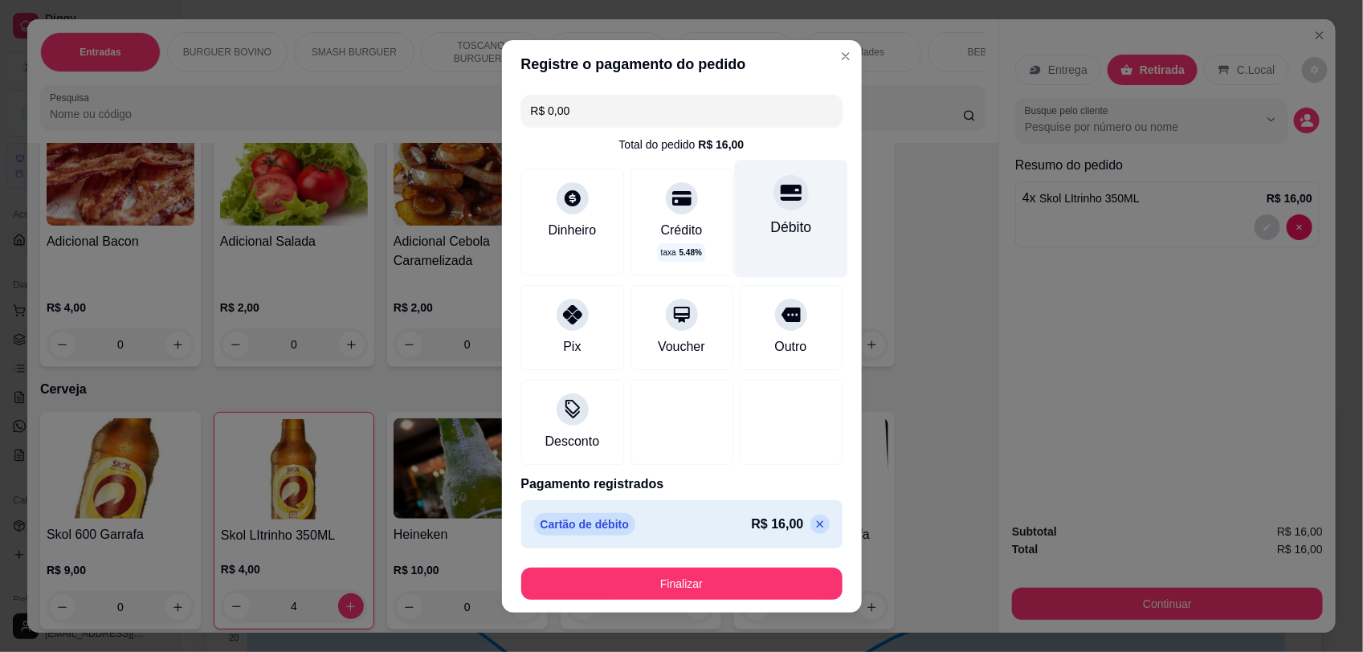
type input "R$ 0,00"
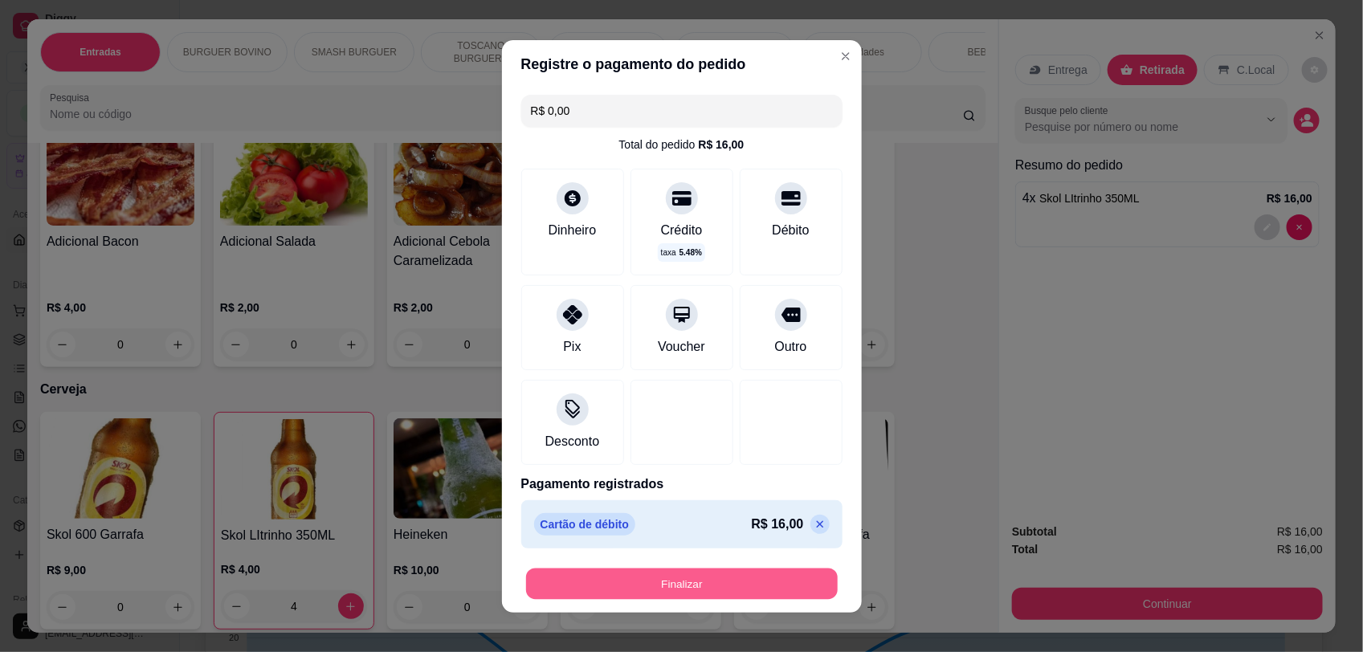
click at [703, 587] on button "Finalizar" at bounding box center [682, 583] width 312 height 31
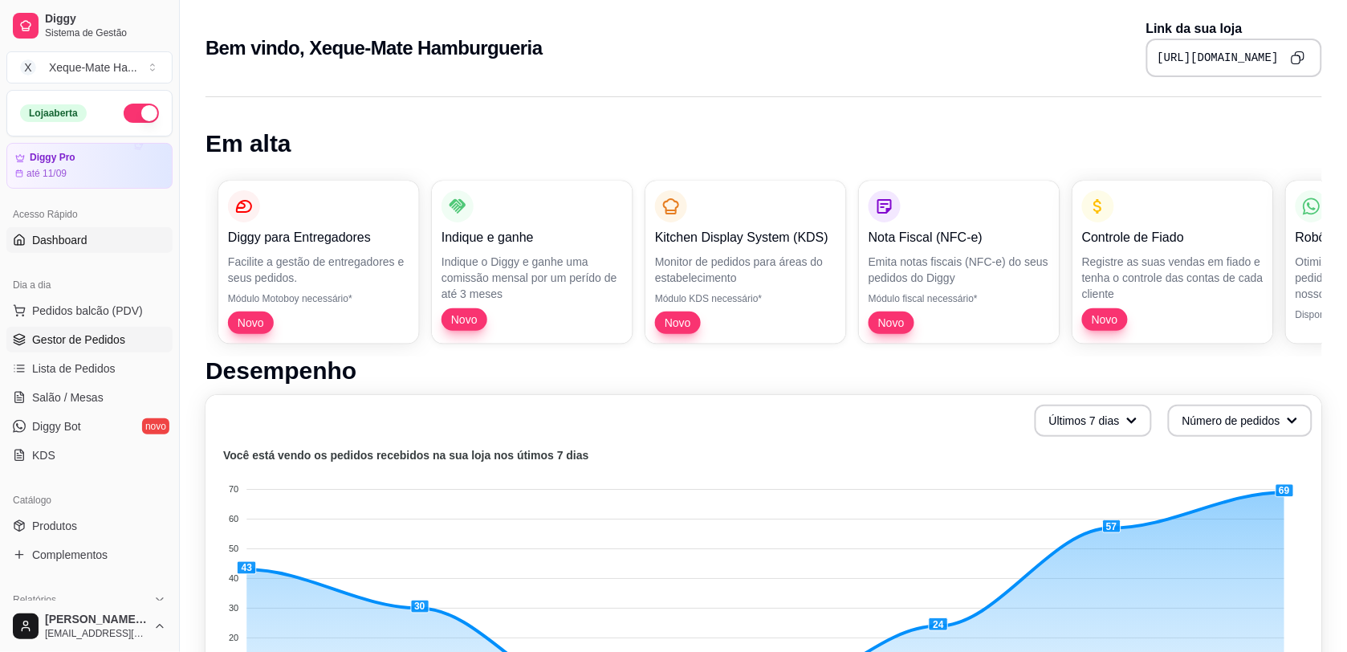
click at [75, 339] on span "Gestor de Pedidos" at bounding box center [78, 340] width 93 height 16
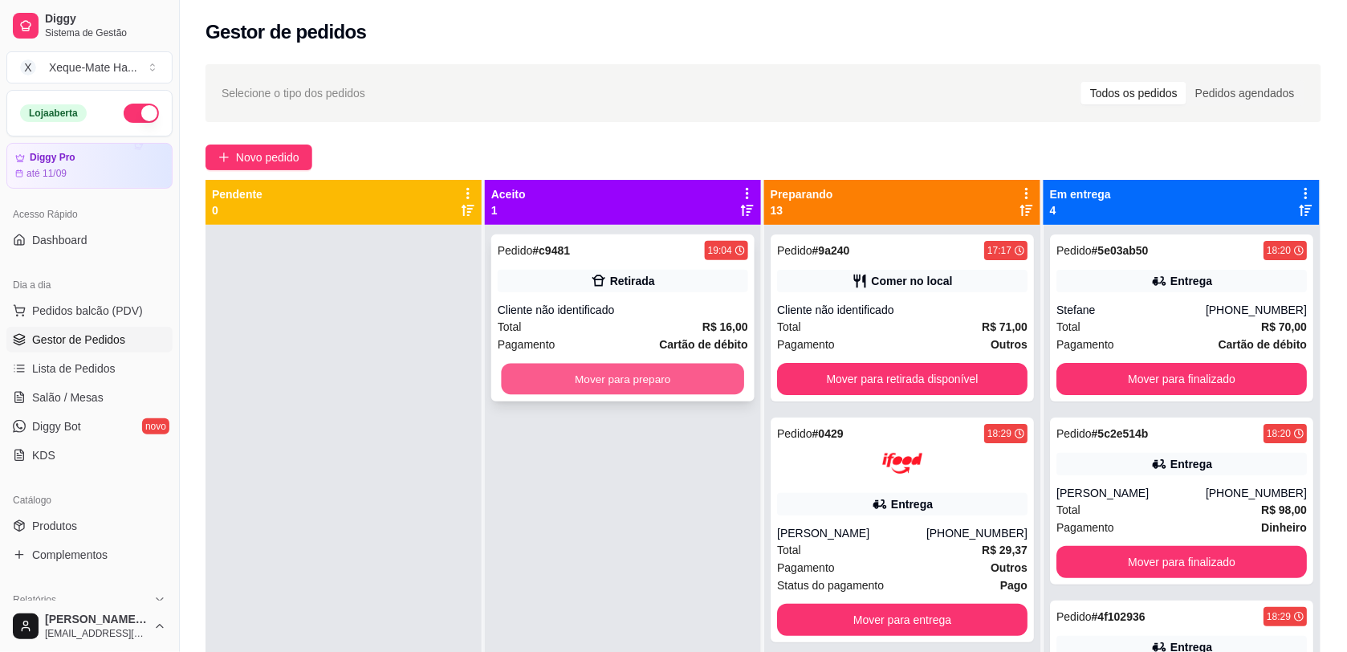
click at [577, 379] on button "Mover para preparo" at bounding box center [623, 379] width 243 height 31
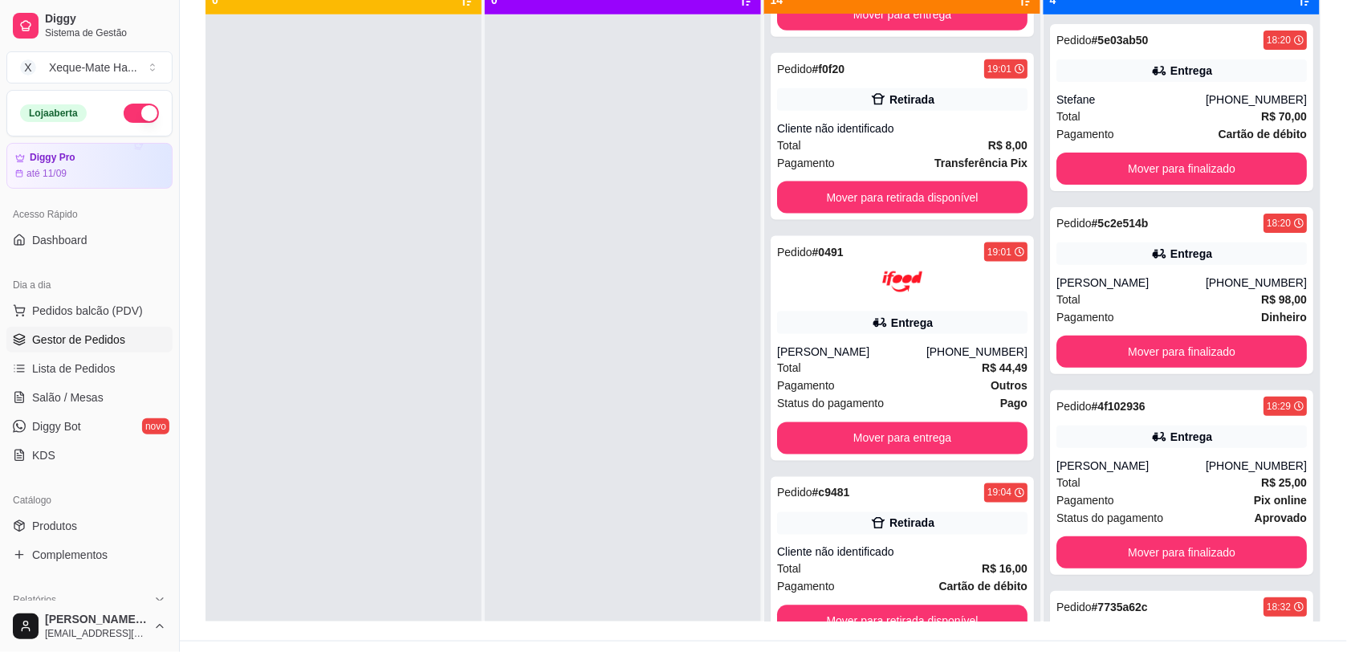
scroll to position [245, 0]
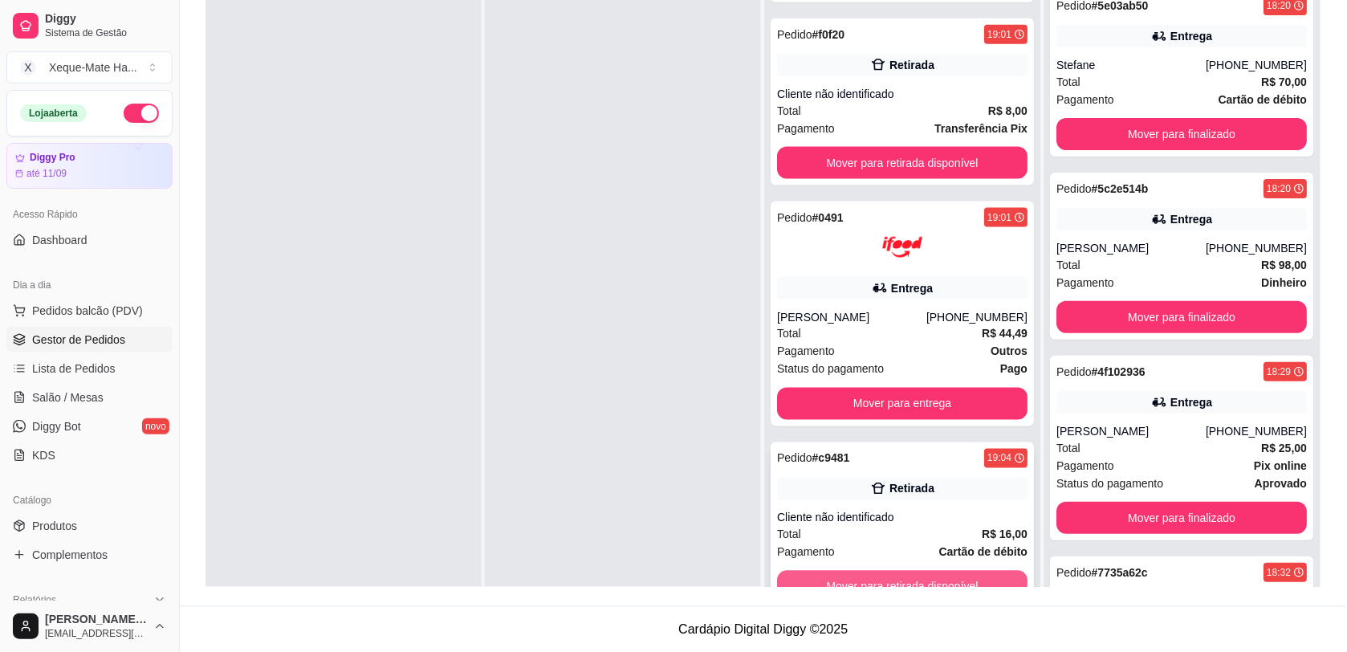
click at [933, 579] on button "Mover para retirada disponível" at bounding box center [902, 587] width 251 height 32
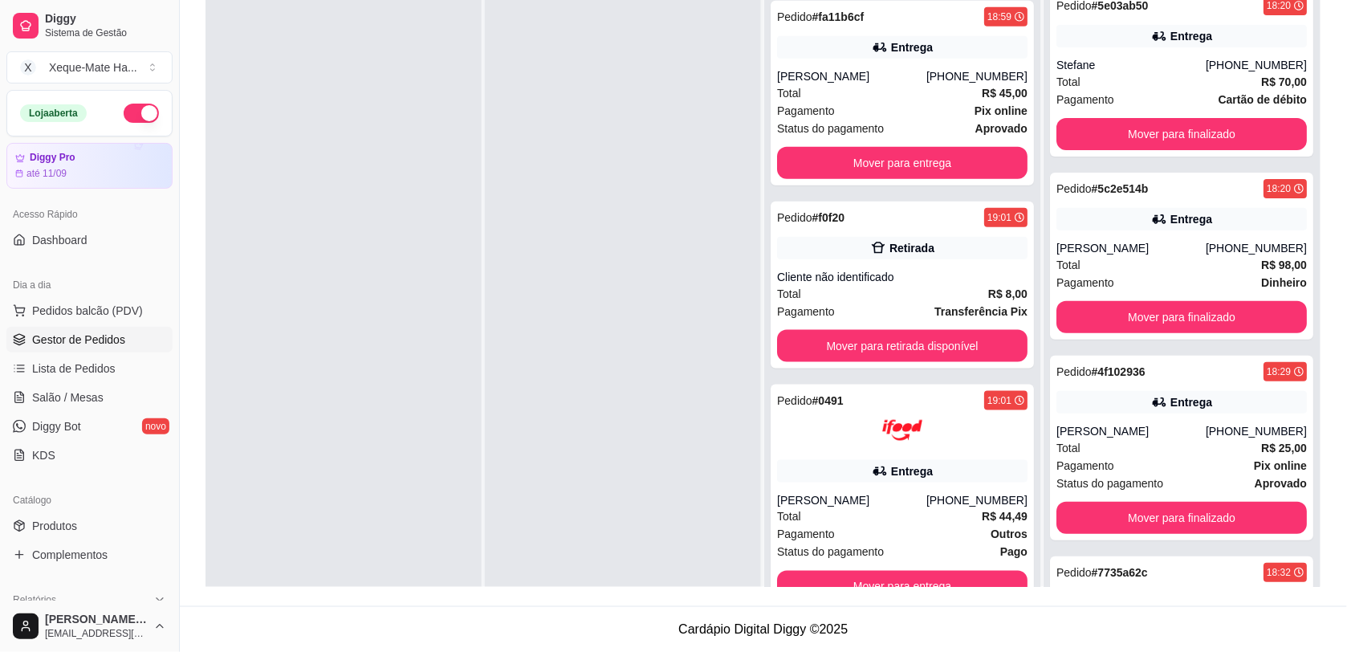
scroll to position [316, 0]
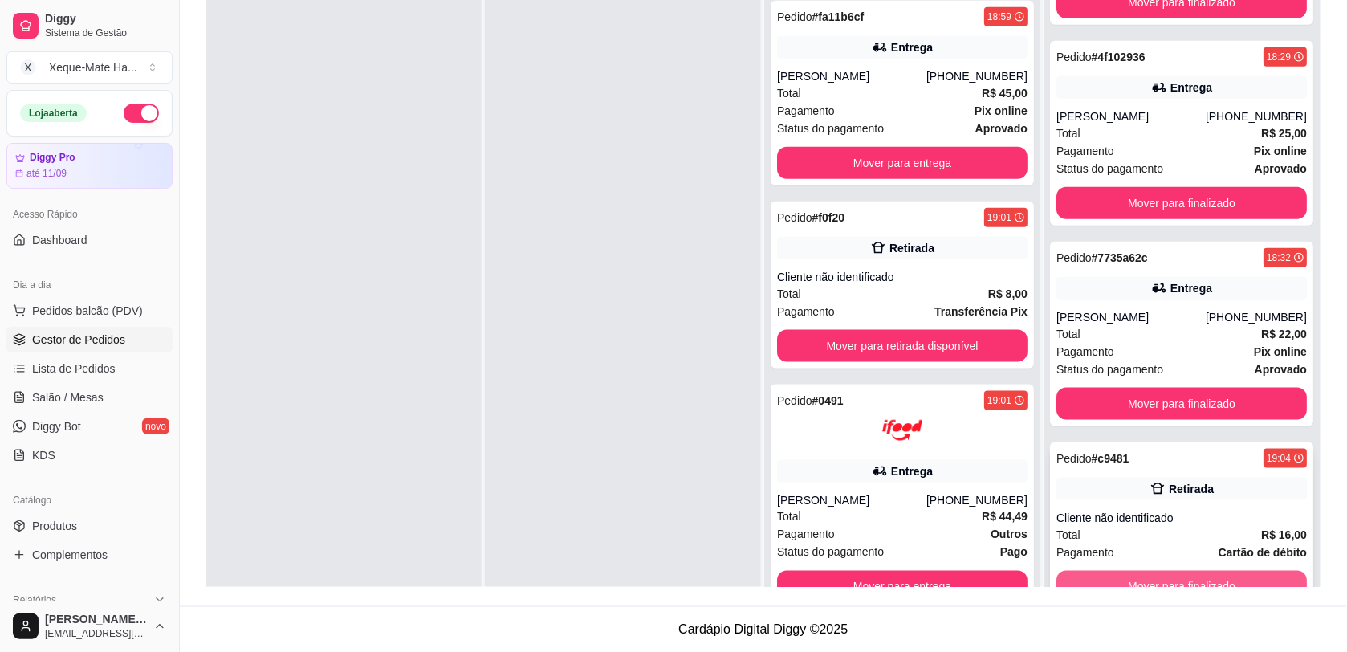
click at [1182, 579] on button "Mover para finalizado" at bounding box center [1182, 587] width 251 height 32
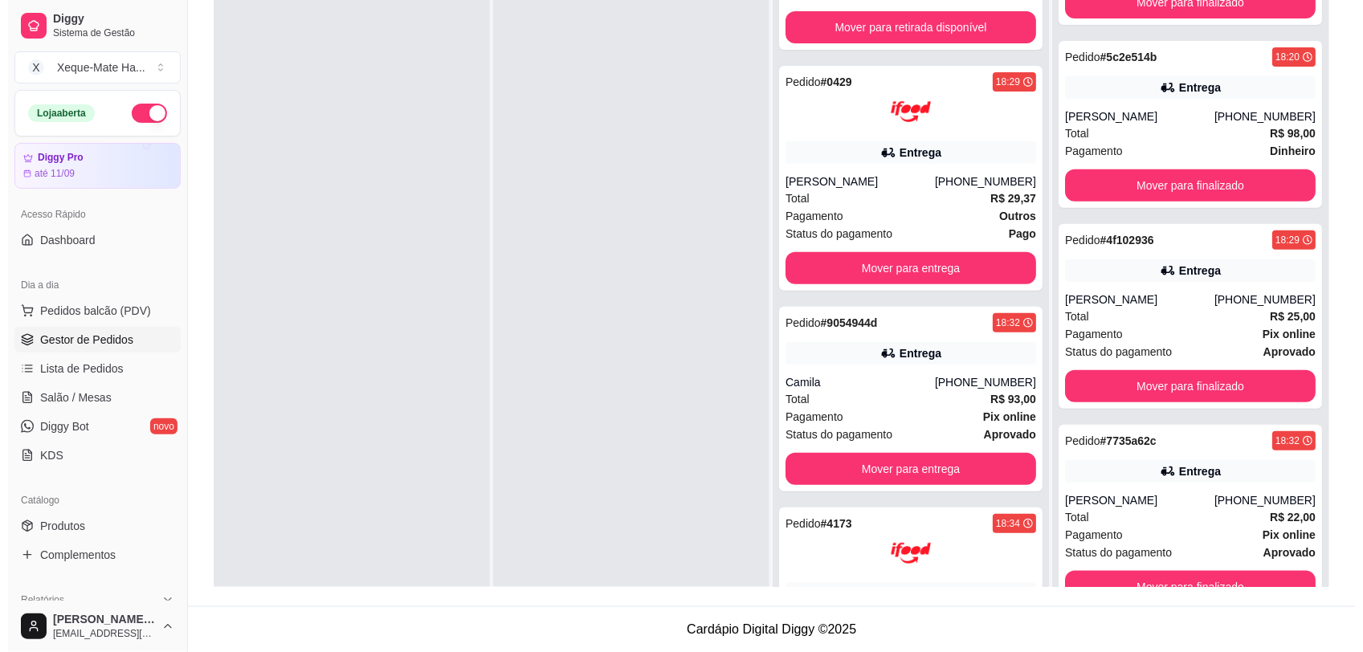
scroll to position [0, 0]
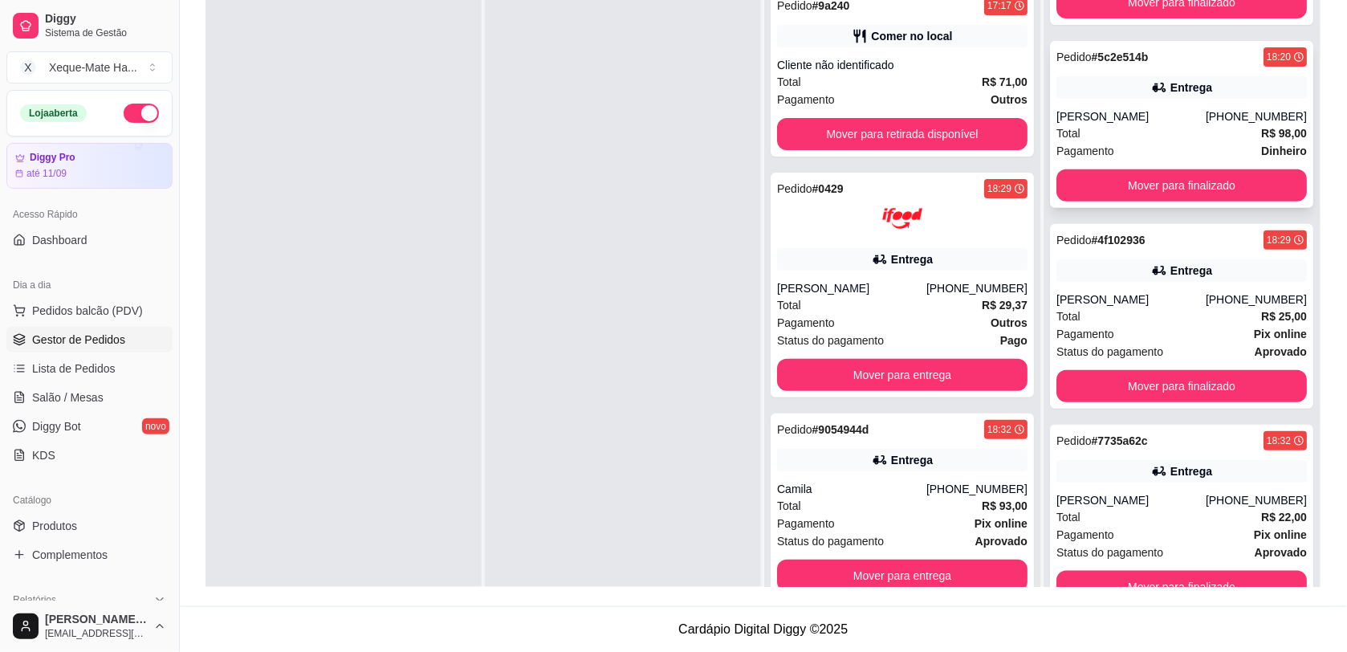
click at [1106, 80] on div "Entrega" at bounding box center [1182, 87] width 251 height 22
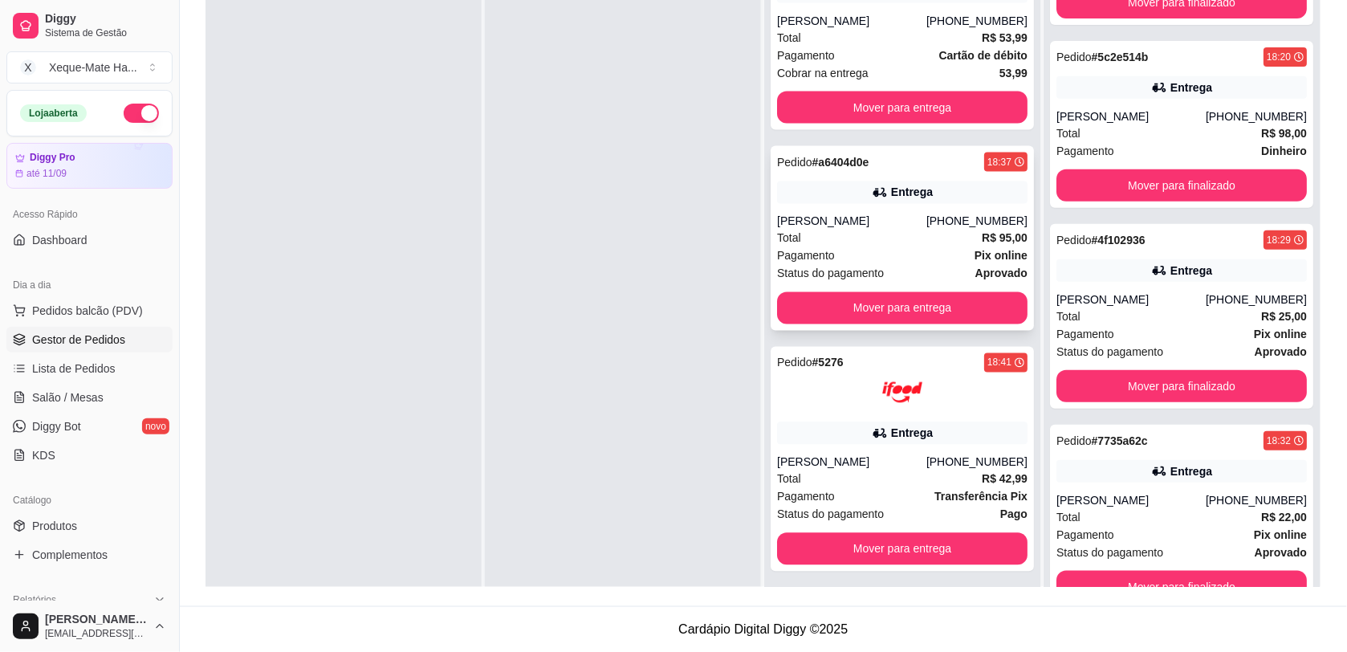
scroll to position [712, 0]
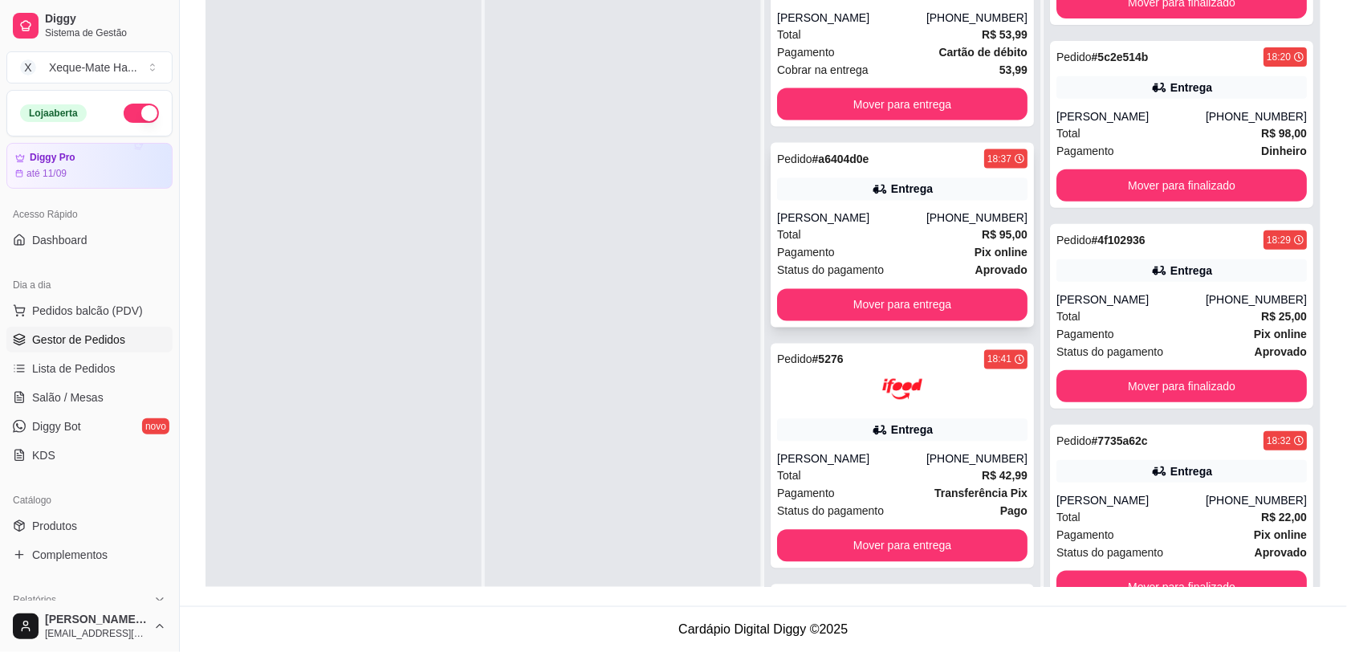
click at [870, 198] on div "Entrega" at bounding box center [902, 189] width 251 height 22
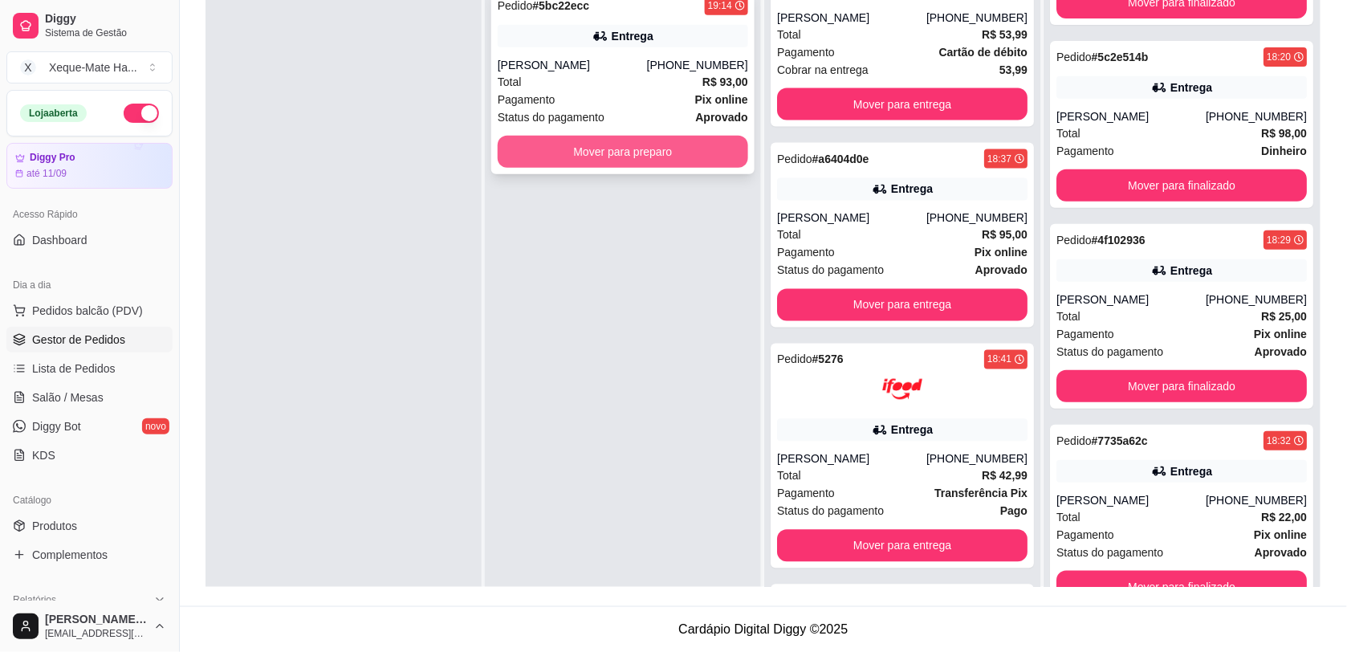
click at [584, 149] on button "Mover para preparo" at bounding box center [623, 152] width 251 height 32
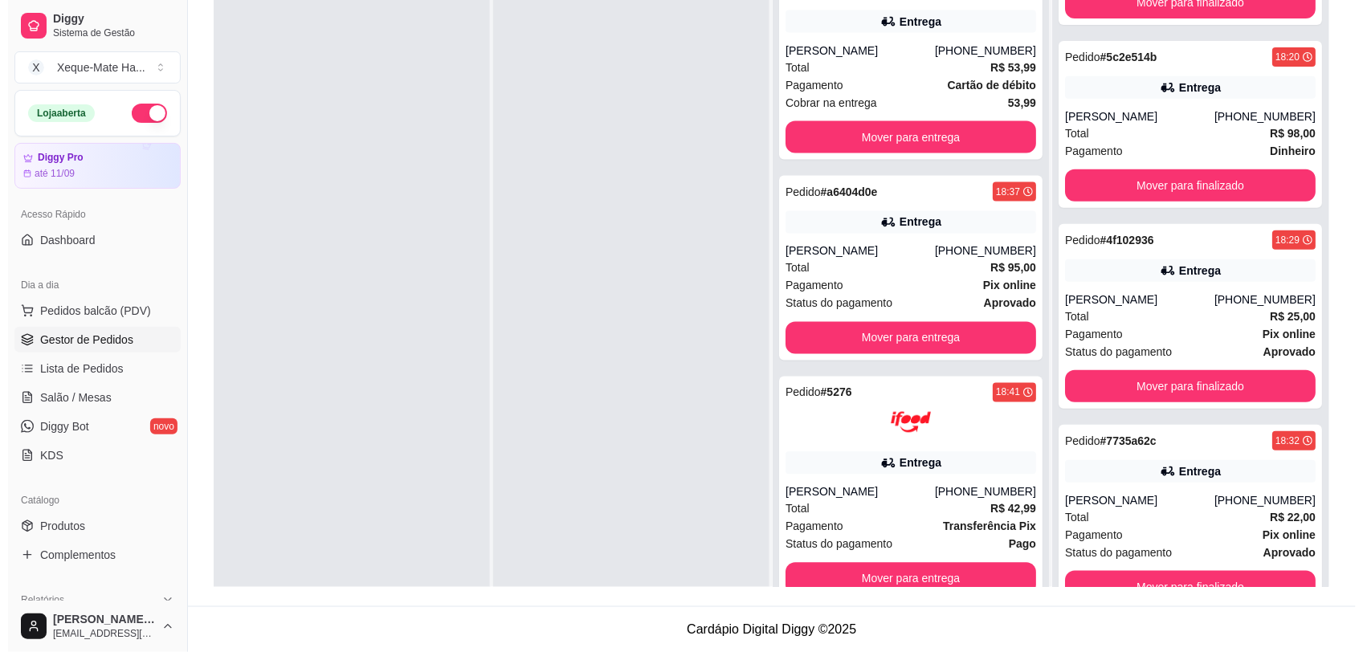
scroll to position [559, 0]
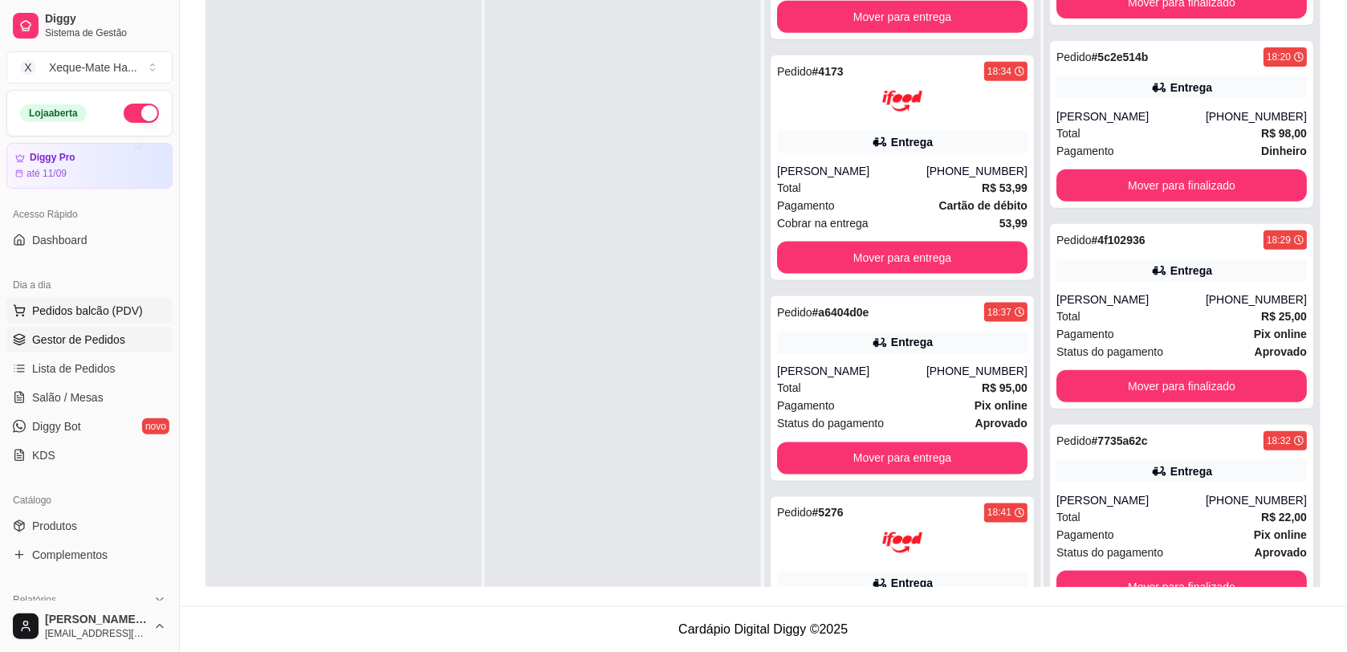
click at [114, 310] on span "Pedidos balcão (PDV)" at bounding box center [87, 311] width 111 height 16
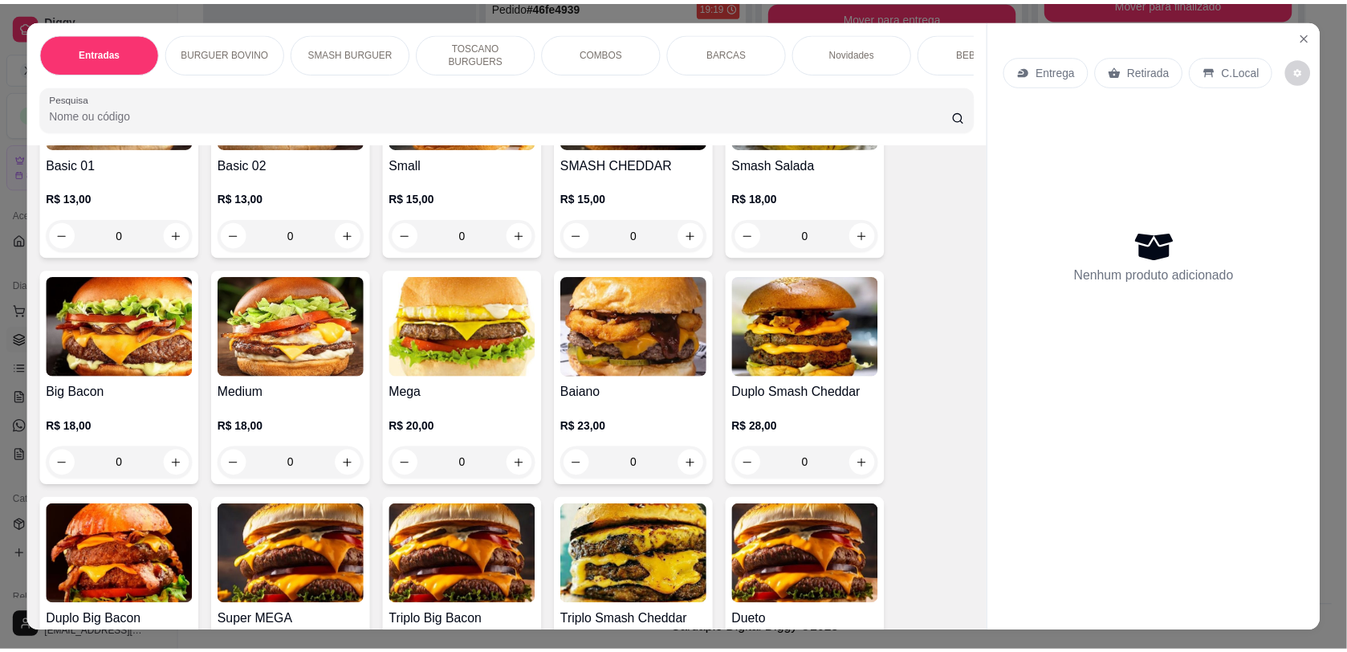
scroll to position [322, 0]
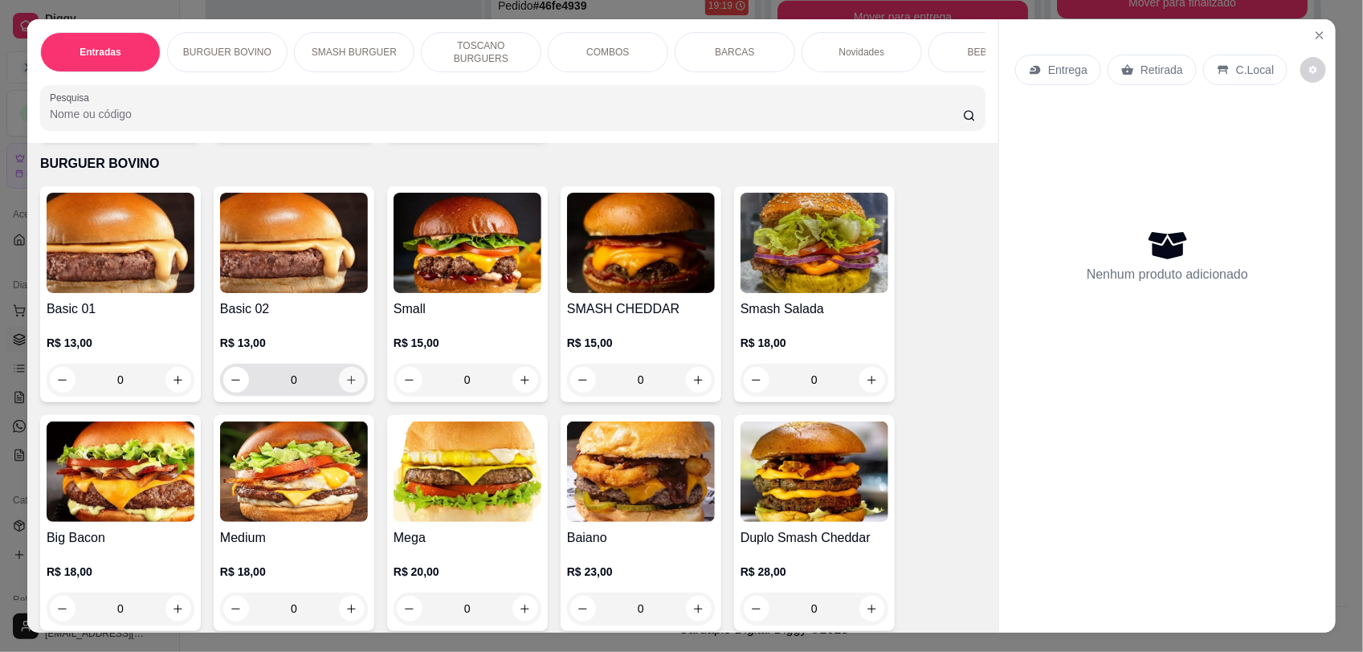
click at [345, 386] on icon "increase-product-quantity" at bounding box center [351, 380] width 12 height 12
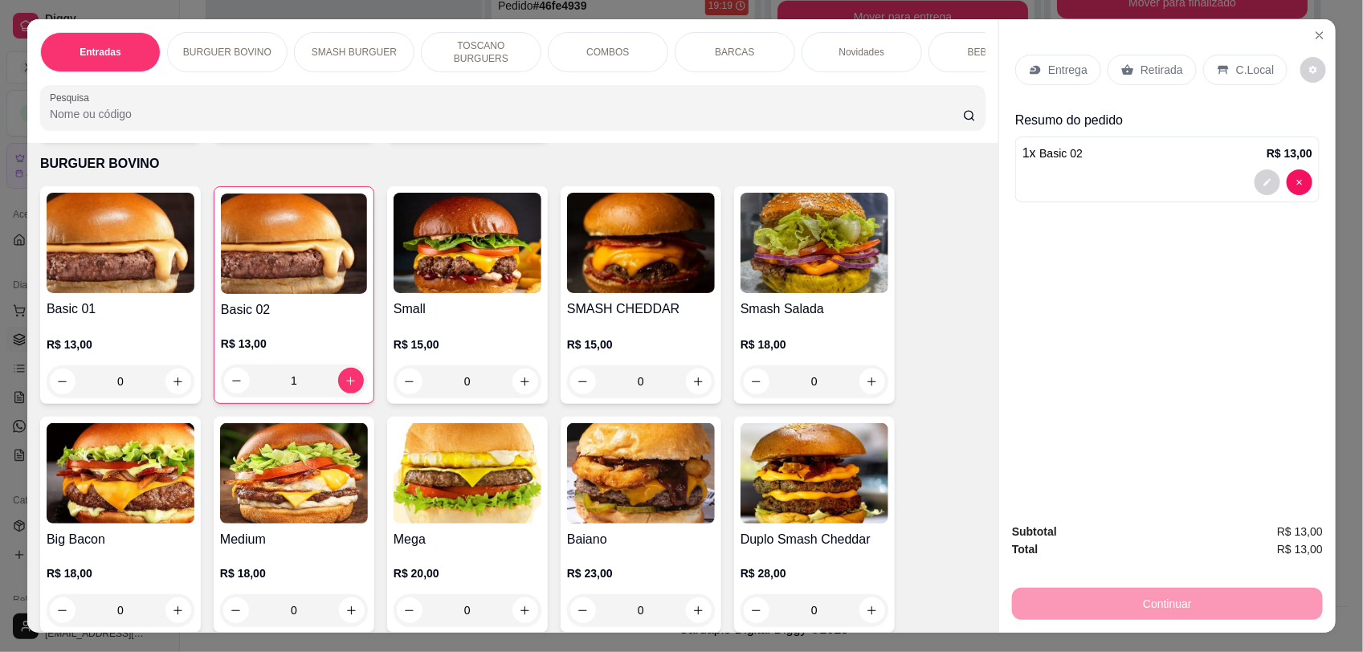
type input "1"
click at [1147, 69] on p "Retirada" at bounding box center [1161, 70] width 43 height 16
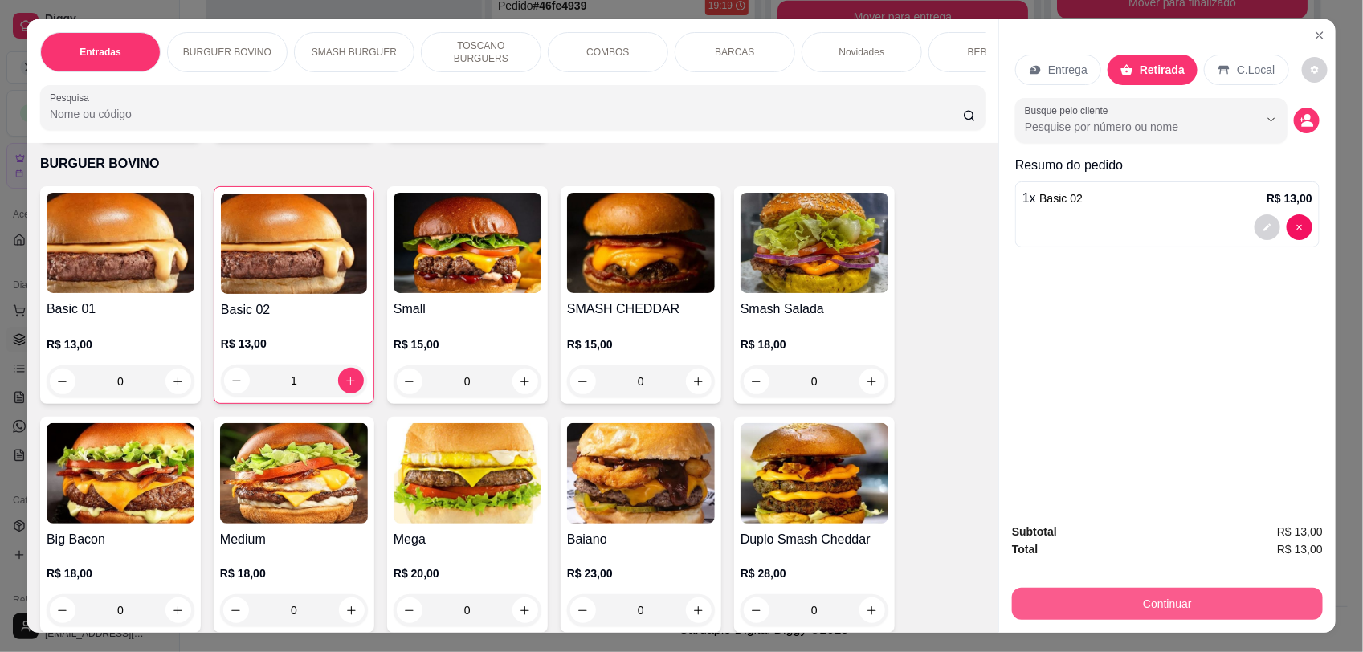
click at [1119, 604] on button "Continuar" at bounding box center [1167, 604] width 311 height 32
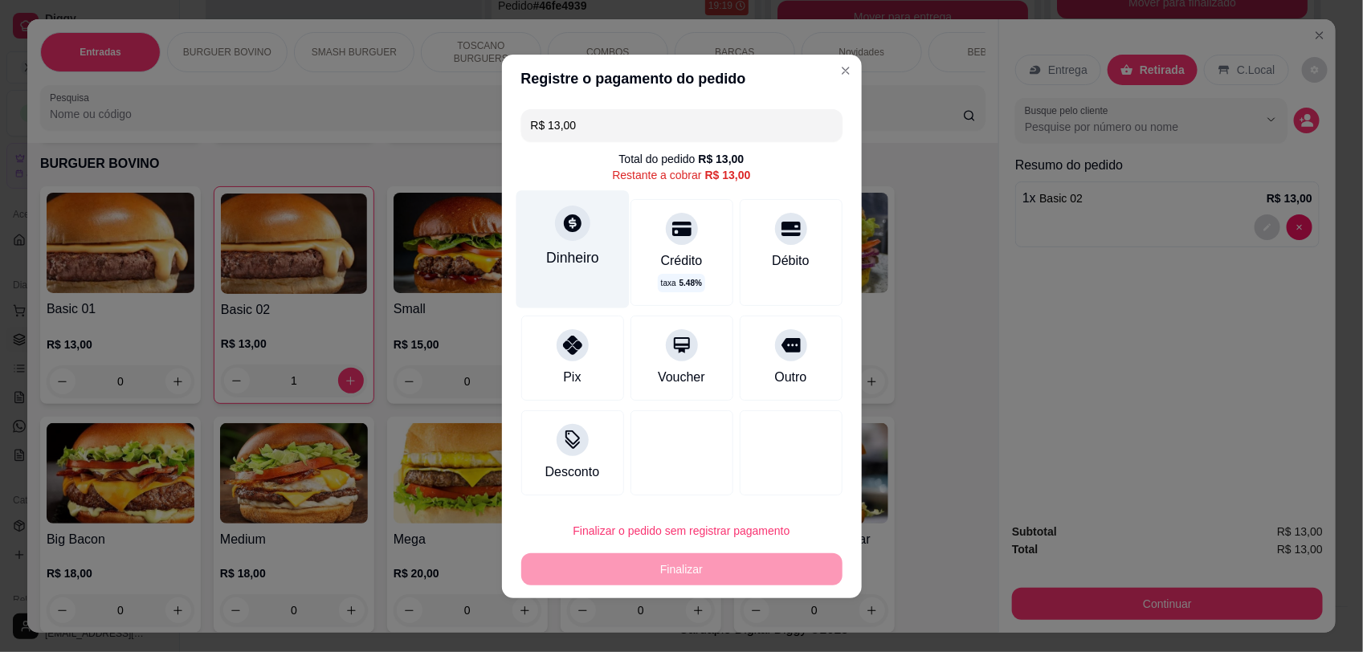
click at [560, 234] on div at bounding box center [572, 223] width 35 height 35
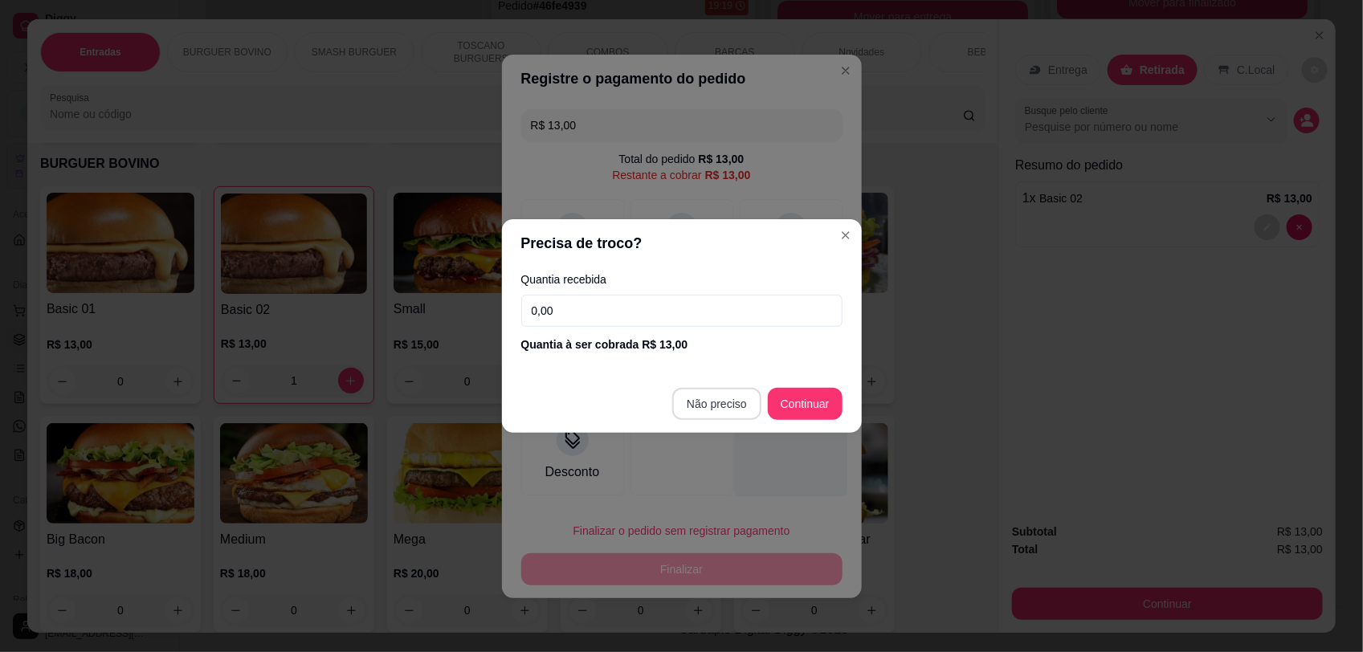
type input "R$ 0,00"
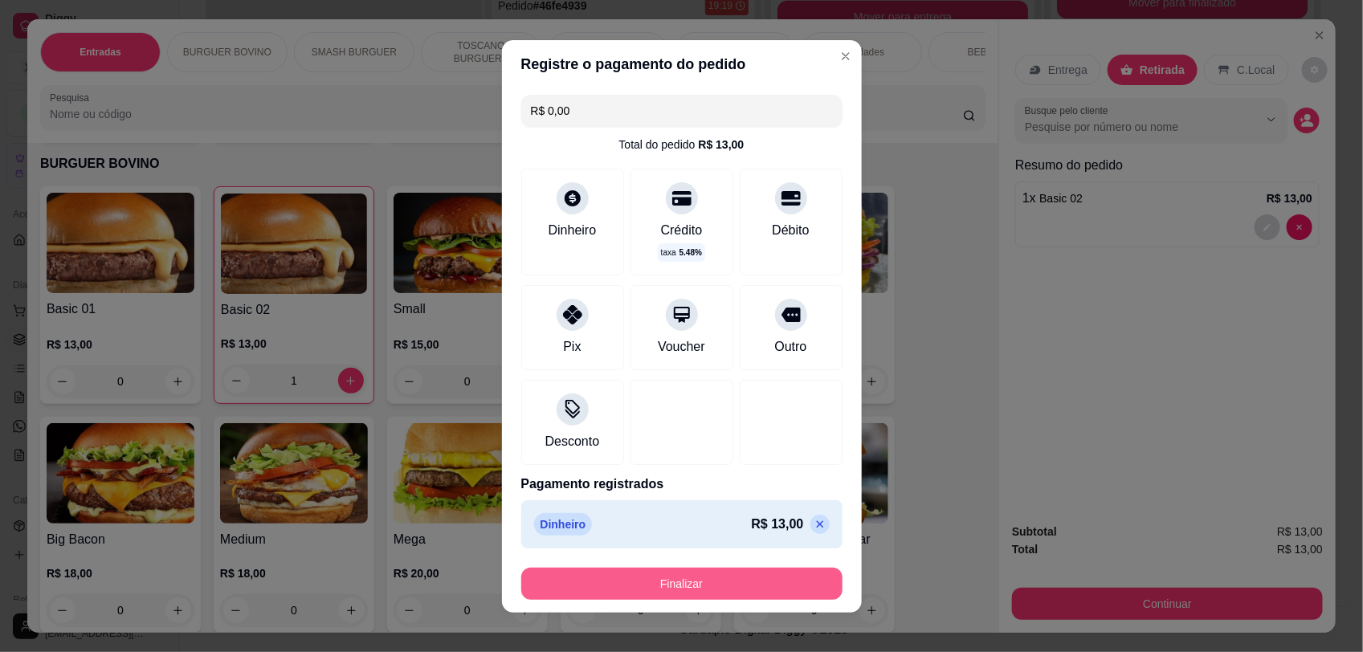
click at [768, 585] on button "Finalizar" at bounding box center [681, 584] width 321 height 32
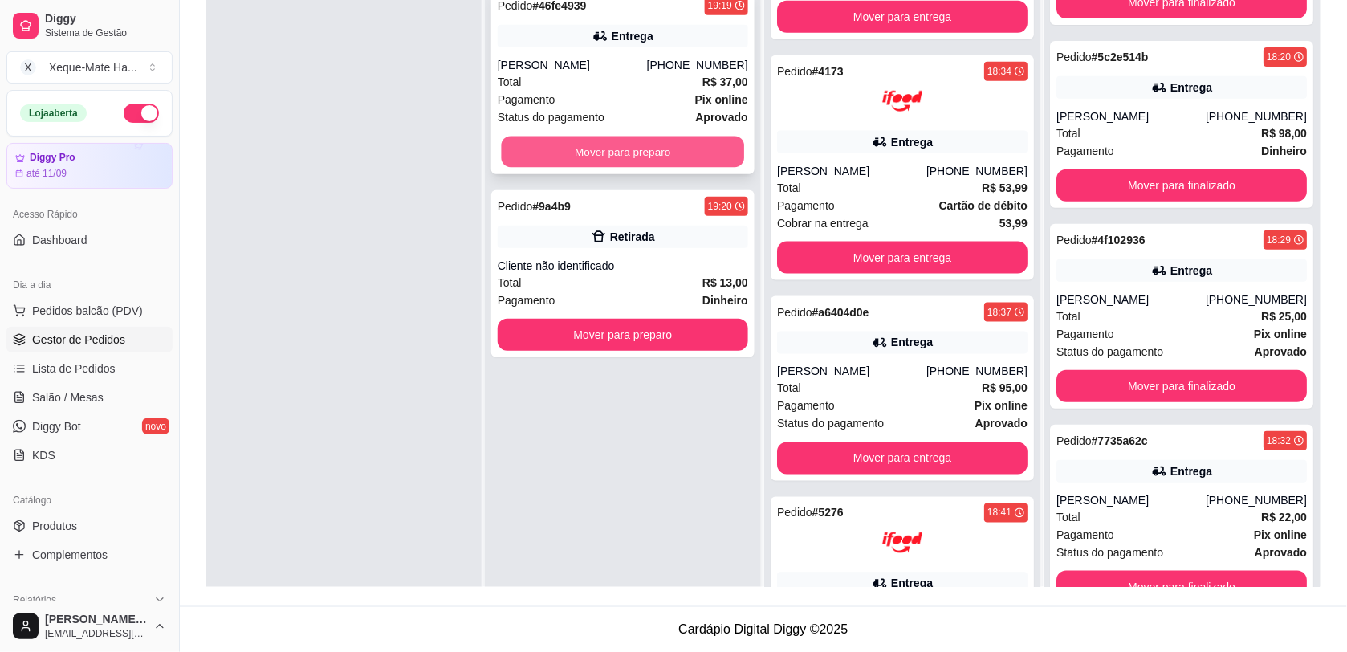
click at [601, 145] on button "Mover para preparo" at bounding box center [623, 152] width 243 height 31
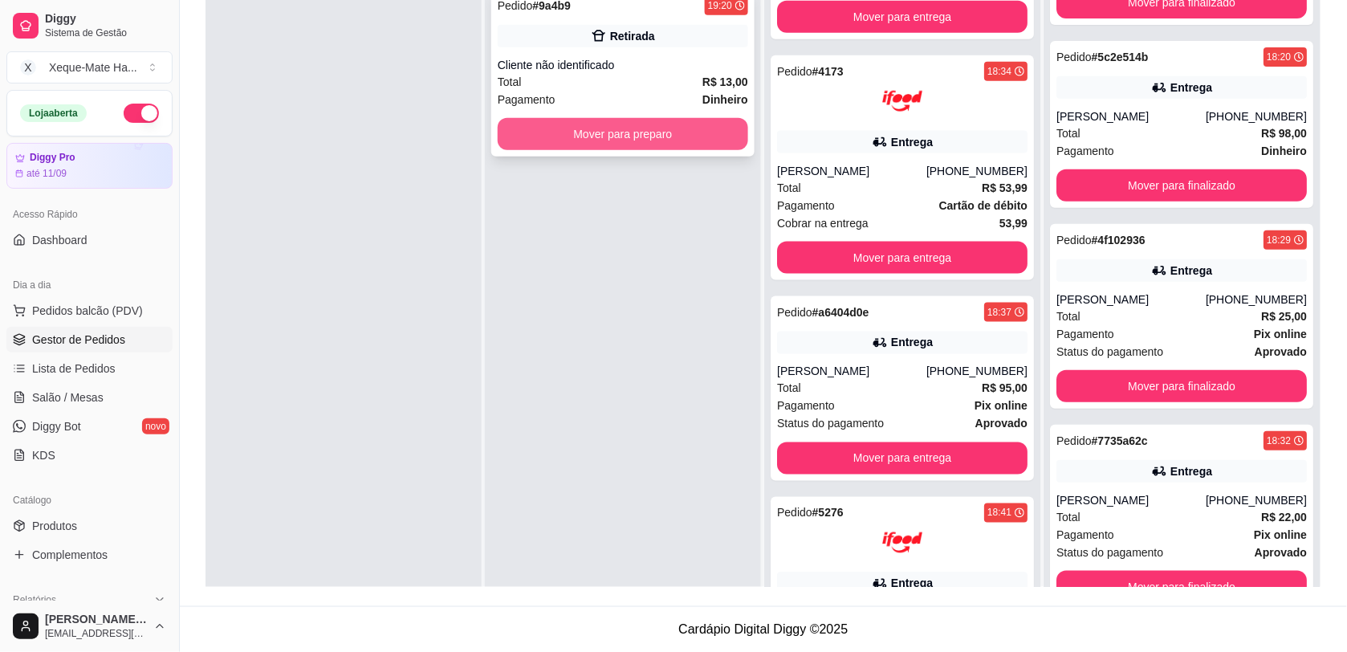
click at [635, 135] on button "Mover para preparo" at bounding box center [623, 134] width 251 height 32
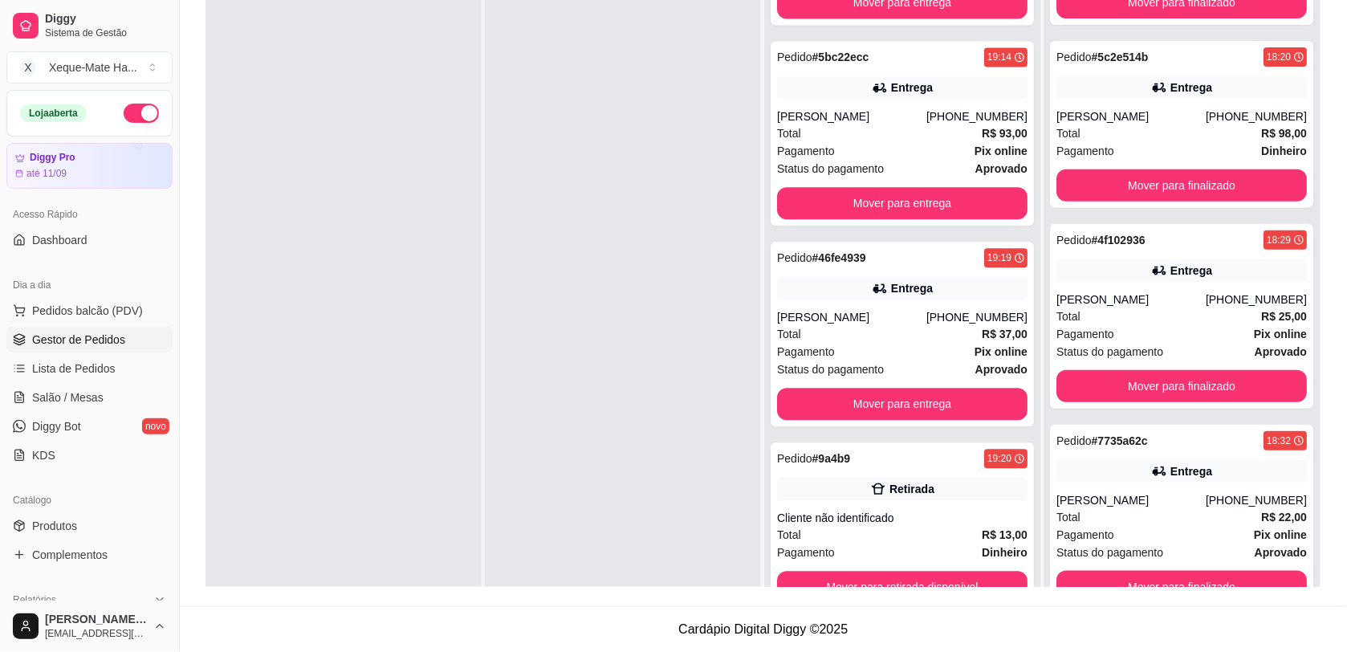
scroll to position [2738, 0]
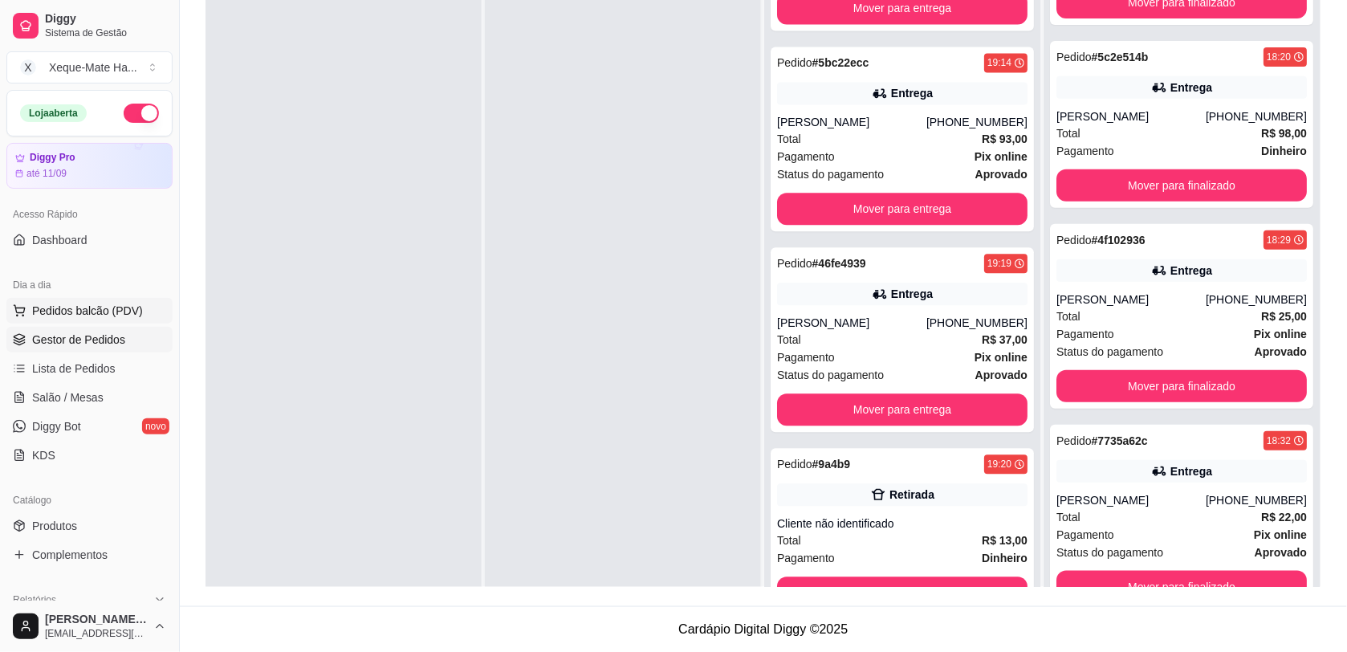
click at [98, 308] on span "Pedidos balcão (PDV)" at bounding box center [87, 311] width 111 height 16
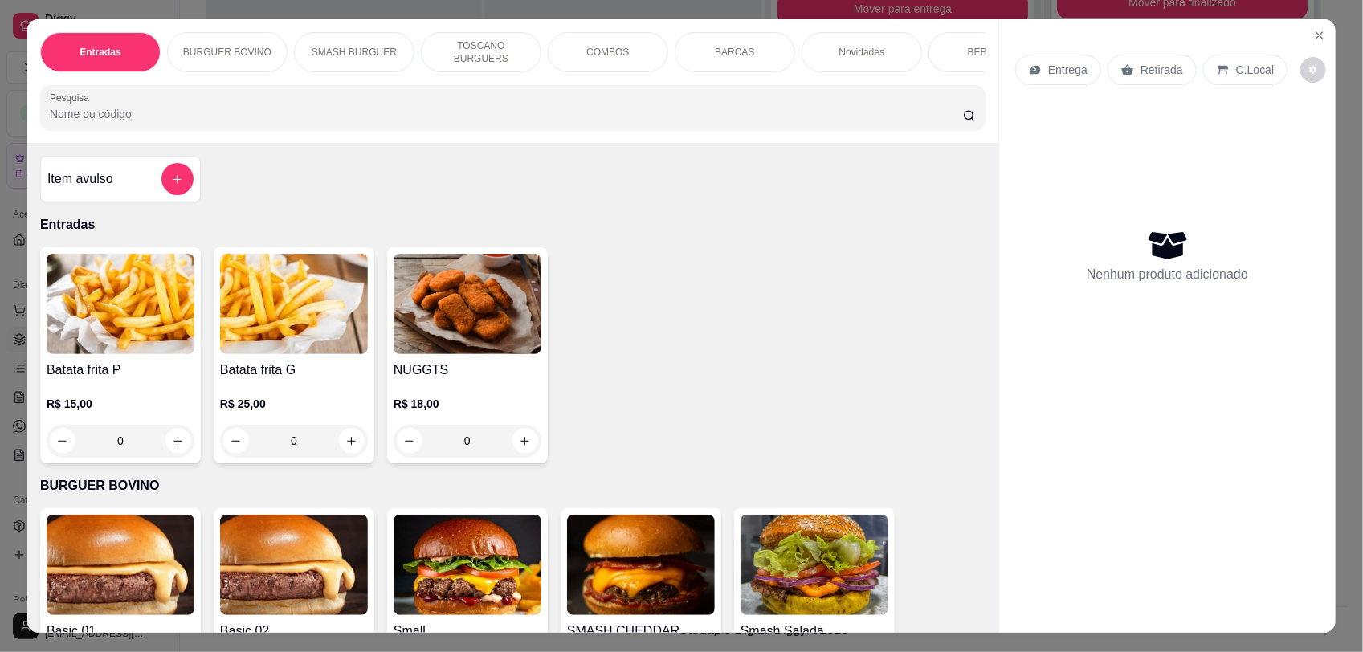
click at [348, 446] on icon "increase-product-quantity" at bounding box center [352, 441] width 9 height 9
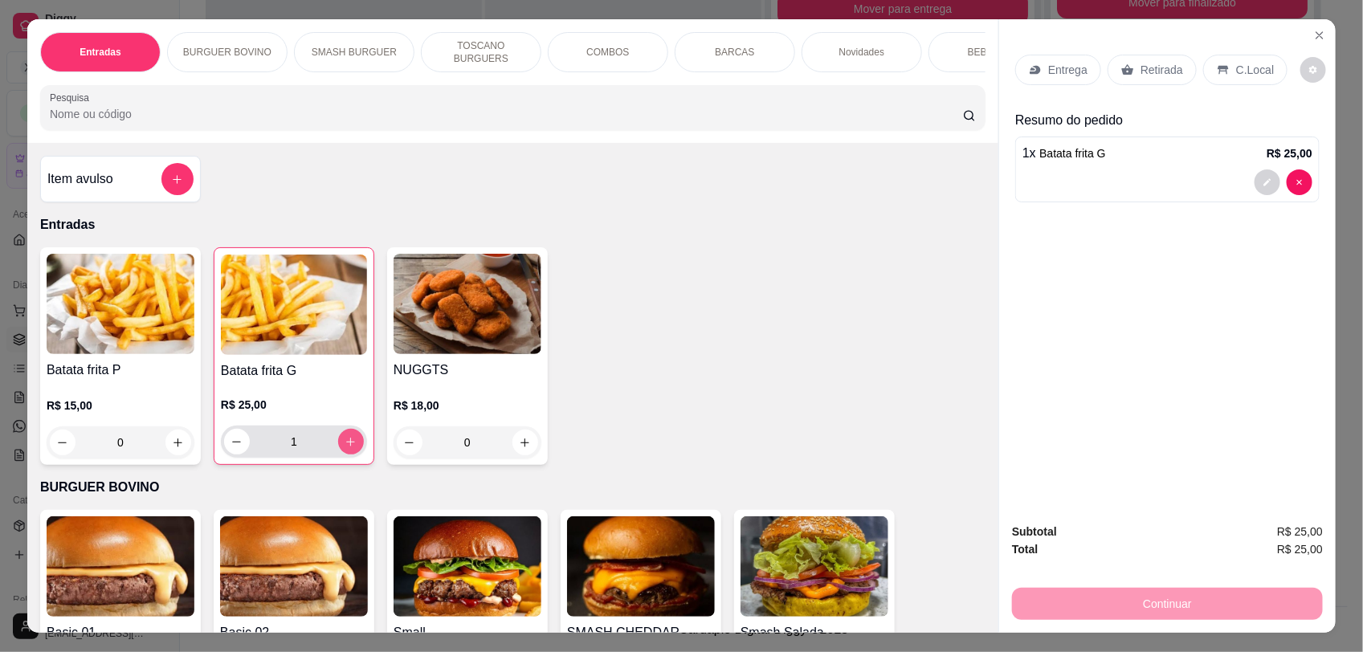
type input "1"
click at [1141, 75] on p "Retirada" at bounding box center [1161, 70] width 43 height 16
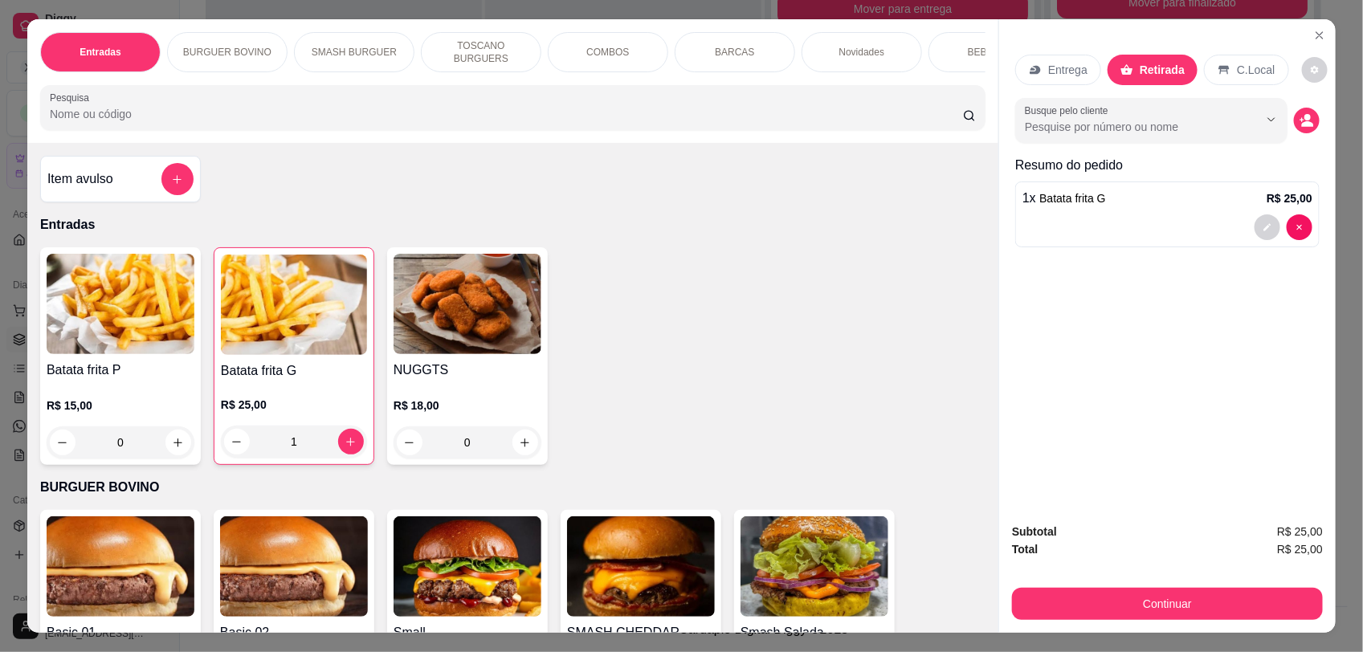
click at [1218, 66] on icon at bounding box center [1223, 70] width 10 height 9
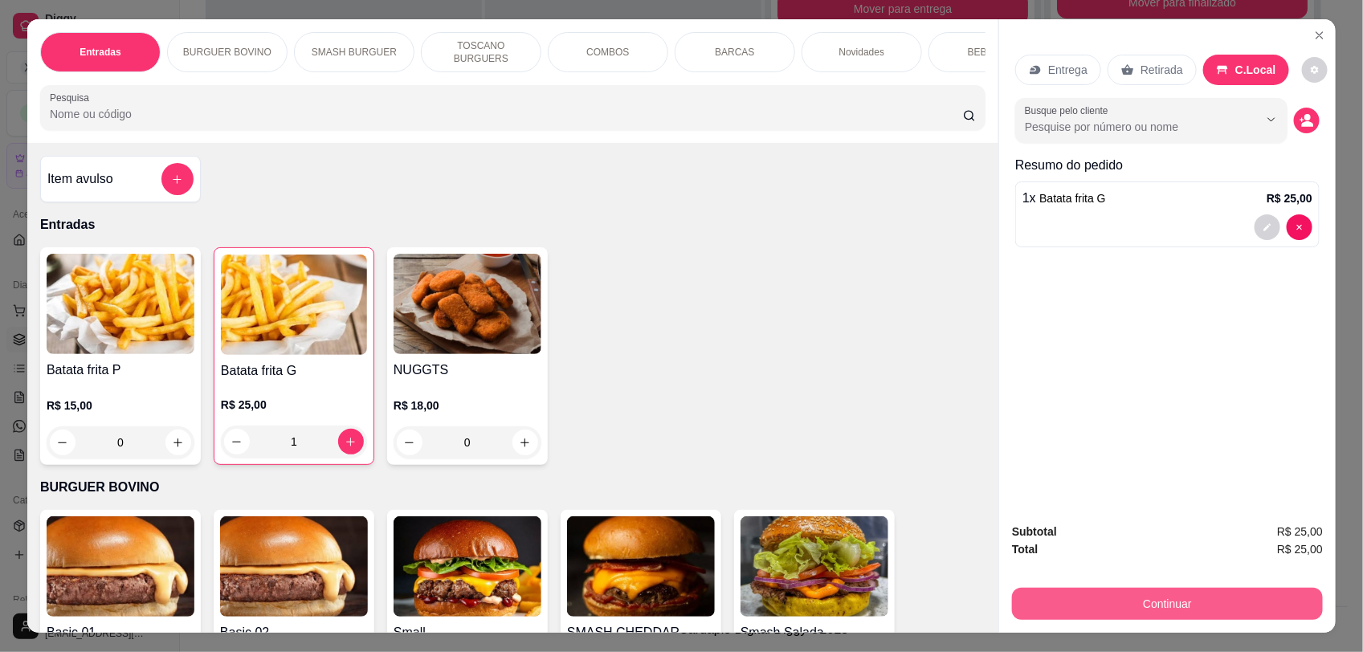
click at [1194, 593] on button "Continuar" at bounding box center [1167, 604] width 311 height 32
click at [780, 344] on icon at bounding box center [790, 340] width 21 height 21
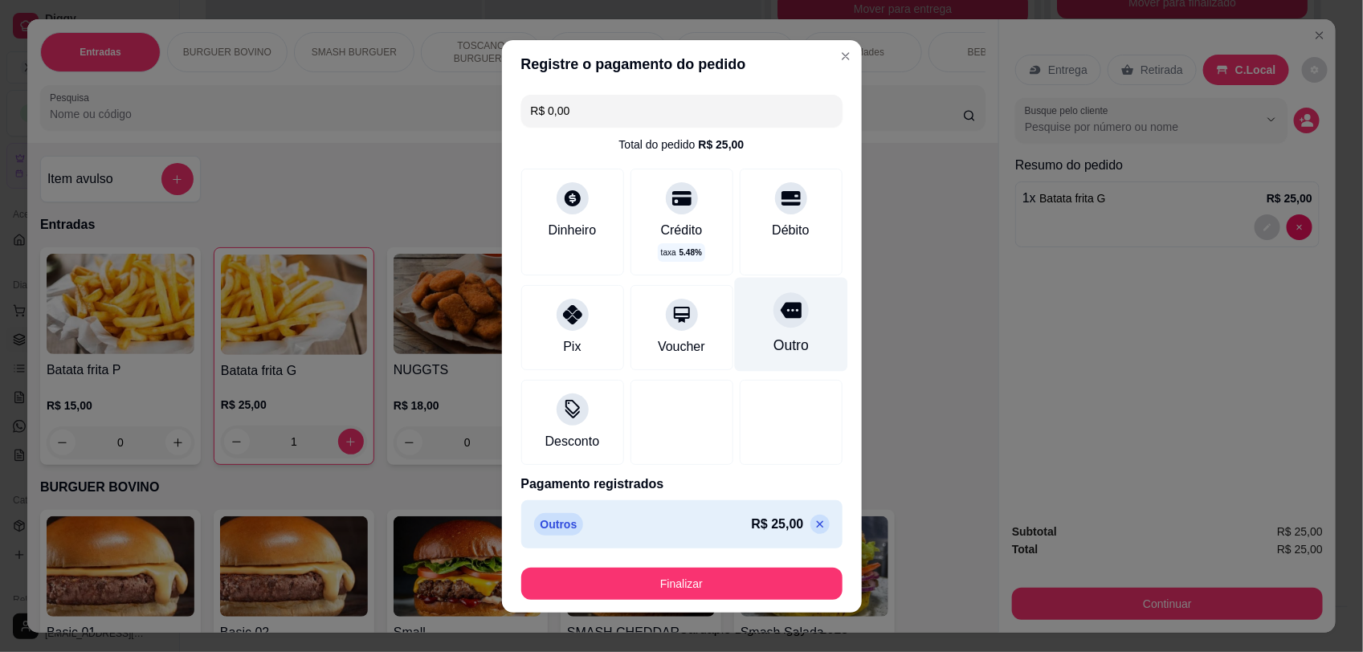
type input "R$ 0,00"
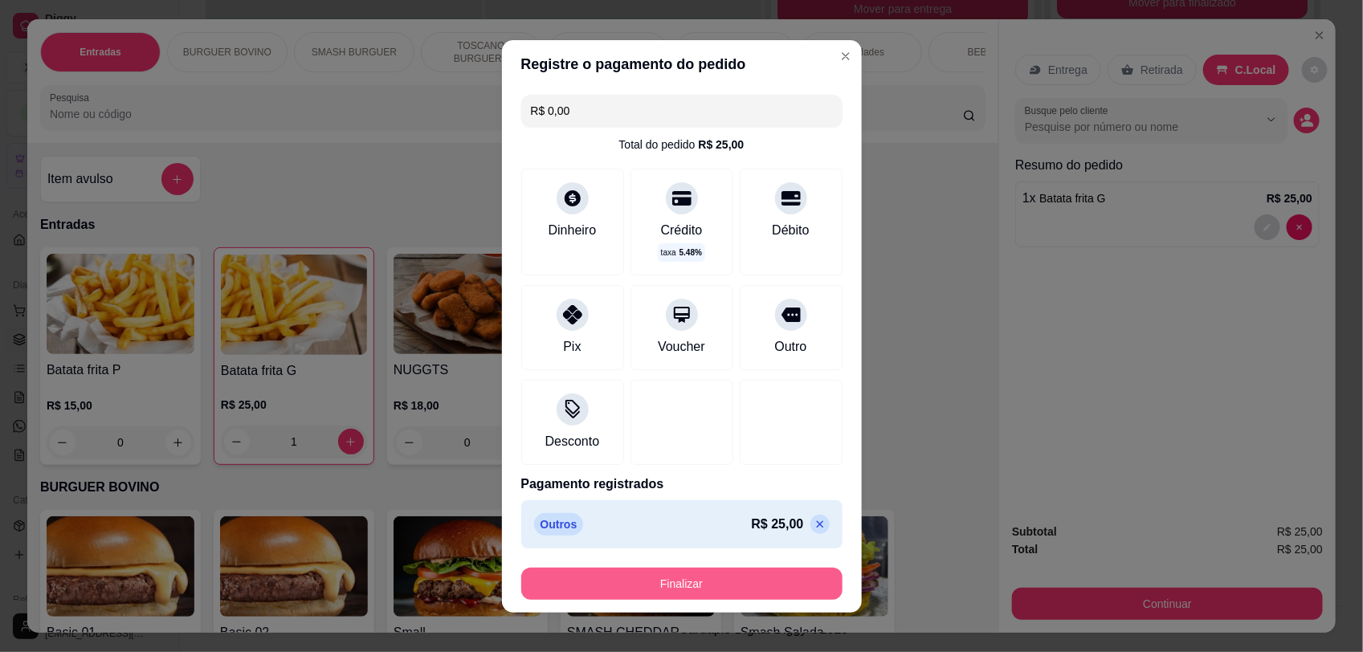
click at [736, 584] on button "Finalizar" at bounding box center [681, 584] width 321 height 32
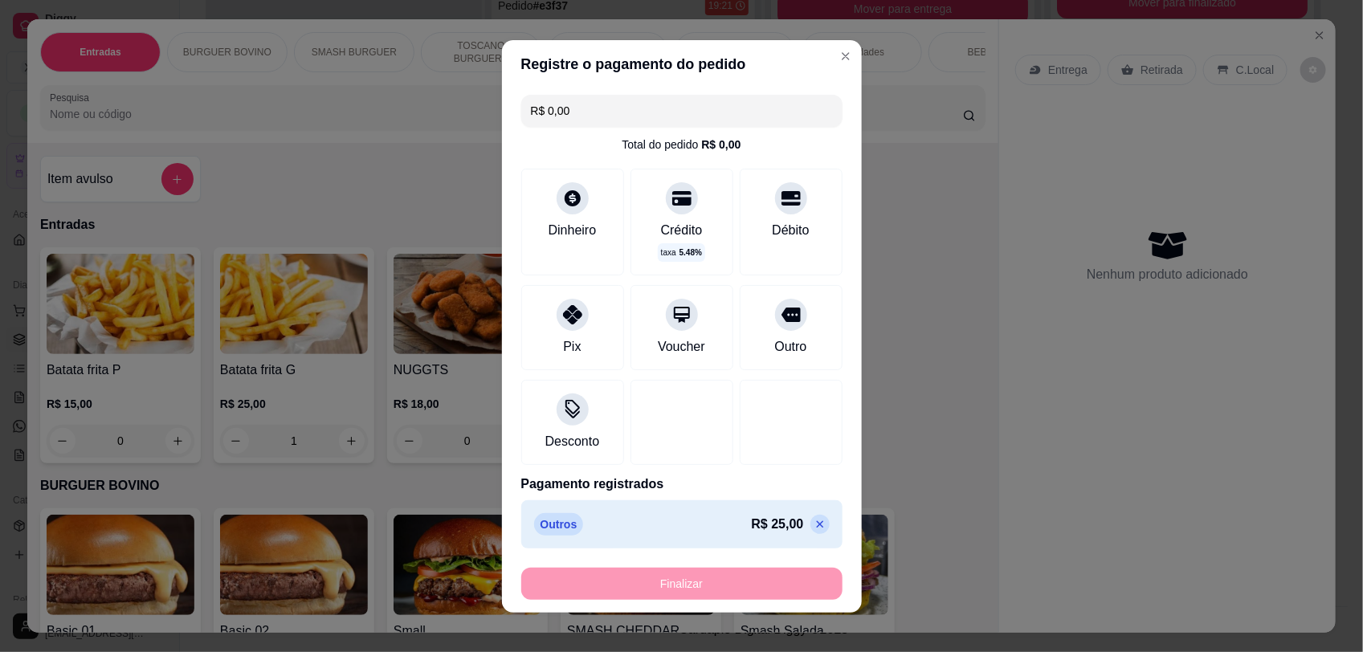
type input "0"
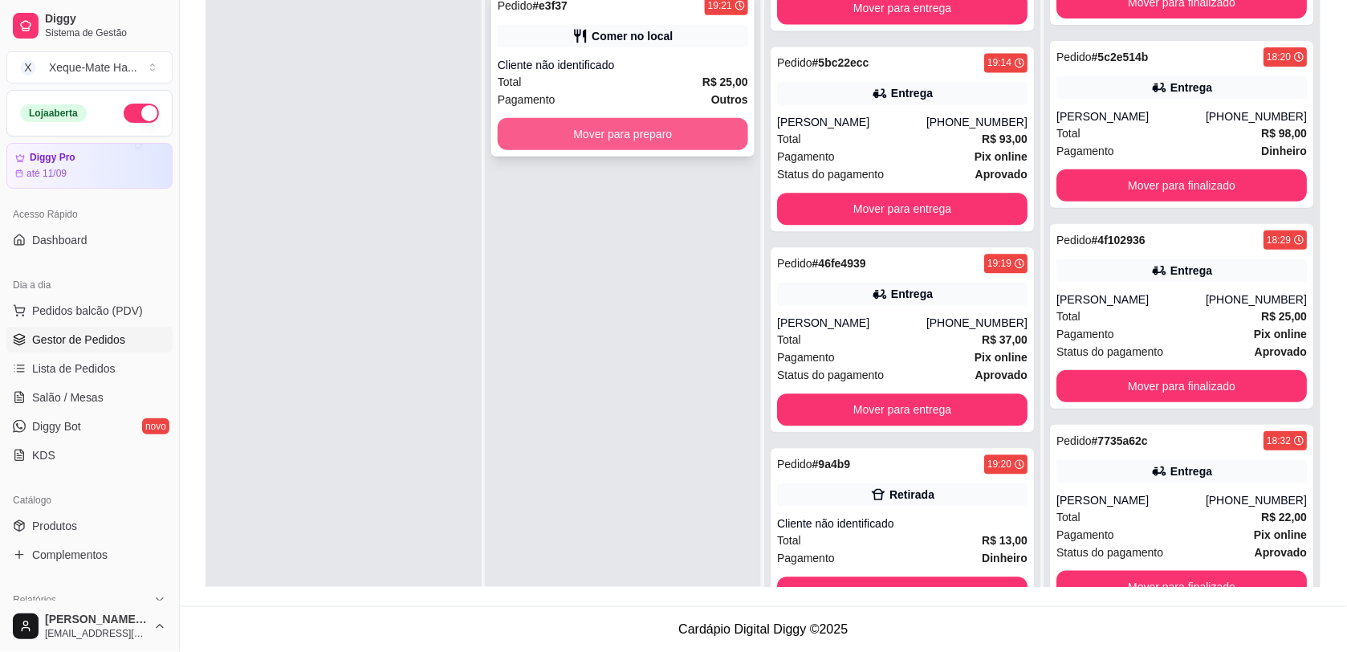
click at [664, 138] on button "Mover para preparo" at bounding box center [623, 134] width 251 height 32
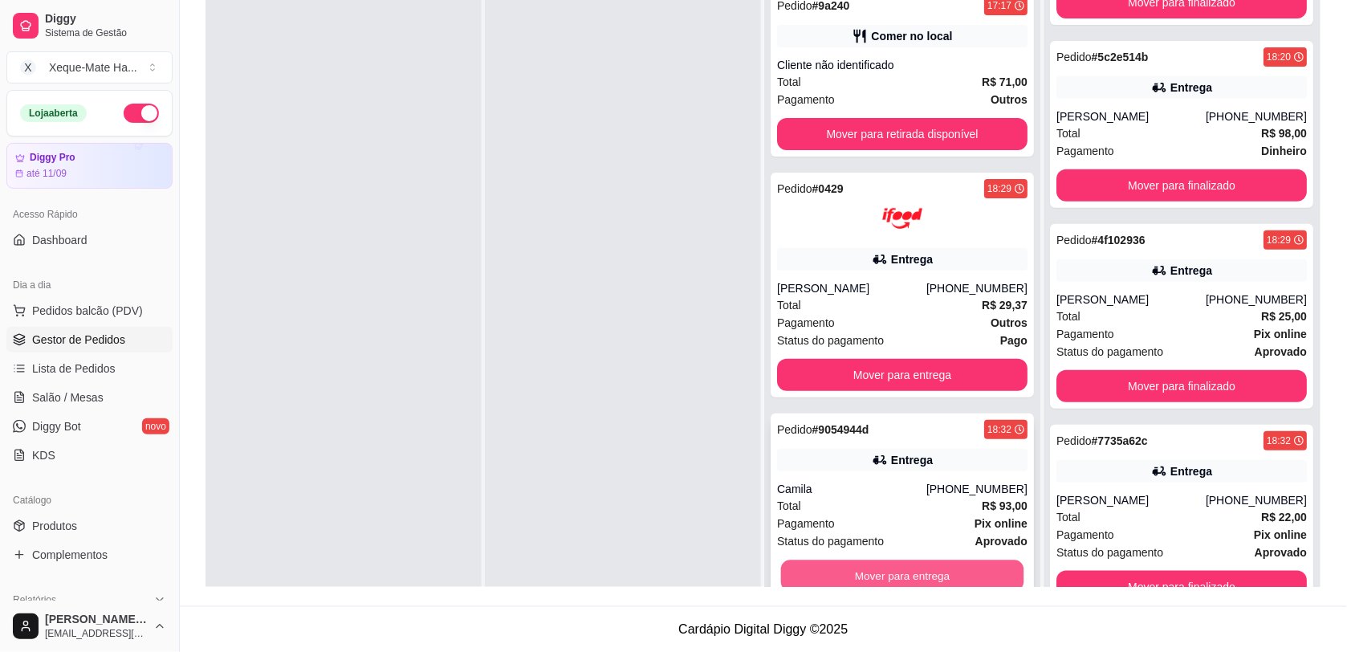
click at [924, 573] on button "Mover para entrega" at bounding box center [902, 575] width 243 height 31
click at [836, 572] on button "Mover para entrega" at bounding box center [902, 576] width 251 height 32
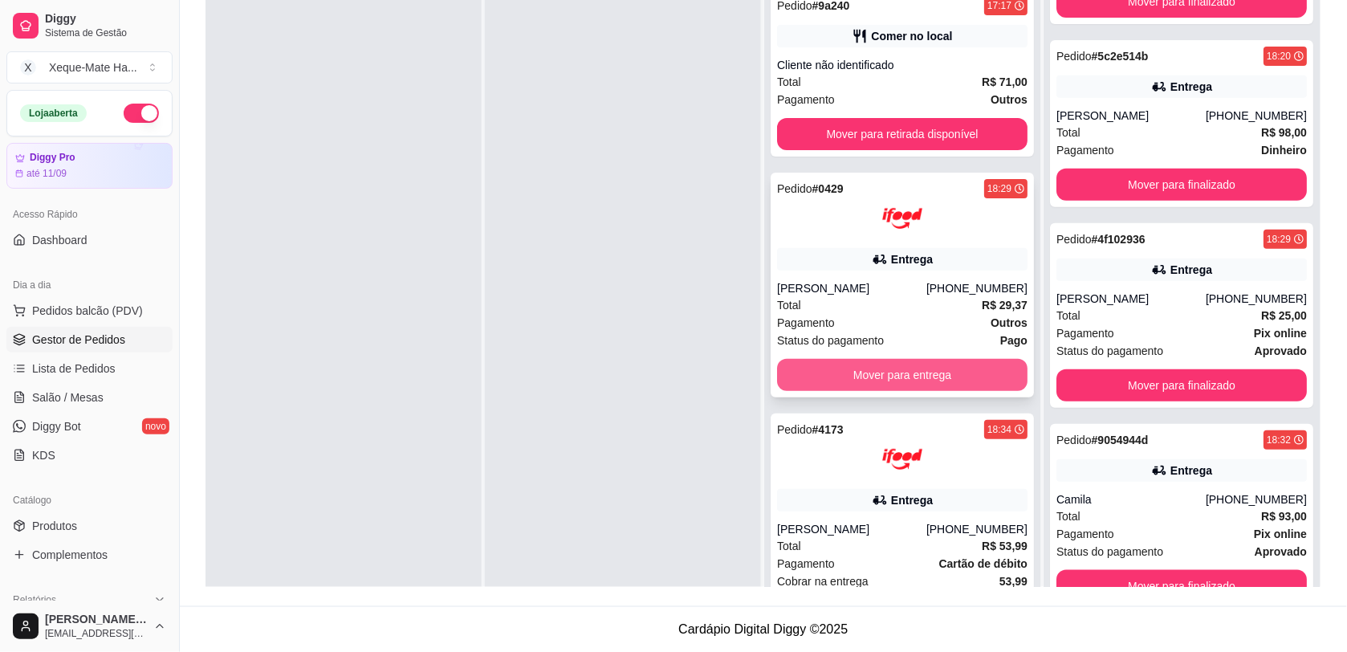
click at [910, 368] on button "Mover para entrega" at bounding box center [902, 375] width 251 height 32
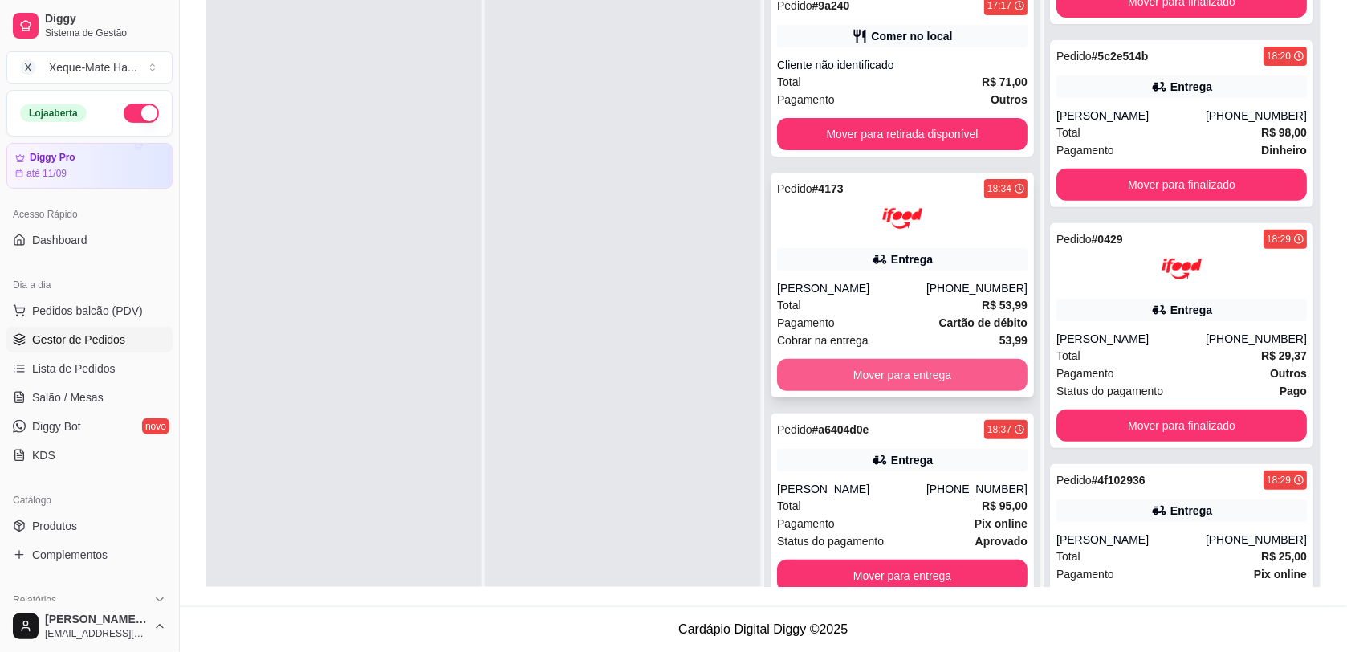
click at [952, 372] on button "Mover para entrega" at bounding box center [902, 375] width 251 height 32
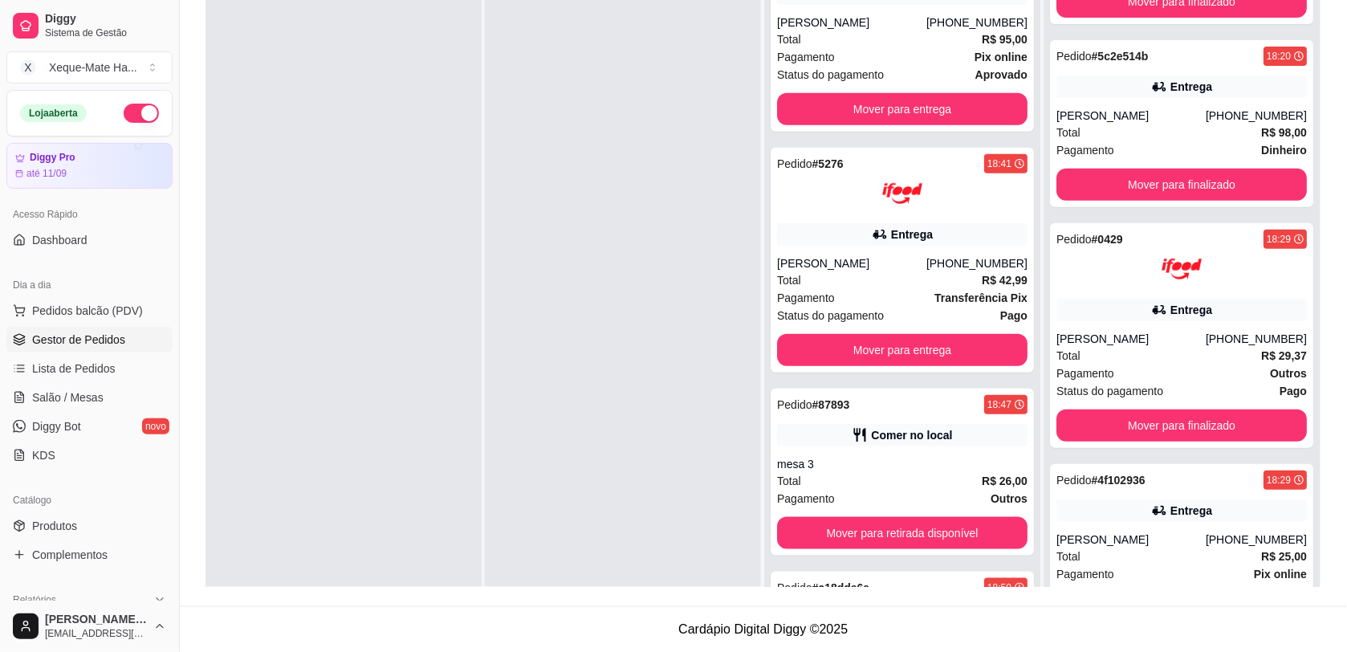
scroll to position [245, 0]
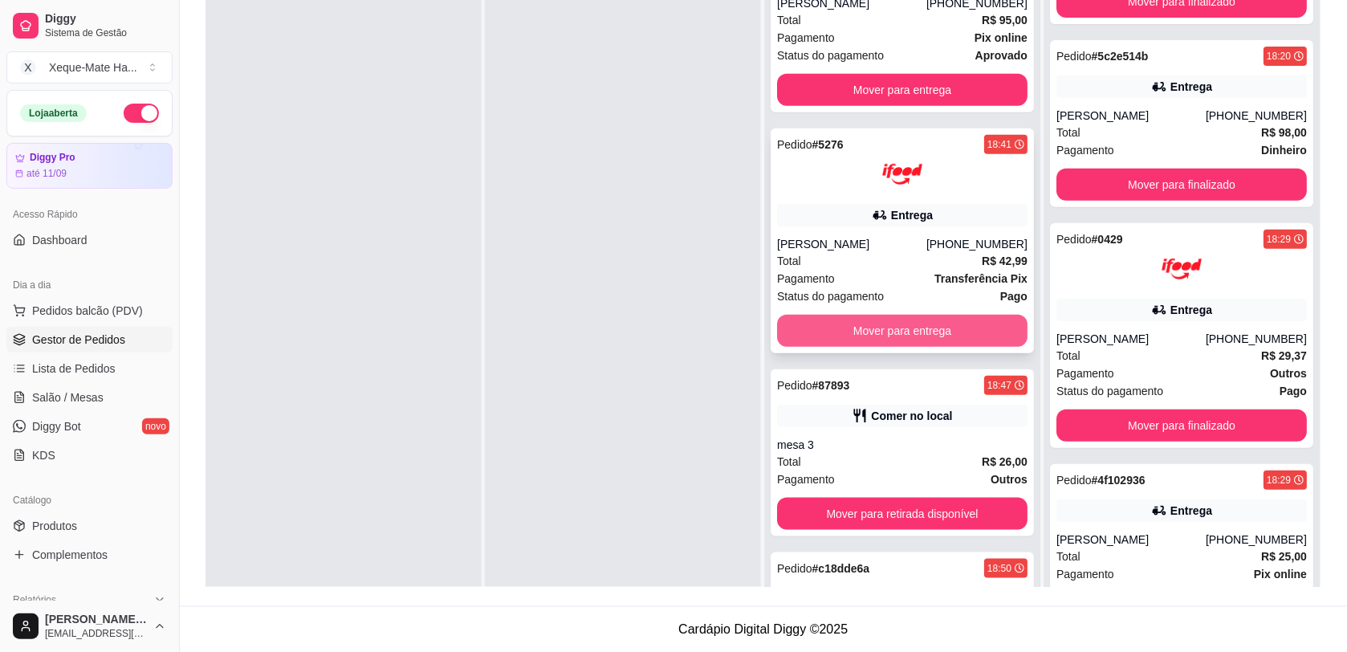
click at [949, 315] on button "Mover para entrega" at bounding box center [902, 331] width 251 height 32
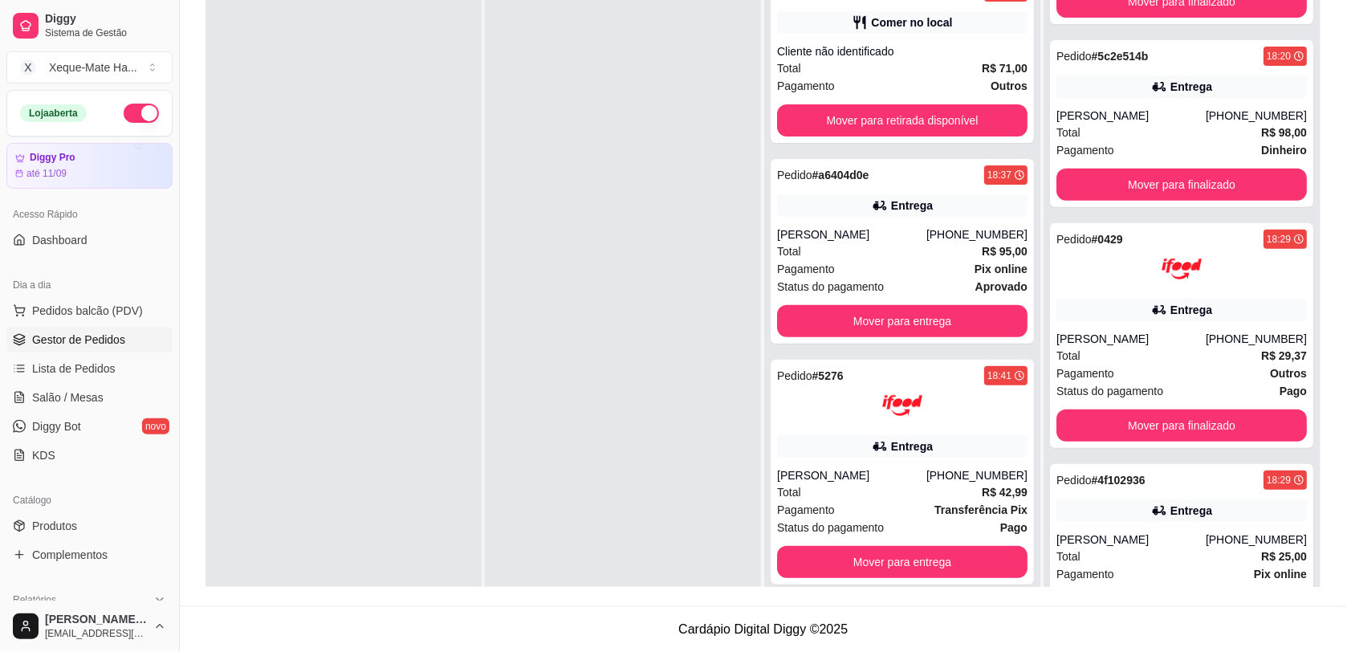
scroll to position [0, 0]
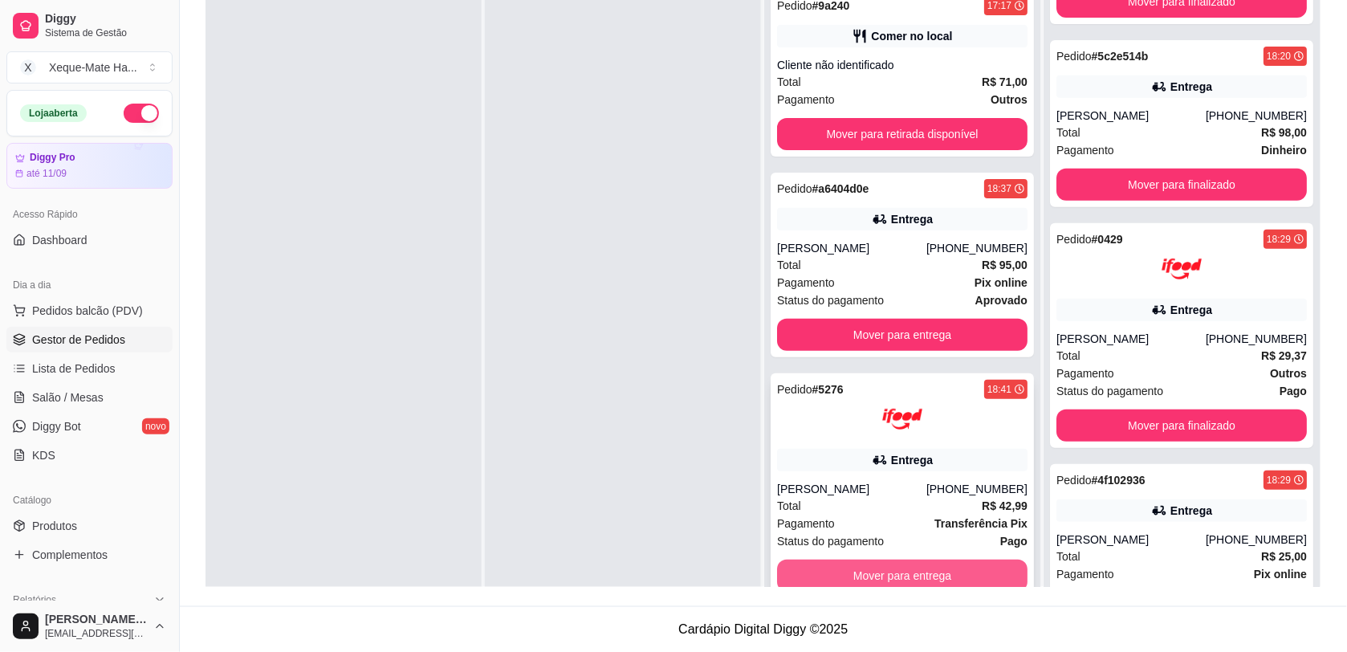
click at [913, 569] on button "Mover para entrega" at bounding box center [902, 576] width 251 height 32
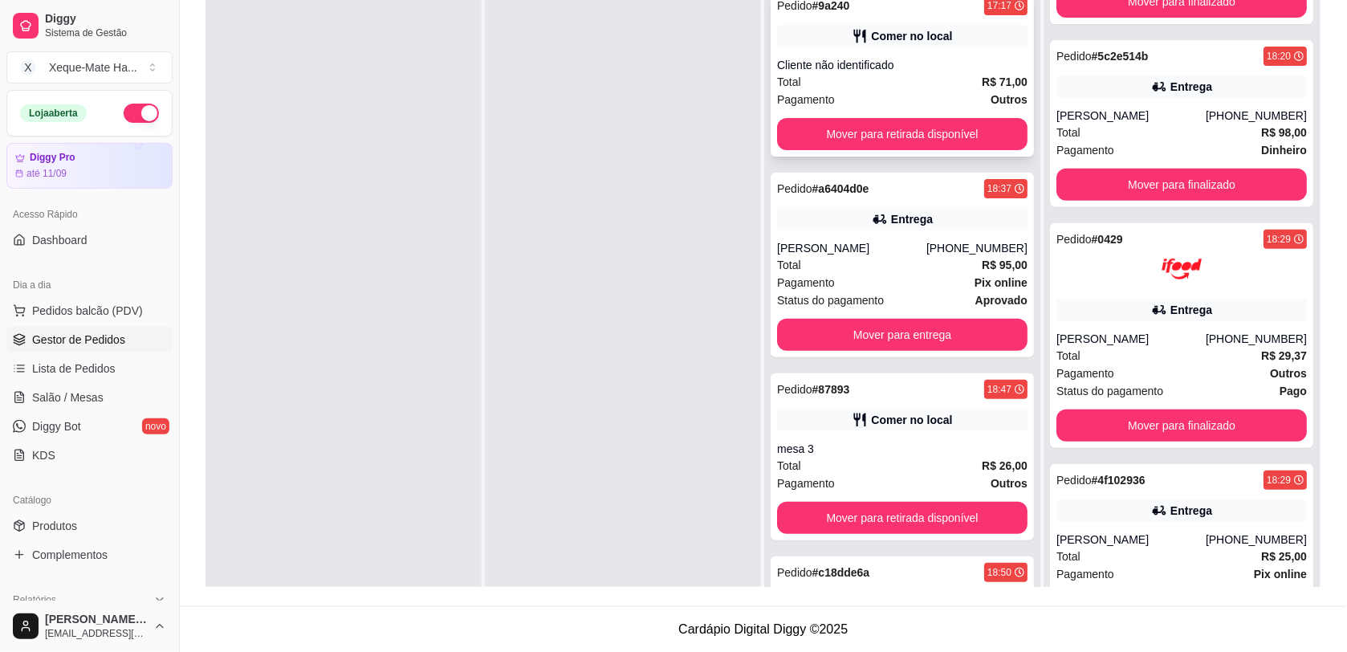
click at [977, 51] on div "Pedido # 9a240 17:17 Comer no local Cliente não identificado Total R$ 71,00 Pag…" at bounding box center [902, 73] width 263 height 167
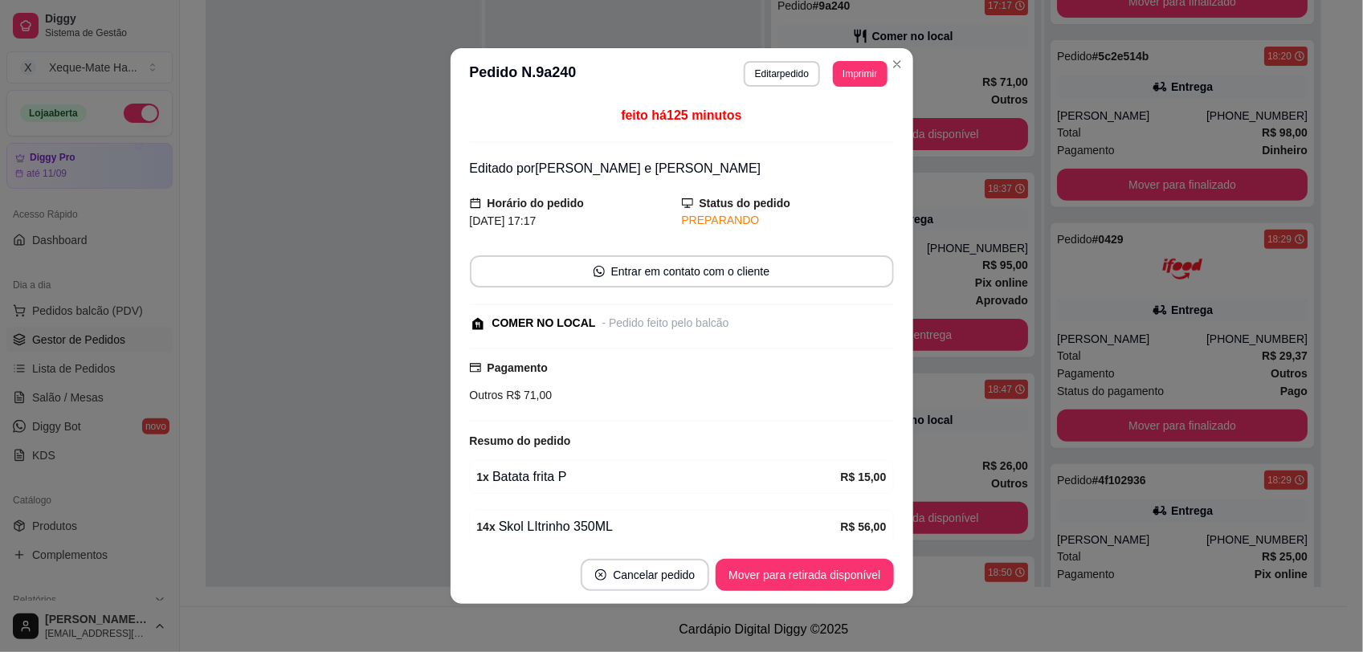
drag, startPoint x: 889, startPoint y: 230, endPoint x: 888, endPoint y: 279, distance: 49.0
click at [888, 279] on div "feito há 125 minutos Editado por [PERSON_NAME] e [PERSON_NAME] do pedido [DATE]…" at bounding box center [681, 323] width 463 height 446
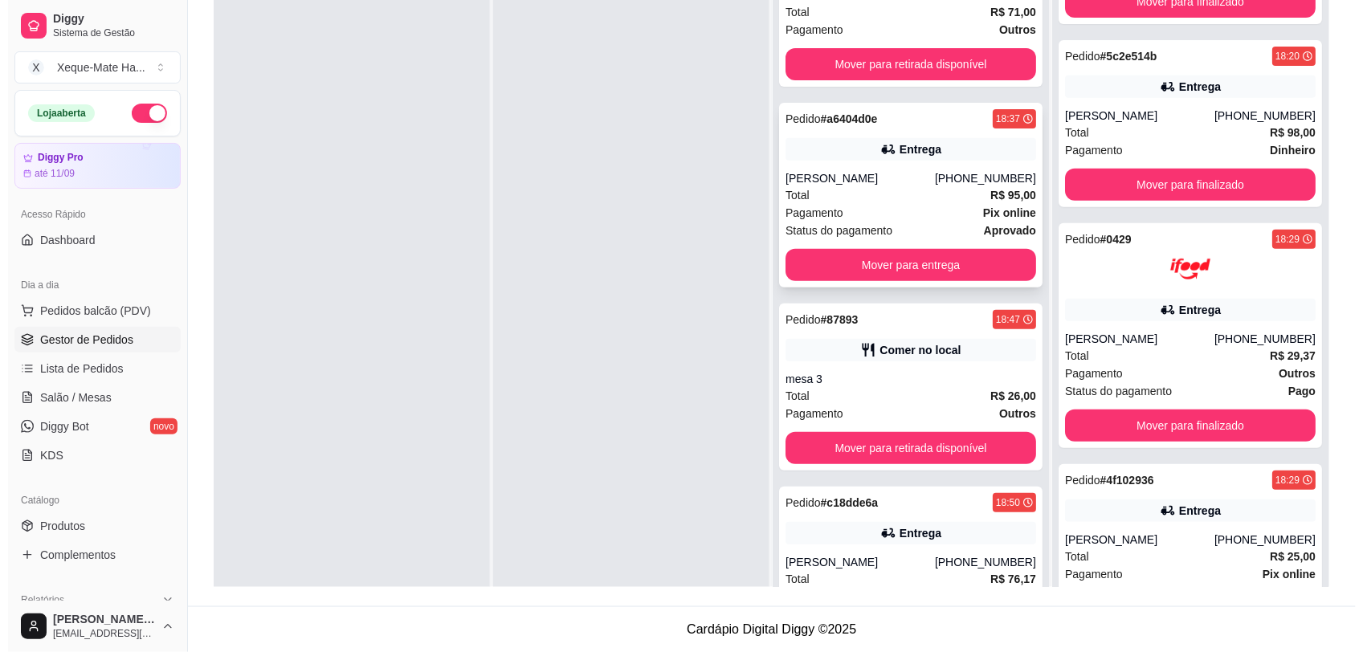
scroll to position [75, 0]
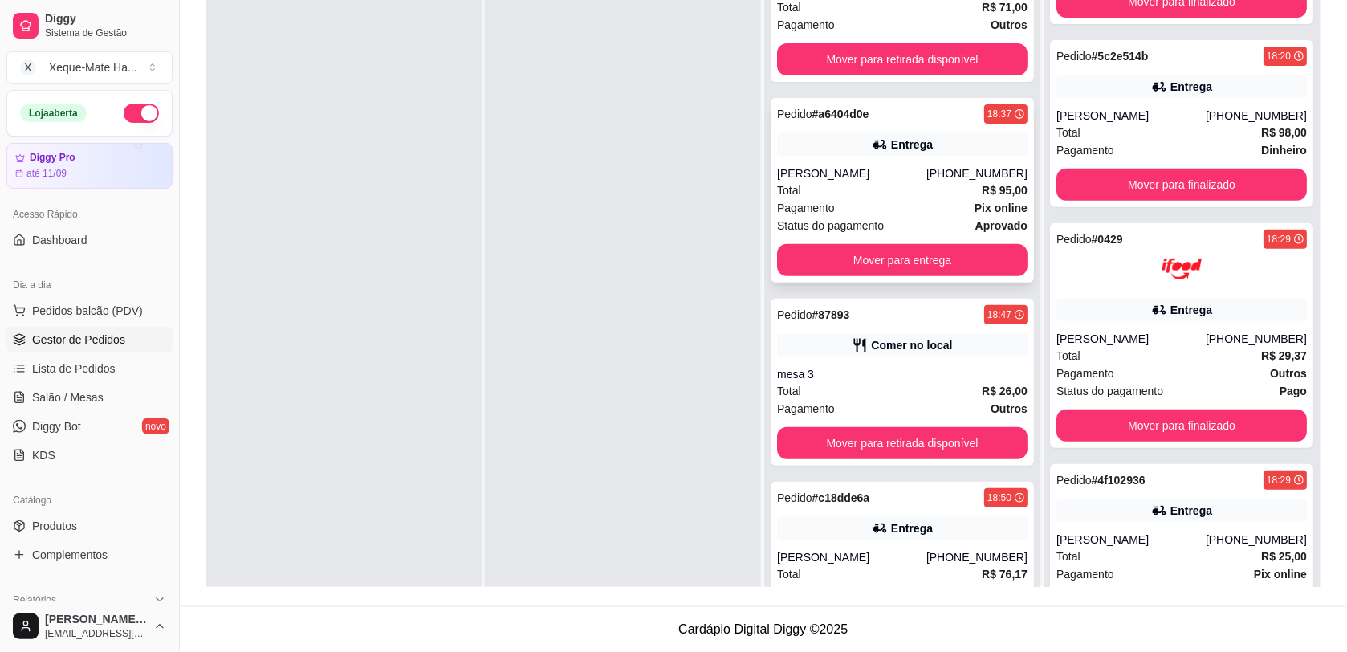
click at [900, 177] on div "[PERSON_NAME]" at bounding box center [851, 173] width 149 height 16
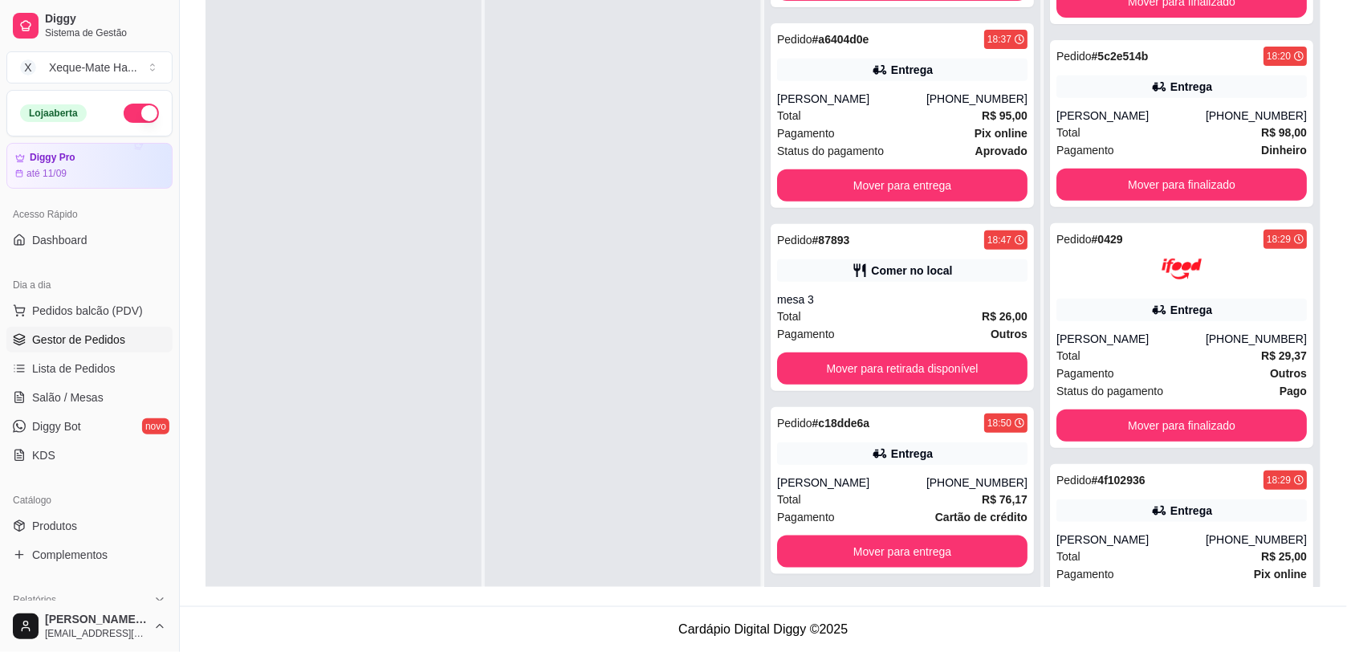
scroll to position [158, 0]
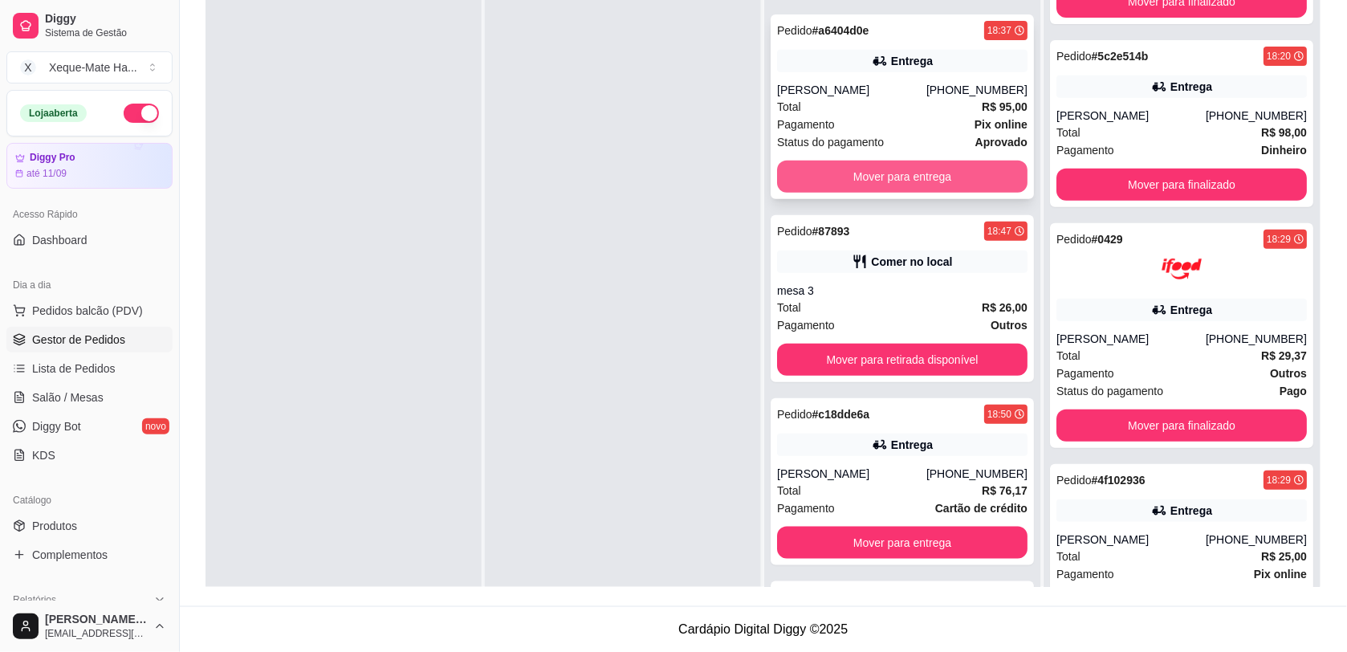
click at [869, 174] on button "Mover para entrega" at bounding box center [902, 177] width 251 height 32
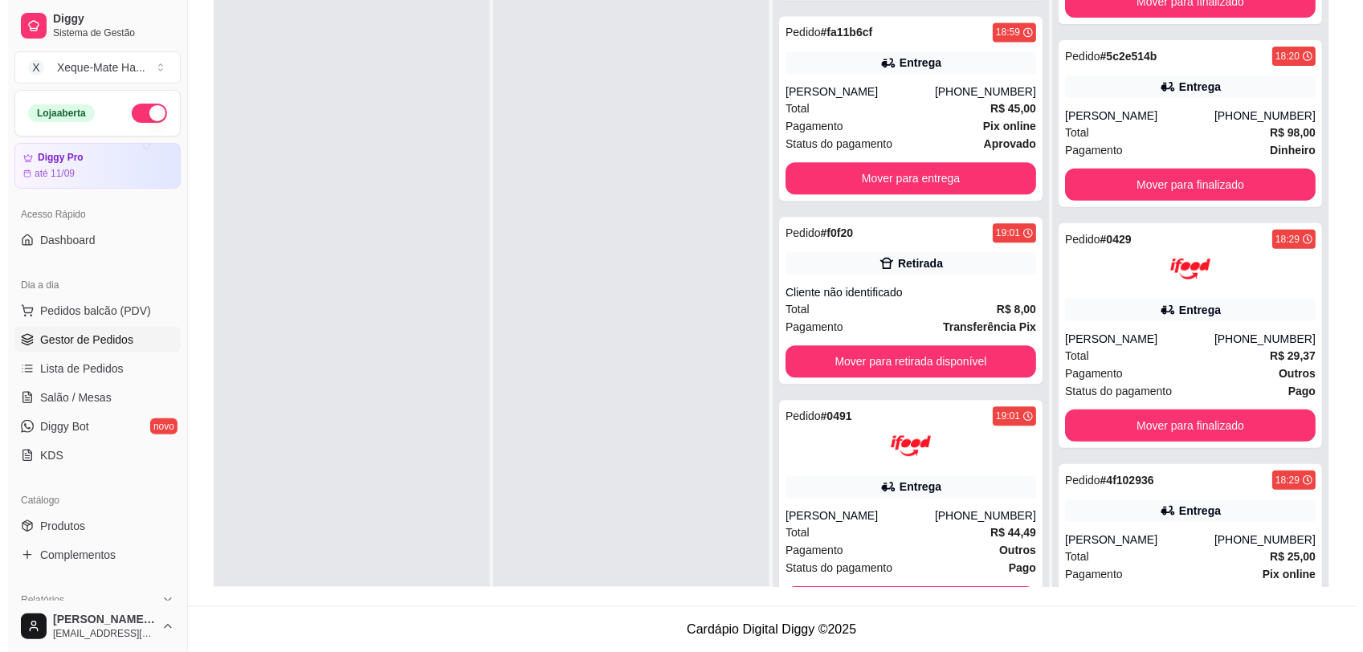
scroll to position [1013, 0]
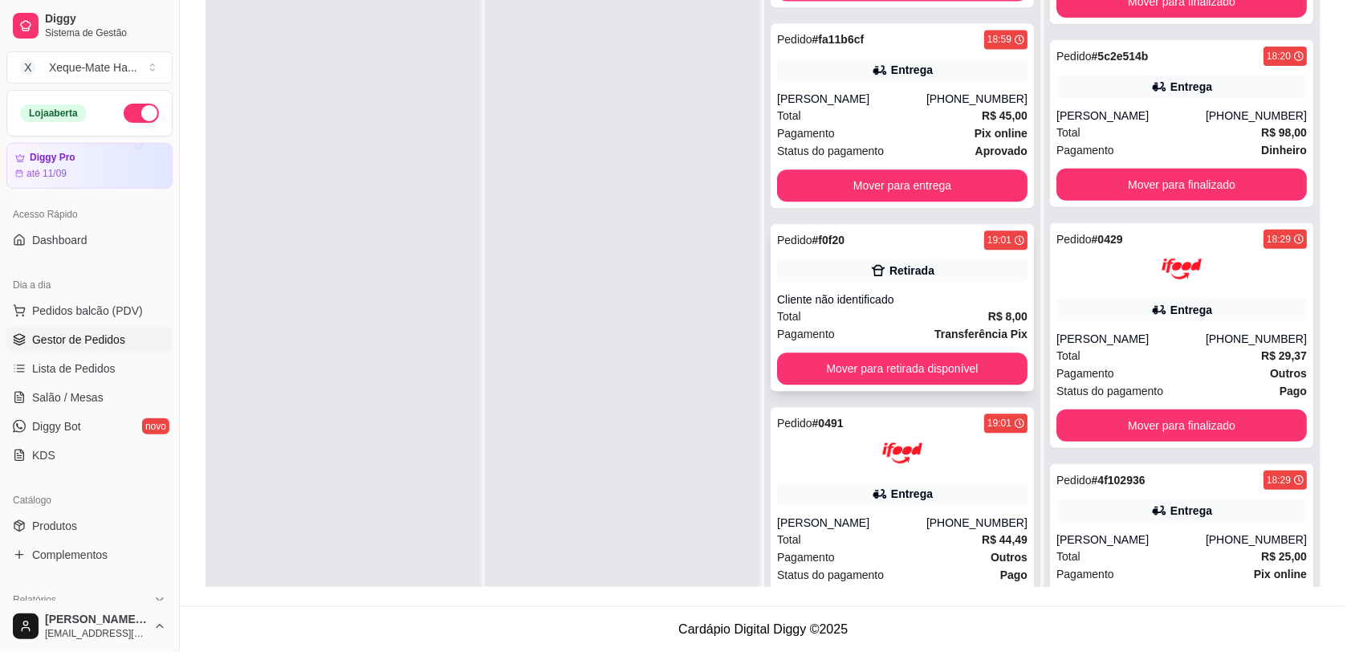
click at [928, 303] on div "Cliente não identificado" at bounding box center [902, 299] width 251 height 16
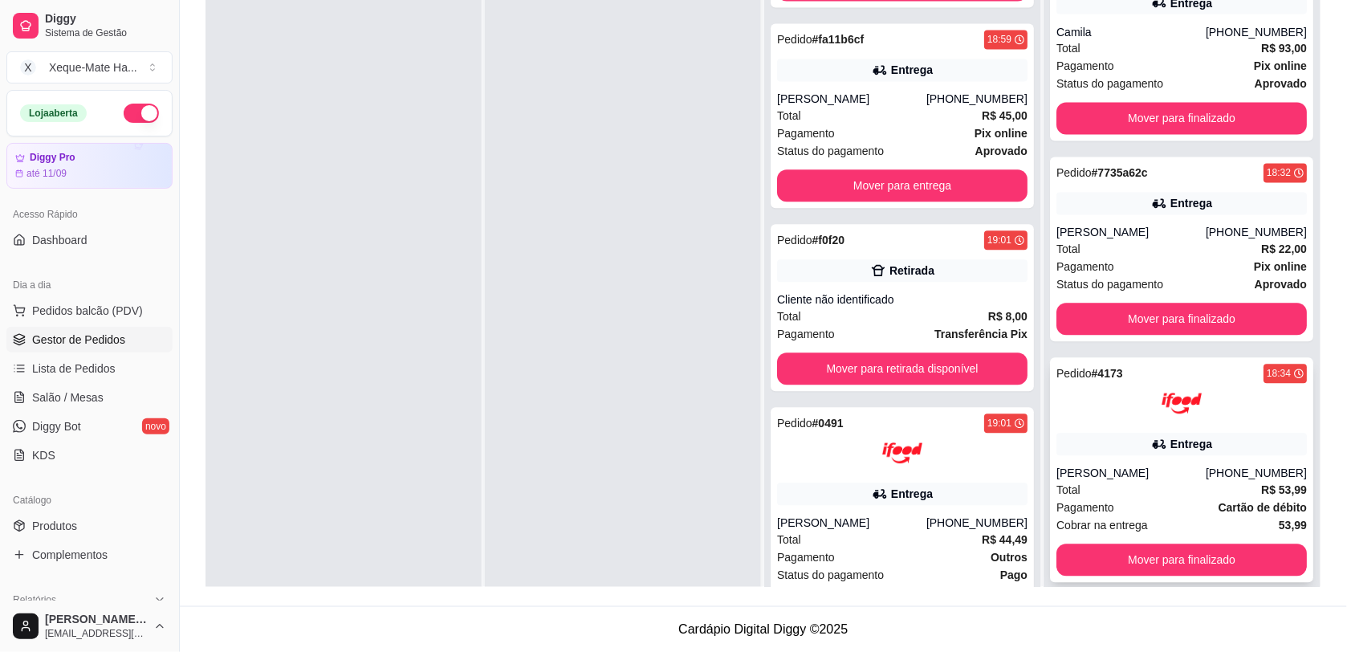
scroll to position [860, 0]
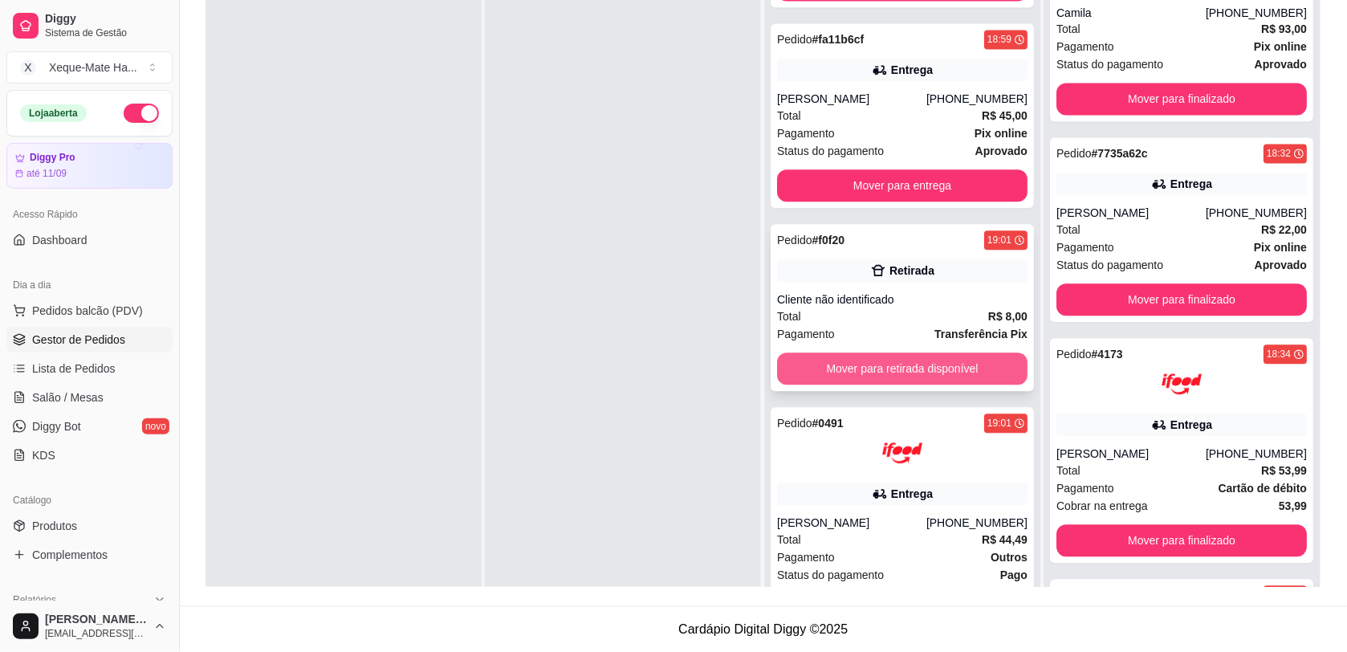
click at [852, 364] on button "Mover para retirada disponível" at bounding box center [902, 369] width 251 height 32
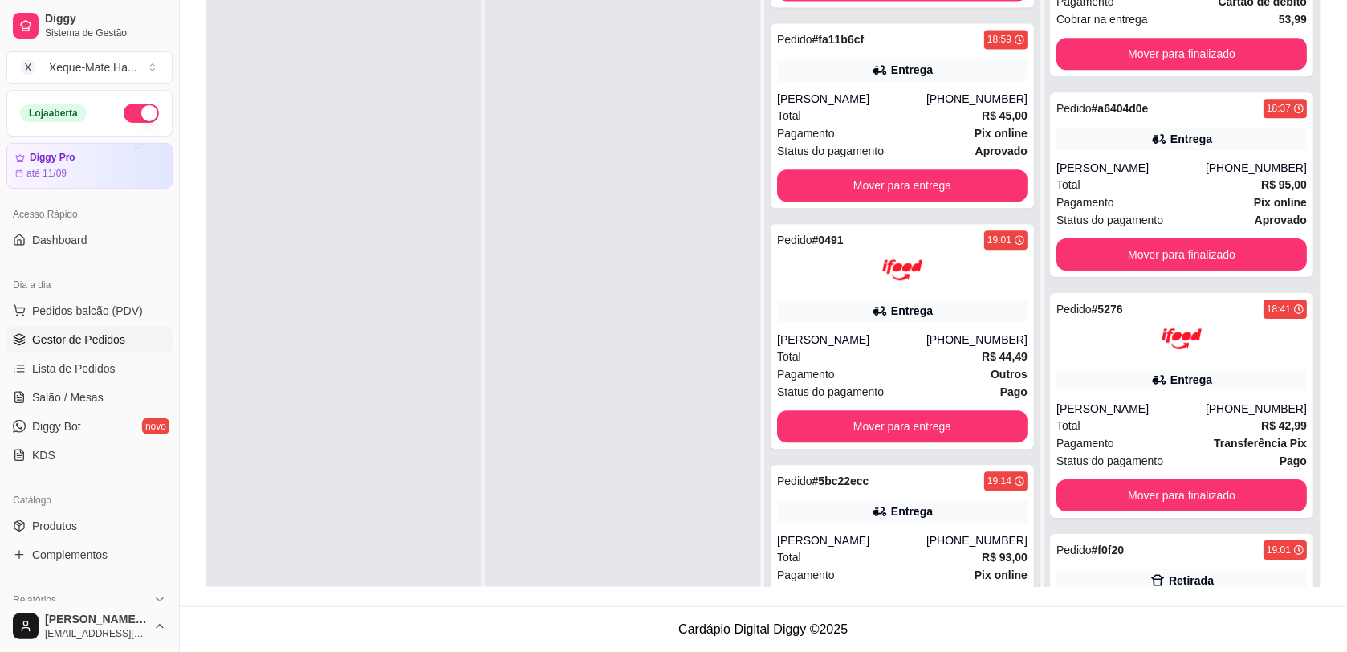
scroll to position [1441, 0]
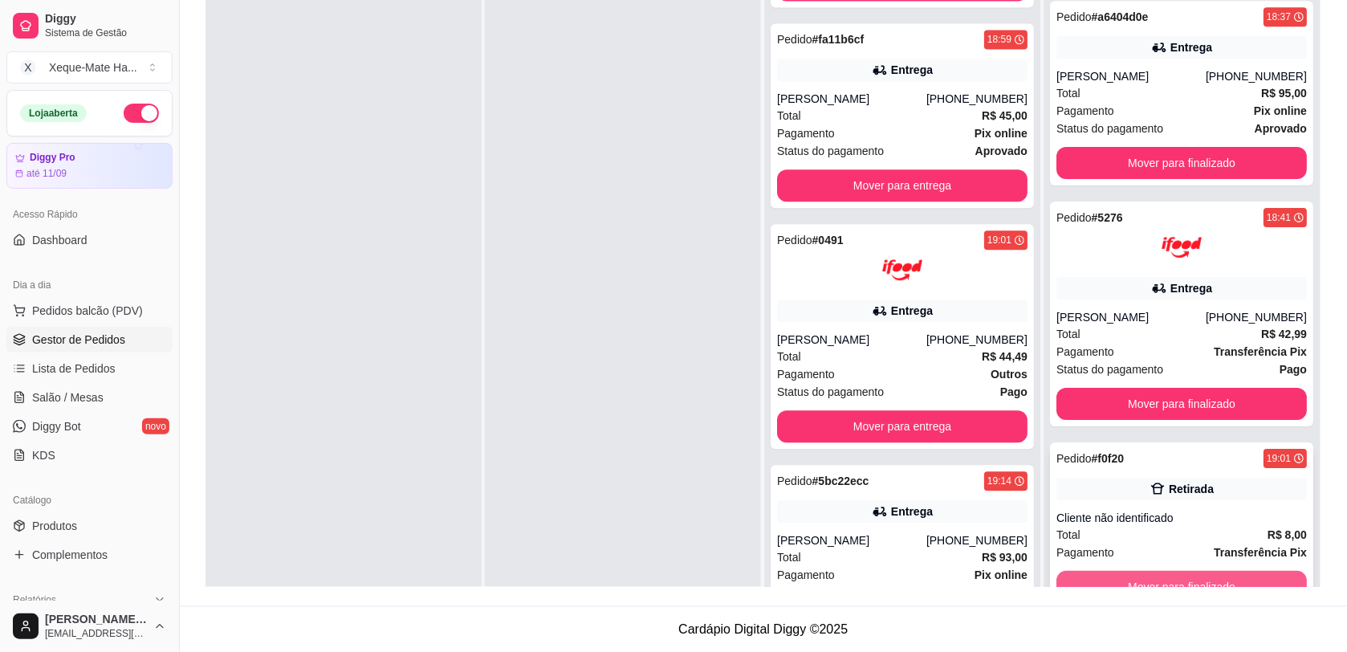
click at [1124, 578] on button "Mover para finalizado" at bounding box center [1182, 587] width 251 height 32
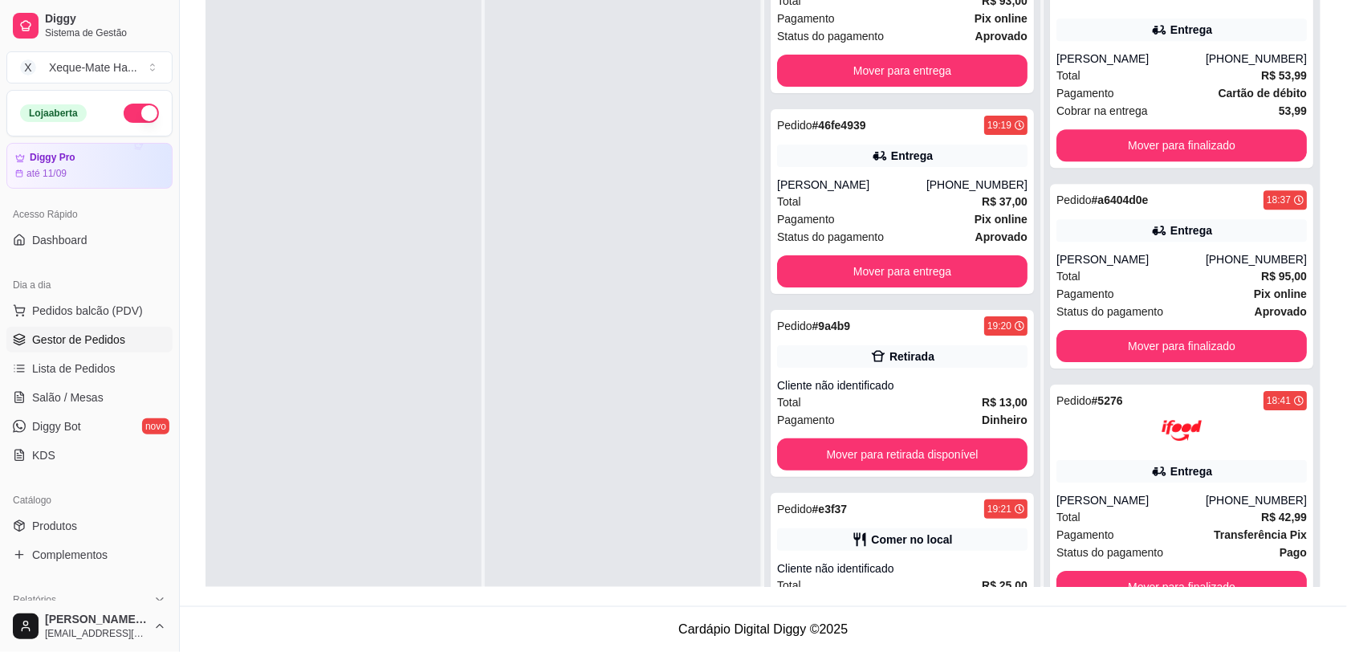
scroll to position [1623, 0]
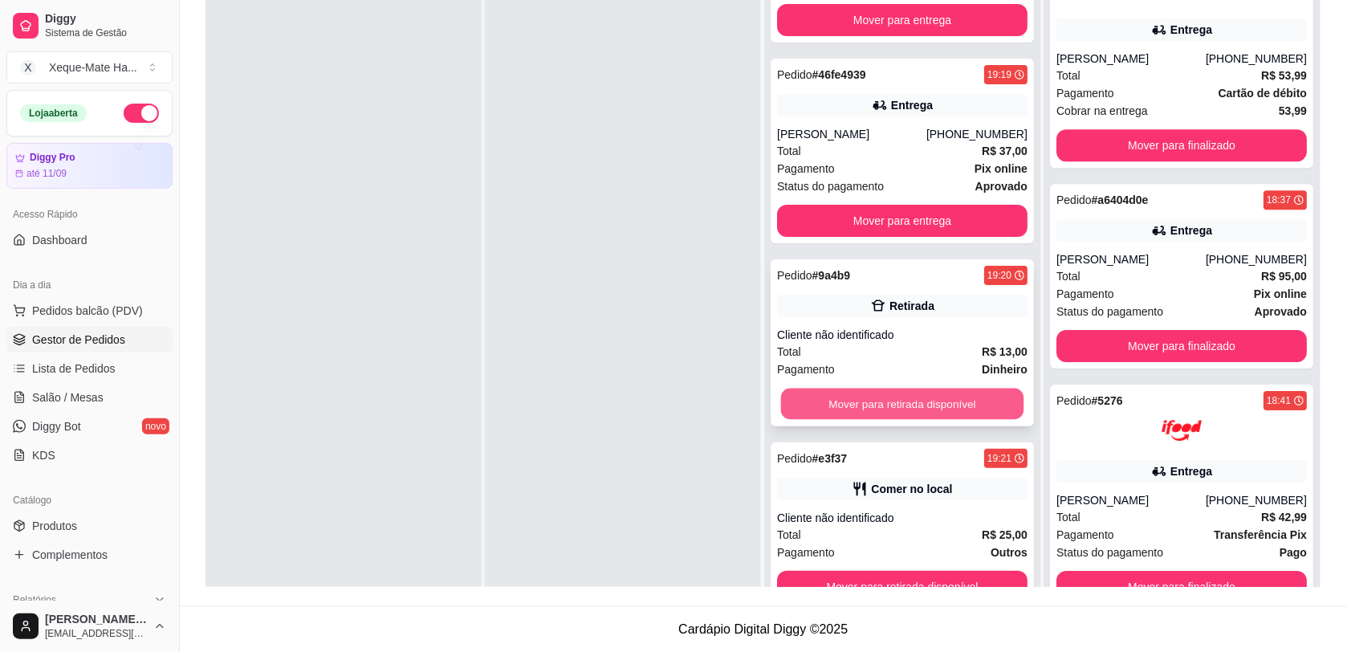
click at [961, 406] on button "Mover para retirada disponível" at bounding box center [902, 404] width 243 height 31
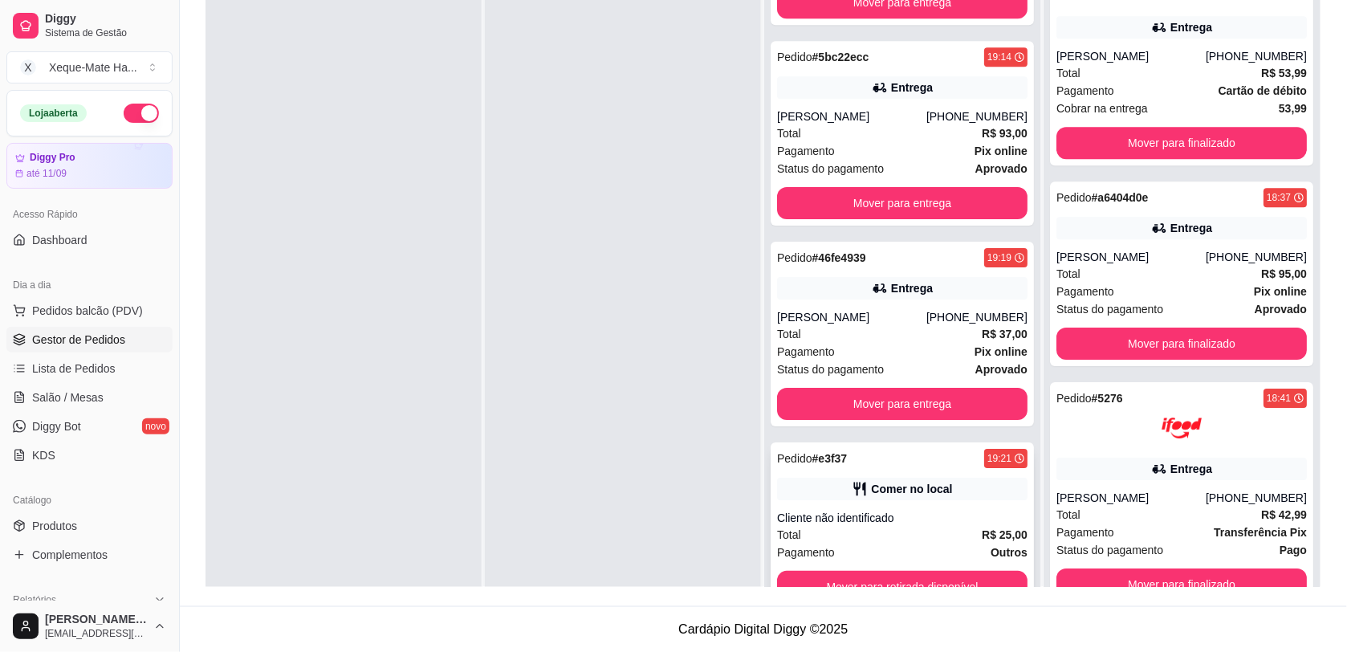
scroll to position [1441, 0]
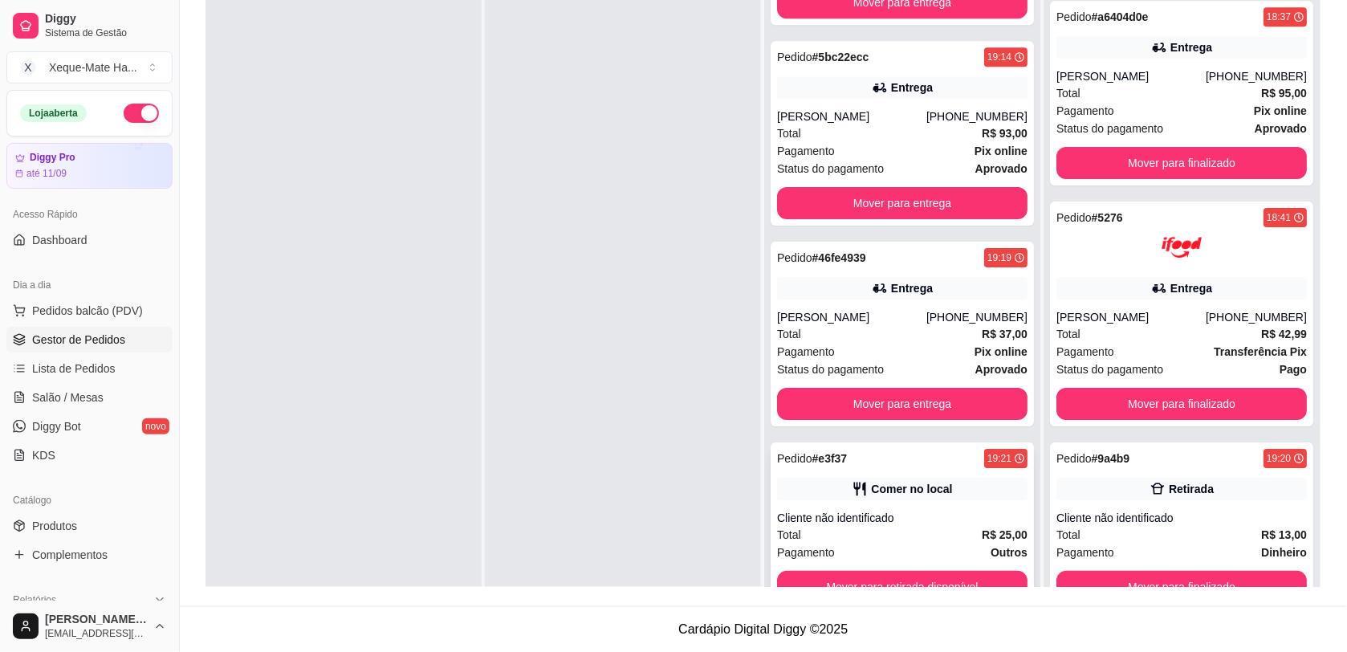
click at [892, 479] on div "Comer no local" at bounding box center [902, 489] width 251 height 22
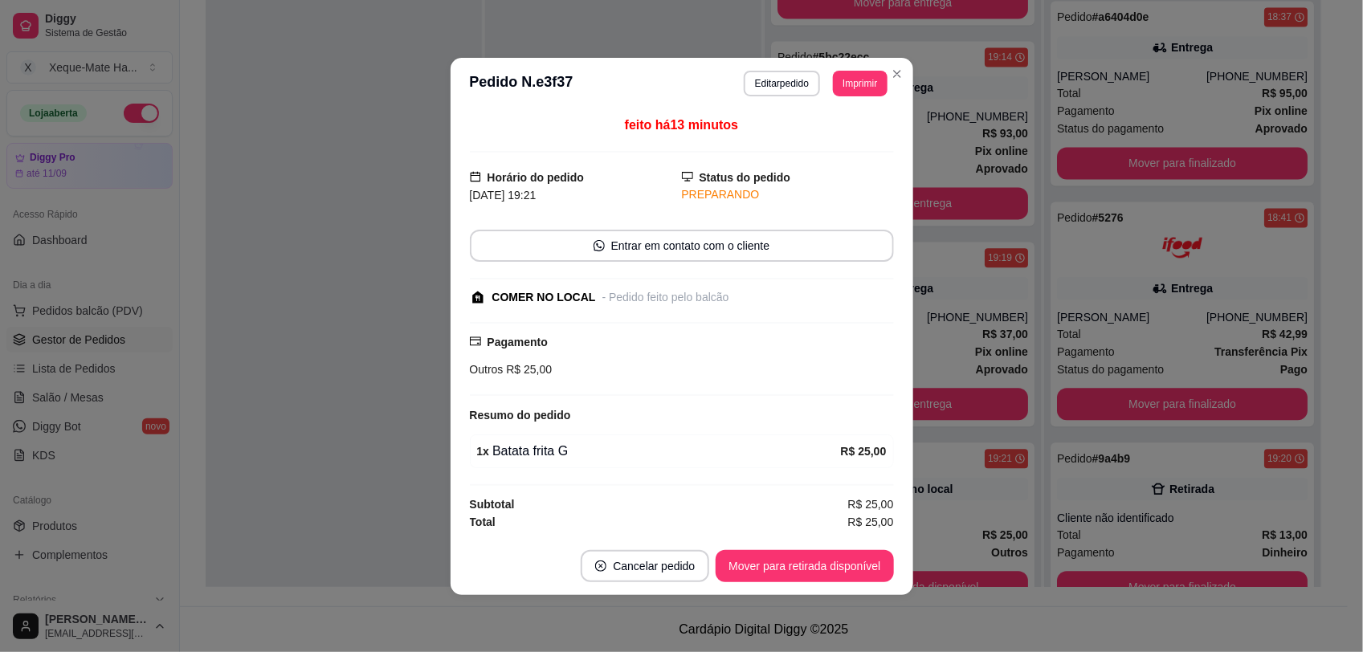
click at [988, 460] on div "19:21" at bounding box center [1000, 458] width 24 height 13
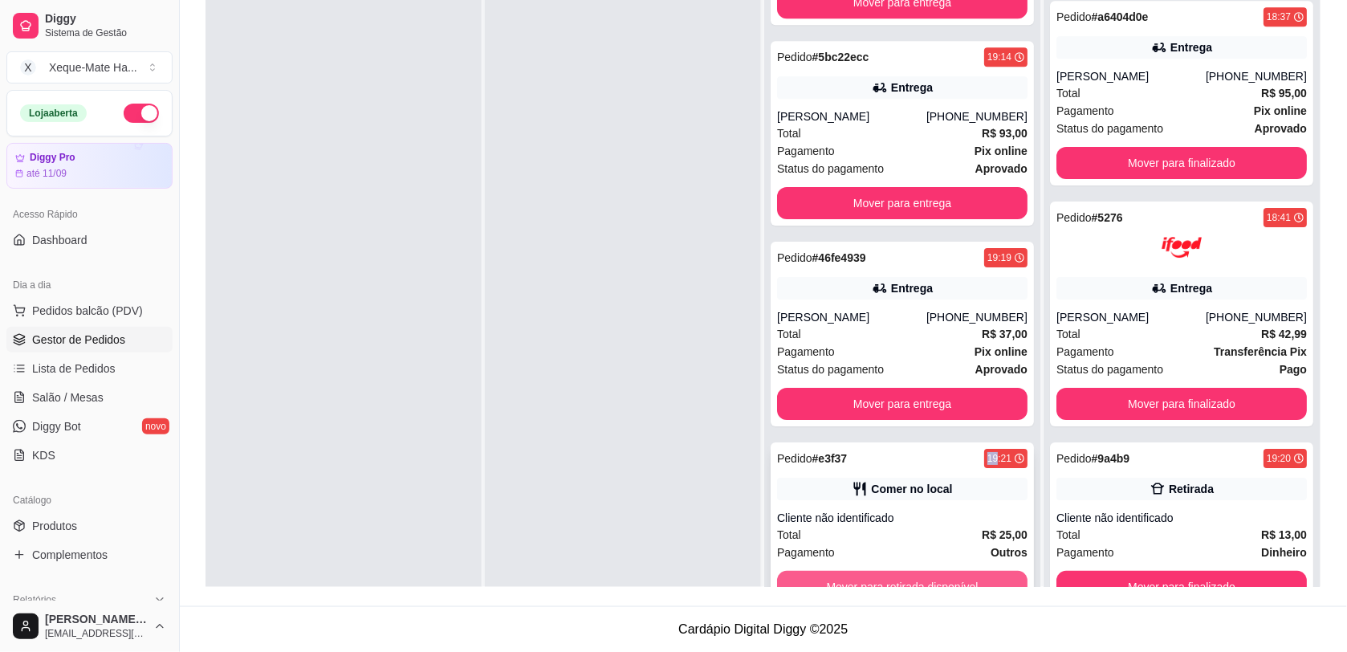
click at [958, 576] on button "Mover para retirada disponível" at bounding box center [902, 587] width 251 height 32
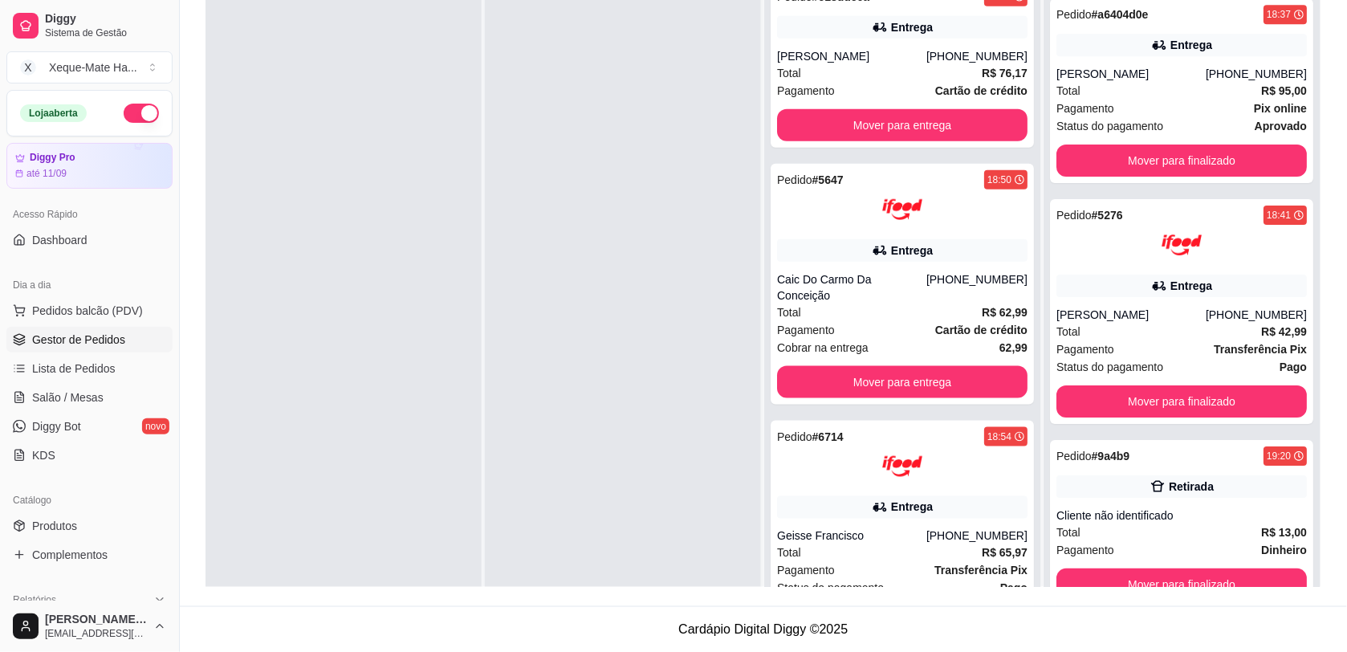
scroll to position [0, 0]
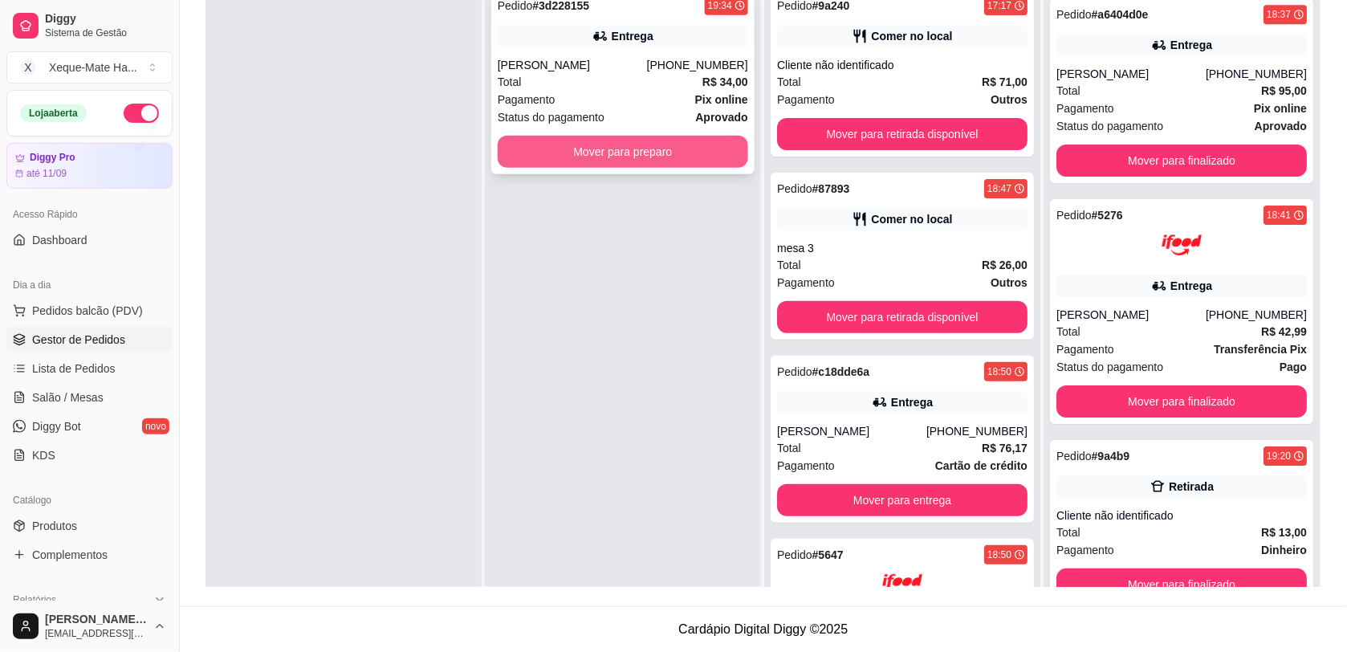
click at [571, 153] on button "Mover para preparo" at bounding box center [623, 152] width 251 height 32
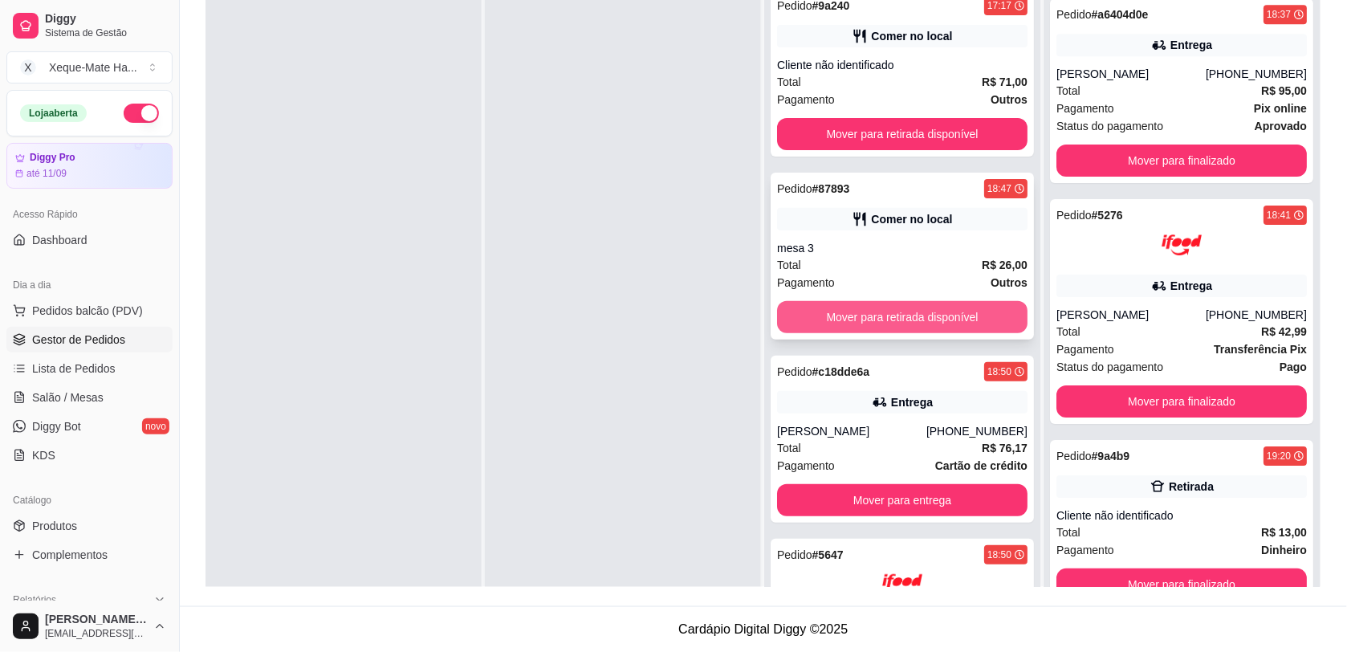
click at [895, 315] on button "Mover para retirada disponível" at bounding box center [902, 317] width 251 height 32
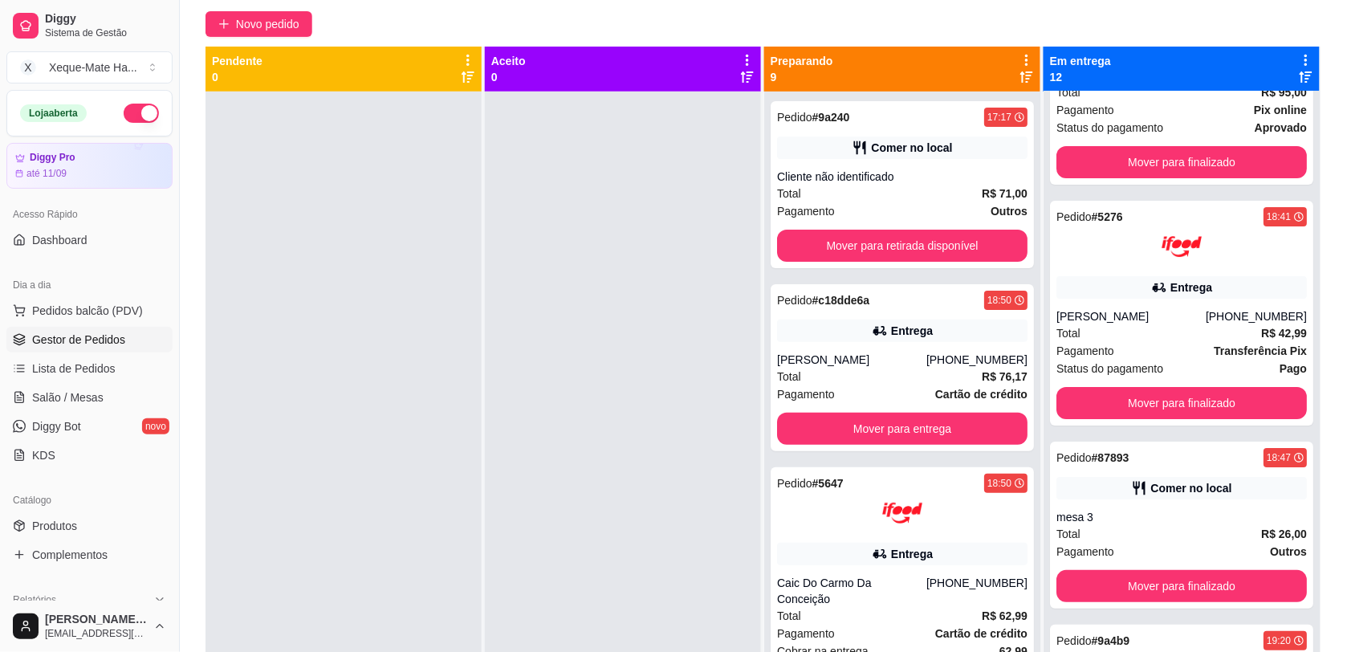
scroll to position [1600, 0]
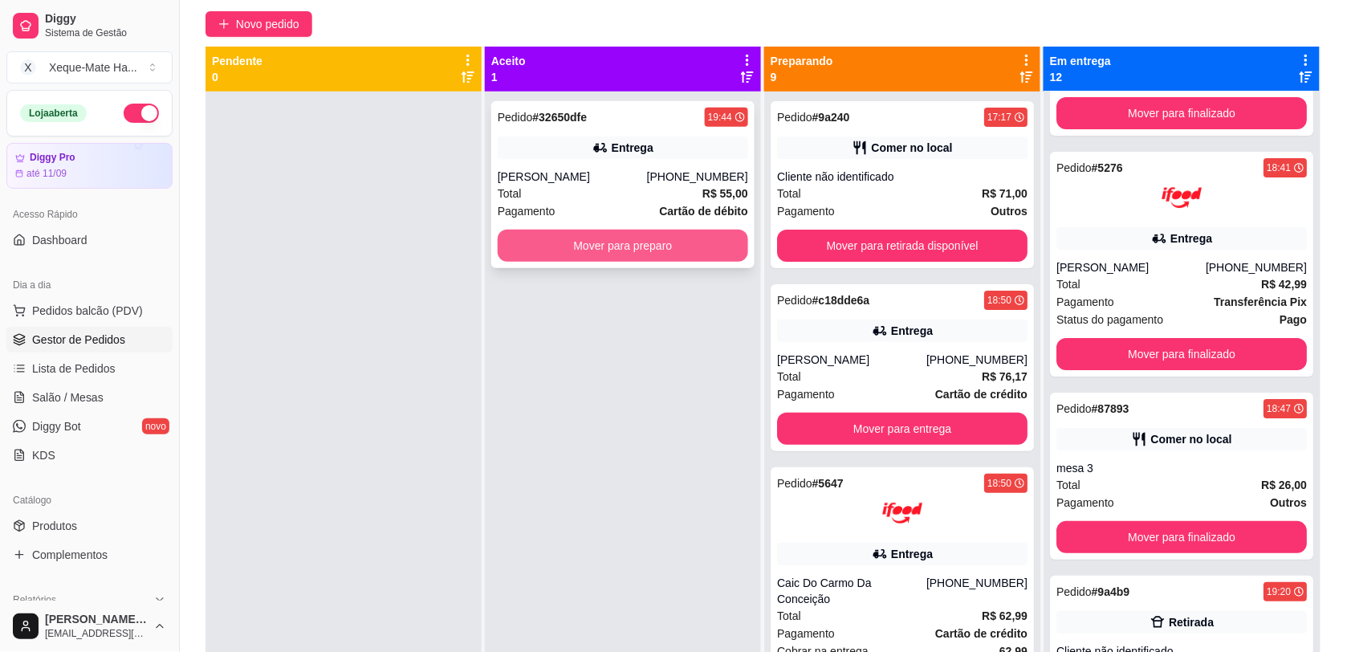
click at [566, 247] on button "Mover para preparo" at bounding box center [623, 246] width 251 height 32
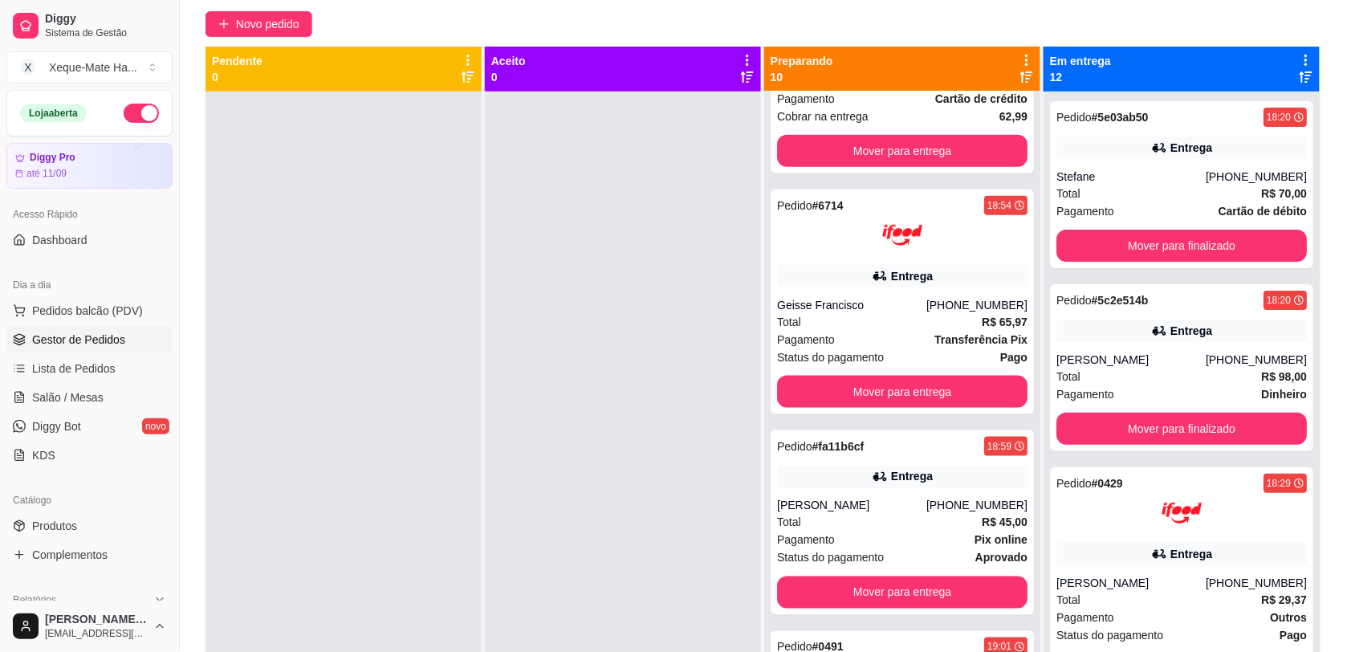
scroll to position [546, 0]
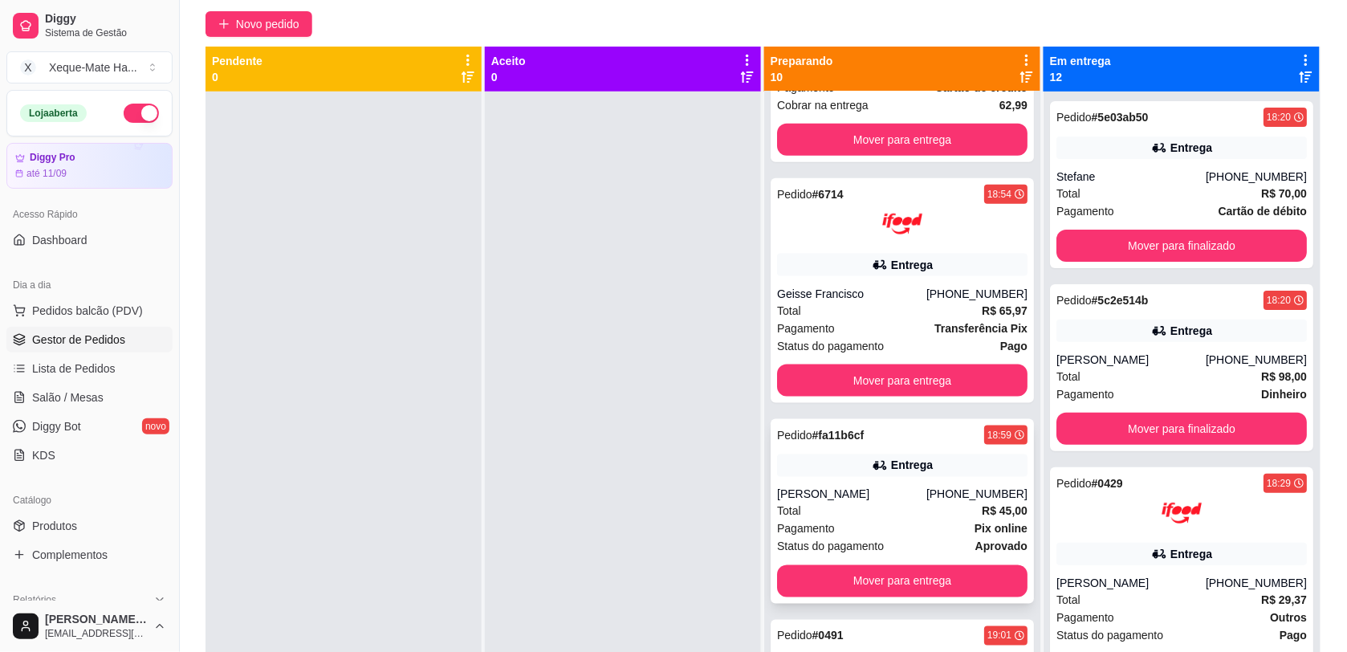
click at [808, 504] on div "Total R$ 45,00" at bounding box center [902, 512] width 251 height 18
click at [934, 302] on div "Total R$ 65,97" at bounding box center [902, 311] width 251 height 18
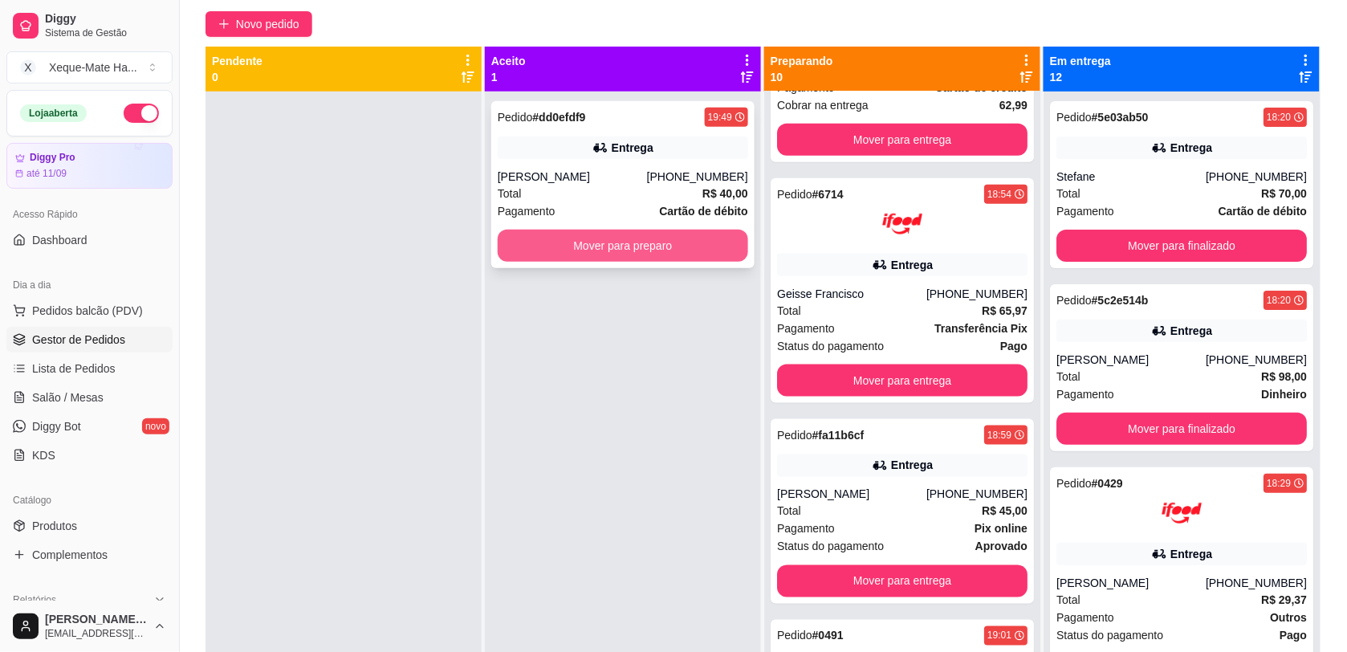
click at [595, 247] on button "Mover para preparo" at bounding box center [623, 246] width 251 height 32
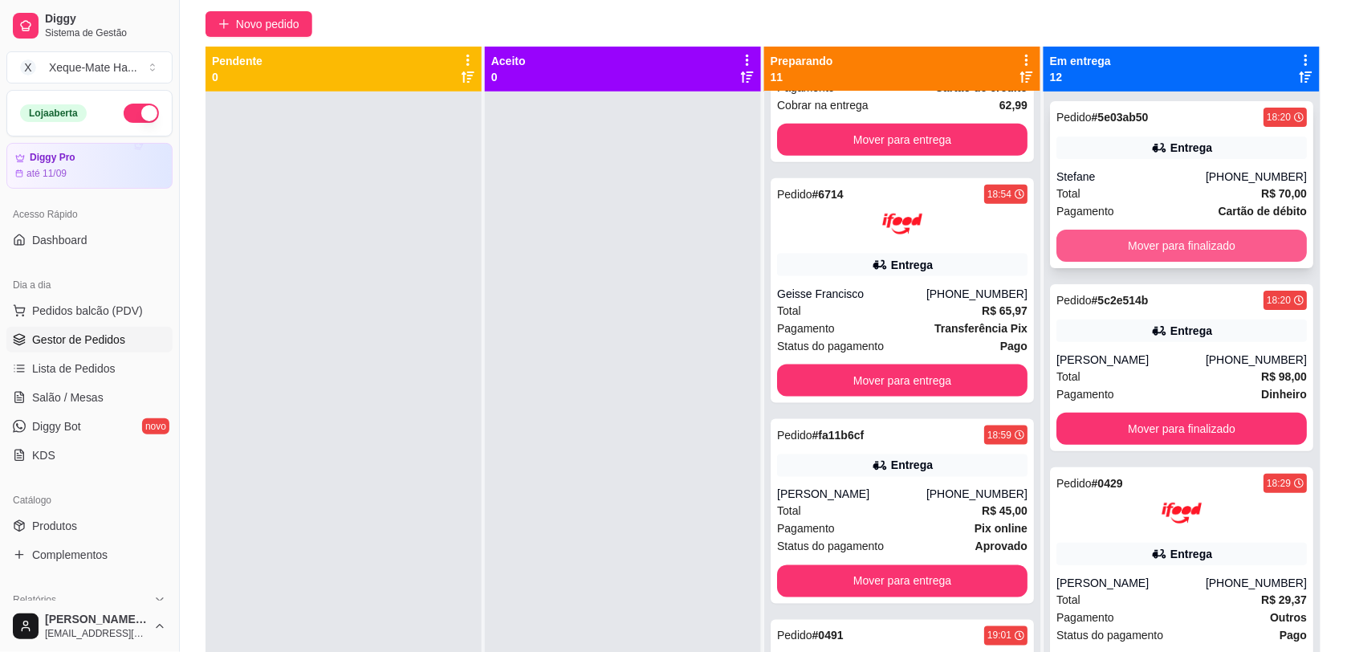
click at [1170, 241] on button "Mover para finalizado" at bounding box center [1182, 246] width 251 height 32
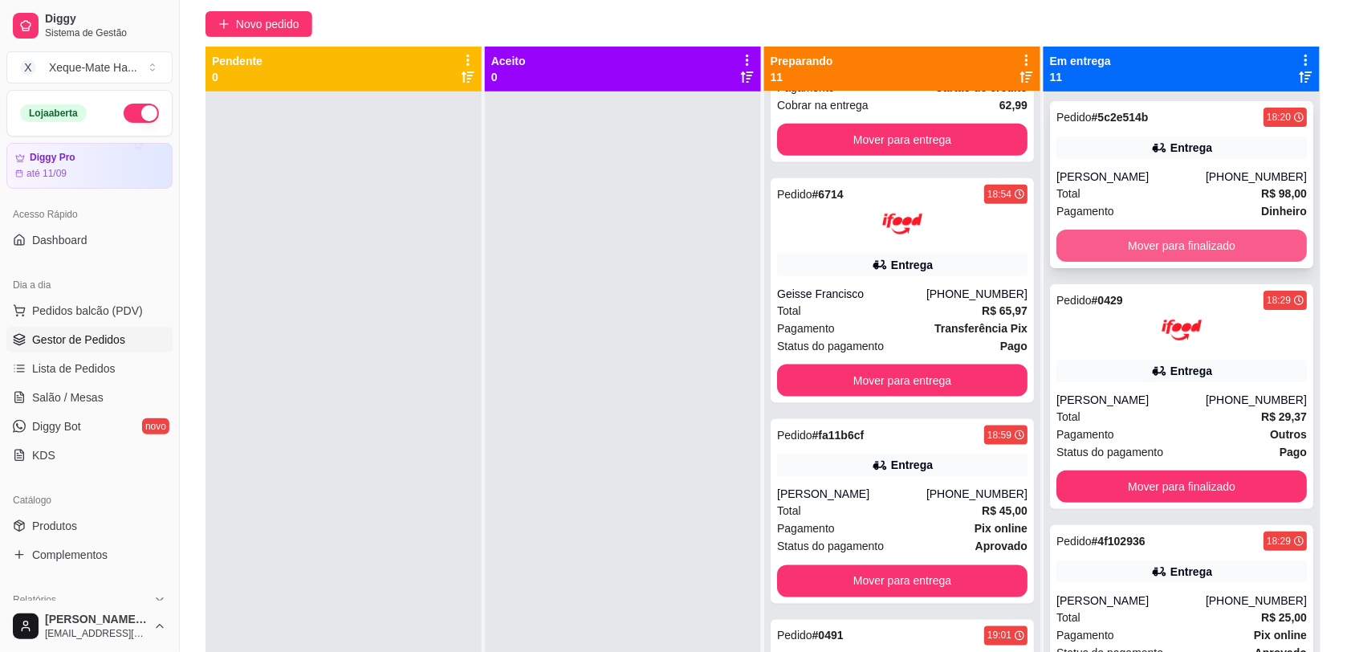
click at [1195, 243] on button "Mover para finalizado" at bounding box center [1182, 246] width 251 height 32
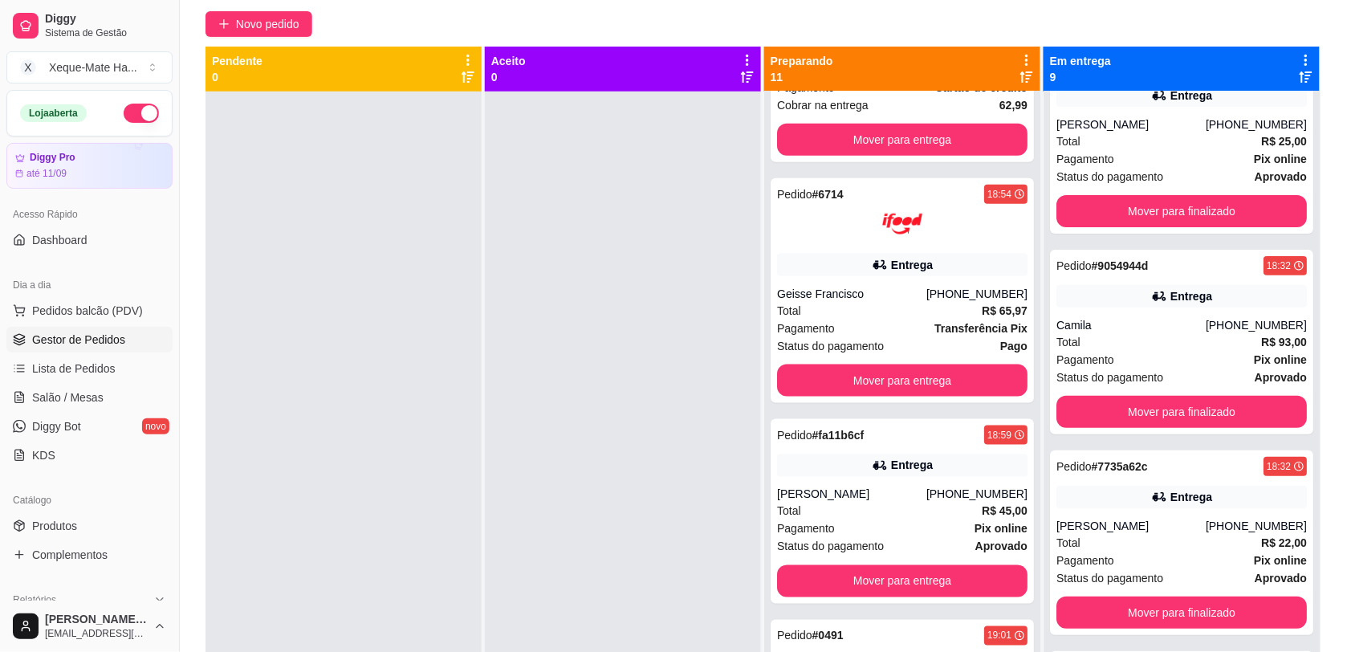
scroll to position [58, 0]
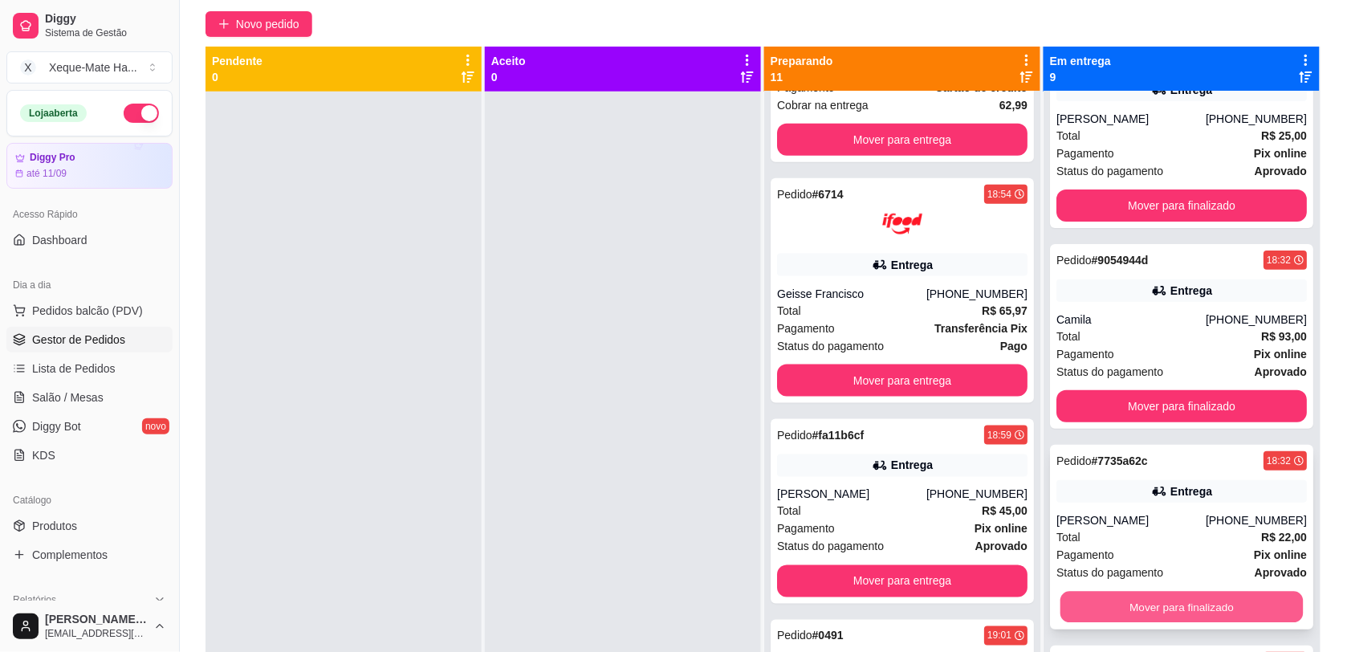
click at [1163, 607] on button "Mover para finalizado" at bounding box center [1182, 607] width 243 height 31
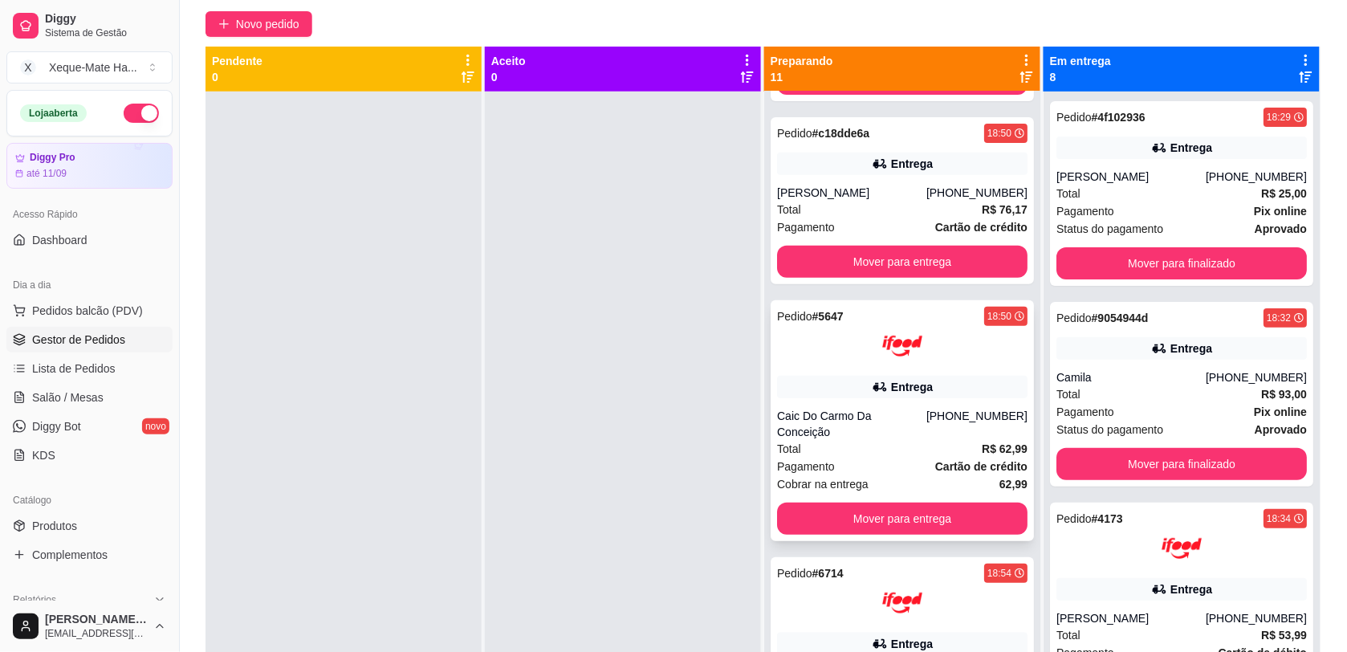
scroll to position [174, 0]
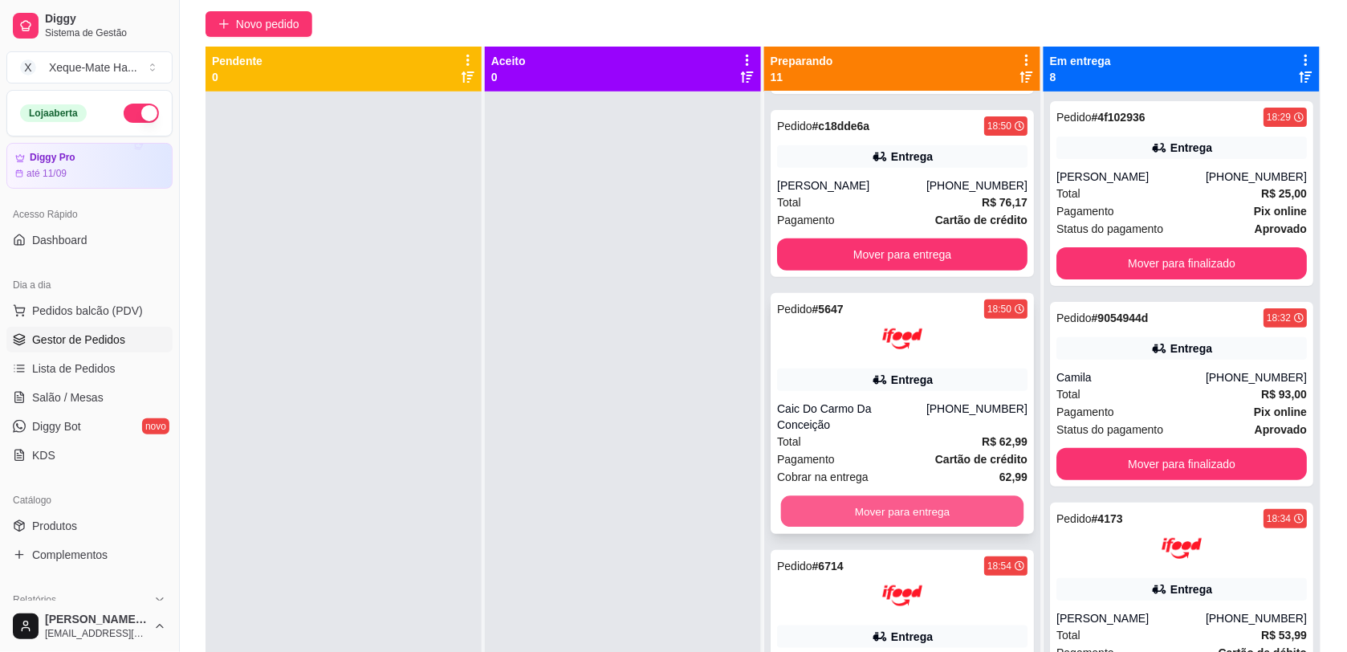
click at [922, 498] on button "Mover para entrega" at bounding box center [902, 511] width 243 height 31
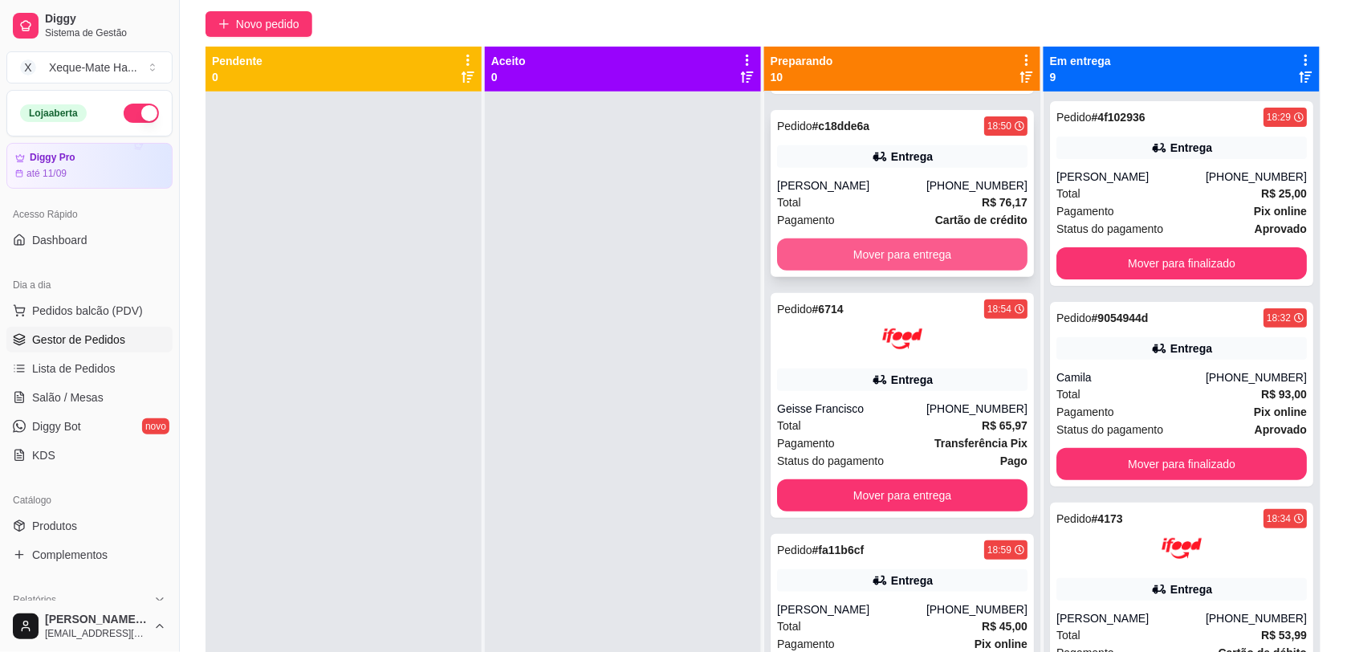
click at [914, 265] on button "Mover para entrega" at bounding box center [902, 254] width 251 height 32
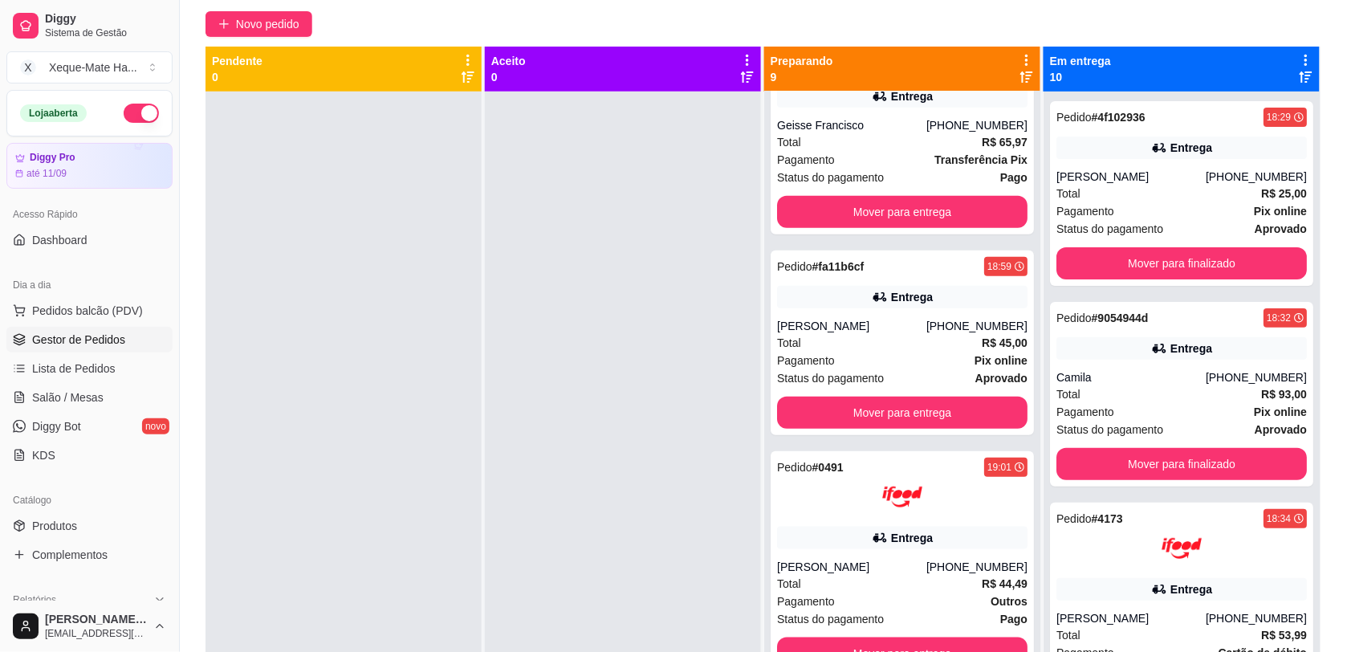
scroll to position [279, 0]
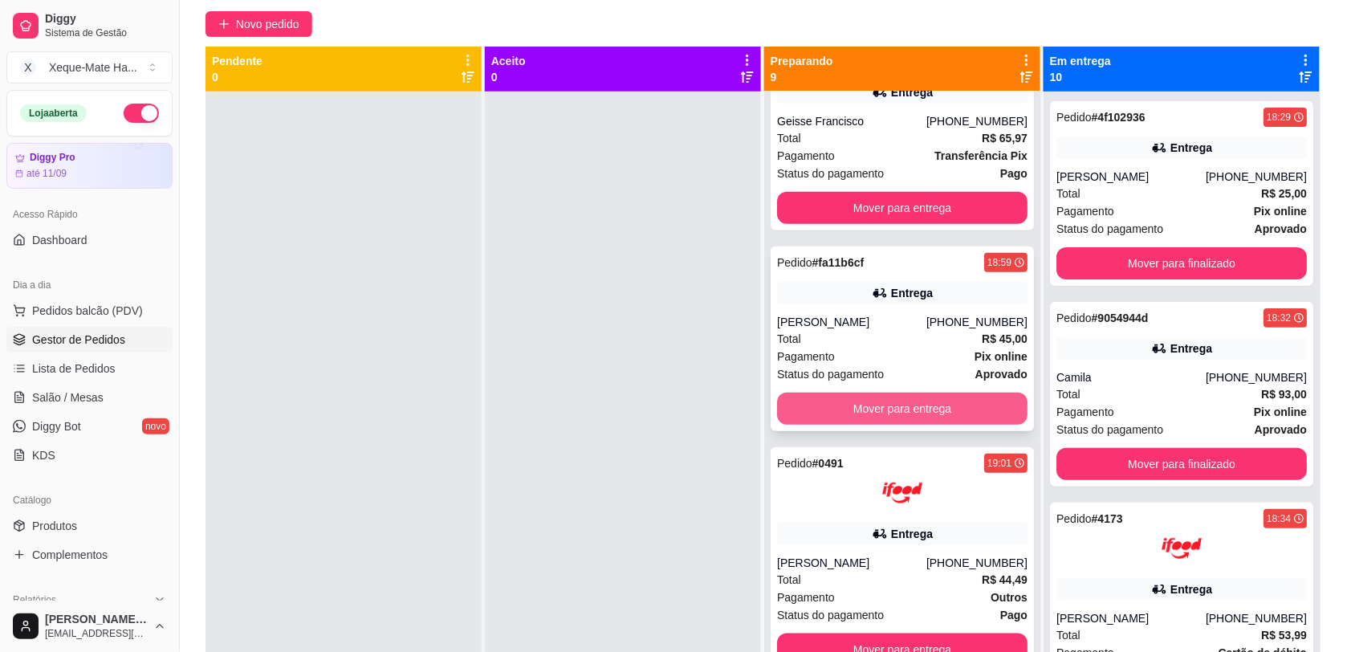
click at [945, 424] on button "Mover para entrega" at bounding box center [902, 409] width 251 height 32
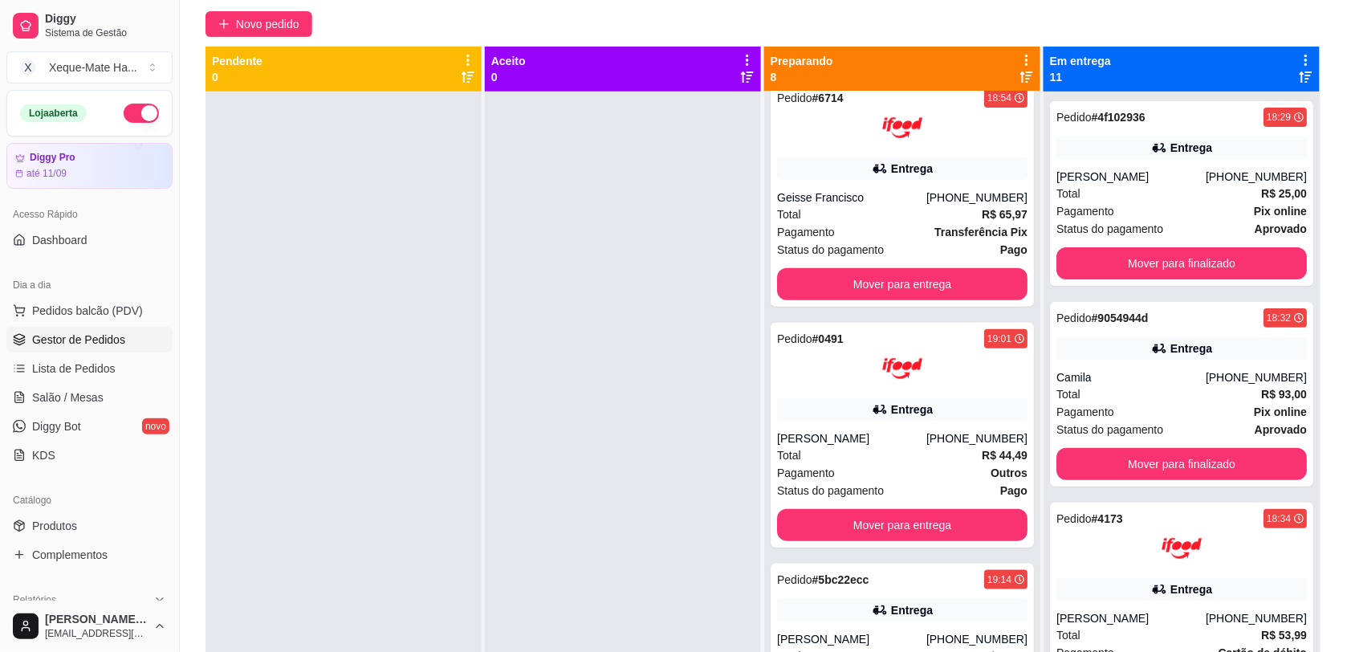
scroll to position [183, 0]
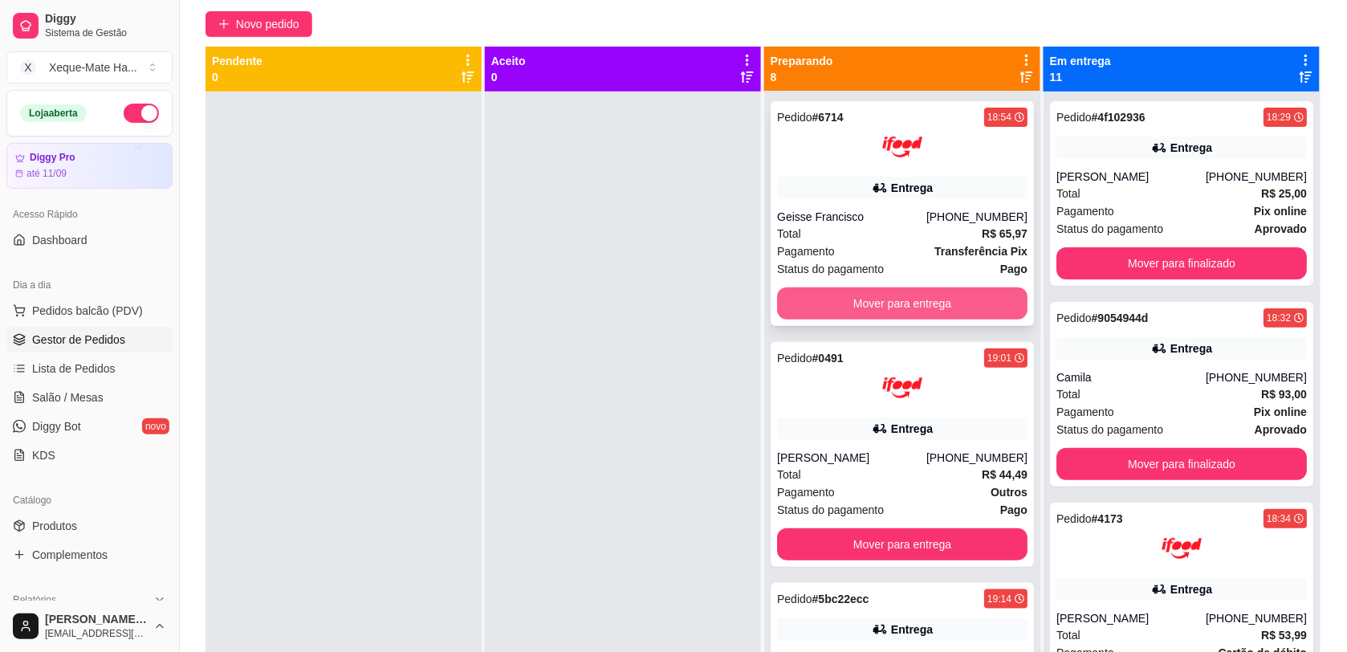
click at [943, 306] on button "Mover para entrega" at bounding box center [902, 303] width 251 height 32
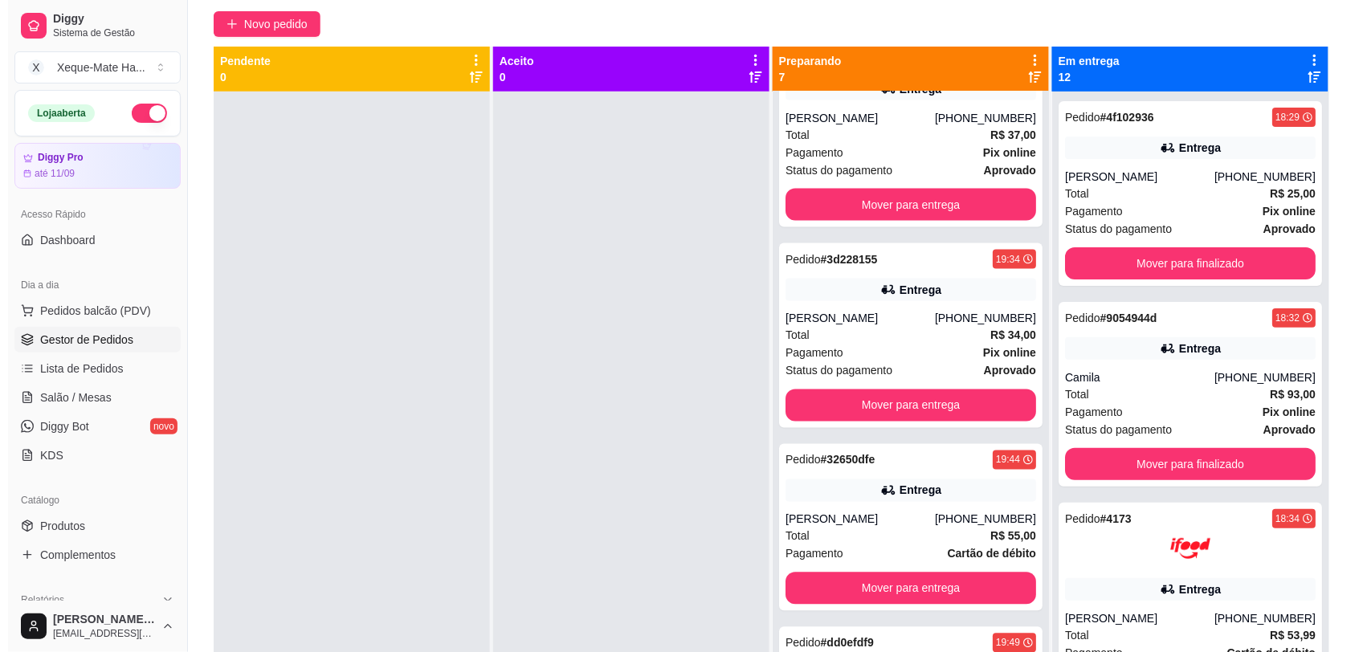
scroll to position [707, 0]
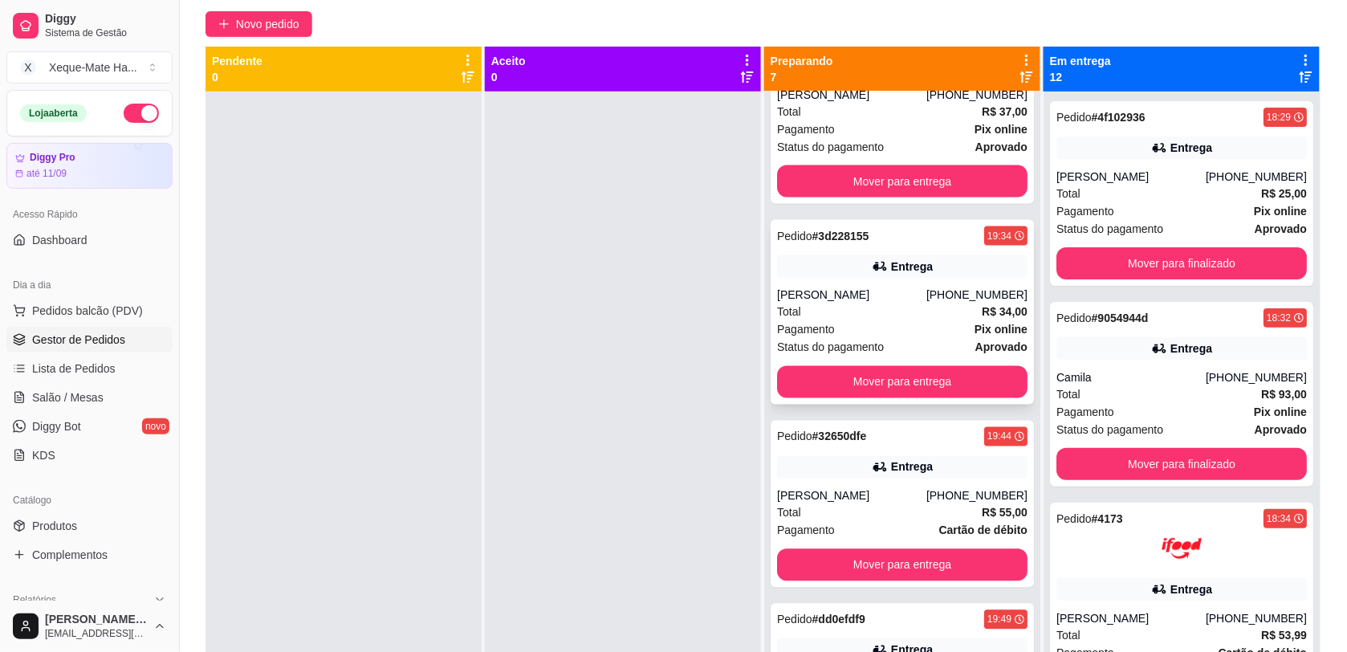
click at [898, 309] on div "Total R$ 34,00" at bounding box center [902, 313] width 251 height 18
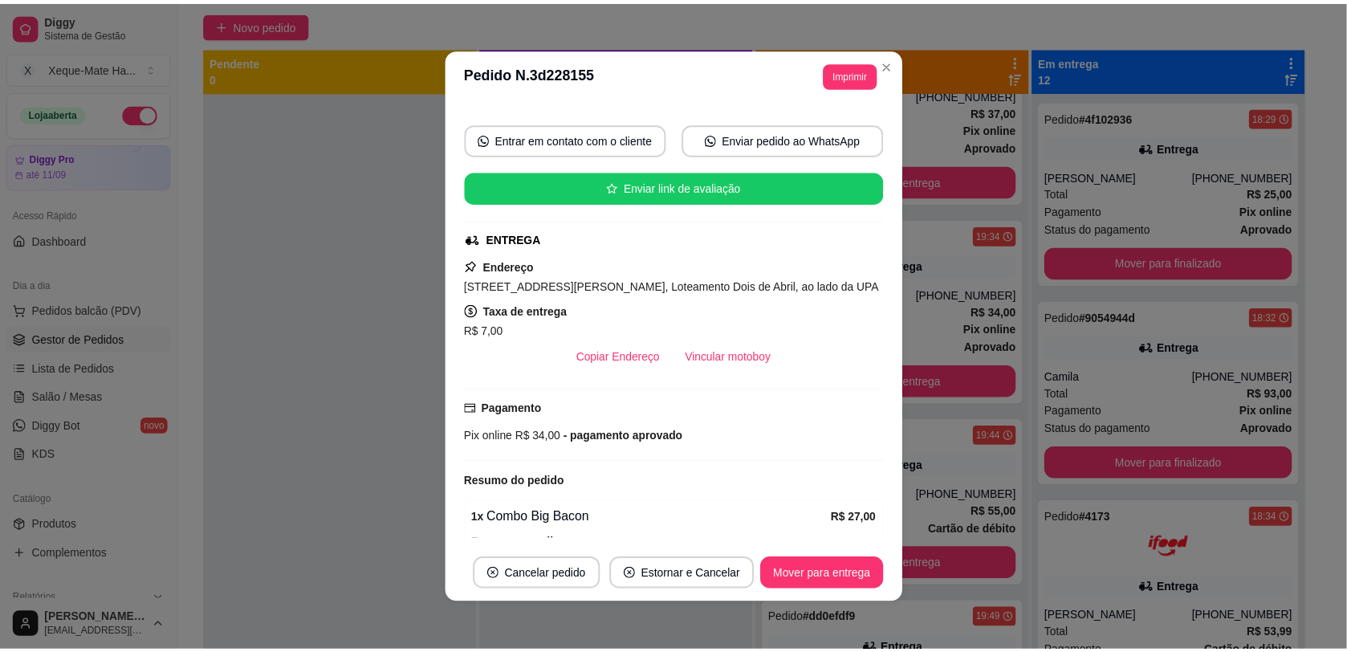
scroll to position [242, 0]
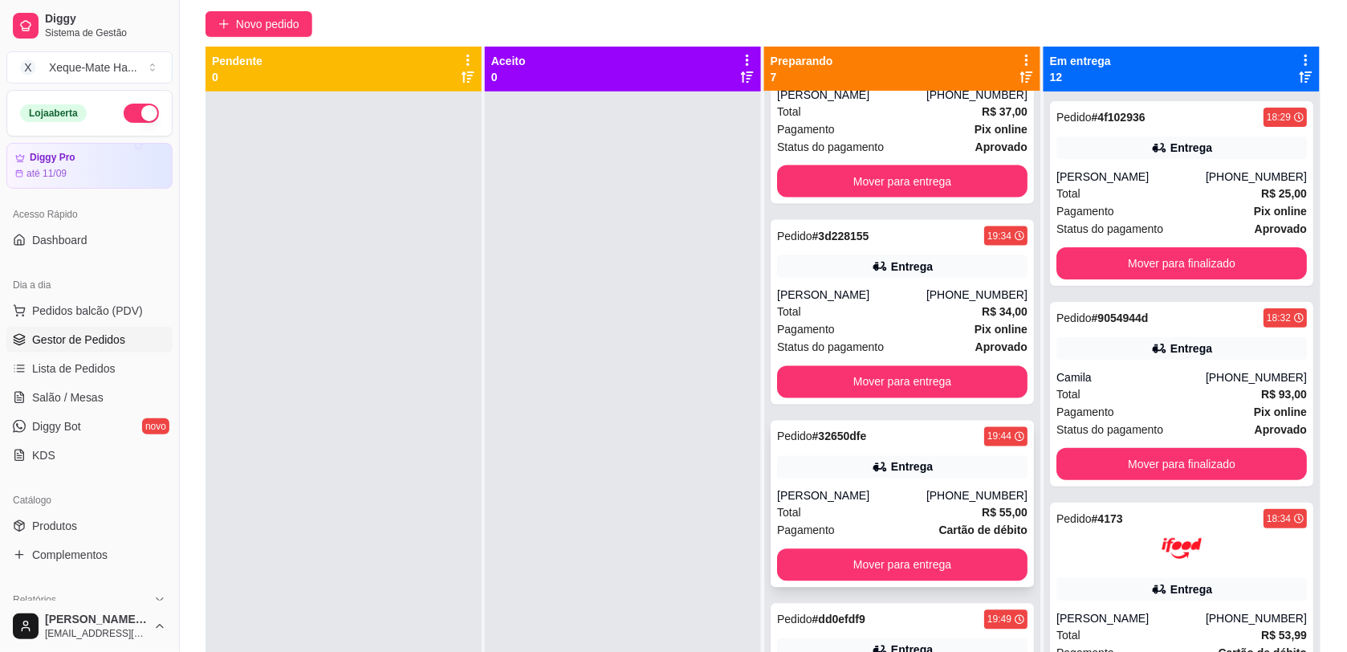
click at [940, 459] on div "Entrega" at bounding box center [902, 467] width 251 height 22
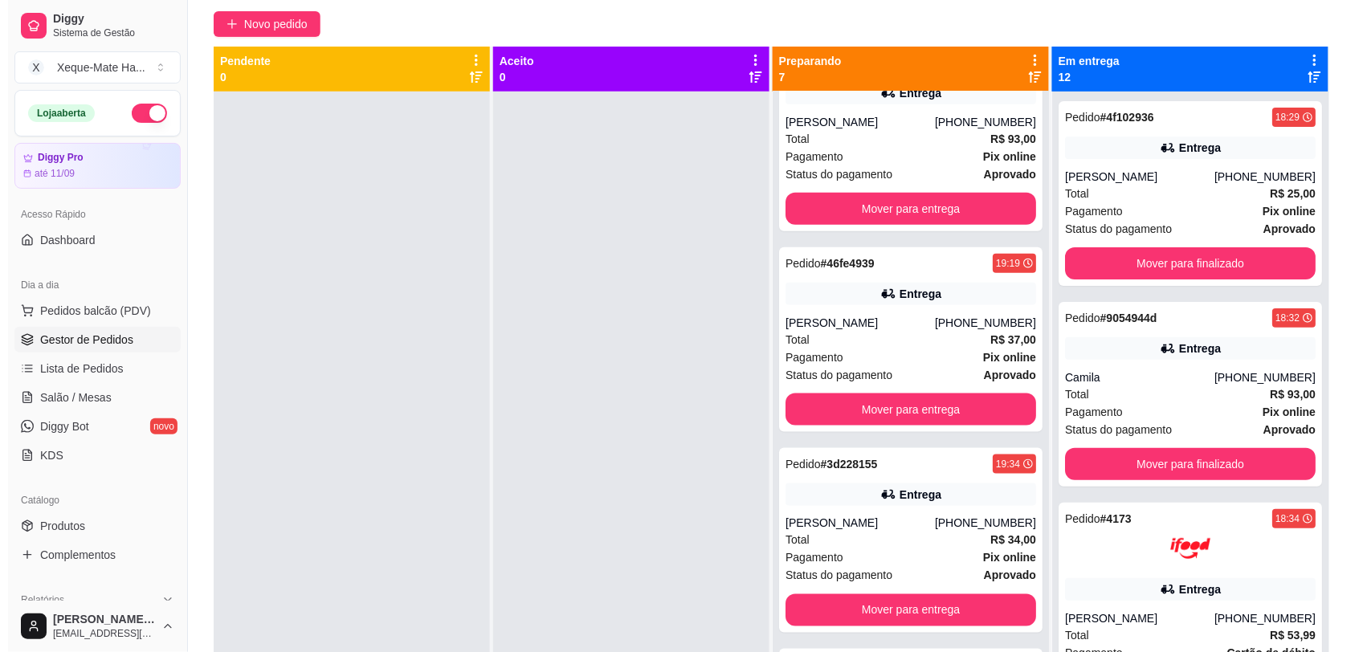
scroll to position [472, 0]
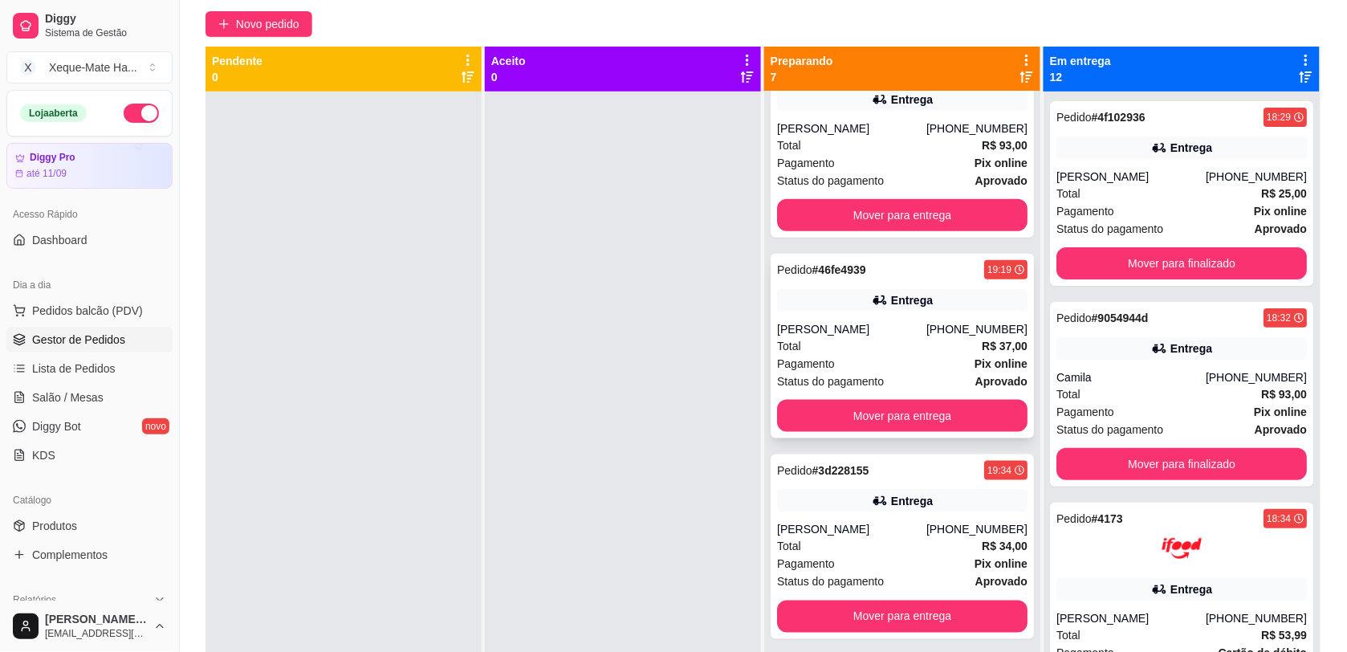
click at [910, 355] on div "Pagamento Pix online" at bounding box center [902, 364] width 251 height 18
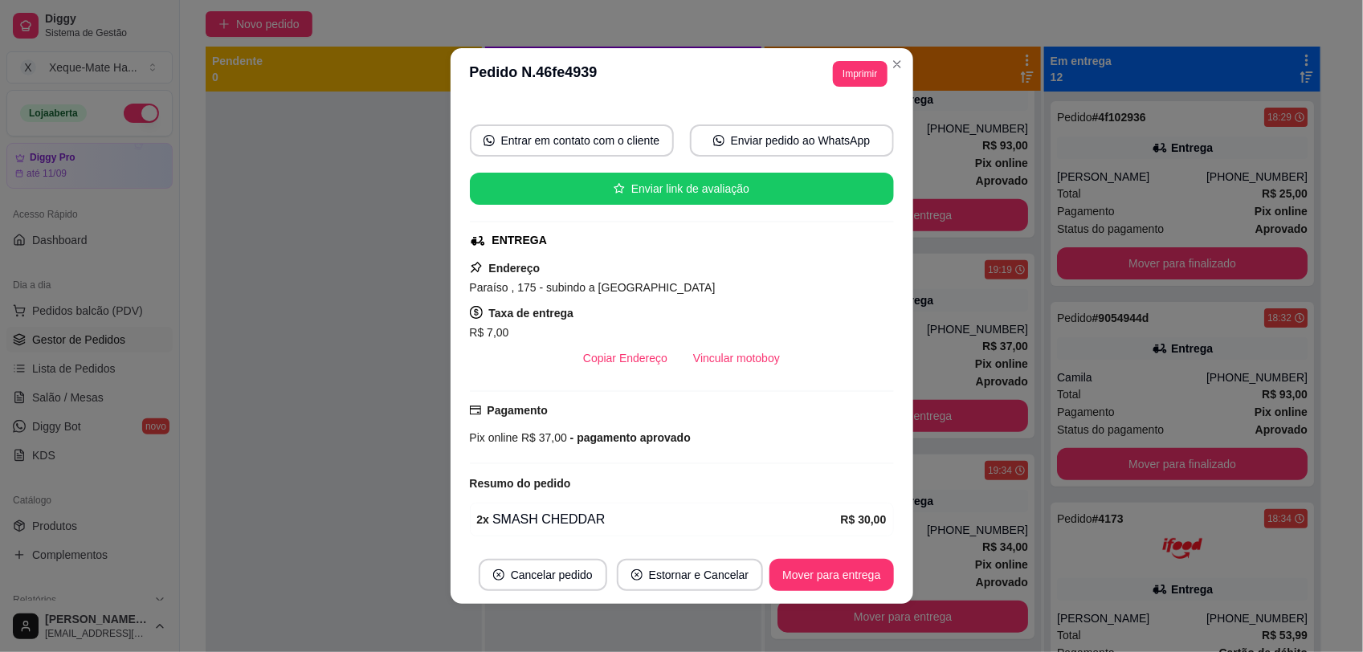
scroll to position [195, 0]
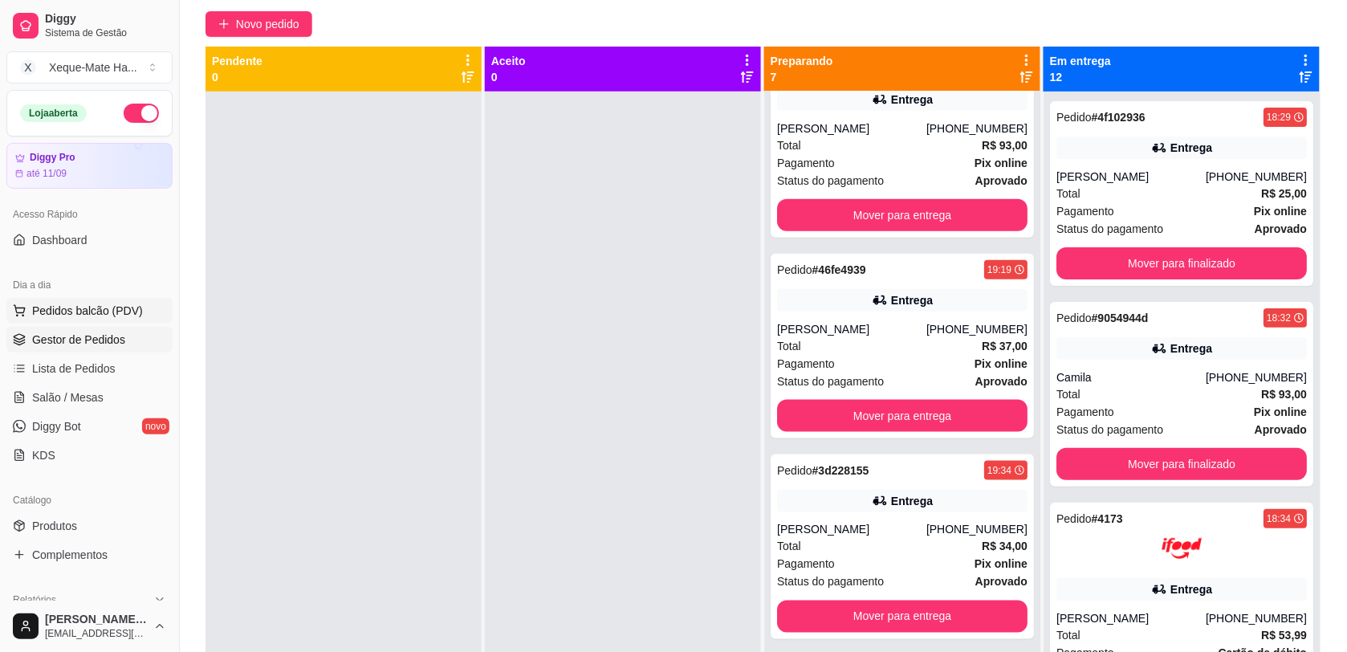
click at [67, 308] on span "Pedidos balcão (PDV)" at bounding box center [87, 311] width 111 height 16
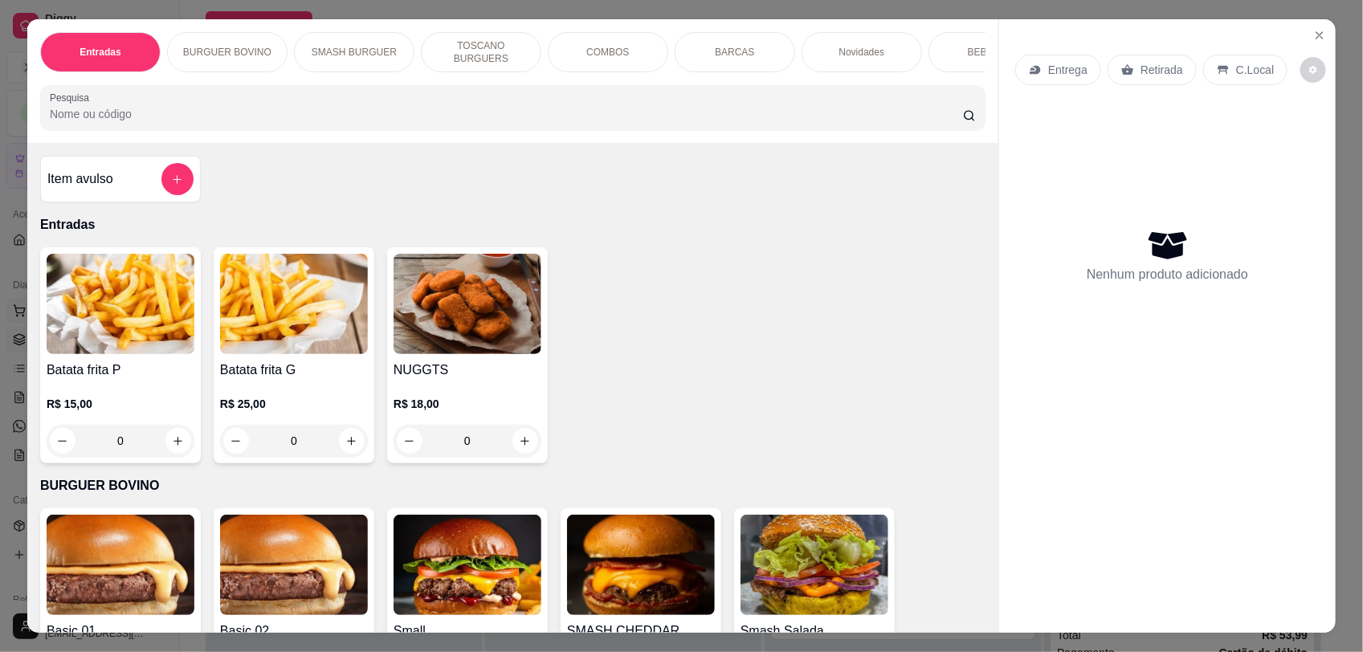
click at [67, 308] on img at bounding box center [121, 304] width 148 height 100
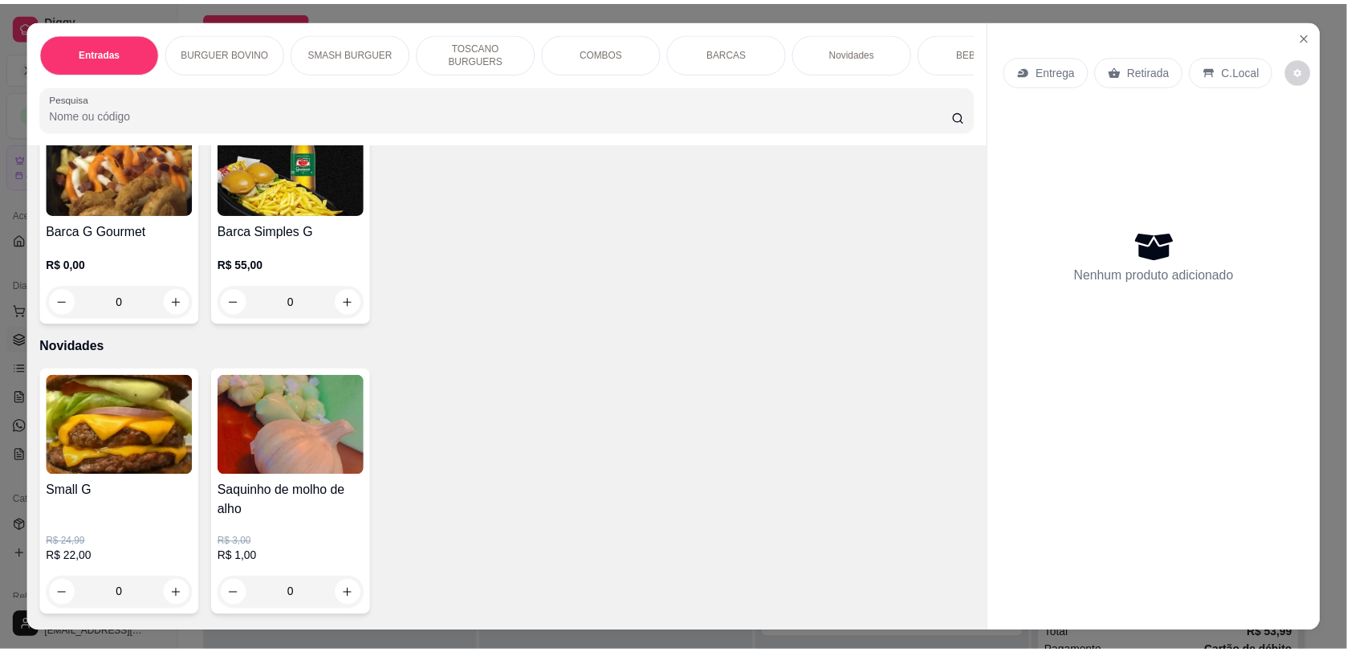
scroll to position [3956, 0]
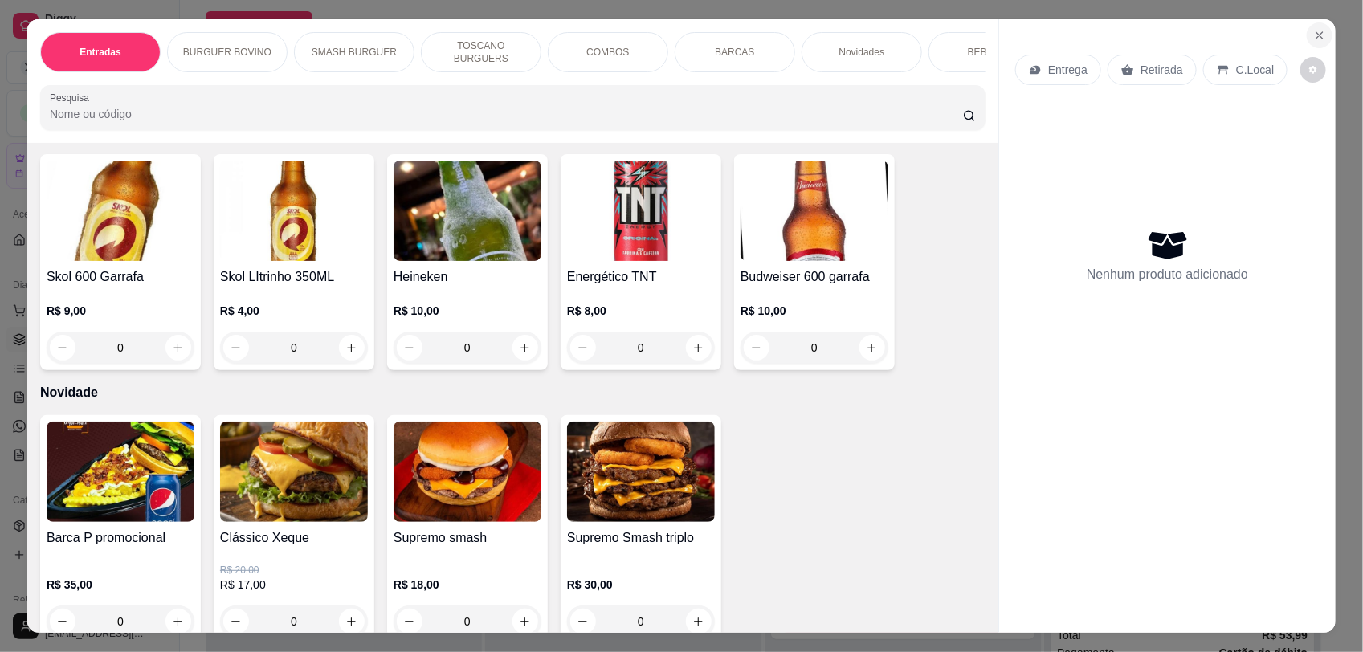
click at [1318, 31] on icon "Close" at bounding box center [1319, 35] width 13 height 13
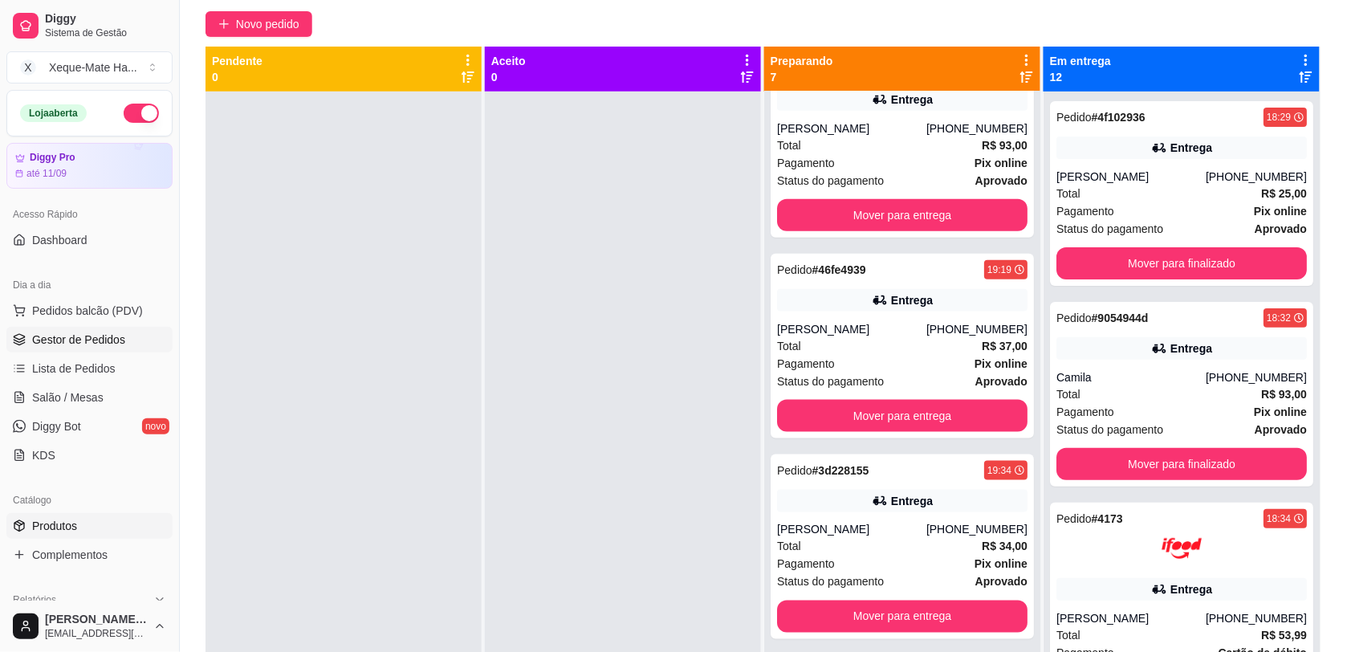
click at [68, 526] on span "Produtos" at bounding box center [54, 526] width 45 height 16
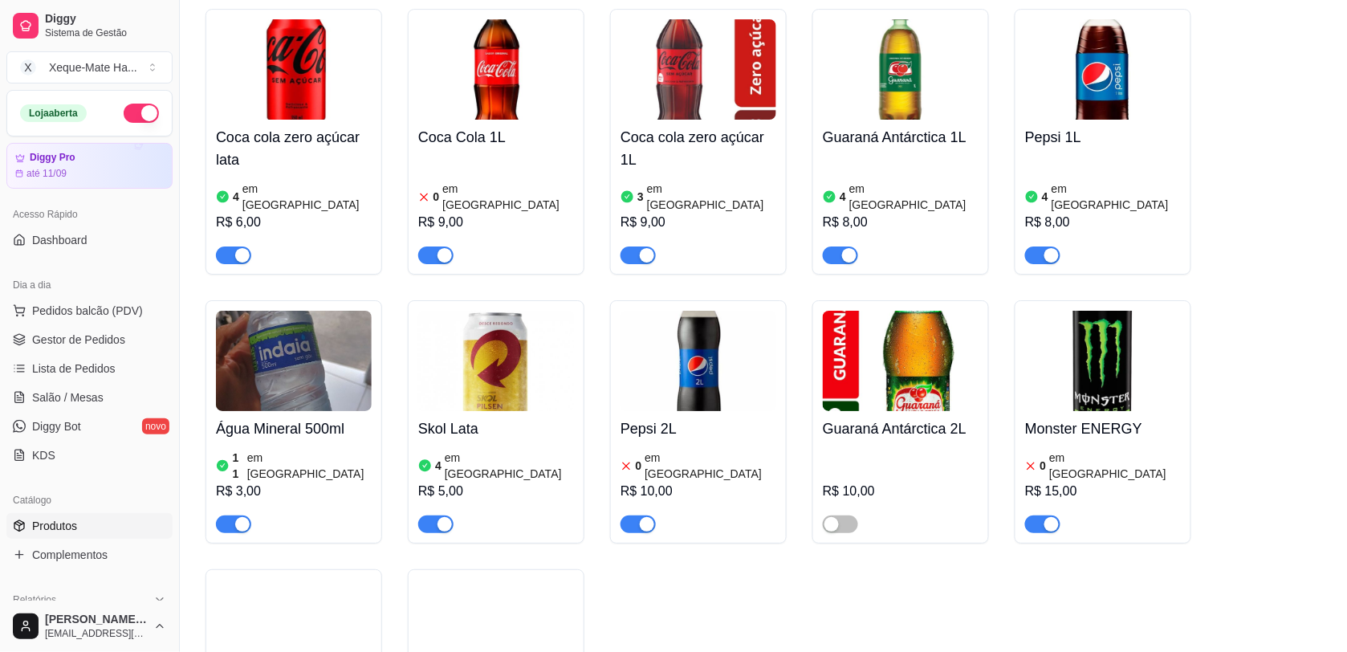
scroll to position [3354, 0]
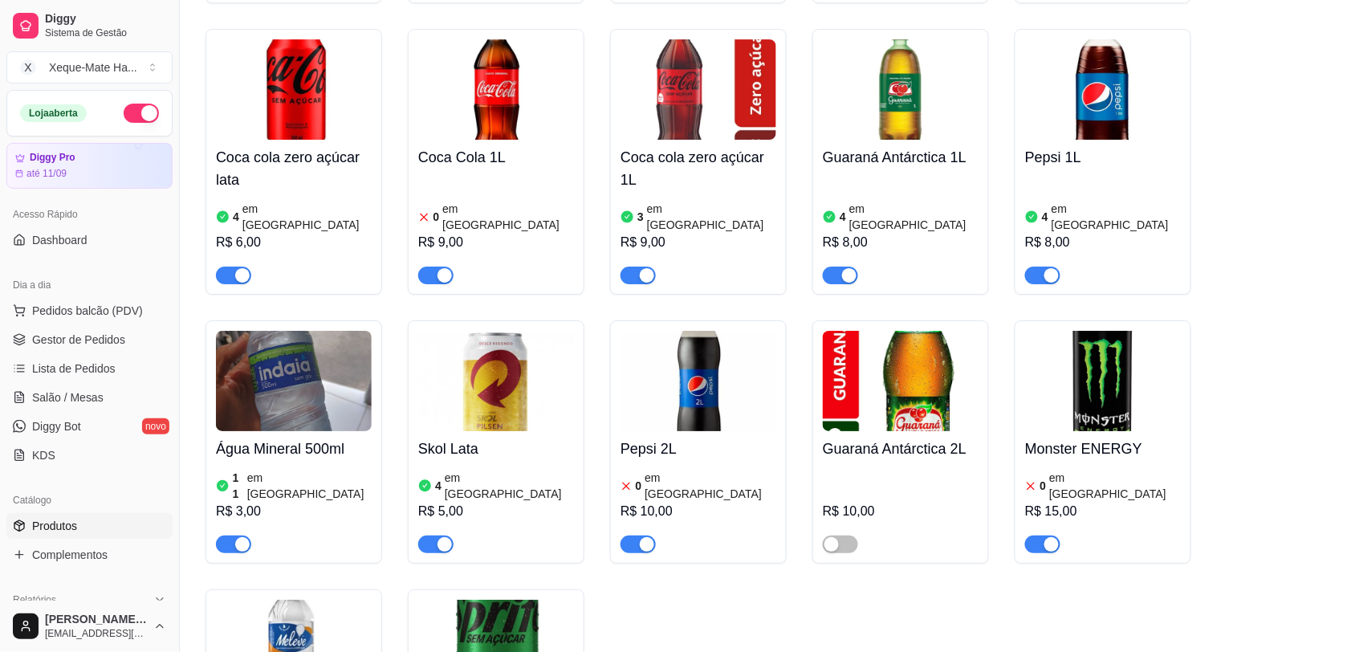
click at [1134, 190] on div "4 em estoque R$ 8,00" at bounding box center [1103, 229] width 156 height 109
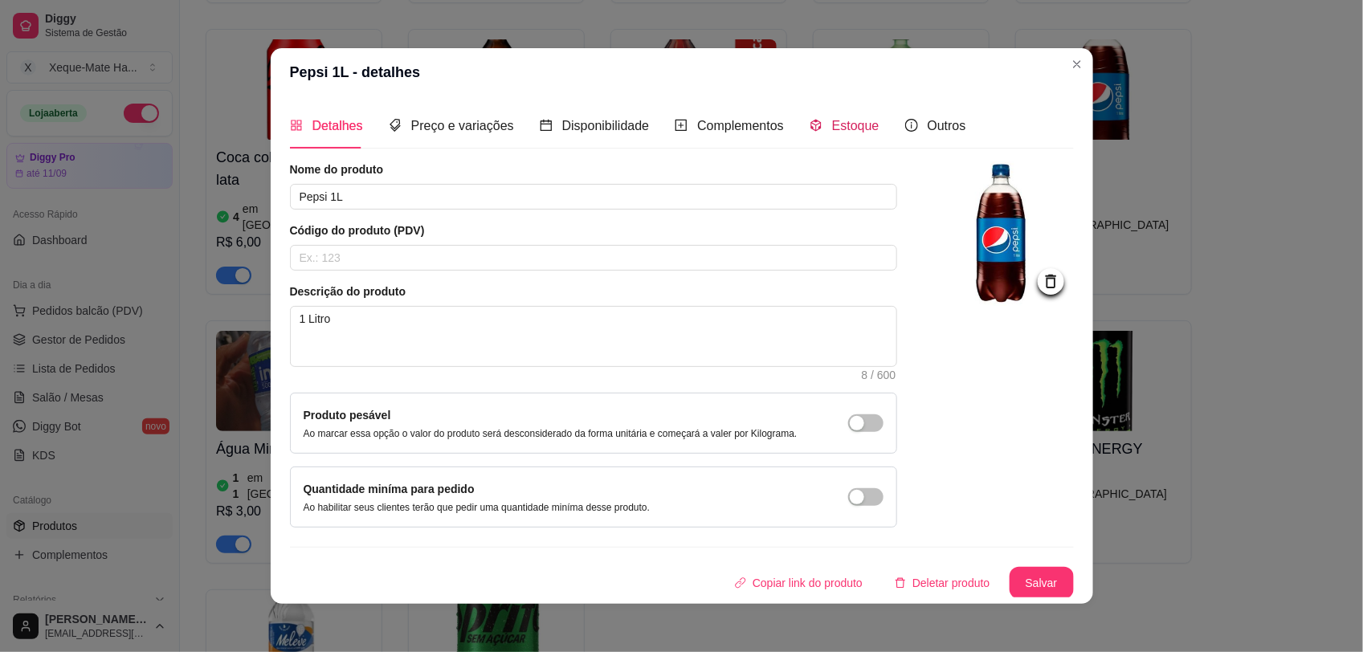
click at [854, 122] on span "Estoque" at bounding box center [855, 126] width 47 height 14
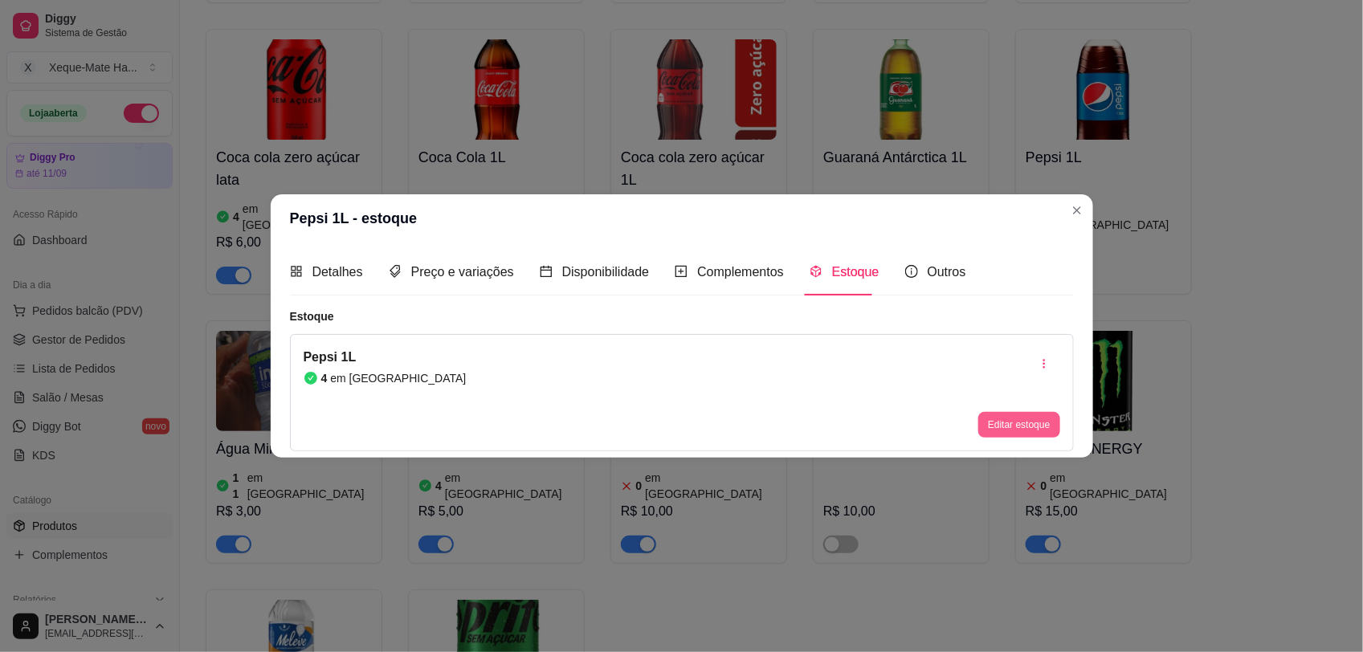
click at [1020, 431] on button "Editar estoque" at bounding box center [1018, 425] width 81 height 26
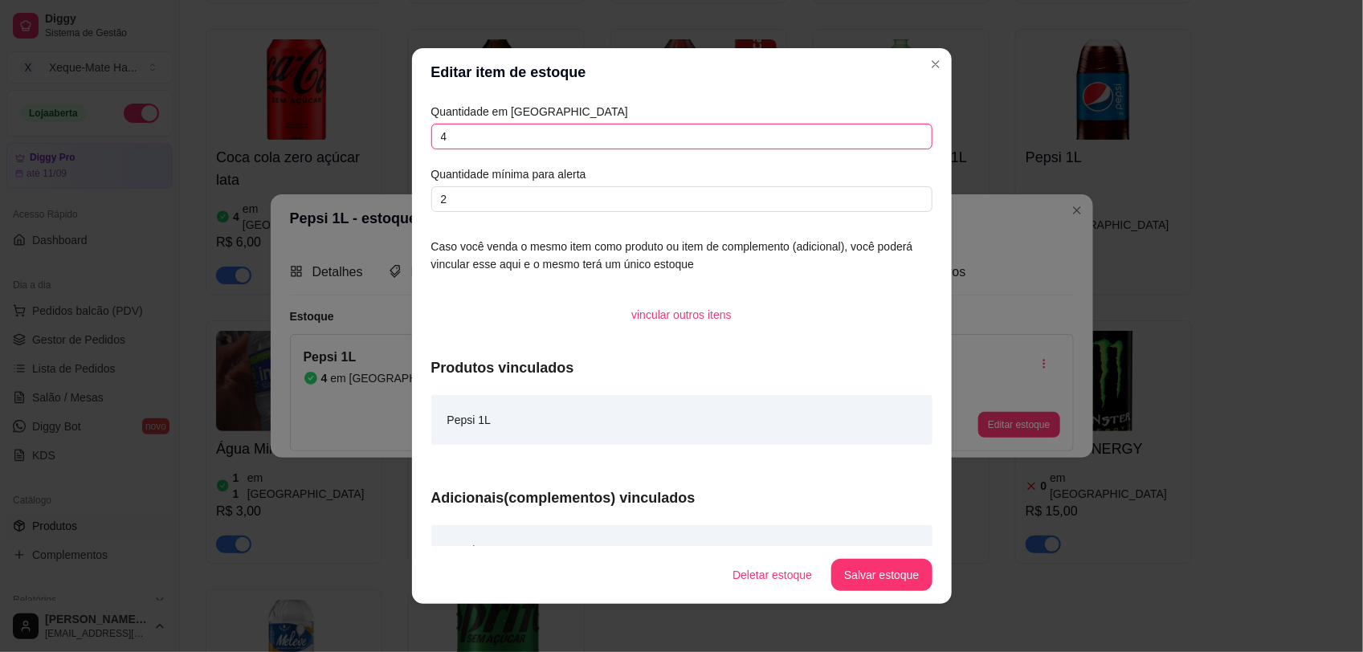
click at [596, 138] on input "4" at bounding box center [681, 137] width 501 height 26
type input "0"
click at [892, 569] on button "Salvar estoque" at bounding box center [881, 575] width 100 height 32
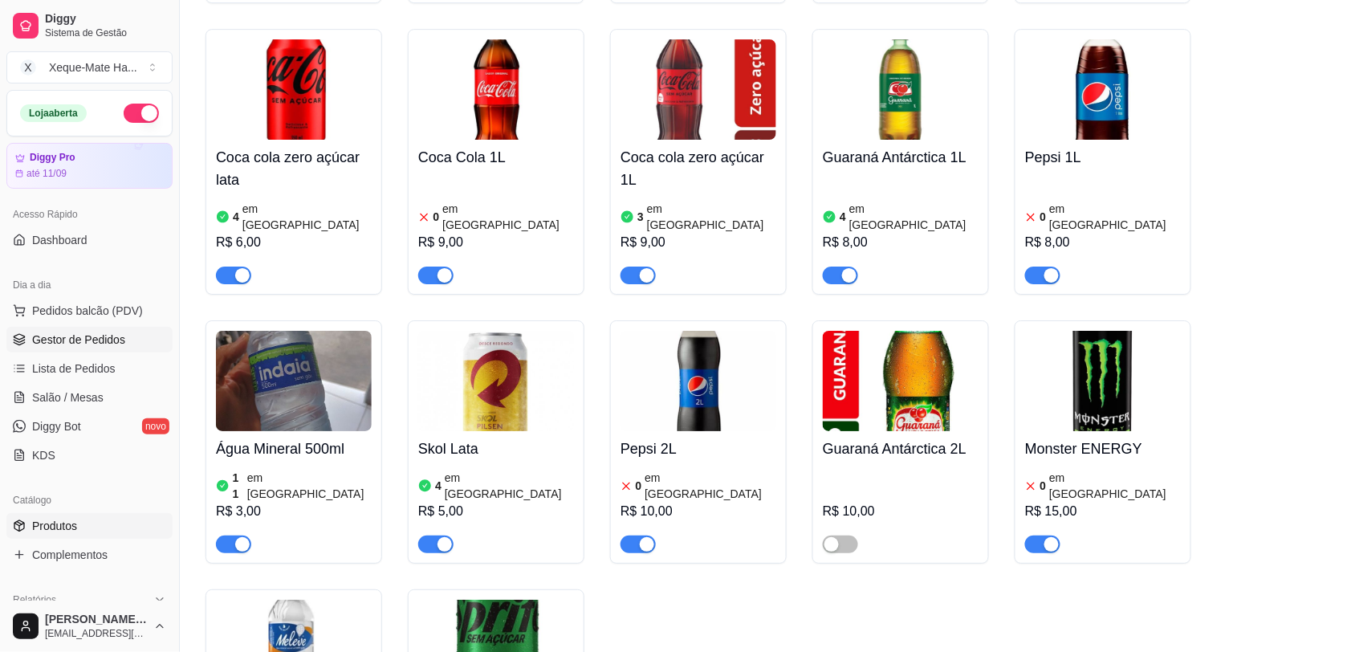
click at [22, 331] on ul "Pedidos balcão (PDV) Gestor de Pedidos Lista de Pedidos Salão / Mesas Diggy Bot…" at bounding box center [89, 383] width 166 height 170
click at [22, 332] on link "Gestor de Pedidos" at bounding box center [89, 340] width 166 height 26
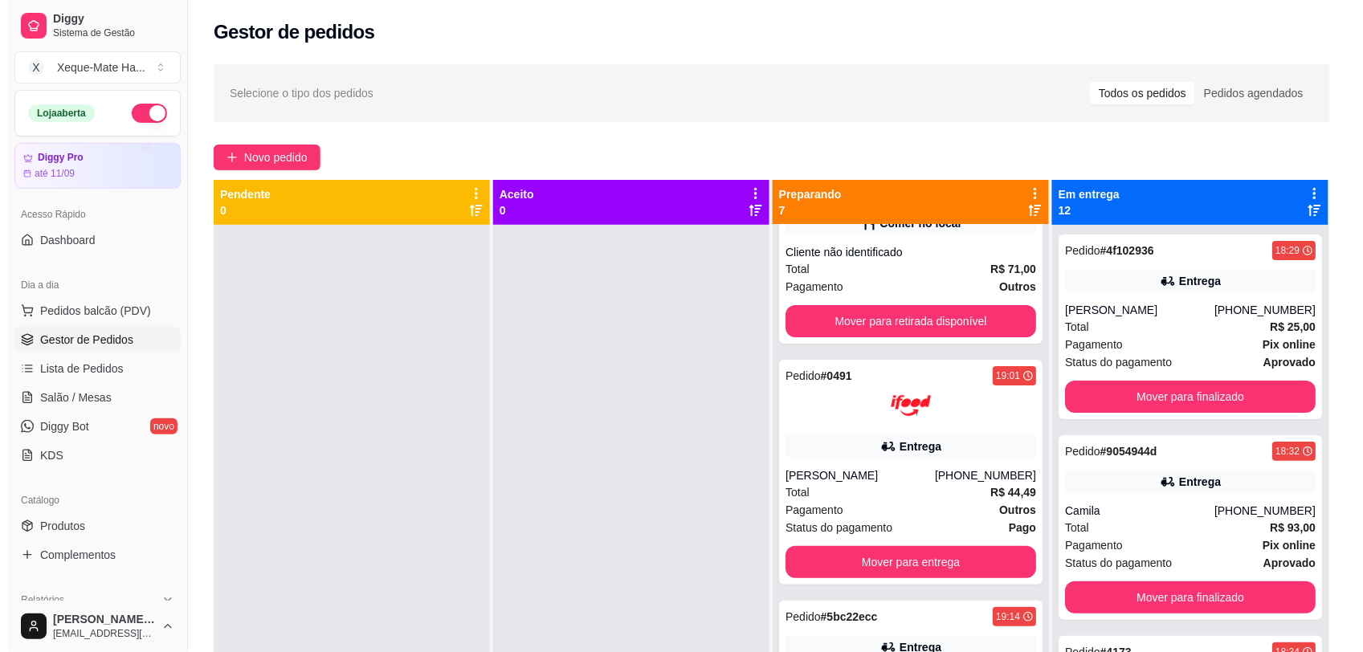
scroll to position [112, 0]
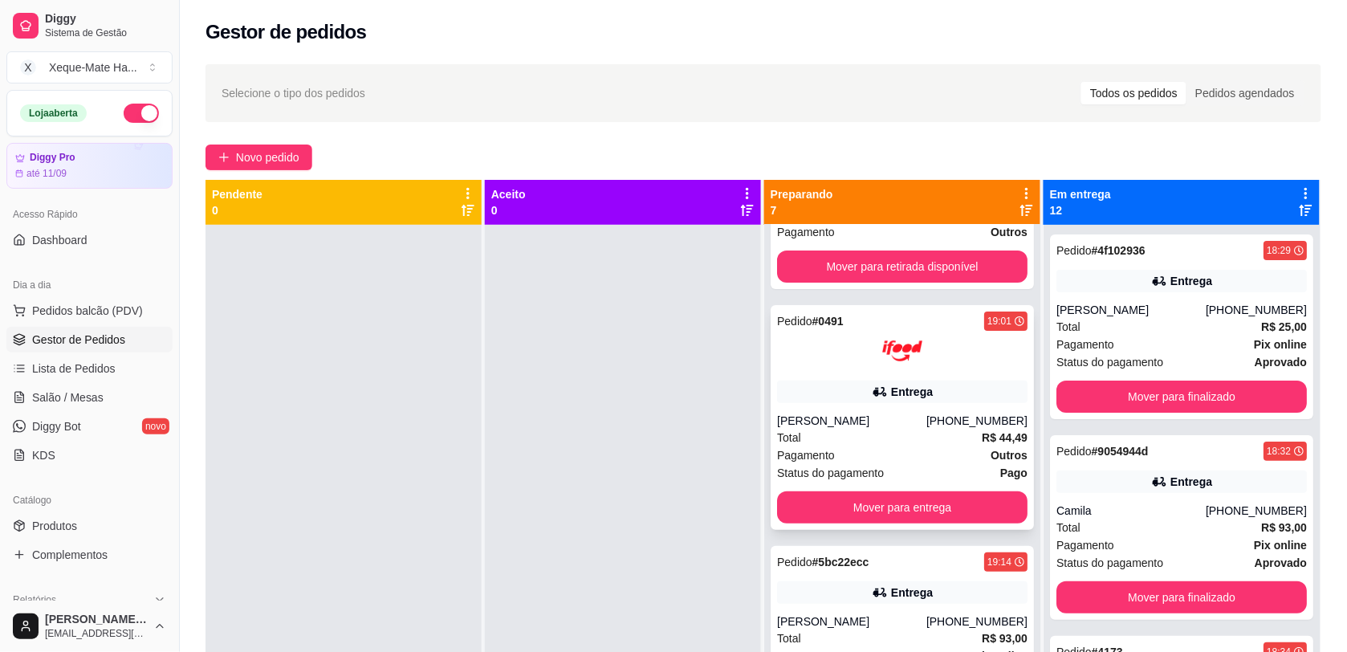
click at [960, 379] on div "Pedido # 0491 19:01 Entrega [PERSON_NAME] [PHONE_NUMBER] Total R$ 44,49 Pagamen…" at bounding box center [902, 417] width 263 height 225
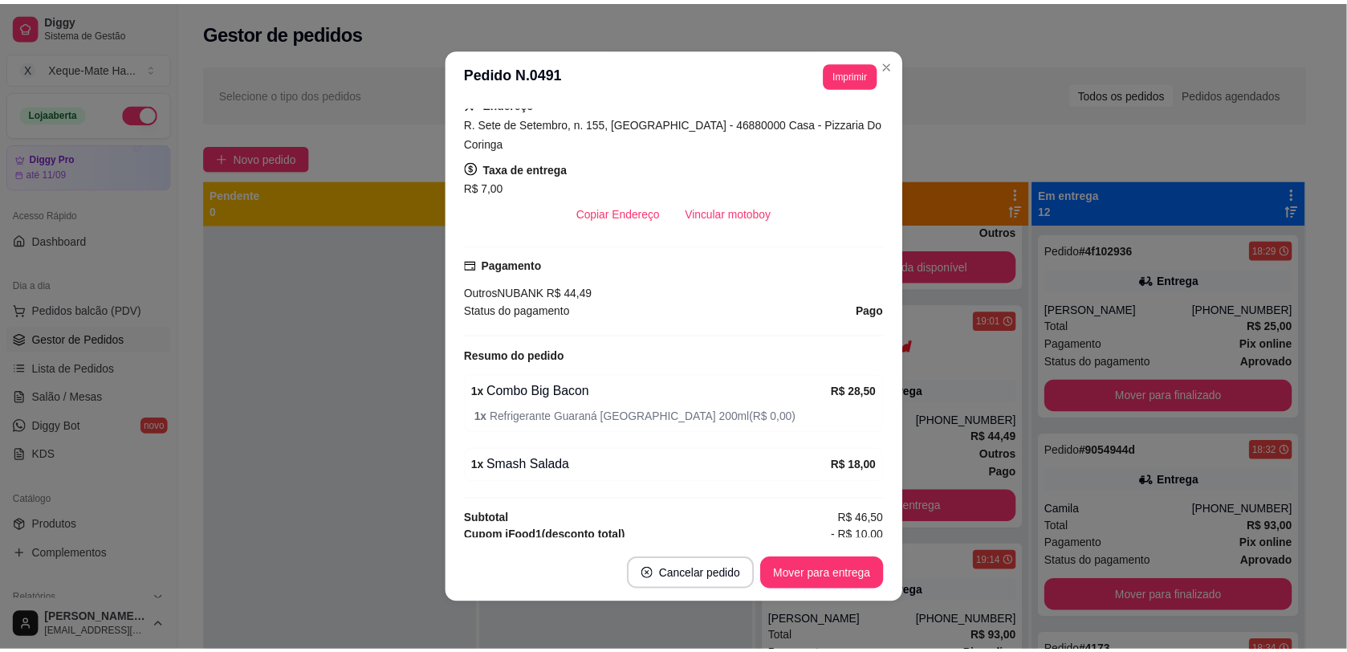
scroll to position [362, 0]
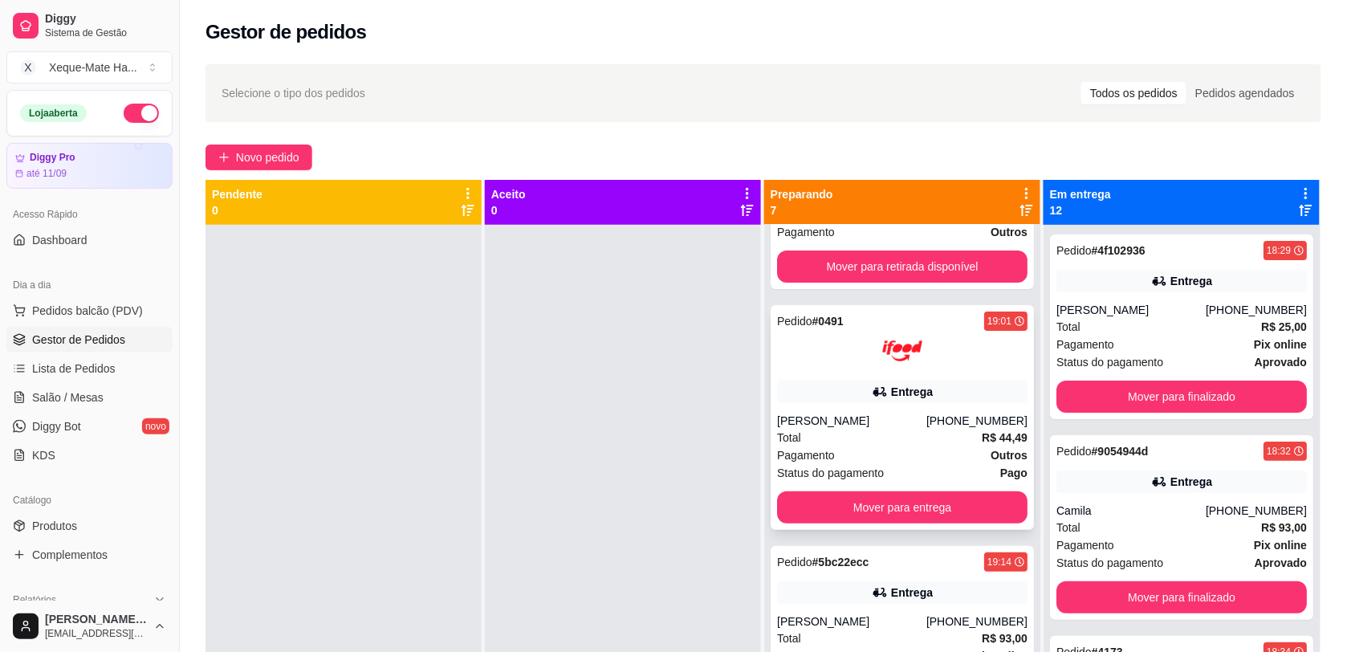
click at [891, 386] on div "Entrega" at bounding box center [912, 392] width 42 height 16
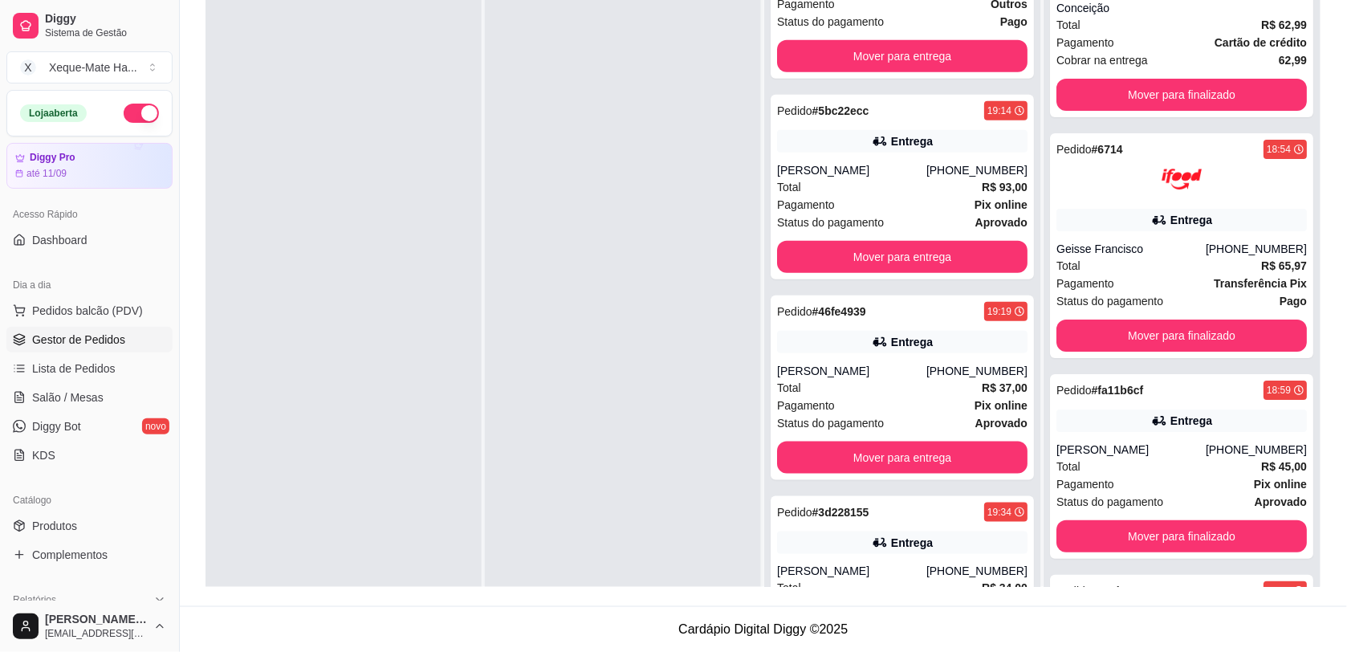
scroll to position [0, 0]
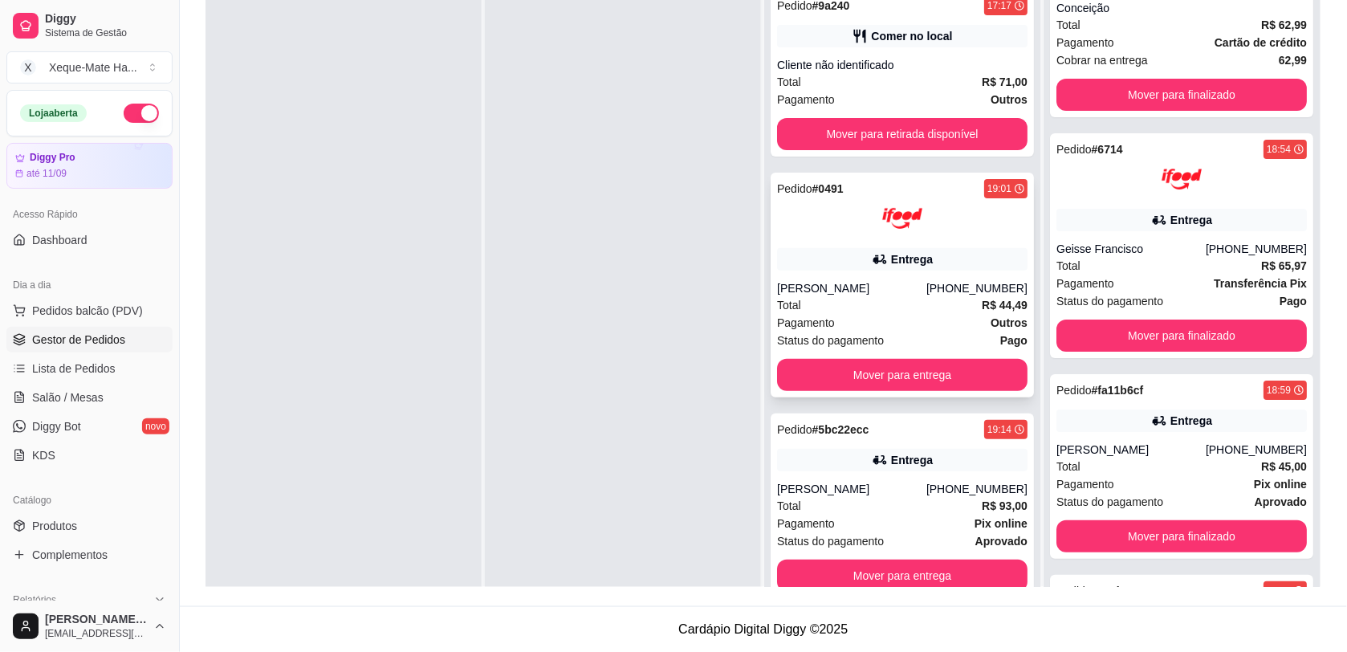
click at [910, 226] on div at bounding box center [902, 218] width 251 height 40
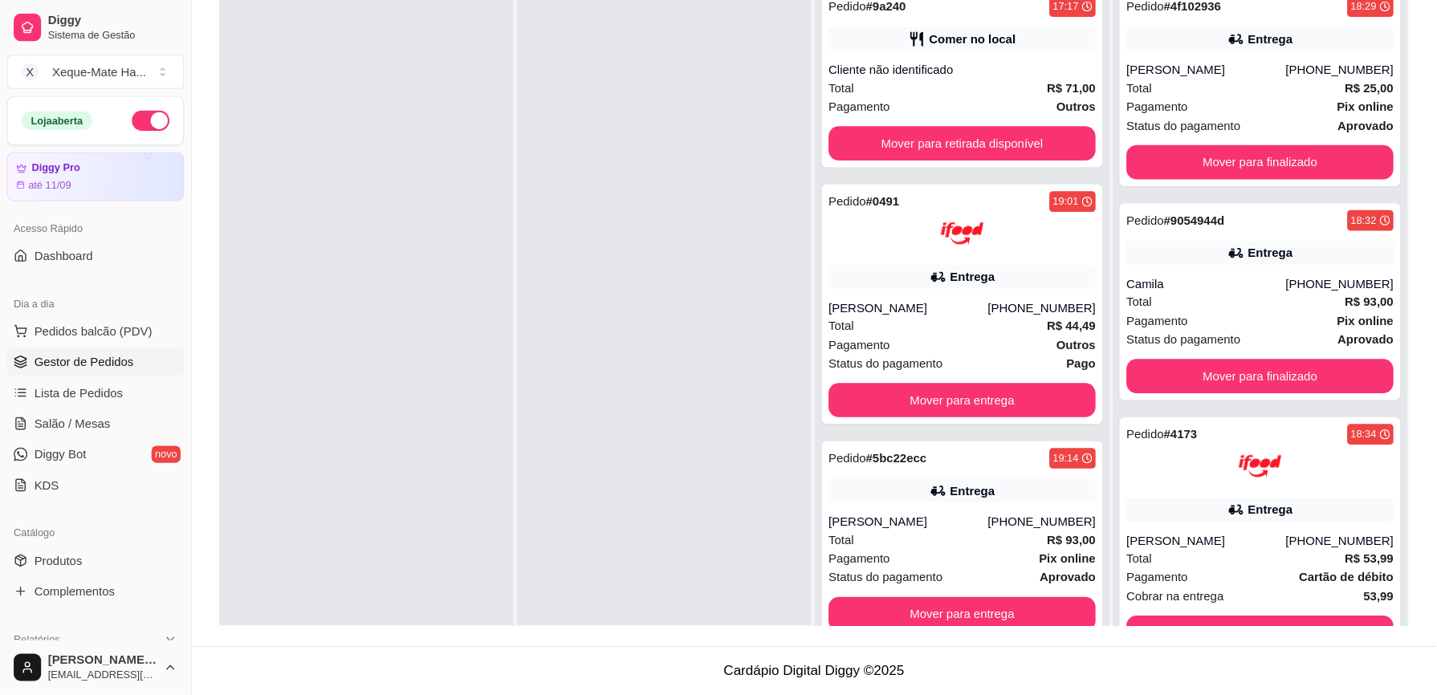
scroll to position [245, 0]
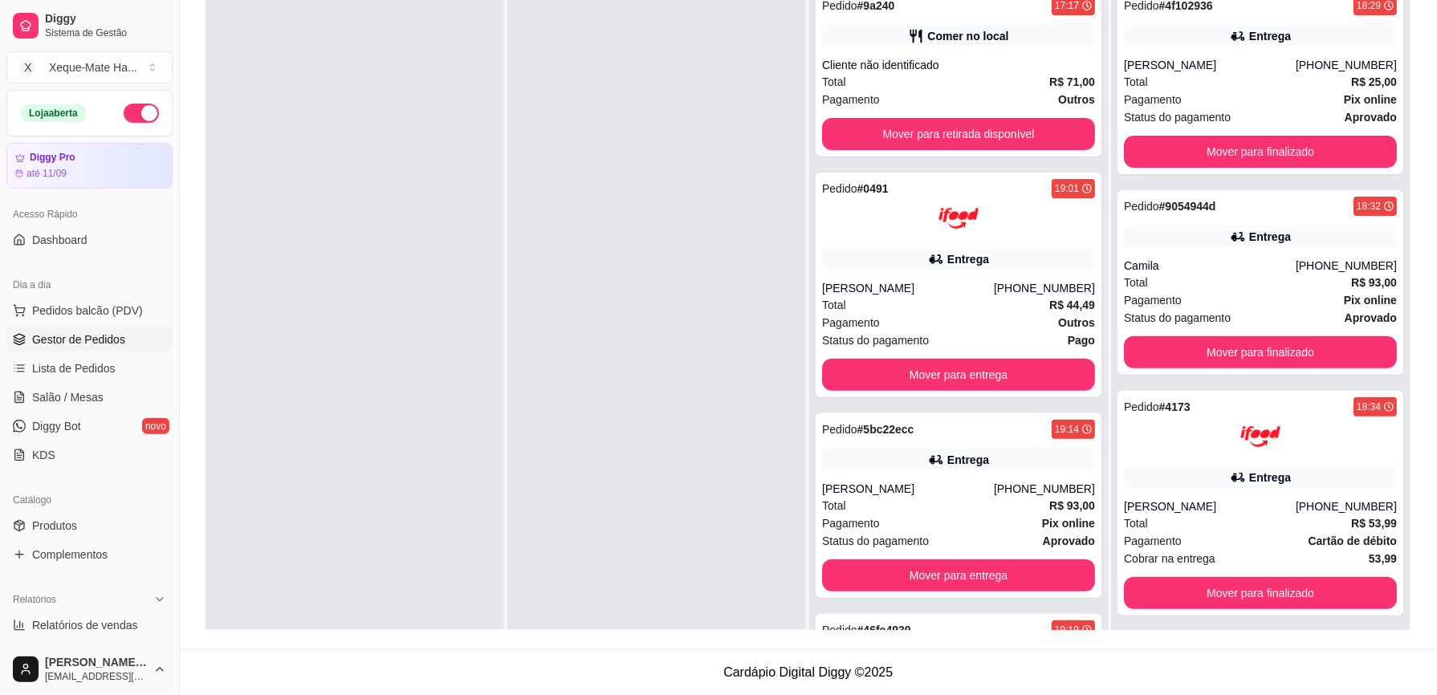
drag, startPoint x: 1294, startPoint y: 422, endPoint x: 657, endPoint y: 196, distance: 675.6
click at [657, 196] on div at bounding box center [656, 327] width 299 height 695
click at [1340, 344] on button "Mover para finalizado" at bounding box center [1260, 352] width 273 height 32
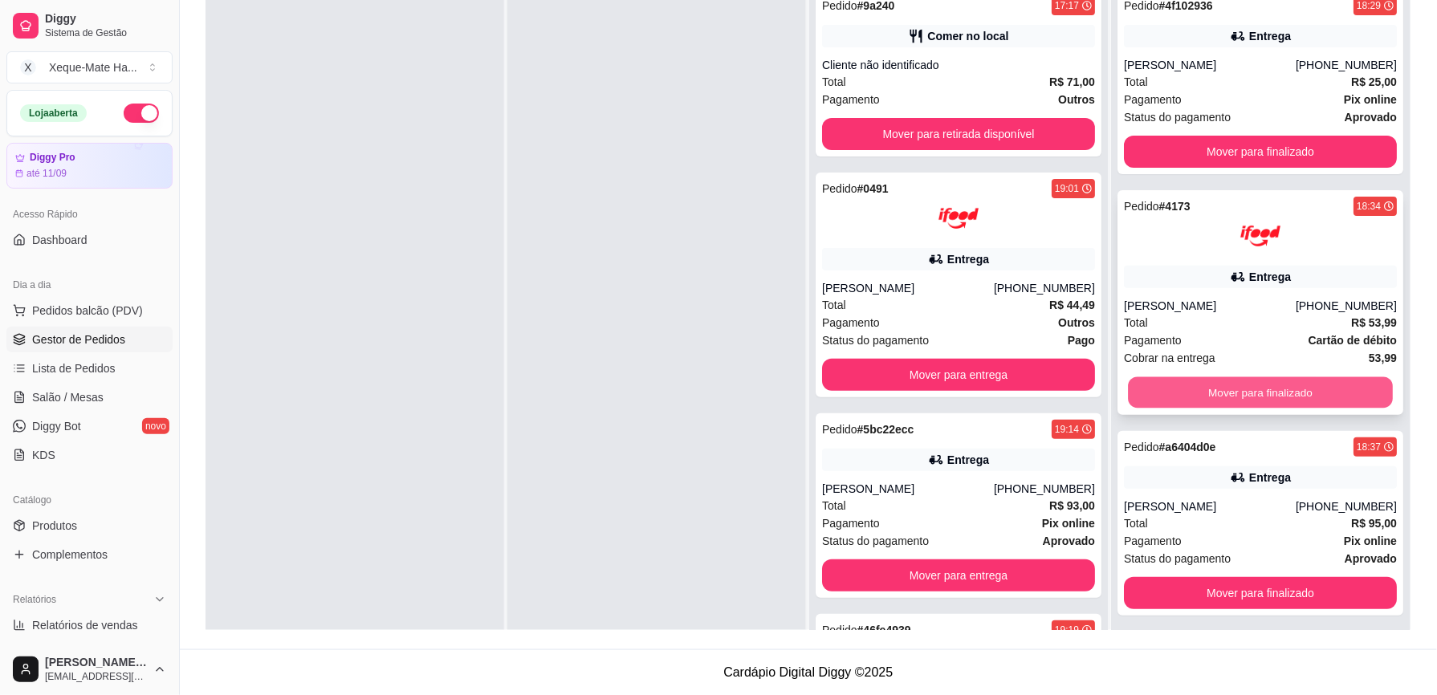
click at [1307, 397] on button "Mover para finalizado" at bounding box center [1260, 392] width 265 height 31
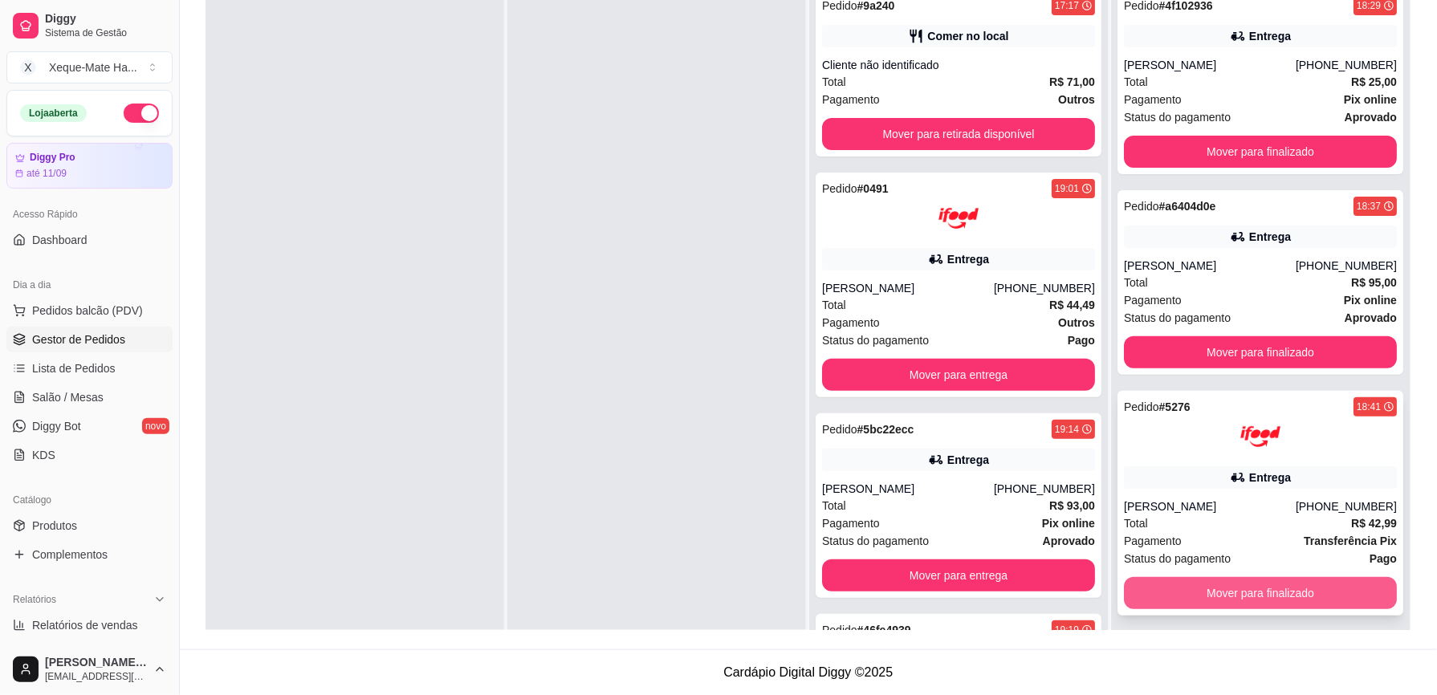
click at [1251, 586] on button "Mover para finalizado" at bounding box center [1260, 593] width 273 height 32
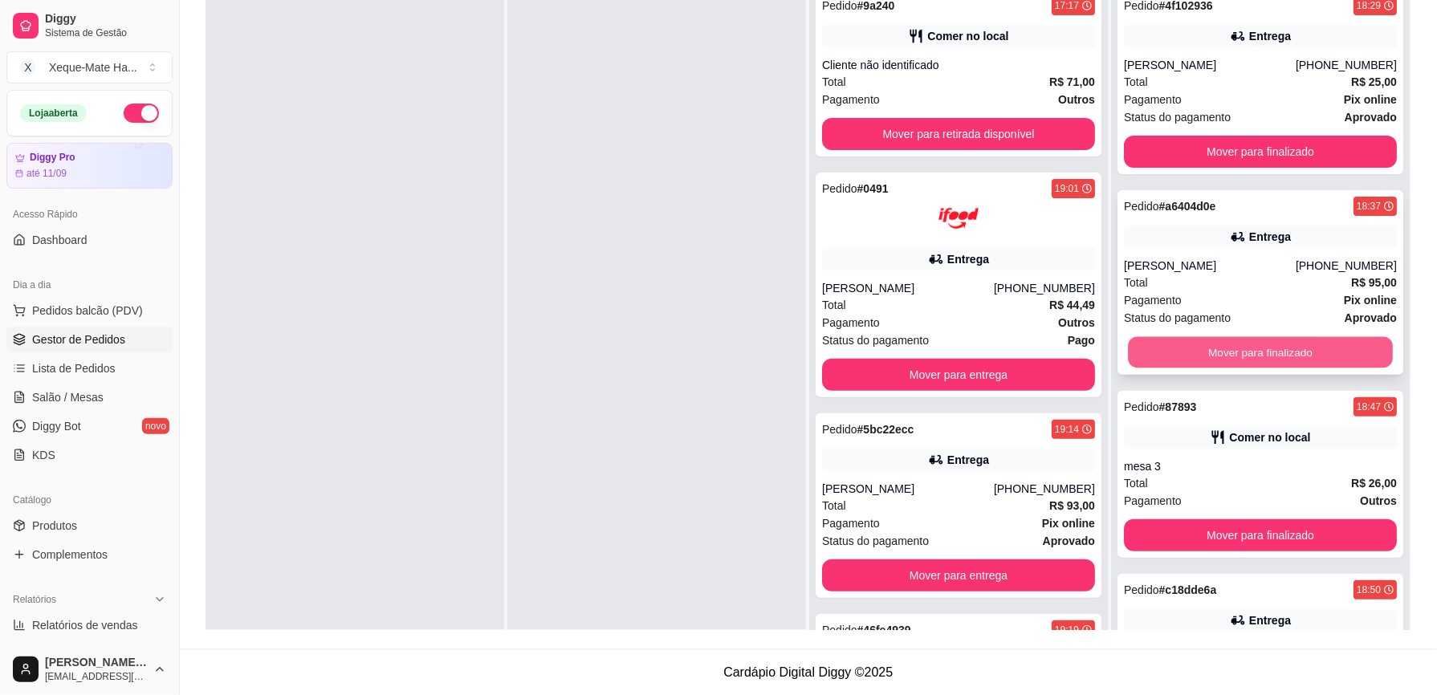
click at [1272, 344] on button "Mover para finalizado" at bounding box center [1260, 352] width 265 height 31
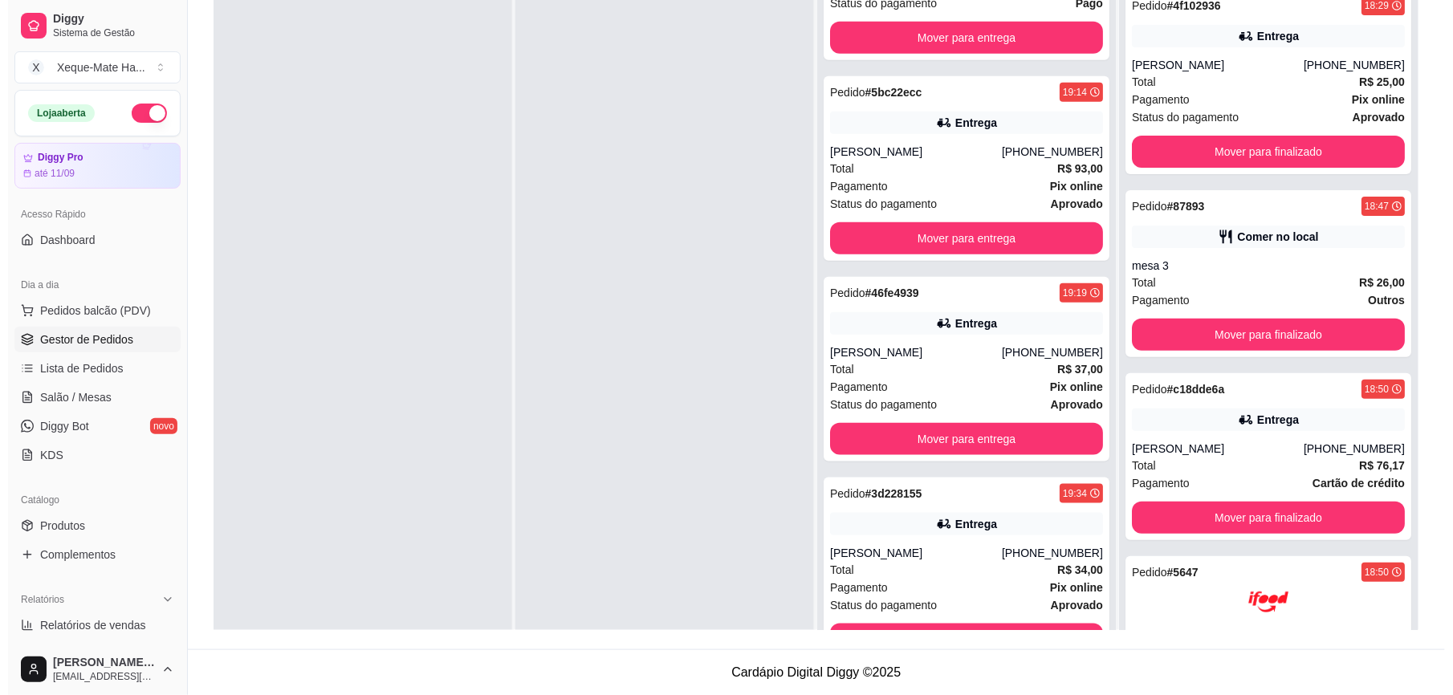
scroll to position [355, 0]
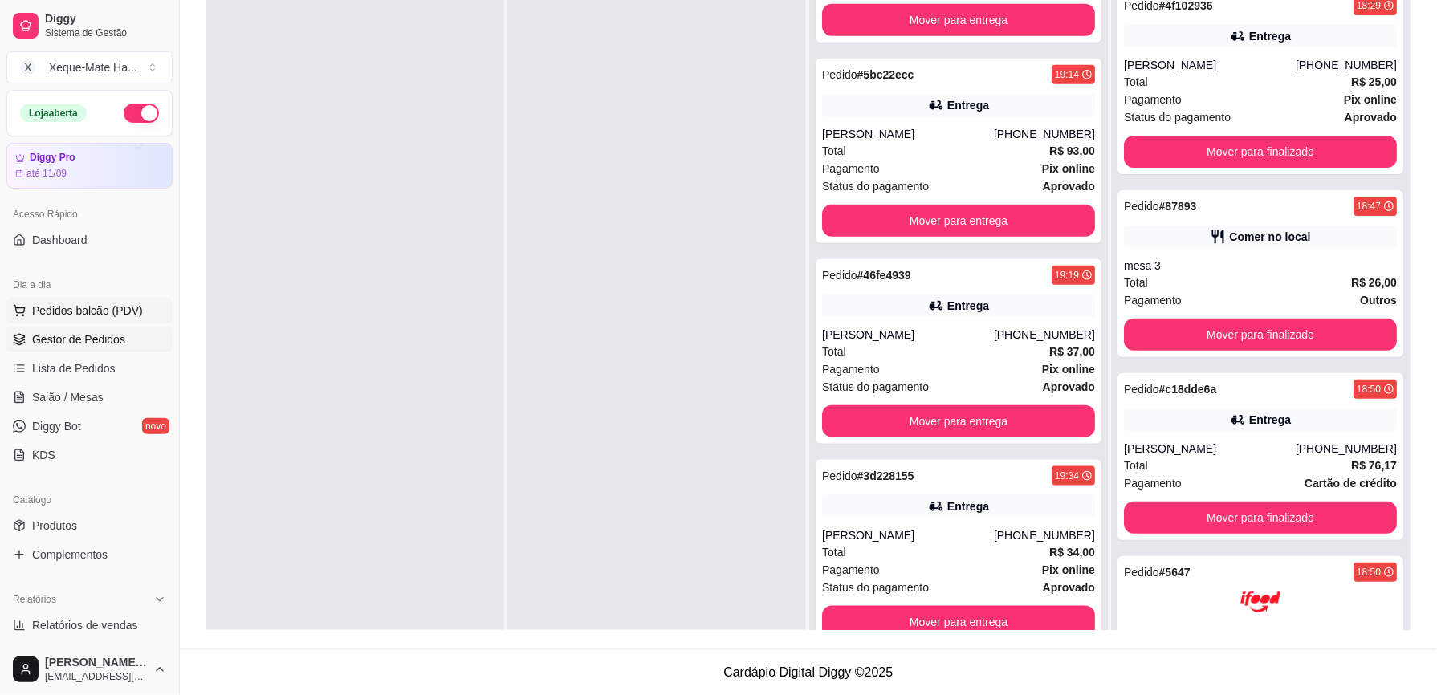
click at [69, 309] on span "Pedidos balcão (PDV)" at bounding box center [87, 311] width 111 height 16
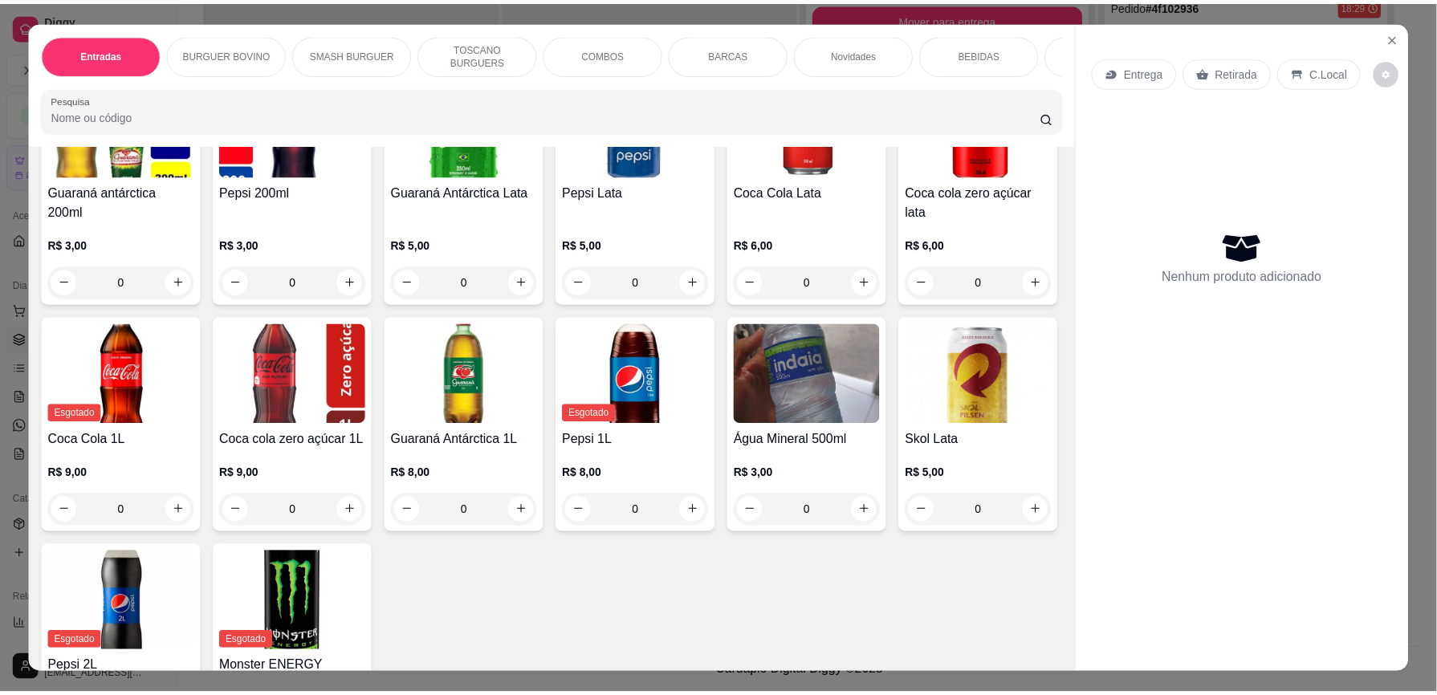
scroll to position [2754, 0]
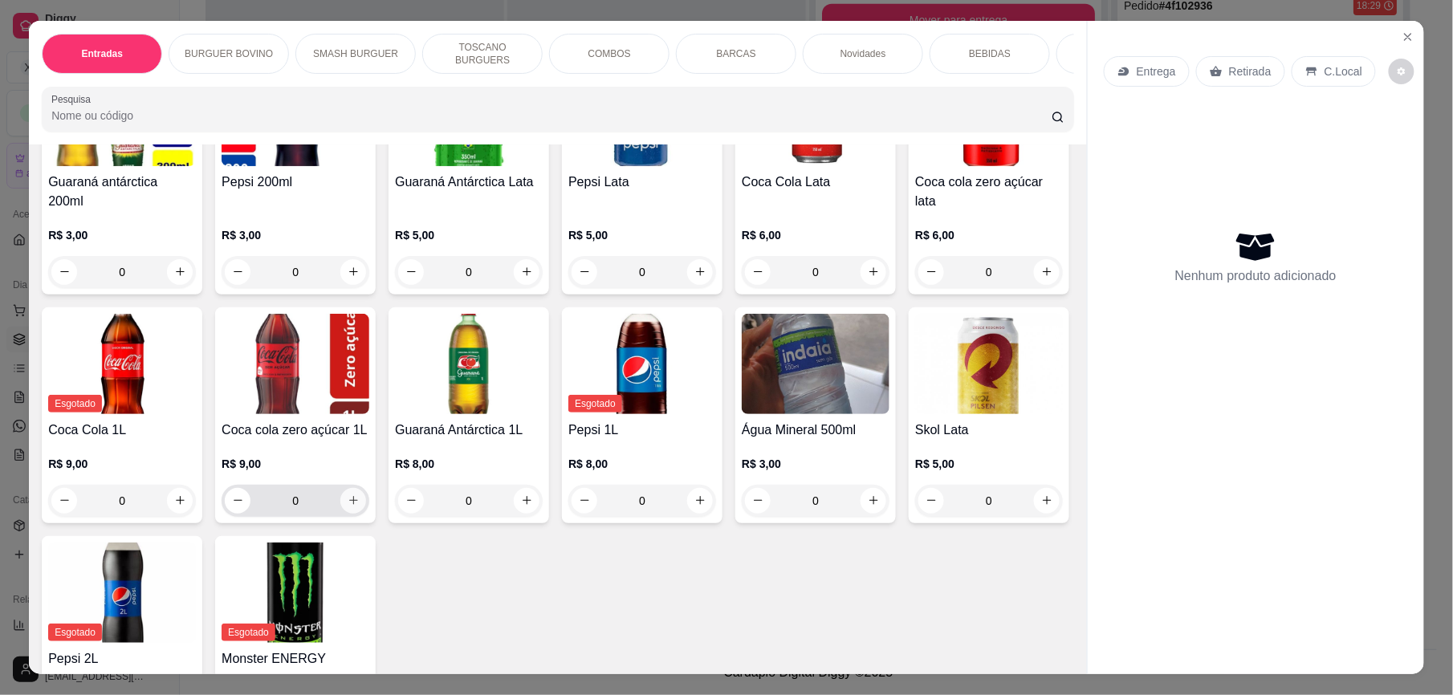
click at [360, 499] on icon "increase-product-quantity" at bounding box center [354, 501] width 12 height 12
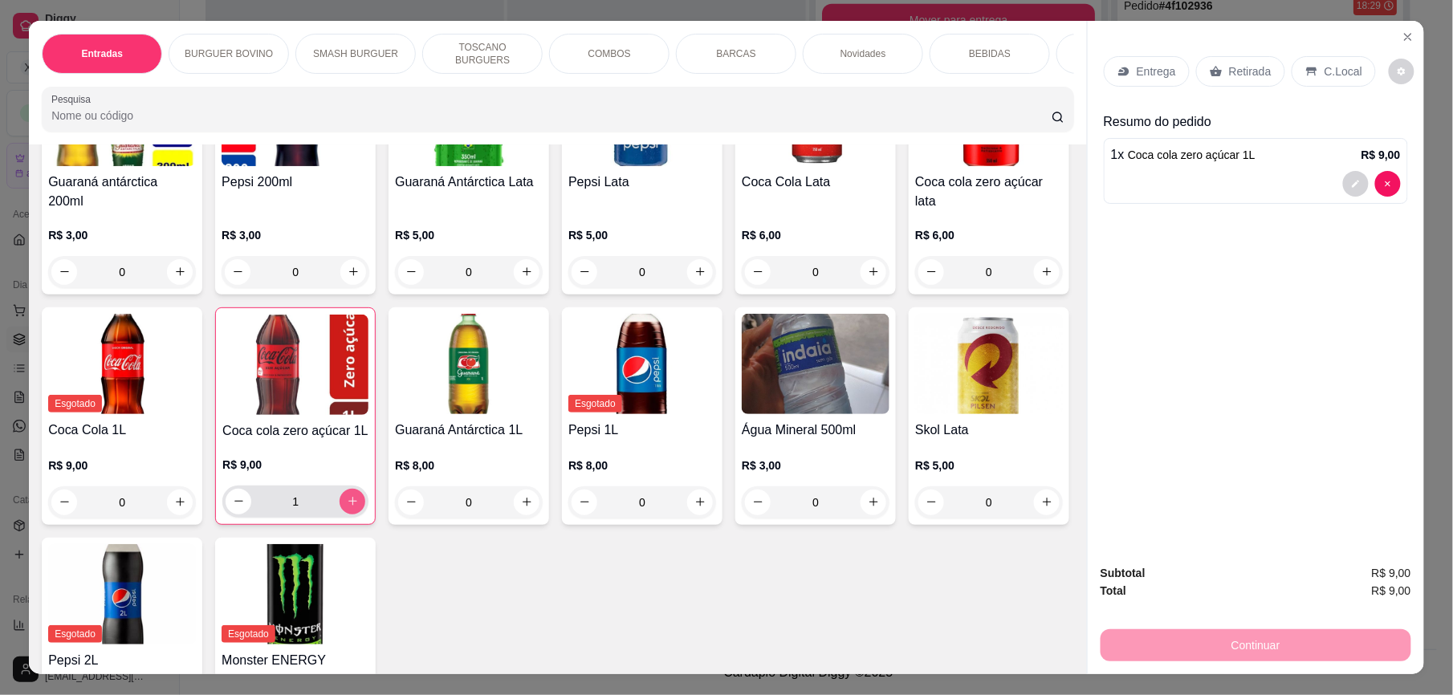
type input "1"
click at [1219, 71] on div "Retirada" at bounding box center [1240, 71] width 89 height 31
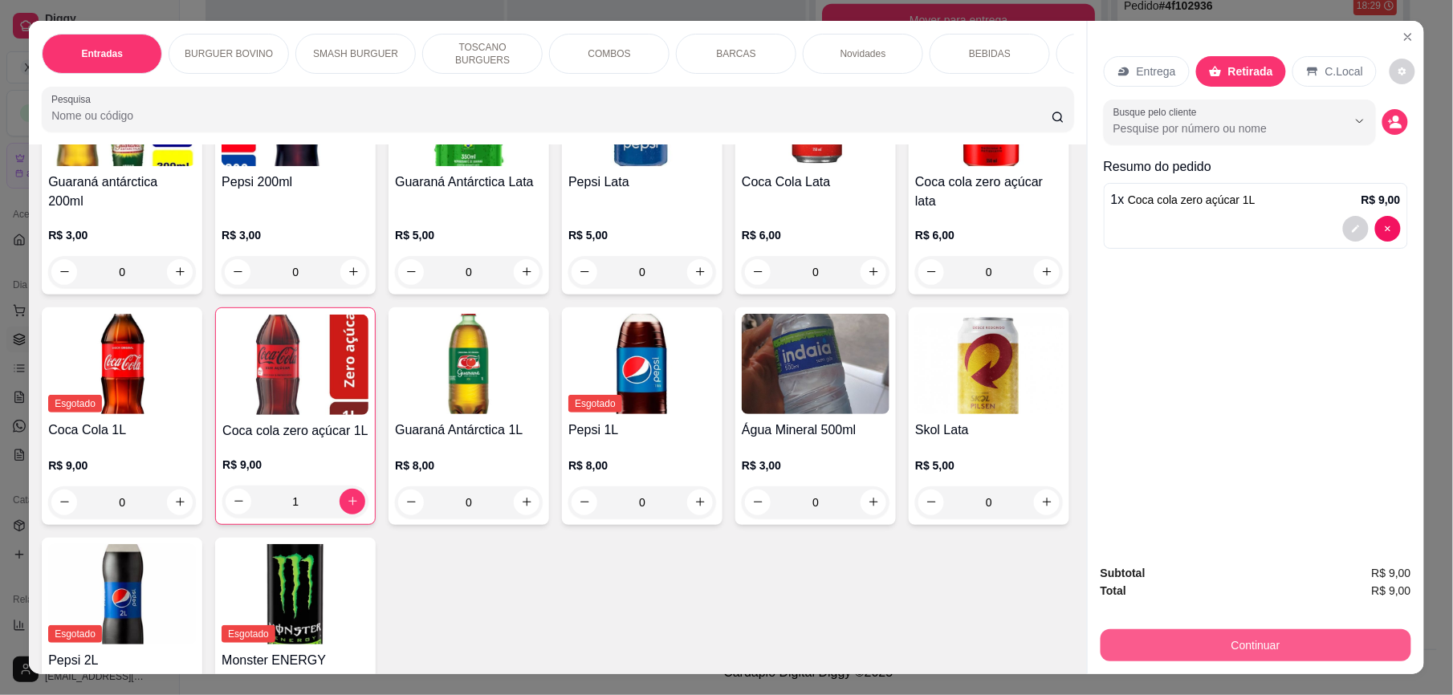
click at [1257, 649] on button "Continuar" at bounding box center [1256, 646] width 311 height 32
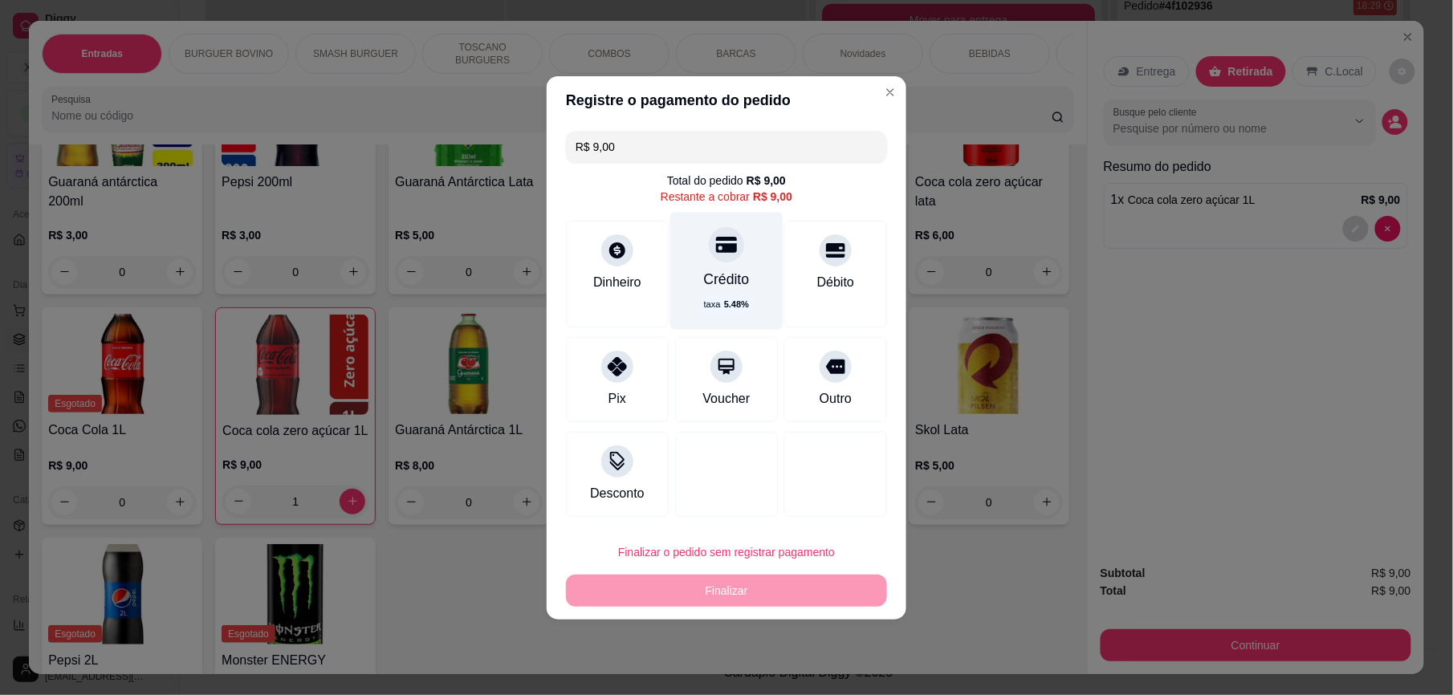
click at [719, 262] on div "Crédito taxa 5.48 %" at bounding box center [726, 270] width 113 height 117
type input "R$ 0,00"
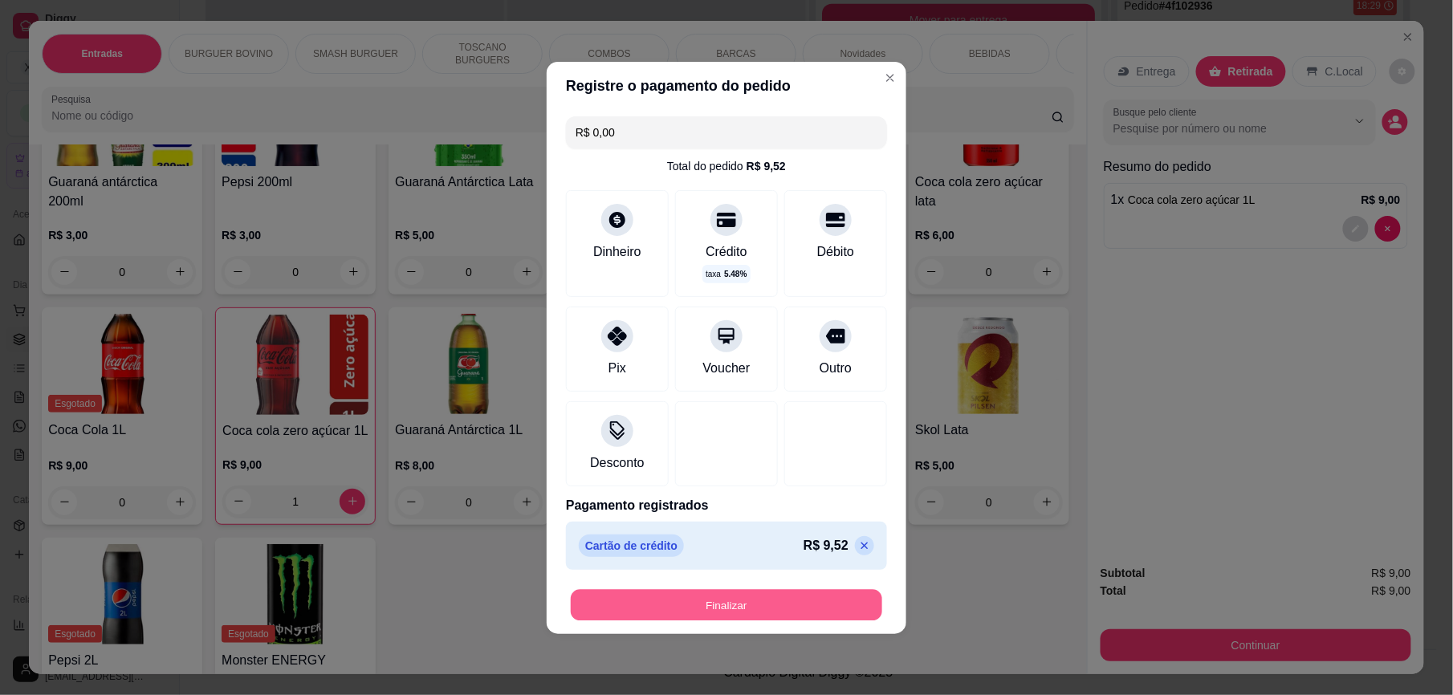
click at [780, 601] on button "Finalizar" at bounding box center [727, 604] width 312 height 31
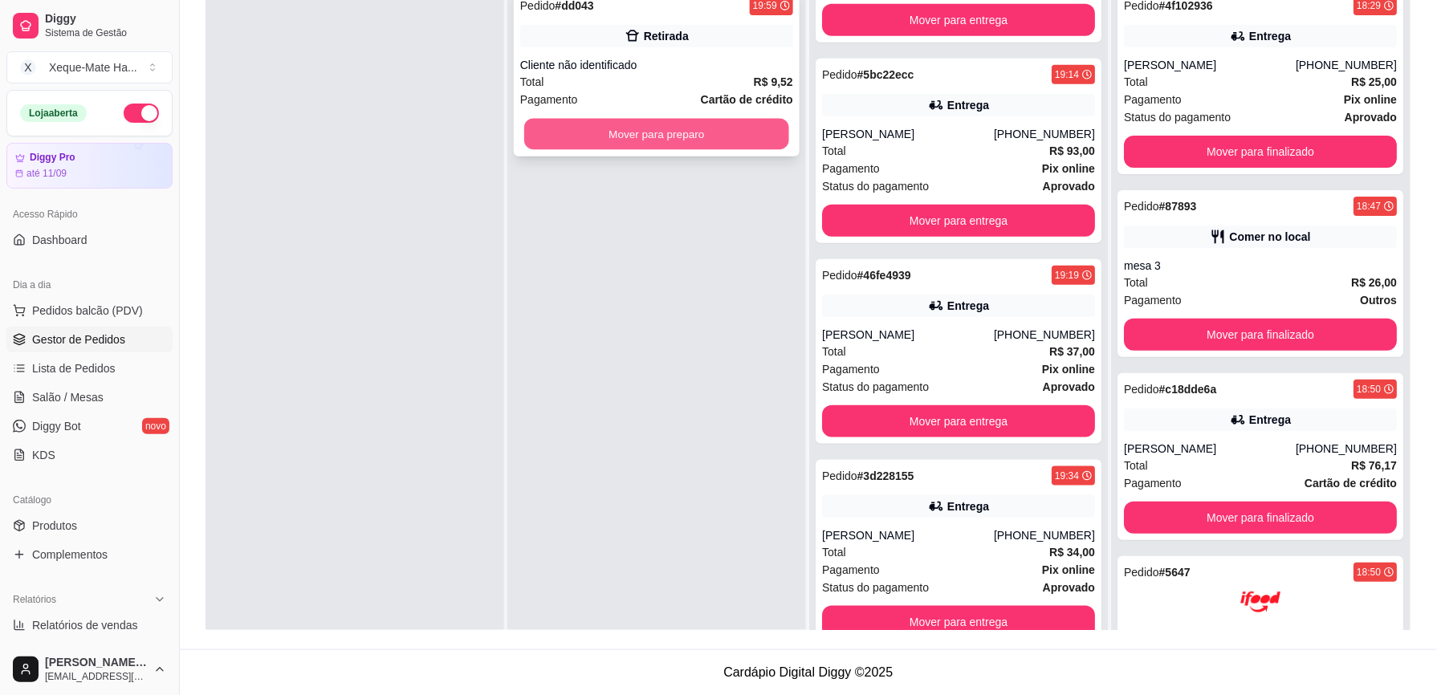
click at [636, 145] on button "Mover para preparo" at bounding box center [656, 134] width 265 height 31
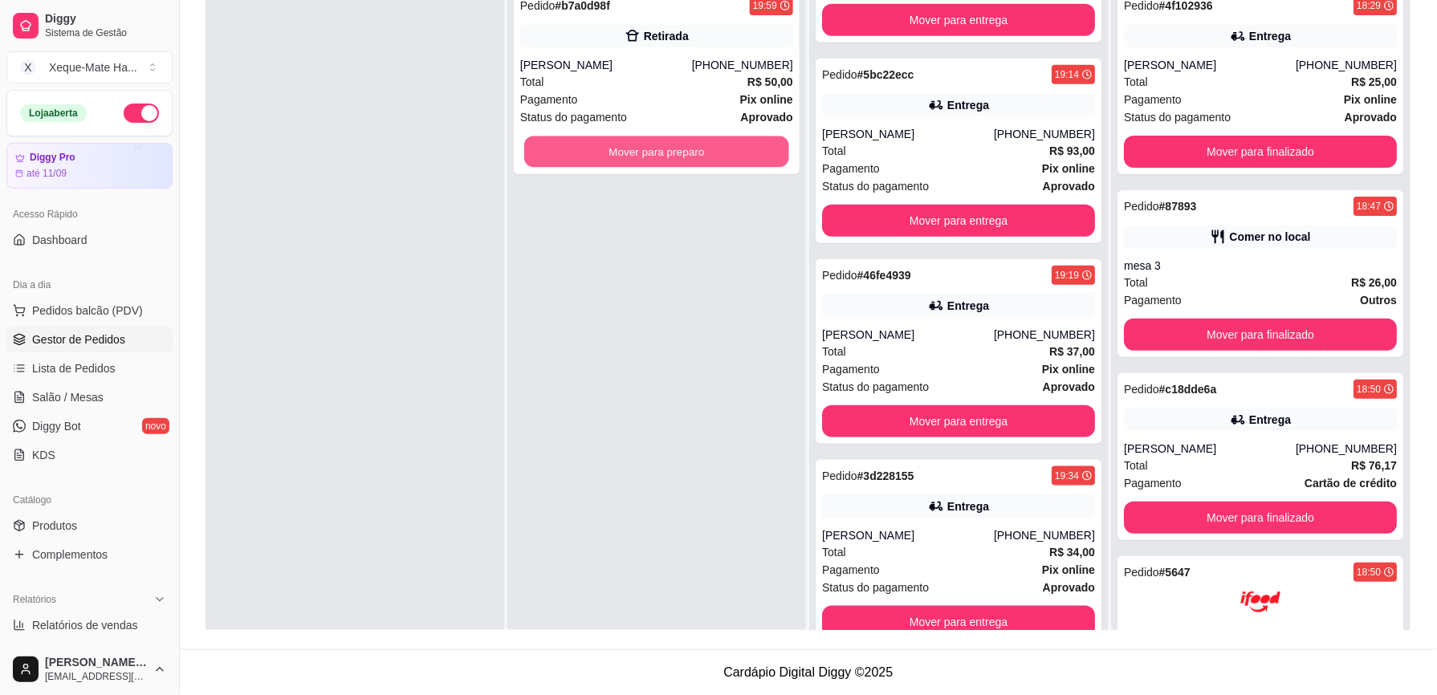
click at [636, 145] on button "Mover para preparo" at bounding box center [656, 152] width 265 height 31
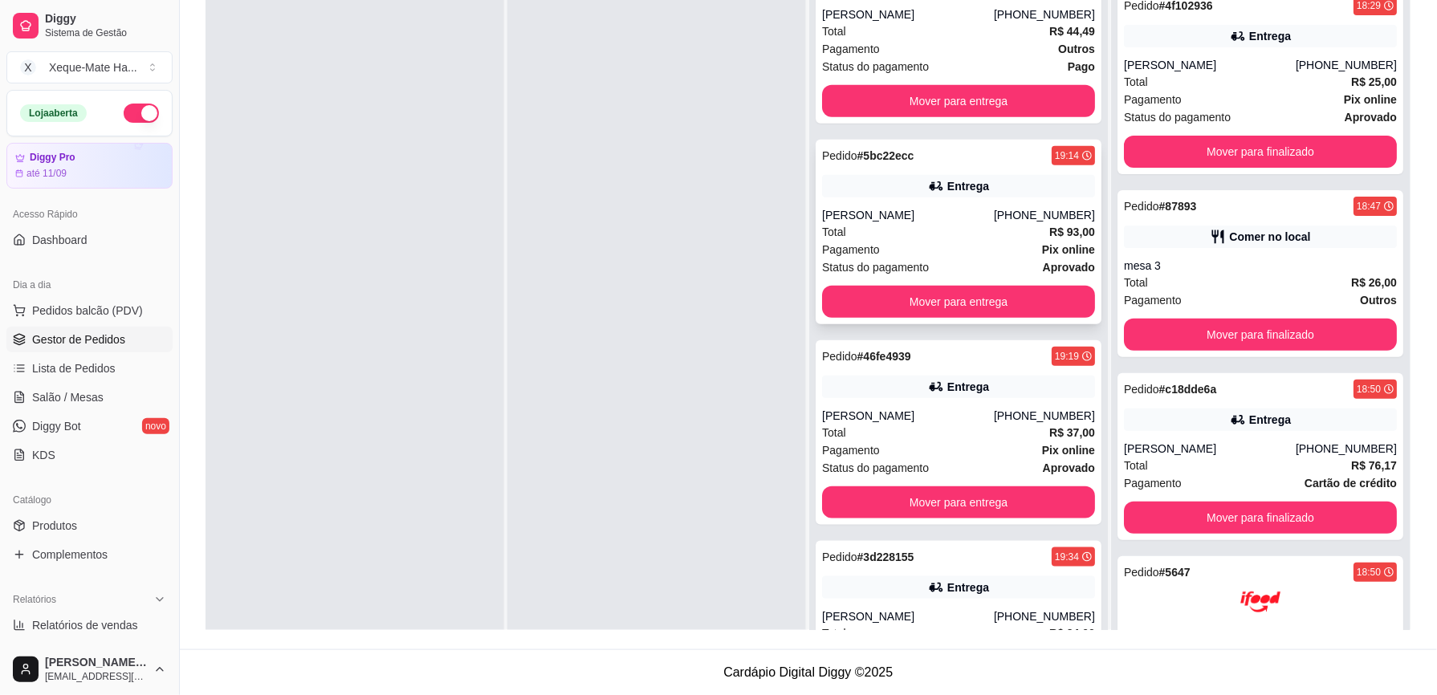
scroll to position [292, 0]
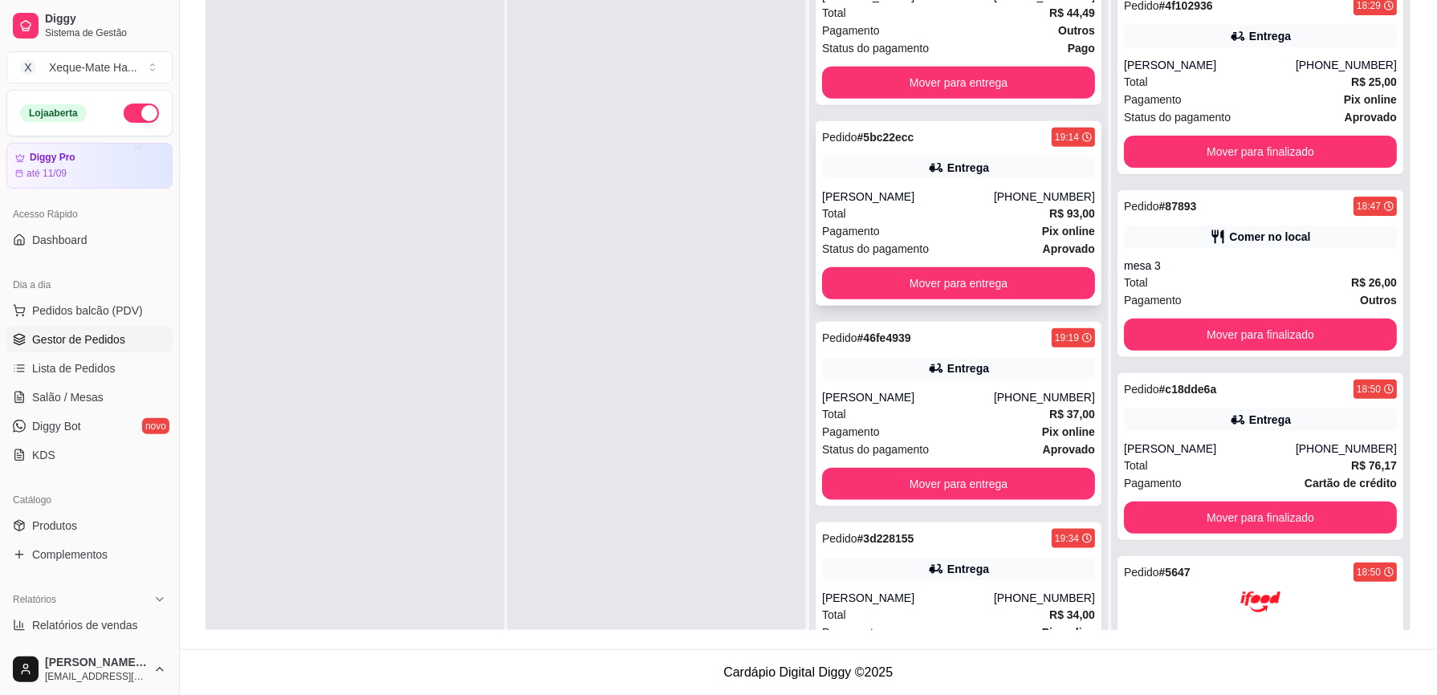
click at [971, 198] on div "[PERSON_NAME]" at bounding box center [908, 197] width 172 height 16
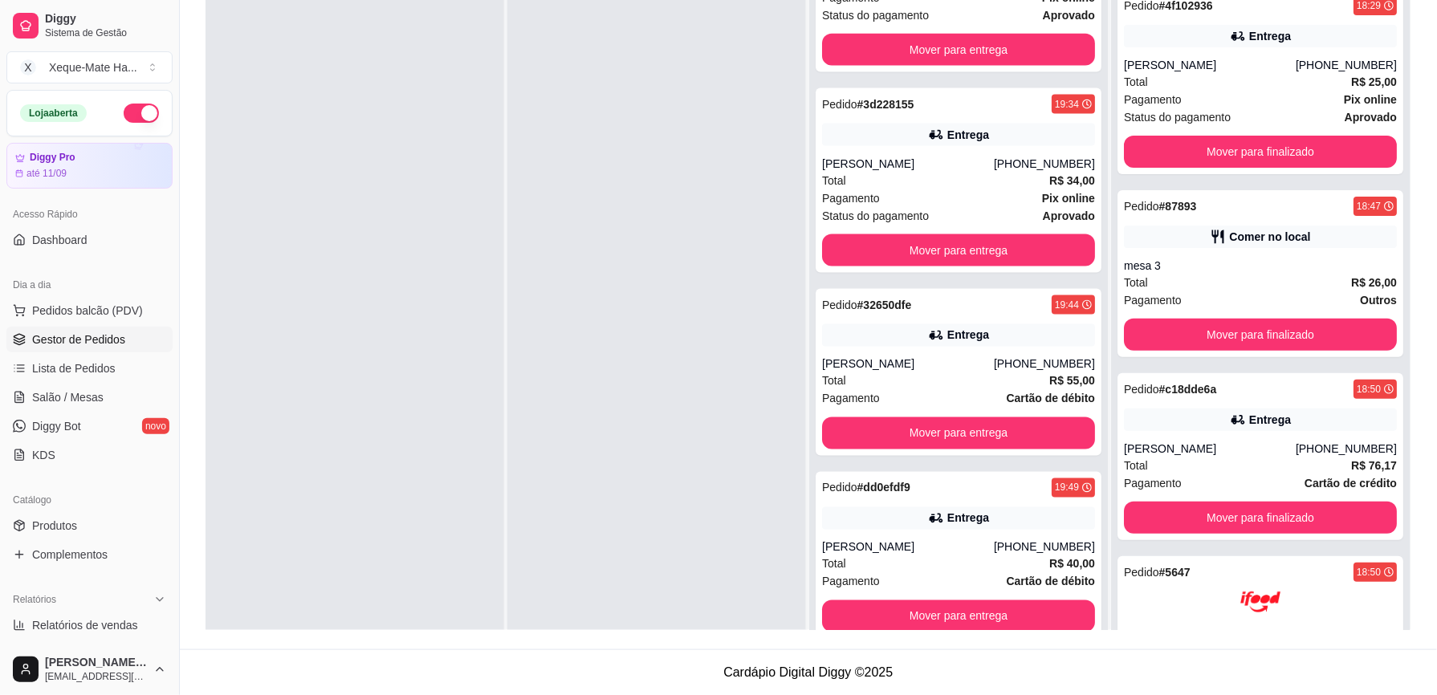
scroll to position [729, 0]
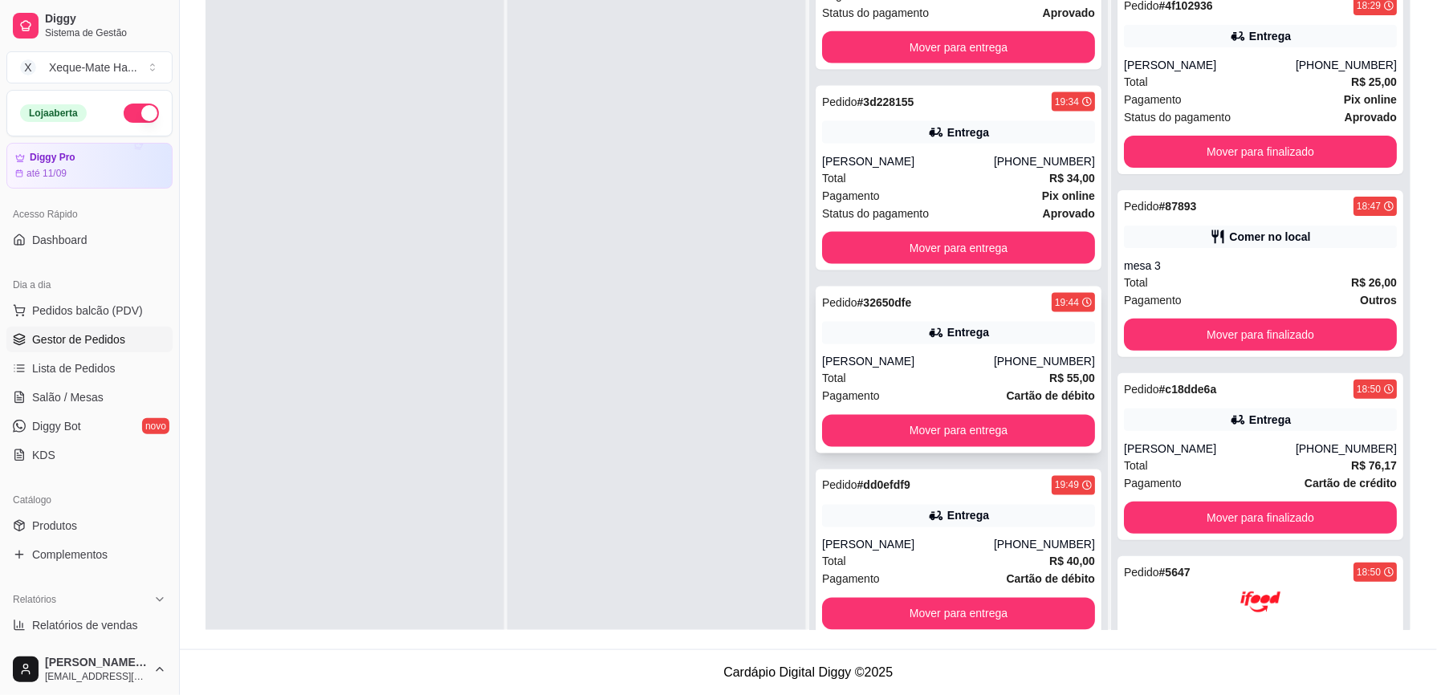
click at [1042, 348] on div "Pedido # 32650dfe 19:44 Entrega Fernando [PHONE_NUMBER] Total R$ 55,00 Pagament…" at bounding box center [959, 370] width 286 height 167
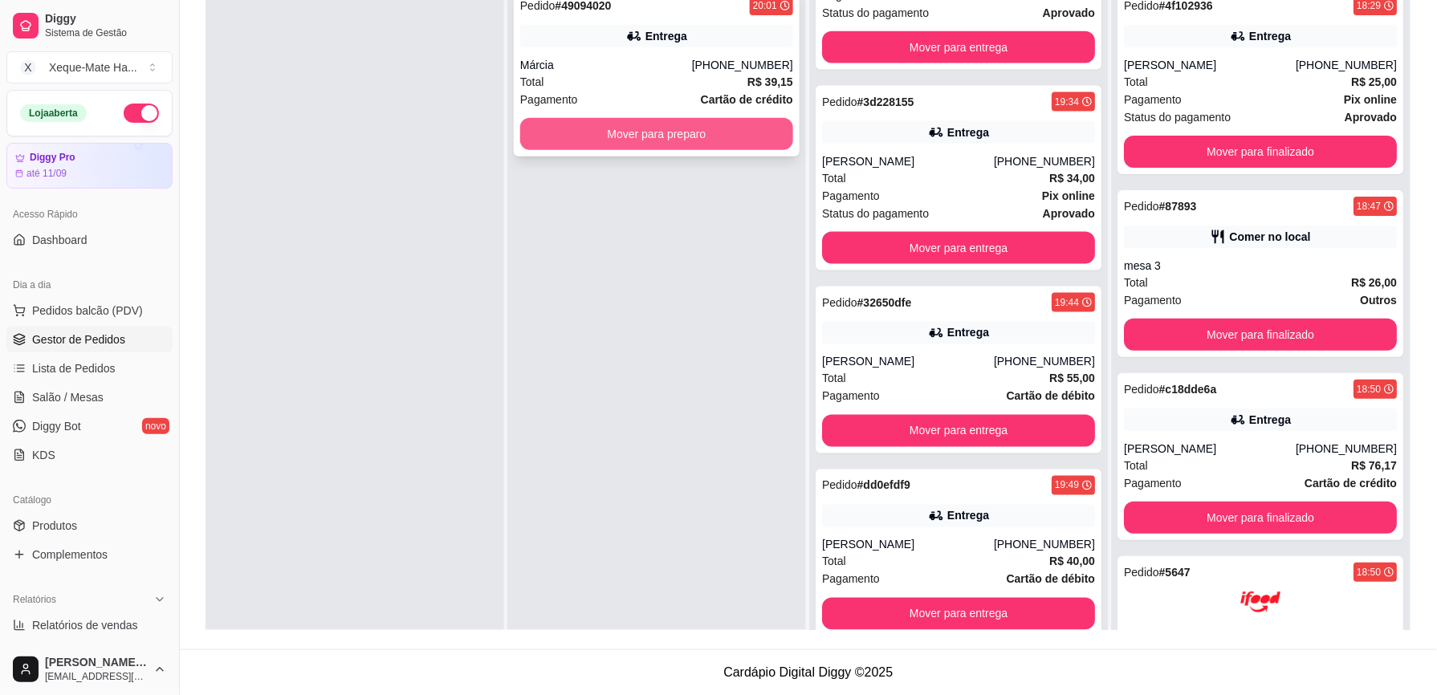
click at [569, 132] on button "Mover para preparo" at bounding box center [656, 134] width 273 height 32
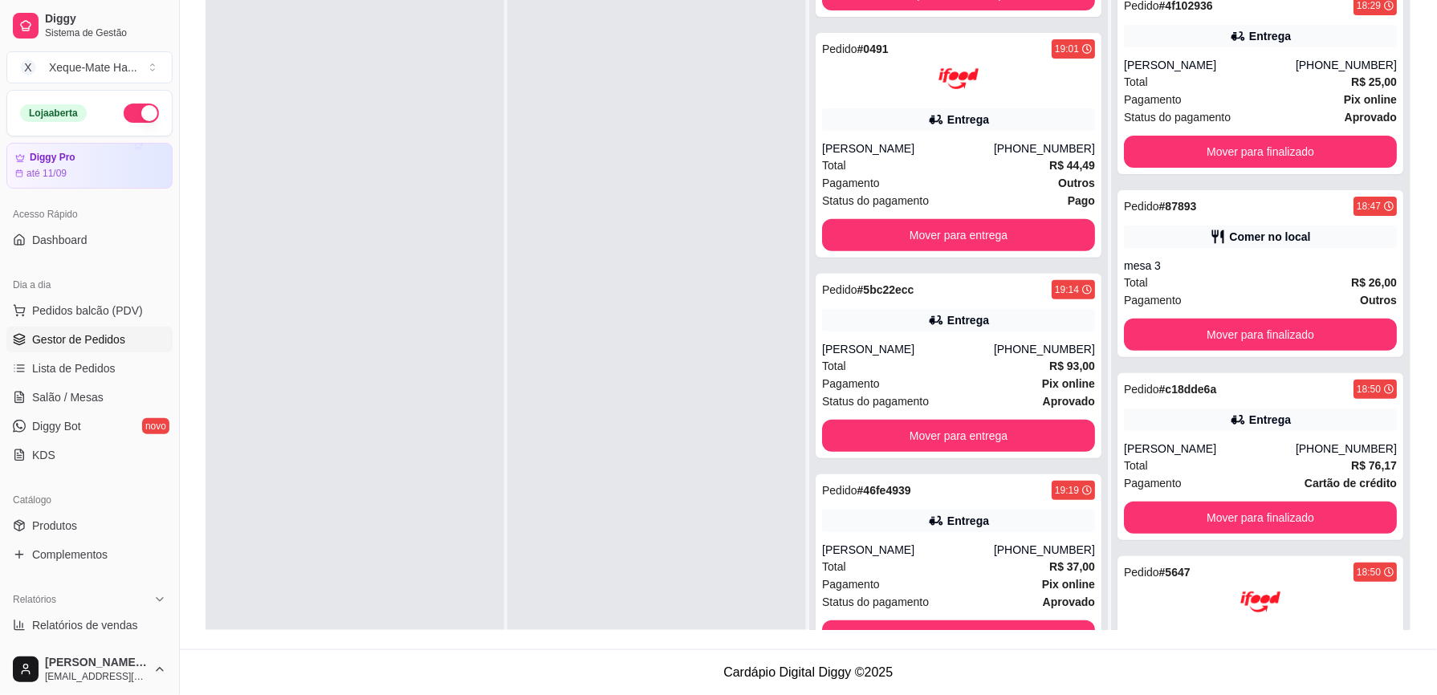
scroll to position [153, 0]
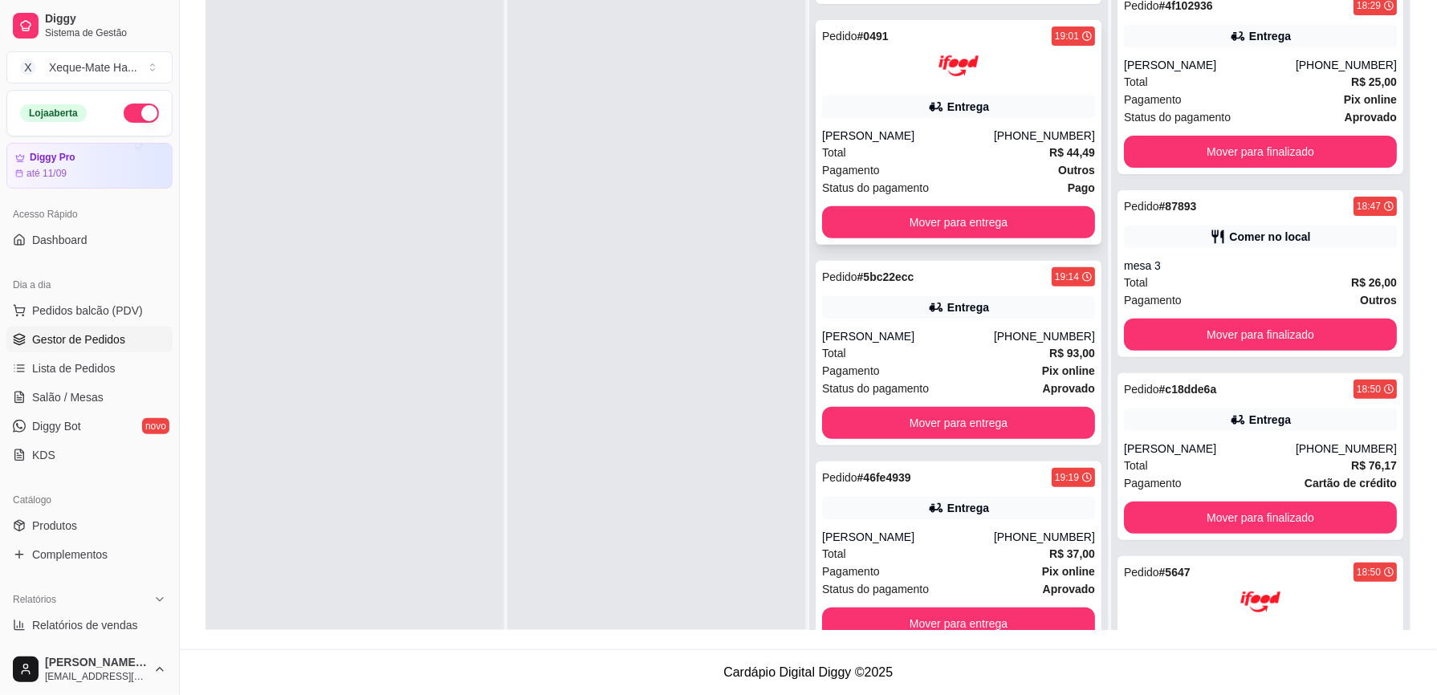
click at [1020, 109] on div "Entrega" at bounding box center [958, 107] width 273 height 22
click at [992, 218] on button "Mover para entrega" at bounding box center [958, 222] width 265 height 31
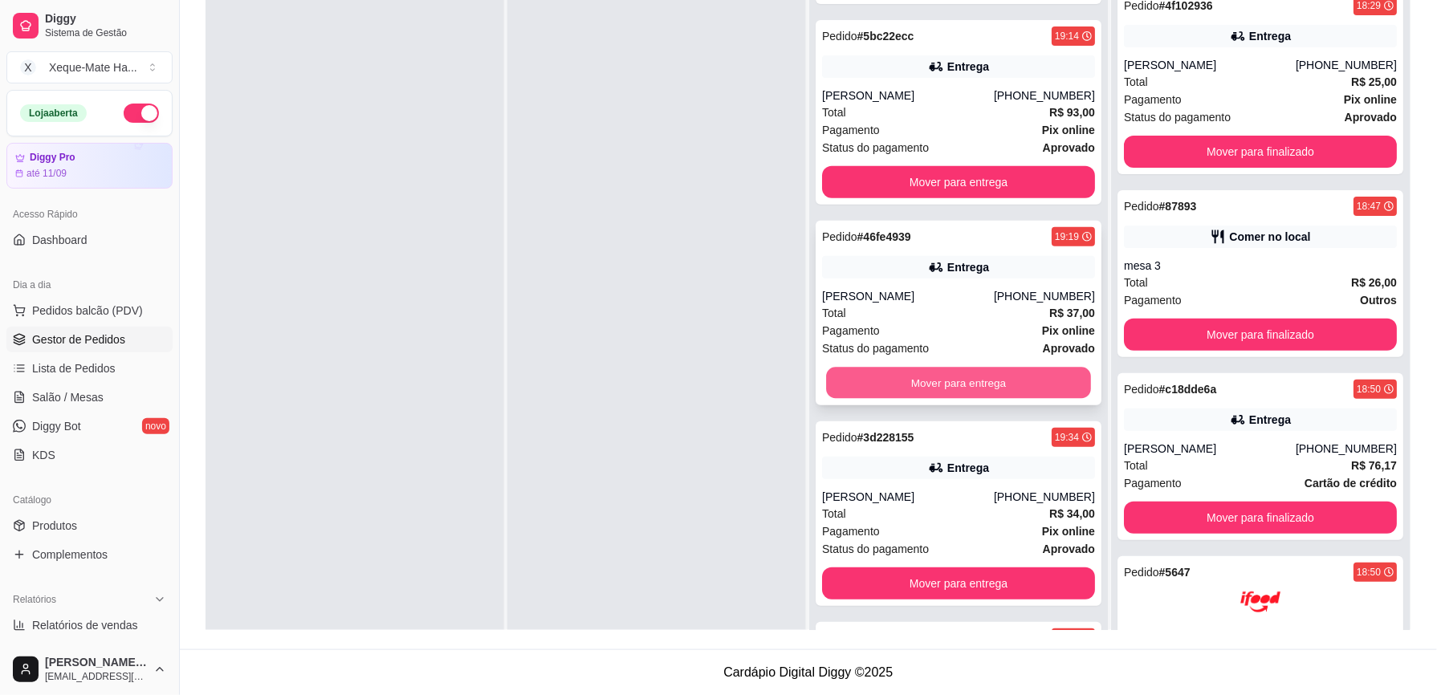
click at [986, 385] on button "Mover para entrega" at bounding box center [958, 383] width 265 height 31
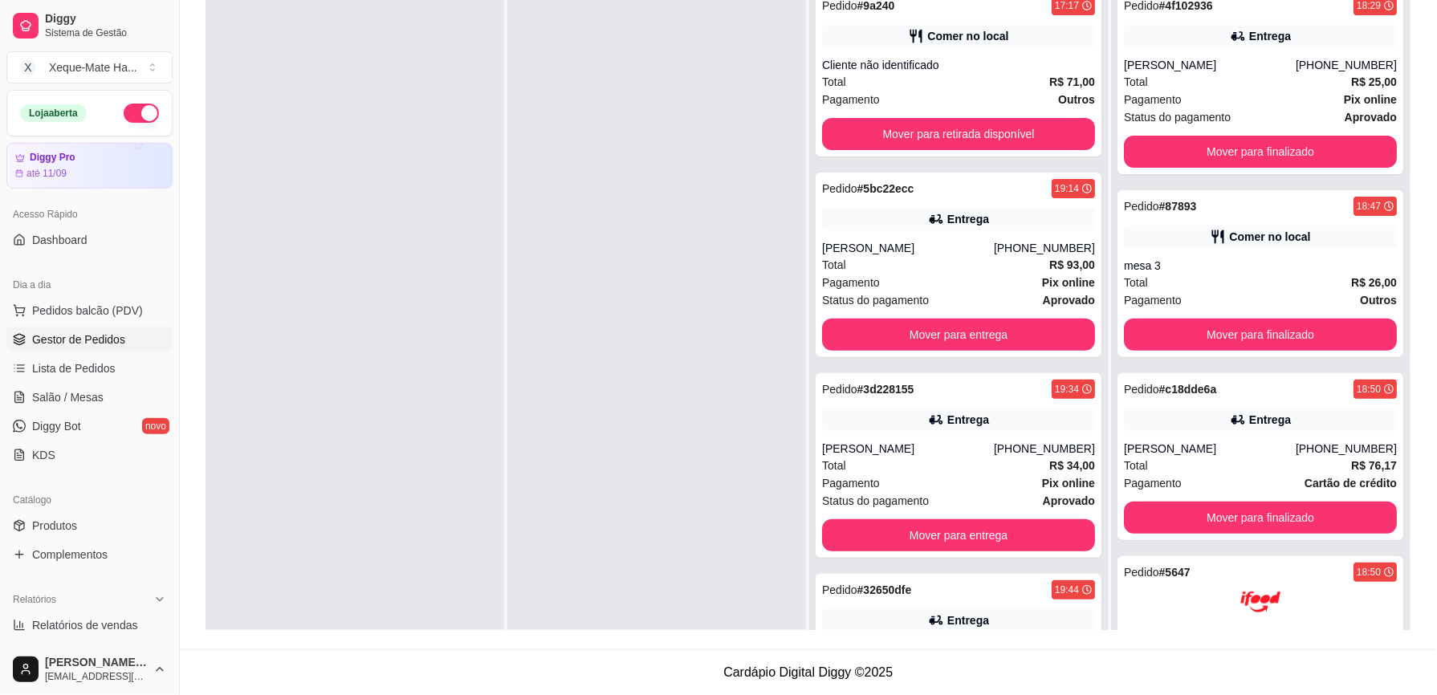
scroll to position [53, 0]
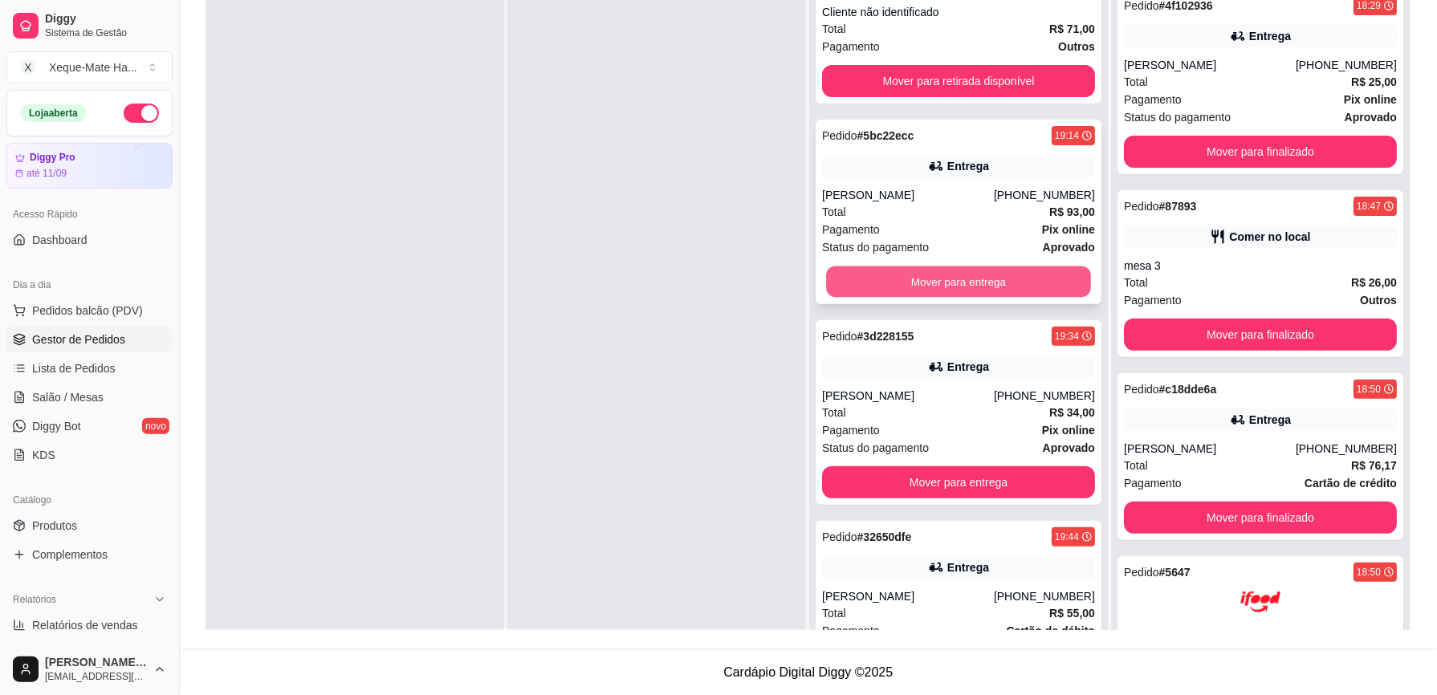
click at [1028, 277] on button "Mover para entrega" at bounding box center [958, 282] width 265 height 31
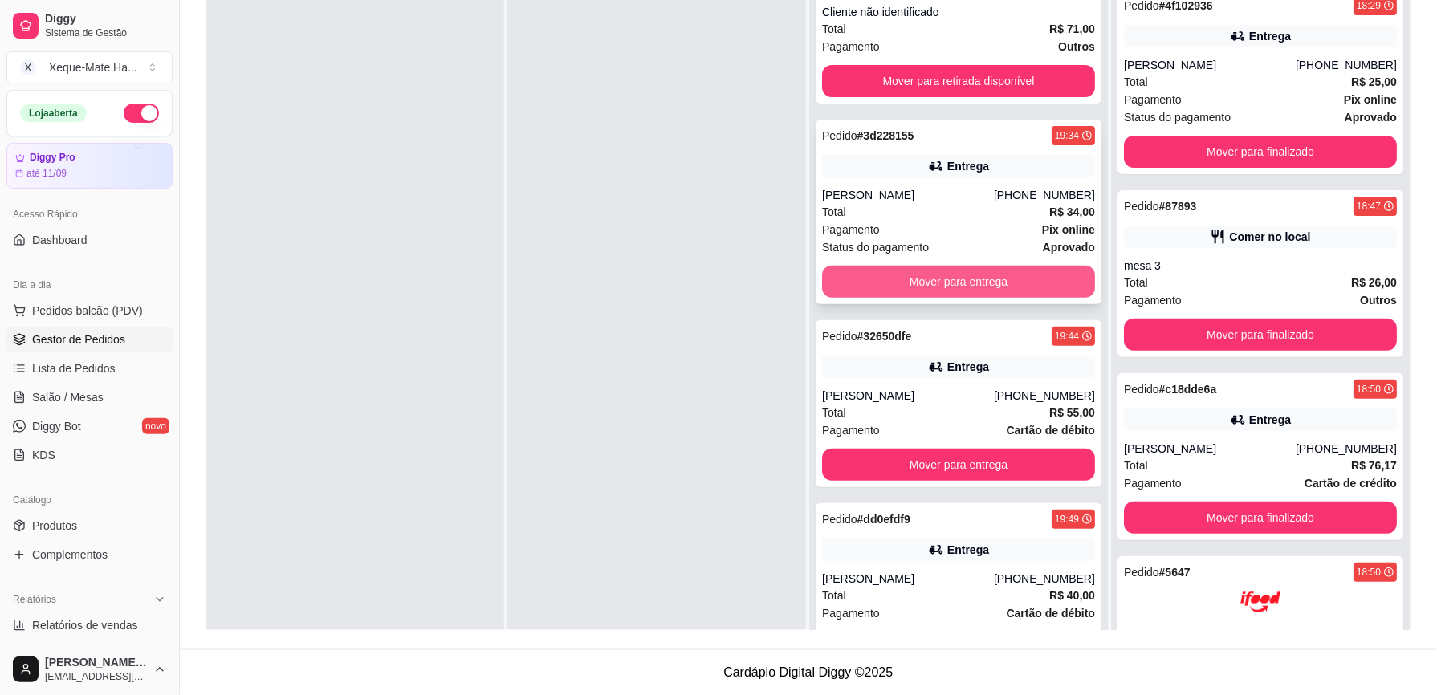
click at [976, 275] on button "Mover para entrega" at bounding box center [958, 282] width 273 height 32
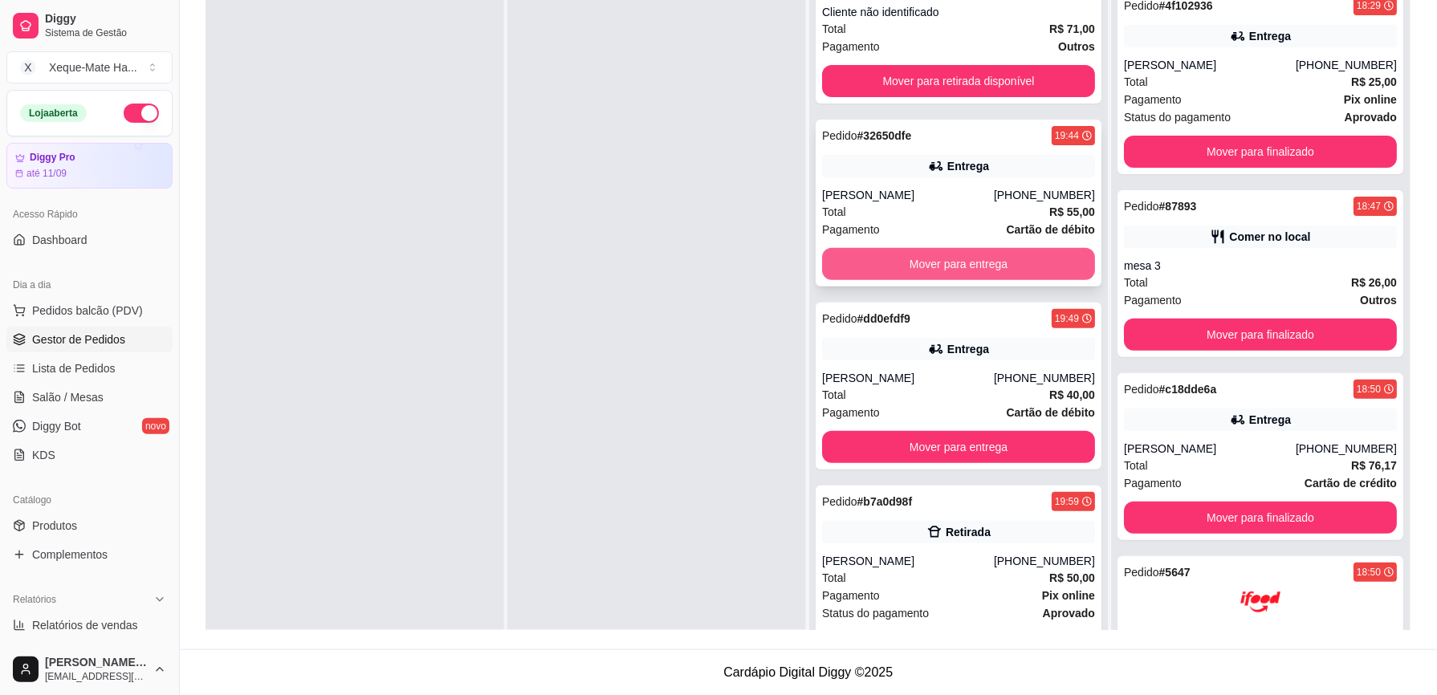
click at [1000, 254] on button "Mover para entrega" at bounding box center [958, 264] width 273 height 32
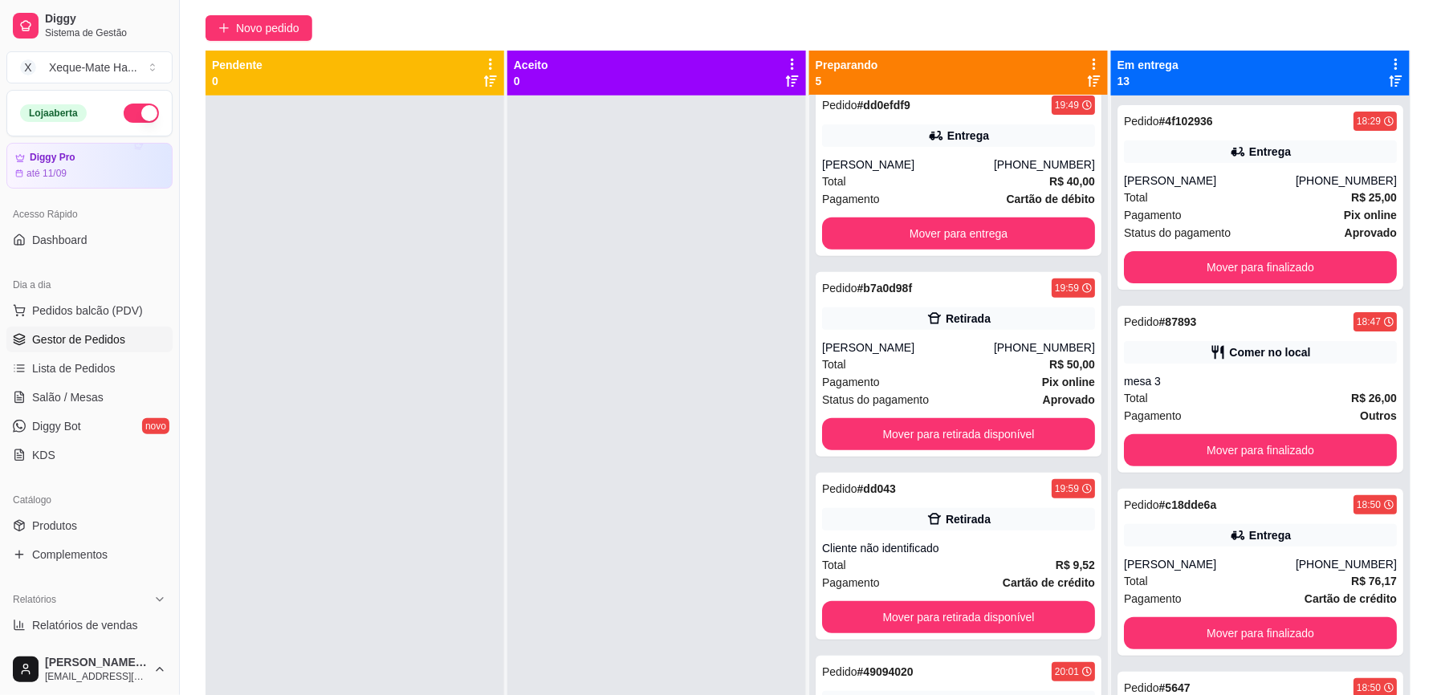
scroll to position [255, 0]
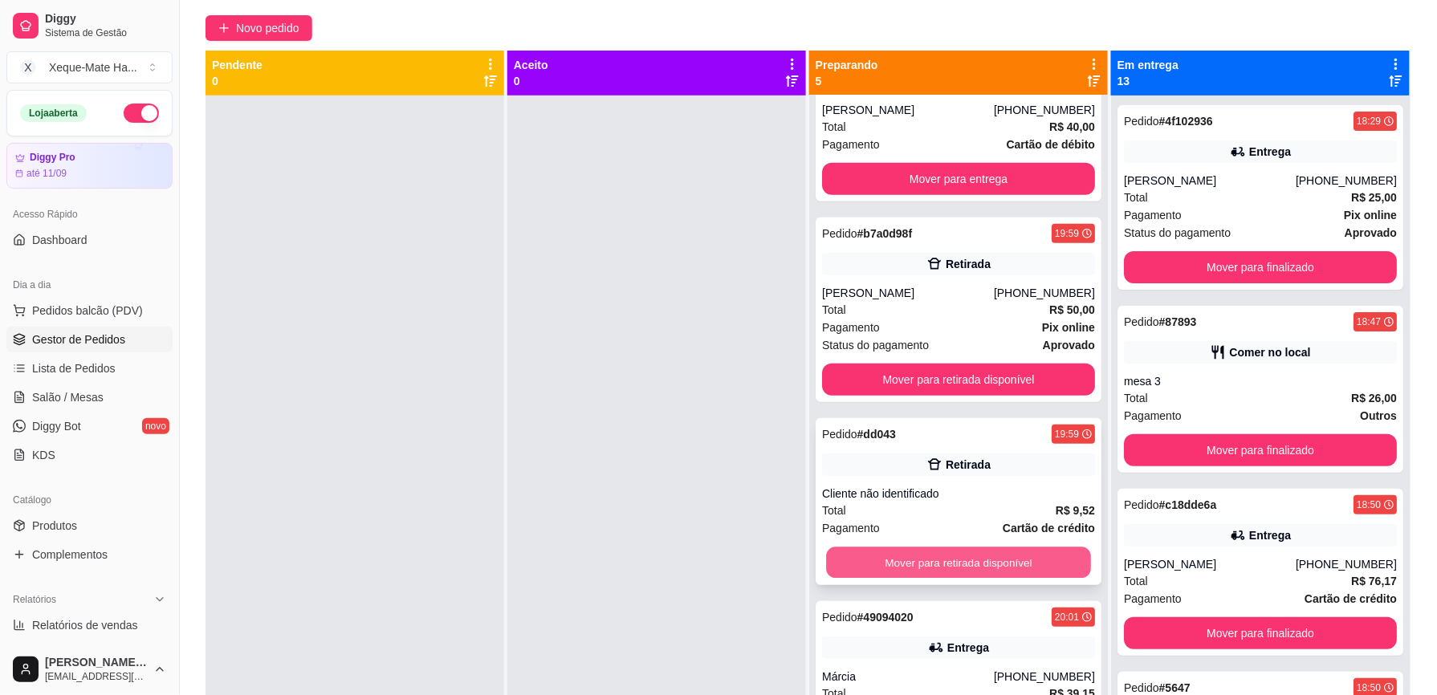
click at [1029, 560] on button "Mover para retirada disponível" at bounding box center [958, 563] width 265 height 31
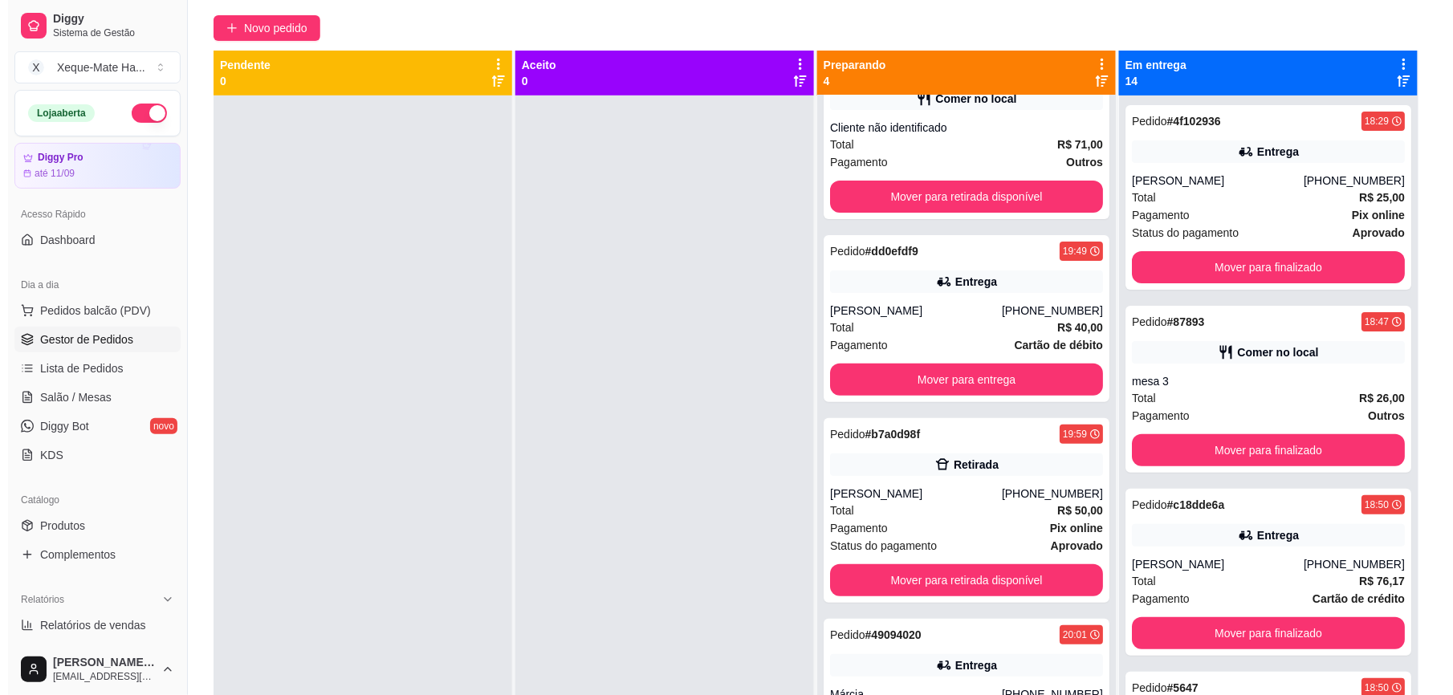
scroll to position [72, 0]
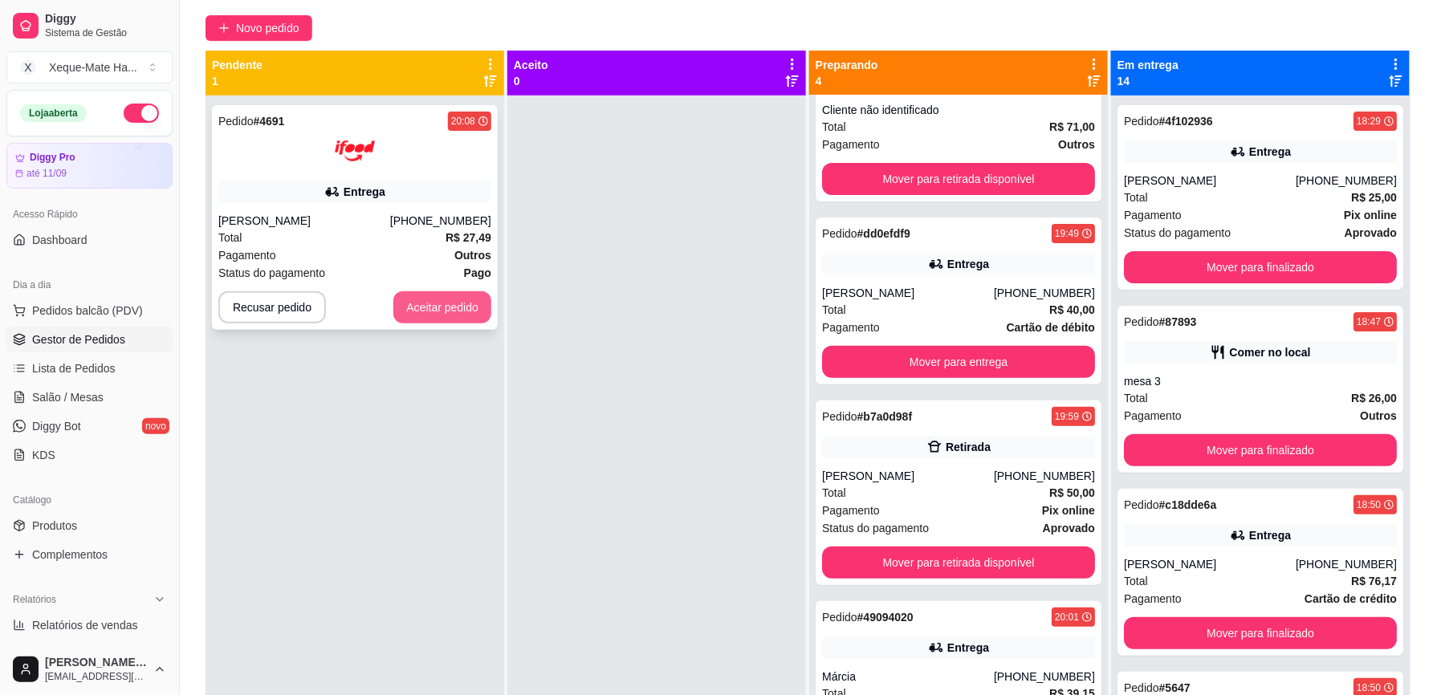
click at [438, 315] on button "Aceitar pedido" at bounding box center [442, 307] width 98 height 32
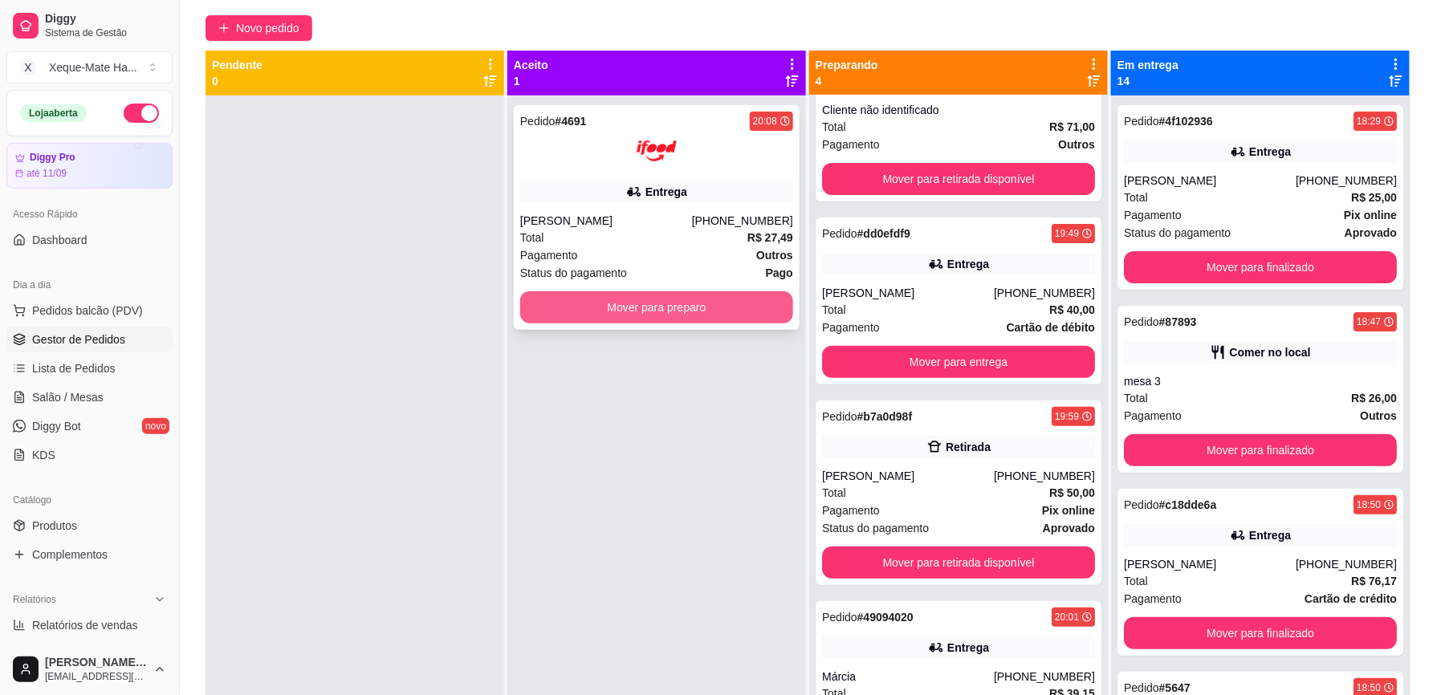
click at [559, 300] on button "Mover para preparo" at bounding box center [656, 307] width 273 height 32
click at [559, 300] on button "Mover para preparo" at bounding box center [656, 307] width 265 height 31
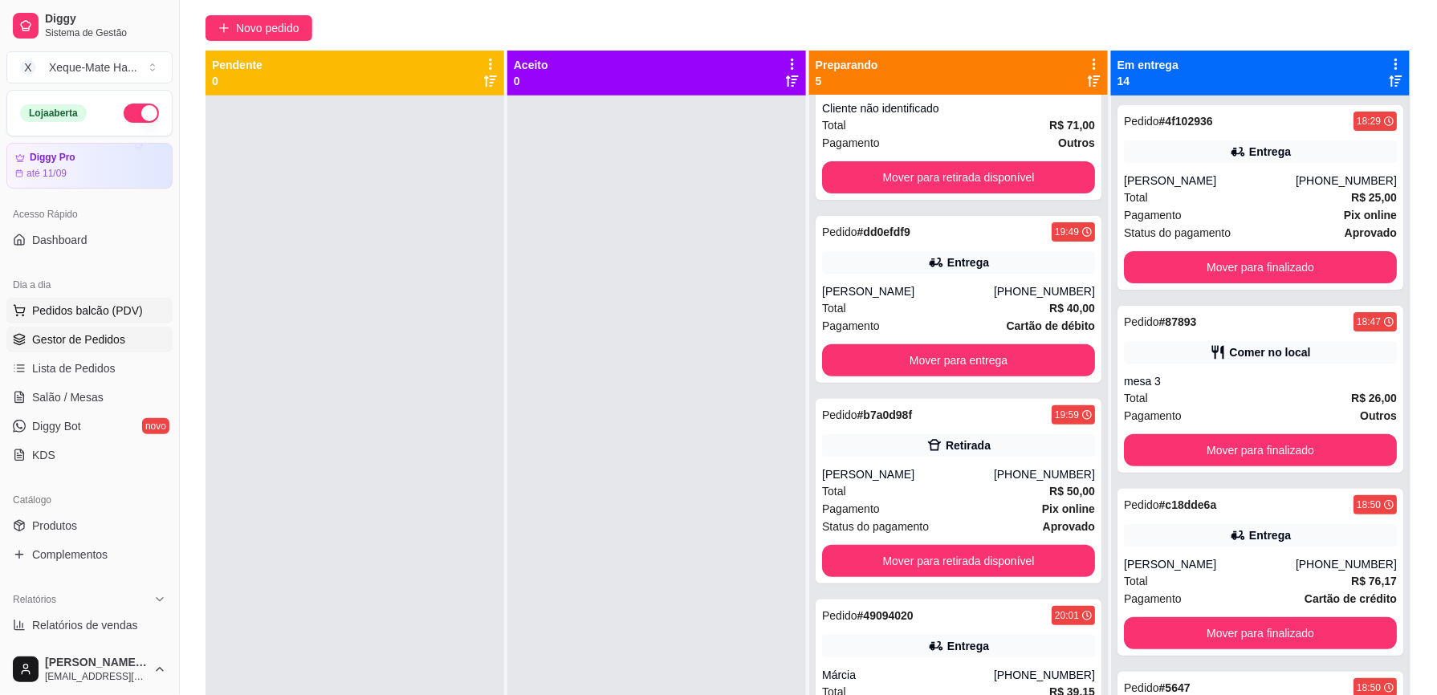
click at [65, 309] on span "Pedidos balcão (PDV)" at bounding box center [87, 311] width 111 height 16
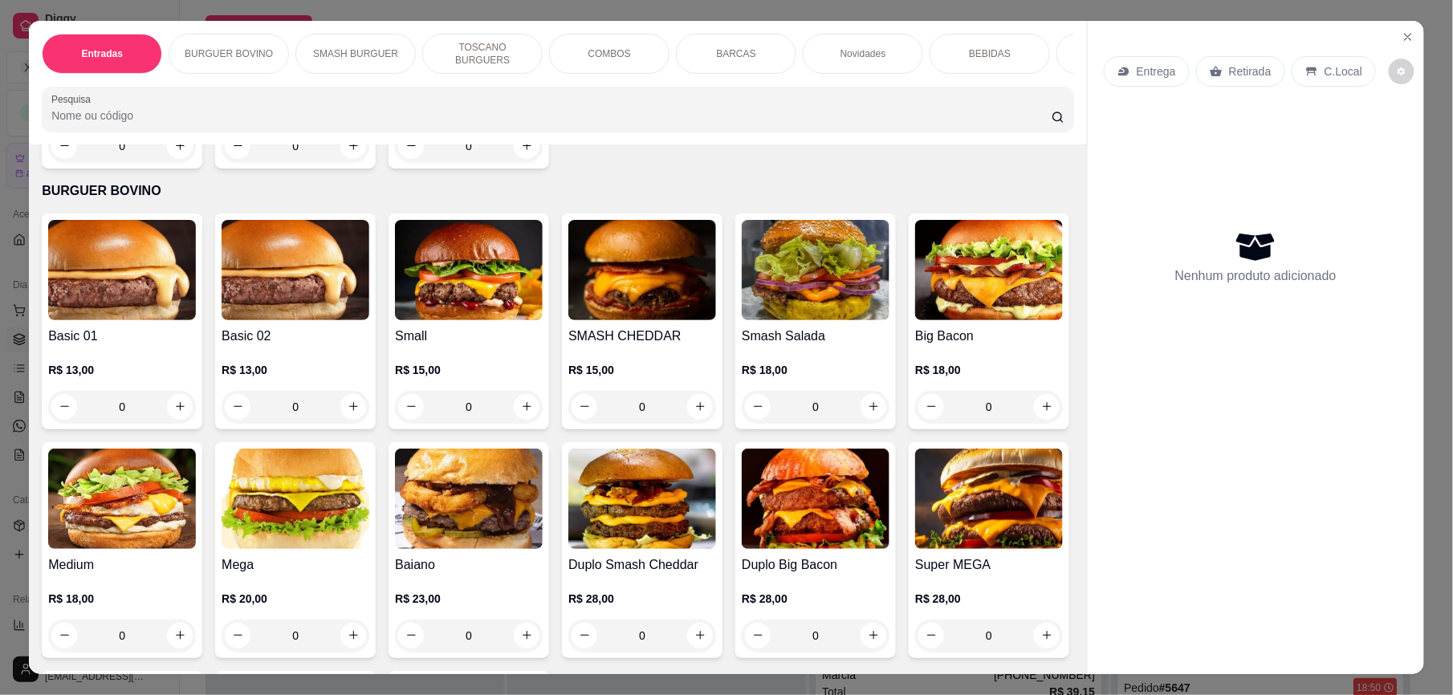
scroll to position [438, 0]
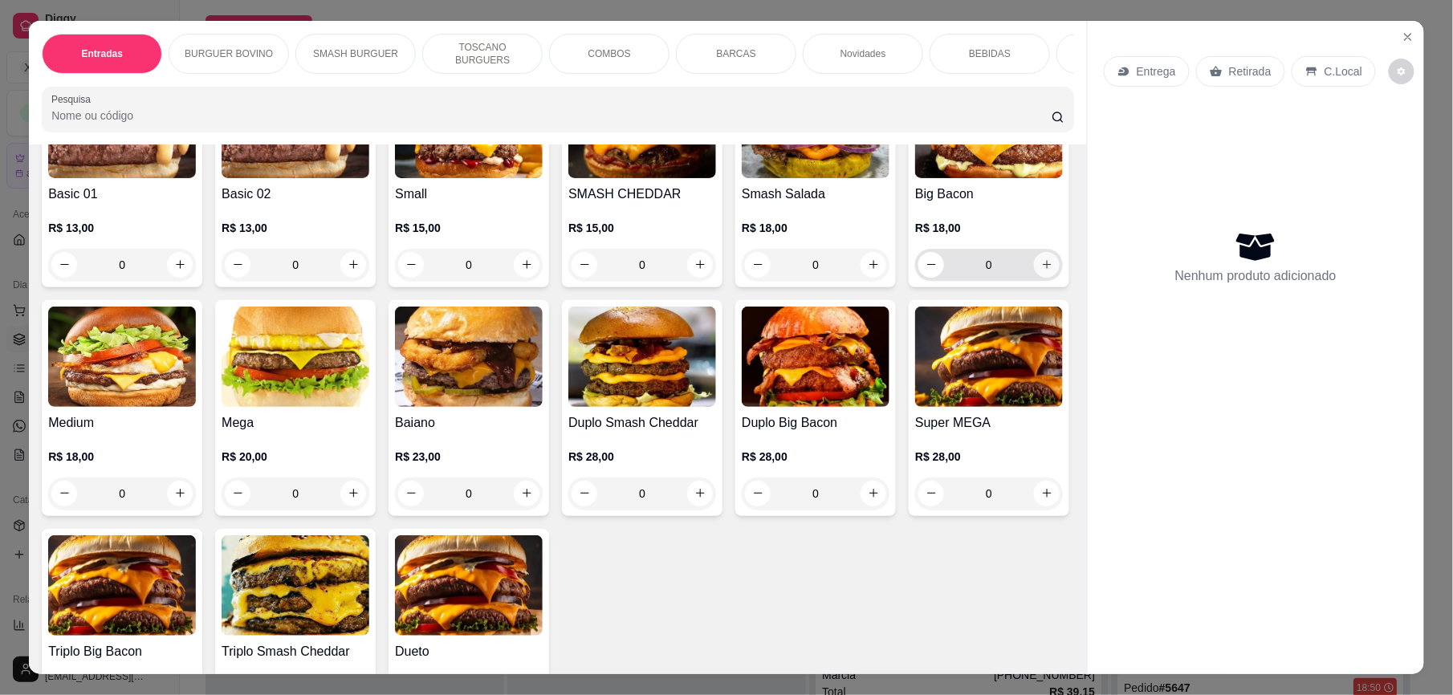
click at [1043, 270] on icon "increase-product-quantity" at bounding box center [1047, 265] width 9 height 9
click at [1041, 271] on icon "increase-product-quantity" at bounding box center [1047, 265] width 12 height 12
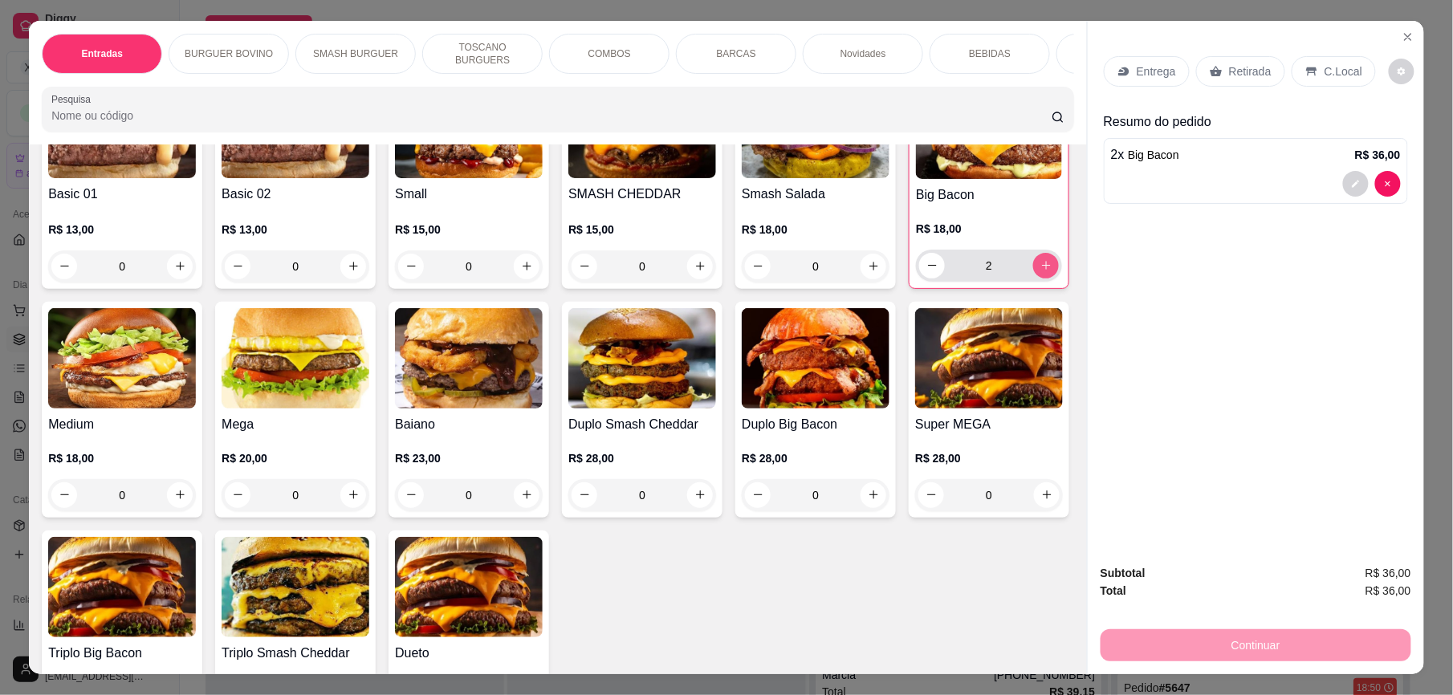
type input "2"
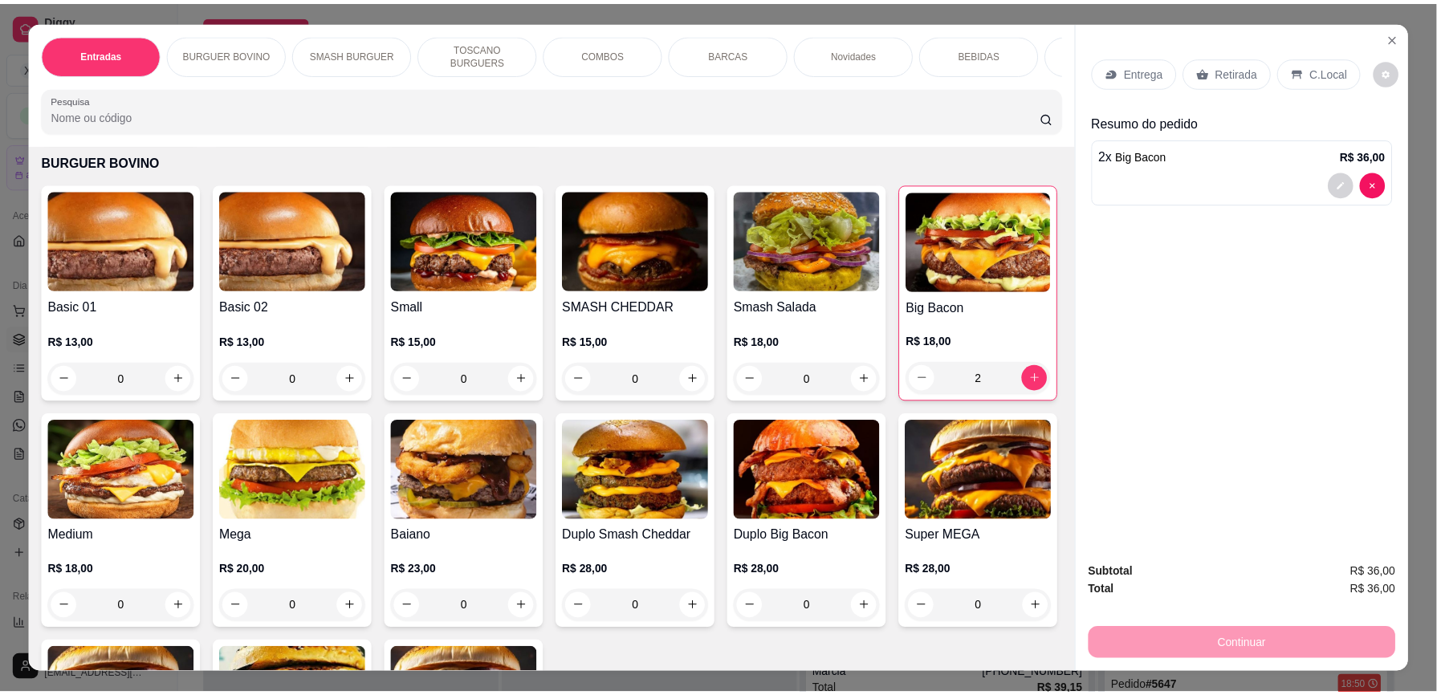
scroll to position [0, 0]
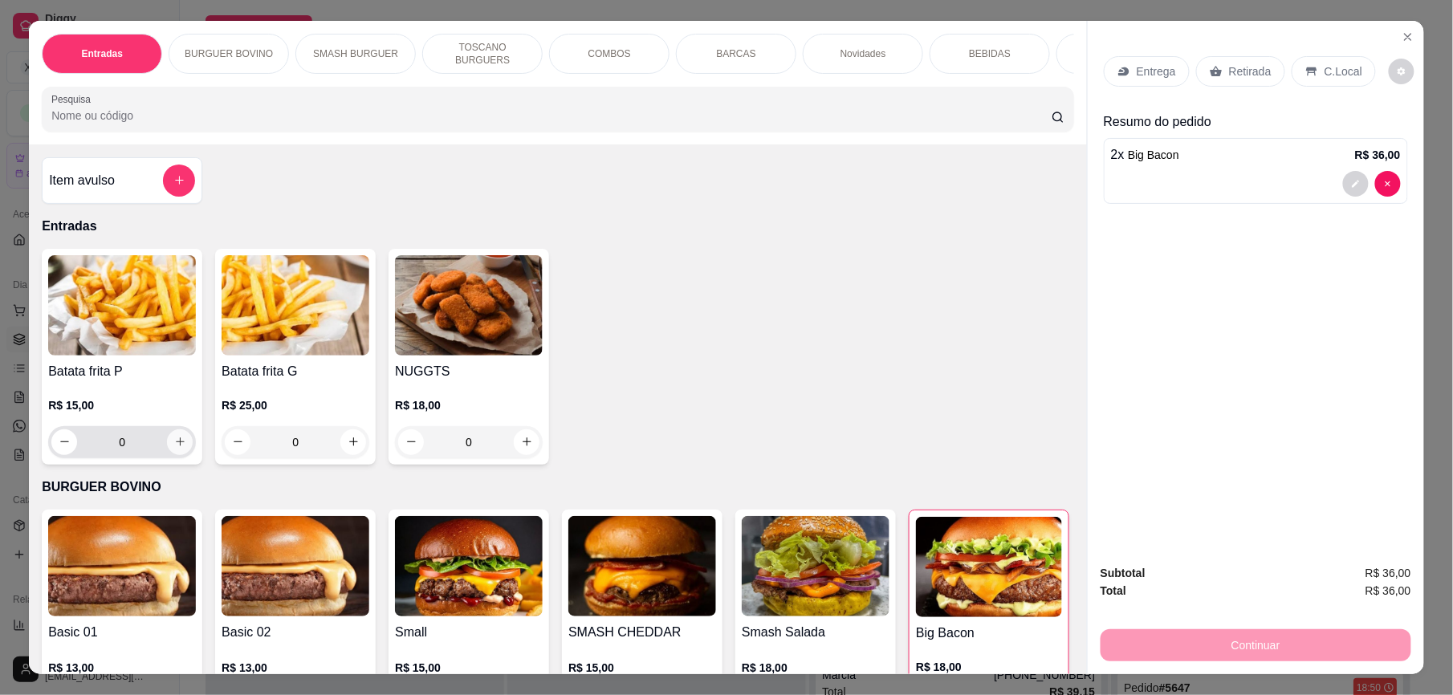
click at [174, 448] on icon "increase-product-quantity" at bounding box center [180, 442] width 12 height 12
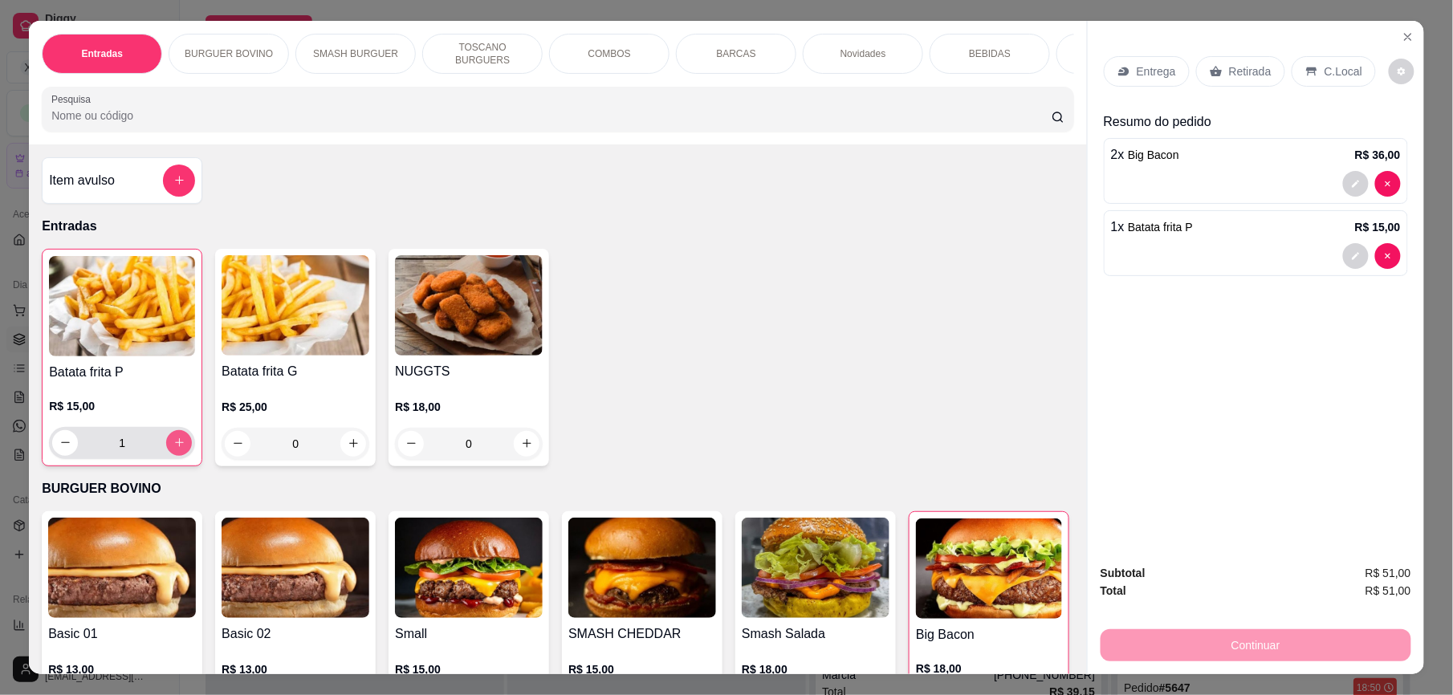
type input "1"
click at [1230, 71] on p "Retirada" at bounding box center [1250, 71] width 43 height 16
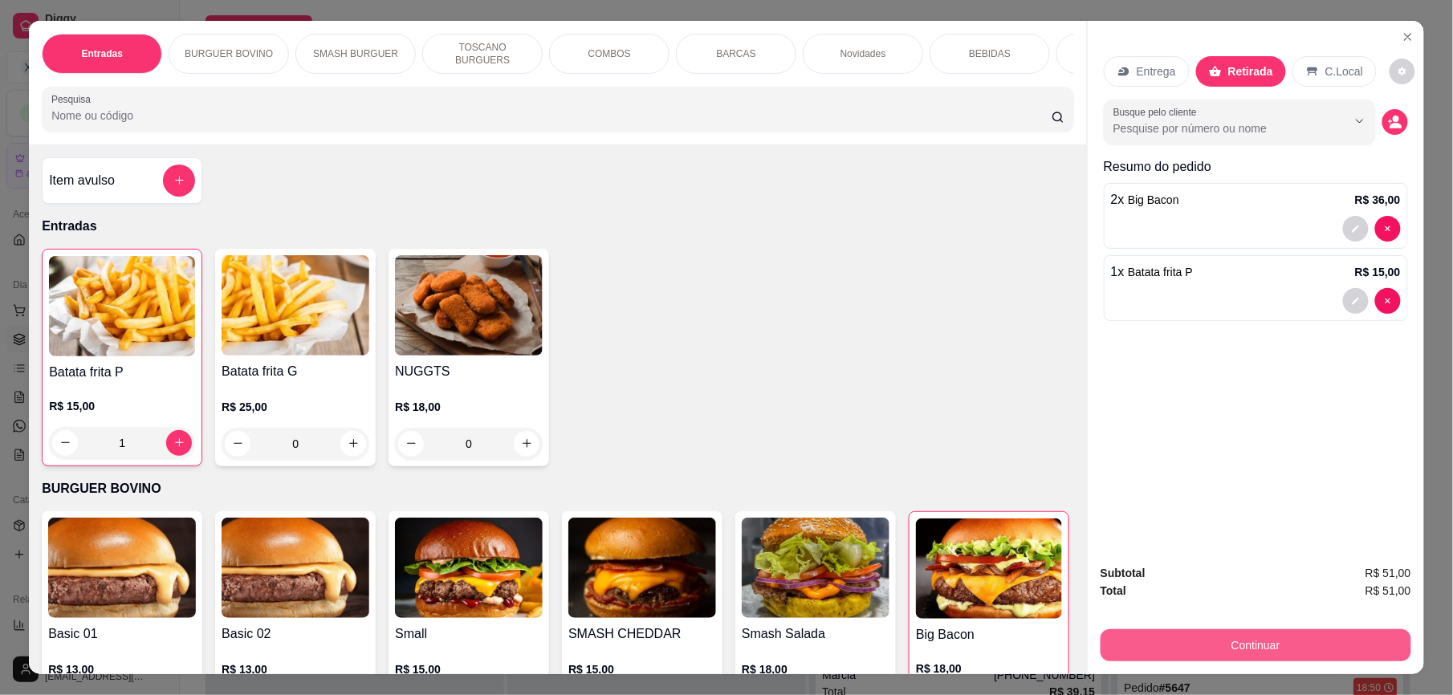
click at [1266, 649] on button "Continuar" at bounding box center [1256, 646] width 311 height 32
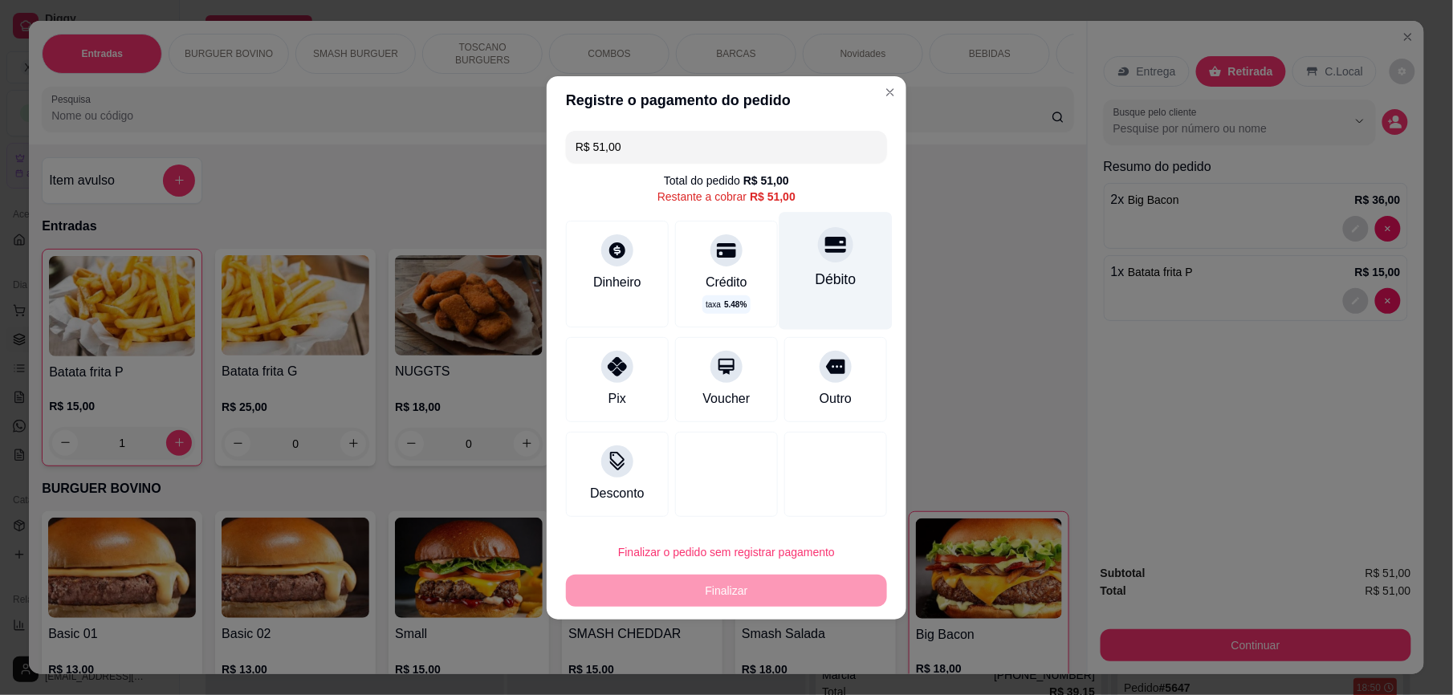
click at [829, 270] on div "Débito" at bounding box center [836, 270] width 113 height 117
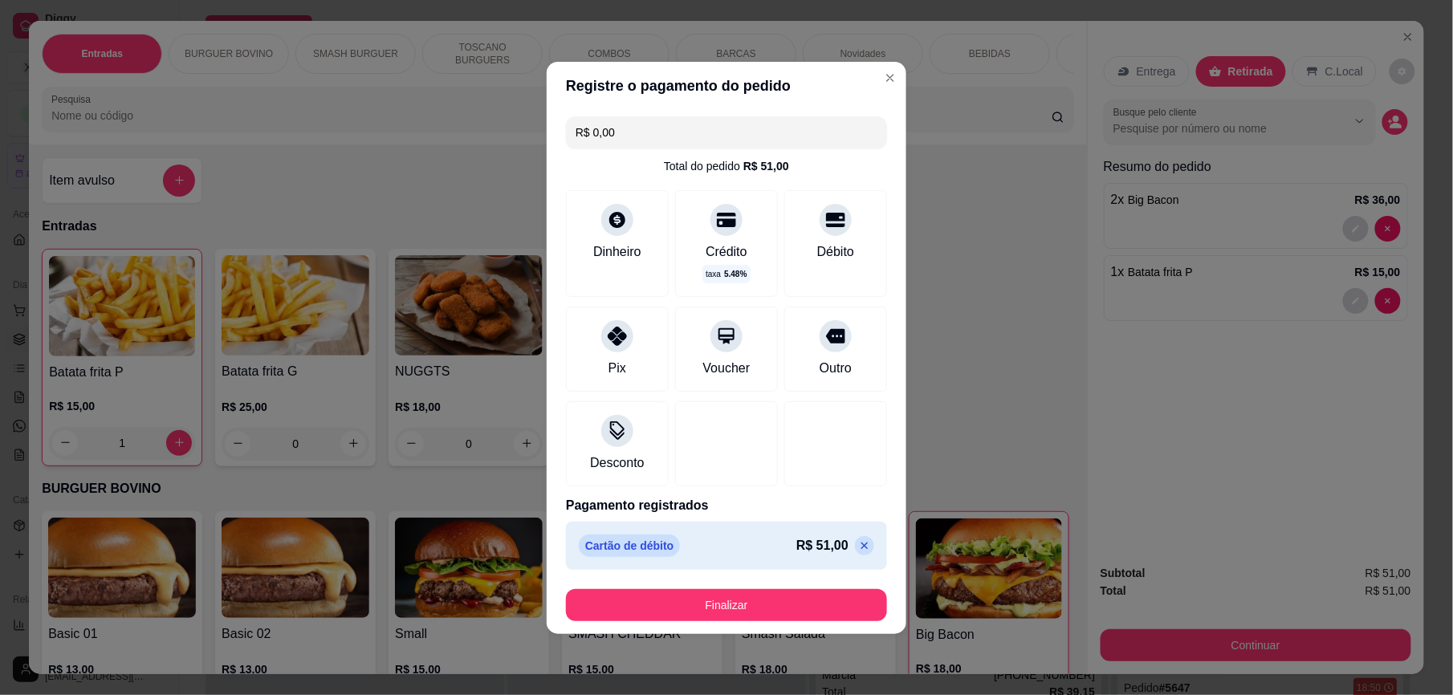
type input "R$ 0,00"
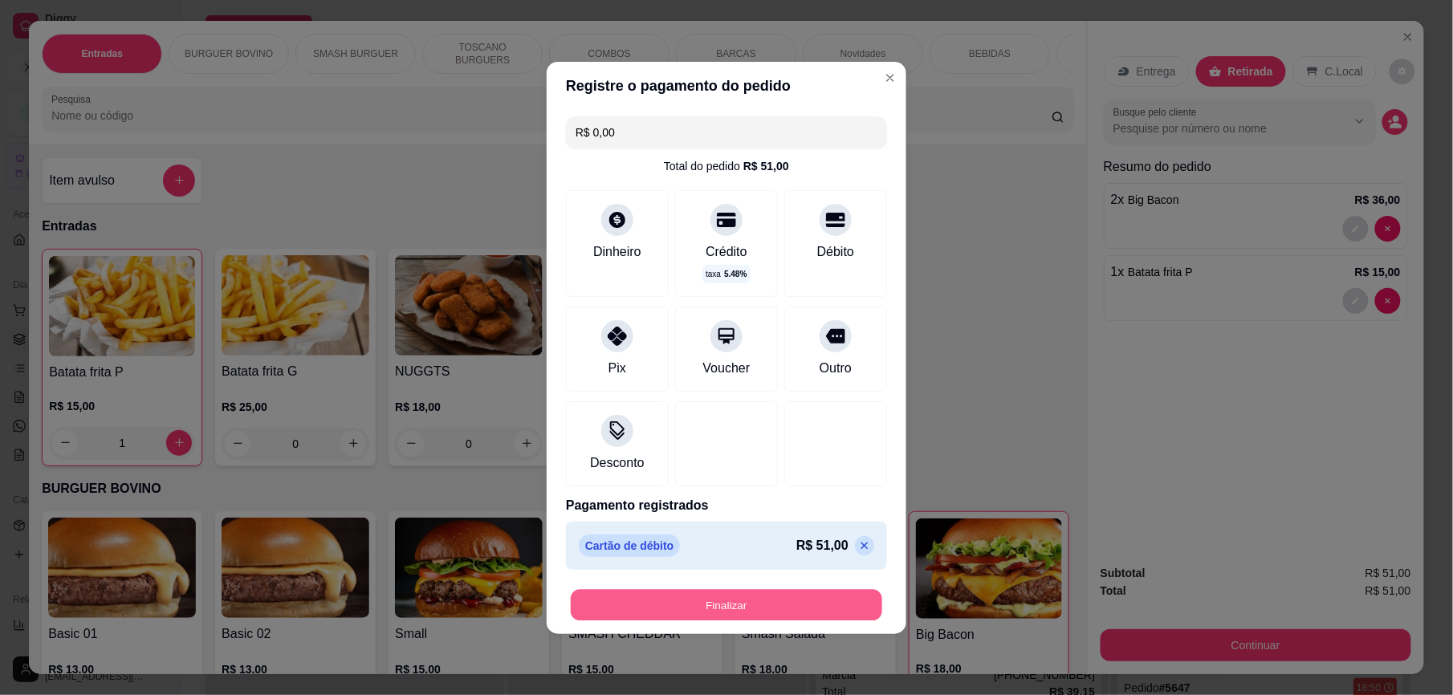
click at [719, 602] on button "Finalizar" at bounding box center [727, 604] width 312 height 31
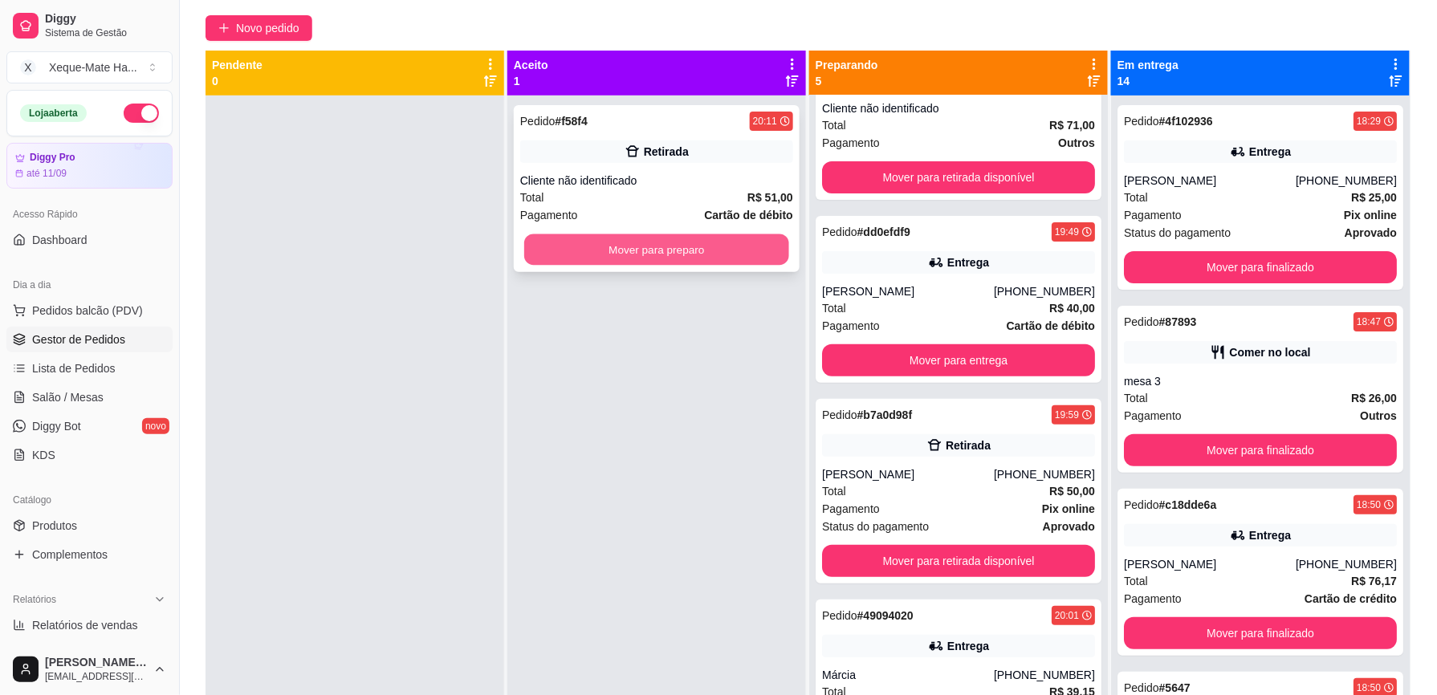
click at [705, 244] on button "Mover para preparo" at bounding box center [656, 249] width 265 height 31
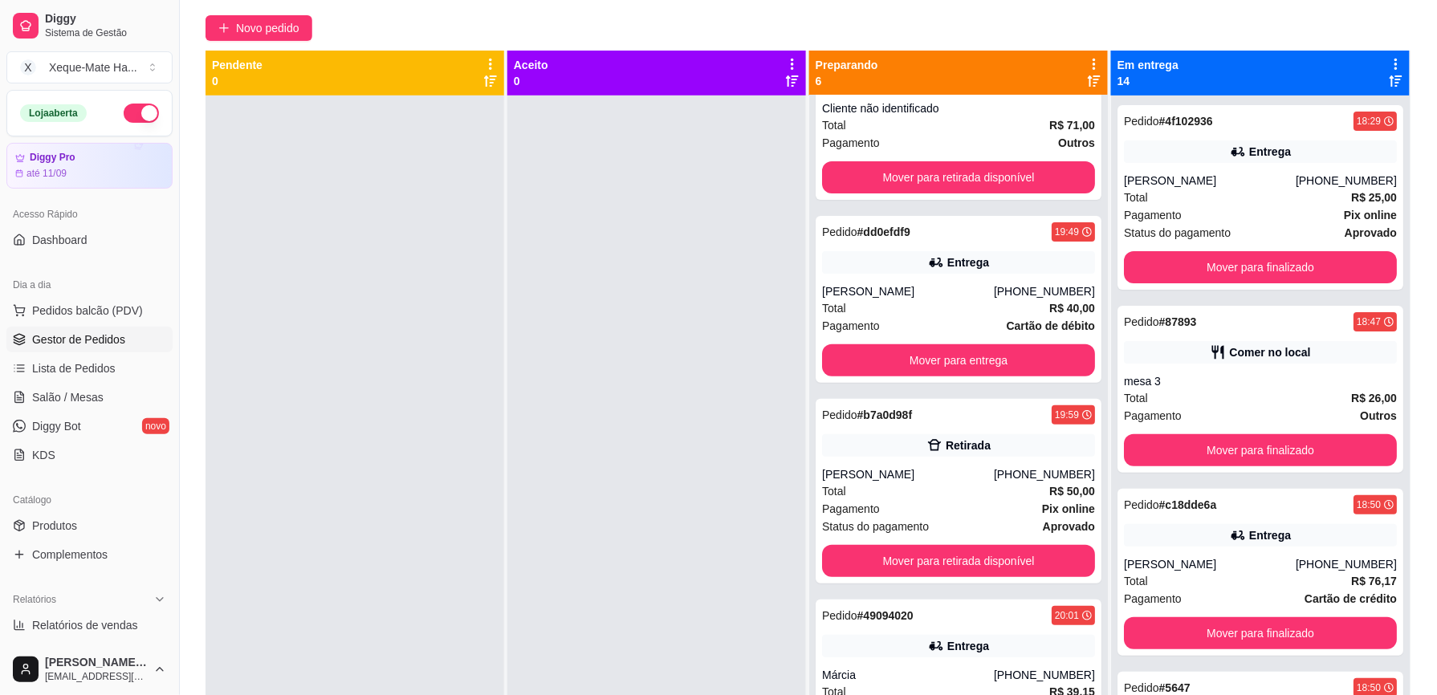
drag, startPoint x: 1078, startPoint y: 231, endPoint x: 1077, endPoint y: 283, distance: 52.2
click at [1077, 283] on div "Pedido # 9a240 17:17 Comer no local Cliente não identificado Total R$ 71,00 Pag…" at bounding box center [958, 443] width 299 height 695
click at [657, 279] on div at bounding box center [656, 443] width 299 height 695
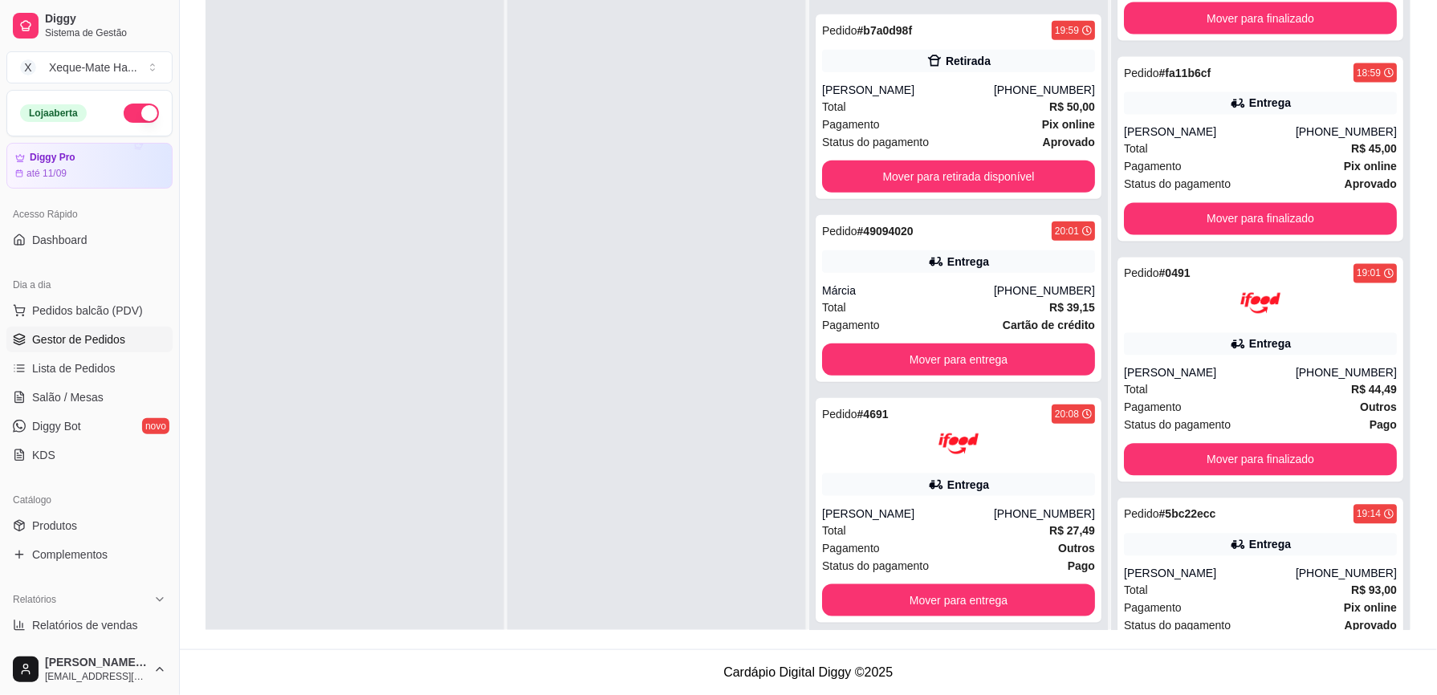
scroll to position [329, 0]
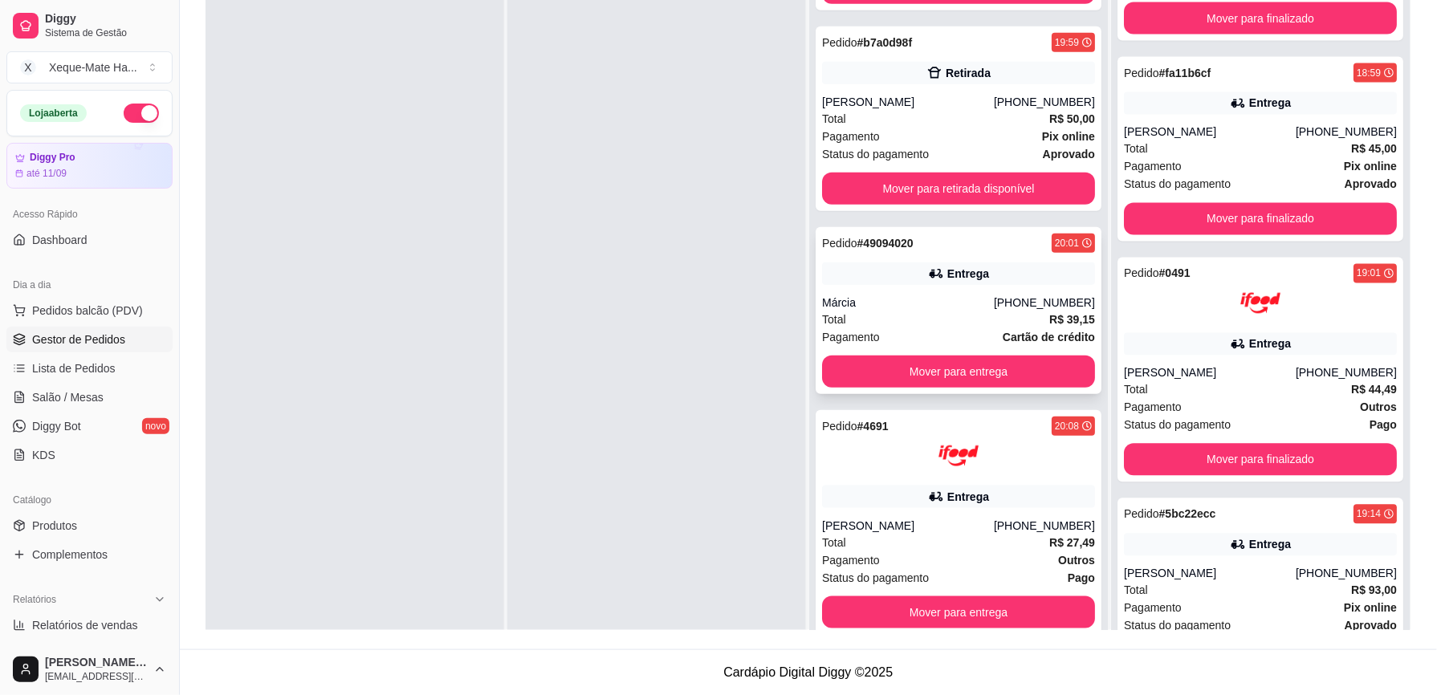
click at [1019, 276] on div "Entrega" at bounding box center [958, 274] width 273 height 22
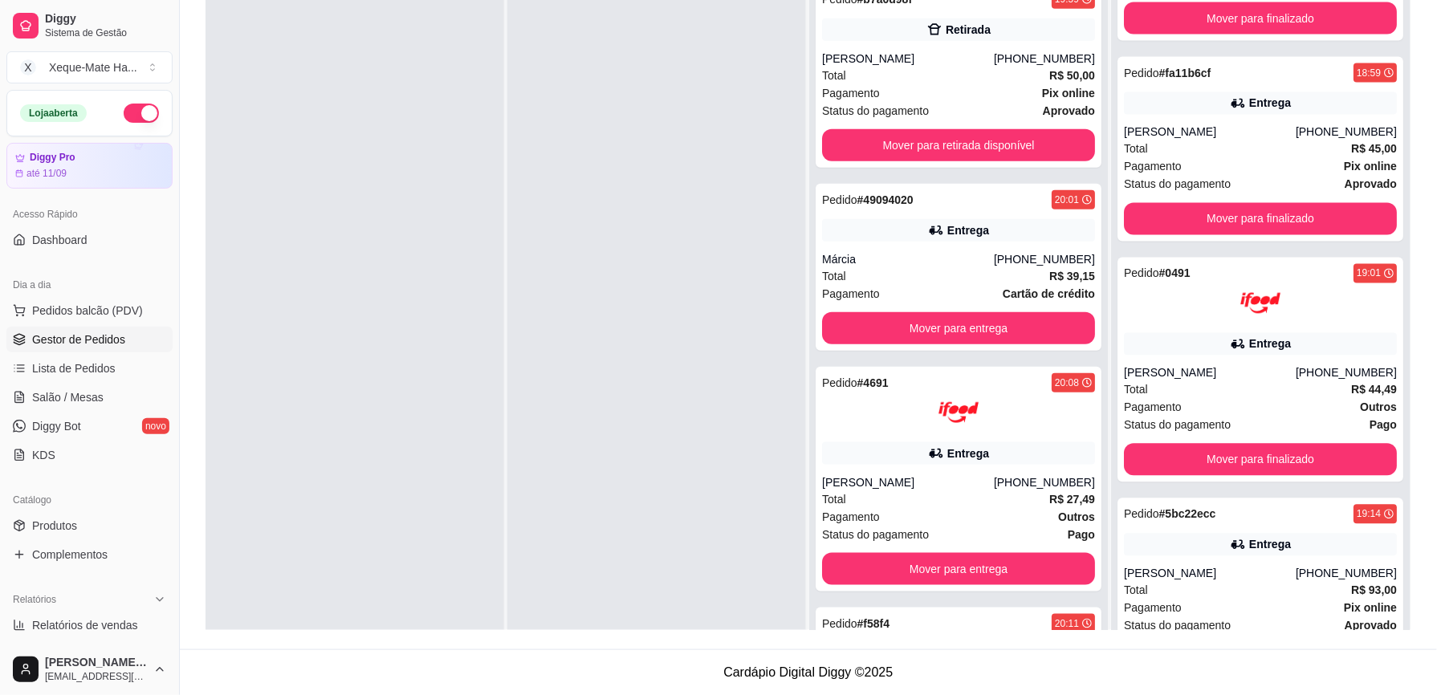
scroll to position [498, 0]
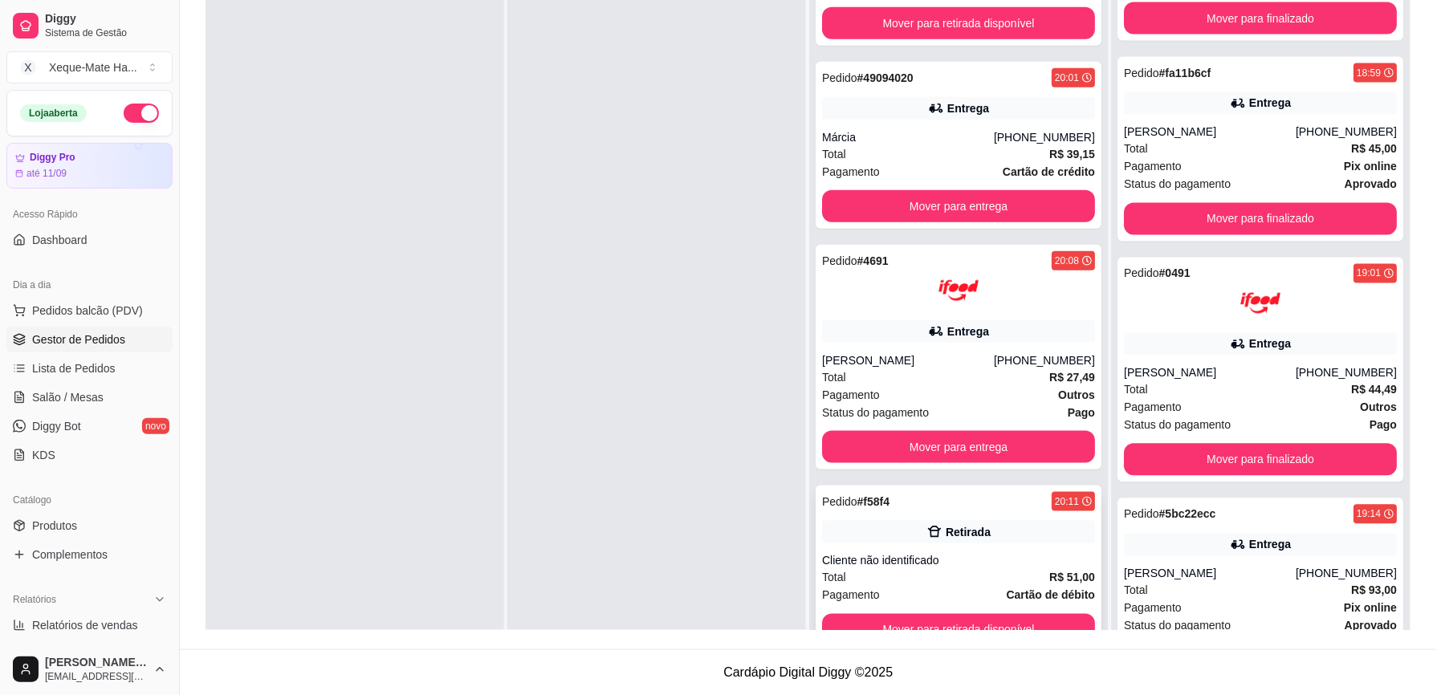
click at [866, 531] on div "Retirada" at bounding box center [958, 532] width 273 height 22
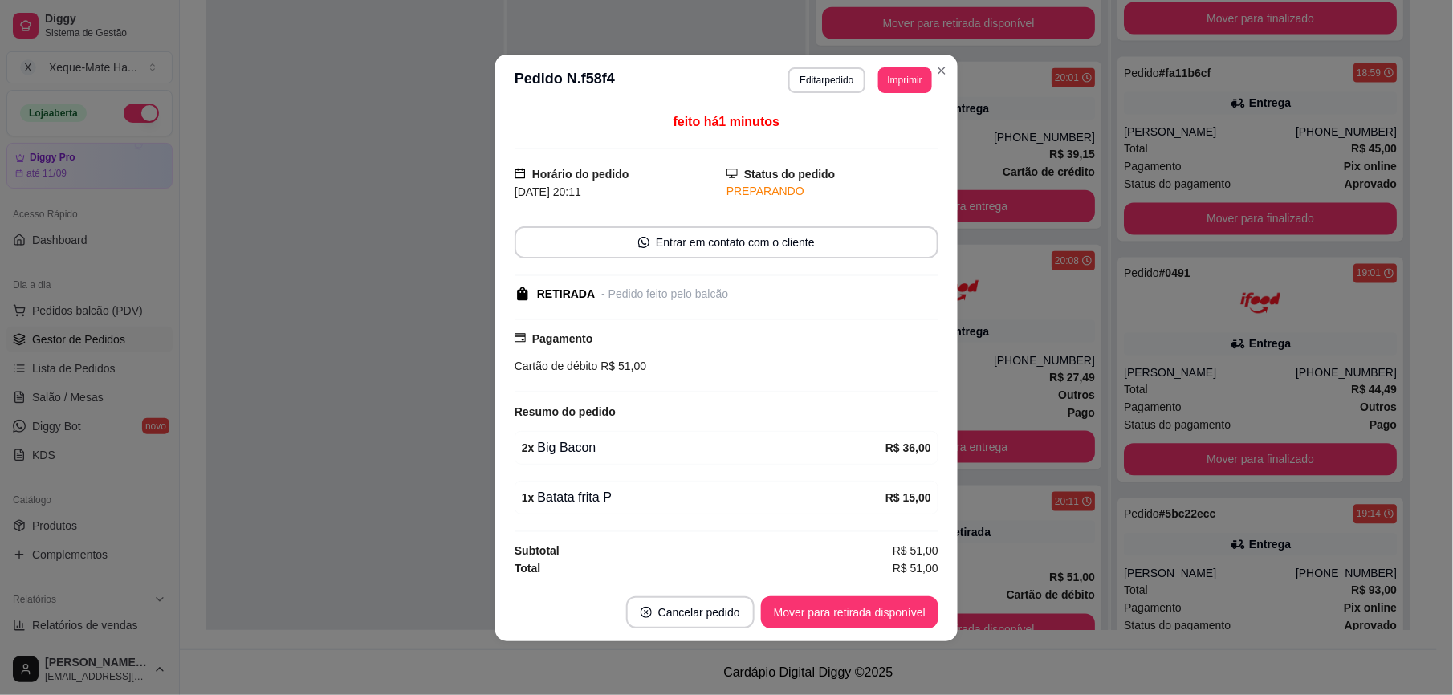
click at [354, 268] on div at bounding box center [355, 327] width 299 height 695
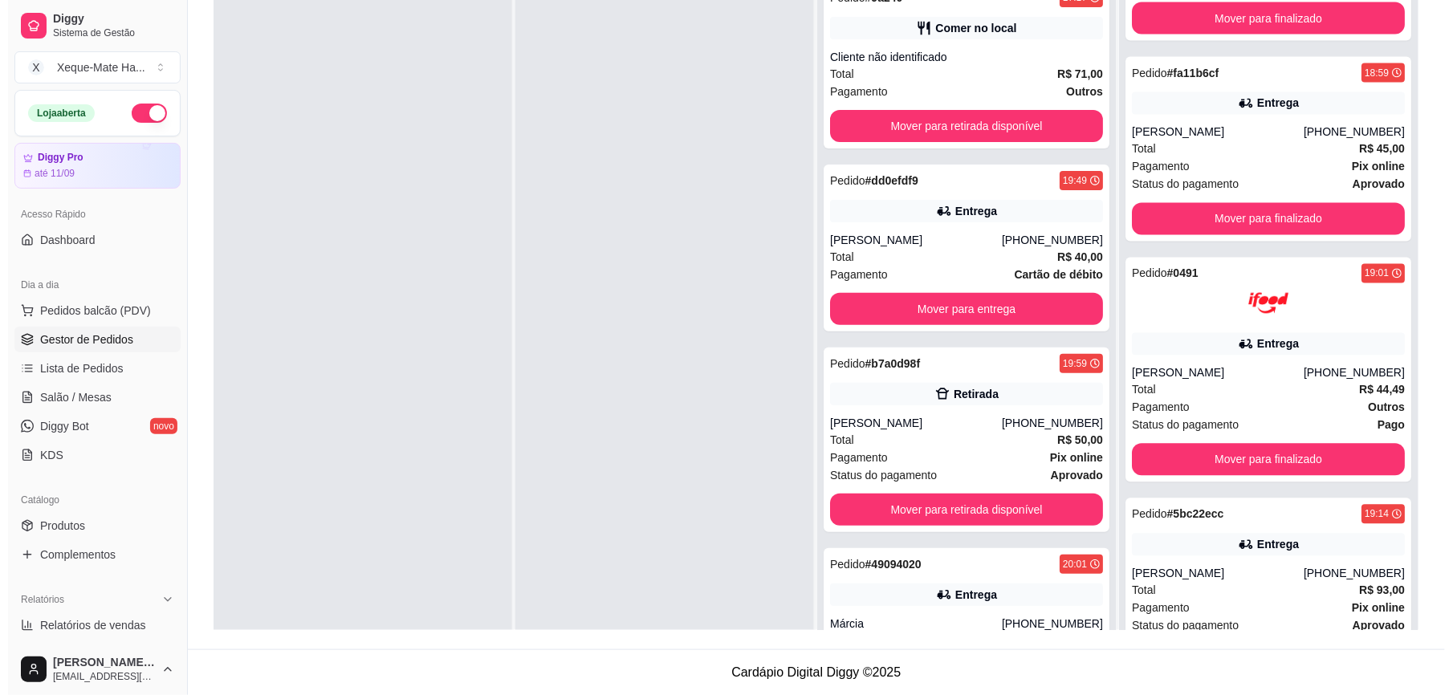
scroll to position [0, 0]
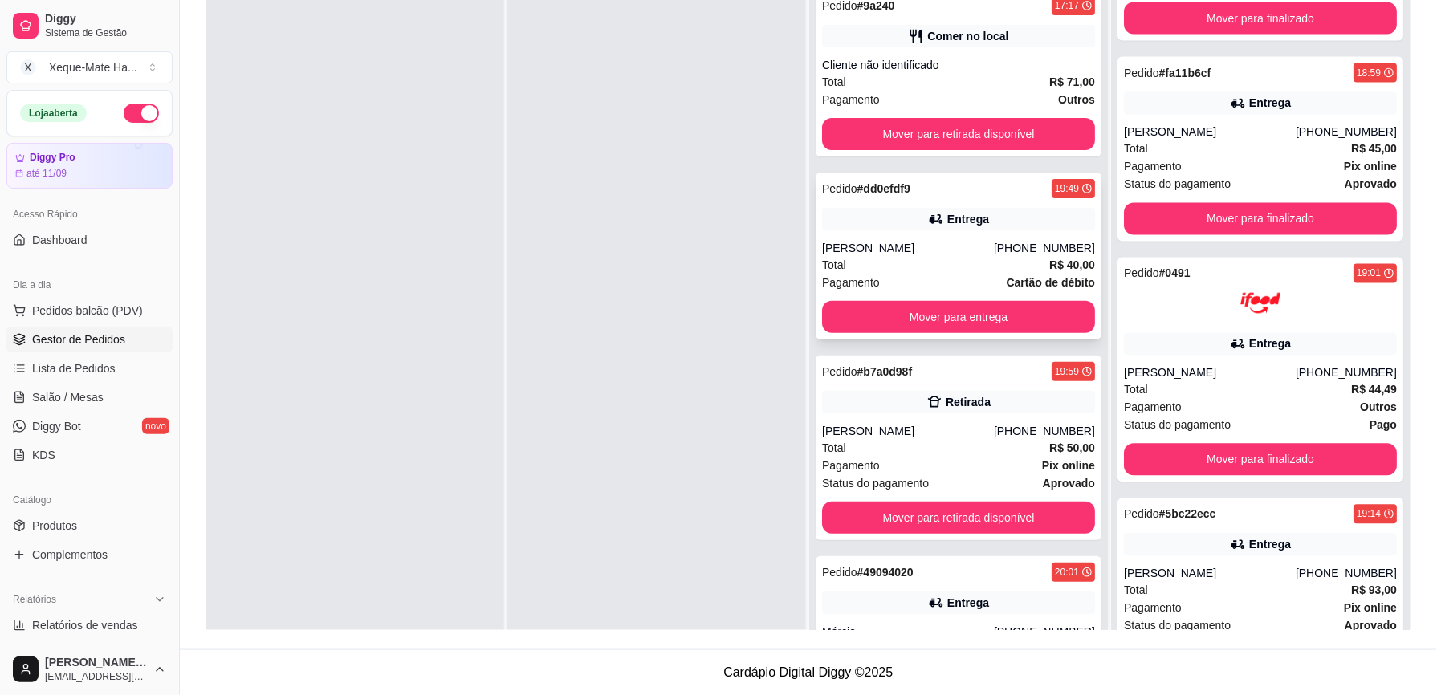
click at [887, 220] on div "Entrega" at bounding box center [958, 219] width 273 height 22
click at [1013, 173] on div "Pedido # dd0efdf9 19:49 Entrega Rachel [PHONE_NUMBER] Total R$ 40,00 Pagamento …" at bounding box center [959, 256] width 286 height 167
click at [1013, 204] on div "Pedido # dd0efdf9 19:49 Entrega Rachel [PHONE_NUMBER] Total R$ 40,00 Pagamento …" at bounding box center [959, 256] width 286 height 167
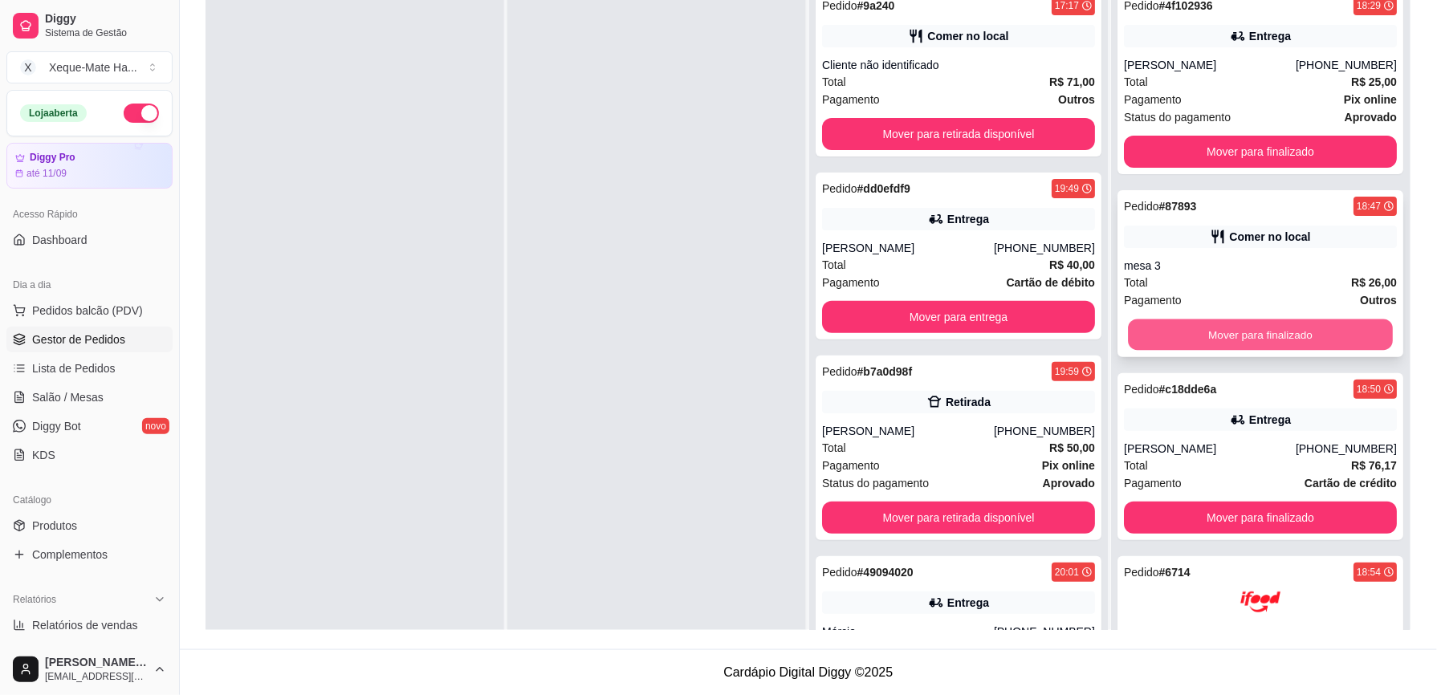
click at [1270, 342] on button "Mover para finalizado" at bounding box center [1260, 335] width 265 height 31
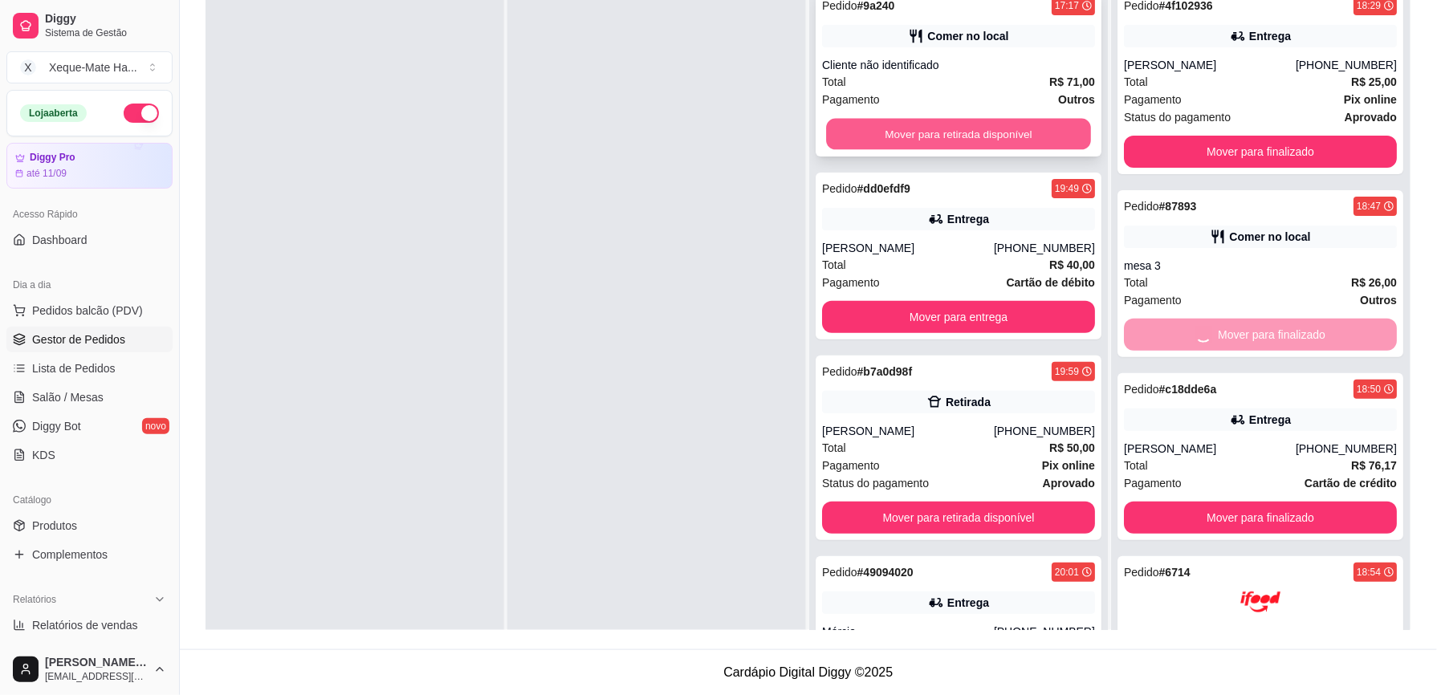
click at [855, 138] on button "Mover para retirada disponível" at bounding box center [958, 134] width 265 height 31
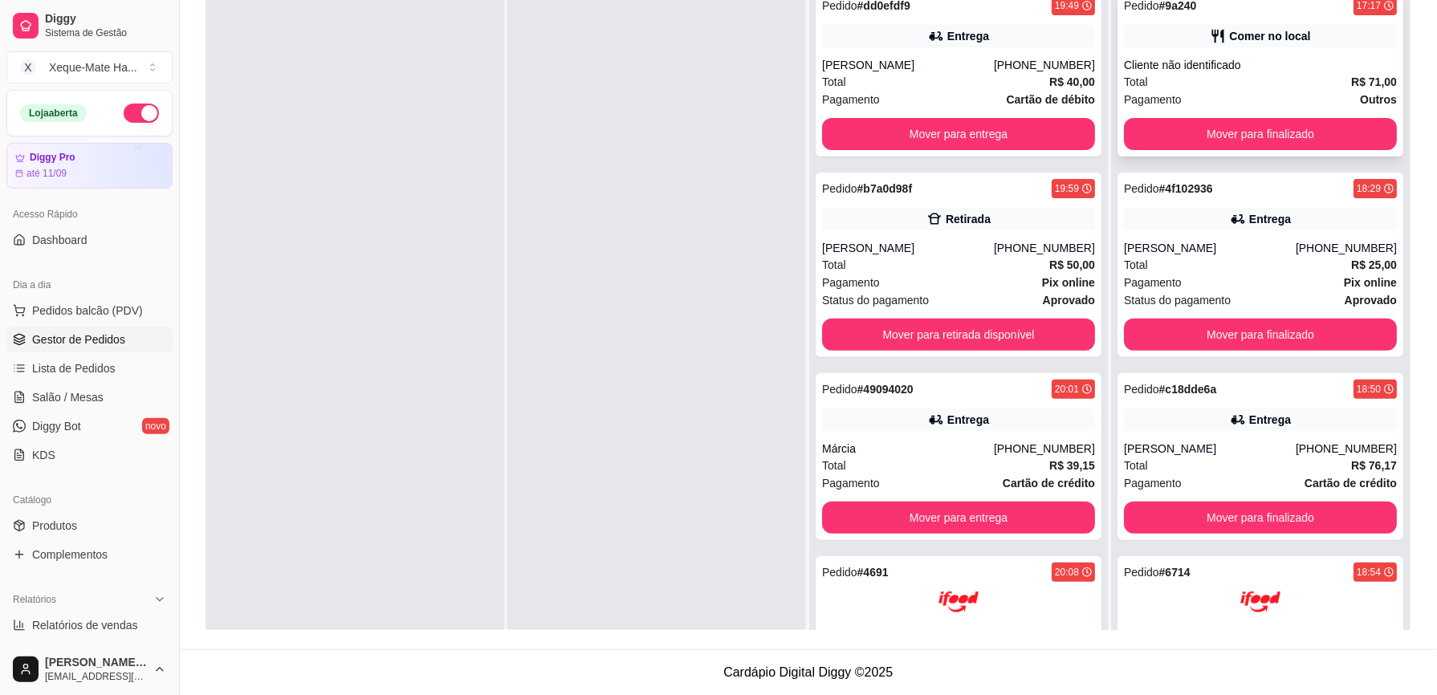
click at [1289, 34] on div "Comer no local" at bounding box center [1260, 36] width 273 height 22
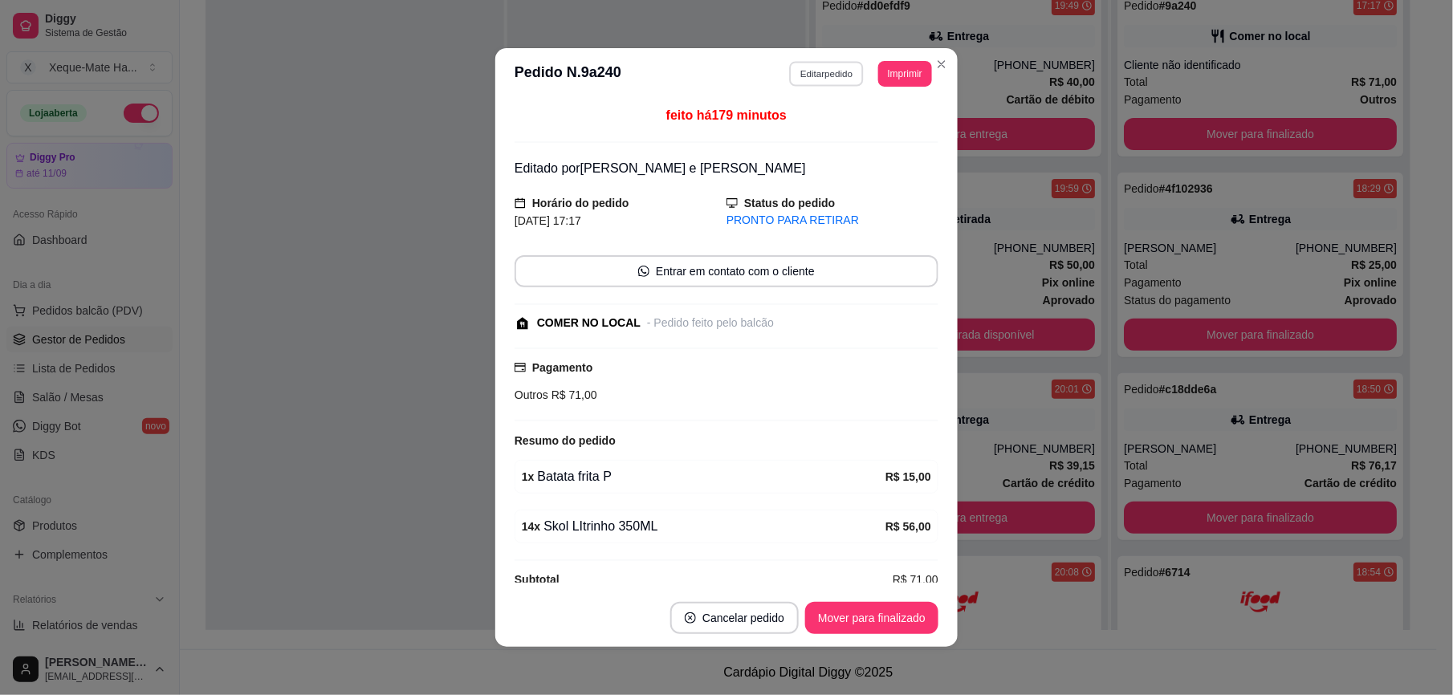
click at [811, 74] on button "Editar pedido" at bounding box center [827, 73] width 75 height 25
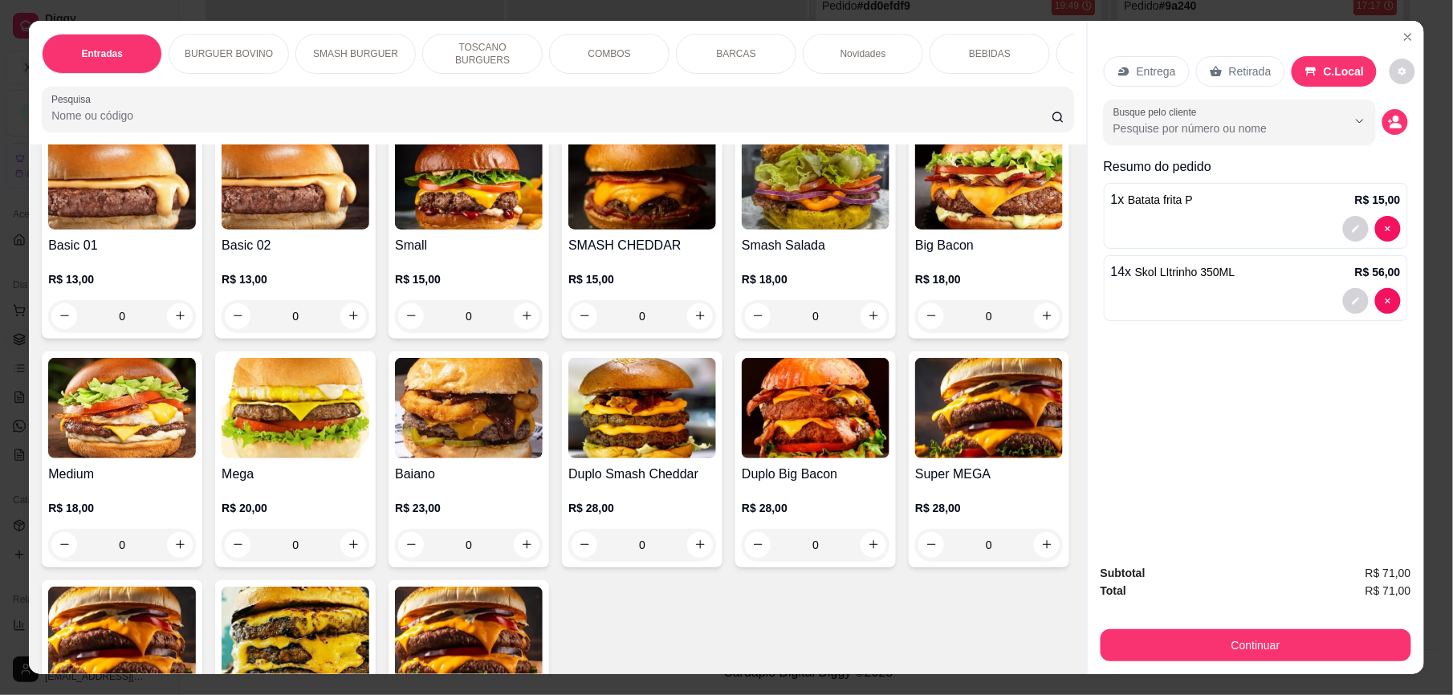
scroll to position [398, 0]
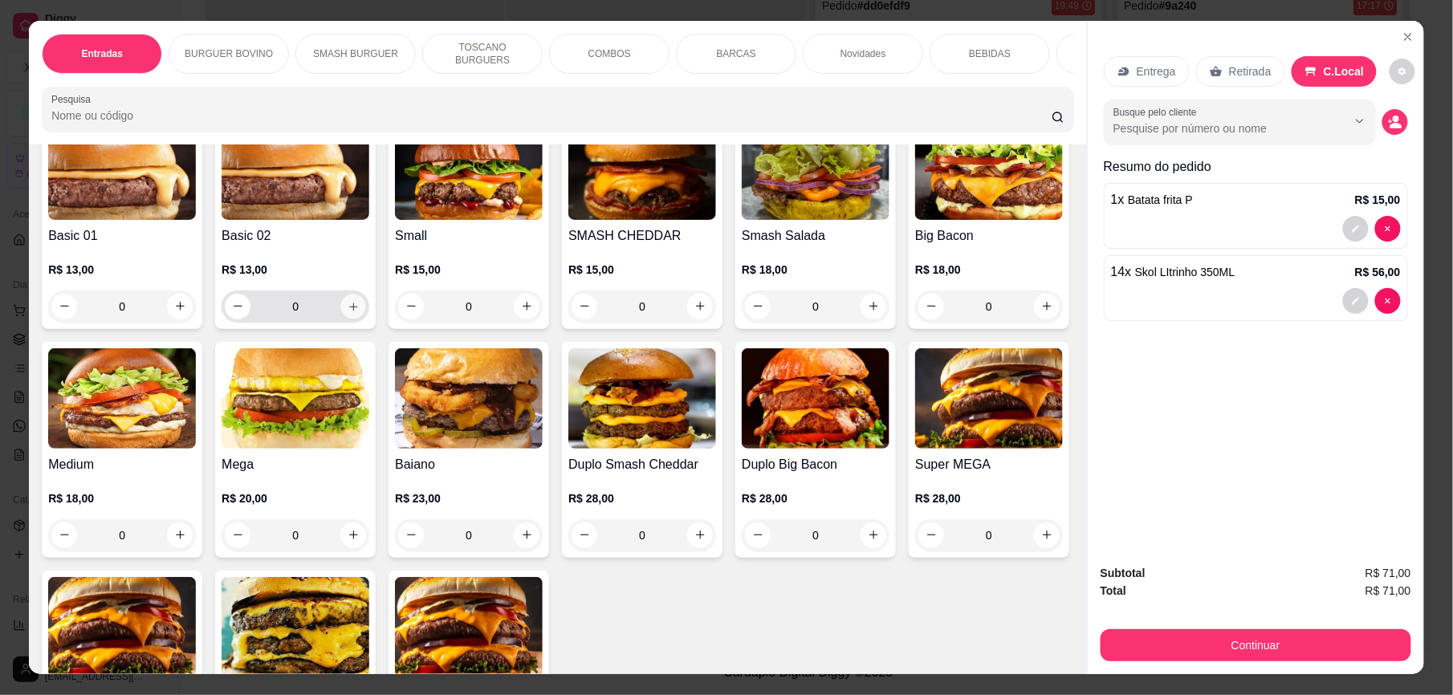
click at [347, 316] on button "increase-product-quantity" at bounding box center [353, 306] width 25 height 25
type input "2"
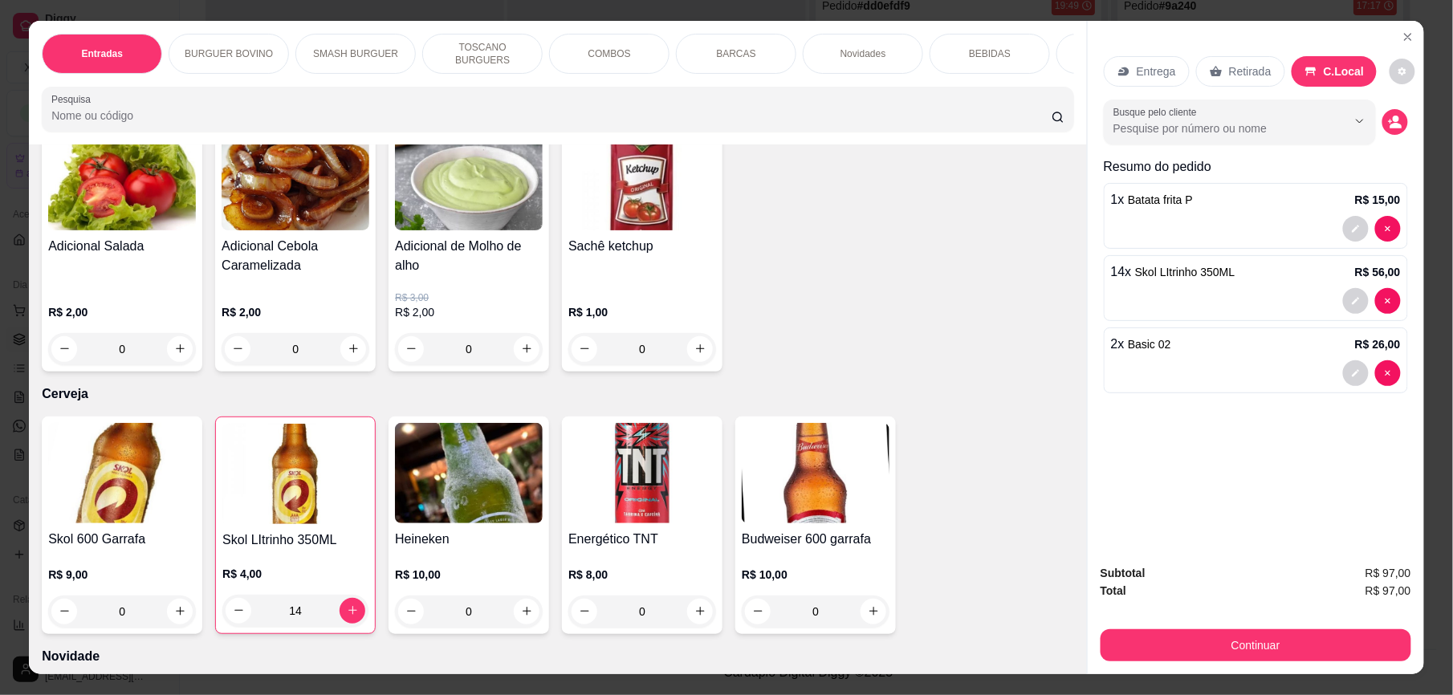
scroll to position [3700, 0]
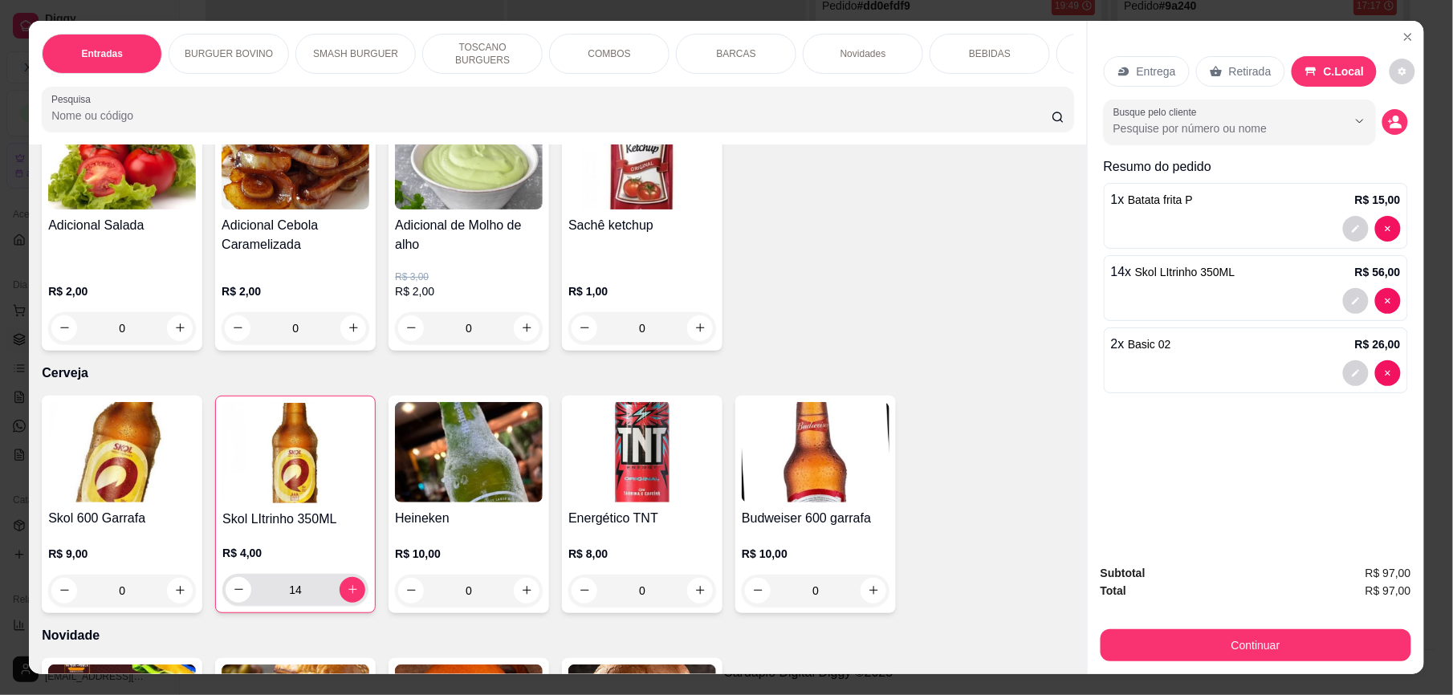
click at [300, 593] on input "14" at bounding box center [295, 590] width 88 height 32
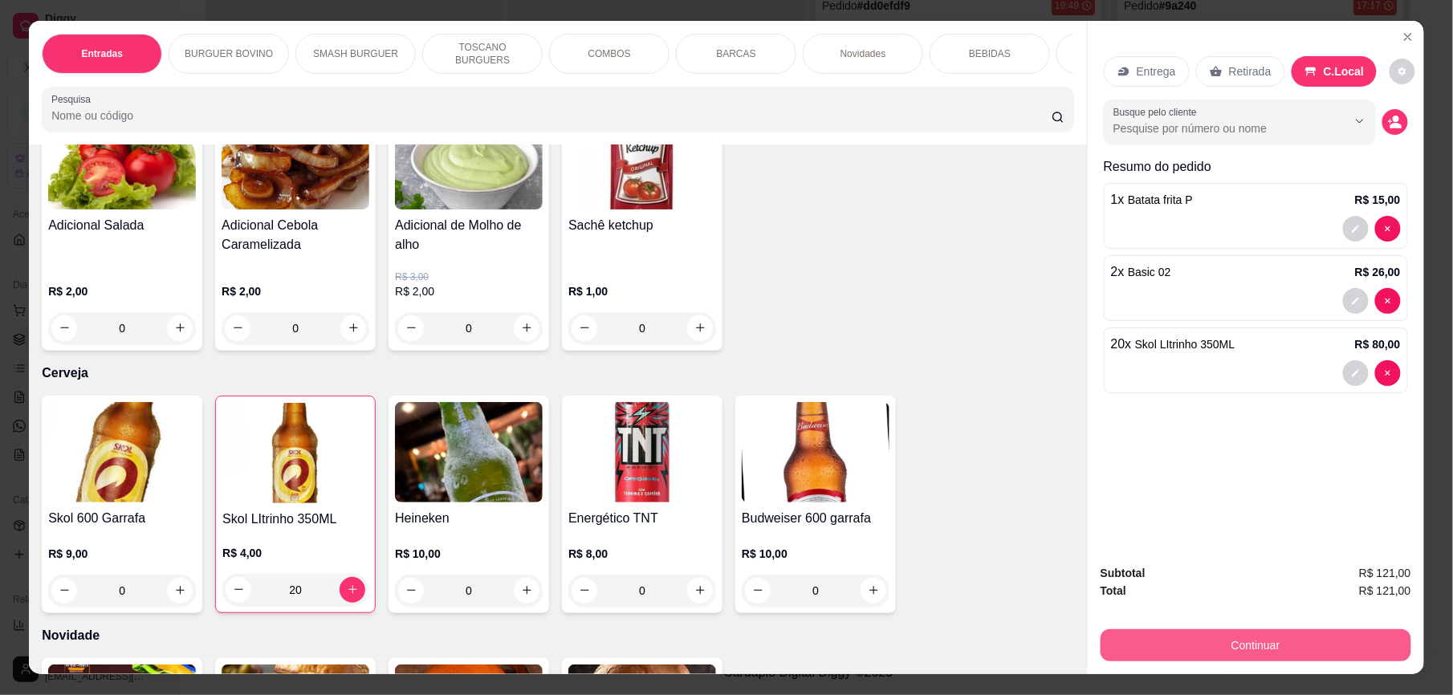
type input "20"
click at [1306, 644] on button "Continuar" at bounding box center [1256, 646] width 311 height 32
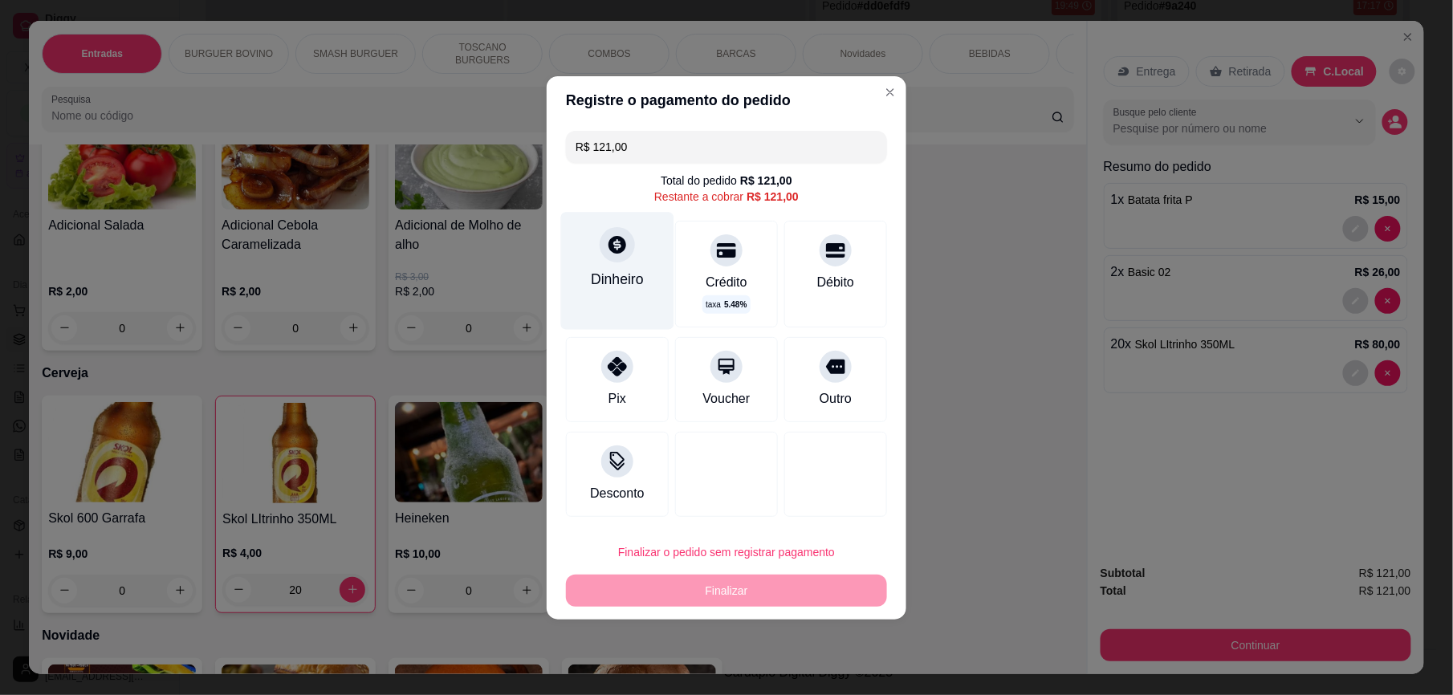
click at [598, 271] on div "Dinheiro" at bounding box center [617, 279] width 53 height 21
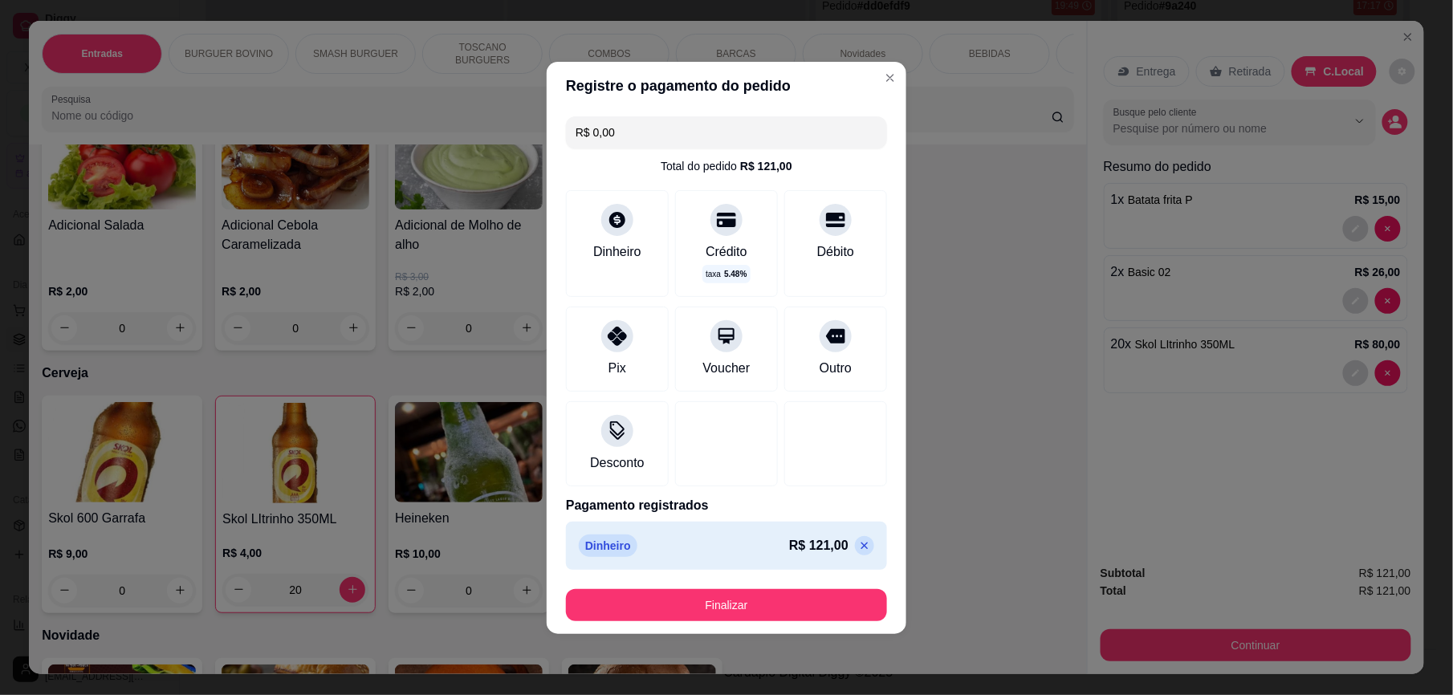
type input "R$ 0,00"
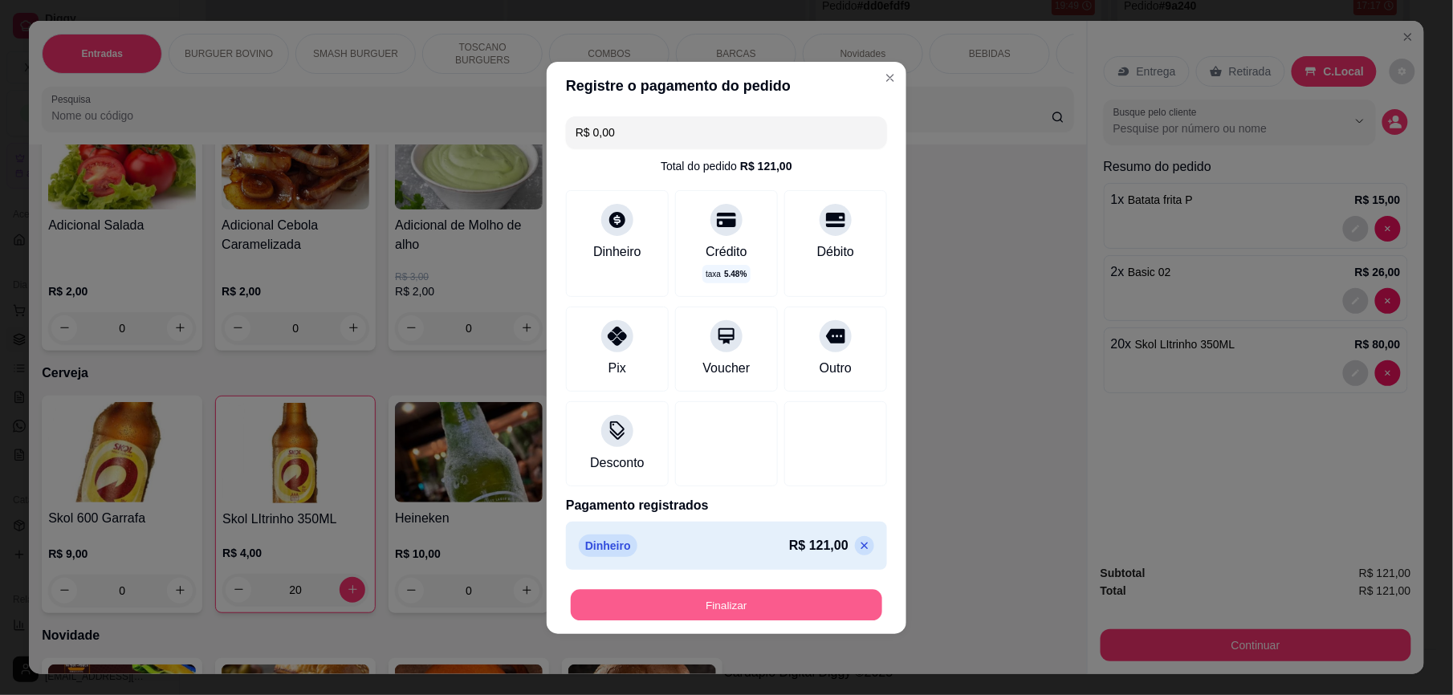
click at [782, 605] on button "Finalizar" at bounding box center [727, 604] width 312 height 31
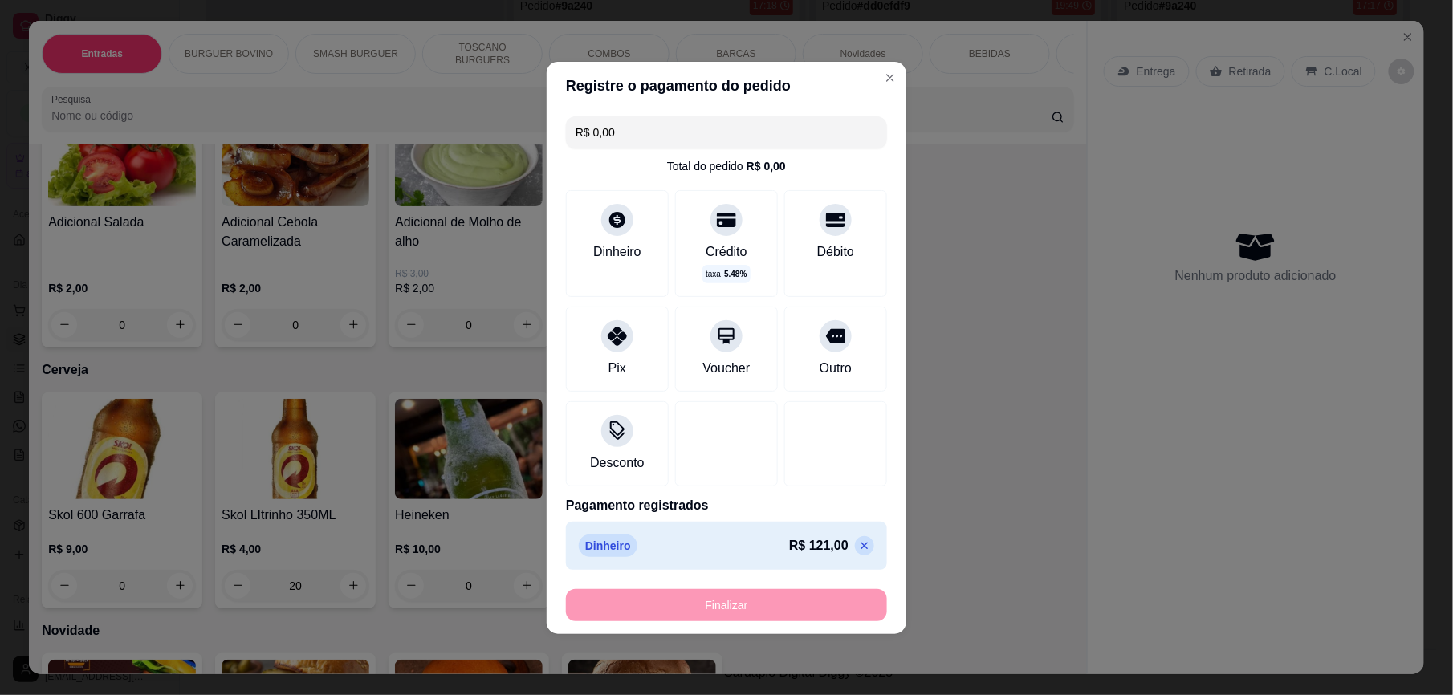
type input "0"
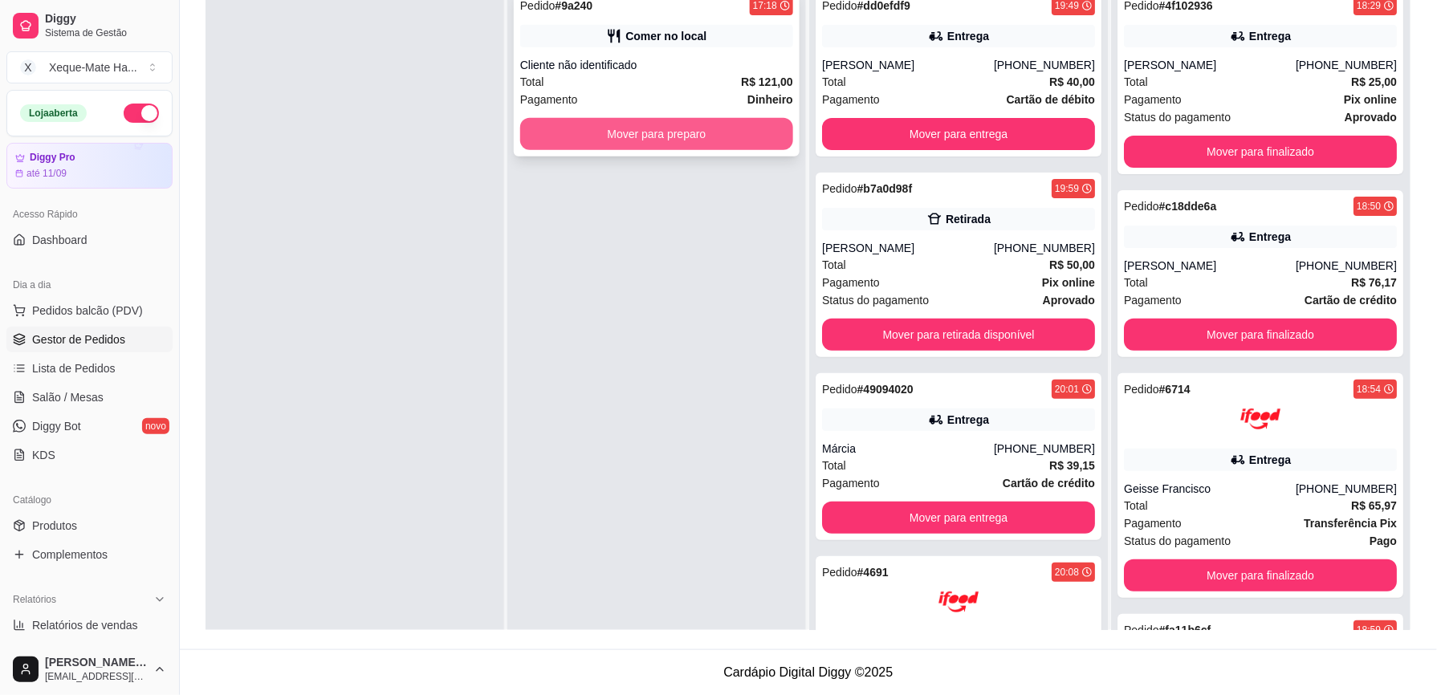
click at [549, 138] on button "Mover para preparo" at bounding box center [656, 134] width 273 height 32
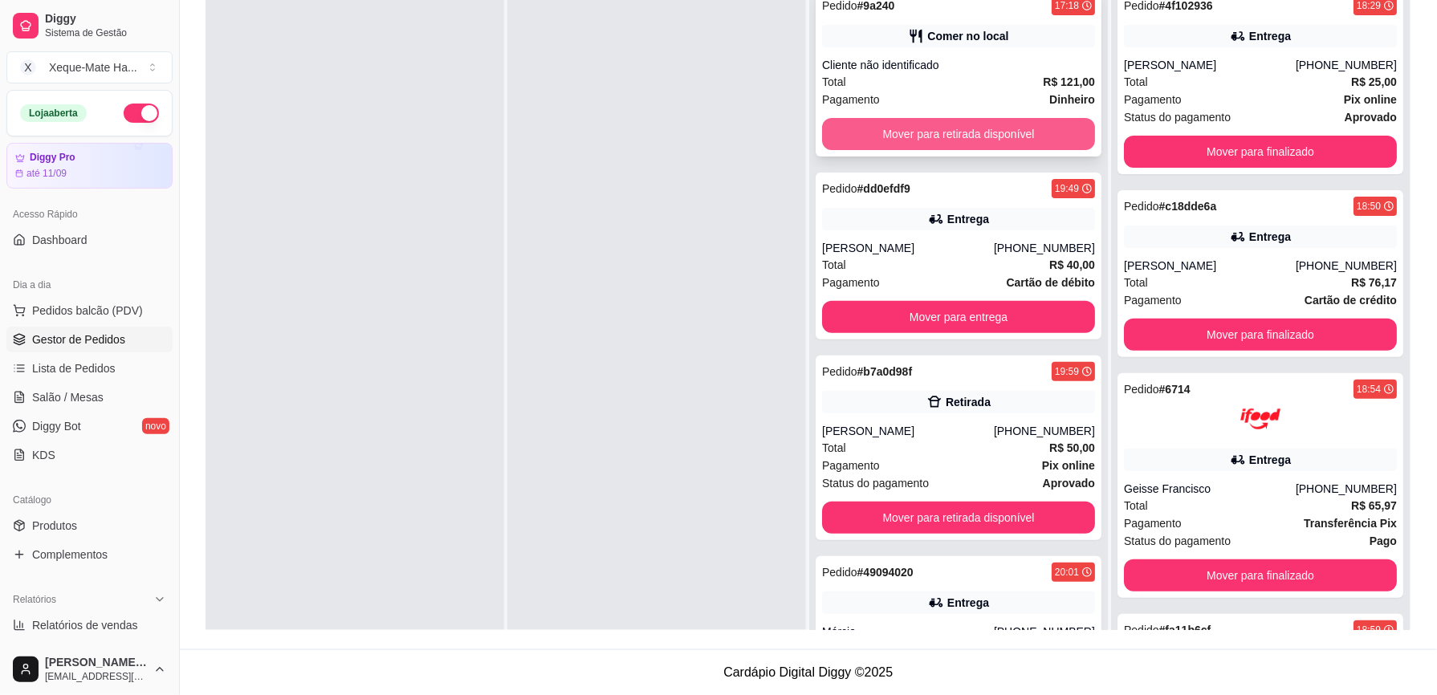
click at [900, 128] on button "Mover para retirada disponível" at bounding box center [958, 134] width 273 height 32
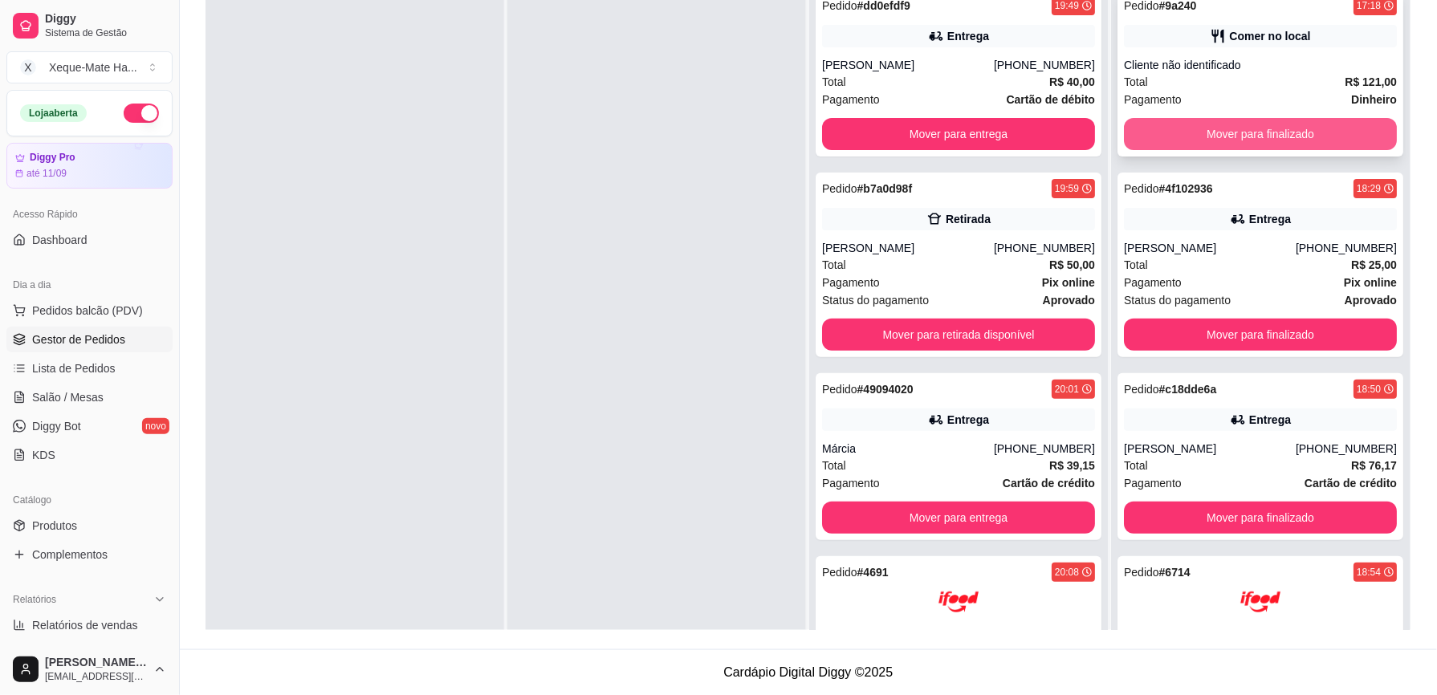
click at [1212, 142] on button "Mover para finalizado" at bounding box center [1260, 134] width 273 height 32
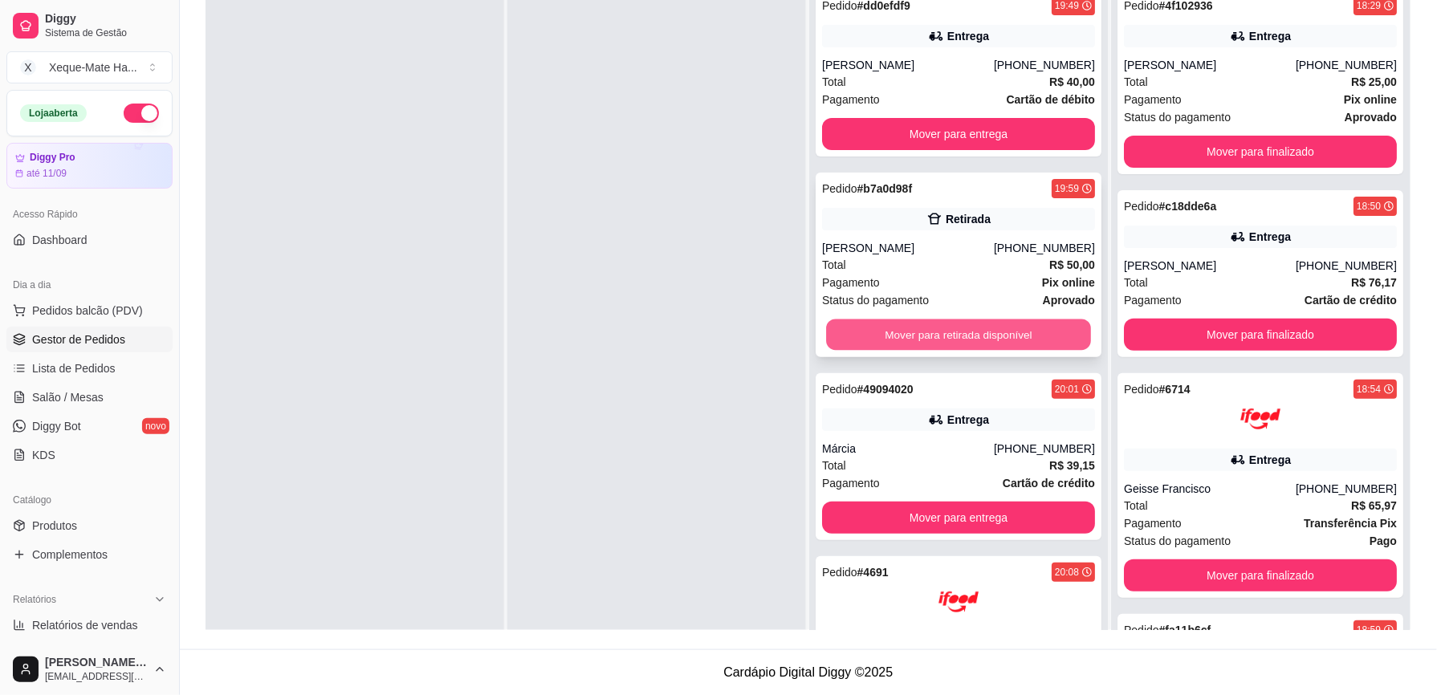
click at [1032, 331] on button "Mover para retirada disponível" at bounding box center [958, 335] width 265 height 31
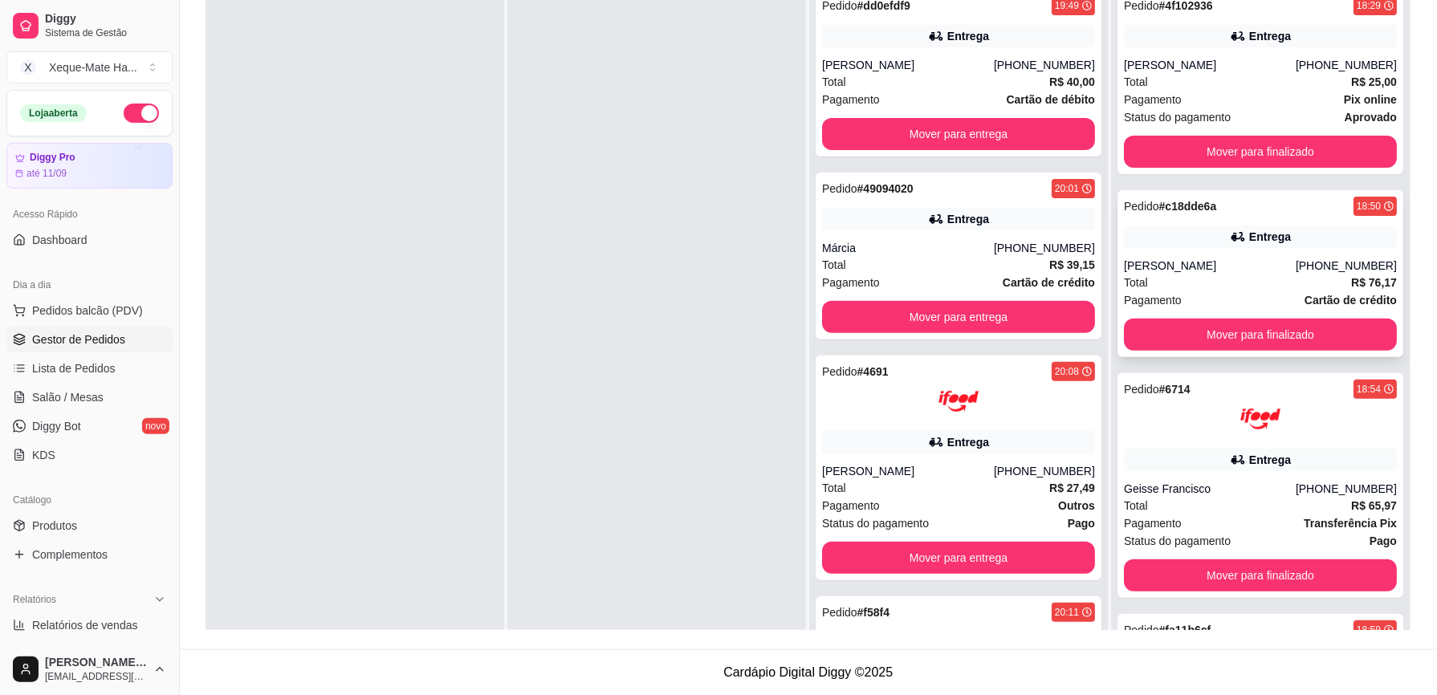
click at [1310, 230] on div "Entrega" at bounding box center [1260, 237] width 273 height 22
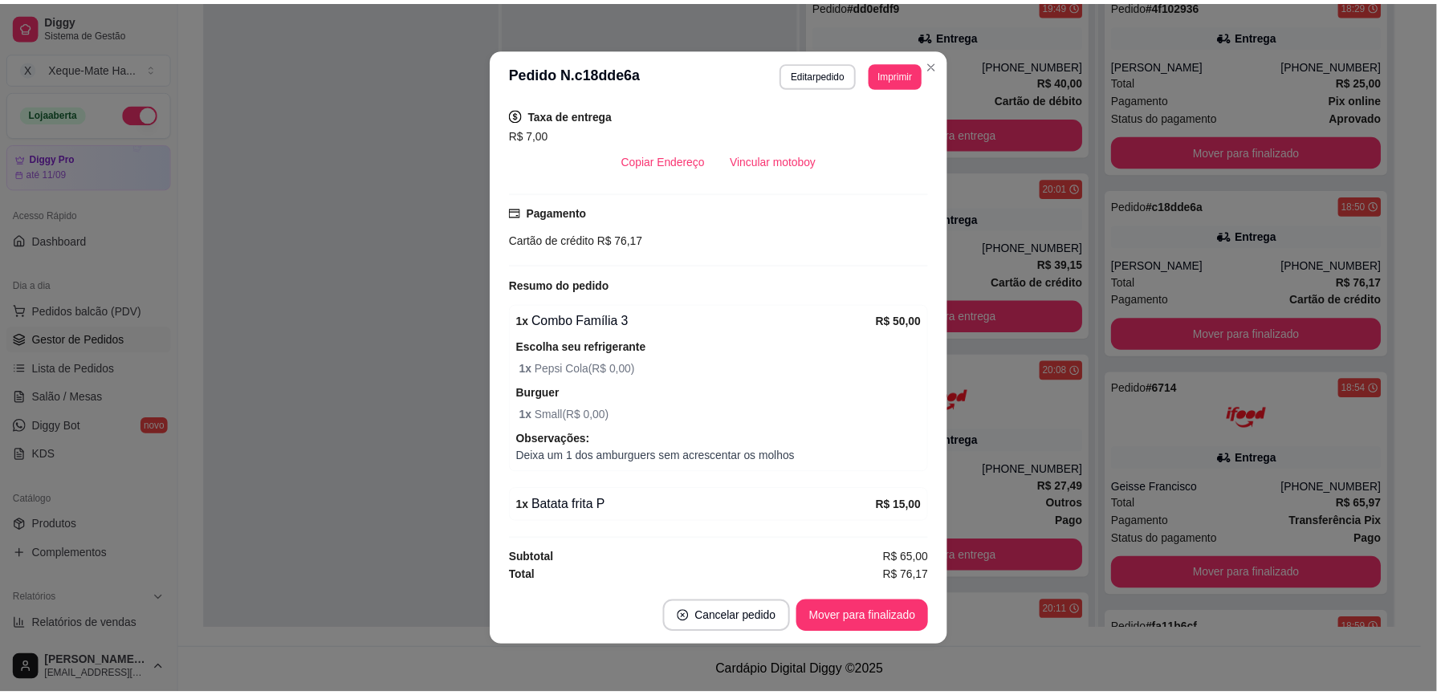
scroll to position [341, 0]
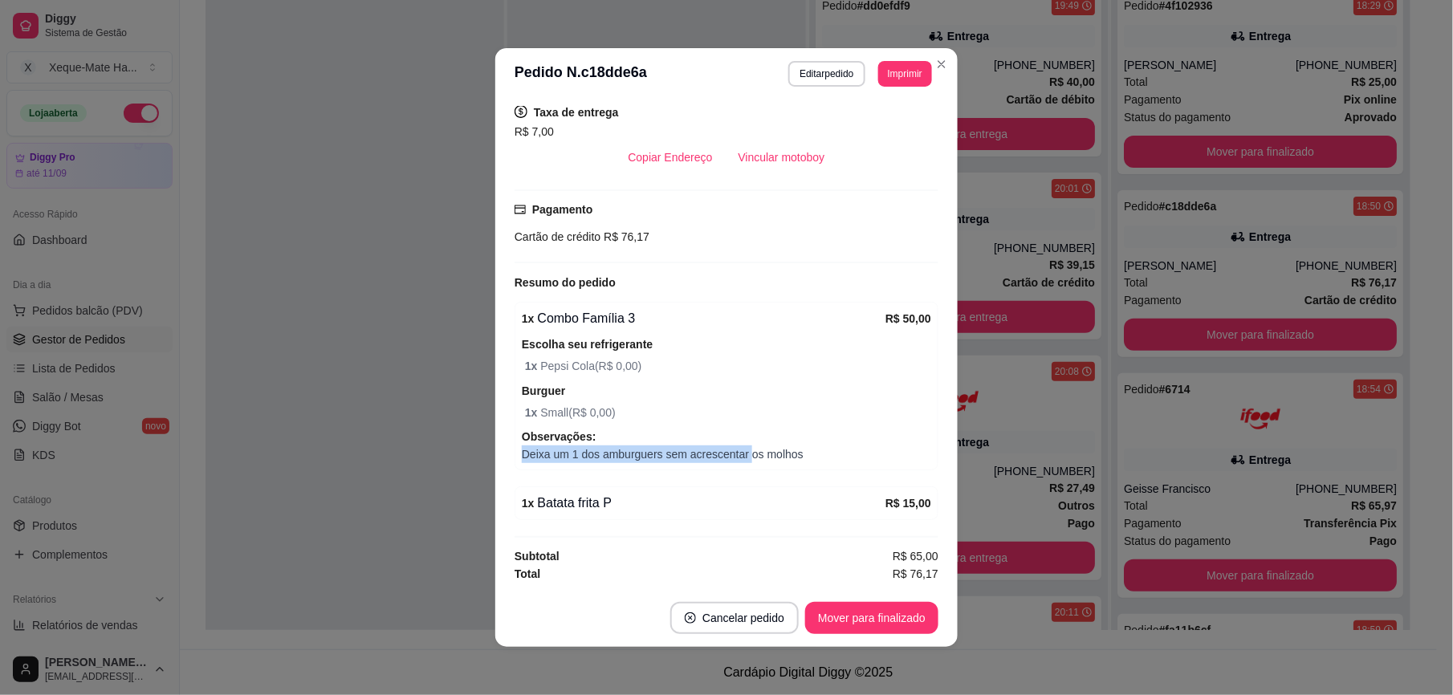
drag, startPoint x: 511, startPoint y: 456, endPoint x: 743, endPoint y: 458, distance: 231.3
click at [743, 458] on div "1 x Combo Família 3 R$ 50,00 Escolha seu refrigerante 1 x Pepsi Cola ( R$ 0,00 …" at bounding box center [727, 386] width 424 height 169
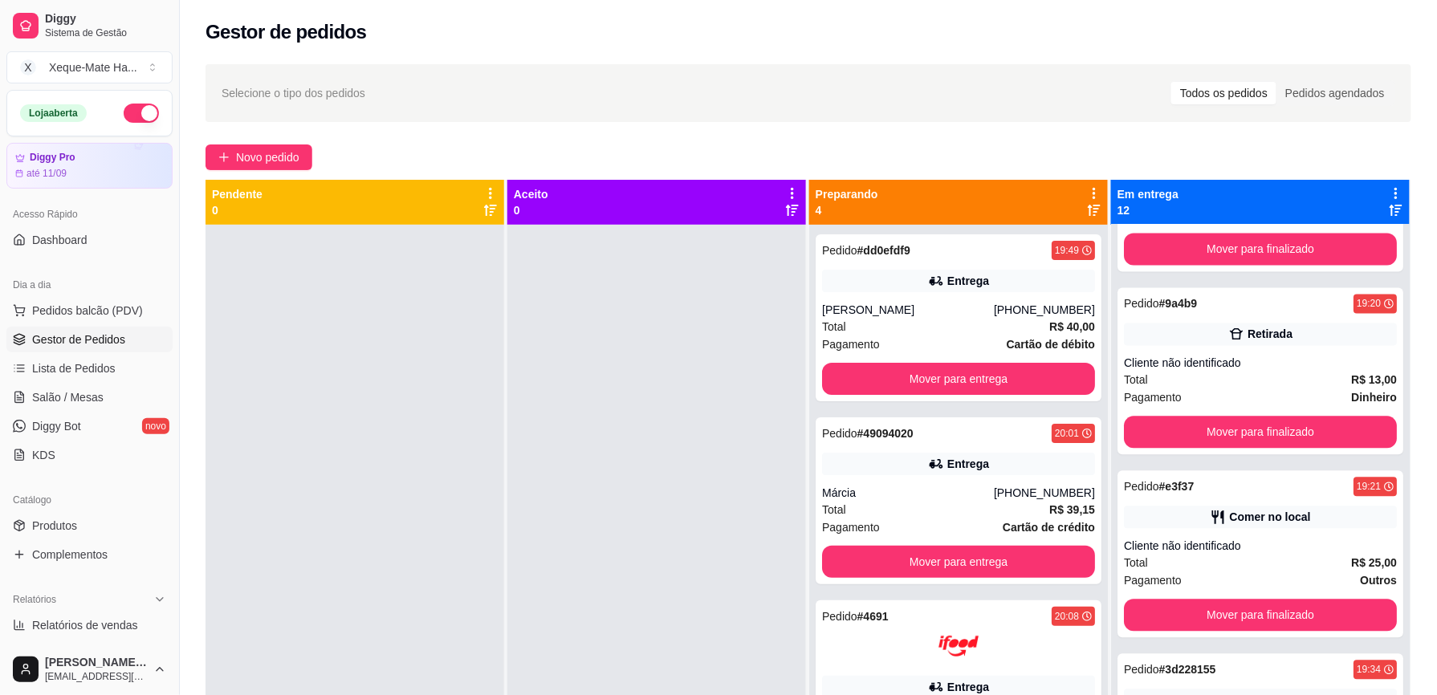
scroll to position [1183, 0]
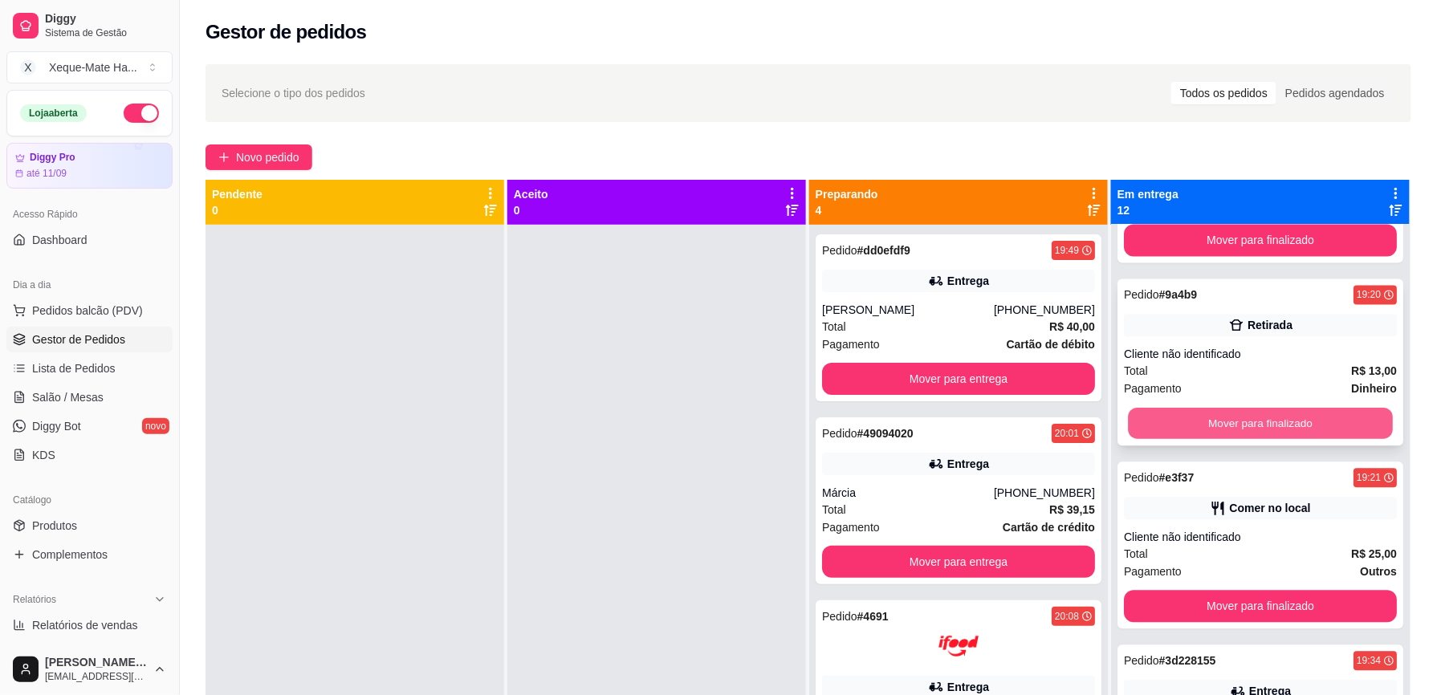
click at [1286, 422] on button "Mover para finalizado" at bounding box center [1260, 423] width 265 height 31
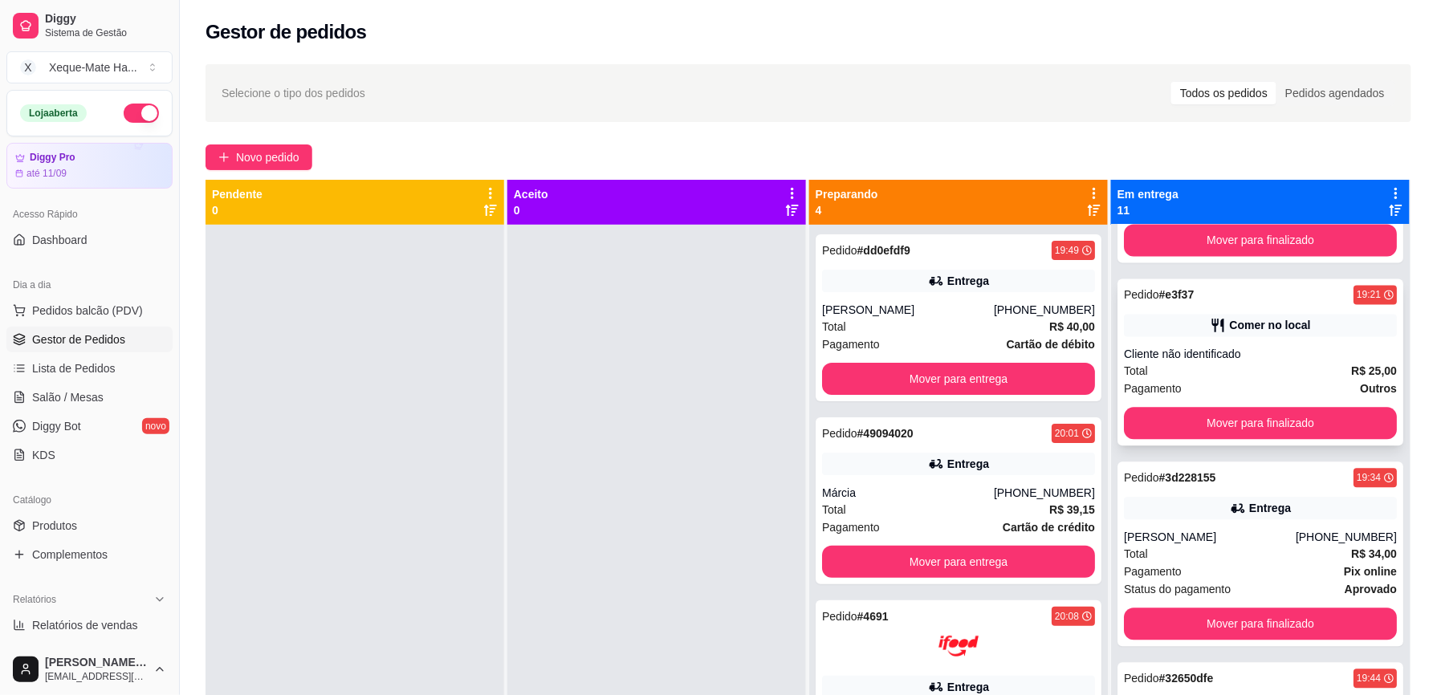
click at [1196, 312] on div "Pedido # e3f37 19:21 Comer no local Cliente não identificado Total R$ 25,00 Pag…" at bounding box center [1261, 362] width 286 height 167
click at [1031, 292] on div "Entrega" at bounding box center [958, 281] width 273 height 22
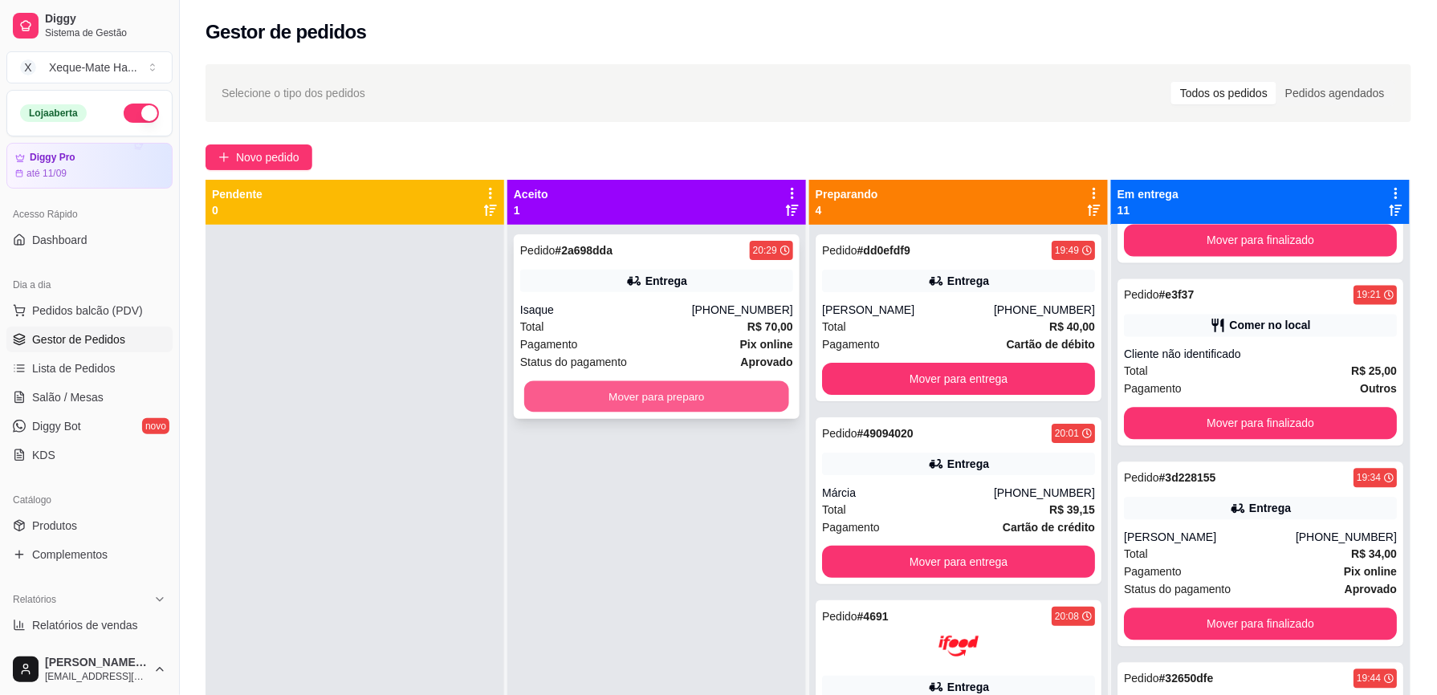
click at [639, 405] on button "Mover para preparo" at bounding box center [656, 396] width 265 height 31
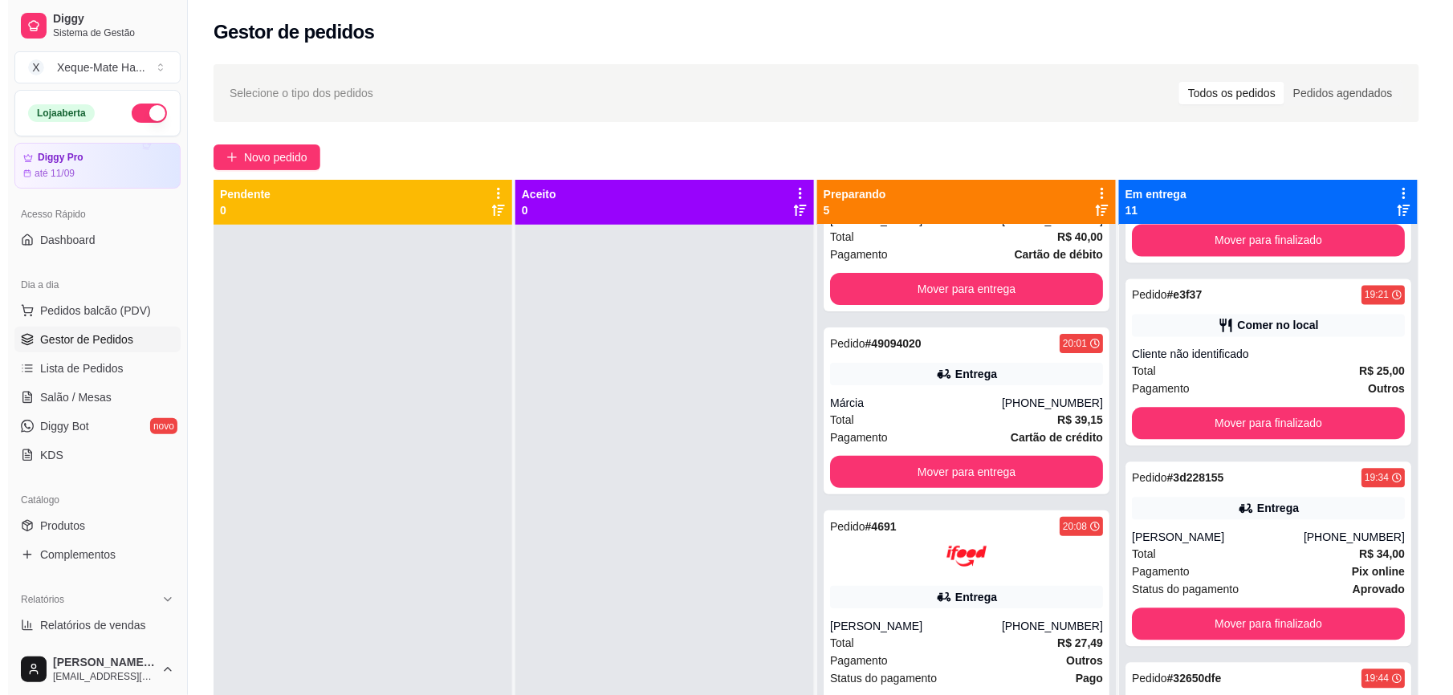
scroll to position [0, 0]
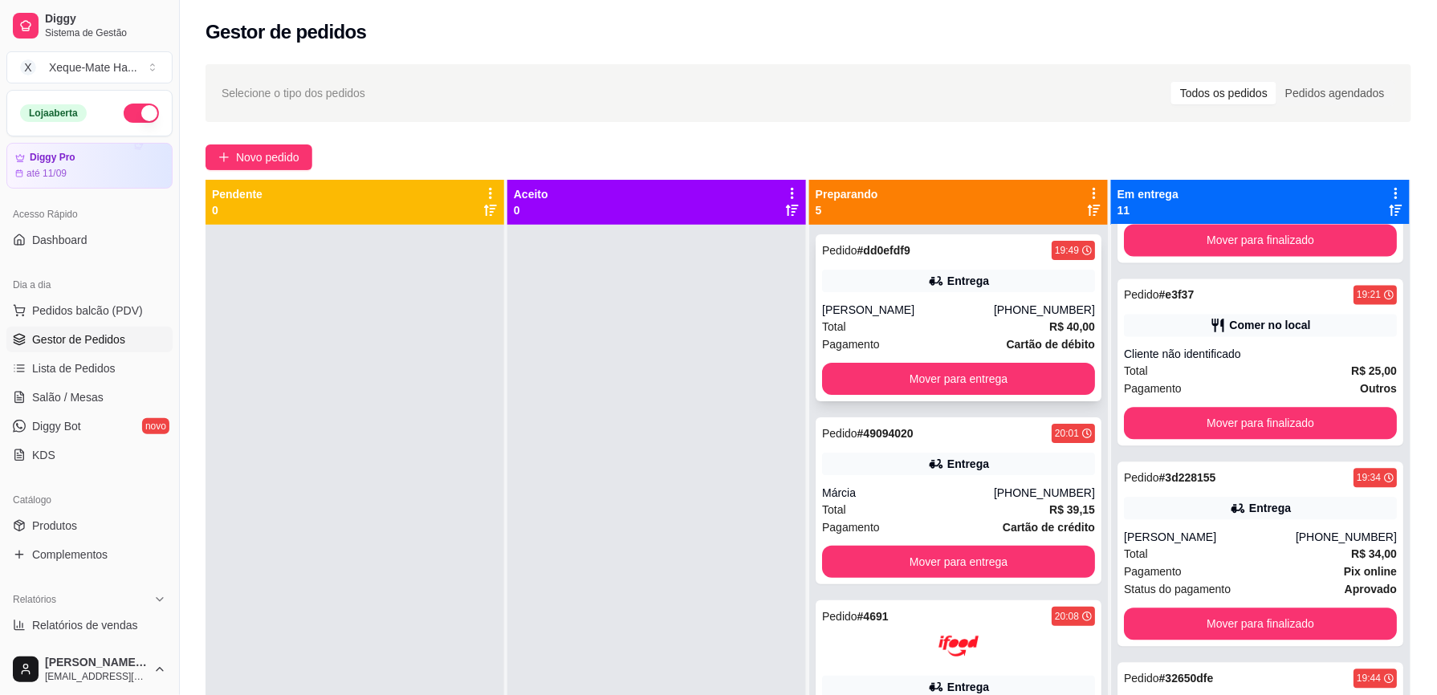
click at [1015, 283] on div "Entrega" at bounding box center [958, 281] width 273 height 22
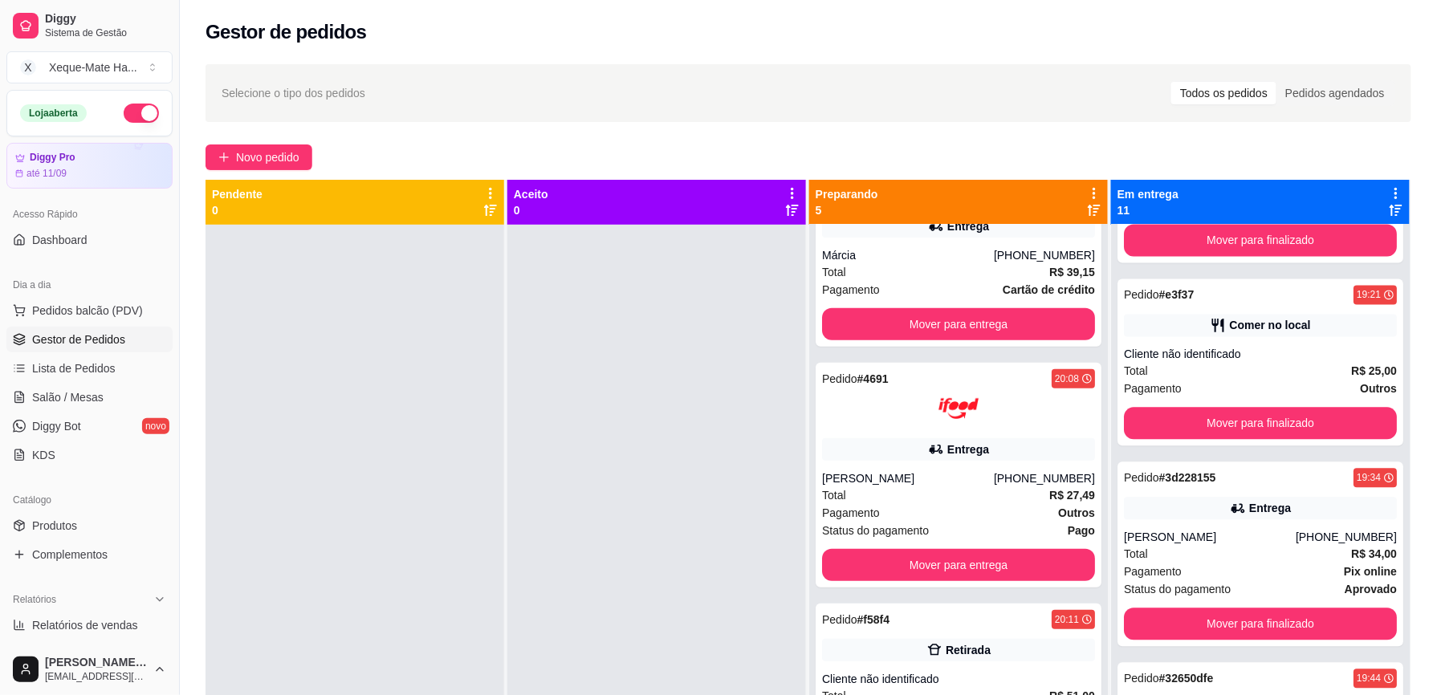
scroll to position [313, 0]
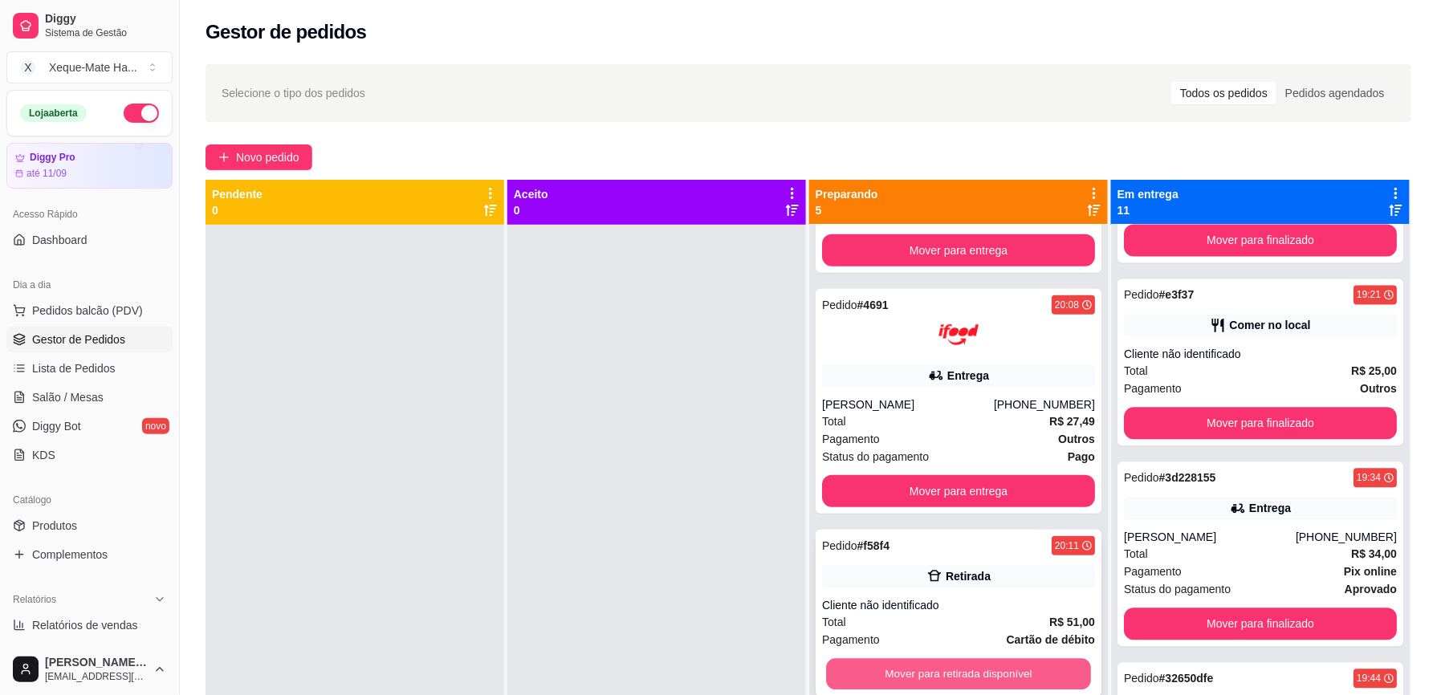
click at [1000, 651] on button "Mover para retirada disponível" at bounding box center [958, 674] width 265 height 31
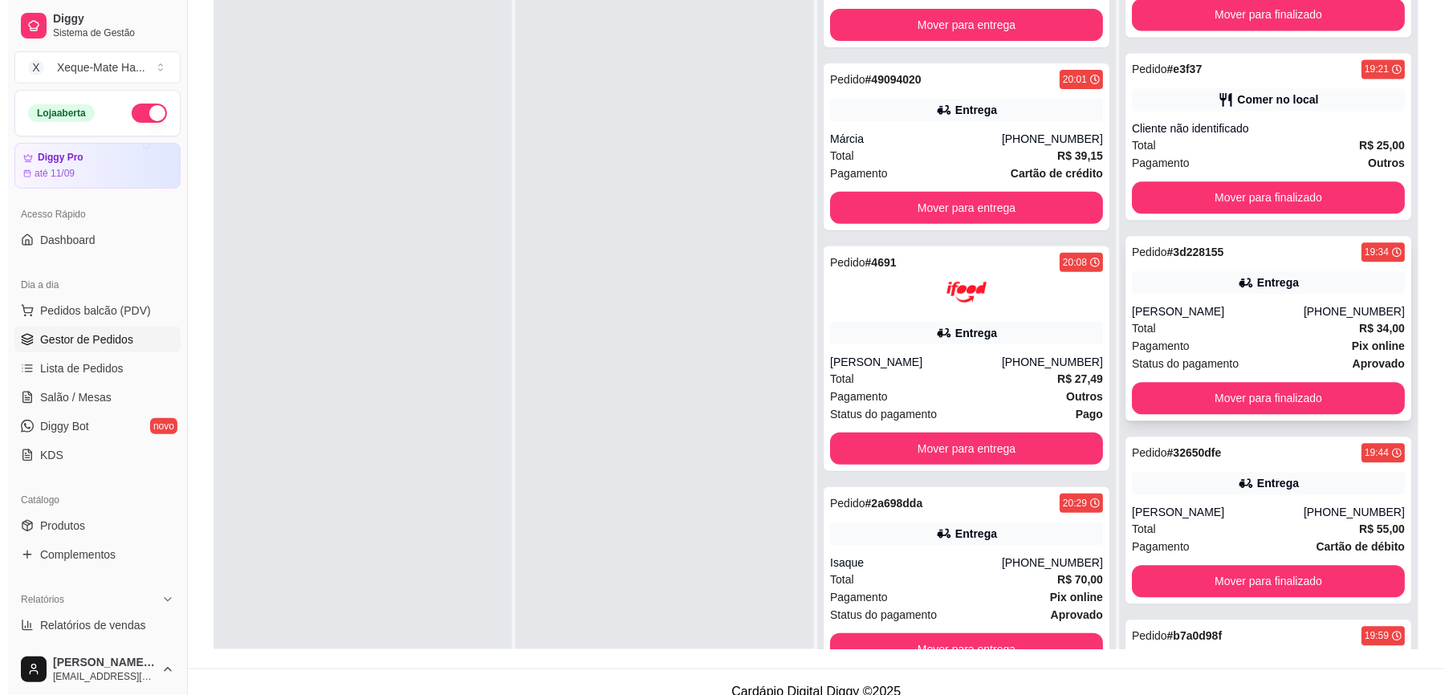
scroll to position [225, 0]
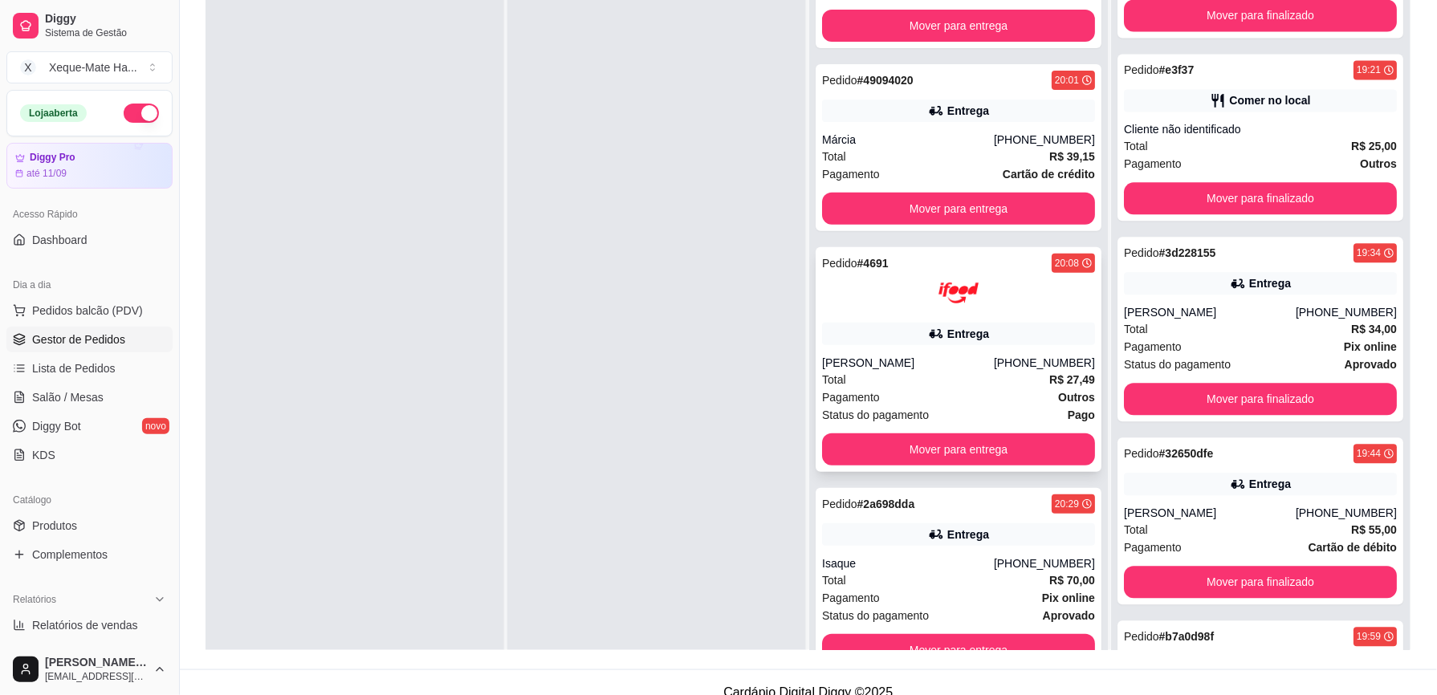
click at [1002, 336] on div "Entrega" at bounding box center [958, 334] width 273 height 22
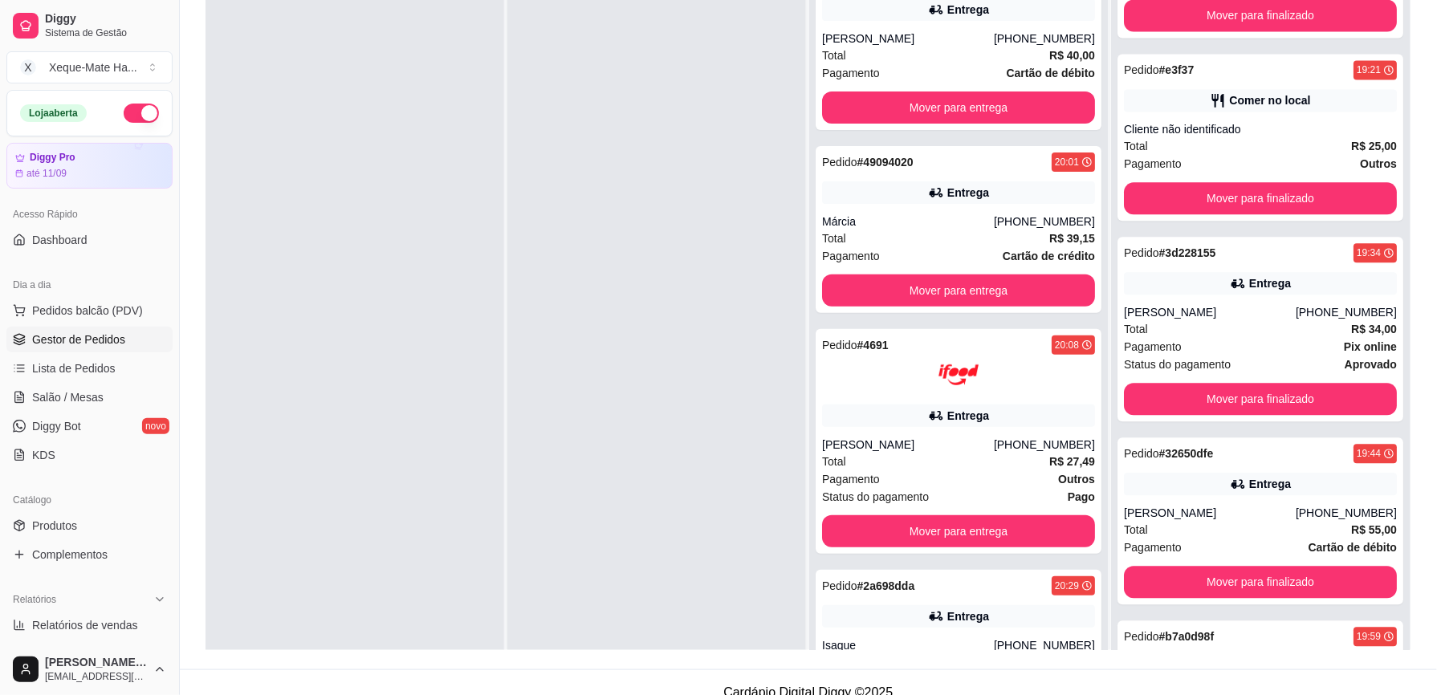
scroll to position [0, 0]
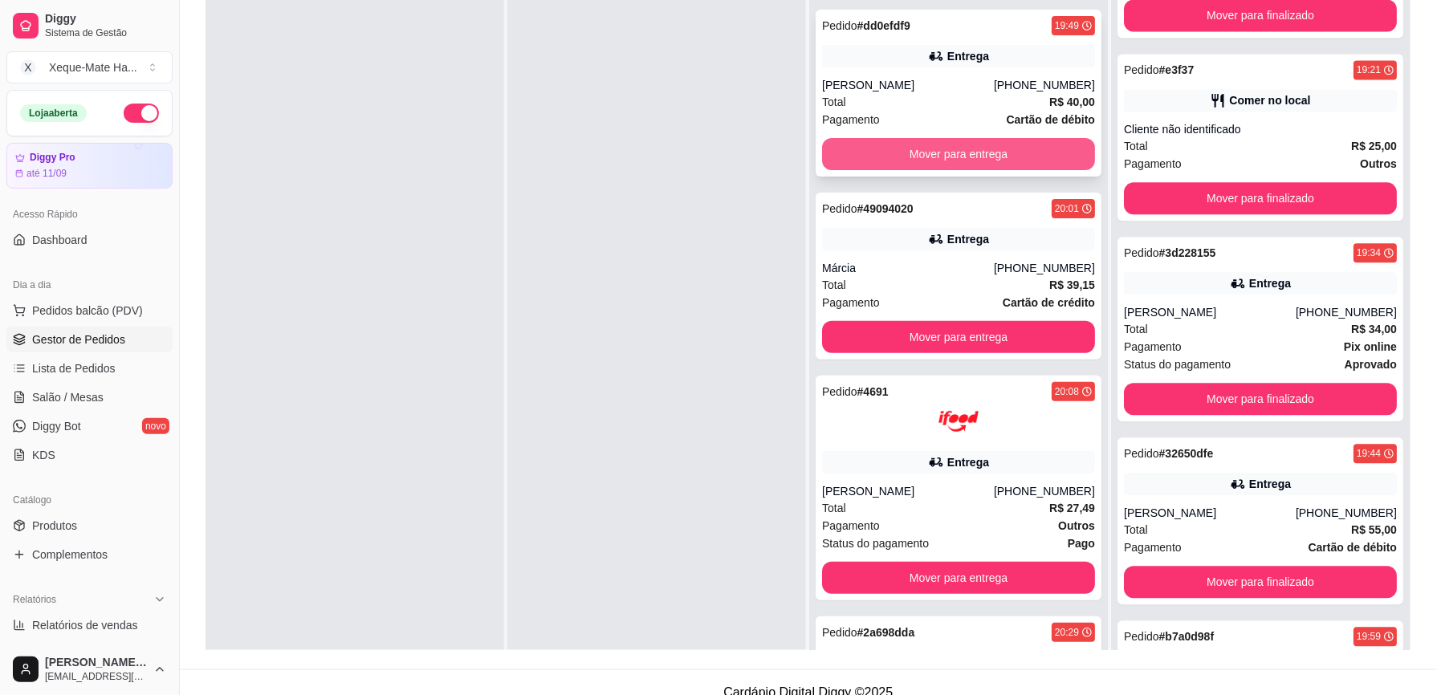
click at [1017, 149] on button "Mover para entrega" at bounding box center [958, 154] width 273 height 32
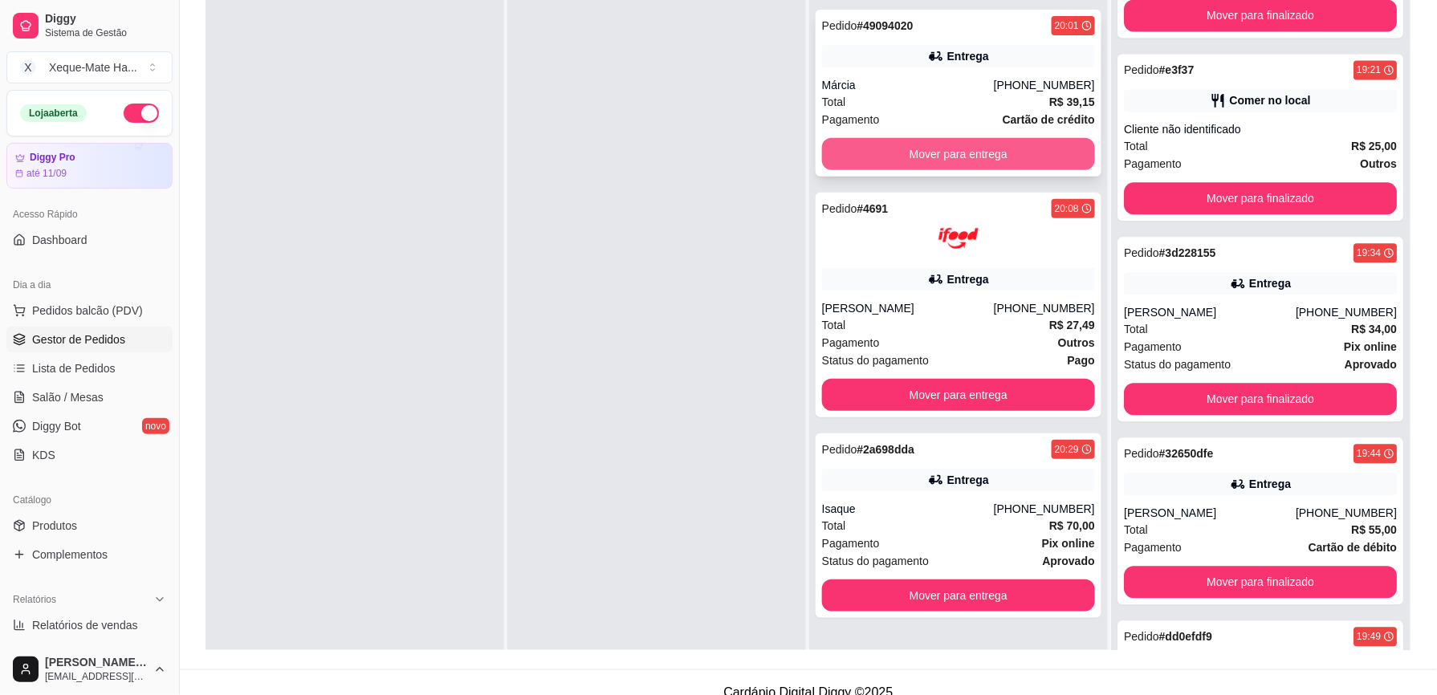
click at [1013, 151] on button "Mover para entrega" at bounding box center [958, 154] width 273 height 32
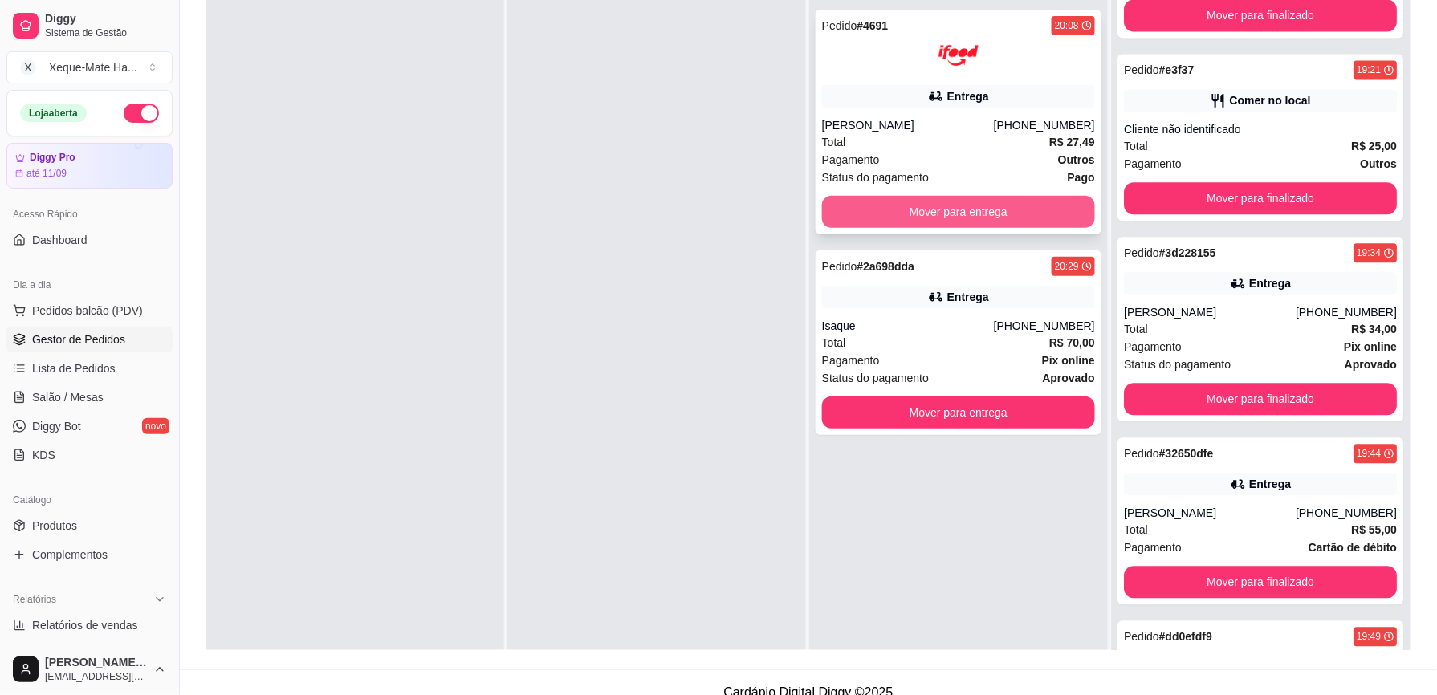
click at [1025, 209] on button "Mover para entrega" at bounding box center [958, 212] width 273 height 32
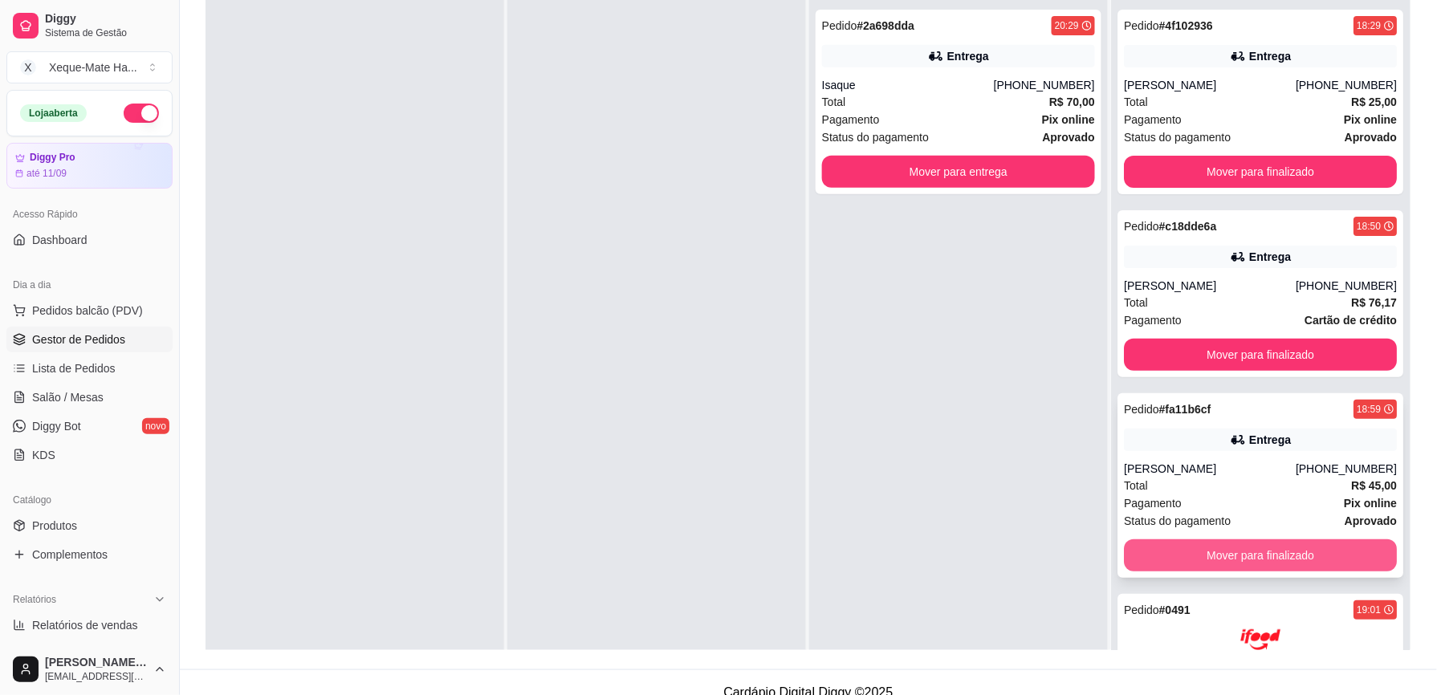
click at [1295, 560] on button "Mover para finalizado" at bounding box center [1260, 556] width 273 height 32
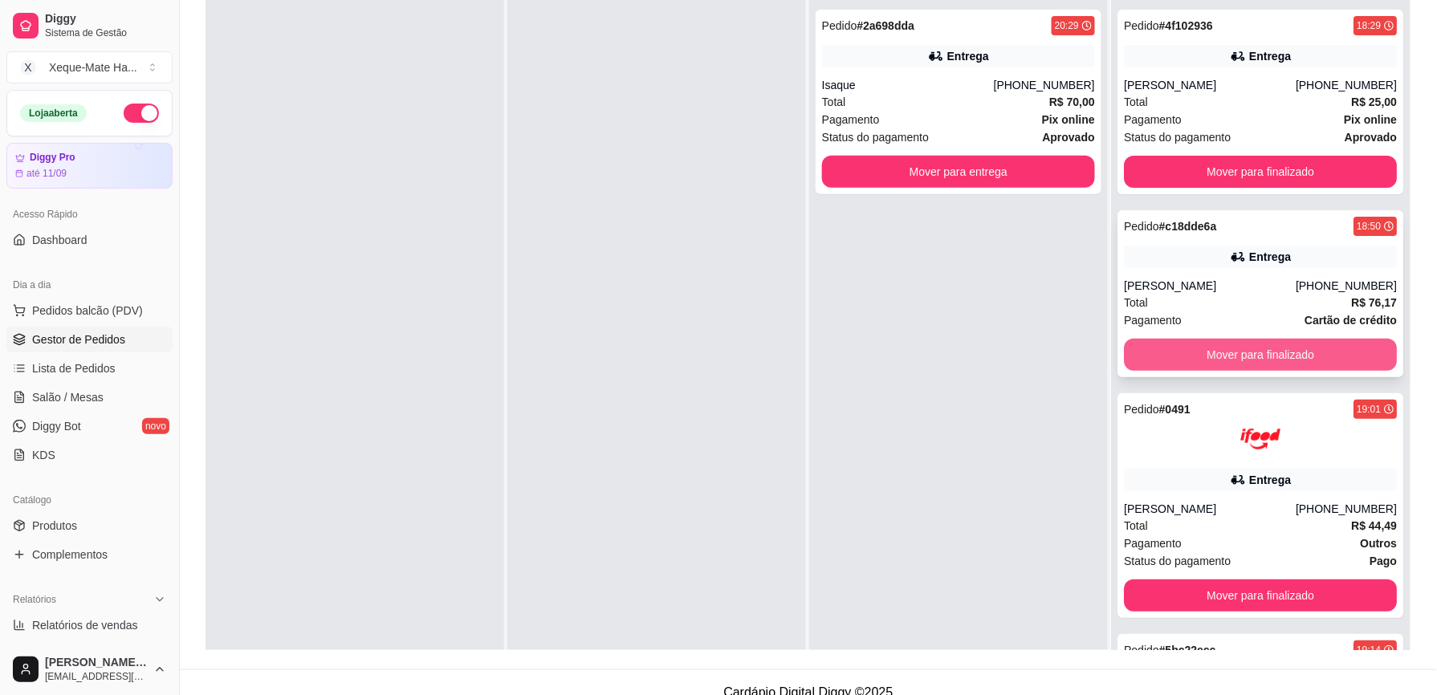
click at [1292, 357] on button "Mover para finalizado" at bounding box center [1260, 355] width 273 height 32
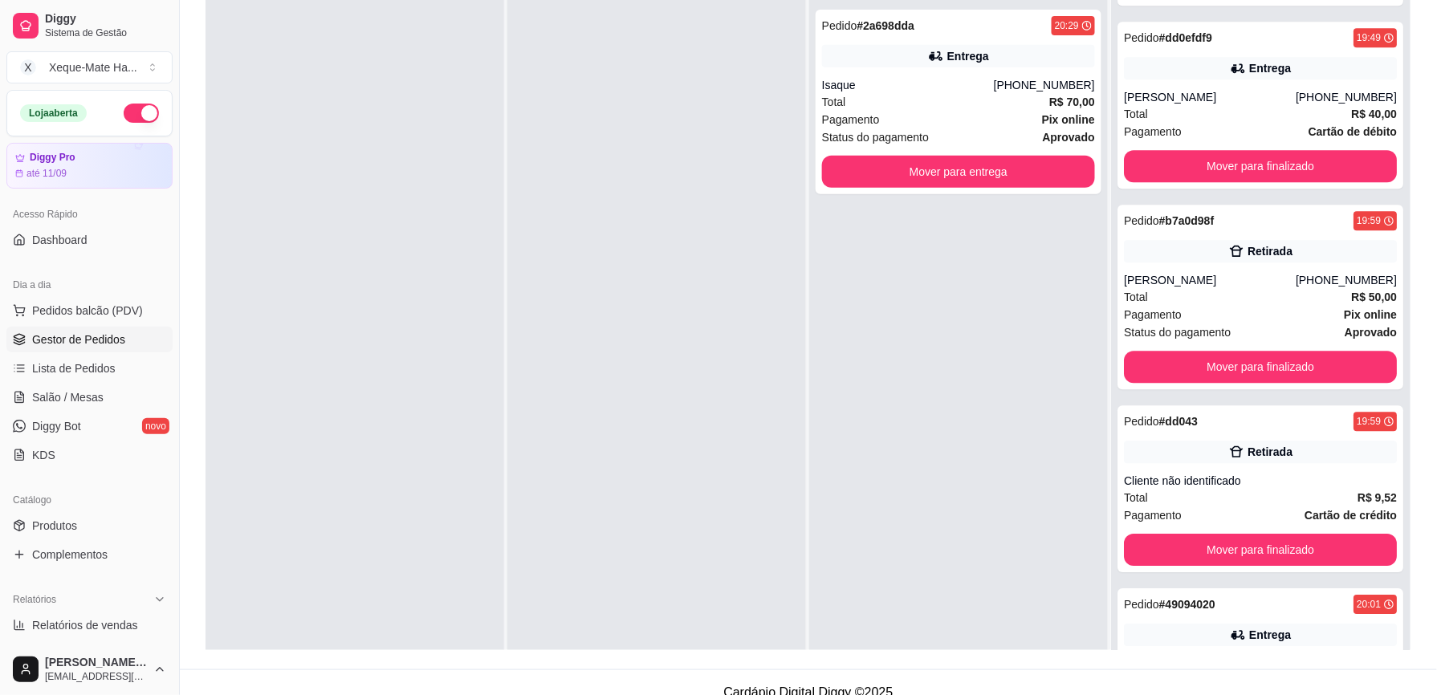
scroll to position [1350, 0]
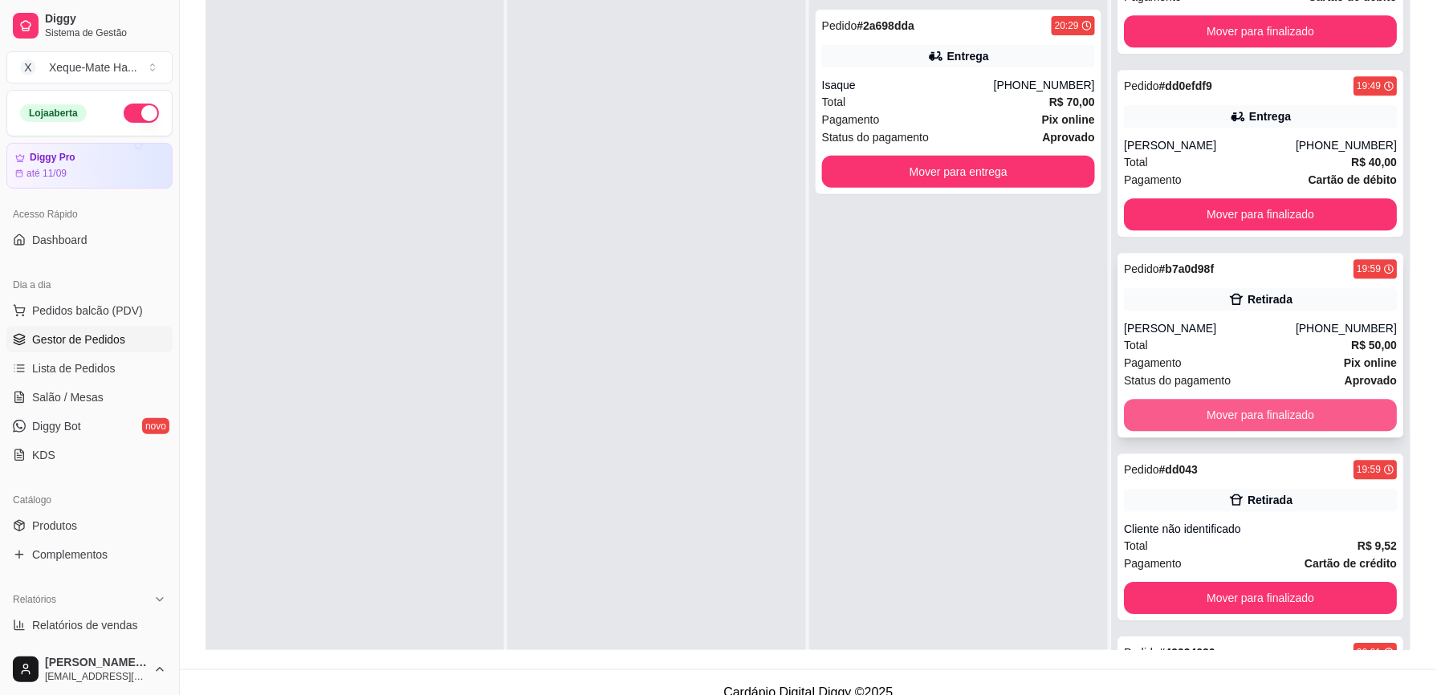
click at [1279, 415] on button "Mover para finalizado" at bounding box center [1260, 415] width 273 height 32
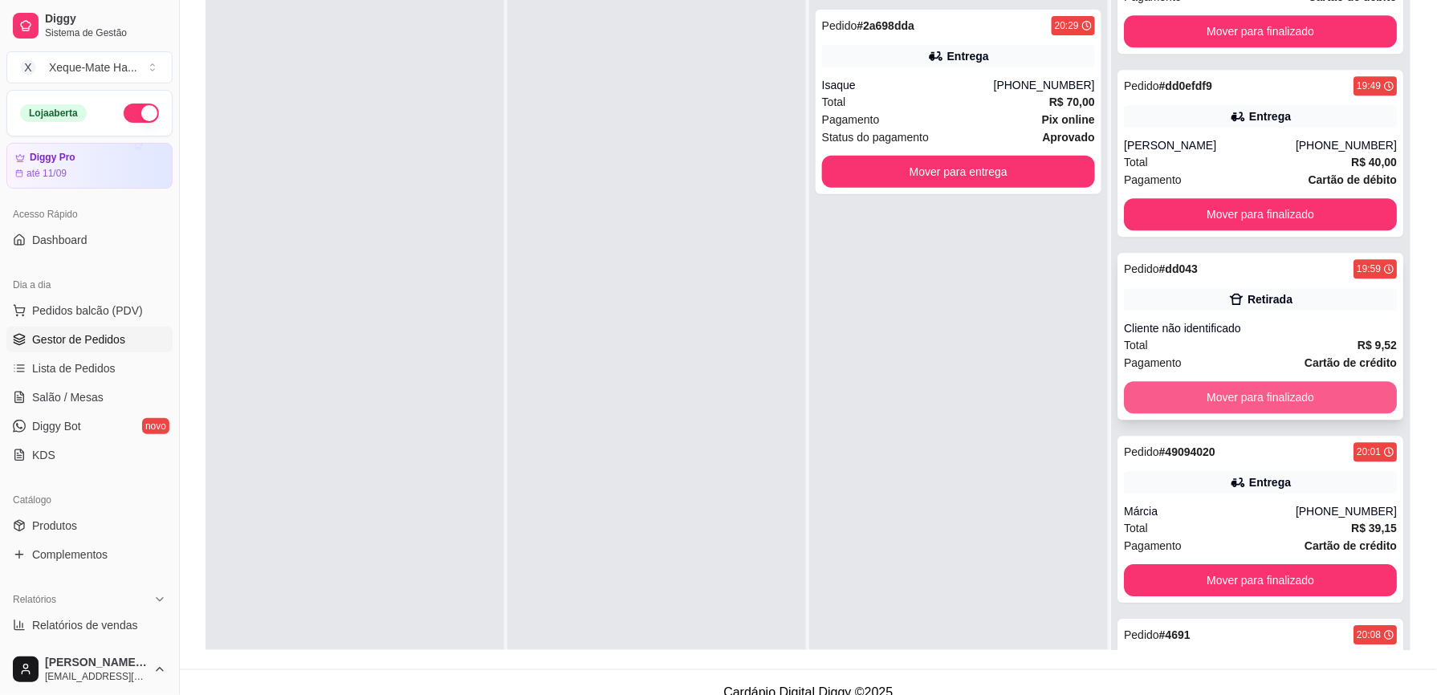
click at [1270, 398] on button "Mover para finalizado" at bounding box center [1260, 397] width 273 height 32
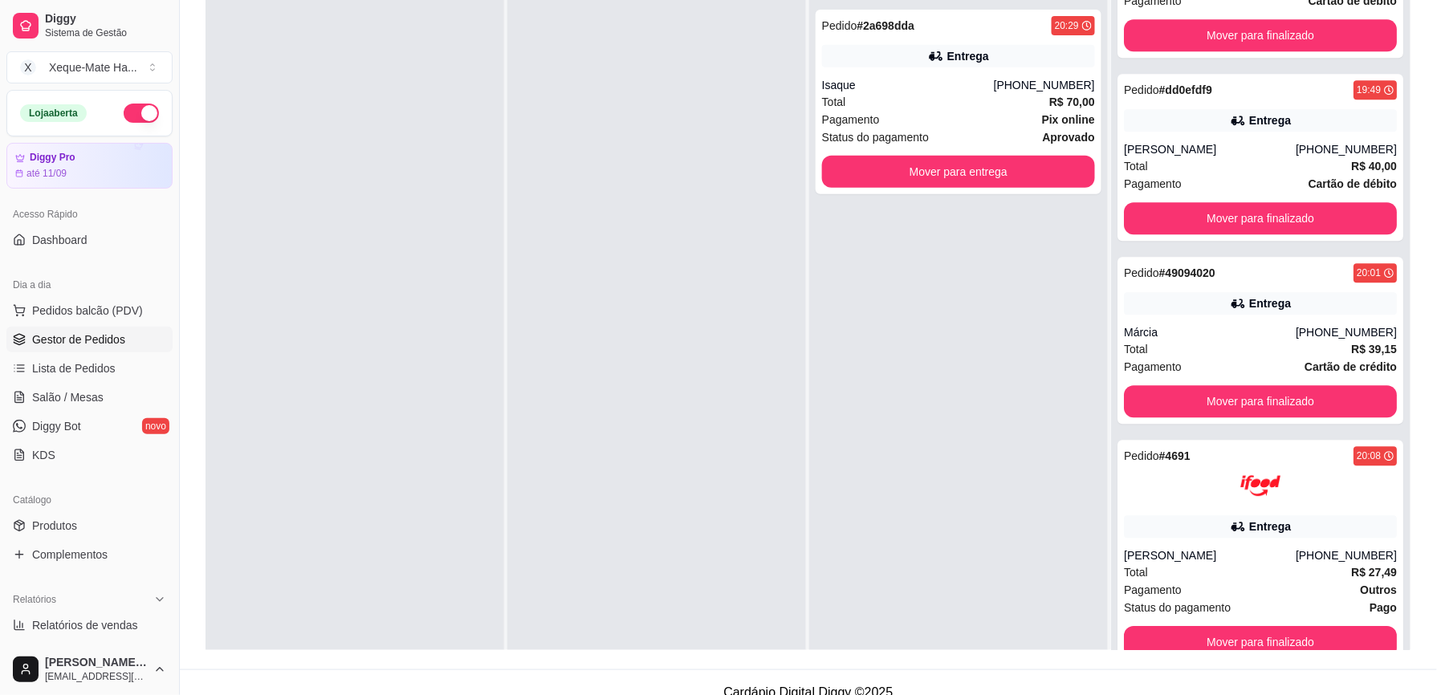
scroll to position [1526, 0]
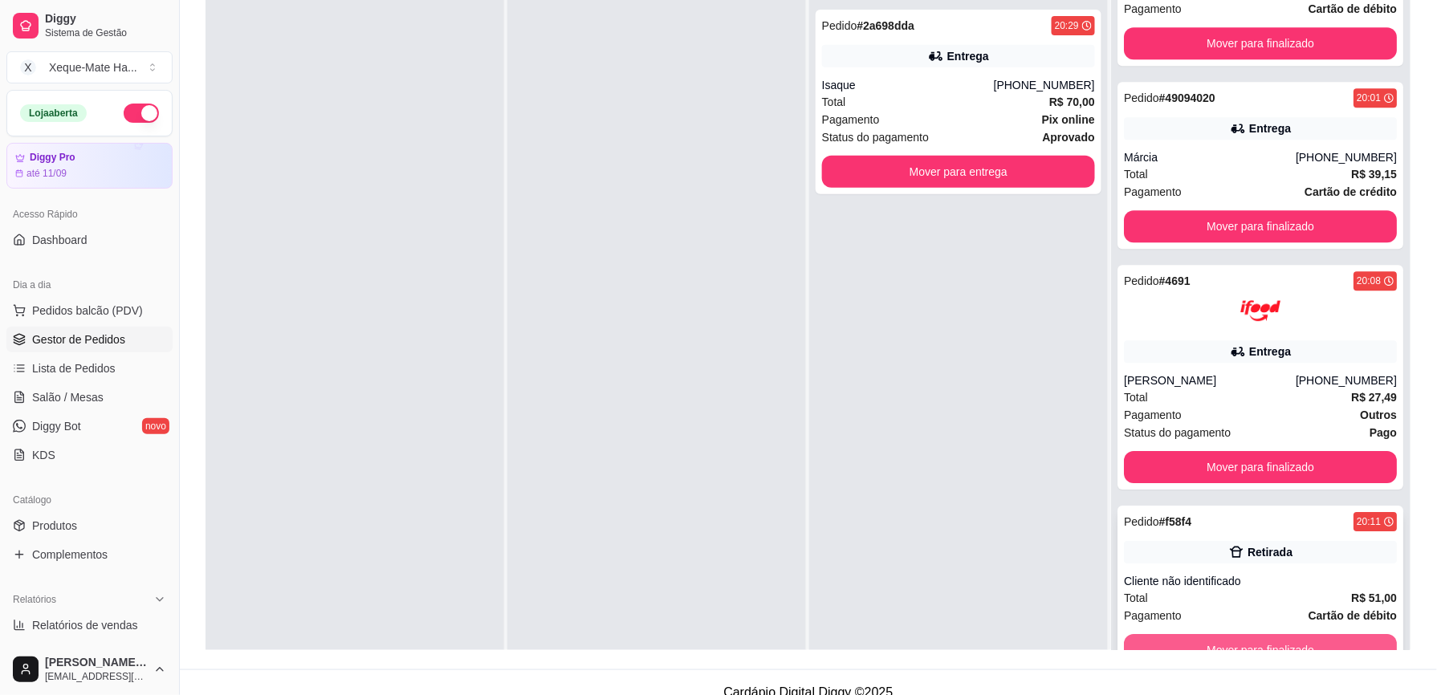
click at [1269, 642] on button "Mover para finalizado" at bounding box center [1260, 650] width 273 height 32
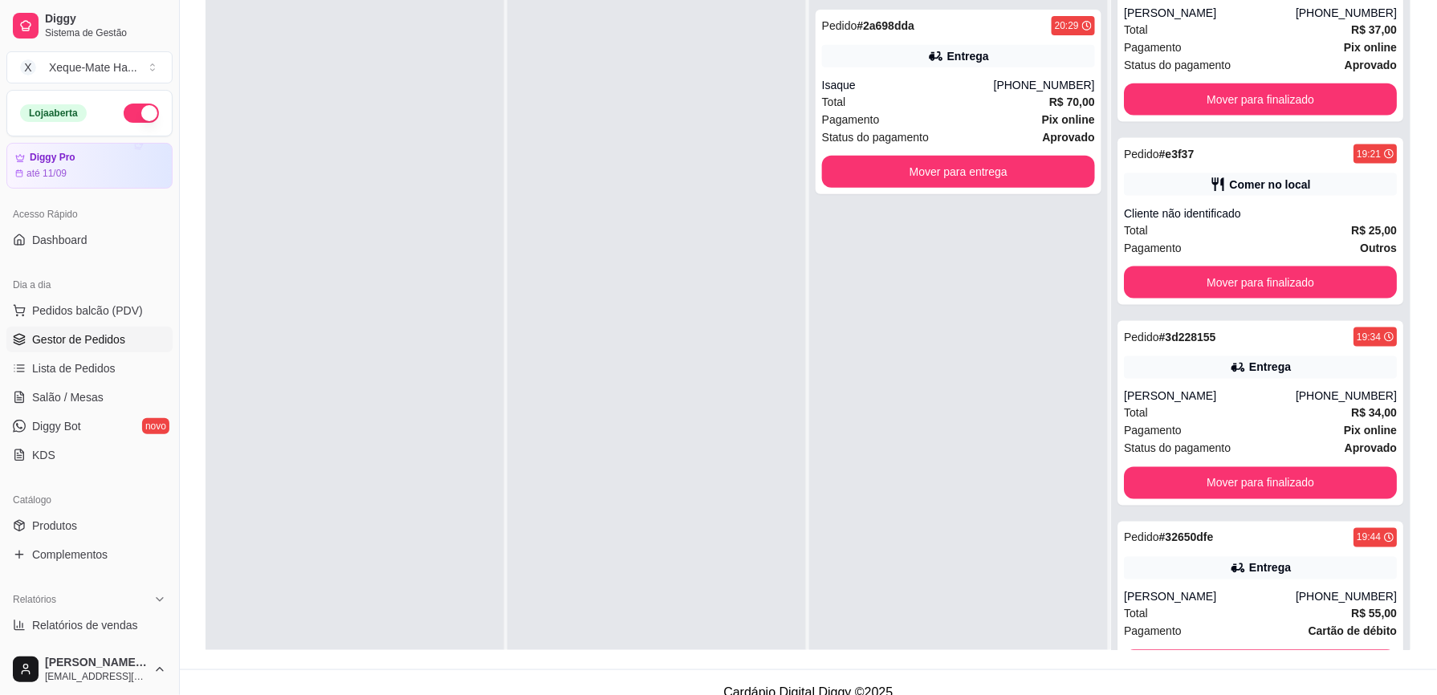
scroll to position [708, 0]
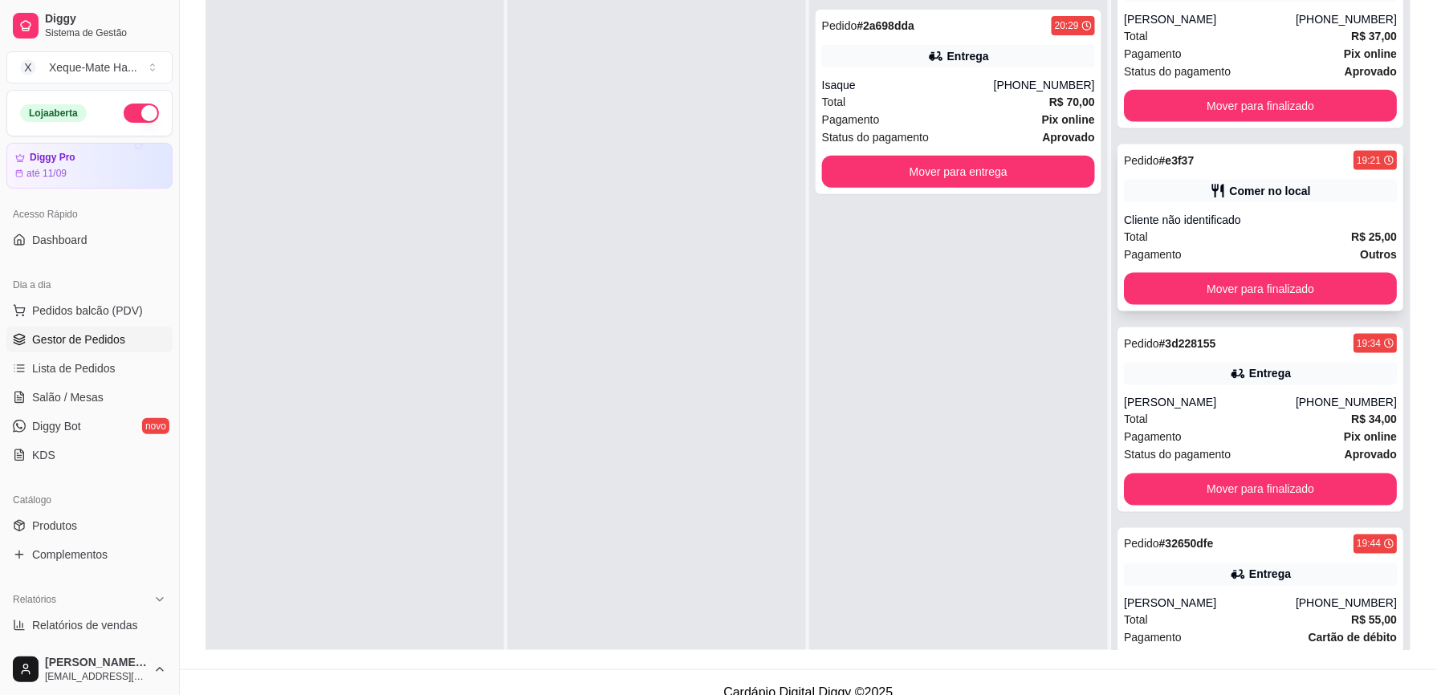
click at [1256, 232] on div "Total R$ 25,00" at bounding box center [1260, 237] width 273 height 18
click at [1211, 294] on button "Mover para finalizado" at bounding box center [1260, 289] width 273 height 32
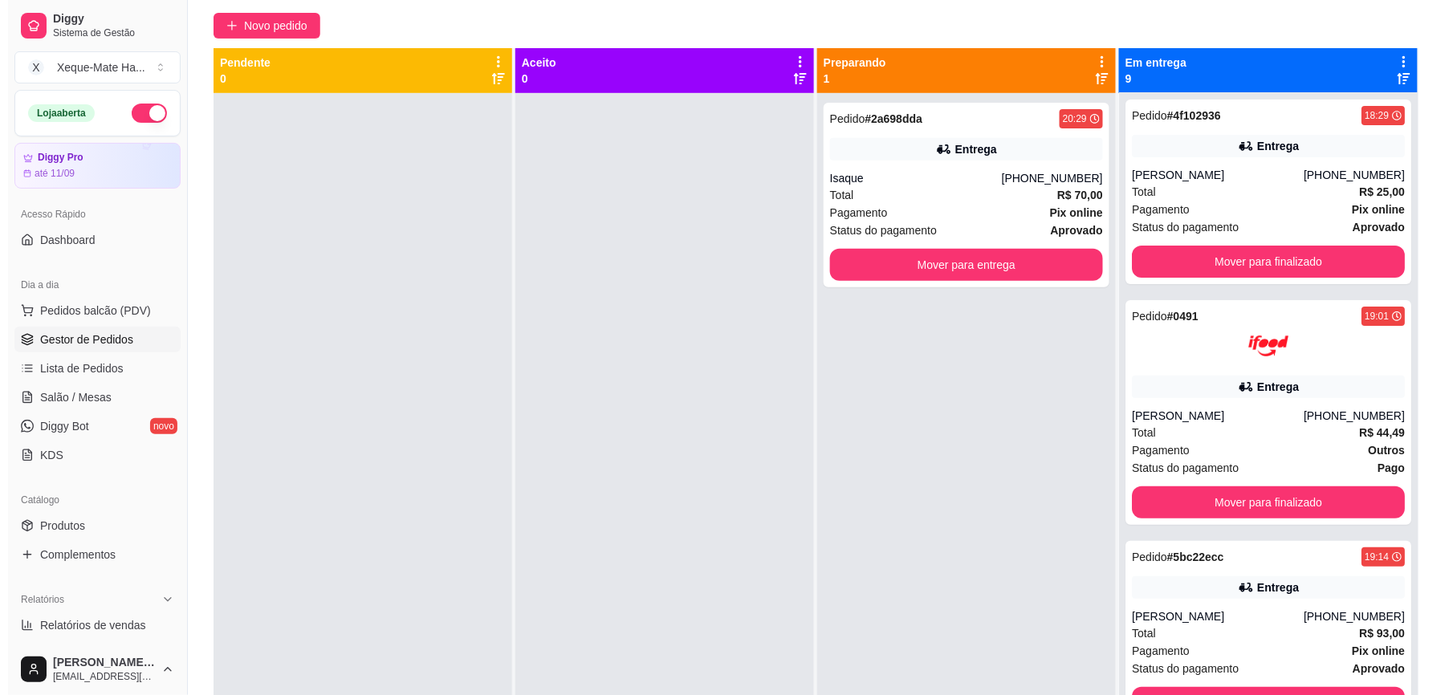
scroll to position [0, 0]
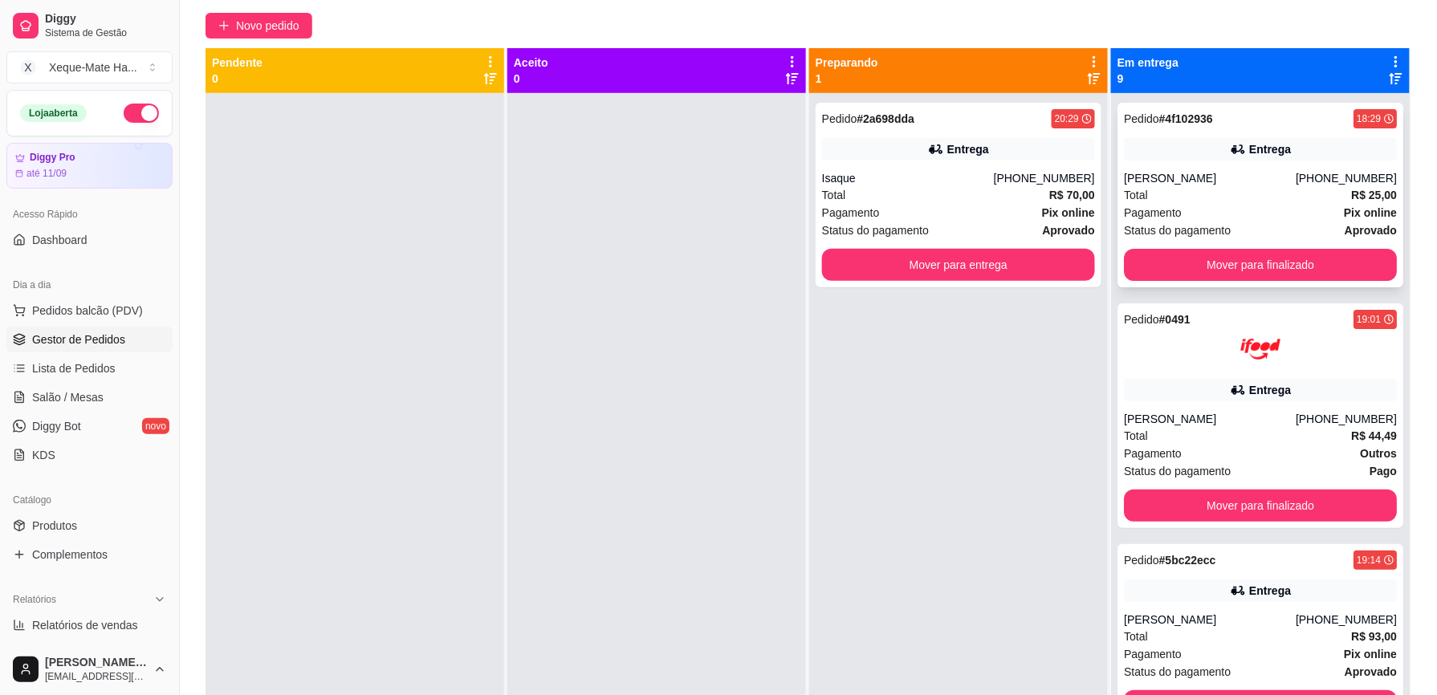
click at [1343, 161] on div "Entrega" at bounding box center [1260, 149] width 273 height 22
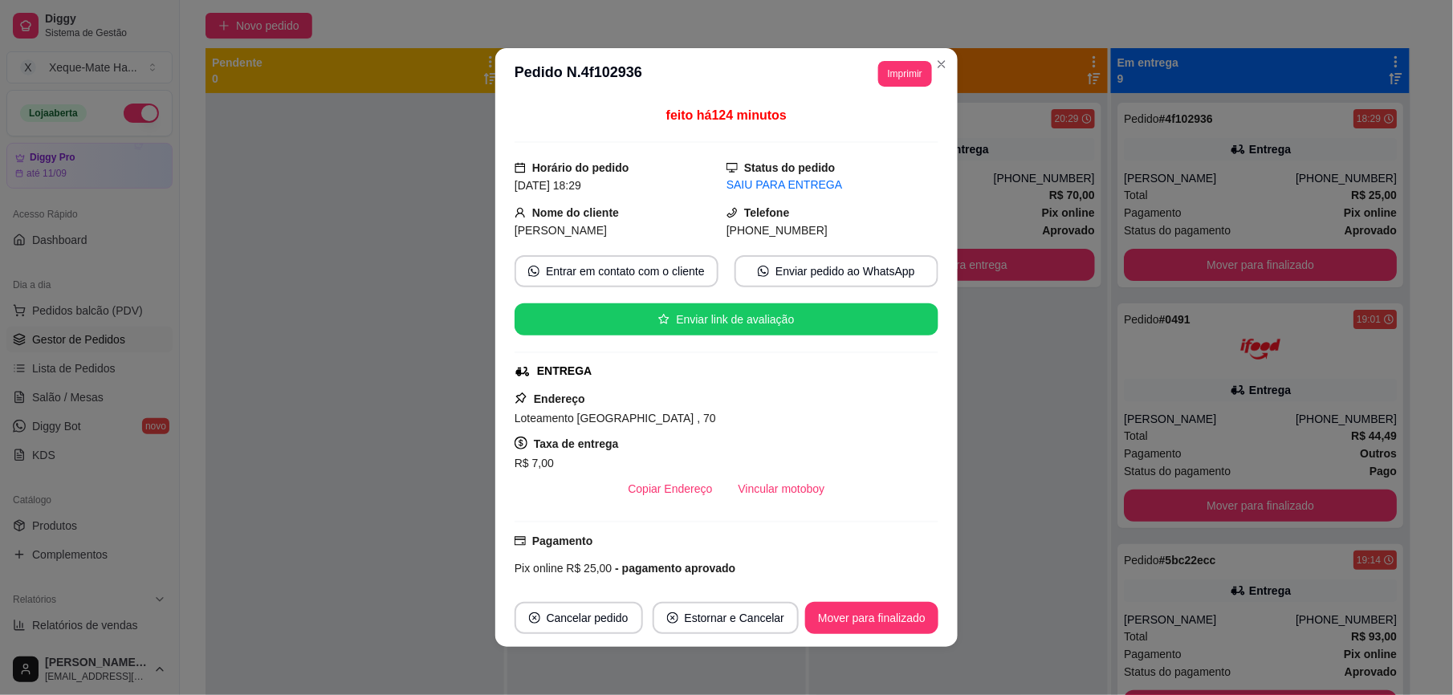
scroll to position [154, 0]
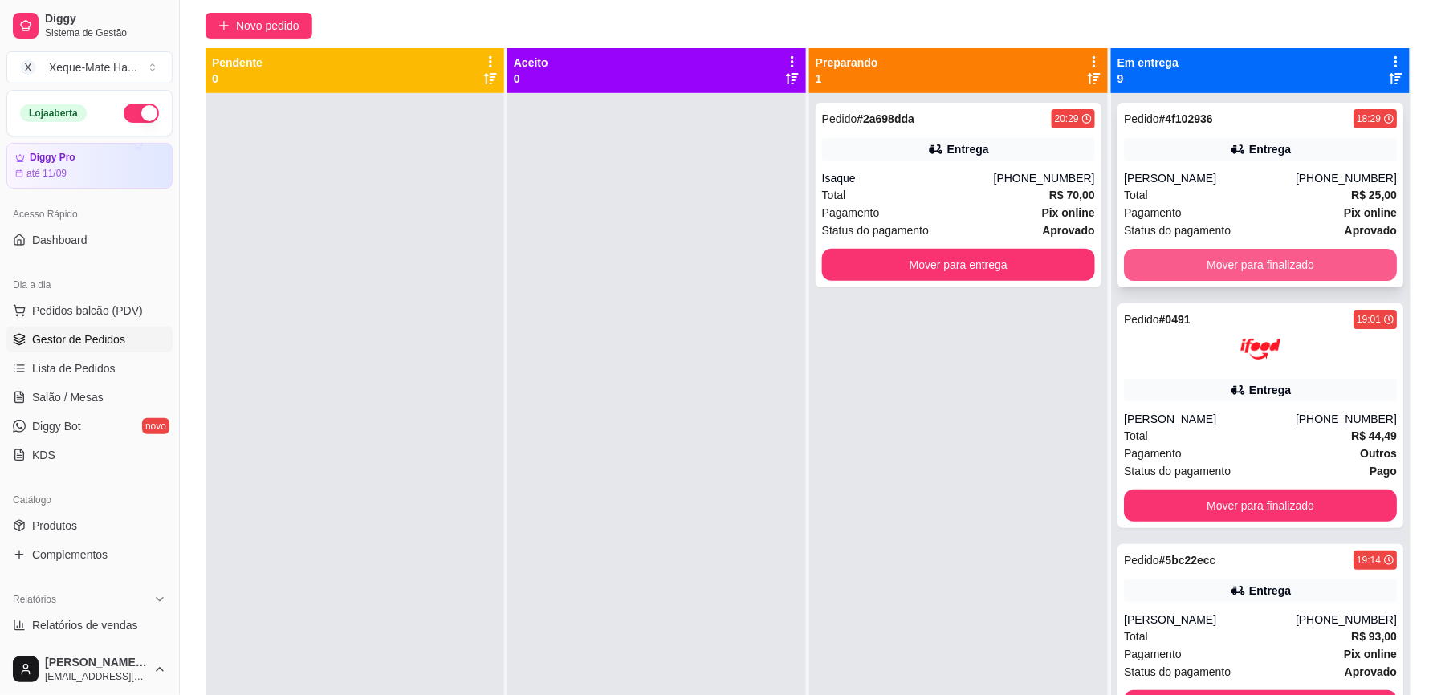
click at [1229, 255] on button "Mover para finalizado" at bounding box center [1260, 265] width 273 height 32
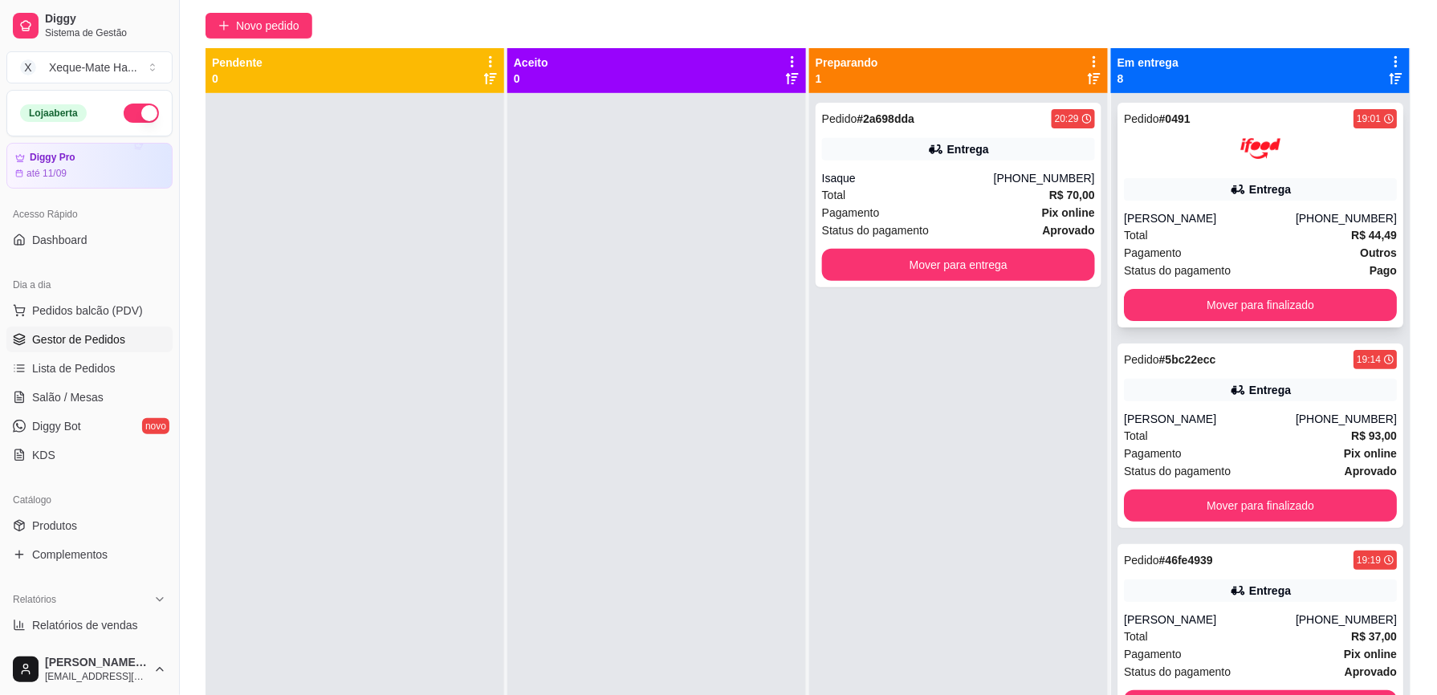
click at [1230, 197] on icon at bounding box center [1238, 189] width 16 height 16
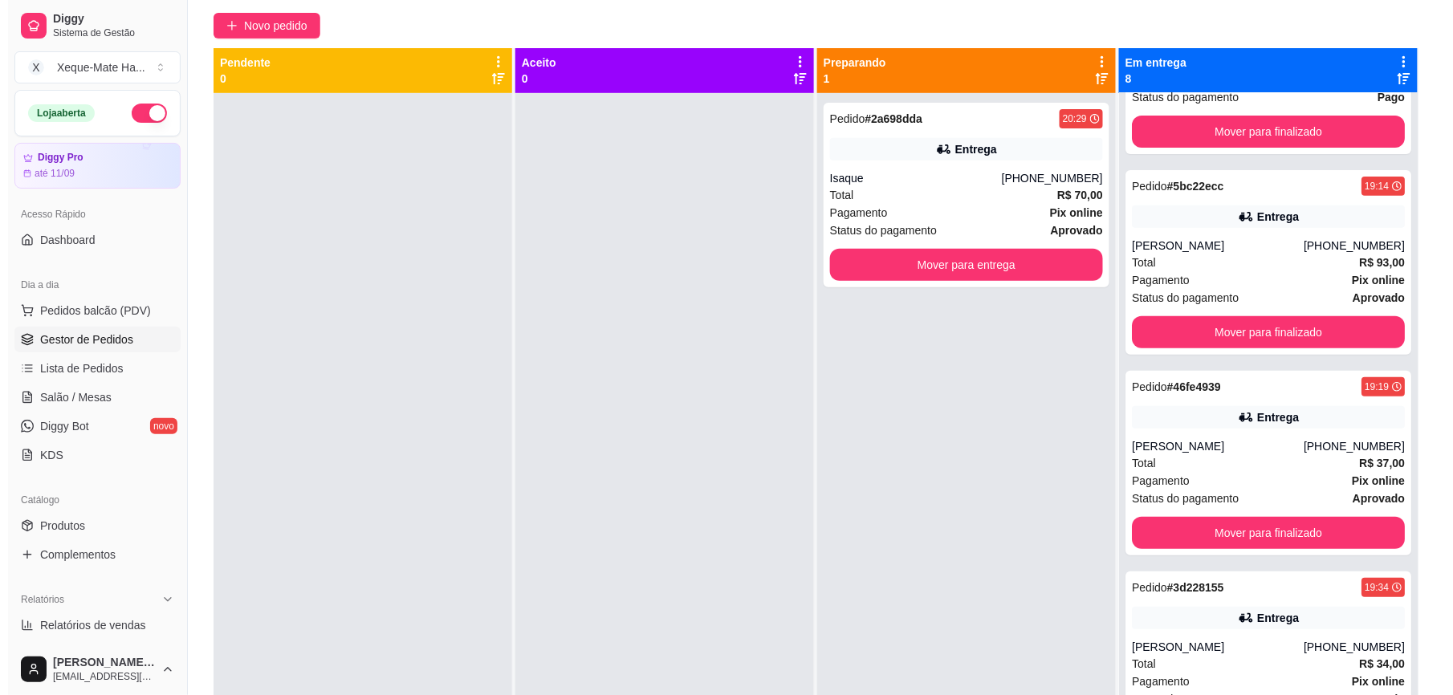
scroll to position [0, 0]
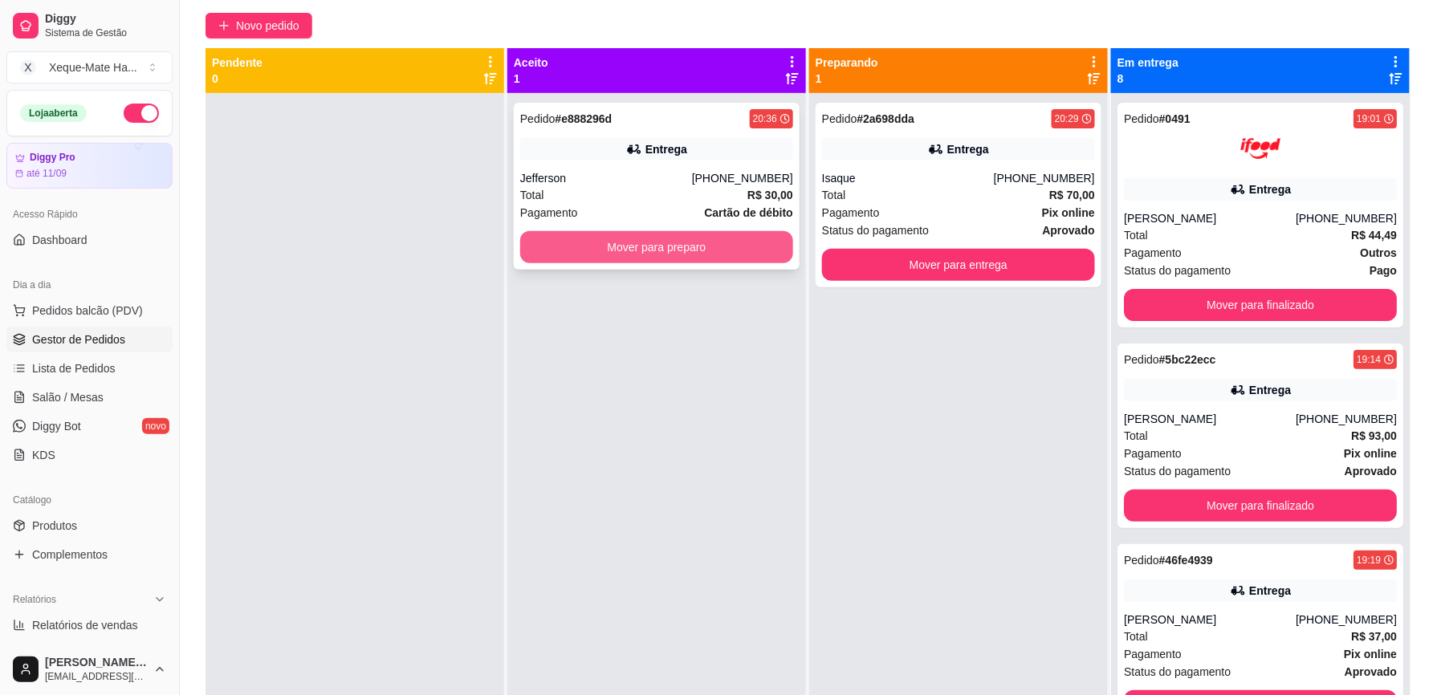
click at [601, 248] on button "Mover para preparo" at bounding box center [656, 247] width 273 height 32
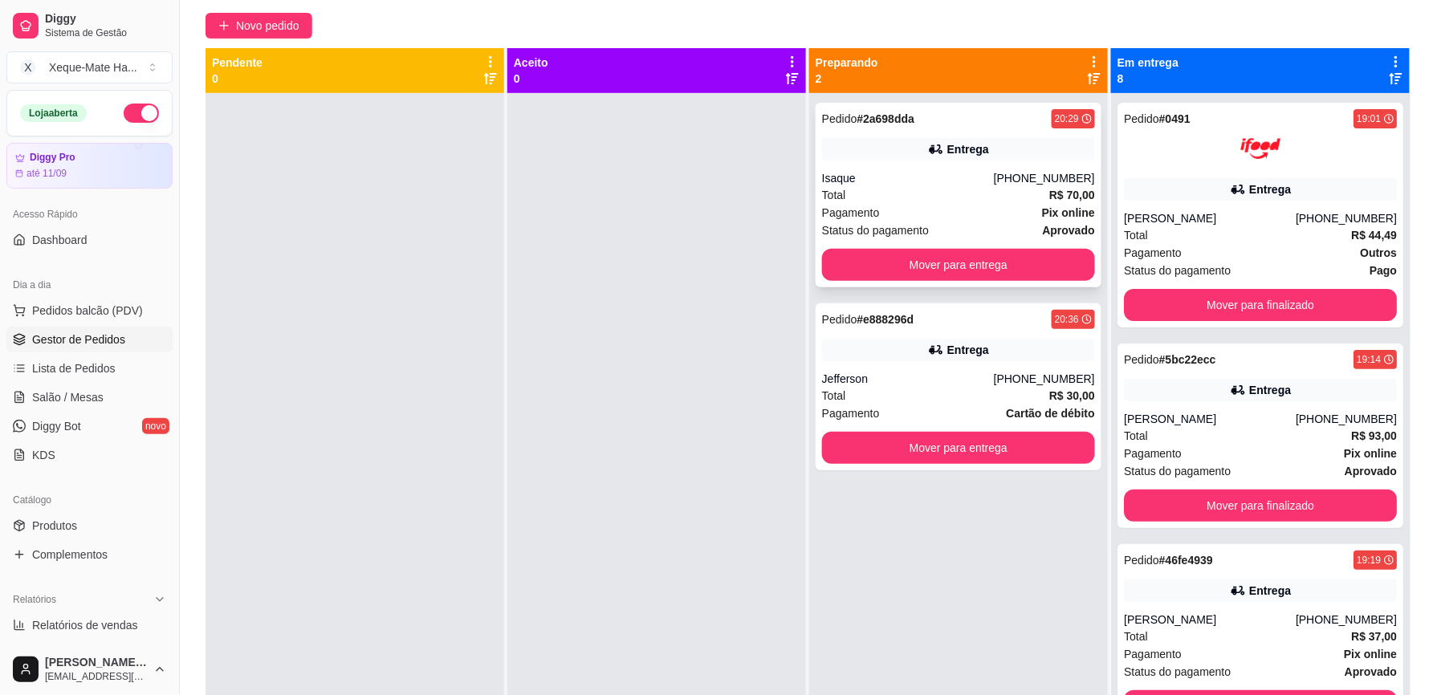
click at [870, 142] on div "Entrega" at bounding box center [958, 149] width 273 height 22
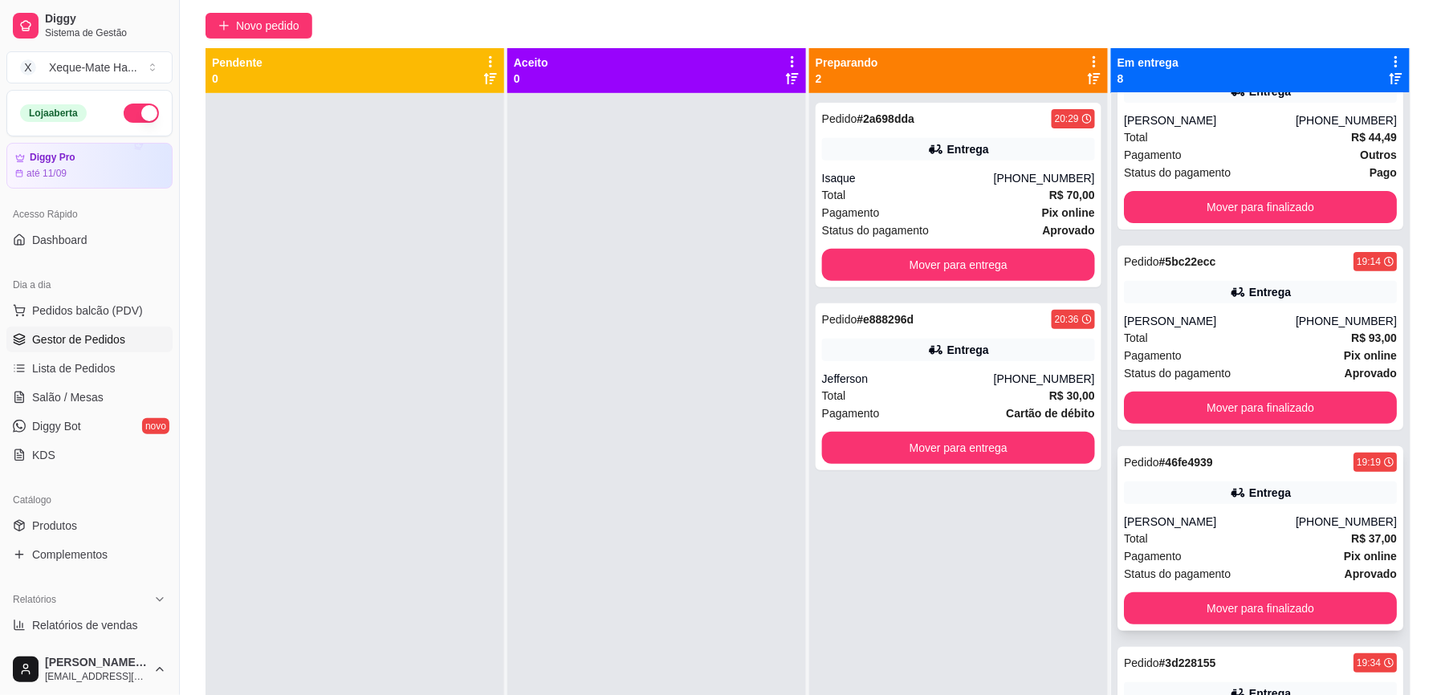
scroll to position [128, 0]
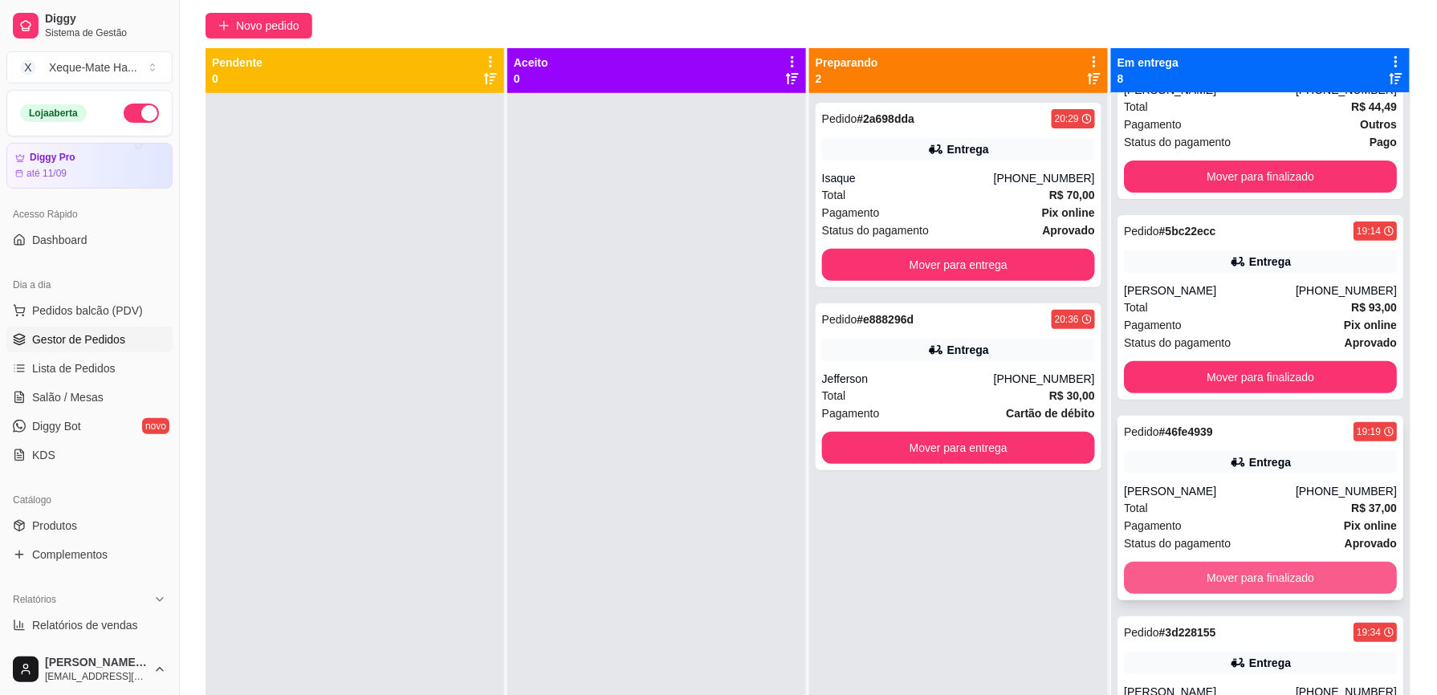
click at [1274, 569] on button "Mover para finalizado" at bounding box center [1260, 578] width 273 height 32
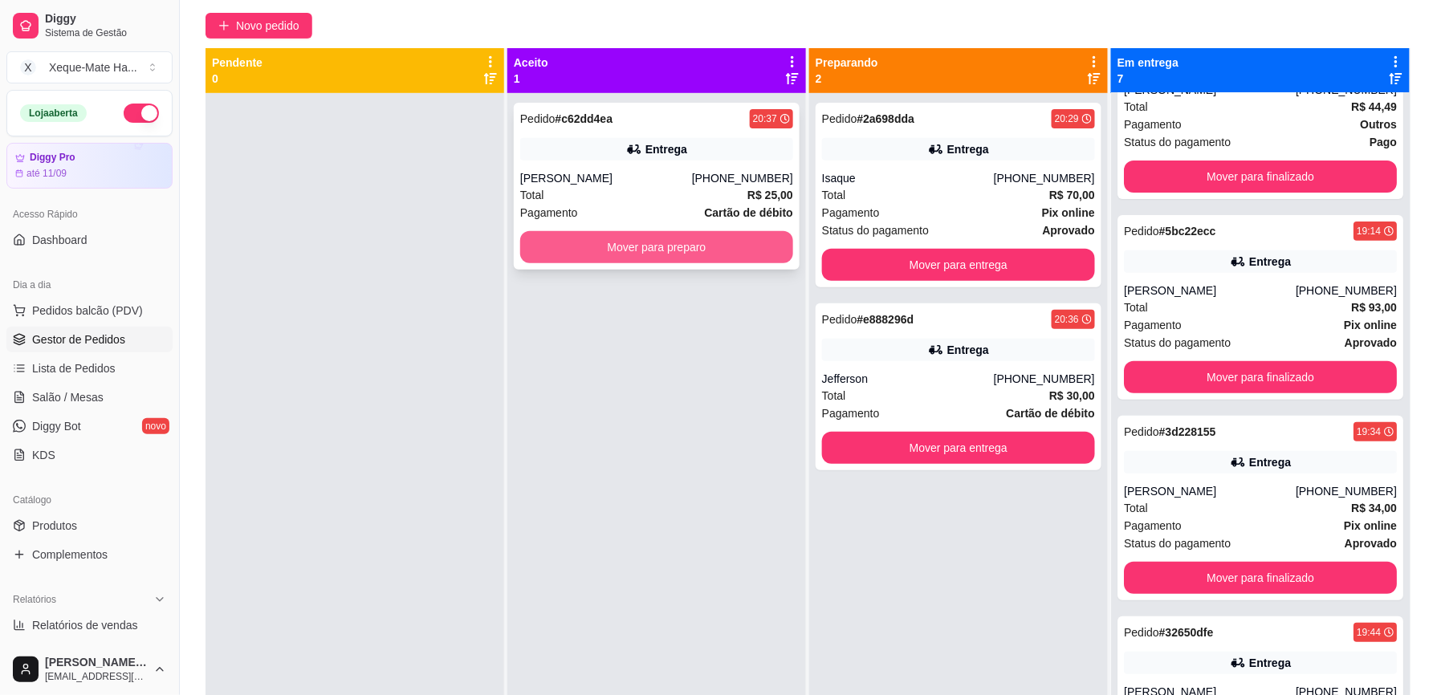
click at [549, 258] on button "Mover para preparo" at bounding box center [656, 247] width 273 height 32
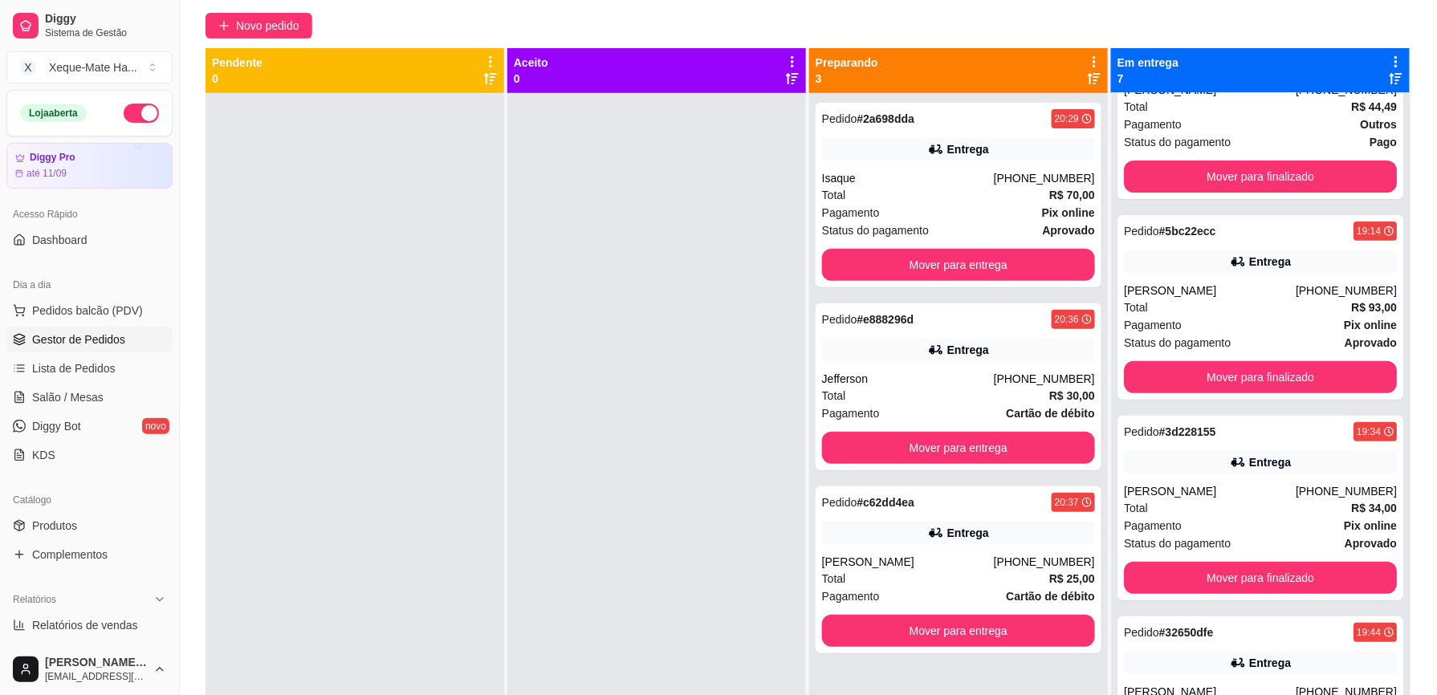
scroll to position [0, 0]
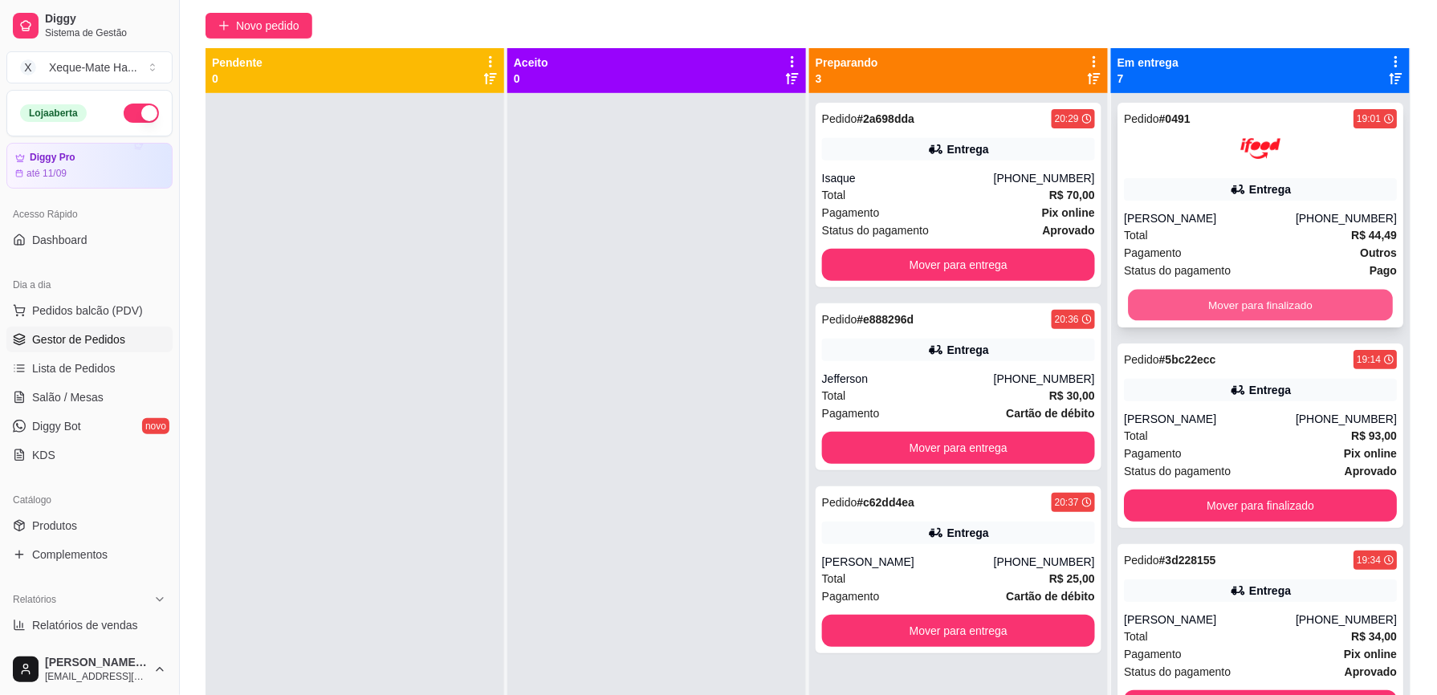
click at [1266, 309] on button "Mover para finalizado" at bounding box center [1260, 305] width 265 height 31
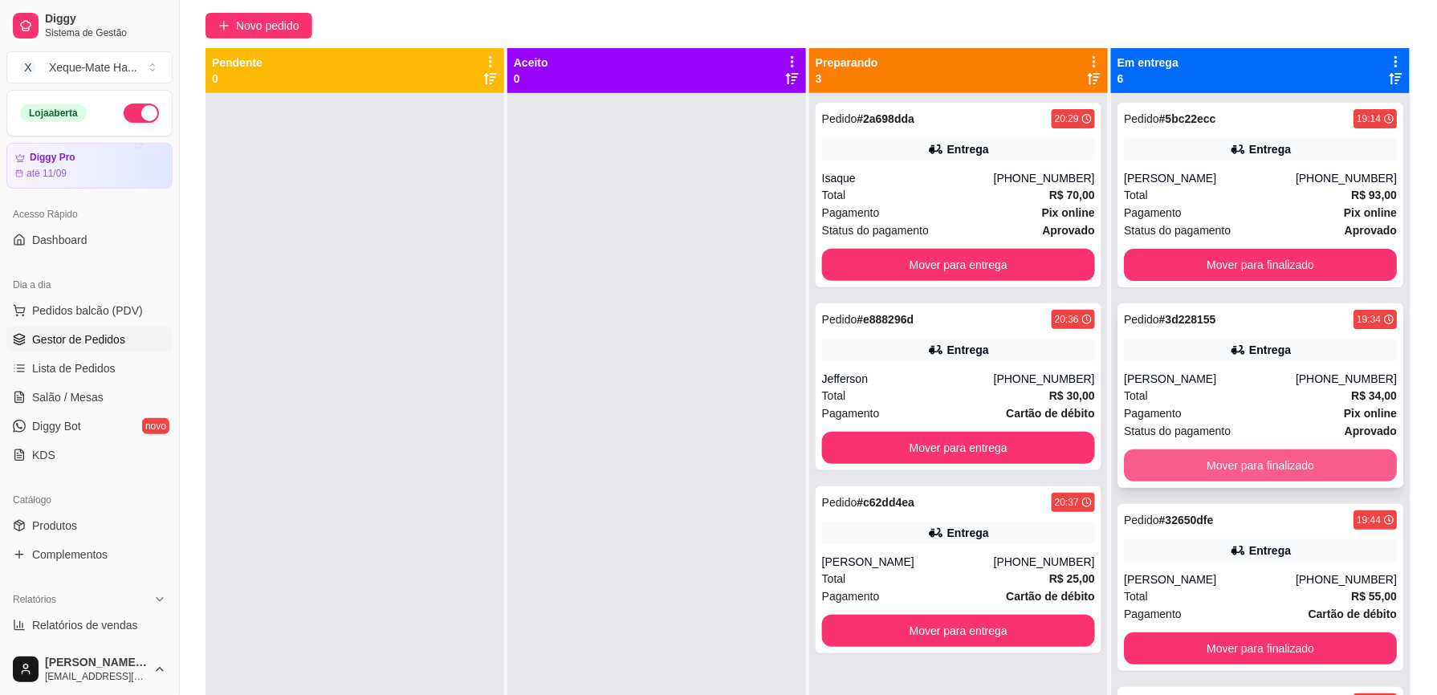
click at [1241, 470] on button "Mover para finalizado" at bounding box center [1260, 466] width 273 height 32
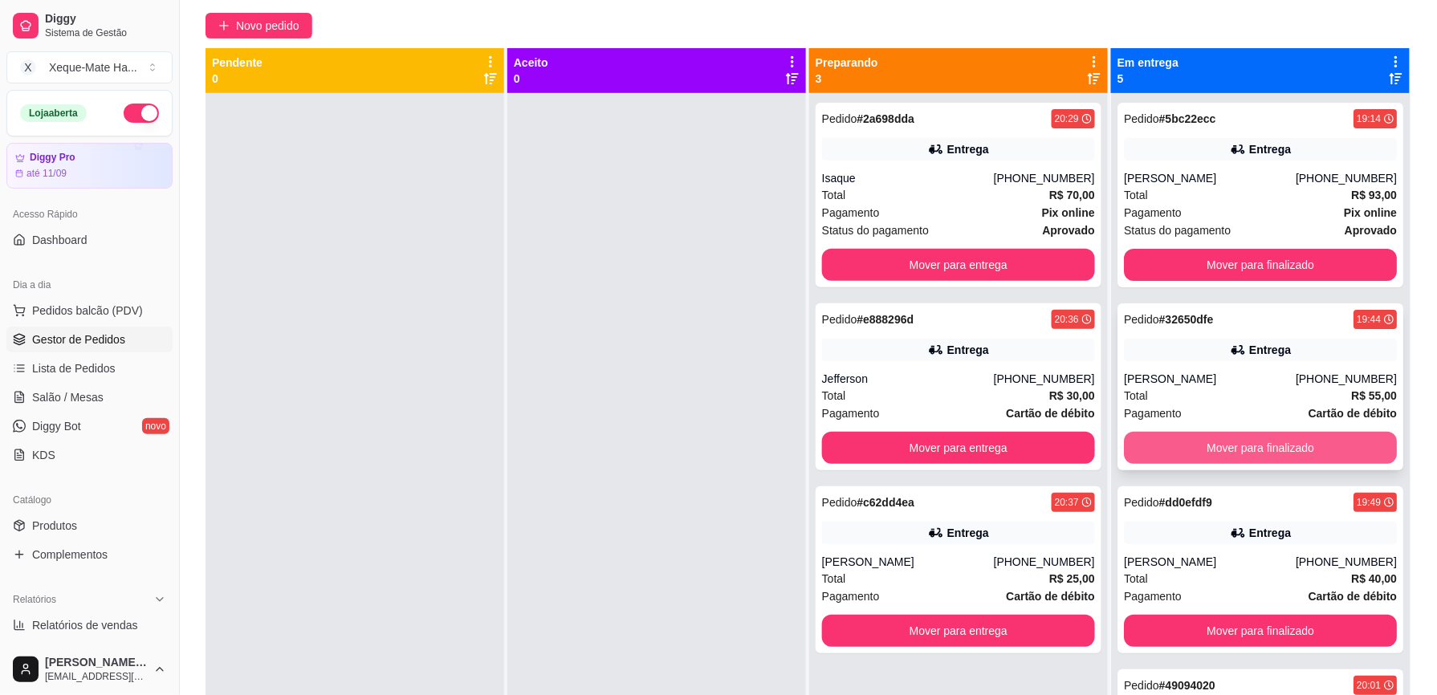
click at [1193, 440] on button "Mover para finalizado" at bounding box center [1260, 448] width 273 height 32
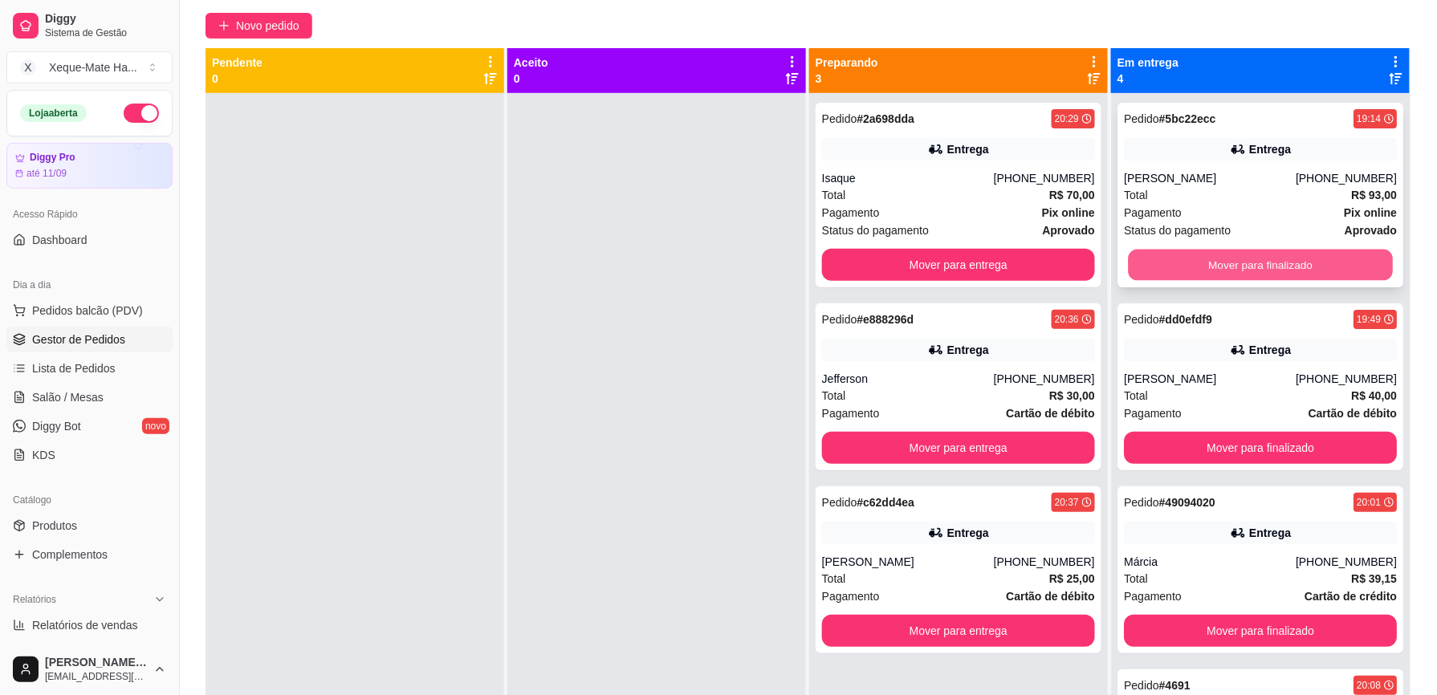
click at [1253, 263] on button "Mover para finalizado" at bounding box center [1260, 265] width 265 height 31
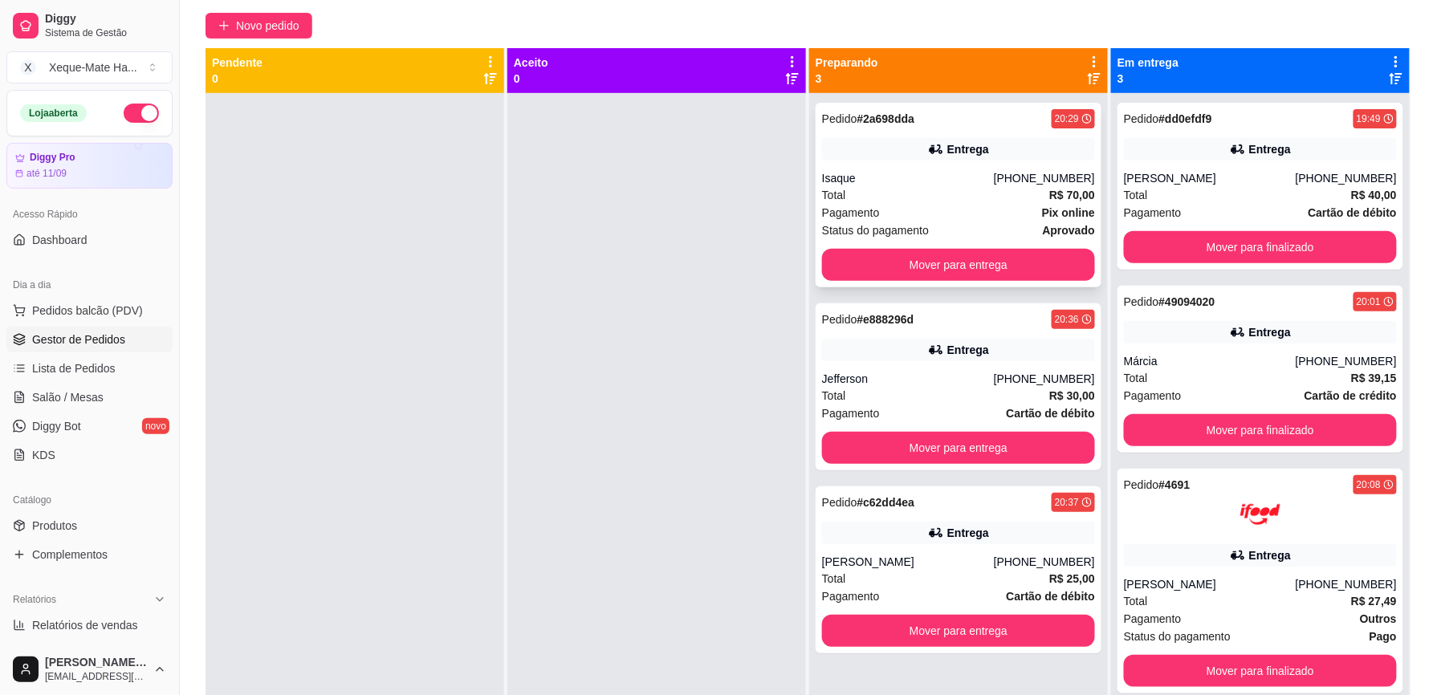
click at [977, 191] on div "Total R$ 70,00" at bounding box center [958, 195] width 273 height 18
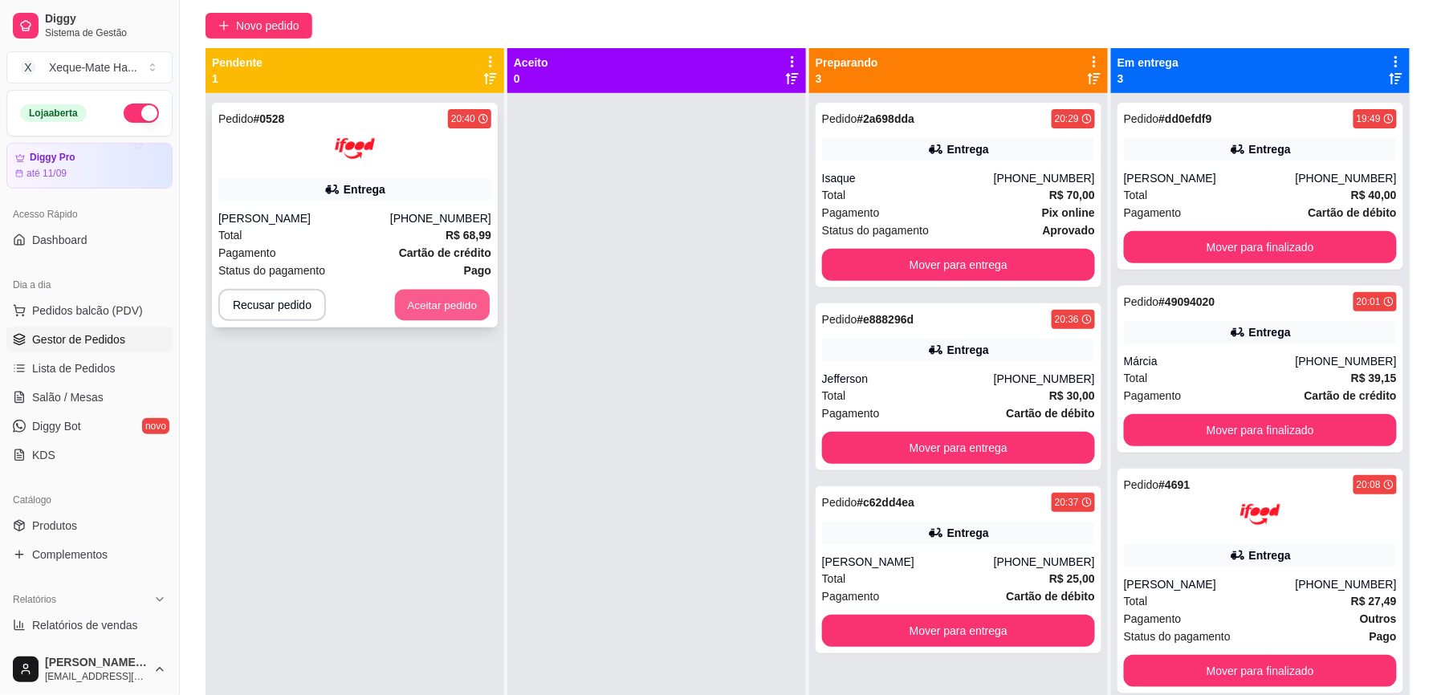
click at [434, 312] on button "Aceitar pedido" at bounding box center [442, 305] width 95 height 31
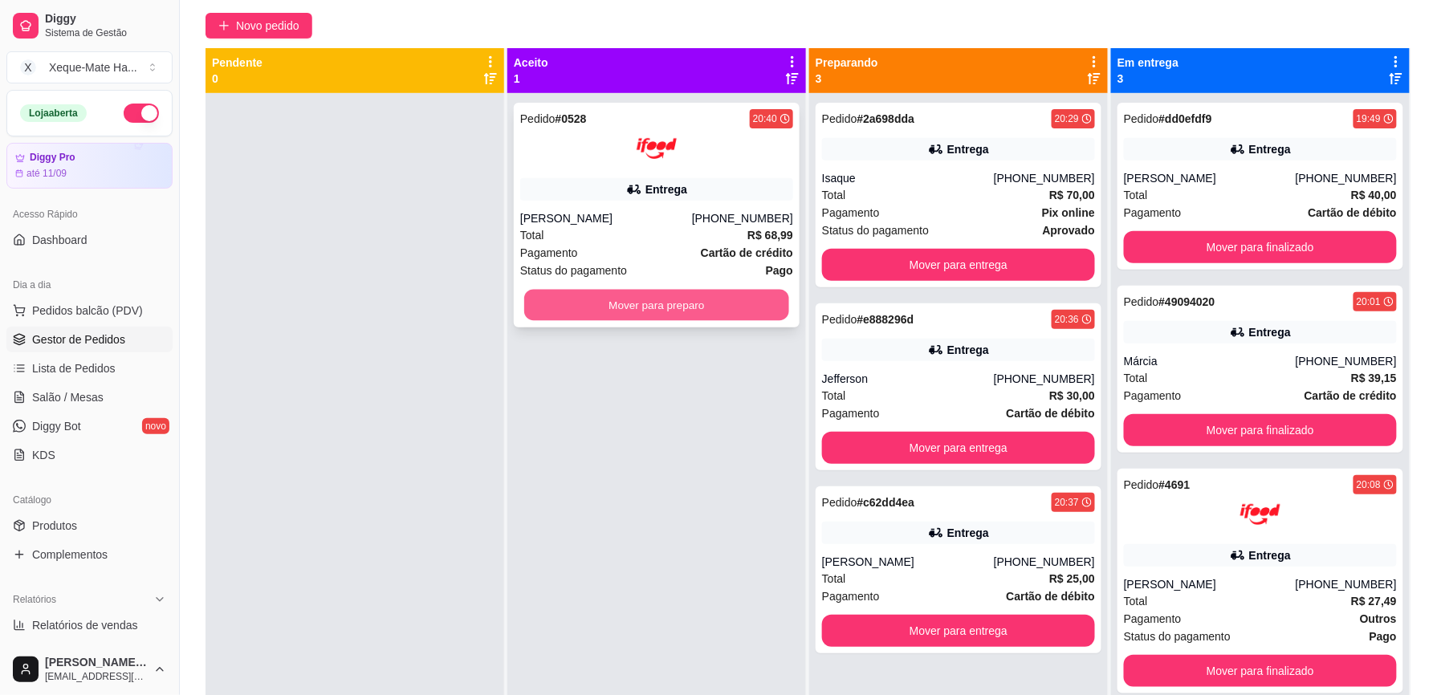
click at [551, 313] on button "Mover para preparo" at bounding box center [656, 305] width 265 height 31
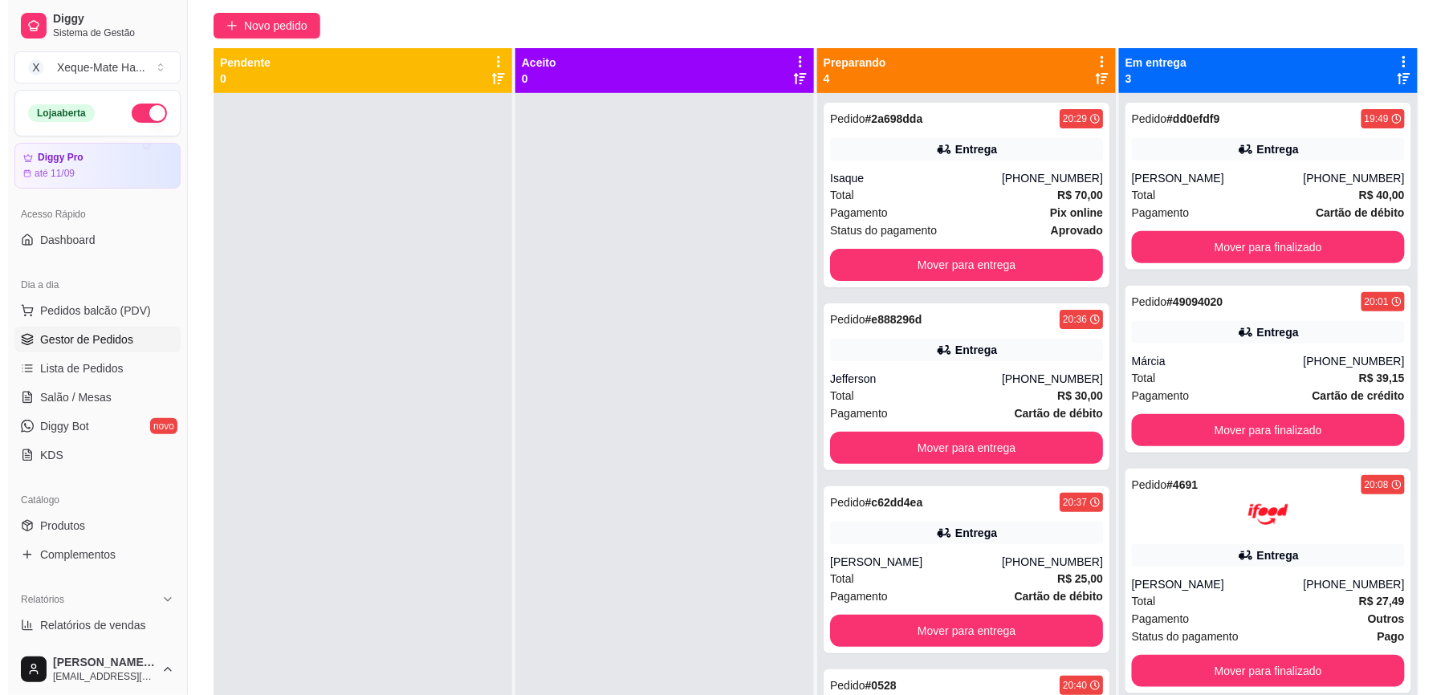
scroll to position [20, 0]
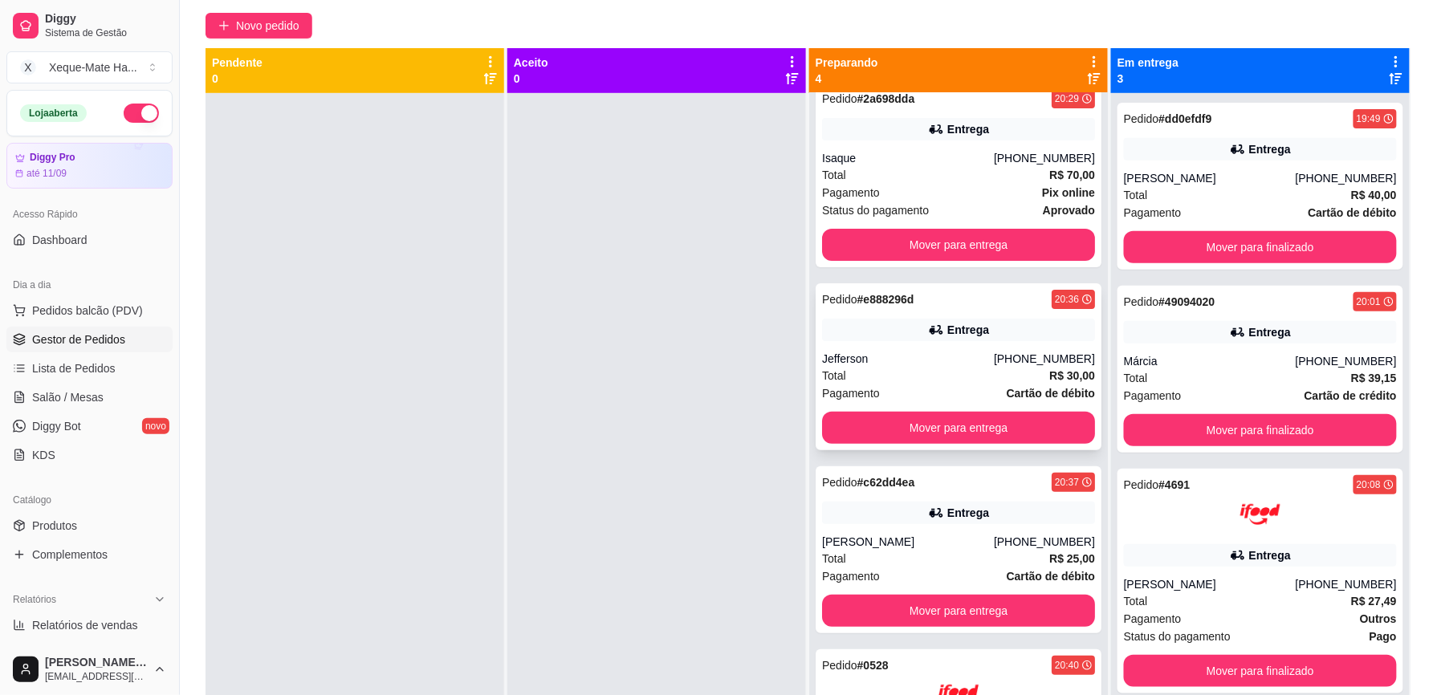
click at [917, 350] on div "Pedido # e888296d 20:36 Entrega Jefferson [PHONE_NUMBER] Total R$ 30,00 Pagamen…" at bounding box center [959, 366] width 286 height 167
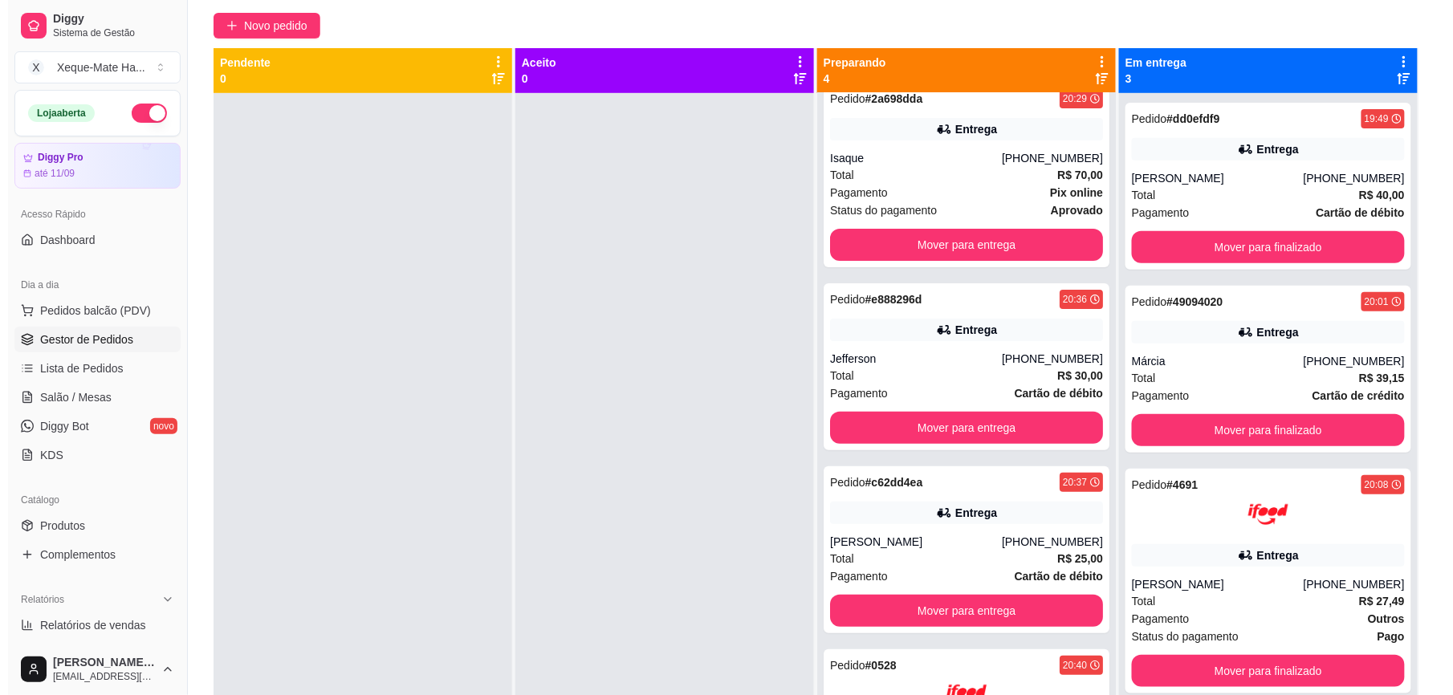
scroll to position [0, 0]
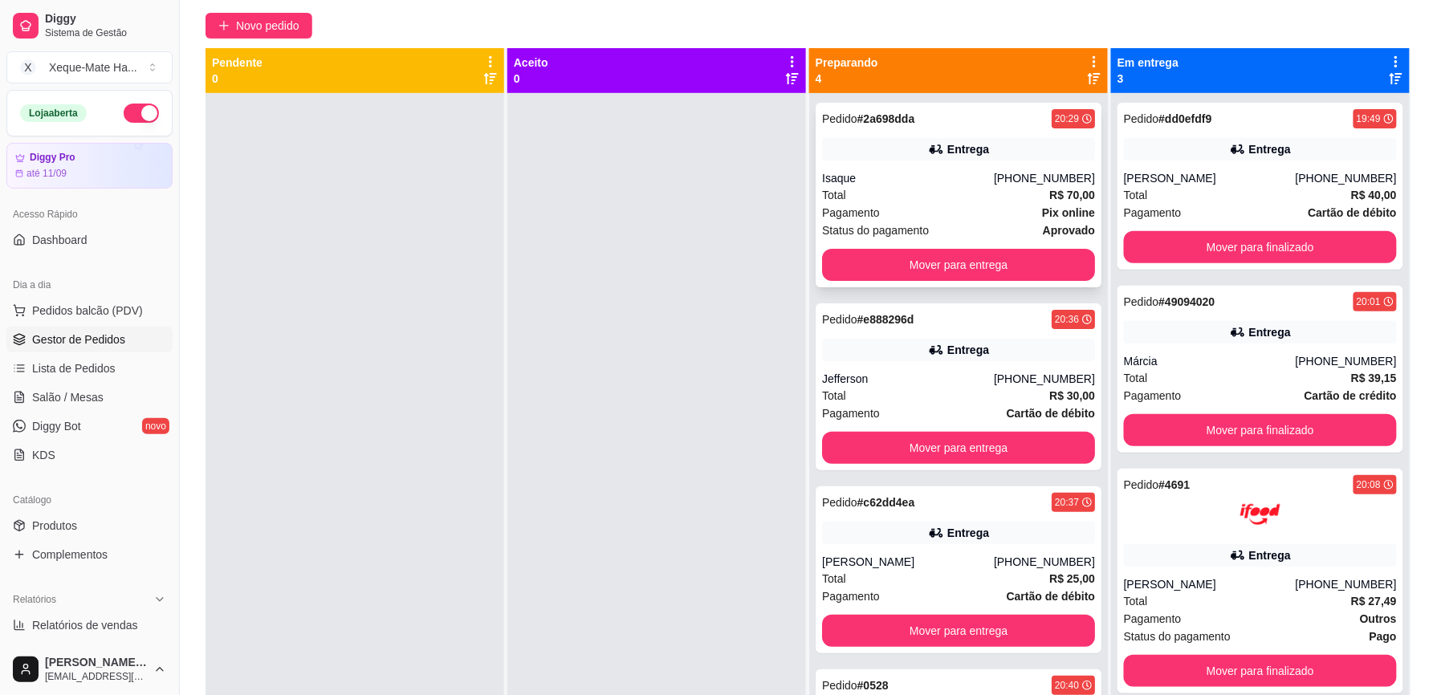
click at [1020, 165] on div "Pedido # 2a698dda 20:29 Entrega Isaque [PHONE_NUMBER] Total R$ 70,00 Pagamento …" at bounding box center [959, 195] width 286 height 185
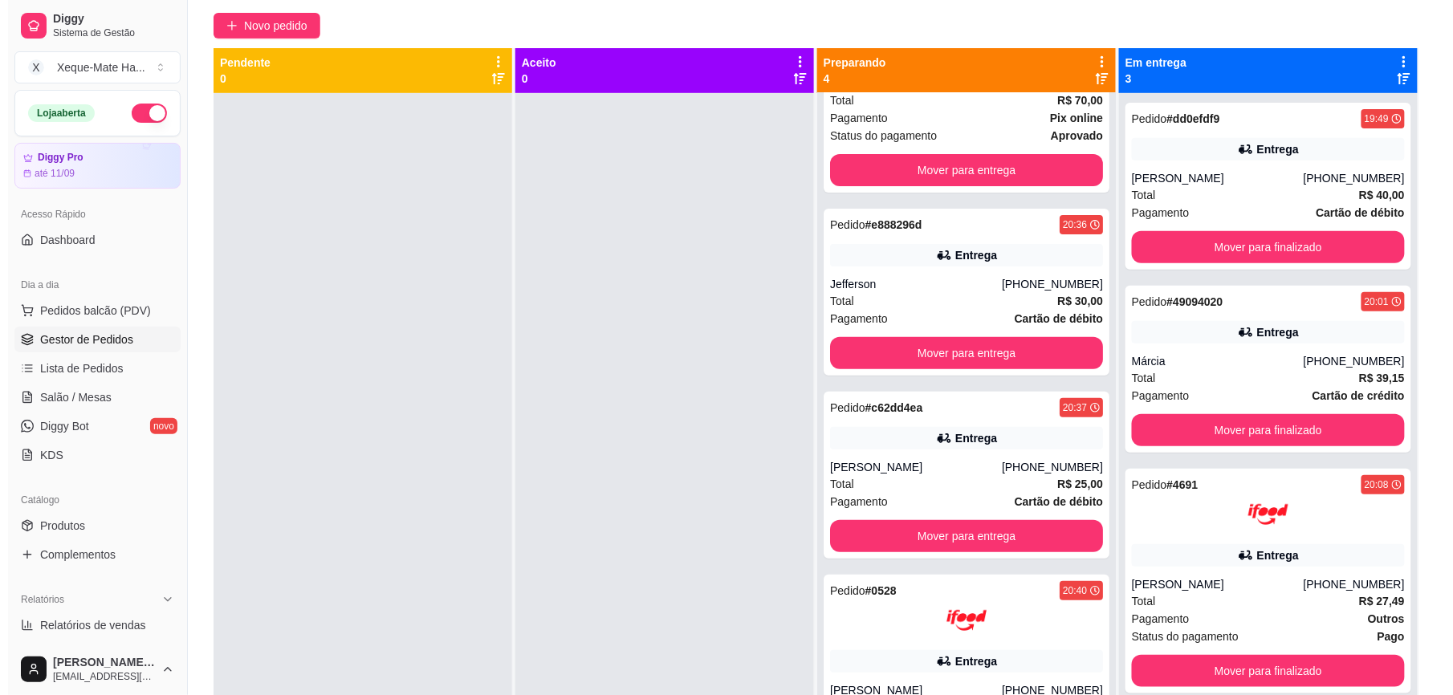
scroll to position [130, 0]
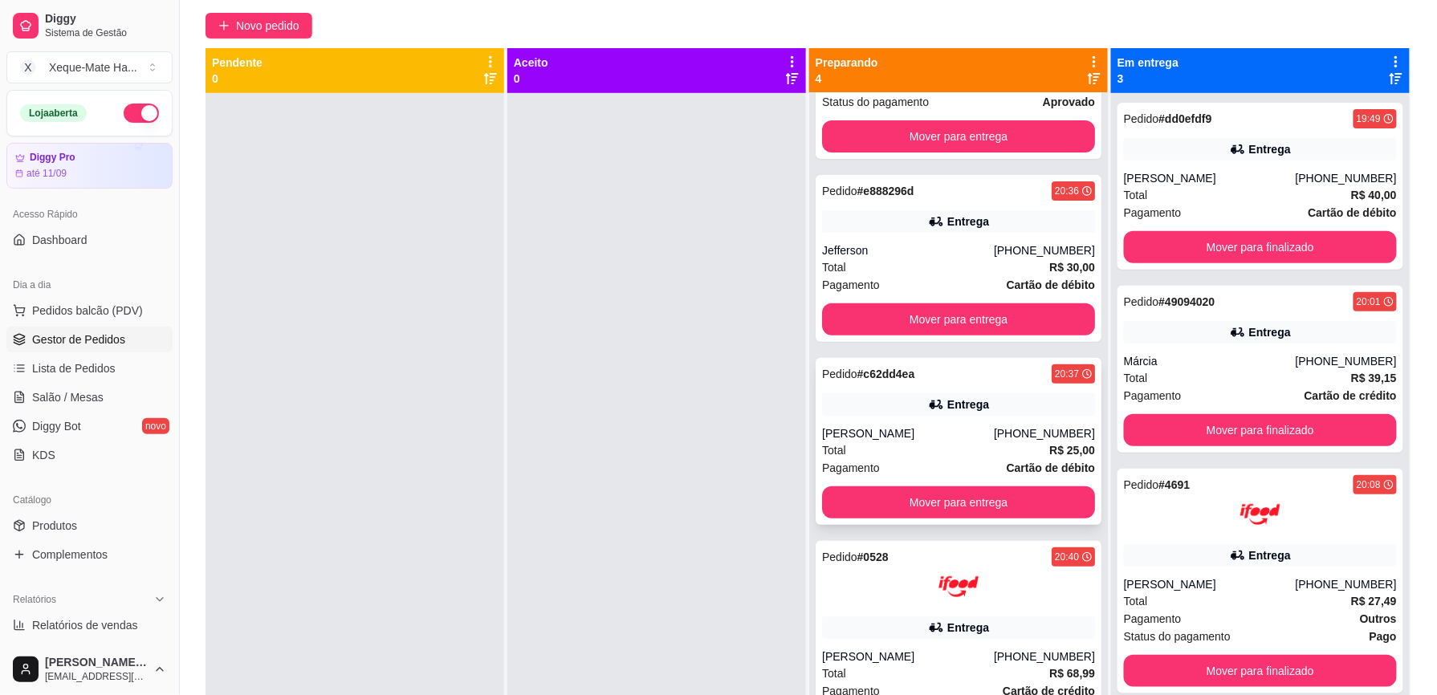
click at [1019, 431] on div "[PHONE_NUMBER]" at bounding box center [1044, 434] width 101 height 16
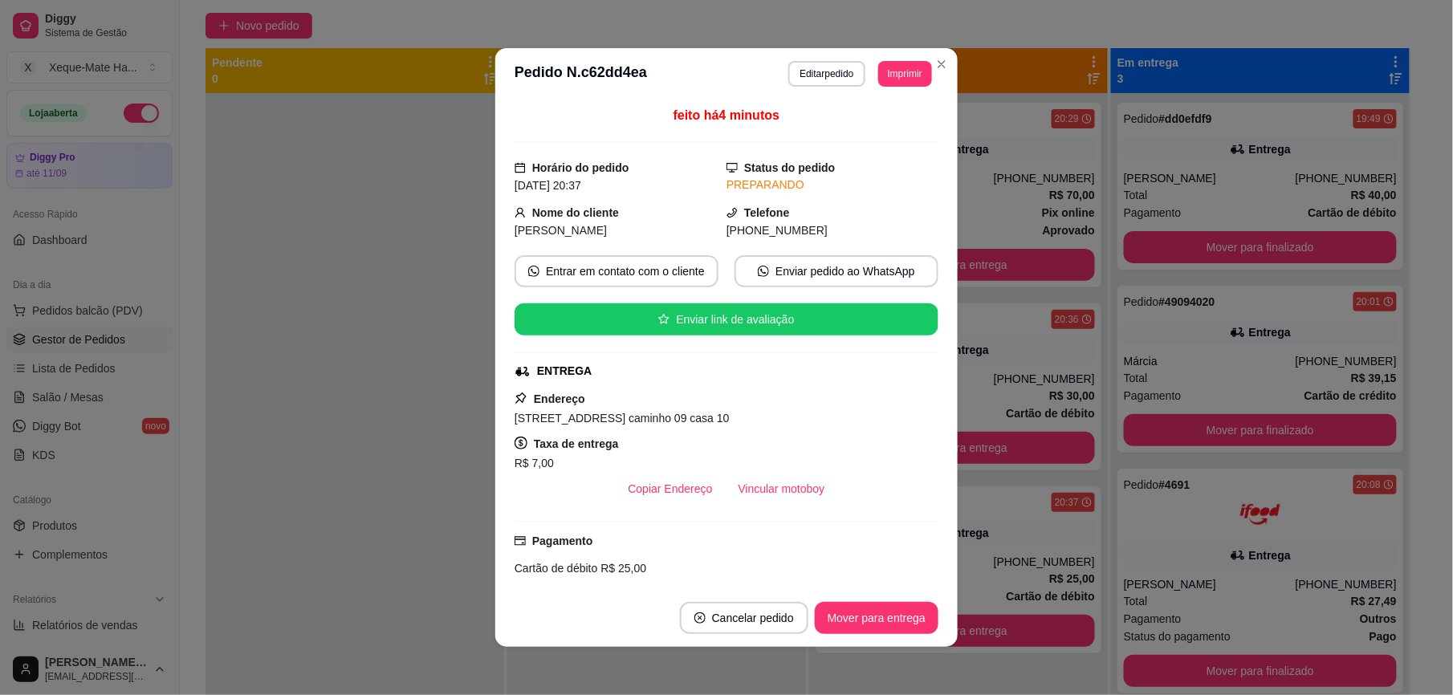
scroll to position [154, 0]
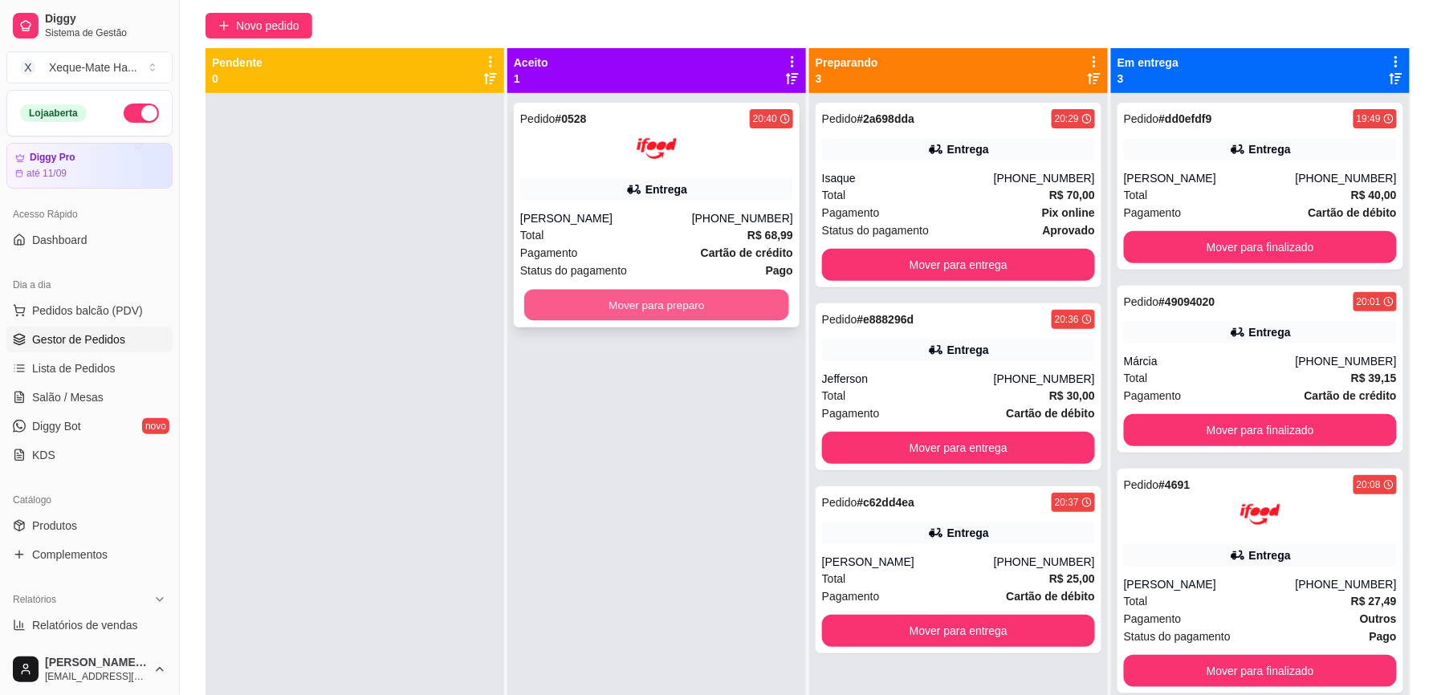
click at [624, 309] on button "Mover para preparo" at bounding box center [656, 305] width 265 height 31
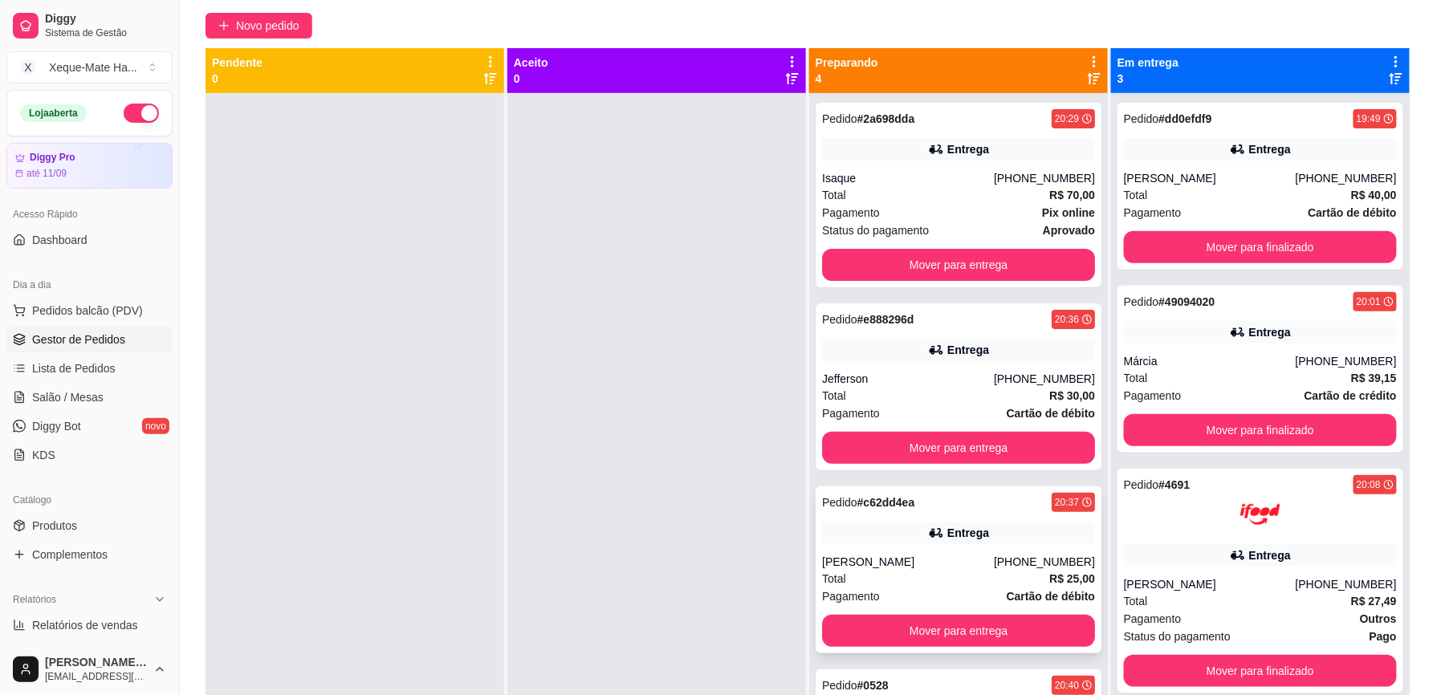
click at [887, 541] on div "Entrega" at bounding box center [958, 533] width 273 height 22
click at [994, 371] on div "[PHONE_NUMBER]" at bounding box center [1044, 379] width 101 height 16
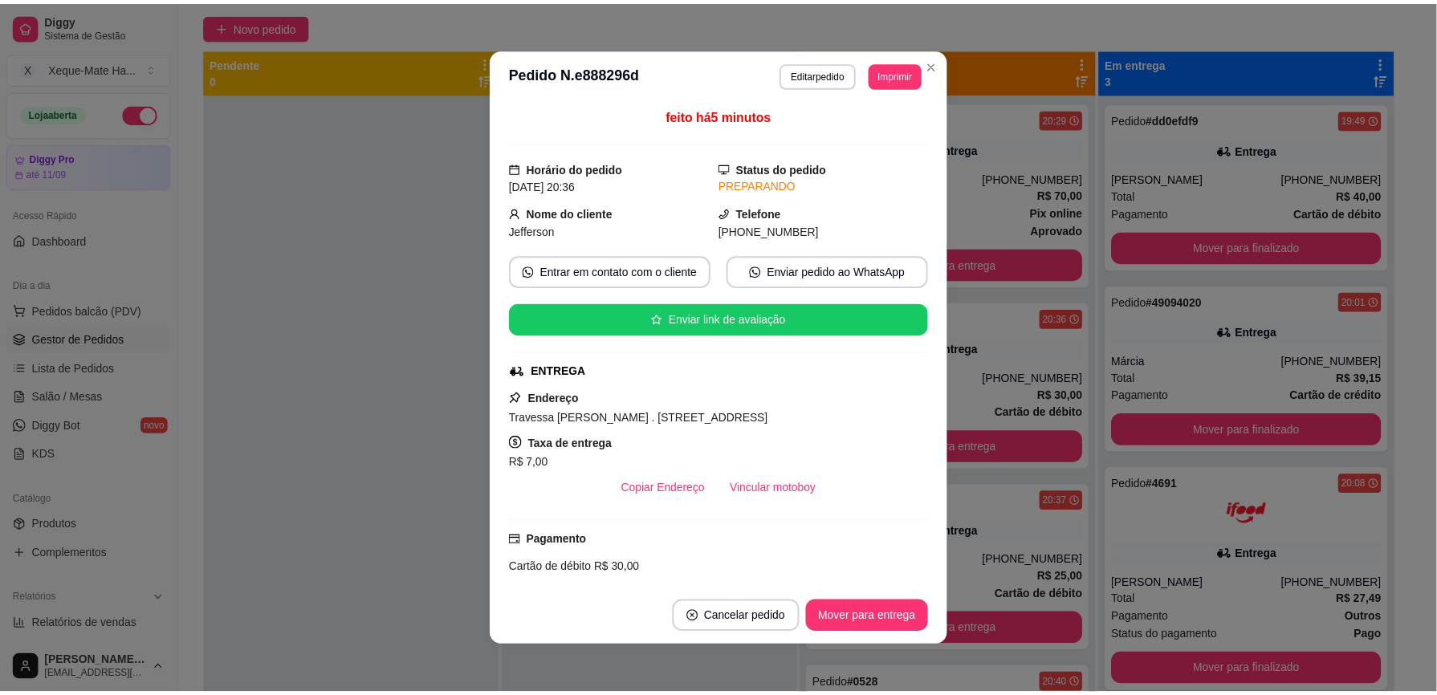
scroll to position [206, 0]
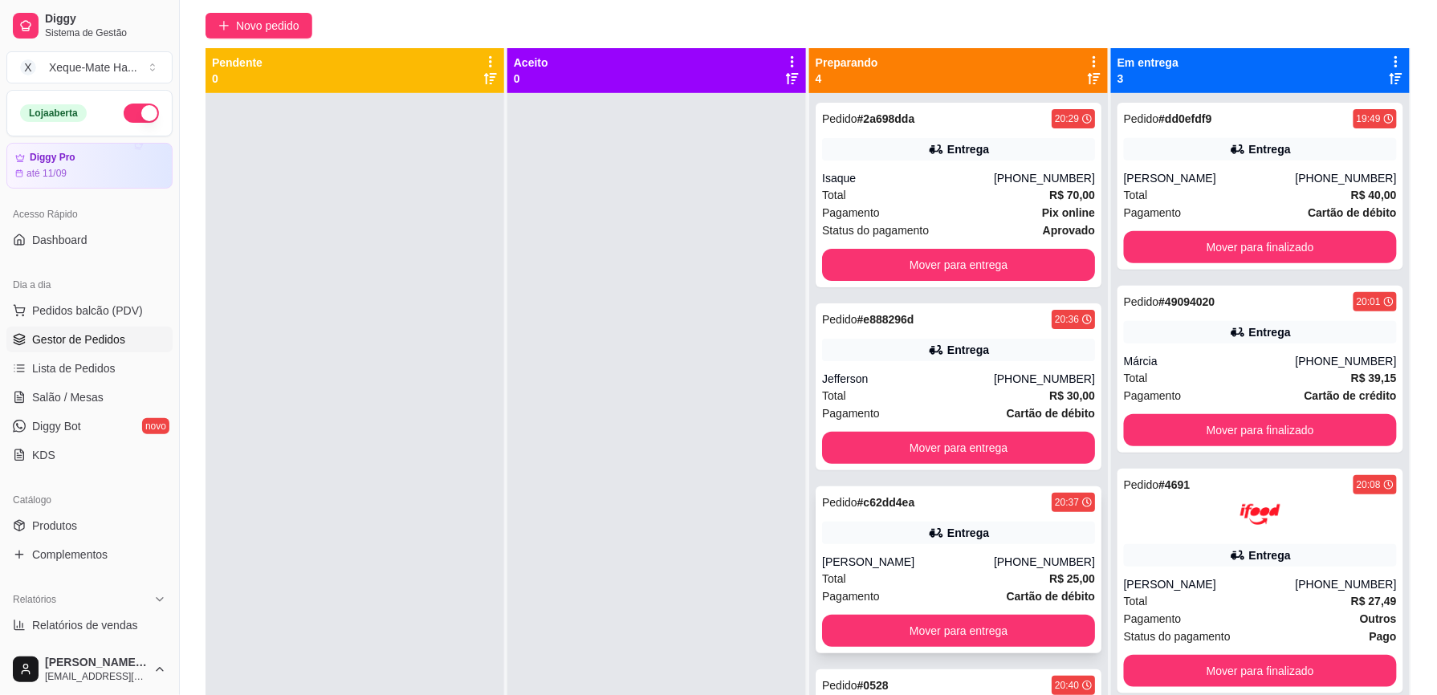
click at [991, 549] on div "Pedido # c62dd4ea 20:37 Entrega [PERSON_NAME] [PHONE_NUMBER] Total R$ 25,00 Pag…" at bounding box center [959, 570] width 286 height 167
click at [977, 528] on div "Entrega" at bounding box center [958, 533] width 273 height 22
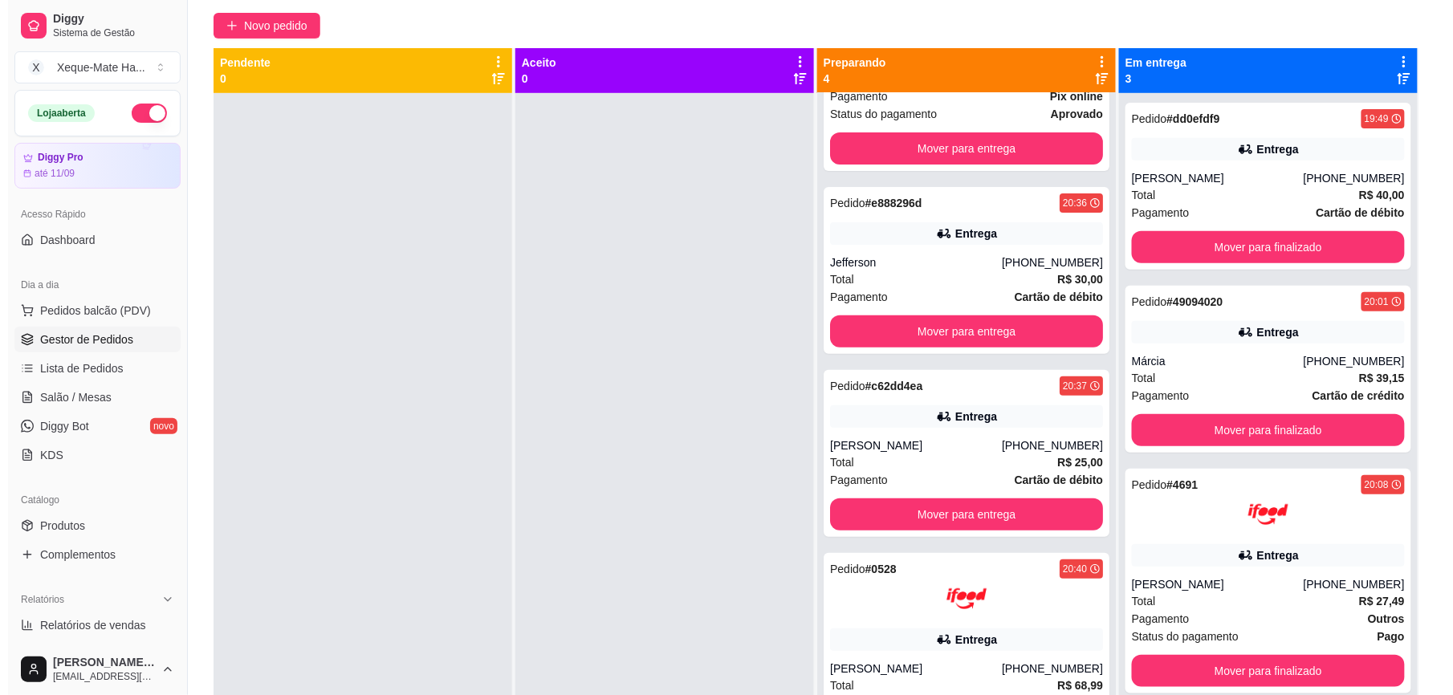
scroll to position [130, 0]
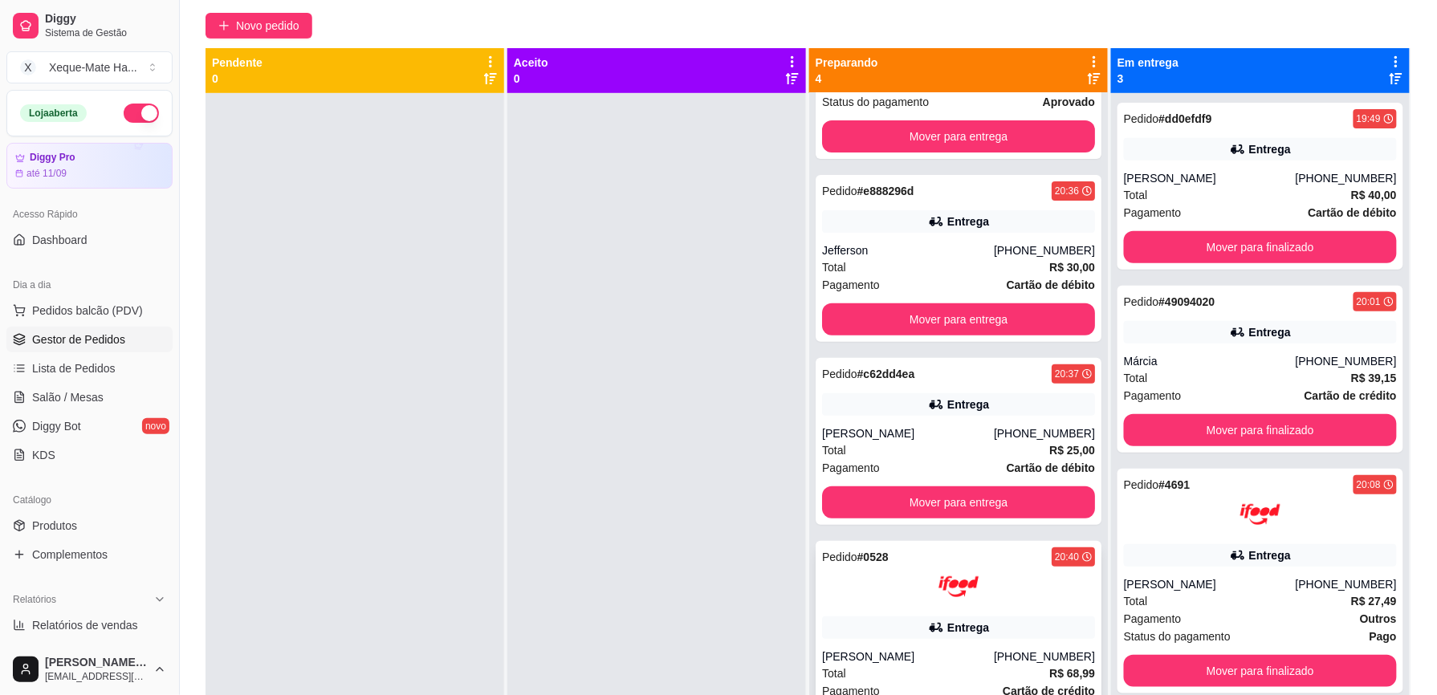
click at [996, 621] on div "Entrega" at bounding box center [958, 628] width 273 height 22
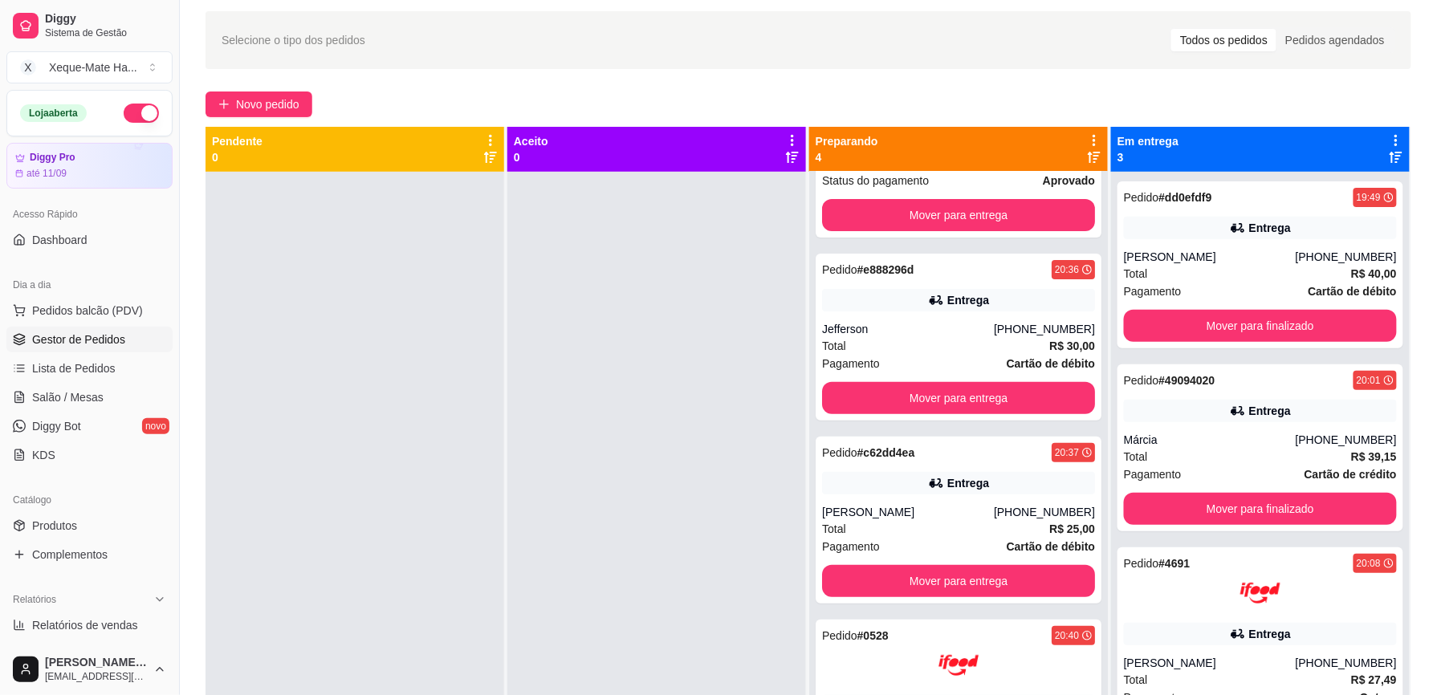
scroll to position [40, 0]
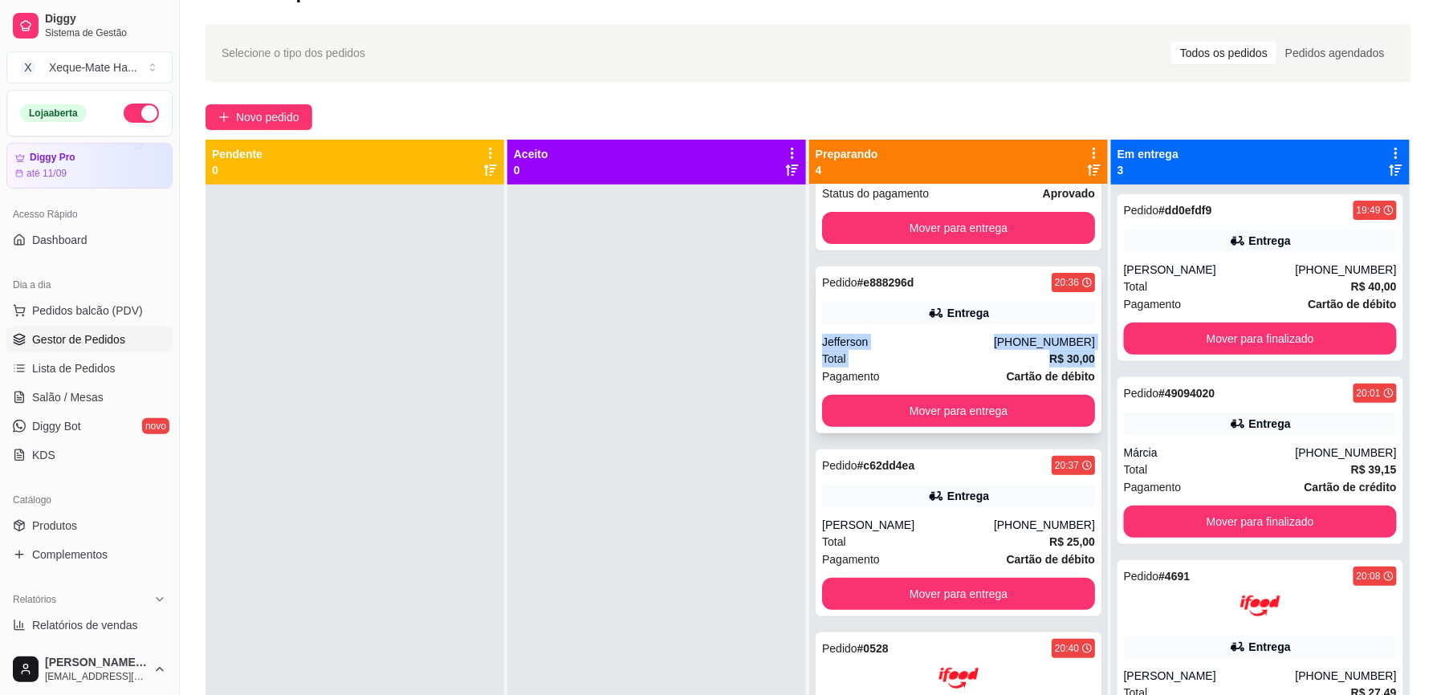
click at [1061, 312] on div "Pedido # 2a698dda 20:29 Entrega Isaque [PHONE_NUMBER] Total R$ 70,00 Pagamento …" at bounding box center [958, 532] width 299 height 695
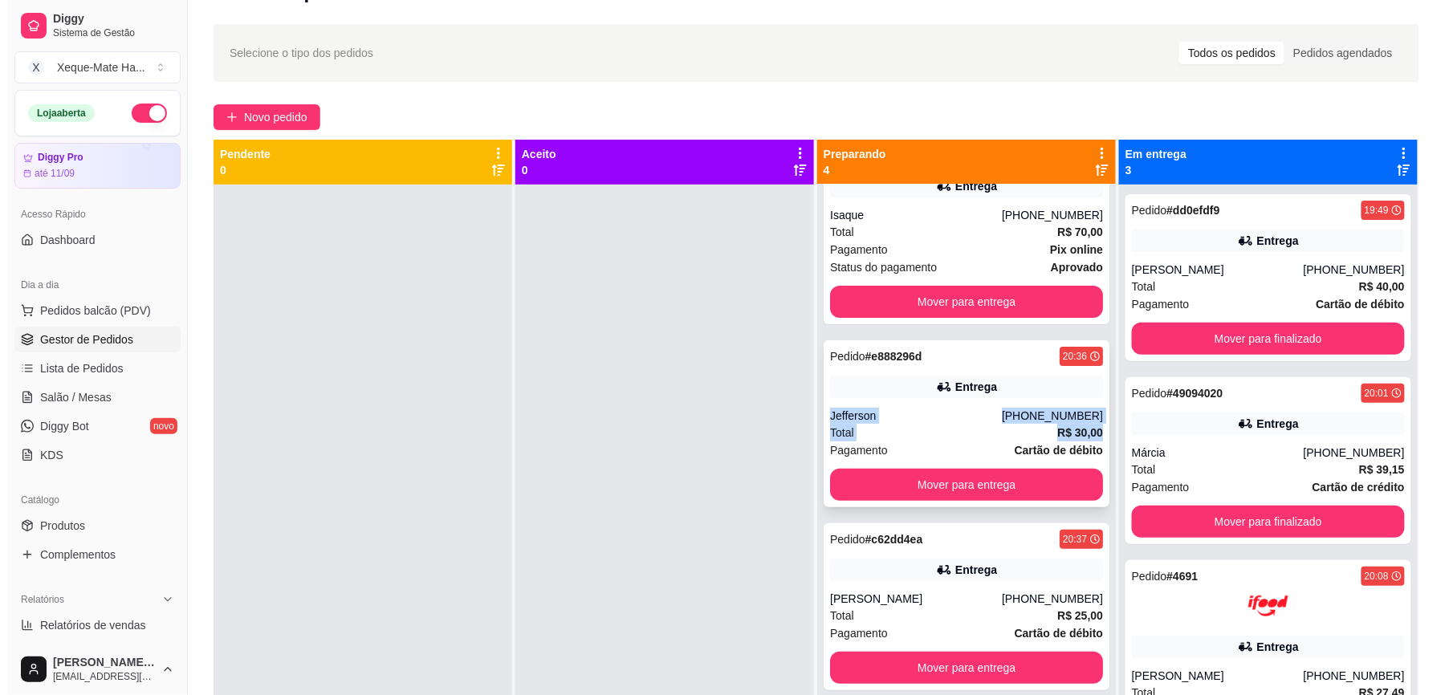
scroll to position [0, 0]
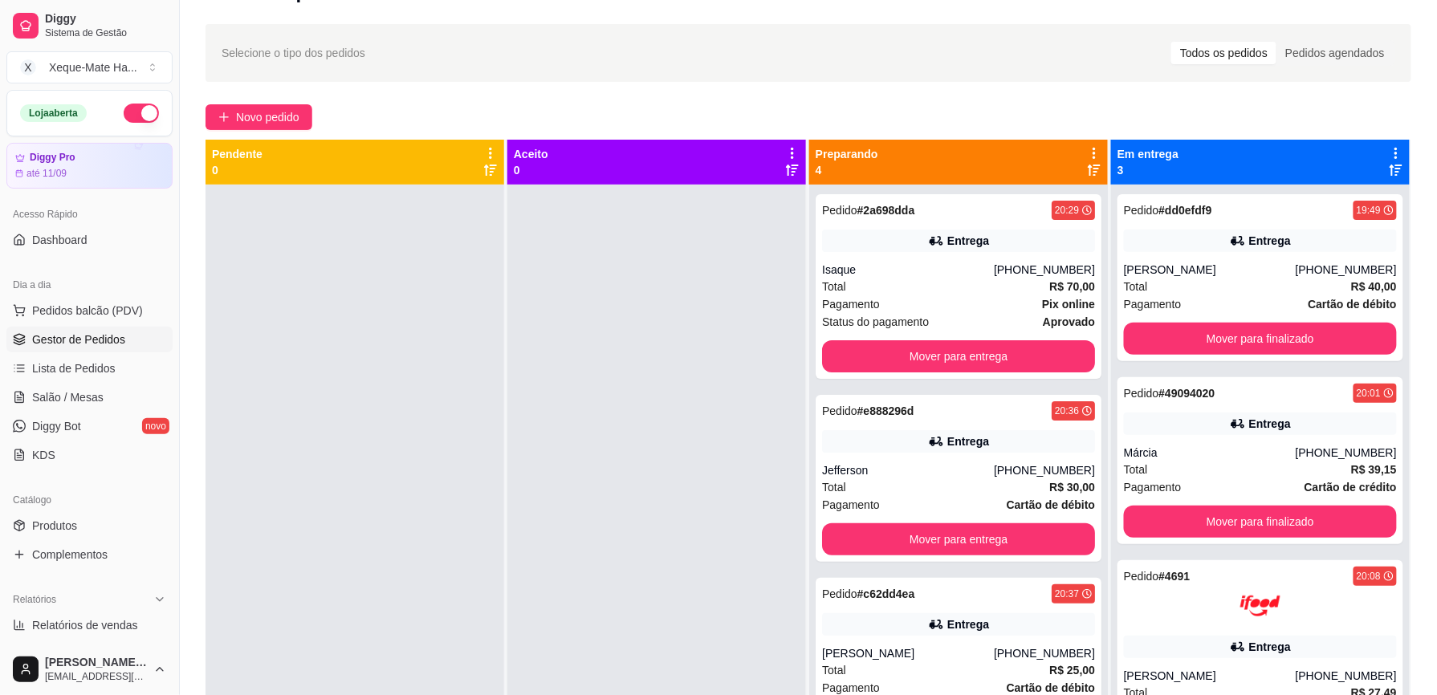
click at [566, 347] on div at bounding box center [656, 532] width 299 height 695
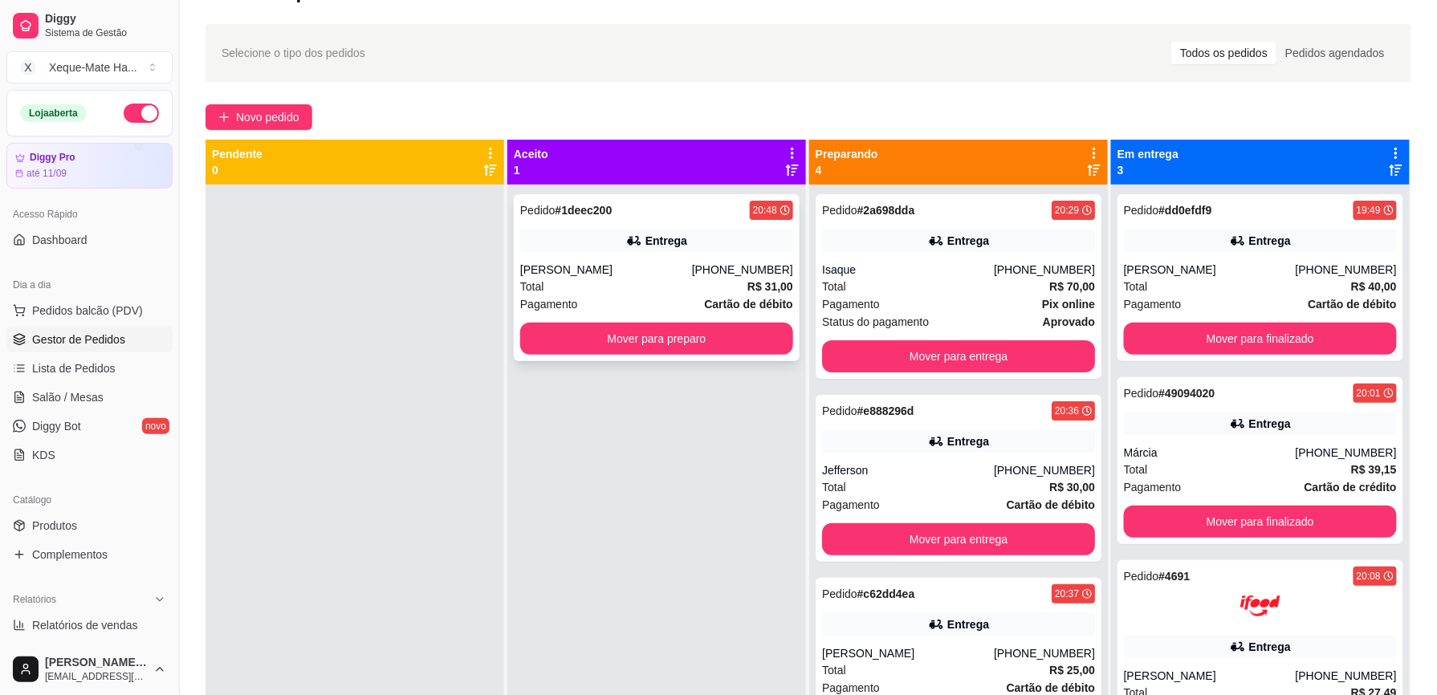
click at [726, 209] on div "Pedido # 1deec200 20:48" at bounding box center [656, 210] width 273 height 19
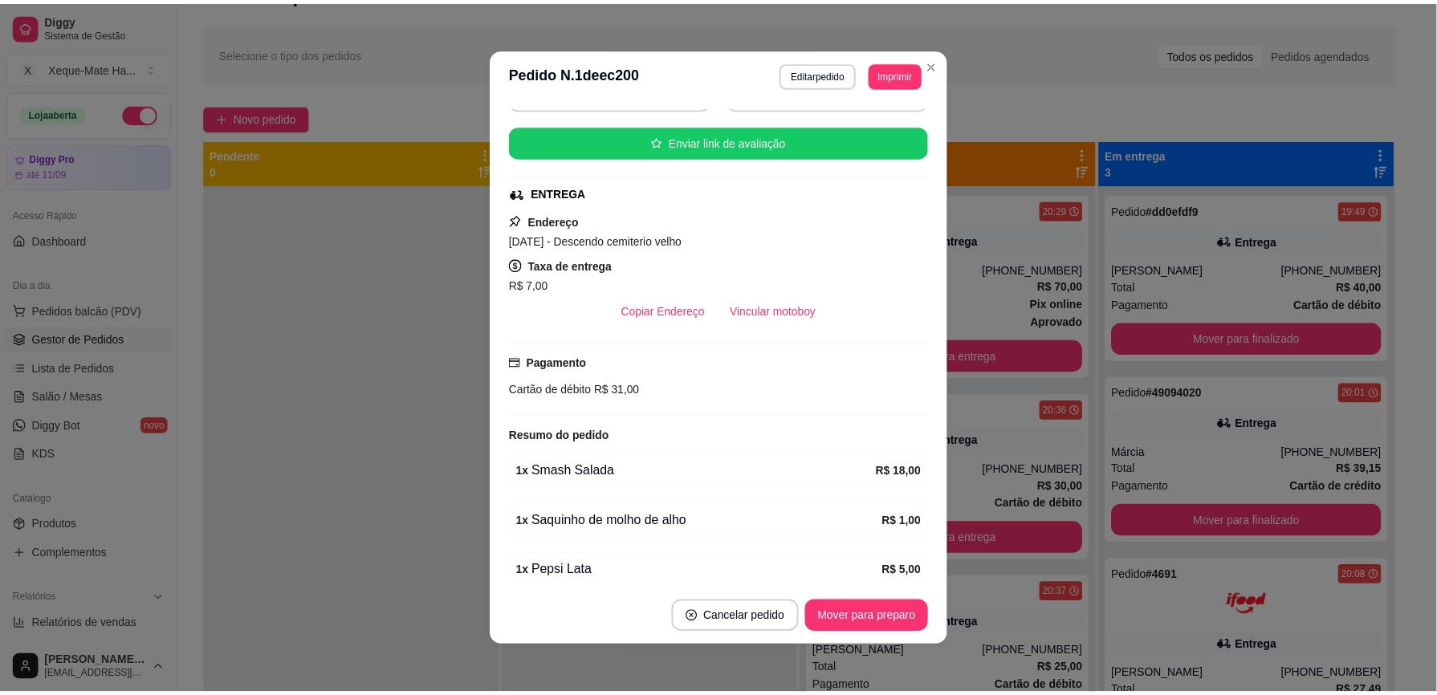
scroll to position [255, 0]
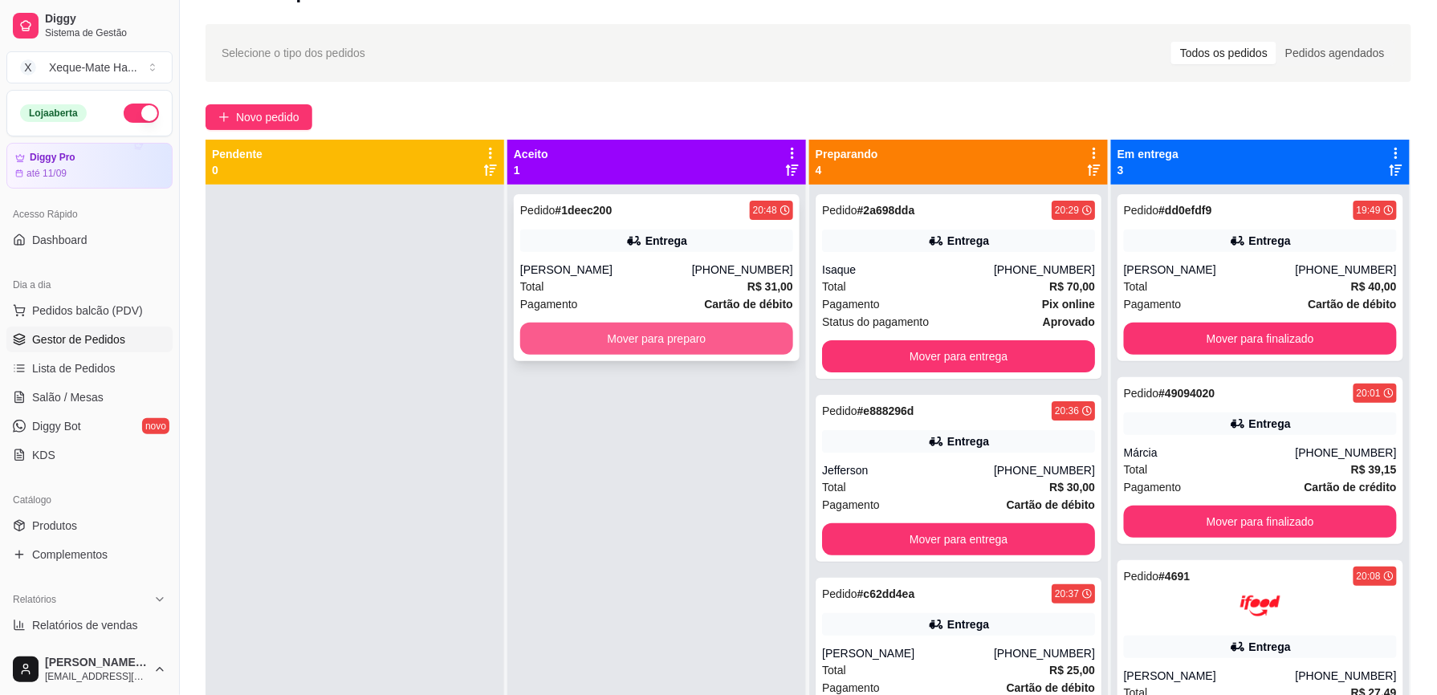
click at [569, 332] on button "Mover para preparo" at bounding box center [656, 339] width 273 height 32
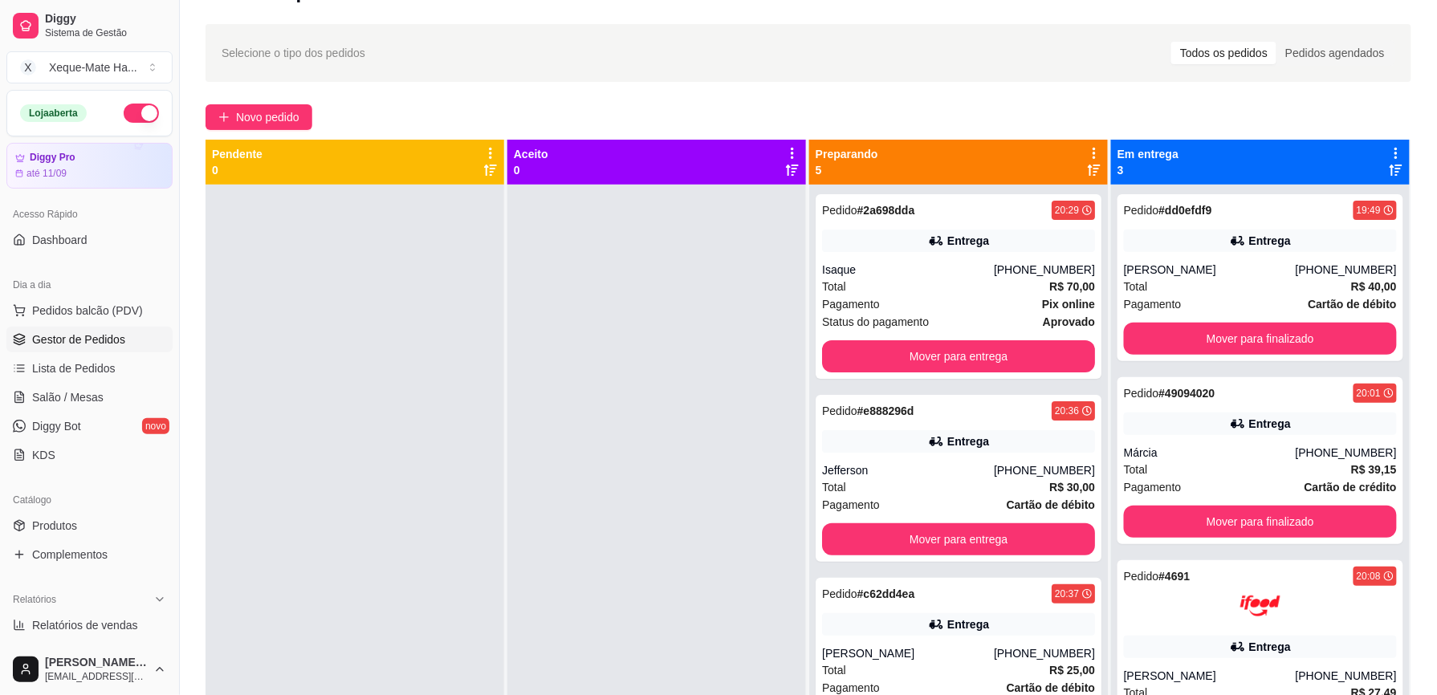
scroll to position [45, 0]
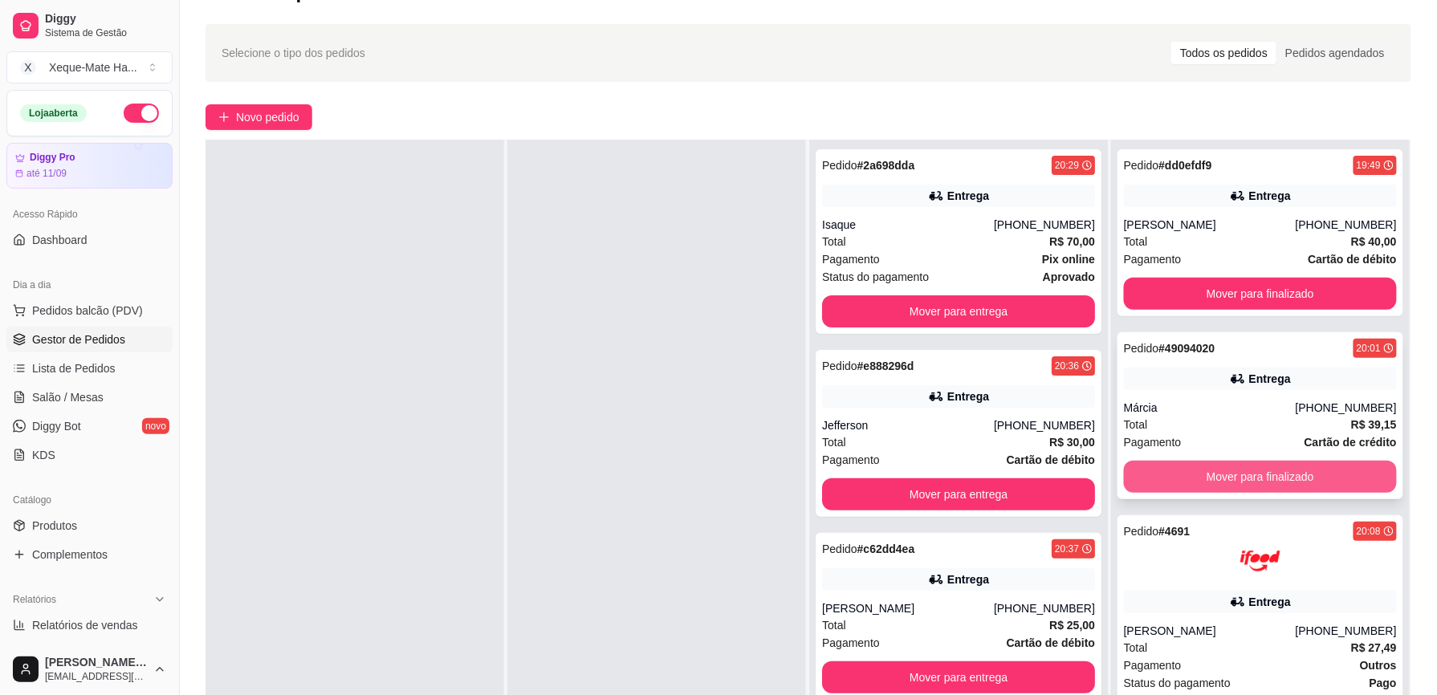
click at [1294, 469] on button "Mover para finalizado" at bounding box center [1260, 477] width 273 height 32
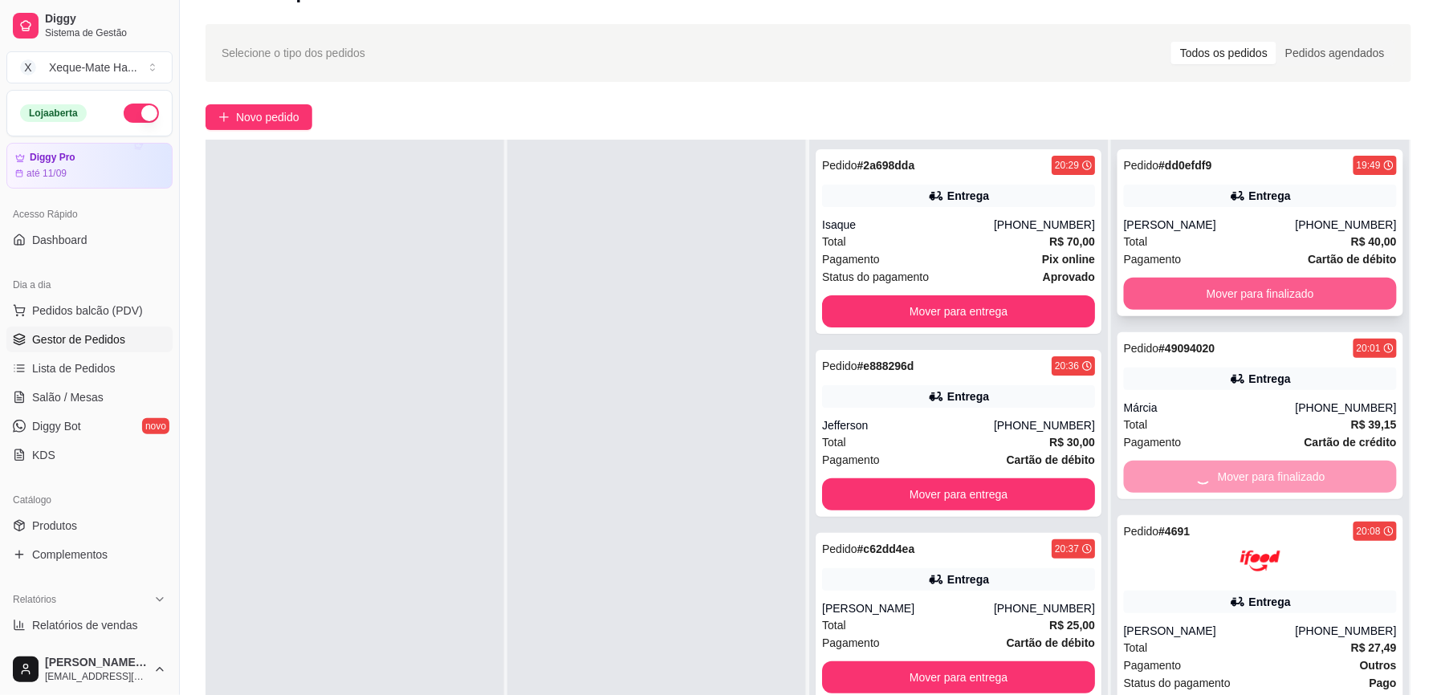
click at [1187, 293] on button "Mover para finalizado" at bounding box center [1260, 294] width 273 height 32
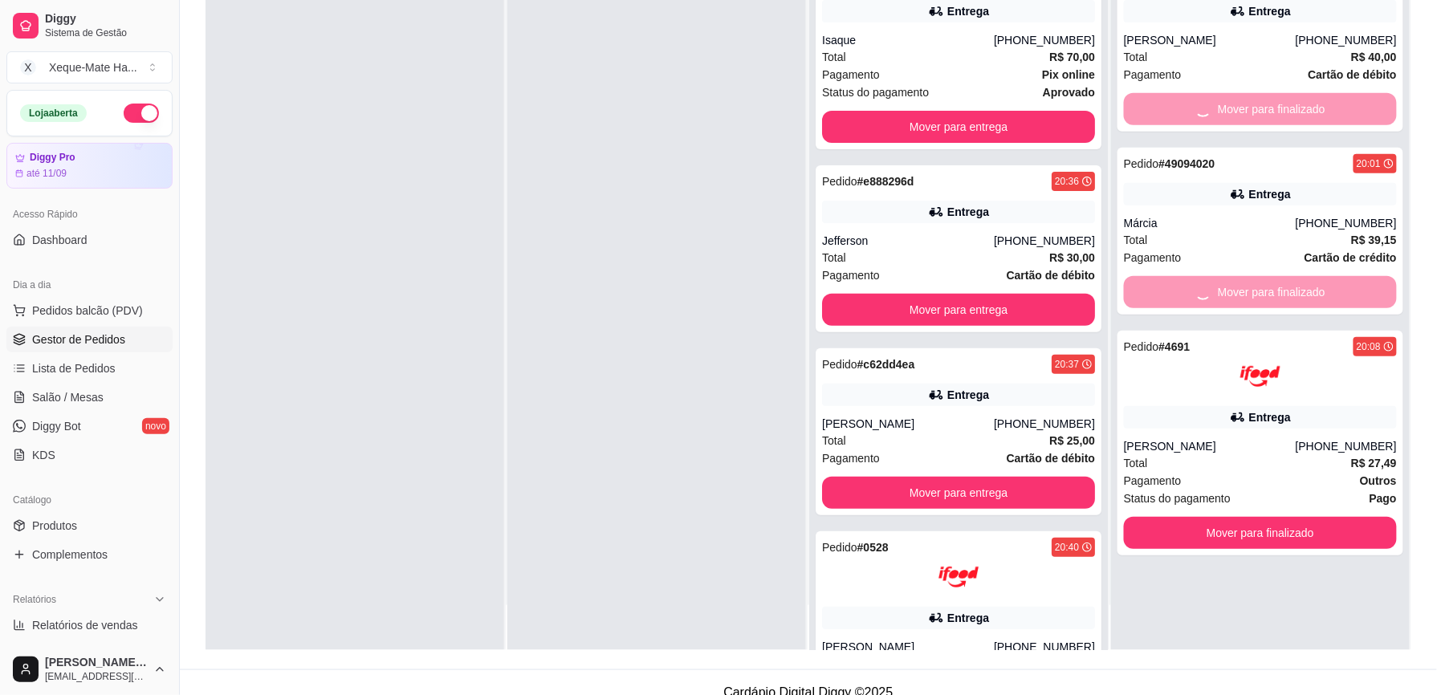
scroll to position [226, 0]
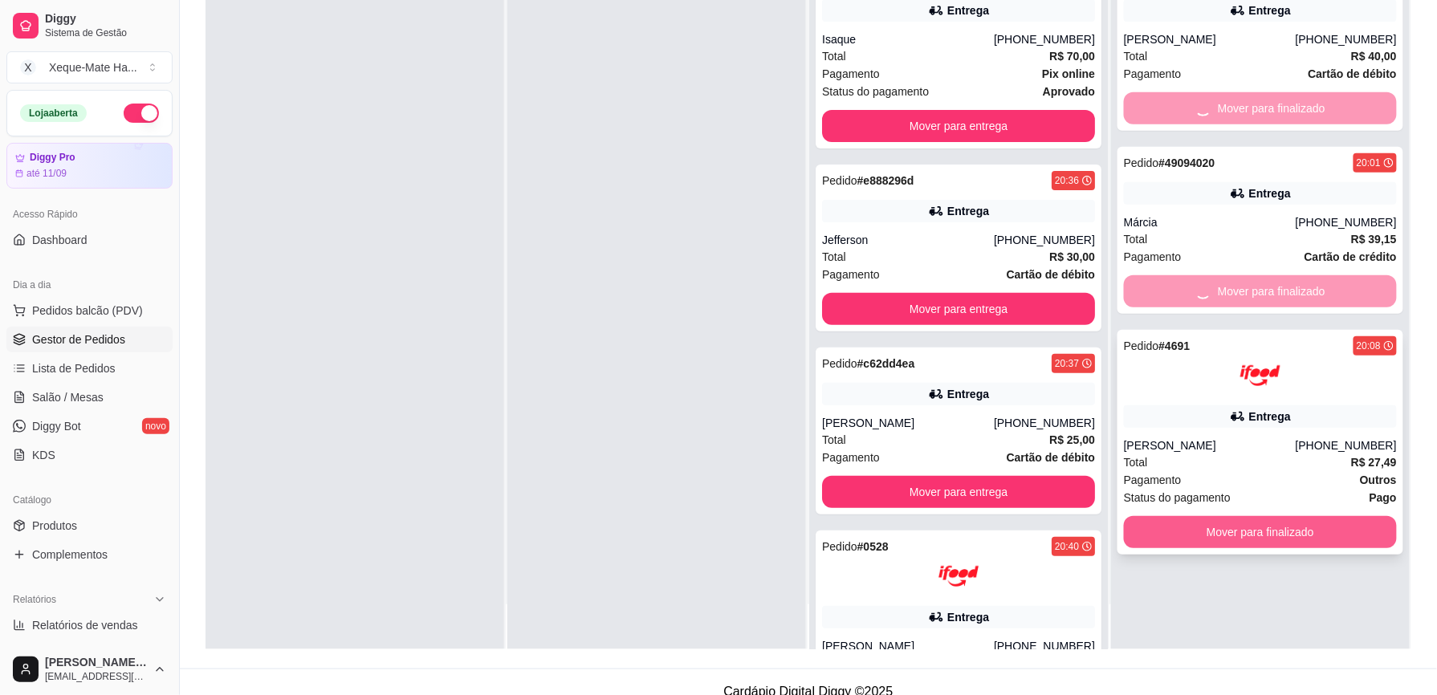
click at [1240, 521] on button "Mover para finalizado" at bounding box center [1260, 532] width 273 height 32
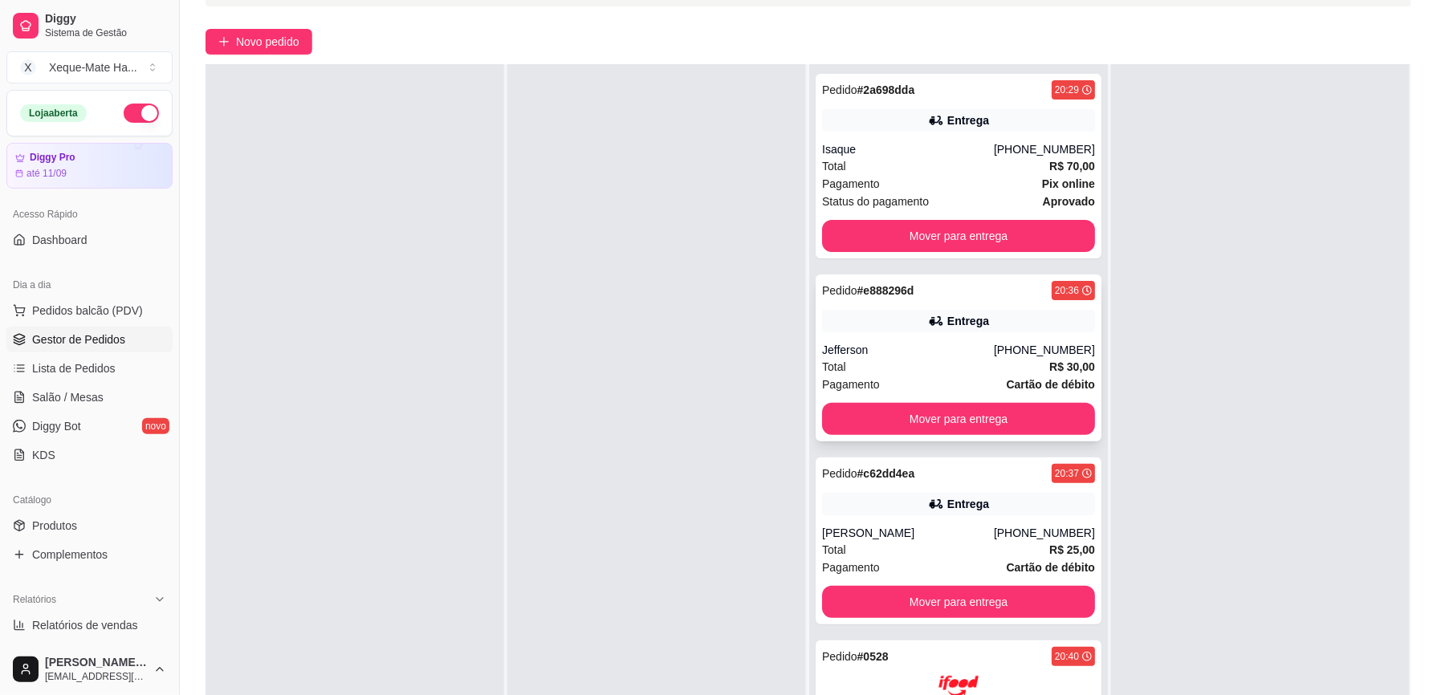
scroll to position [109, 0]
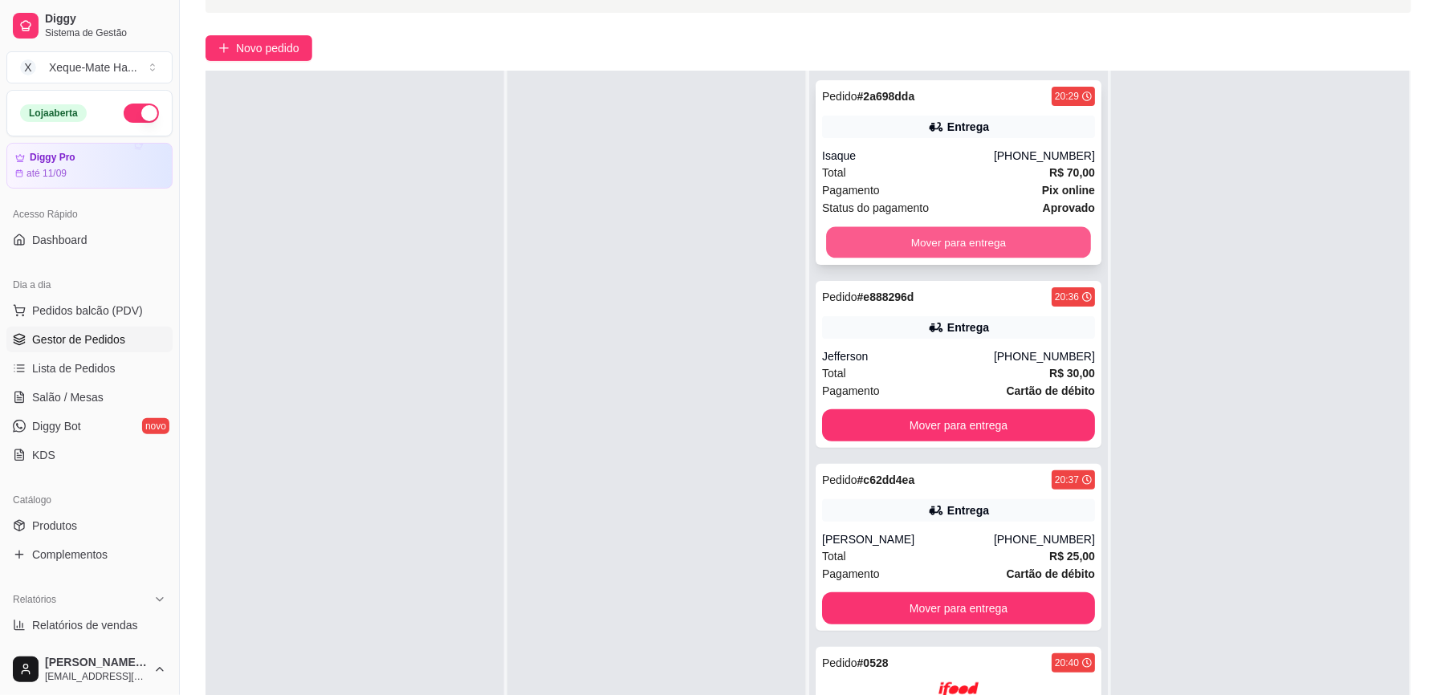
click at [971, 238] on button "Mover para entrega" at bounding box center [958, 242] width 265 height 31
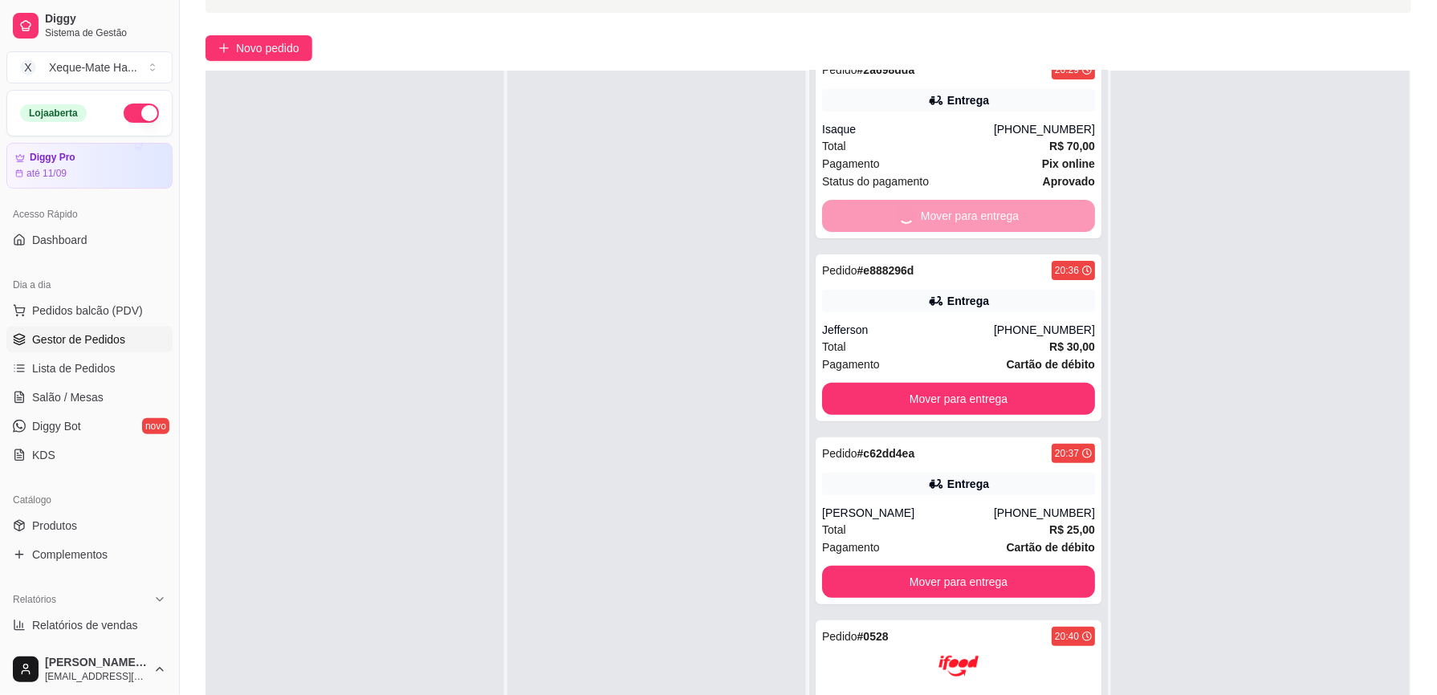
scroll to position [35, 0]
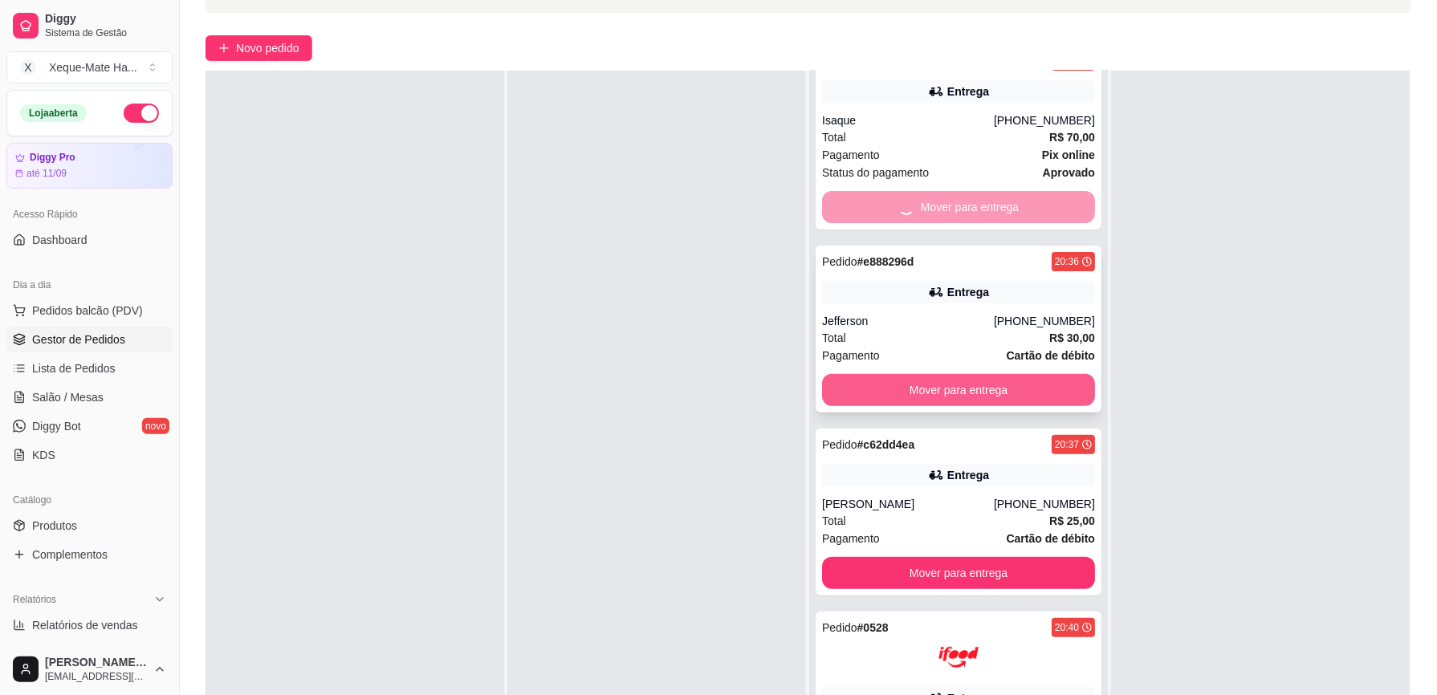
click at [1006, 392] on button "Mover para entrega" at bounding box center [958, 390] width 273 height 32
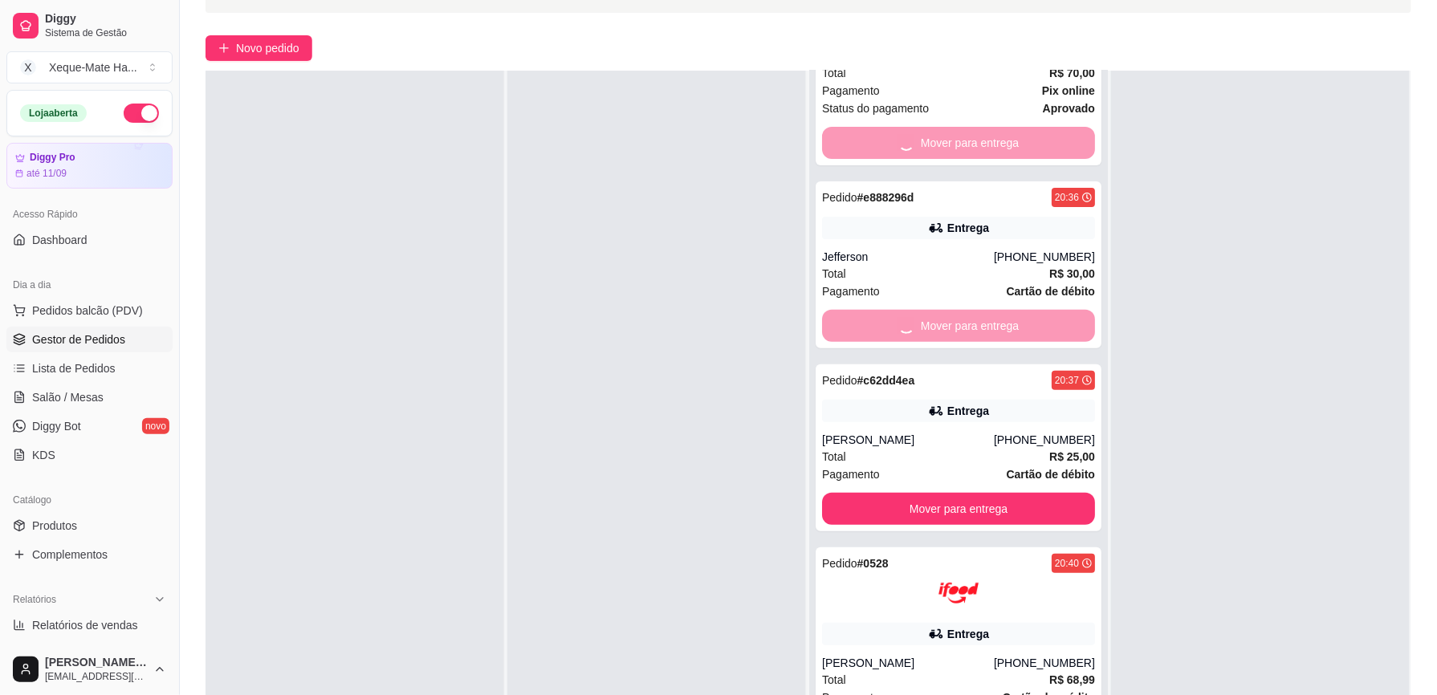
scroll to position [153, 0]
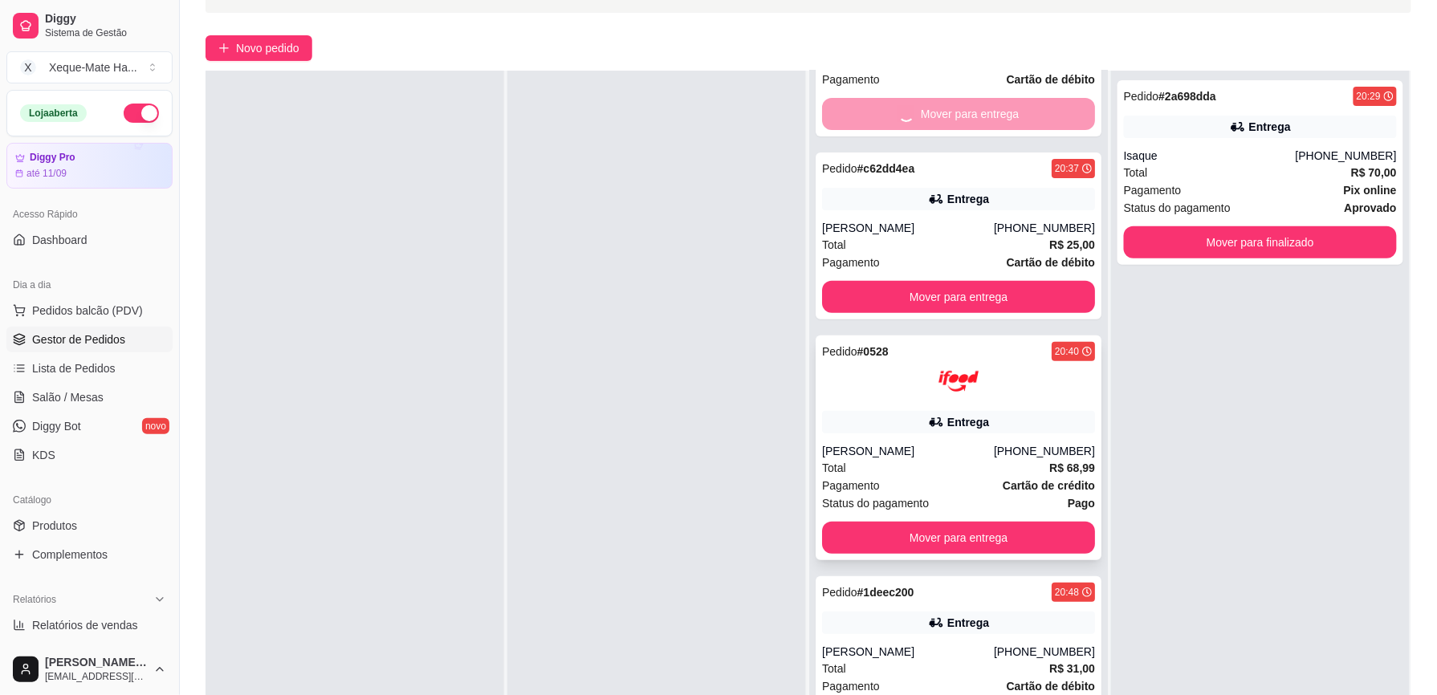
drag, startPoint x: 1086, startPoint y: 350, endPoint x: 1051, endPoint y: 422, distance: 80.1
click at [1082, 450] on div "Pedido # e888296d 20:36 Entrega Jefferson [PHONE_NUMBER] Total R$ 30,00 Pagamen…" at bounding box center [958, 418] width 299 height 695
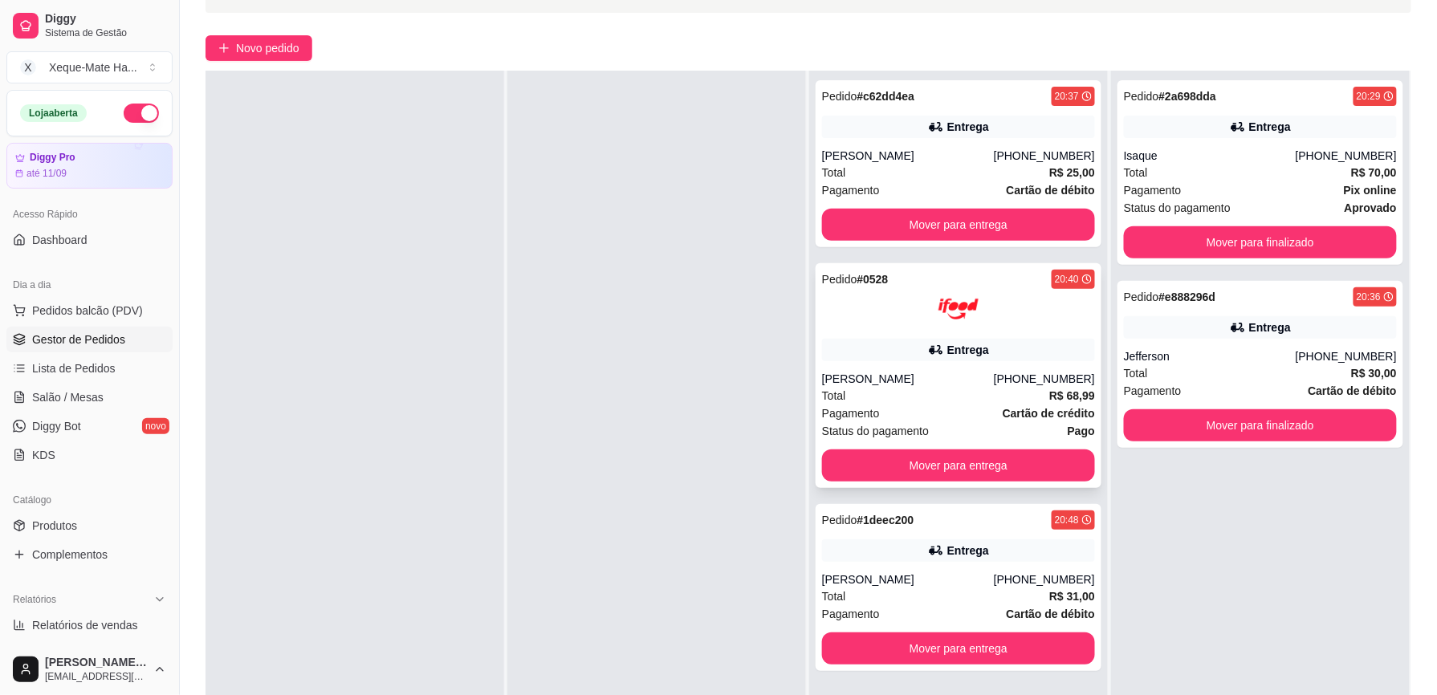
scroll to position [0, 0]
click at [1010, 226] on button "Mover para entrega" at bounding box center [958, 225] width 273 height 32
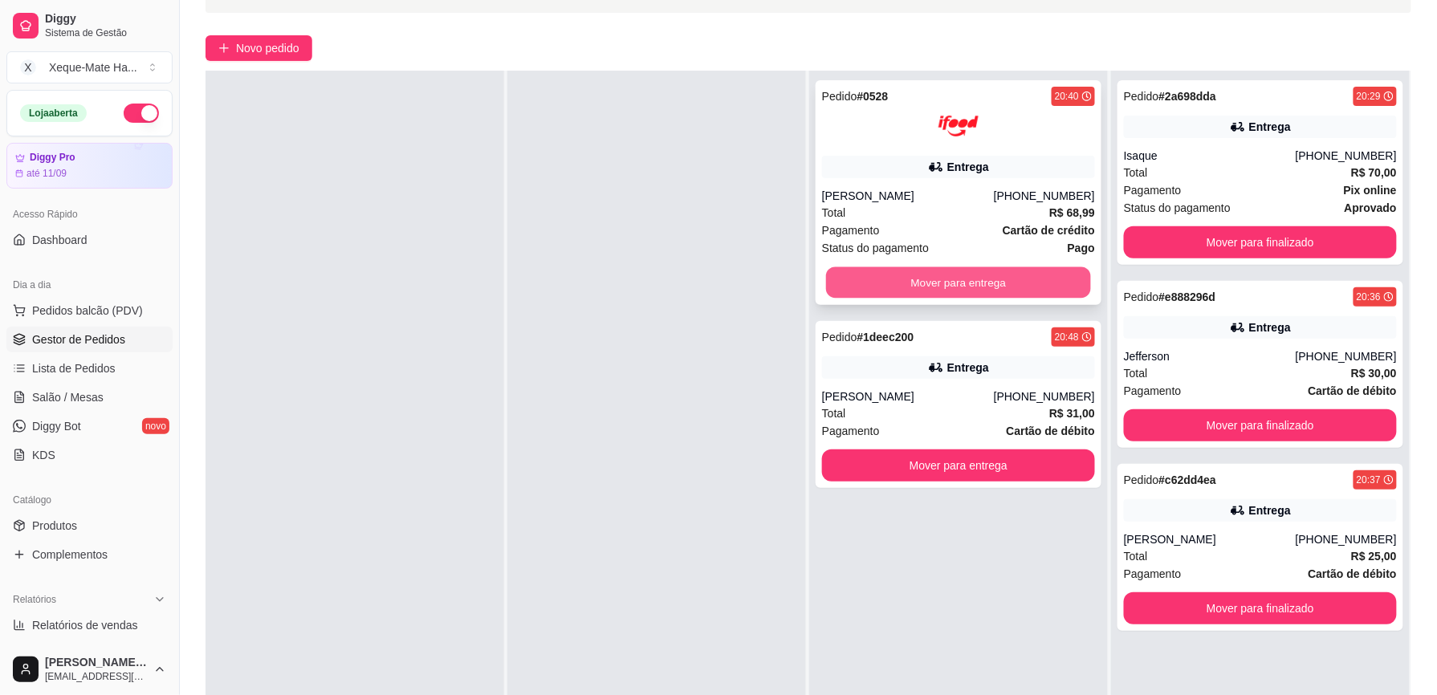
click at [996, 277] on button "Mover para entrega" at bounding box center [958, 282] width 265 height 31
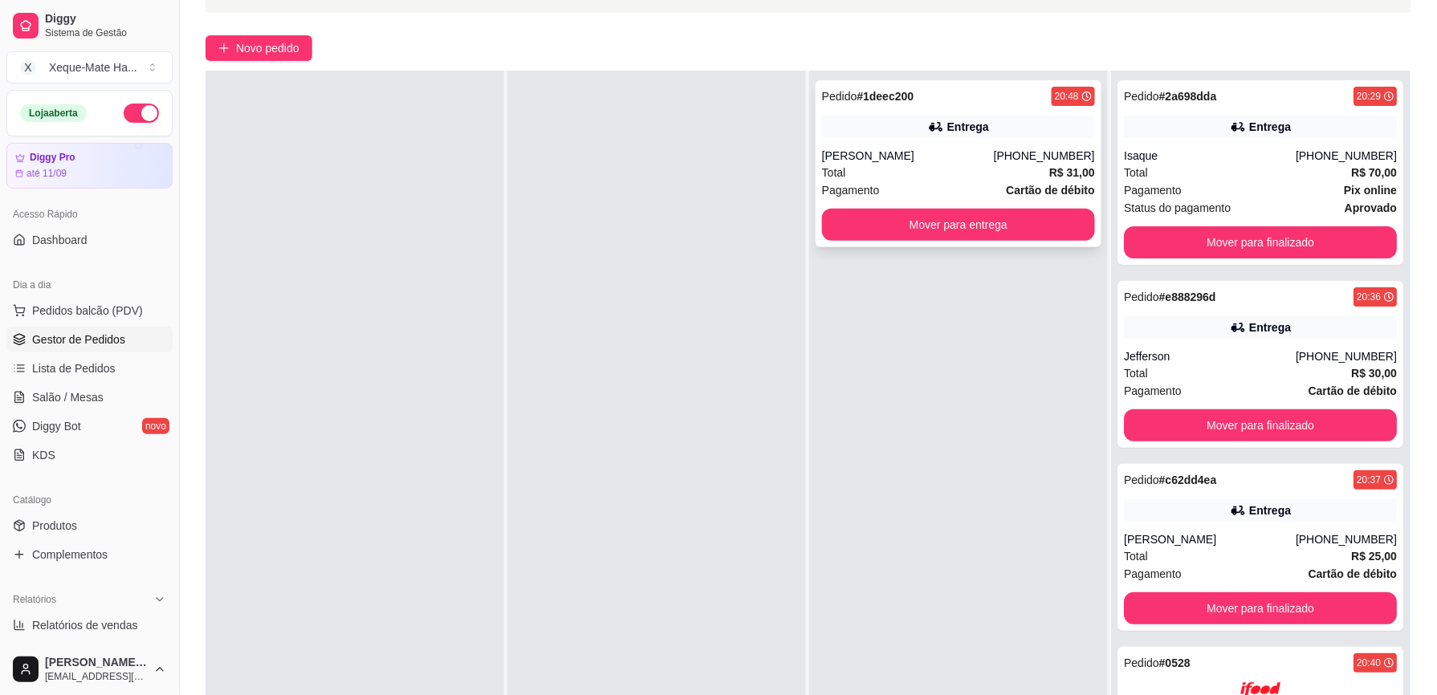
click at [928, 112] on div "Pedido # 1deec200 20:48 Entrega Ray [PHONE_NUMBER] Total R$ 31,00 Pagamento Car…" at bounding box center [959, 163] width 286 height 167
click at [1005, 228] on button "Mover para entrega" at bounding box center [958, 225] width 273 height 32
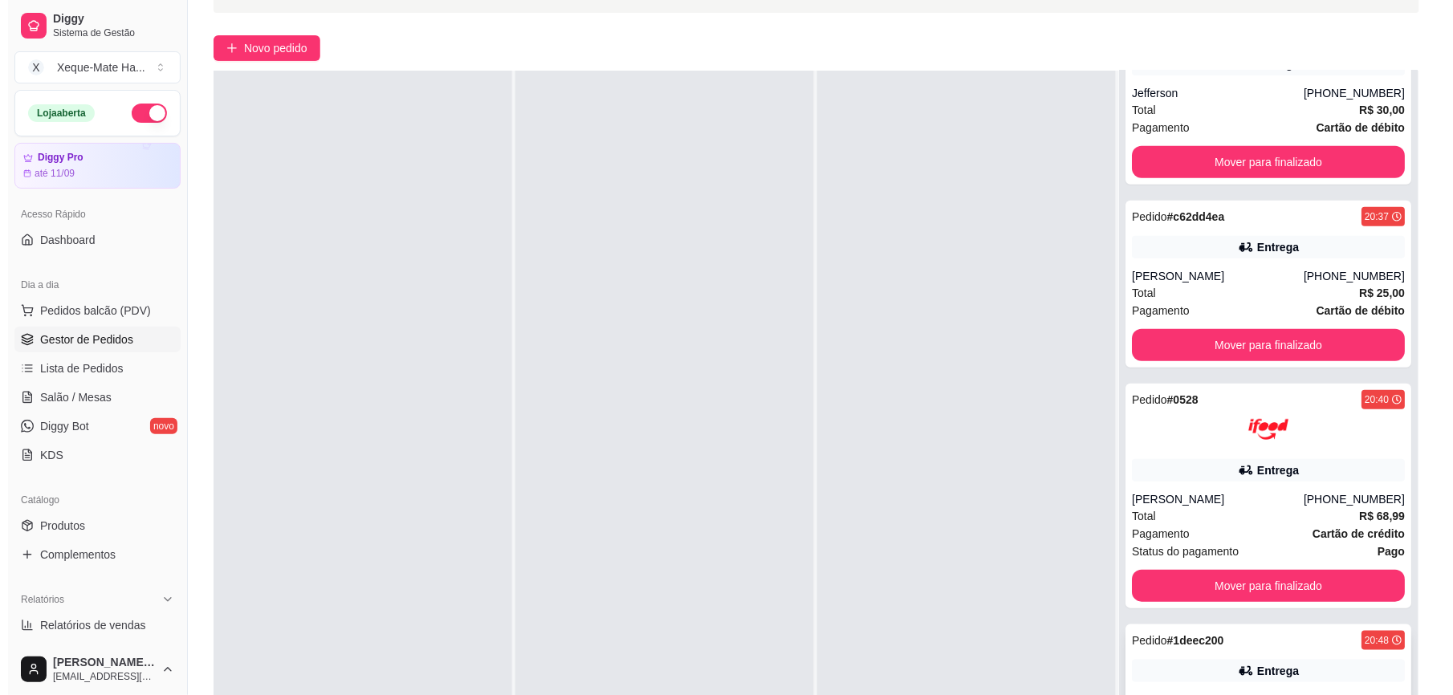
scroll to position [283, 0]
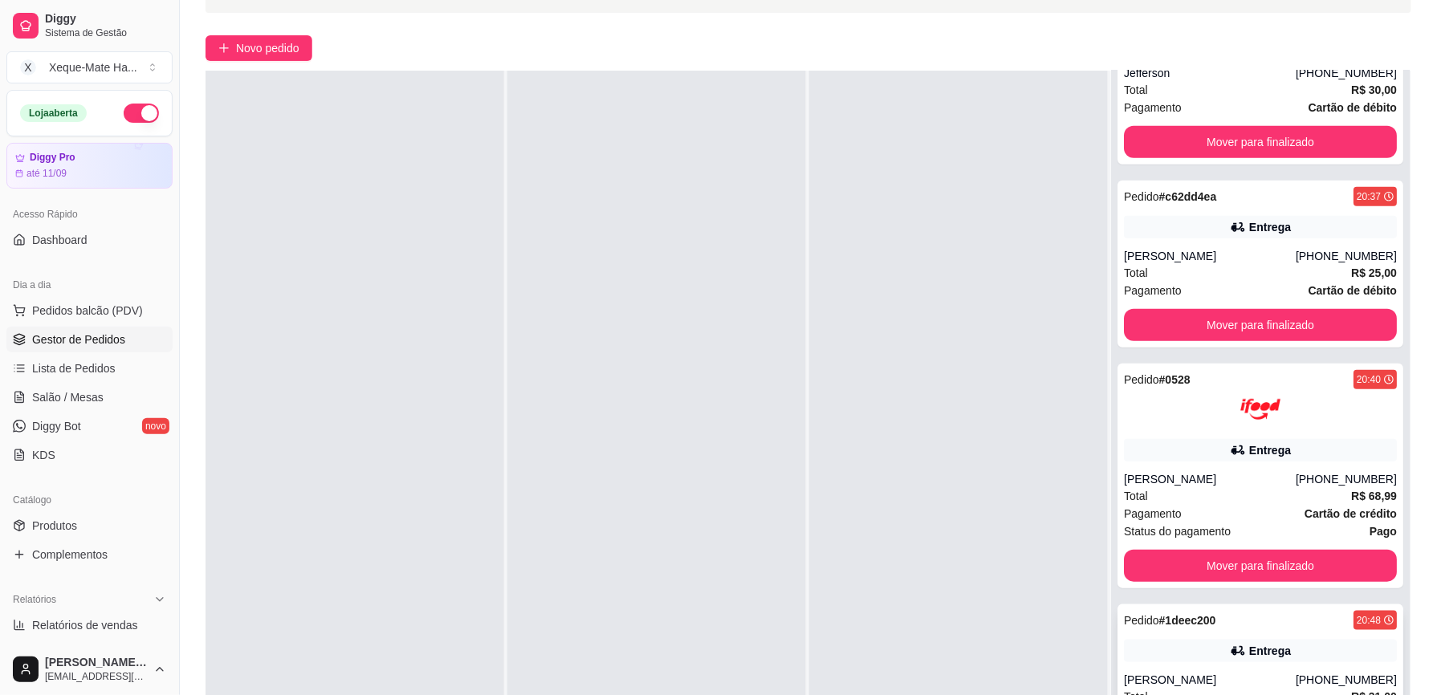
click at [1293, 651] on div "Pedido # 1deec200 20:48 Entrega Ray [PHONE_NUMBER] Total R$ 31,00 Pagamento Car…" at bounding box center [1261, 688] width 286 height 167
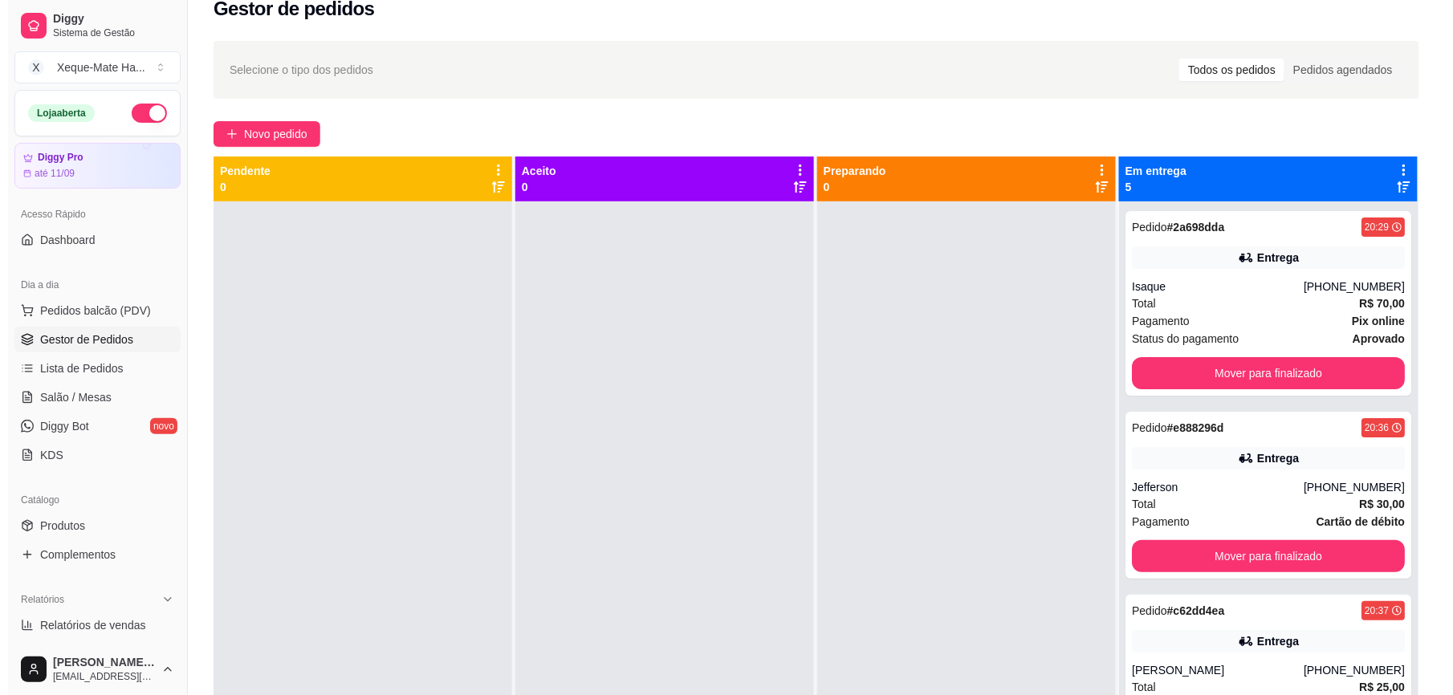
scroll to position [21, 0]
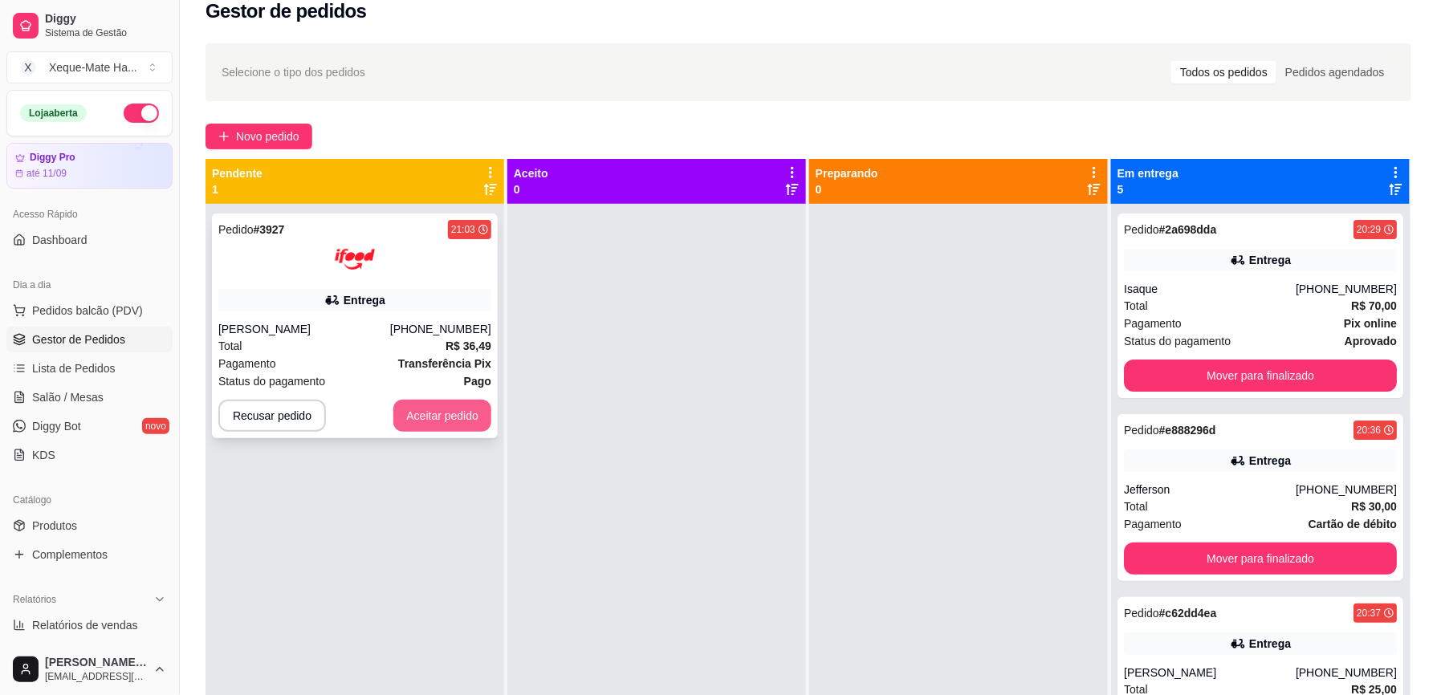
click at [460, 410] on button "Aceitar pedido" at bounding box center [442, 416] width 98 height 32
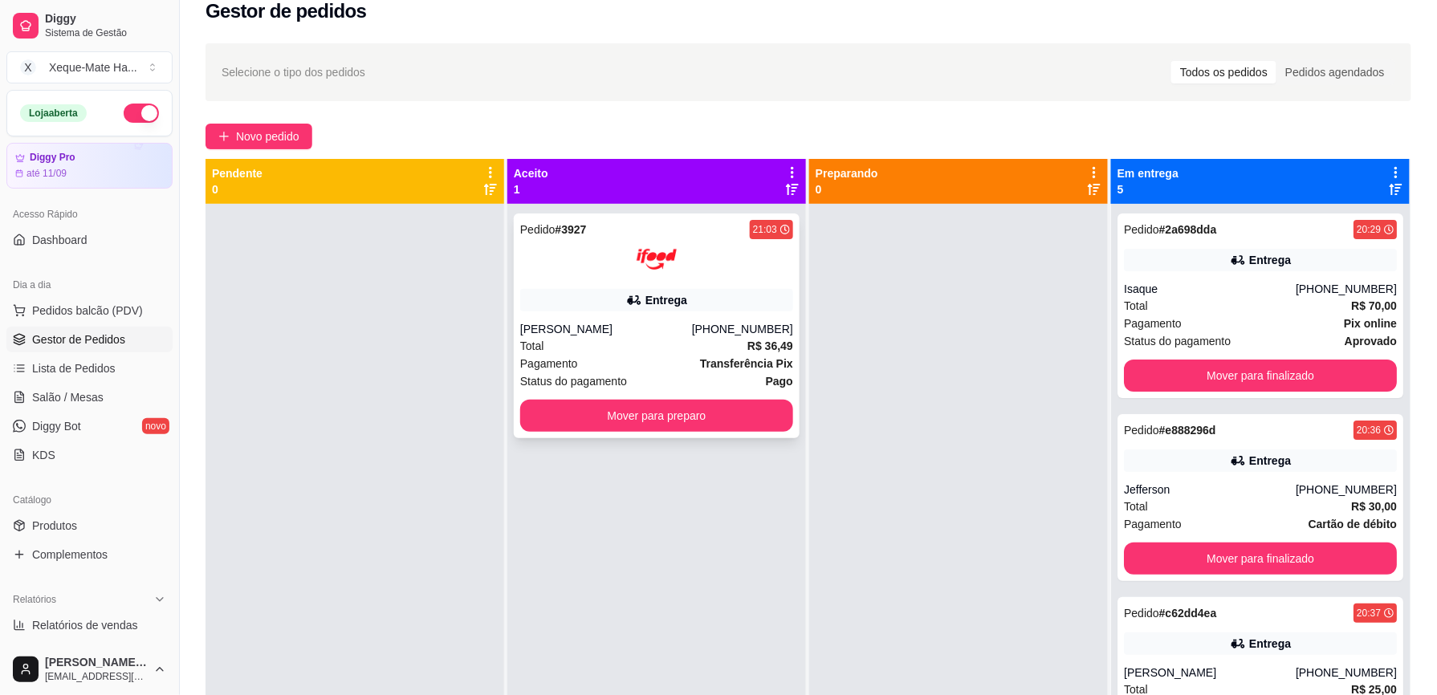
click at [649, 299] on div "Entrega" at bounding box center [667, 300] width 42 height 16
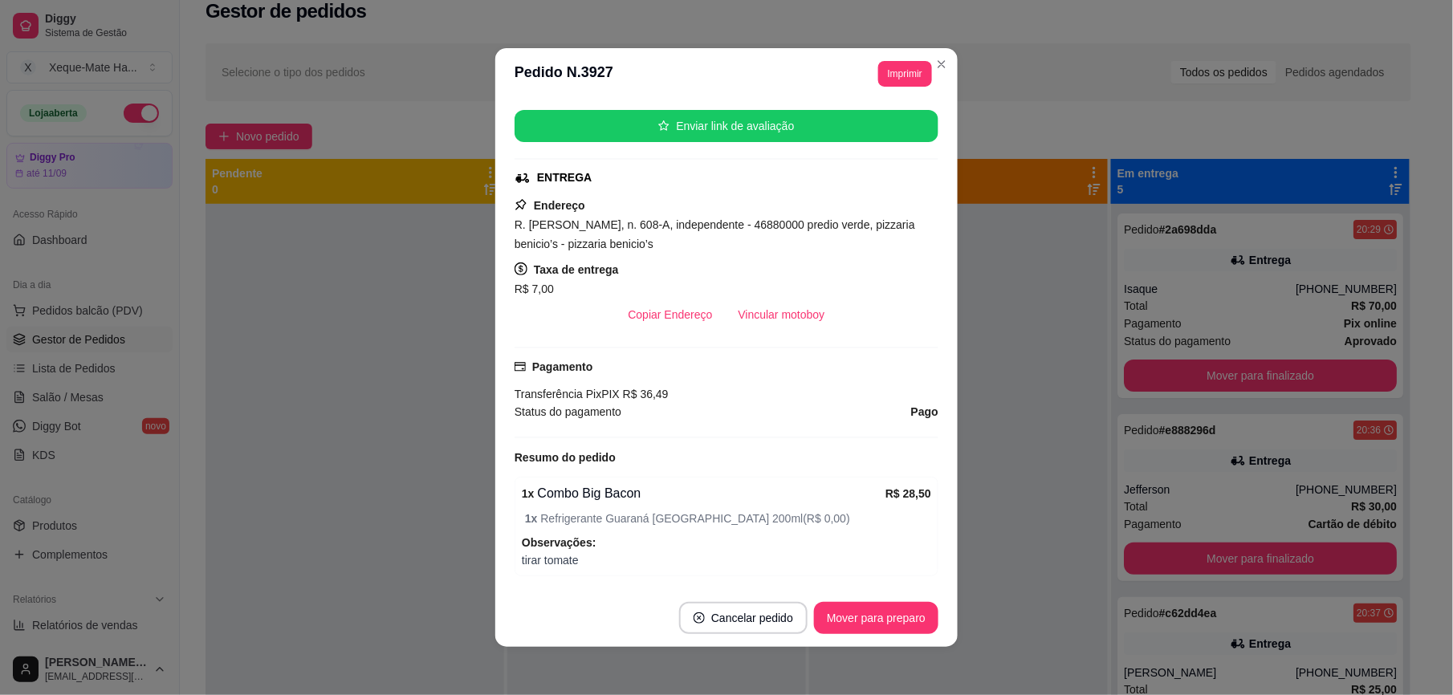
scroll to position [300, 0]
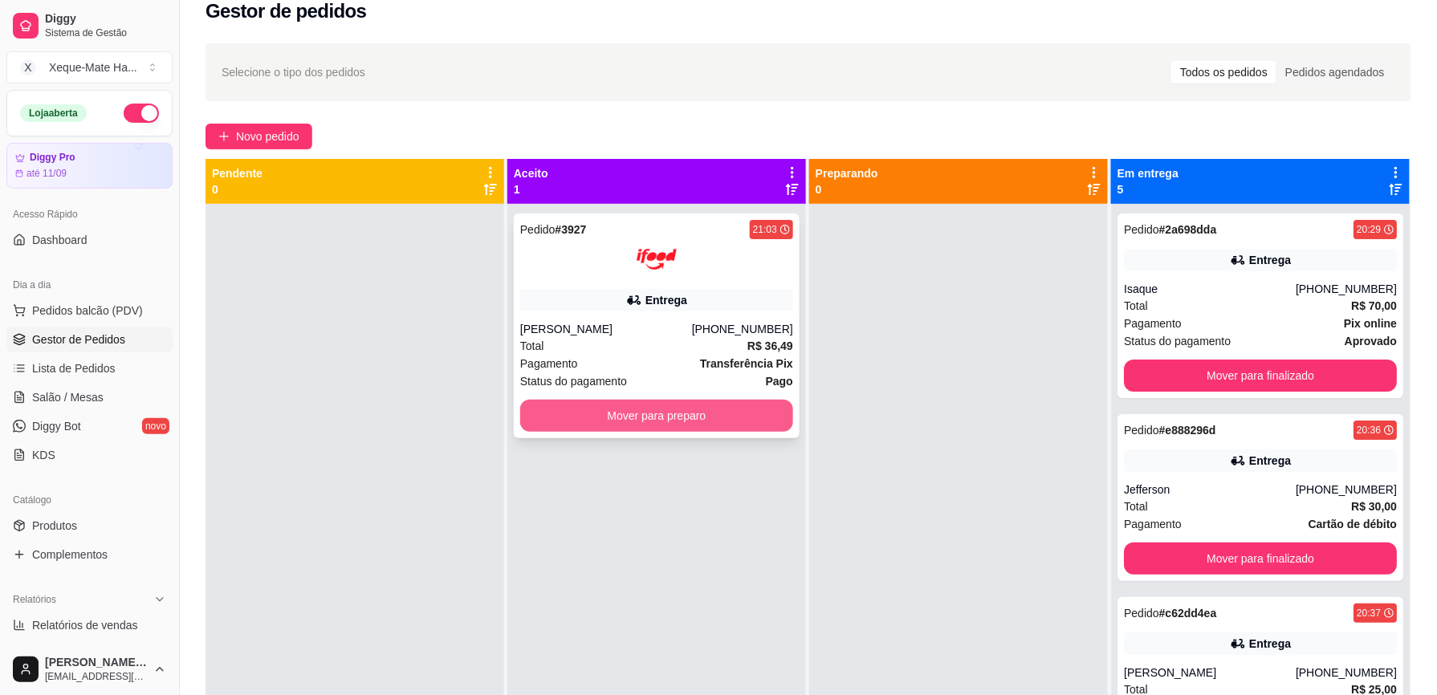
click at [663, 412] on button "Mover para preparo" at bounding box center [656, 416] width 273 height 32
click at [662, 412] on button "Mover para preparo" at bounding box center [656, 416] width 273 height 32
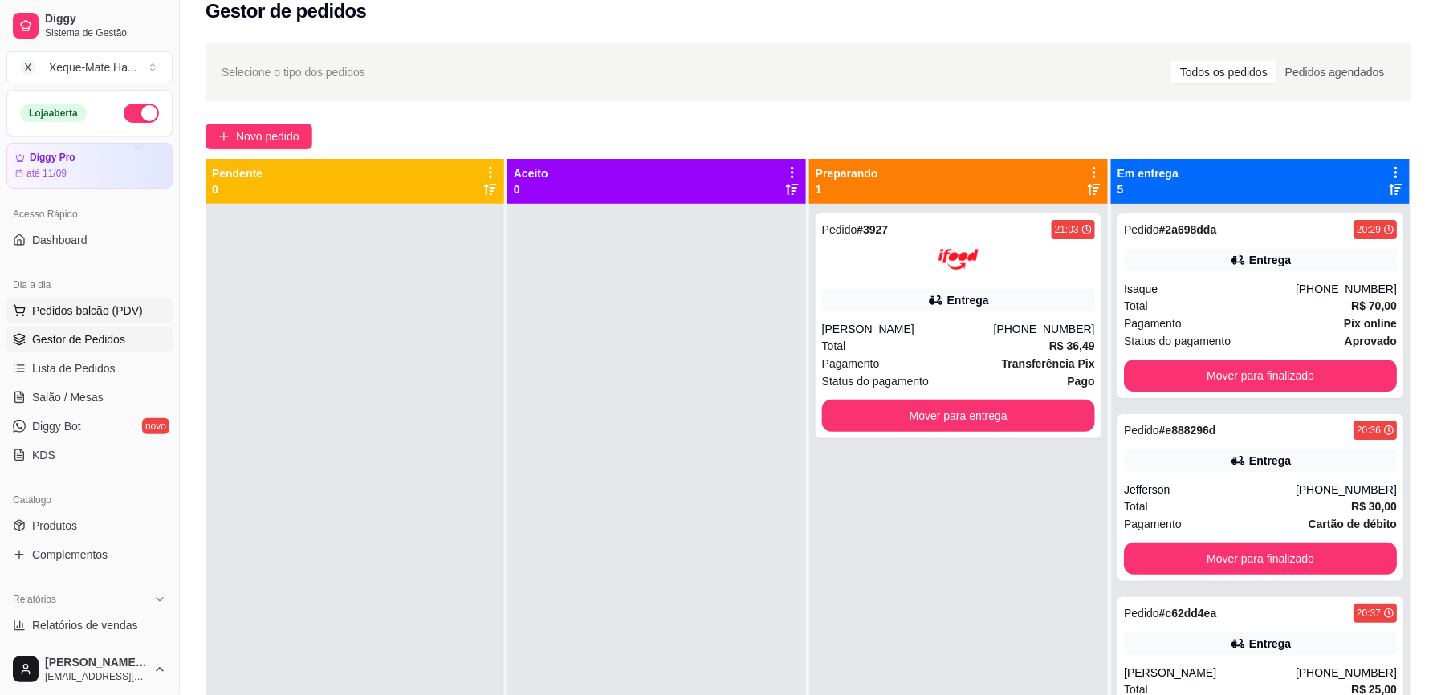
click at [62, 312] on span "Pedidos balcão (PDV)" at bounding box center [87, 311] width 111 height 16
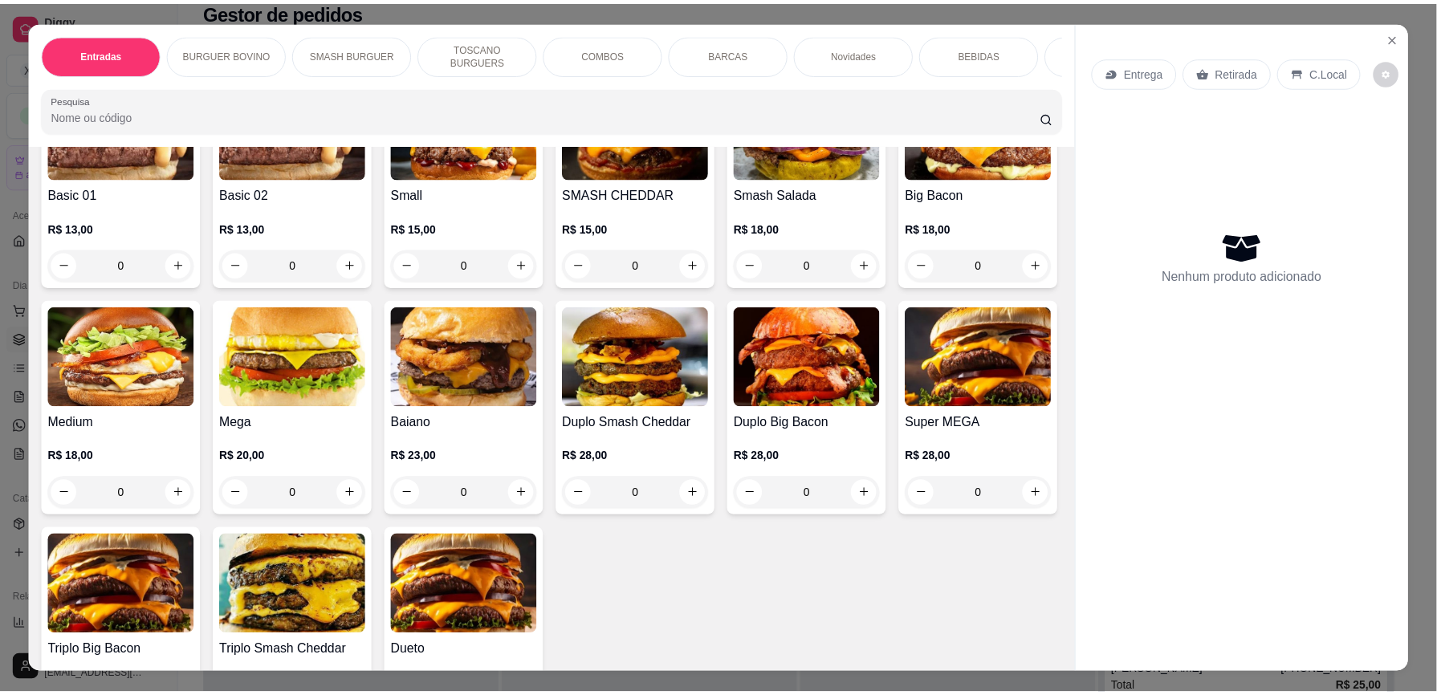
scroll to position [367, 0]
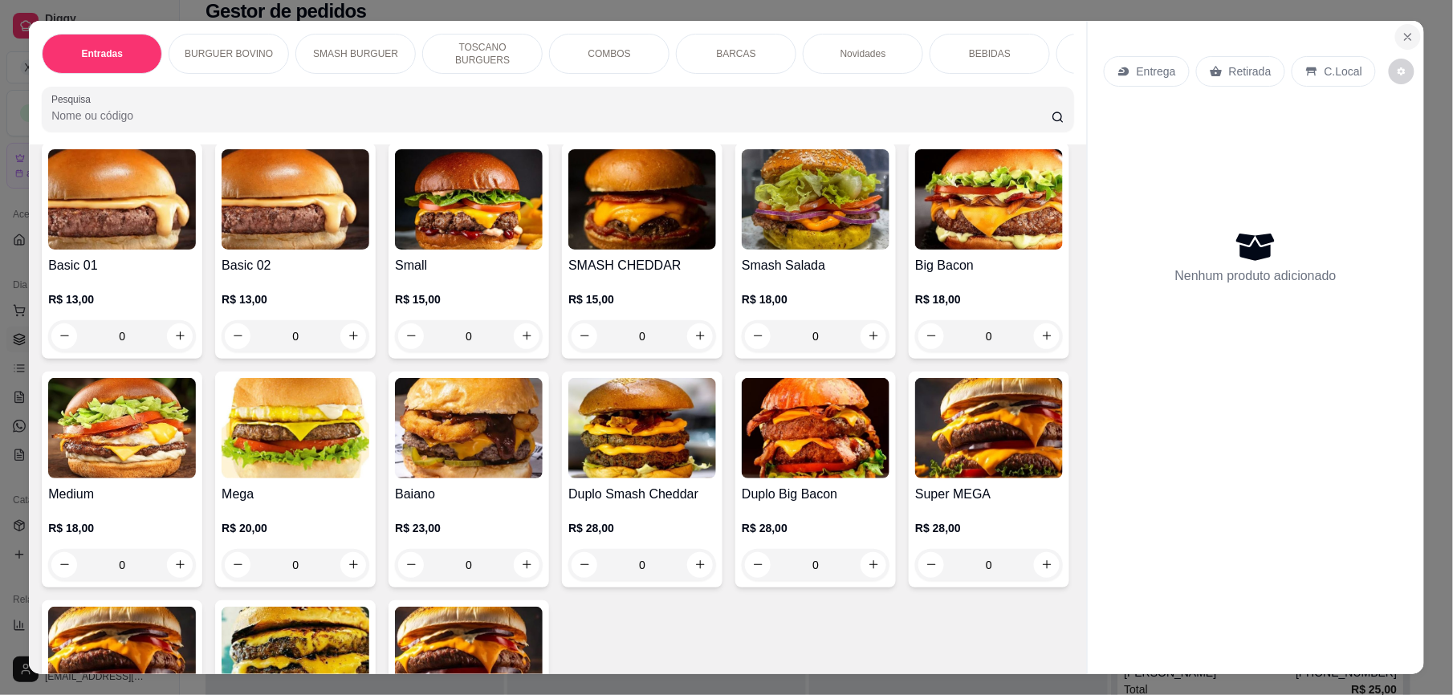
click at [1362, 34] on icon "Close" at bounding box center [1408, 37] width 13 height 13
